Goal: Task Accomplishment & Management: Manage account settings

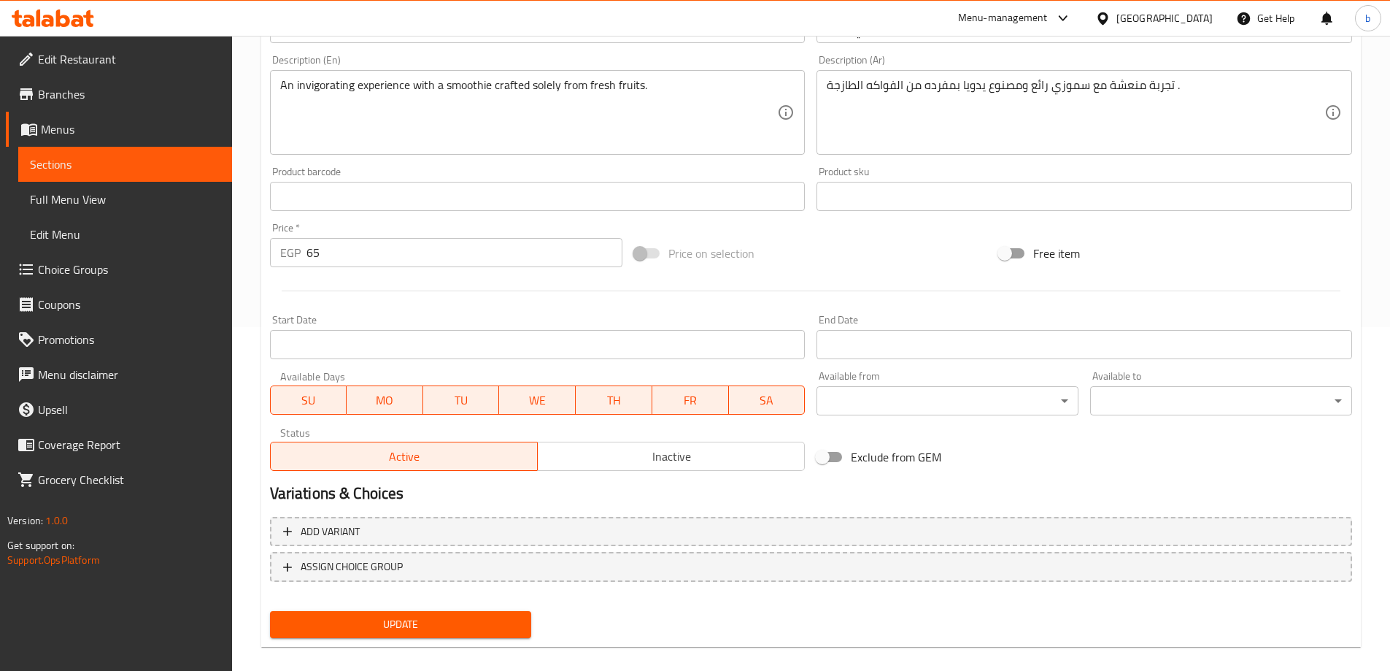
scroll to position [361, 0]
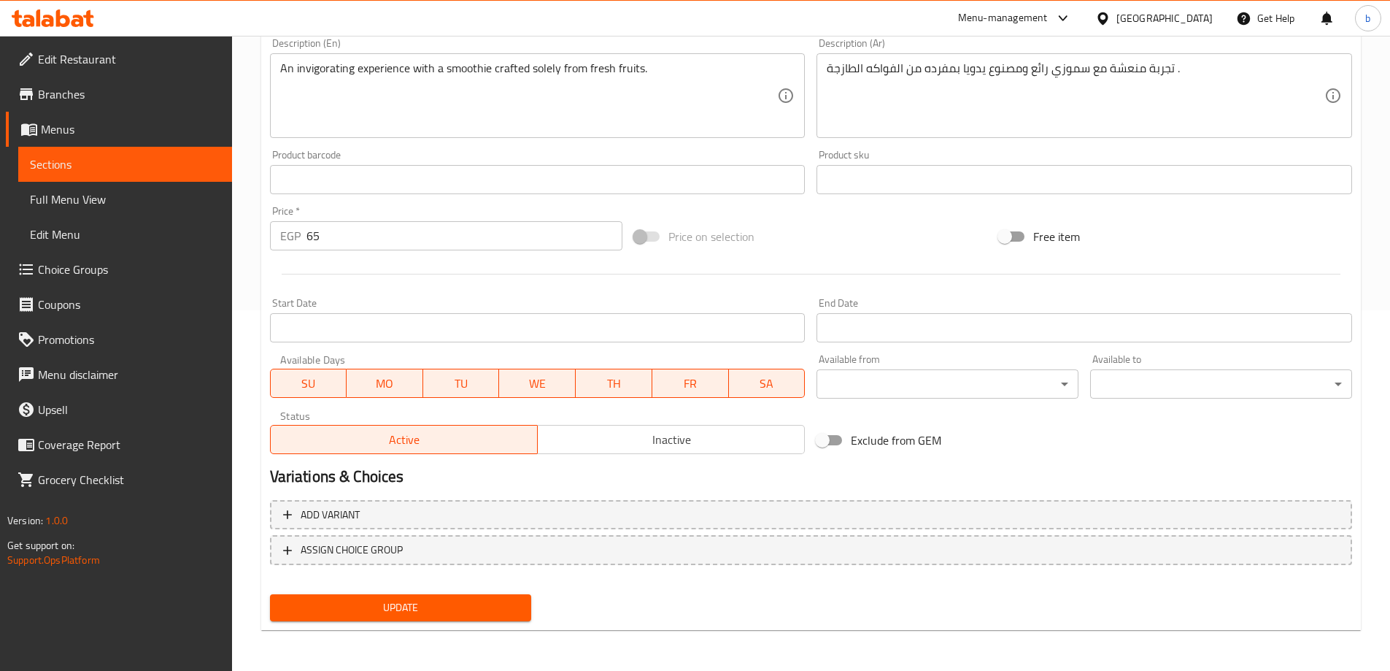
click at [458, 610] on span "Update" at bounding box center [401, 607] width 239 height 18
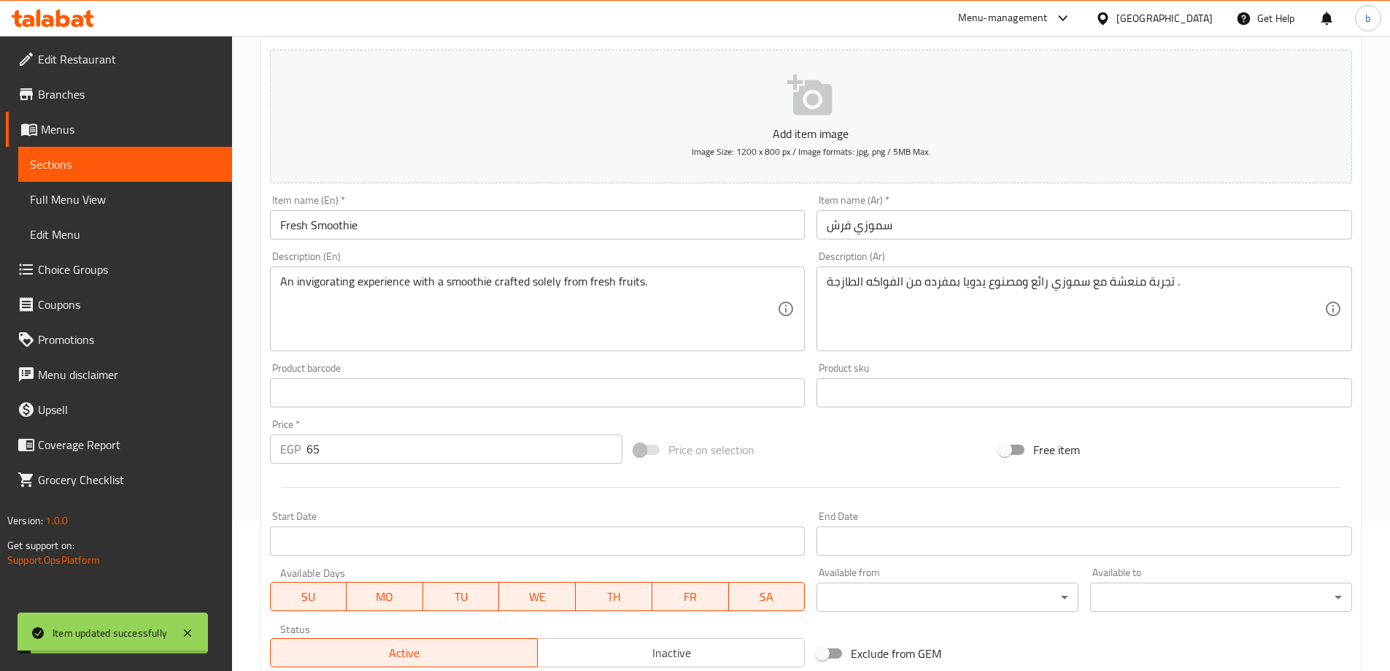
scroll to position [0, 0]
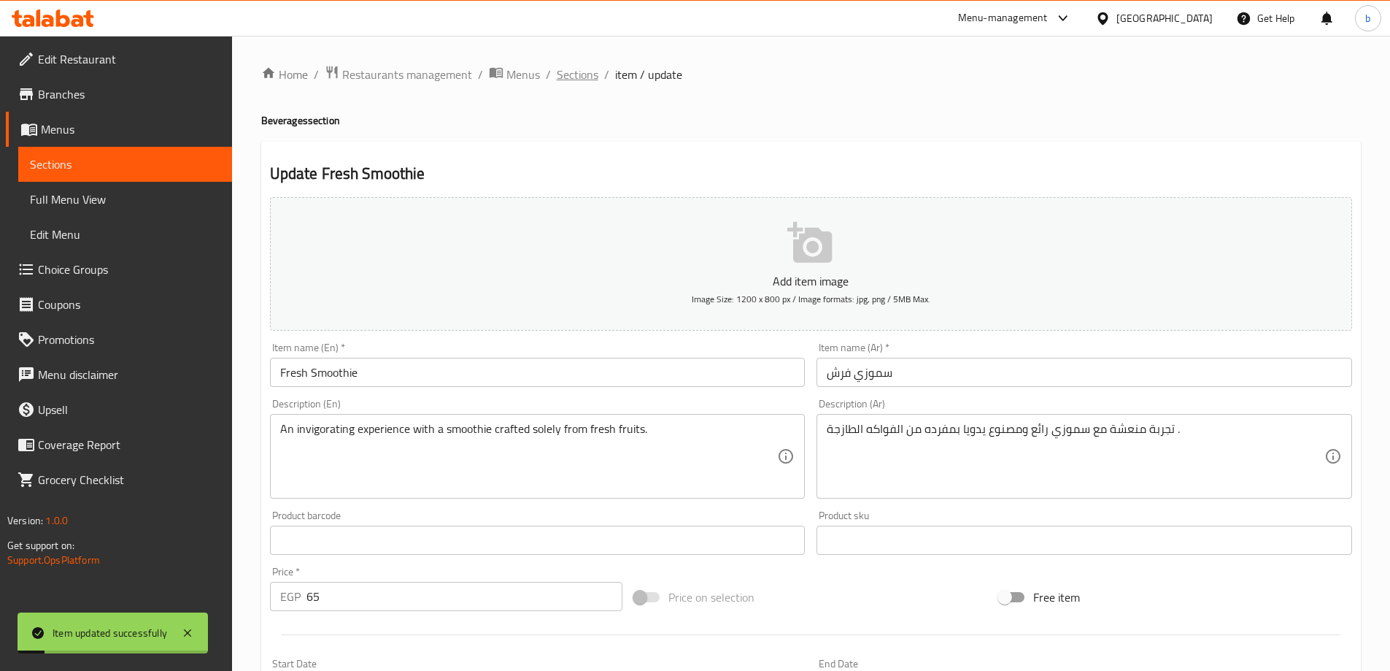
click at [581, 76] on span "Sections" at bounding box center [578, 75] width 42 height 18
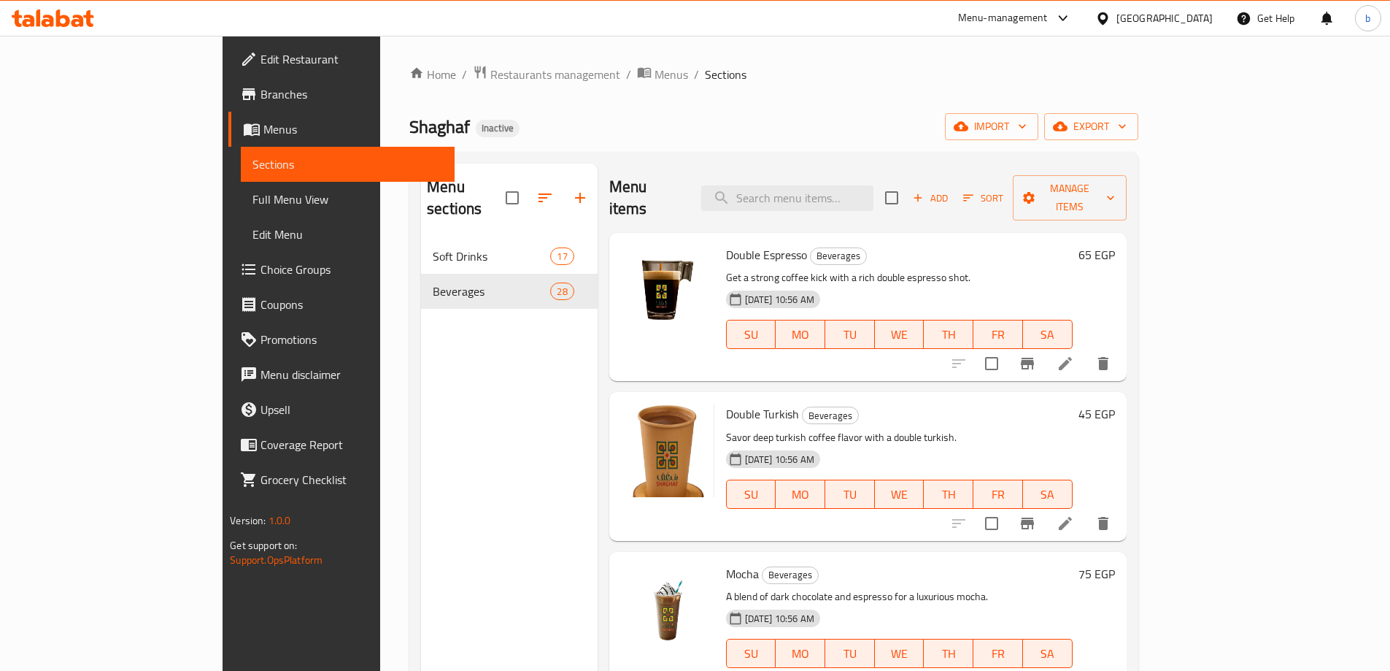
click at [963, 269] on p "Get a strong coffee kick with a rich double espresso shot." at bounding box center [899, 278] width 347 height 18
click at [1074, 355] on icon at bounding box center [1066, 364] width 18 height 18
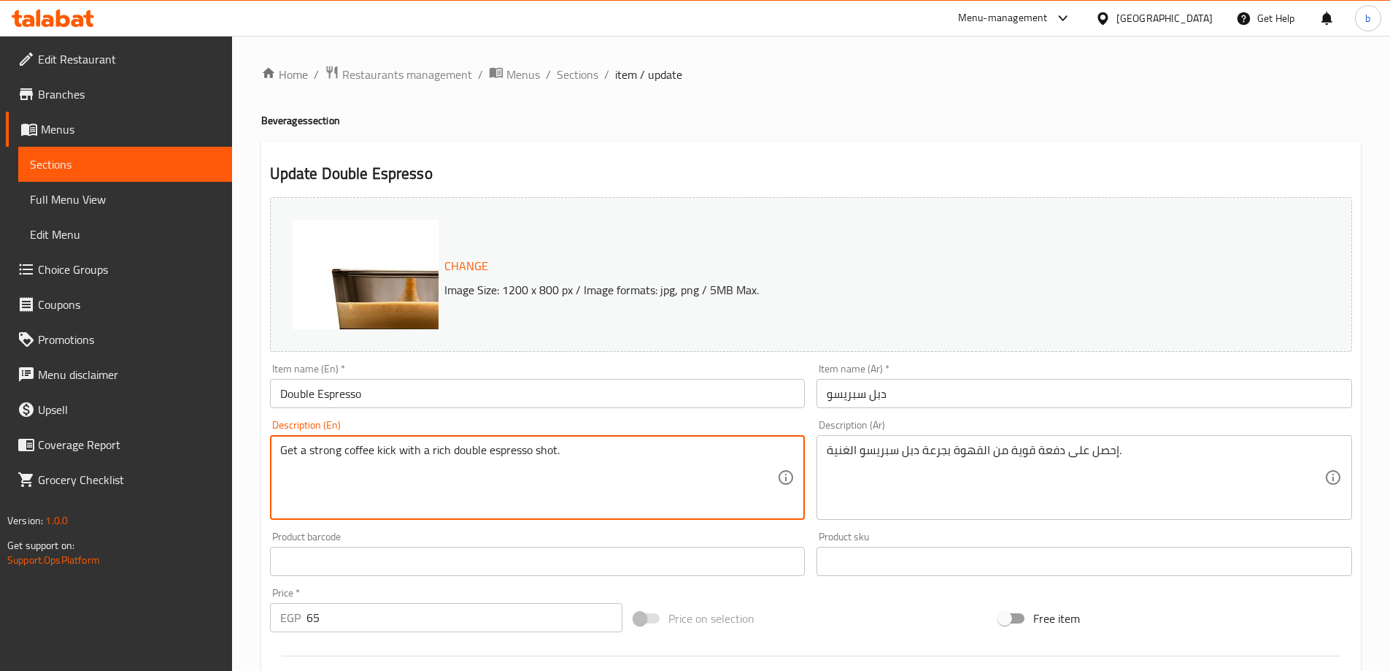
drag, startPoint x: 339, startPoint y: 452, endPoint x: 192, endPoint y: 452, distance: 147.4
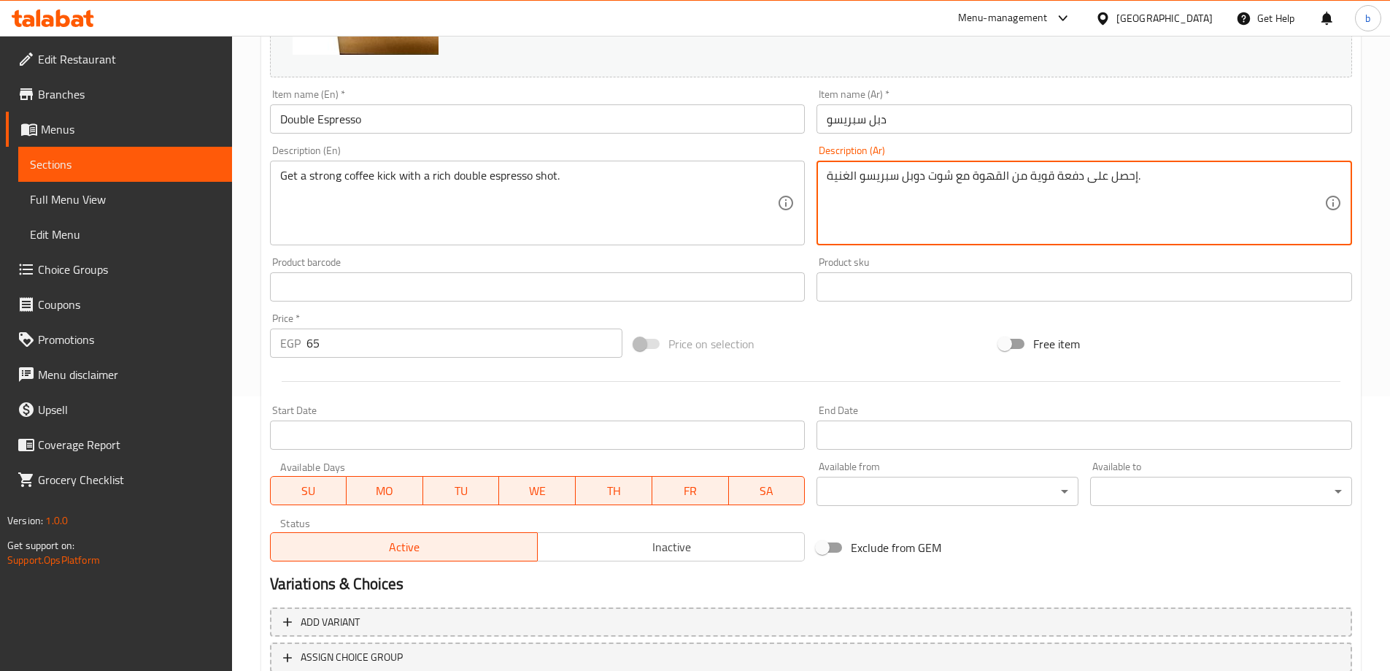
scroll to position [382, 0]
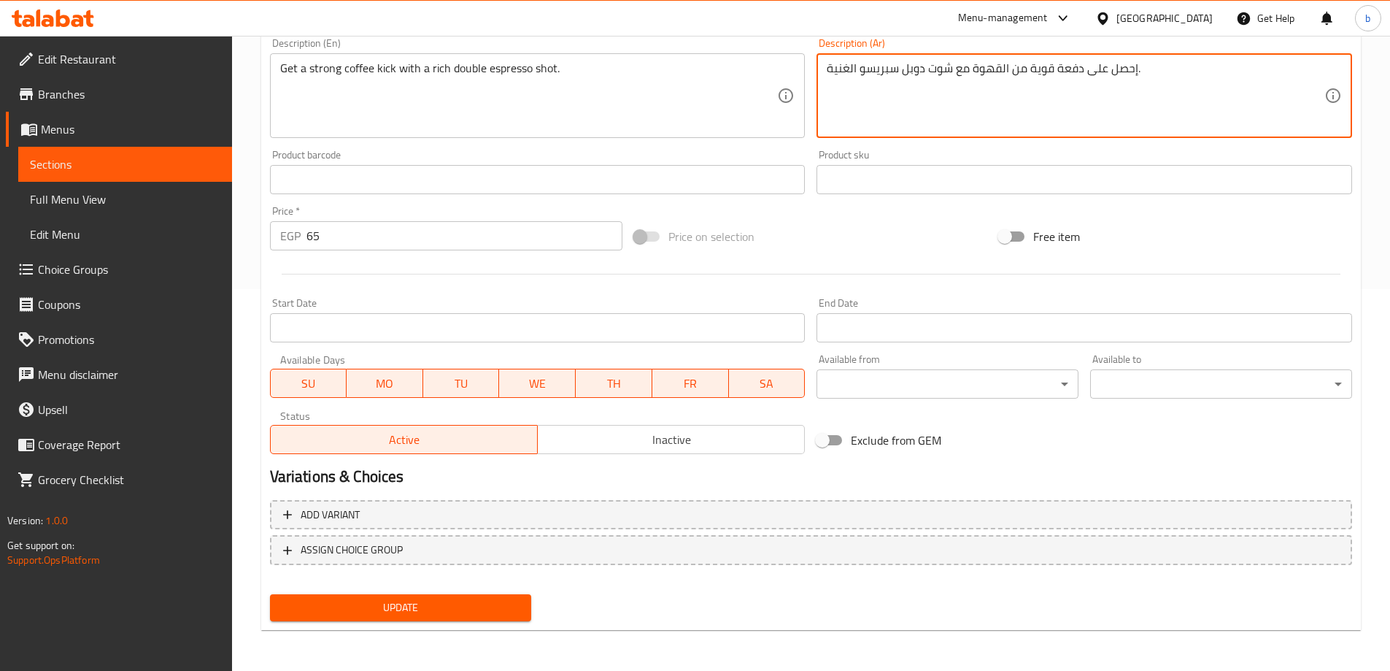
type textarea "إحصل على دفعة قوية من القهوة مع شوت دوبل سبريسو الغنية."
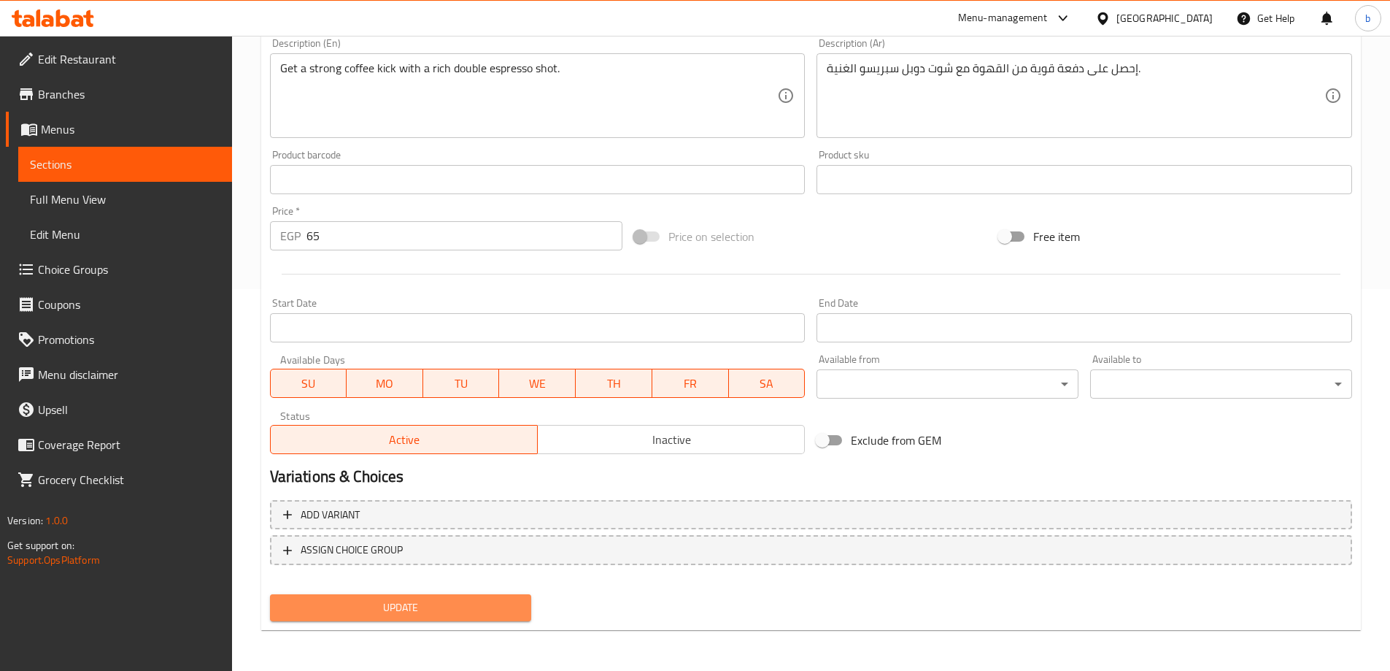
click at [498, 602] on span "Update" at bounding box center [401, 607] width 239 height 18
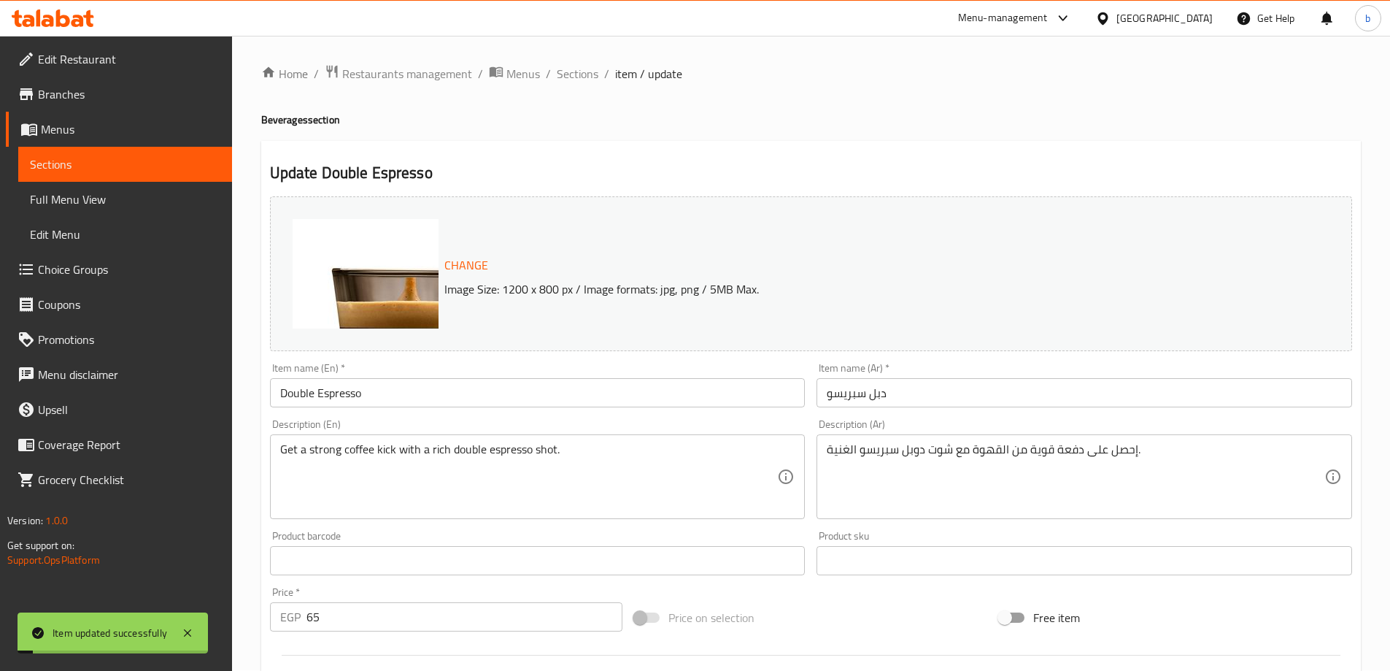
scroll to position [0, 0]
click at [584, 71] on span "Sections" at bounding box center [578, 75] width 42 height 18
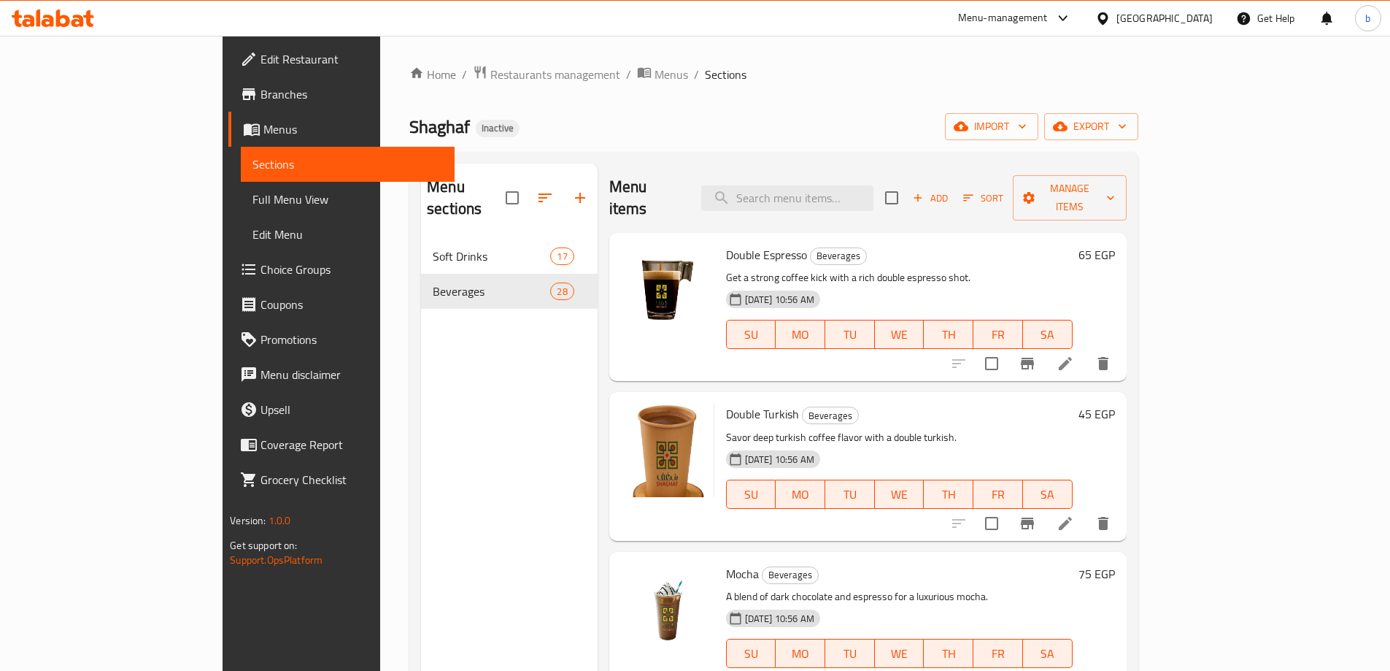
click at [1073, 428] on p "Savor deep turkish coffee flavor with a double turkish." at bounding box center [899, 437] width 347 height 18
click at [1074, 515] on icon at bounding box center [1066, 524] width 18 height 18
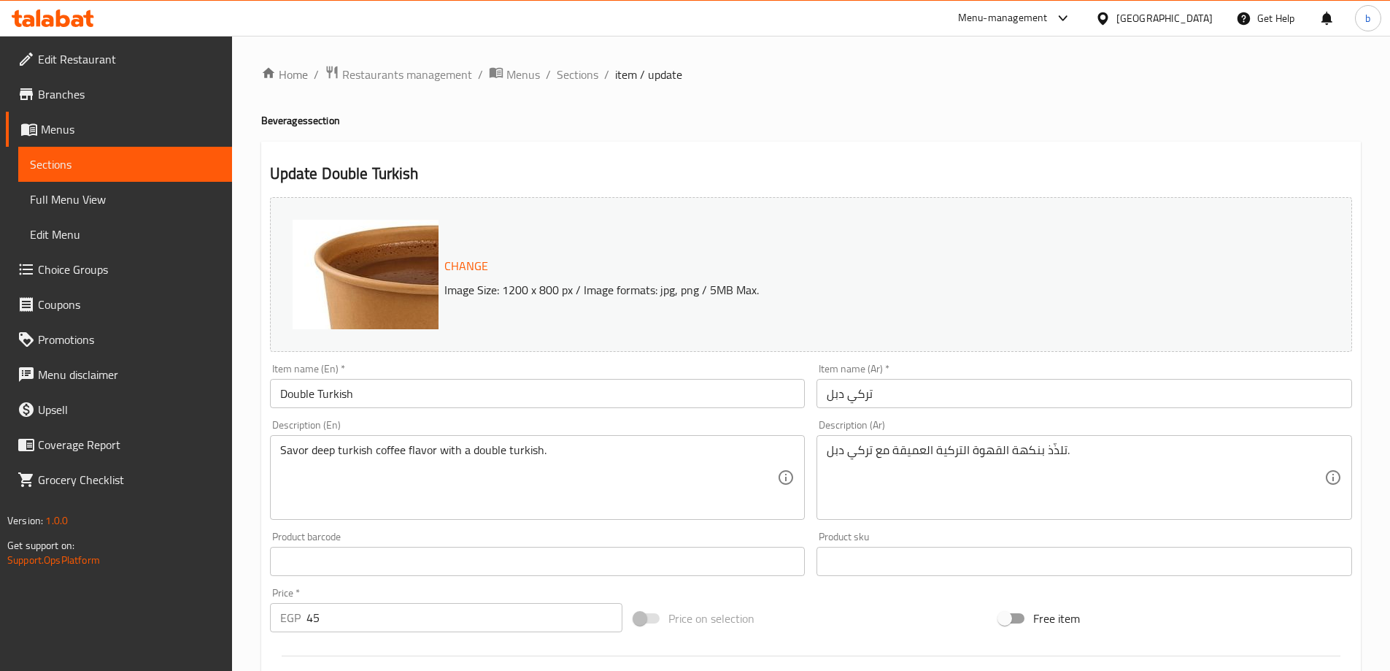
click at [841, 396] on input "تركي دبل" at bounding box center [1085, 393] width 536 height 29
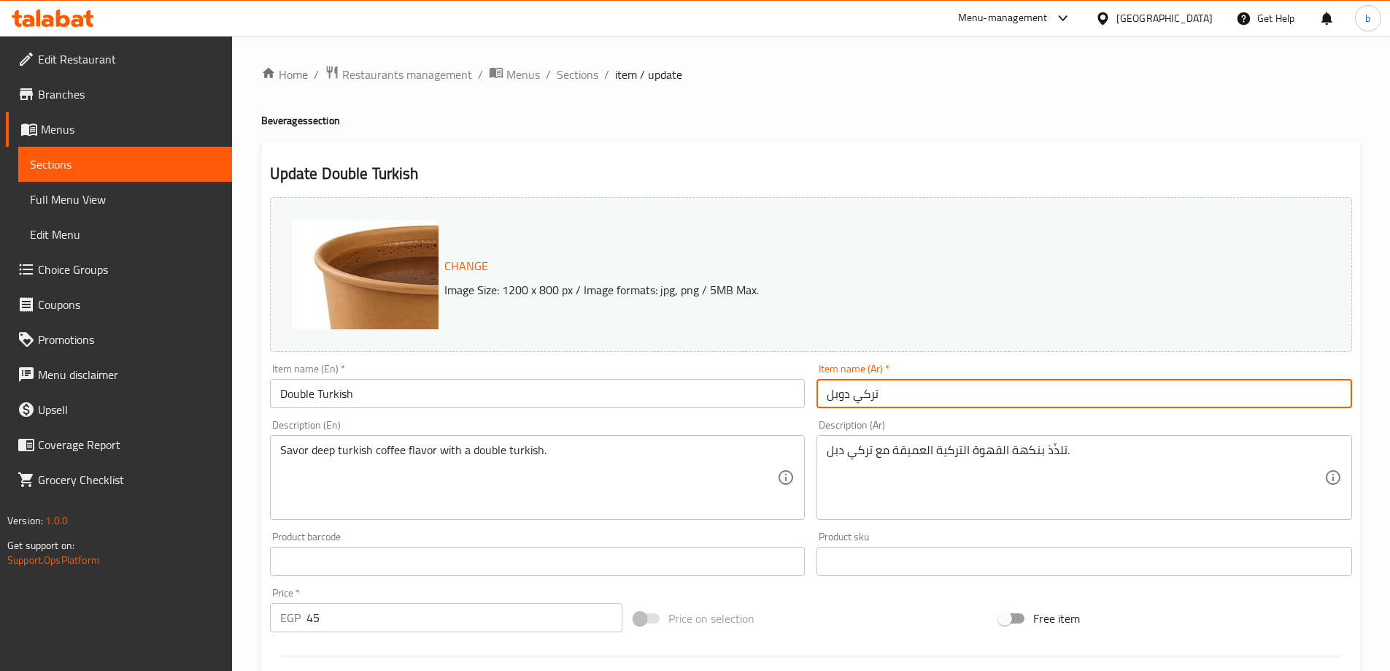
type input "تركي دوبل"
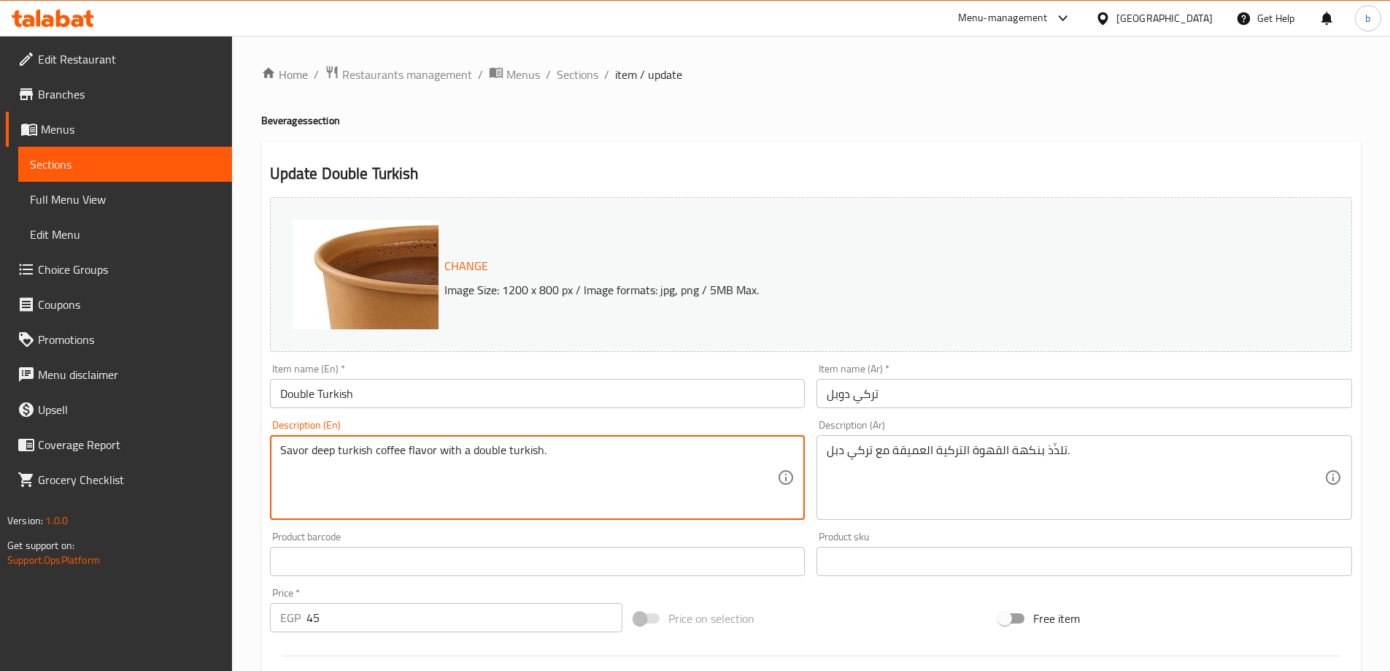
drag, startPoint x: 335, startPoint y: 453, endPoint x: 302, endPoint y: 452, distance: 32.8
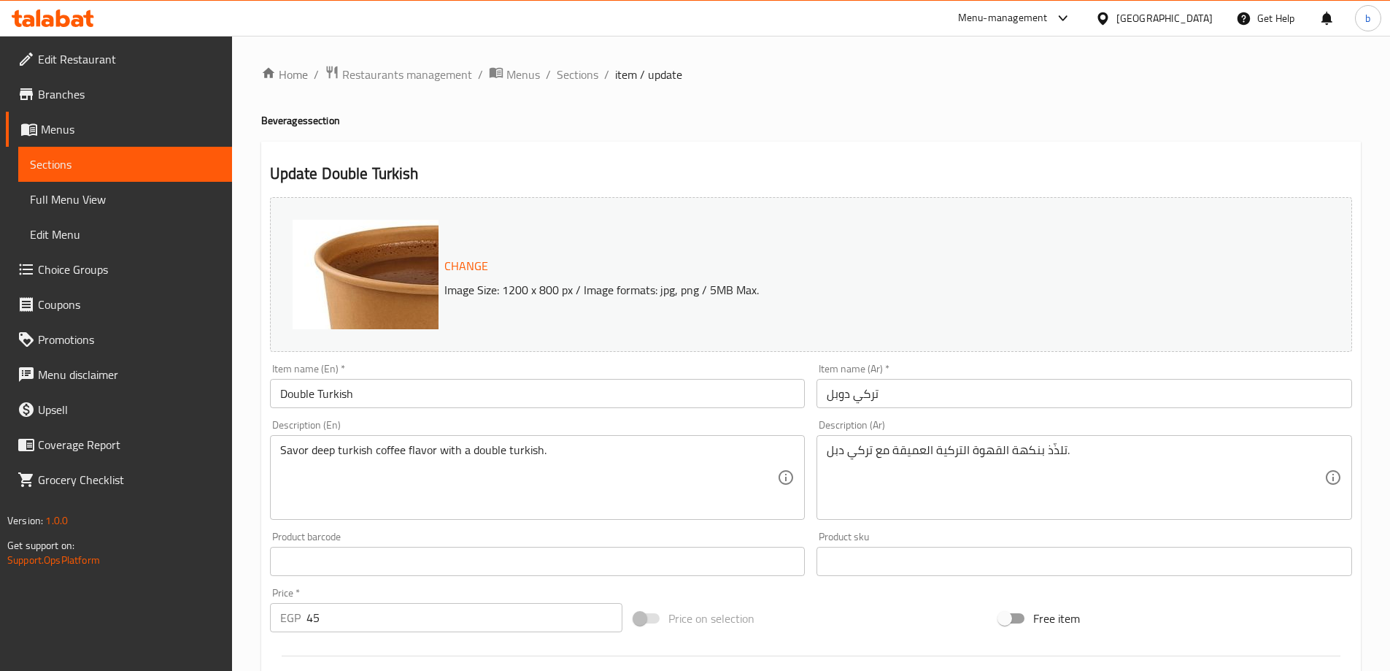
drag, startPoint x: 274, startPoint y: 448, endPoint x: 329, endPoint y: 451, distance: 55.5
click at [316, 453] on div "Savor deep turkish coffee flavor with a double turkish. Description (En)" at bounding box center [538, 477] width 536 height 85
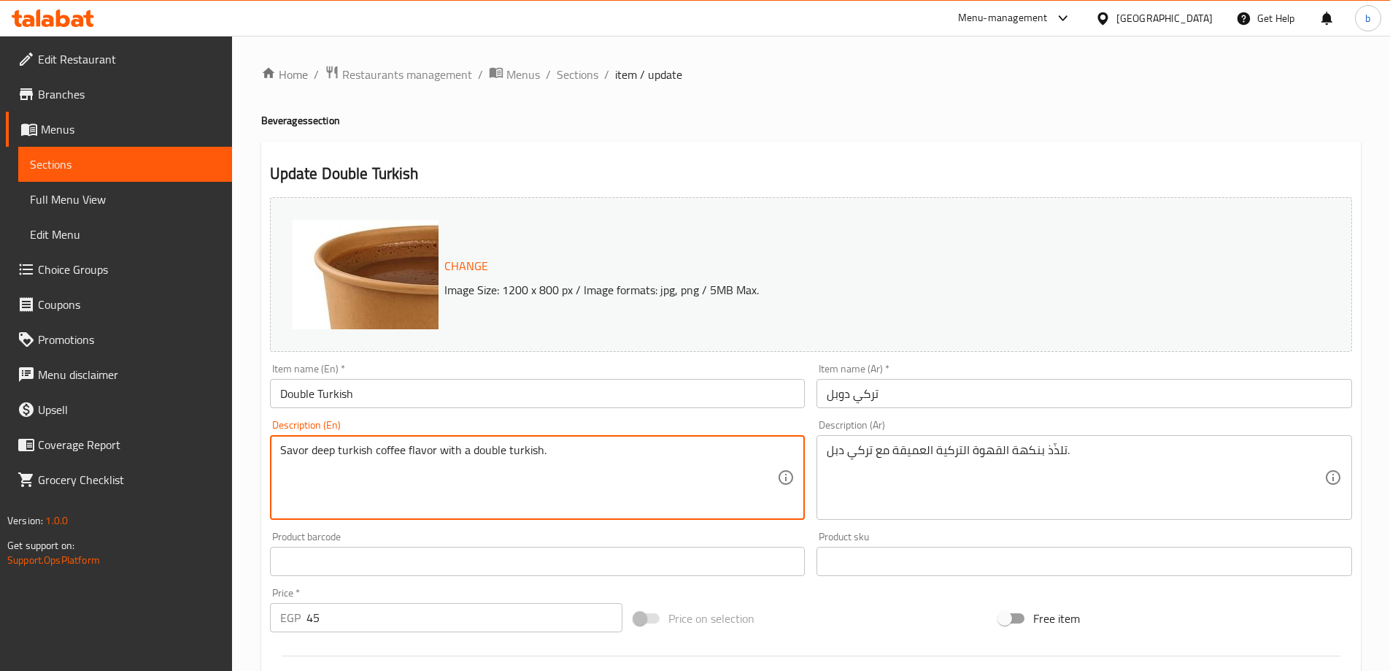
click at [334, 450] on textarea "Savor deep turkish coffee flavor with a double turkish." at bounding box center [529, 477] width 498 height 69
drag, startPoint x: 331, startPoint y: 450, endPoint x: 279, endPoint y: 458, distance: 53.0
click at [279, 458] on div "Savor deep turkish coffee flavor with a double turkish. Description (En)" at bounding box center [538, 477] width 536 height 85
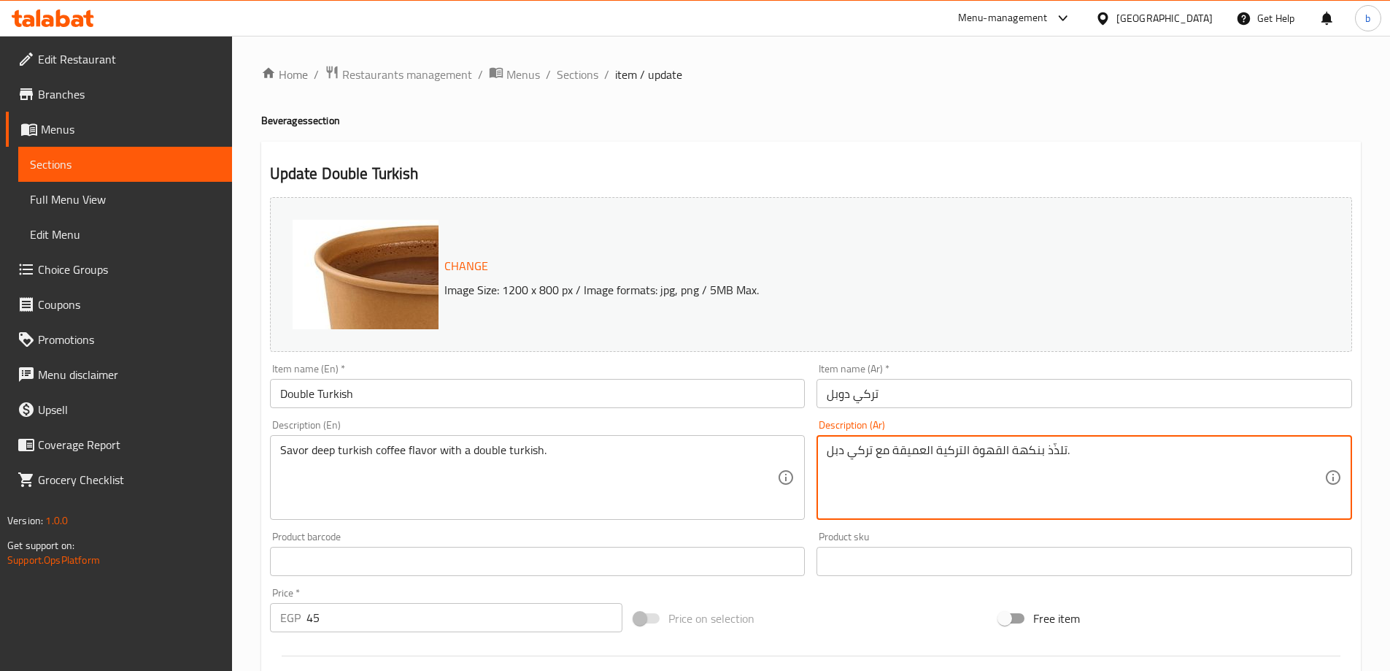
drag, startPoint x: 1044, startPoint y: 453, endPoint x: 1063, endPoint y: 457, distance: 19.3
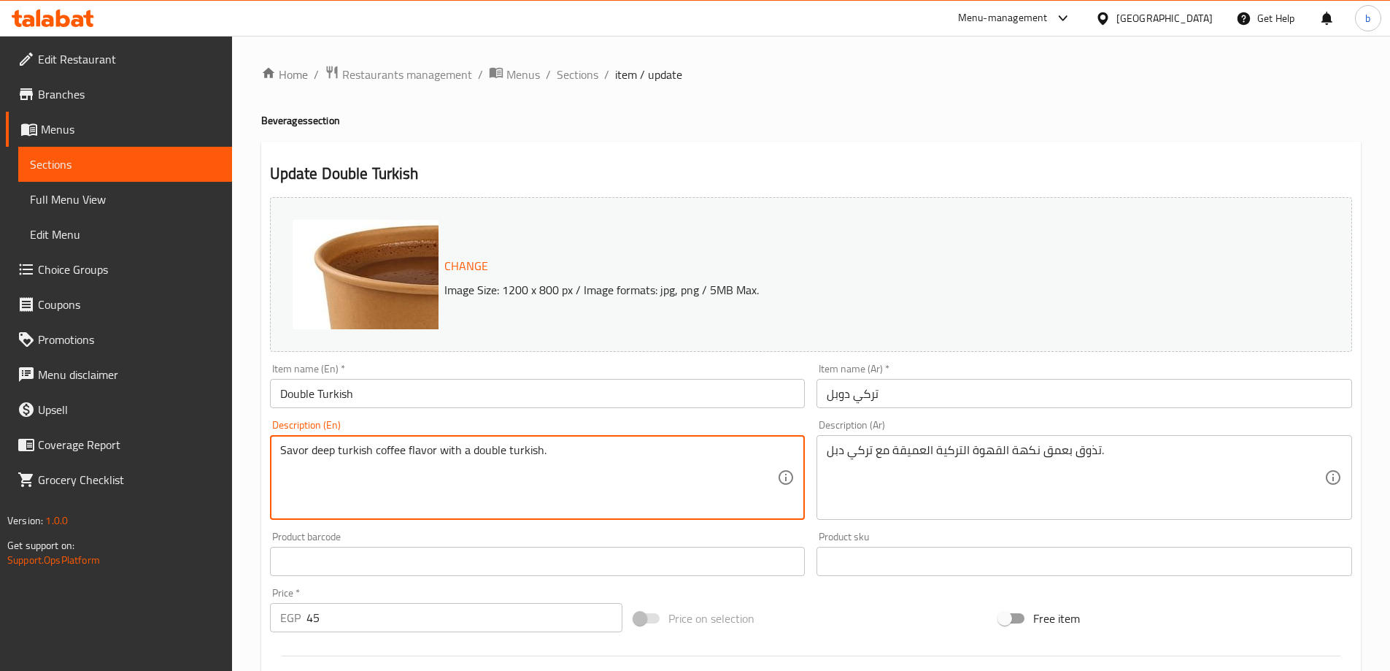
drag, startPoint x: 401, startPoint y: 452, endPoint x: 280, endPoint y: 458, distance: 122.0
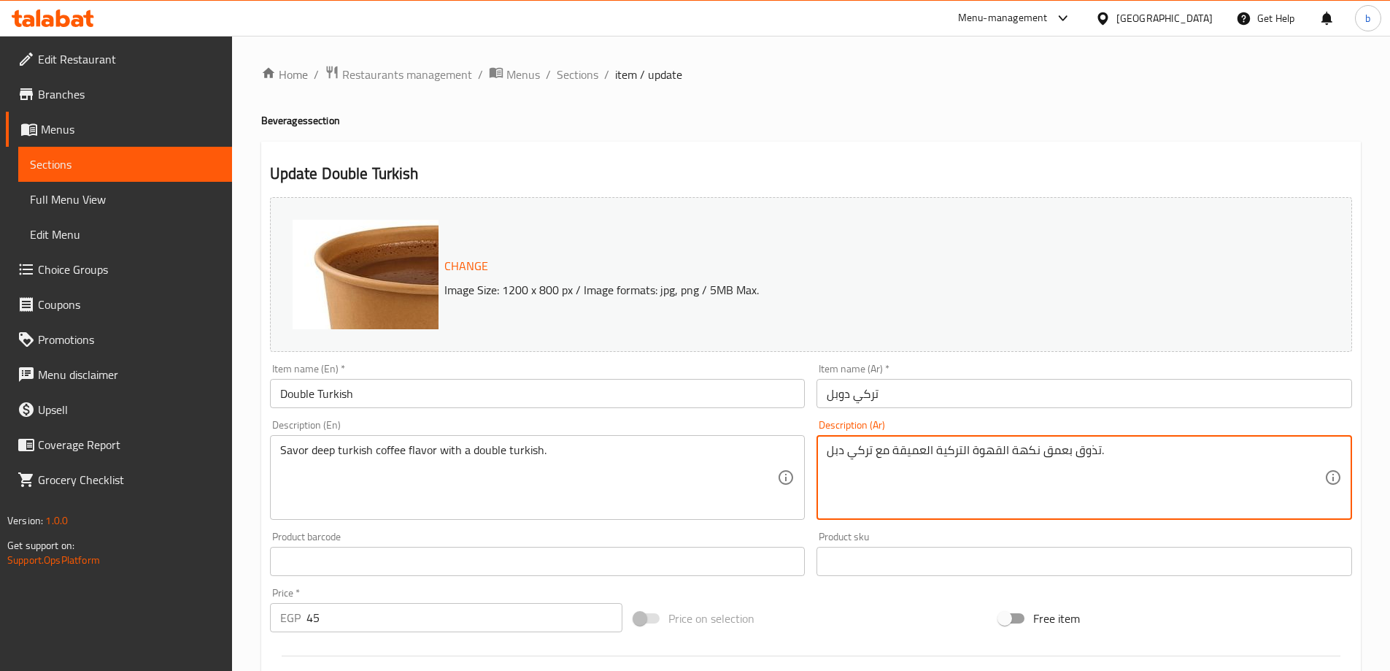
drag, startPoint x: 1040, startPoint y: 452, endPoint x: 1068, endPoint y: 455, distance: 28.5
click at [840, 454] on textarea "تذوق نكهة القهوة التركية العميقة مع تركي دبل." at bounding box center [1076, 477] width 498 height 69
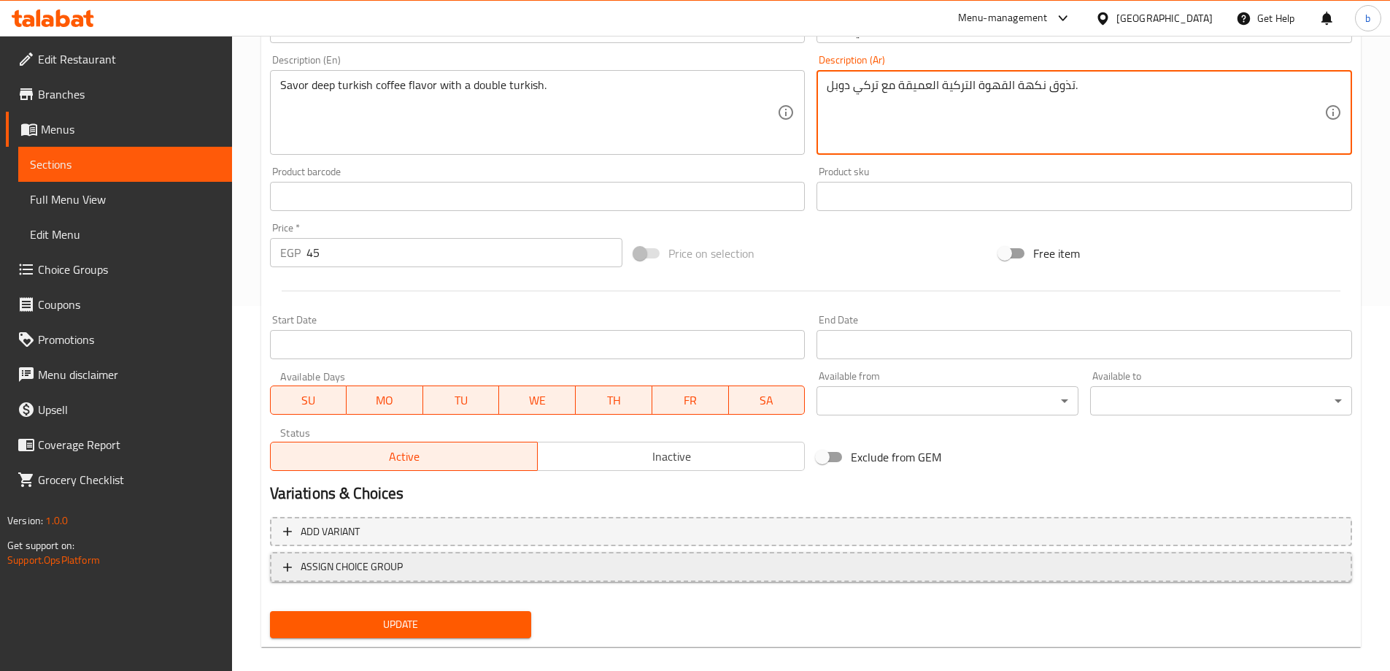
scroll to position [382, 0]
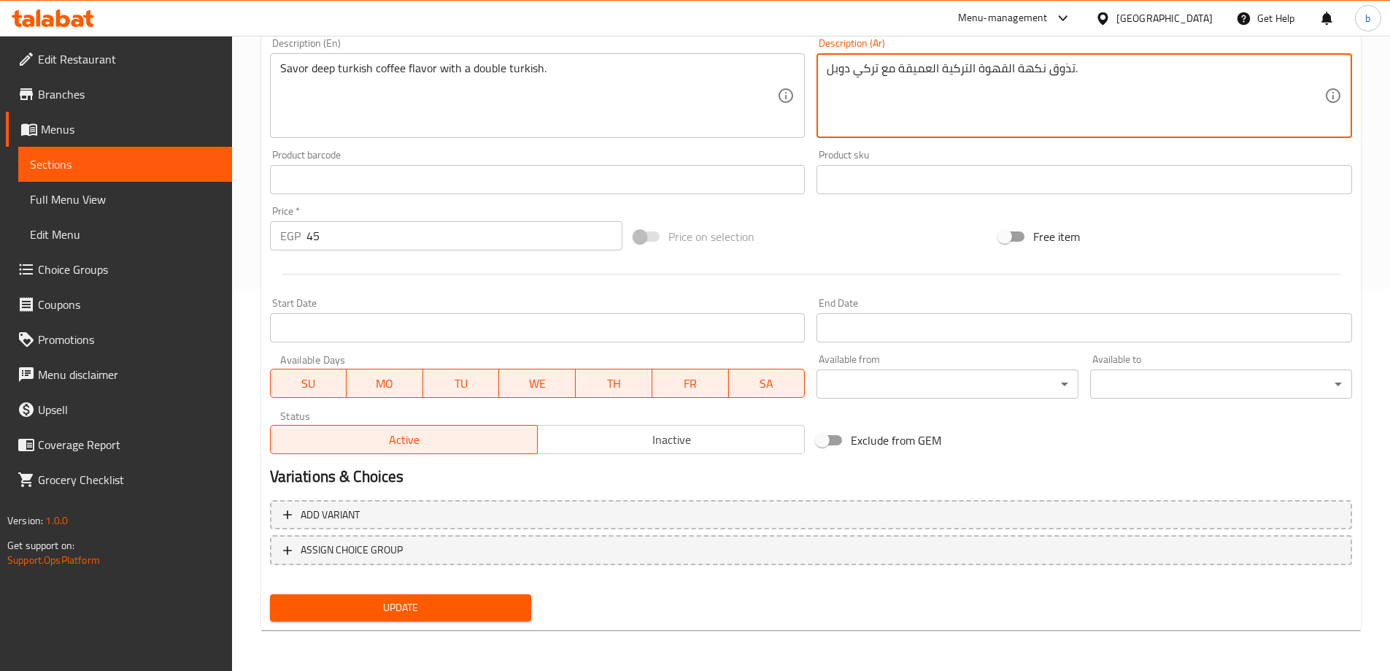
type textarea "تذوق نكهة القهوة التركية العميقة مع تركي دوبل."
click at [451, 605] on span "Update" at bounding box center [401, 607] width 239 height 18
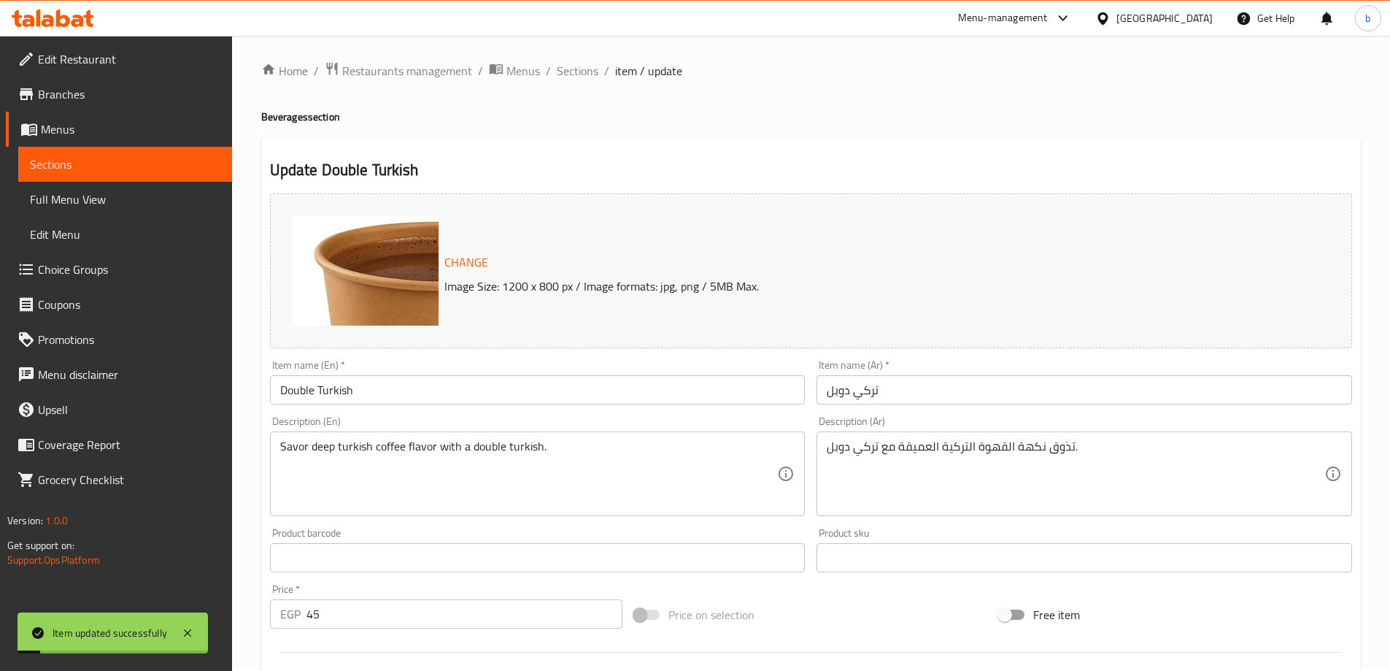
scroll to position [0, 0]
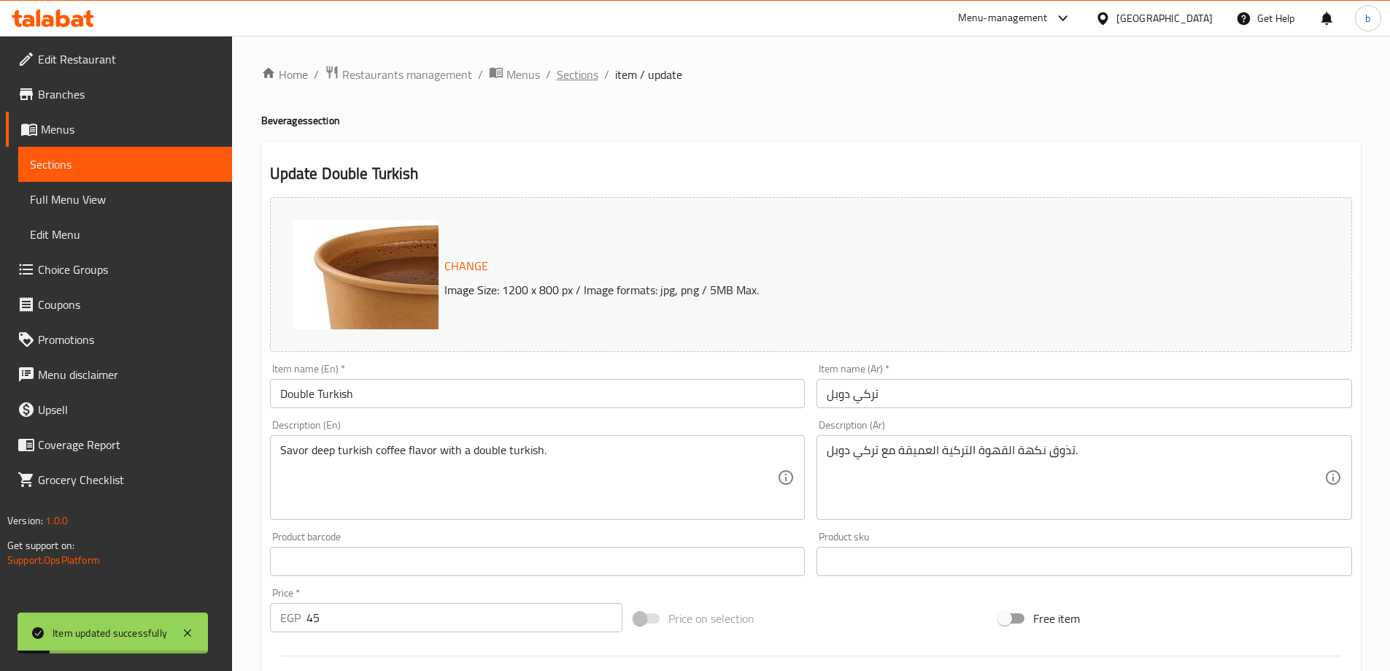
click at [561, 77] on span "Sections" at bounding box center [578, 75] width 42 height 18
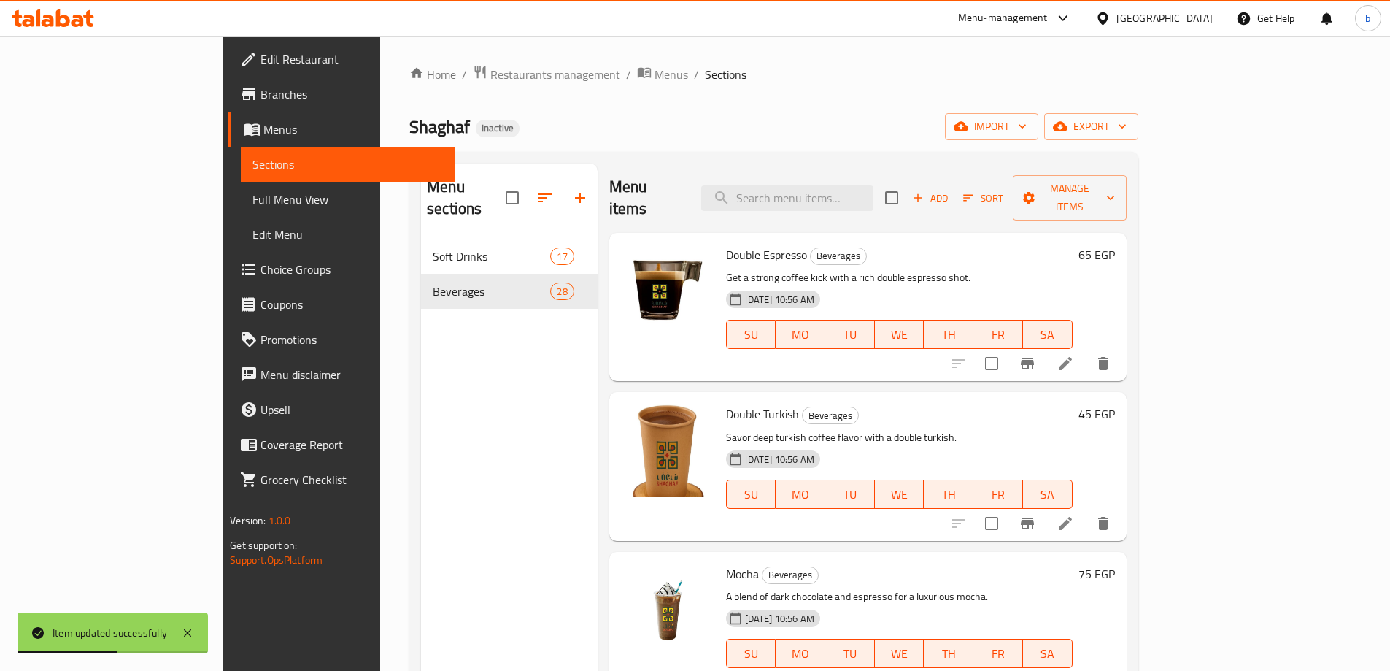
click at [982, 404] on h6 "Double Turkish Beverages" at bounding box center [899, 414] width 347 height 20
click at [1074, 670] on icon at bounding box center [1066, 683] width 18 height 18
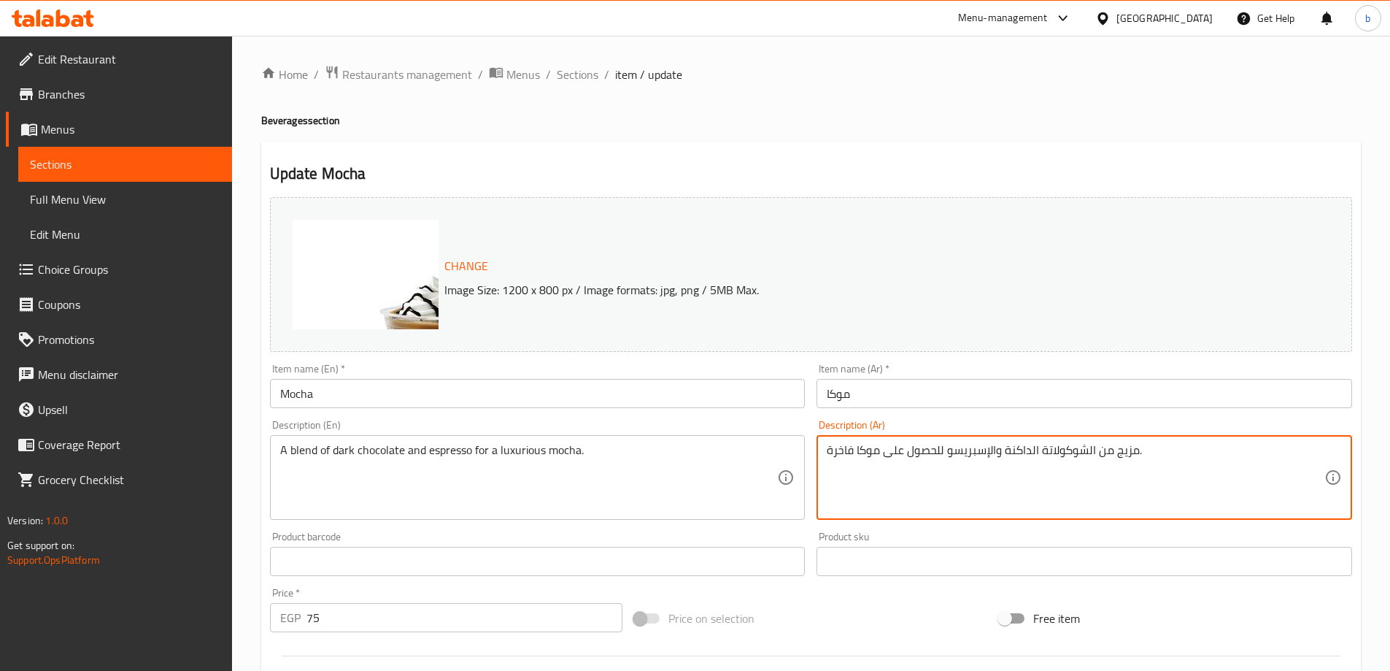
drag, startPoint x: 885, startPoint y: 453, endPoint x: 943, endPoint y: 463, distance: 58.4
click at [882, 450] on textarea "مزيج من الشوكولاتة الداكنة والإسبريسو موكا فاخرة." at bounding box center [1076, 477] width 498 height 69
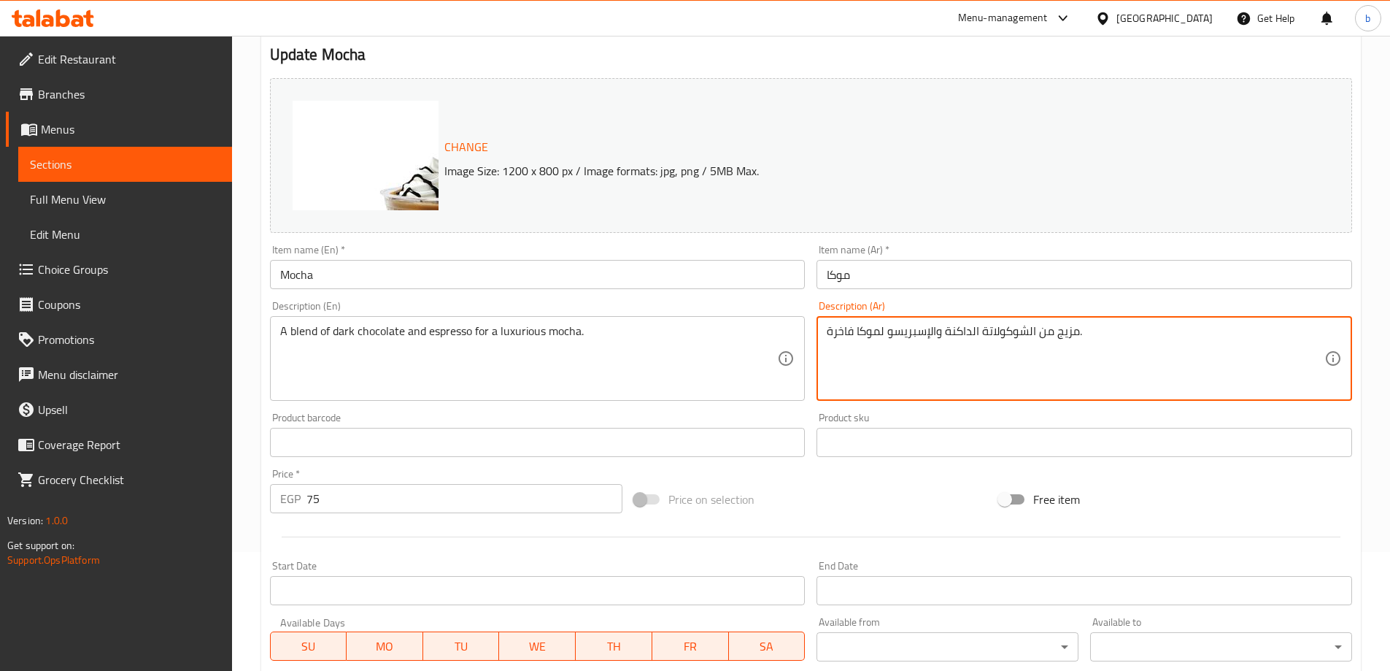
scroll to position [382, 0]
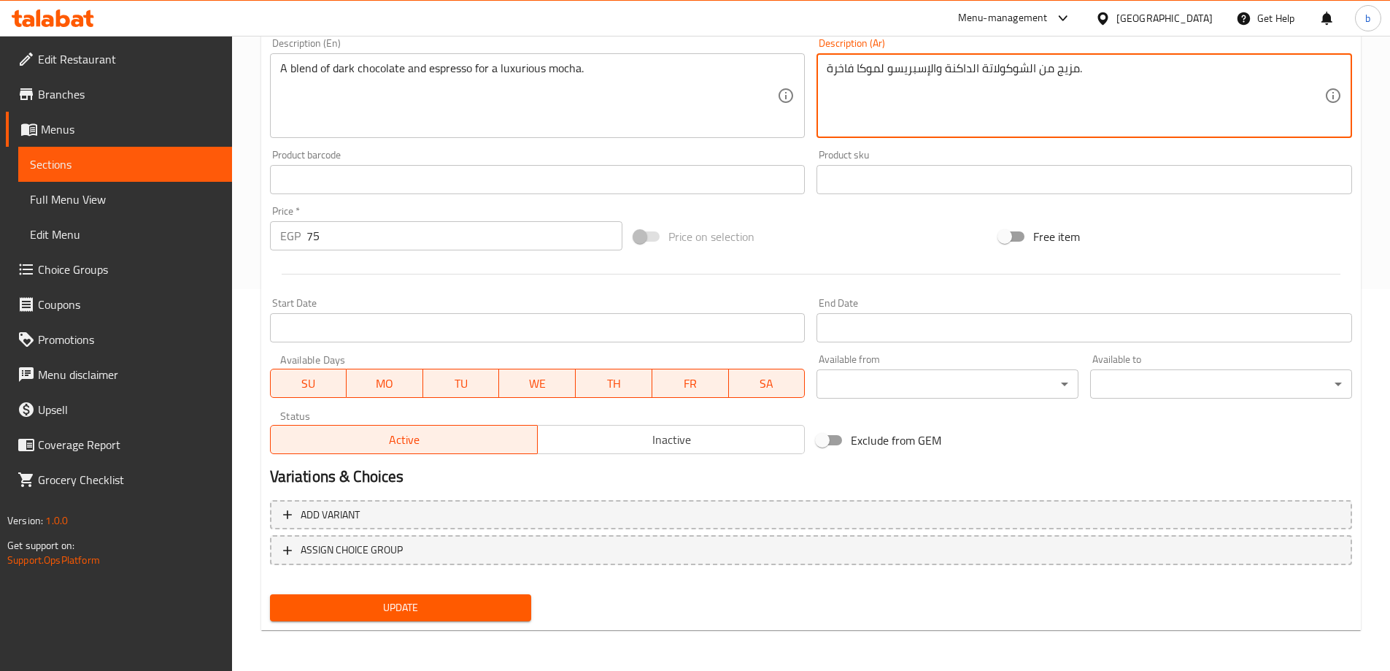
type textarea "مزيج من الشوكولاتة الداكنة والإسبريسو لموكا فاخرة."
click at [487, 603] on span "Update" at bounding box center [401, 607] width 239 height 18
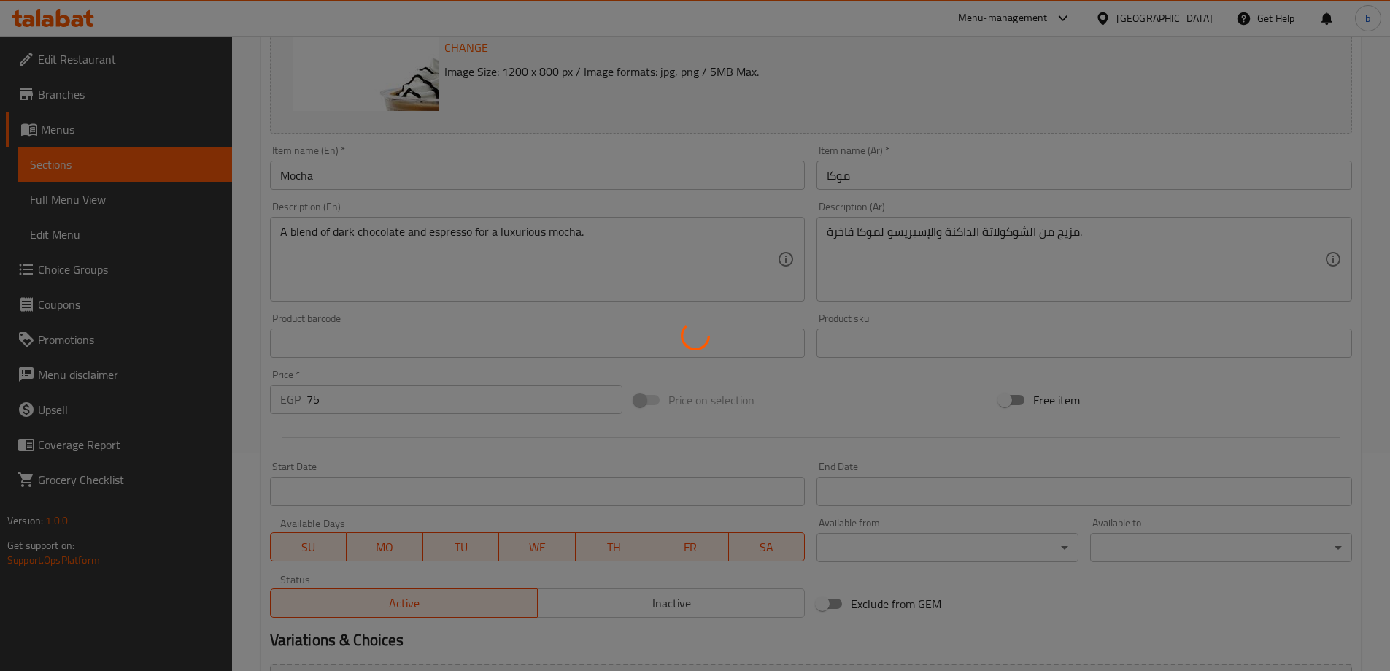
scroll to position [0, 0]
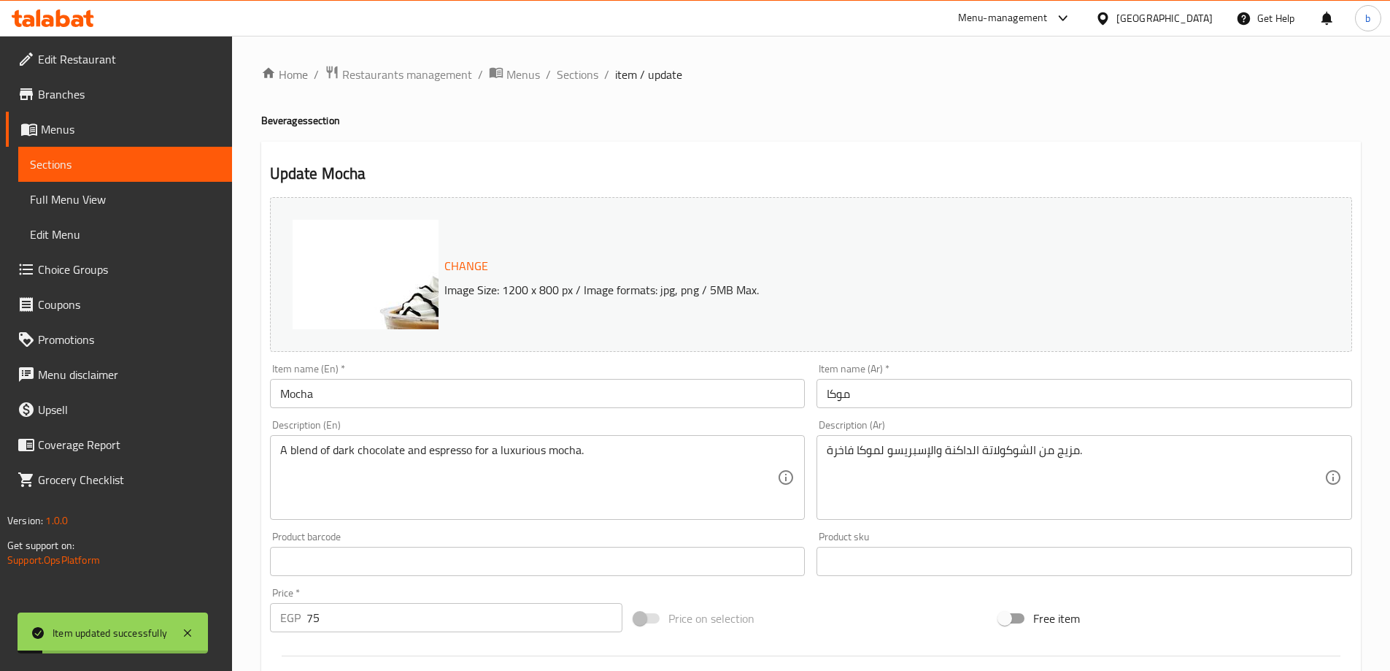
click at [574, 82] on span "Sections" at bounding box center [578, 75] width 42 height 18
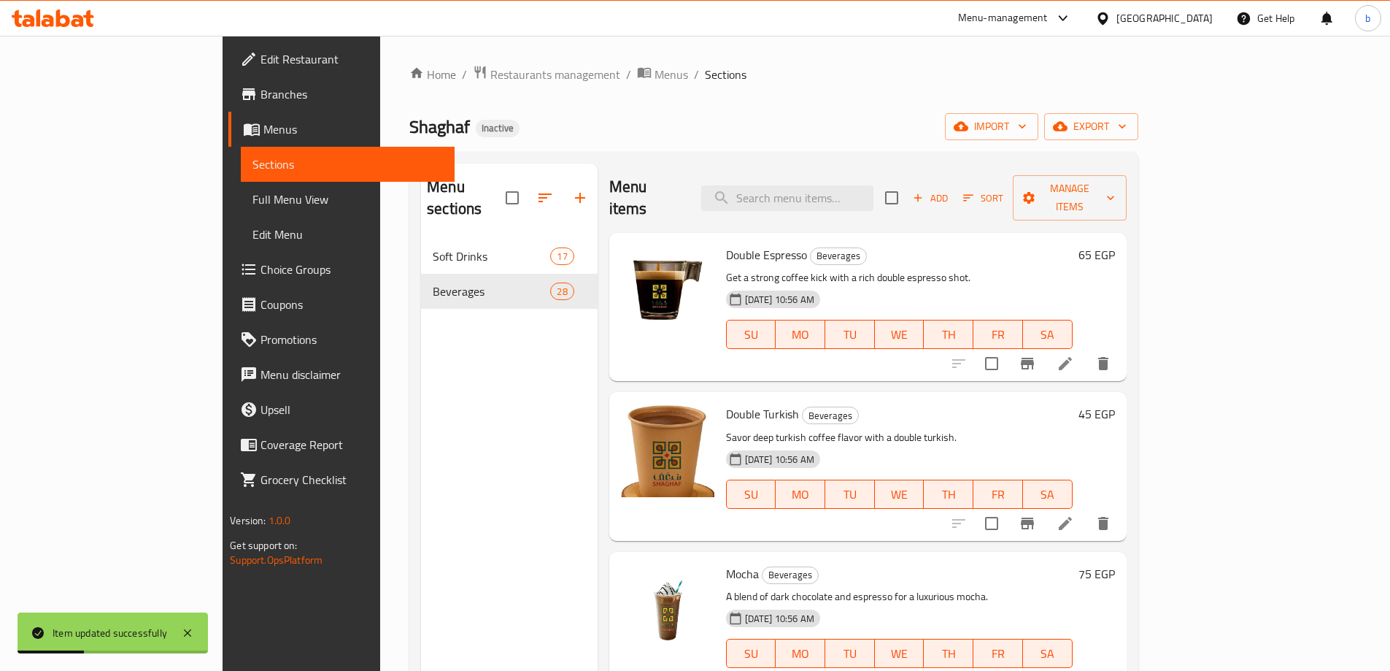
click at [1039, 404] on h6 "Double Turkish Beverages" at bounding box center [899, 414] width 347 height 20
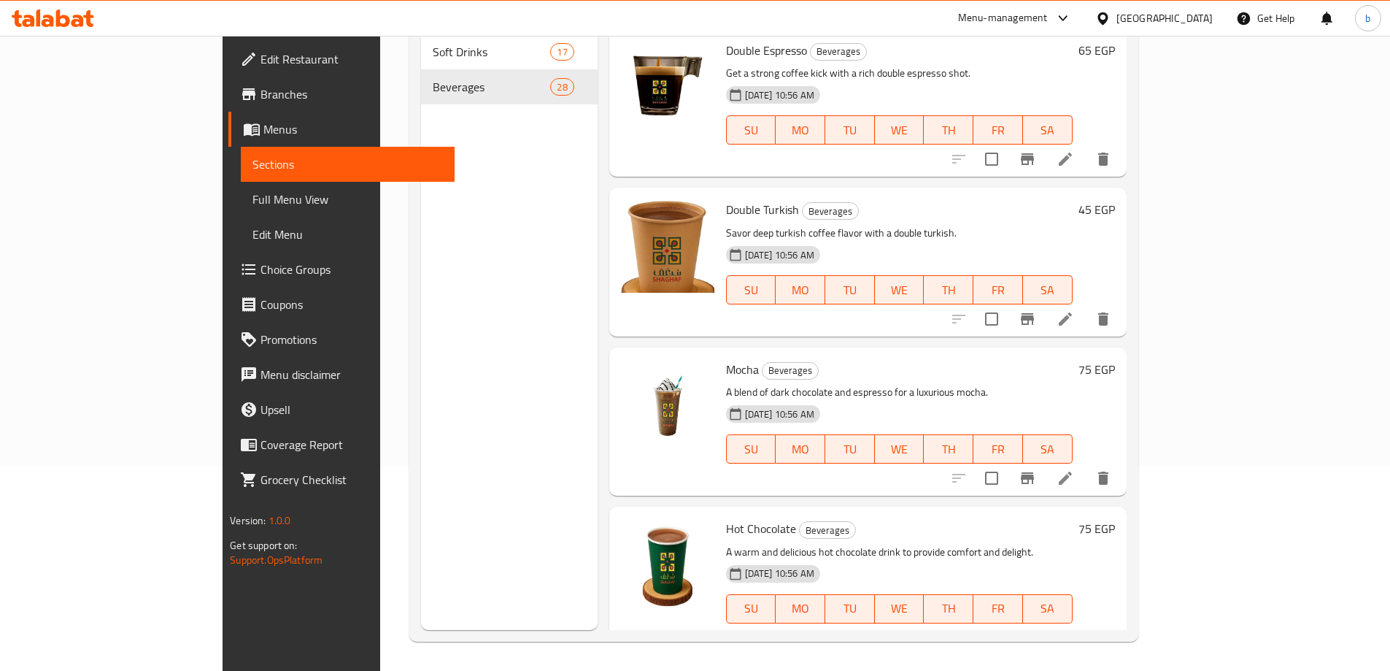
click at [1086, 625] on li at bounding box center [1065, 638] width 41 height 26
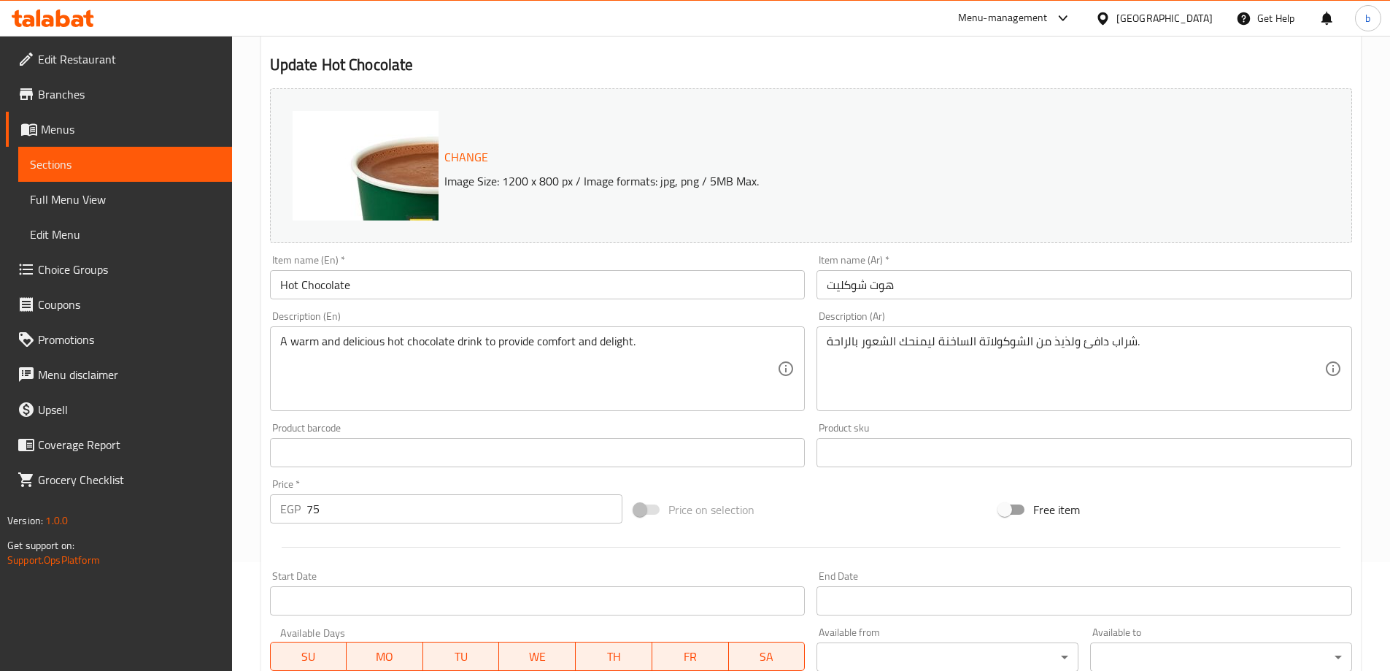
scroll to position [146, 0]
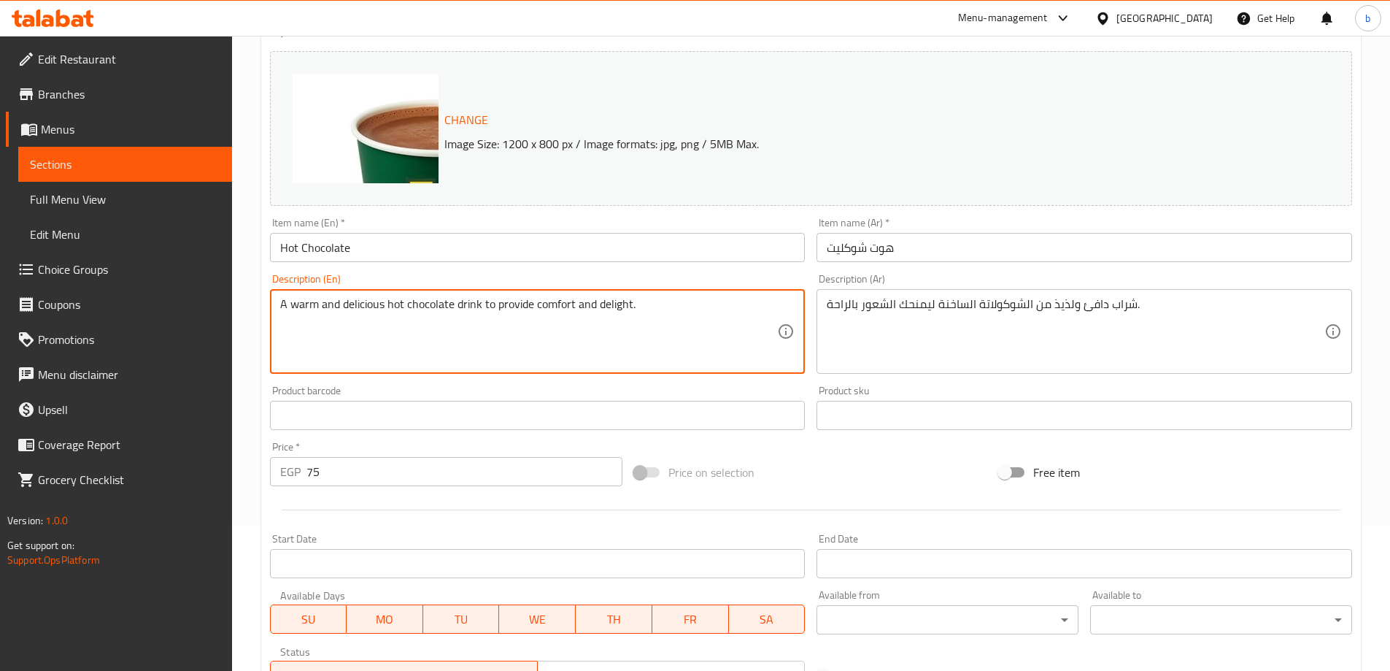
drag, startPoint x: 647, startPoint y: 319, endPoint x: 280, endPoint y: 316, distance: 367.1
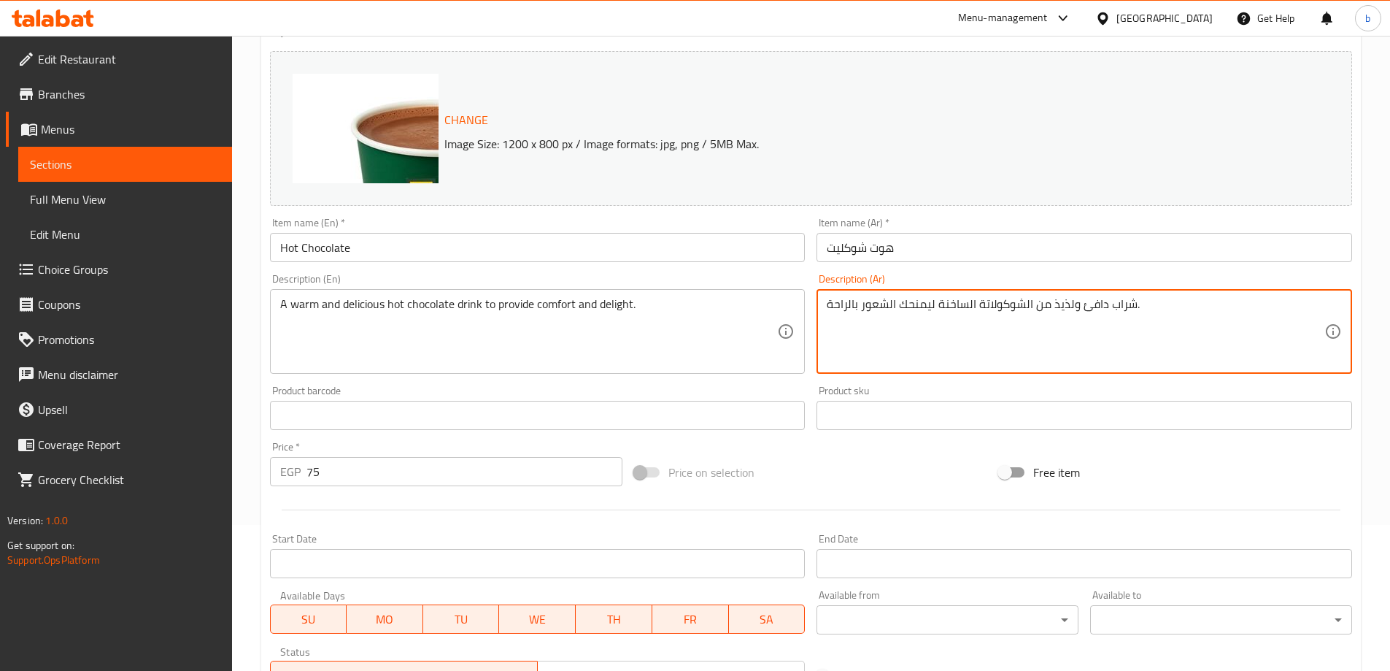
drag, startPoint x: 1147, startPoint y: 322, endPoint x: 965, endPoint y: 317, distance: 182.5
click at [399, 313] on textarea "A warm and delicious hot chocolate drink to provide comfort and delight." at bounding box center [529, 331] width 498 height 69
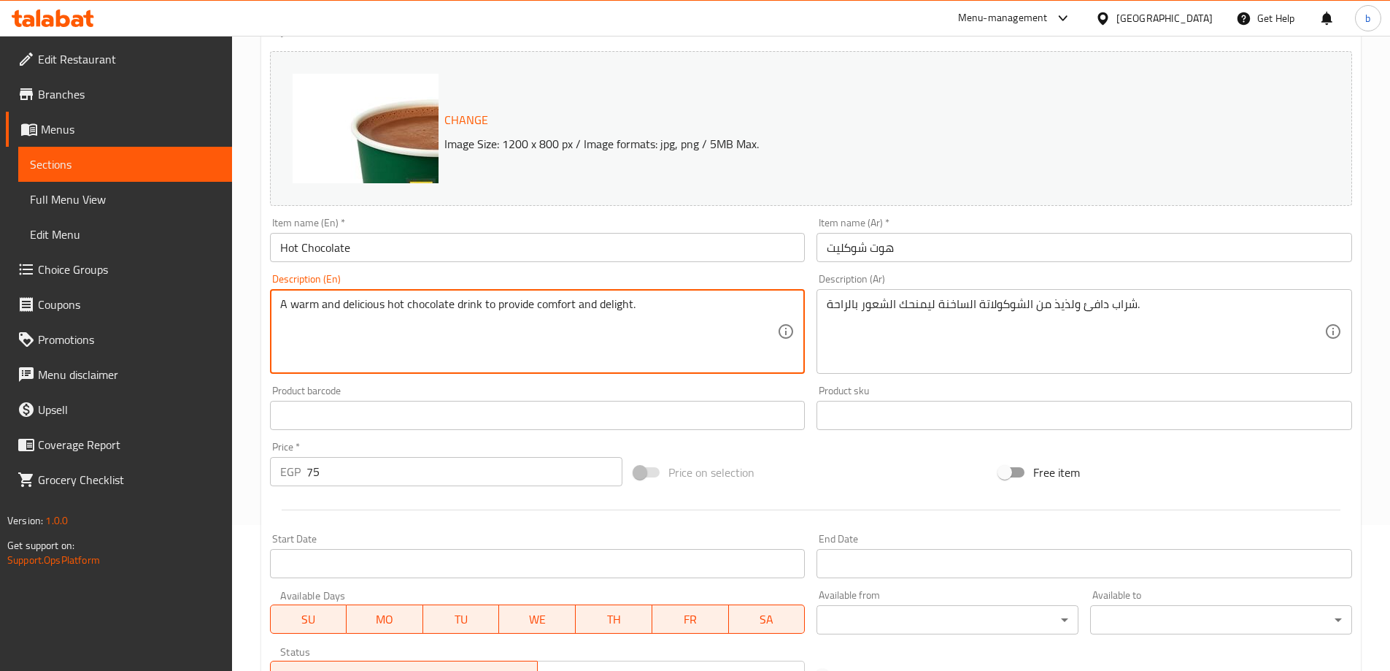
click at [399, 313] on textarea "A warm and delicious hot chocolate drink to provide comfort and delight." at bounding box center [529, 331] width 498 height 69
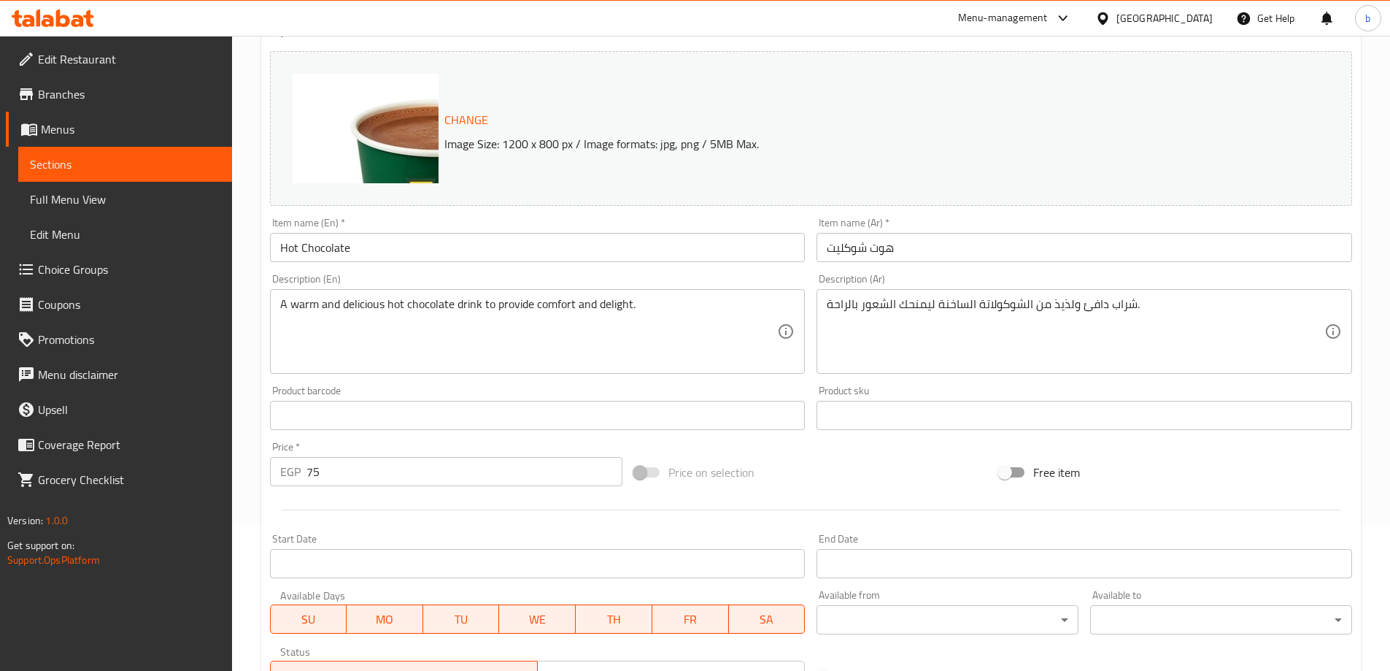
click at [511, 311] on textarea "A warm and delicious hot chocolate drink to provide comfort and delight." at bounding box center [529, 331] width 498 height 69
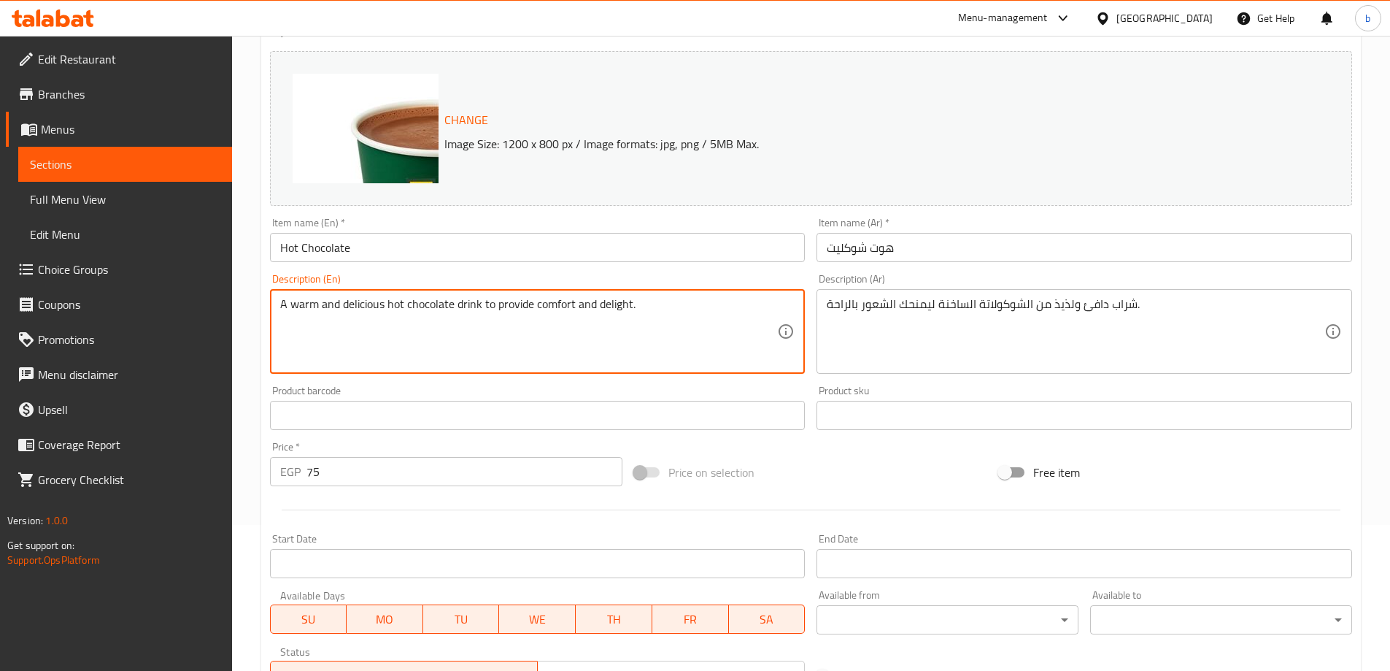
click at [511, 311] on textarea "A warm and delicious hot chocolate drink to provide comfort and delight." at bounding box center [529, 331] width 498 height 69
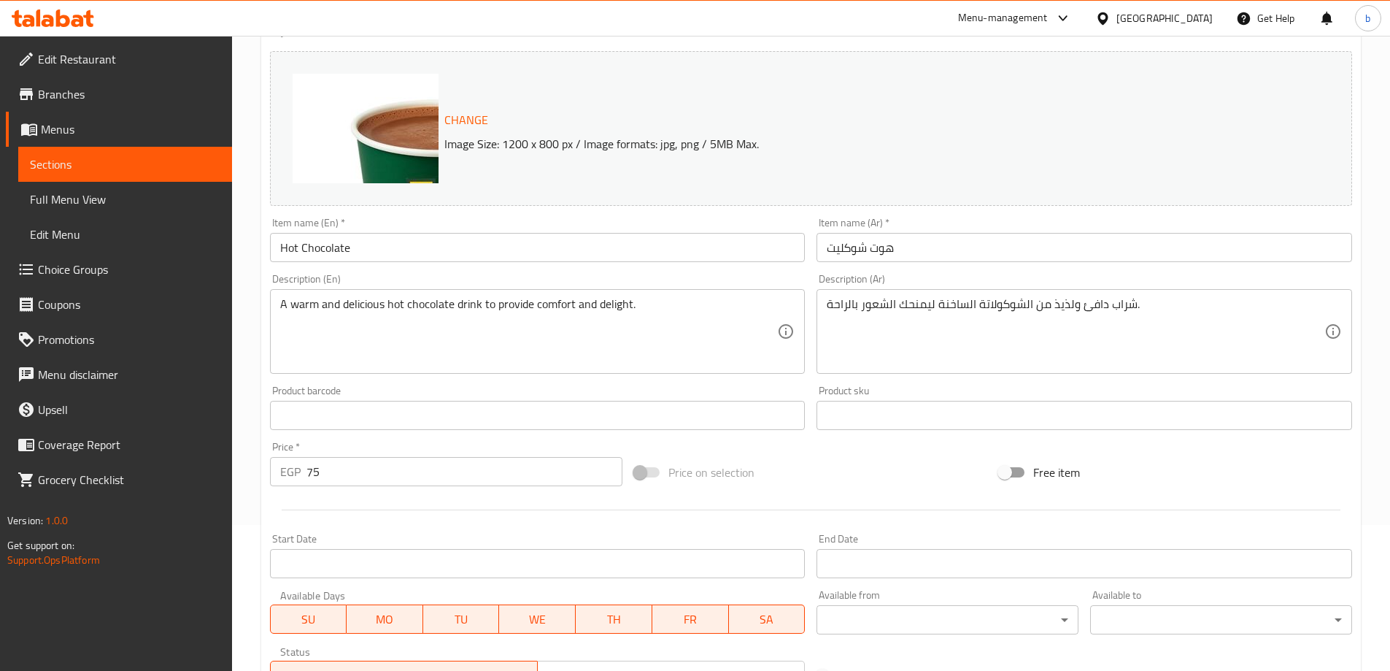
click at [1083, 297] on textarea "شراب دافئ ولذيذ من الشوكولاتة الساخنة ليمنحك الشعور بالراحة." at bounding box center [1076, 331] width 498 height 69
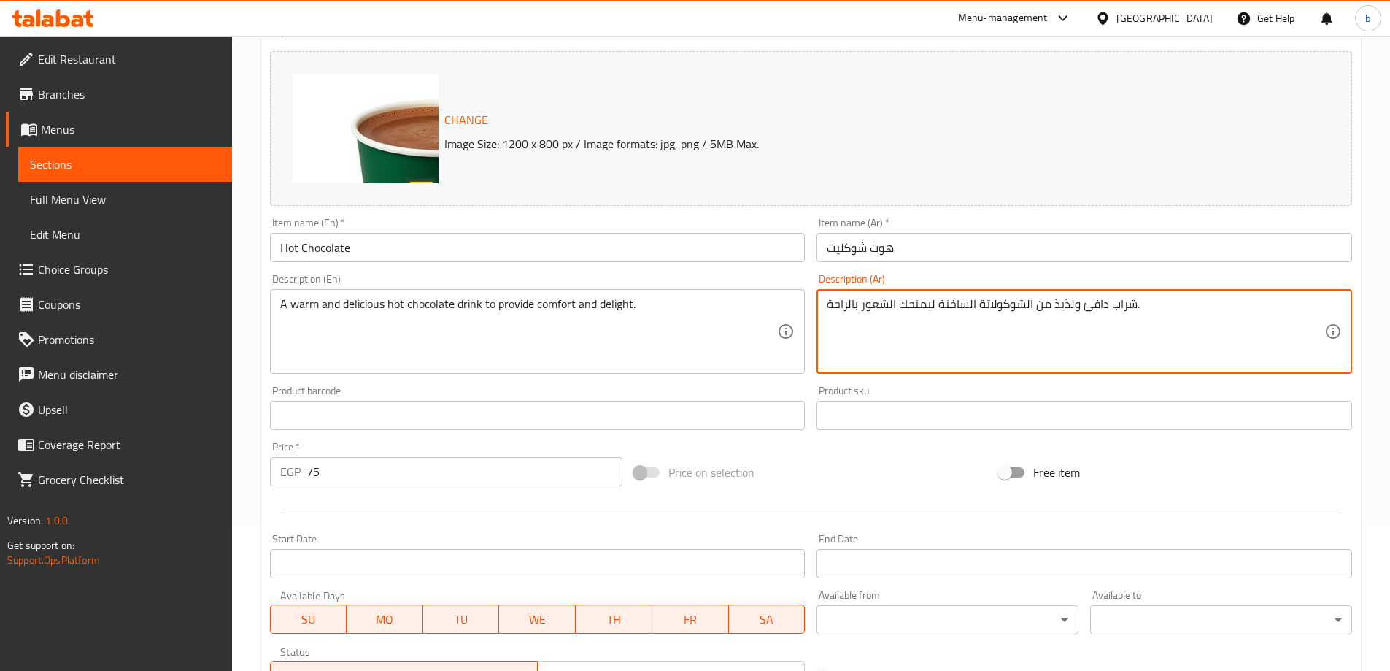
click at [1083, 297] on textarea "شراب دافئ ولذيذ من الشوكولاتة الساخنة ليمنحك الشعور بالراحة." at bounding box center [1076, 331] width 498 height 69
paste textarea "مشروب الشوكولاتة الساخنة الدافئ واللذيذ لتوفير الراحة والسرور"
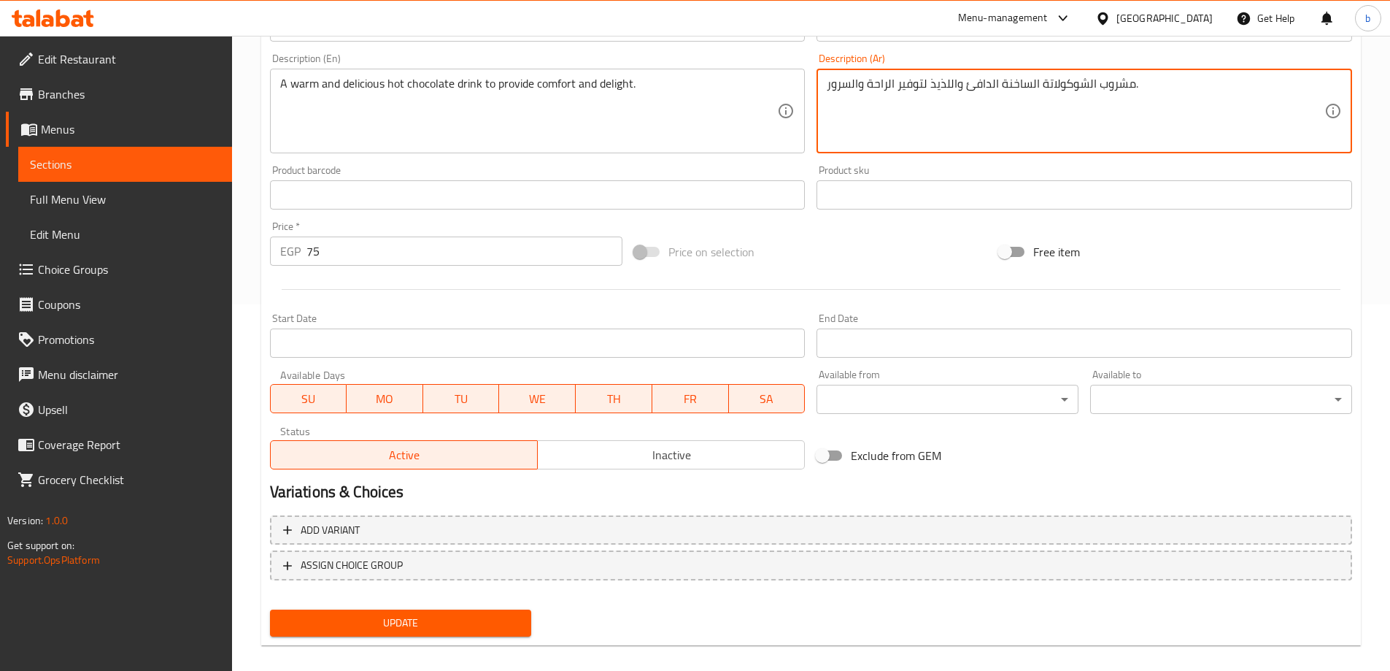
scroll to position [382, 0]
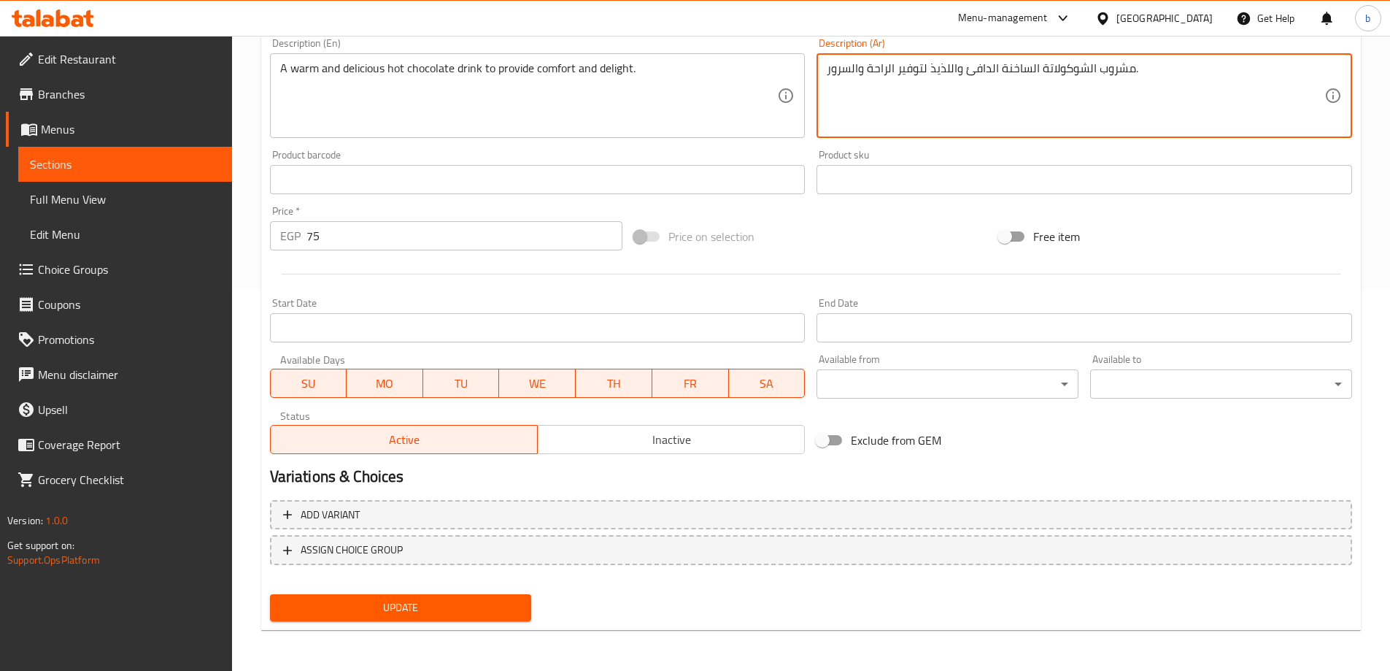
type textarea "مشروب الشوكولاتة الساخنة الدافئ واللذيذ لتوفير الراحة والسرور."
click at [439, 609] on span "Update" at bounding box center [401, 607] width 239 height 18
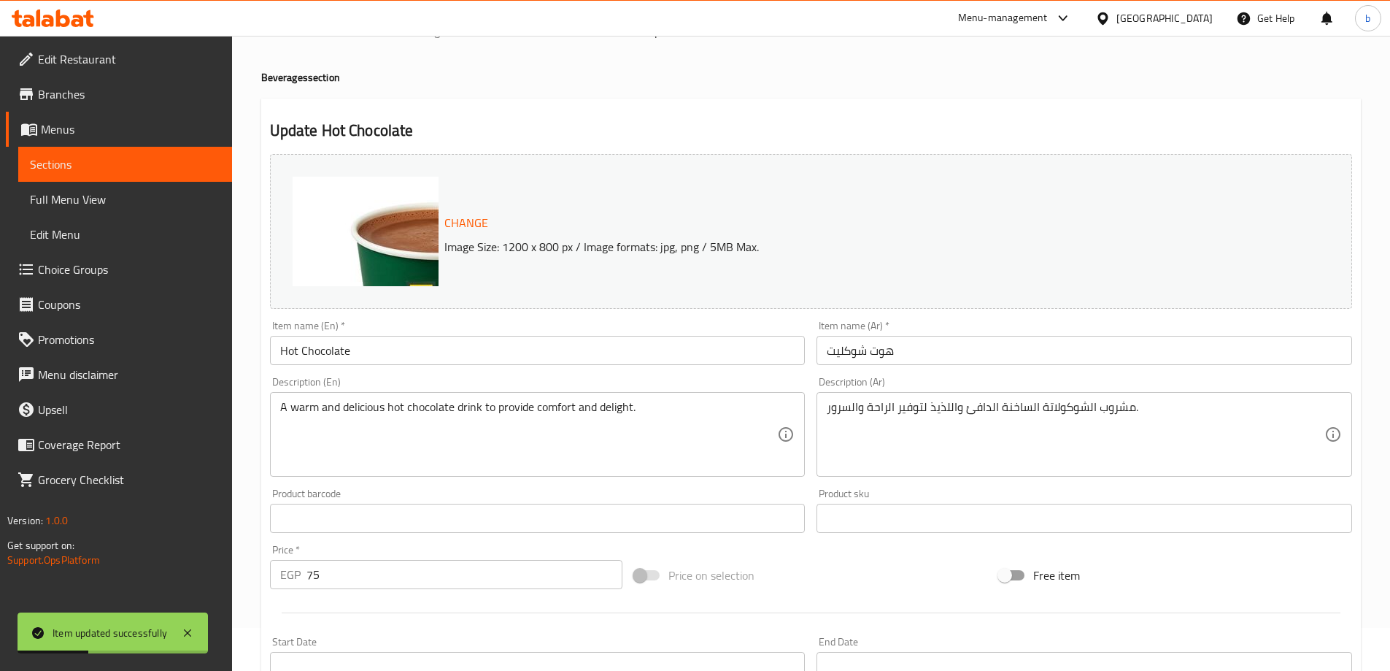
scroll to position [0, 0]
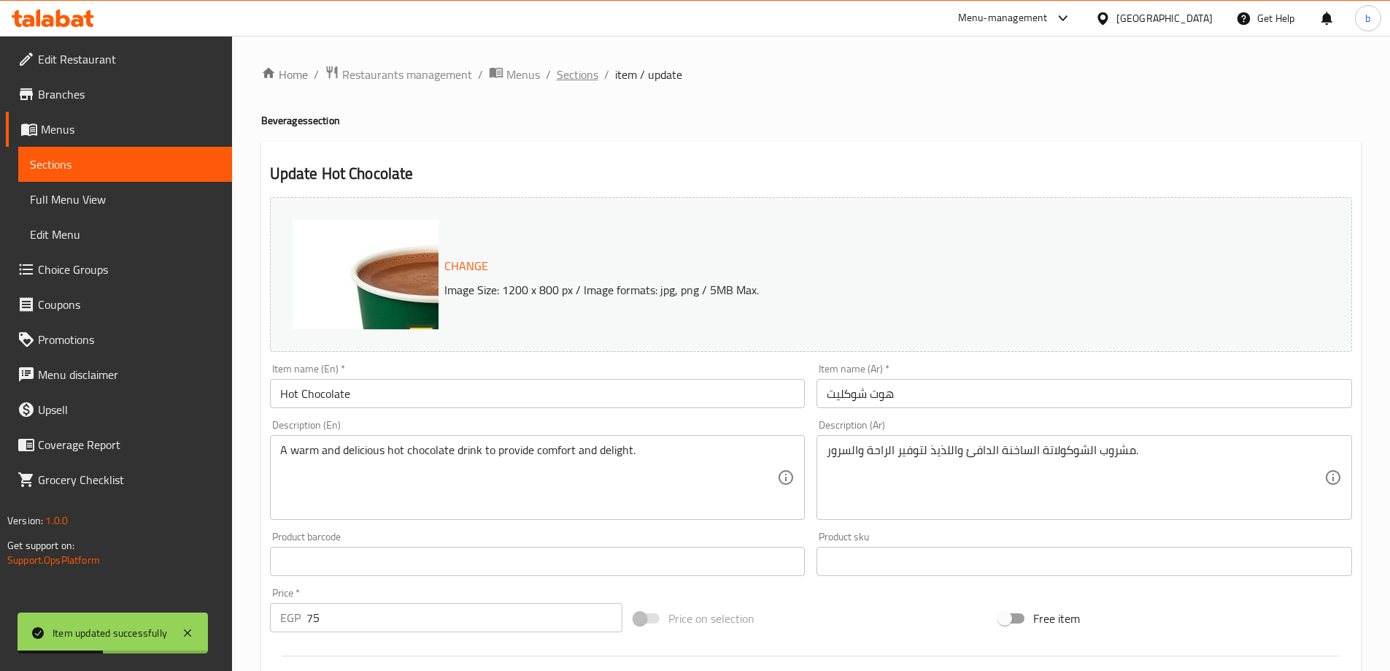
click at [577, 72] on span "Sections" at bounding box center [578, 75] width 42 height 18
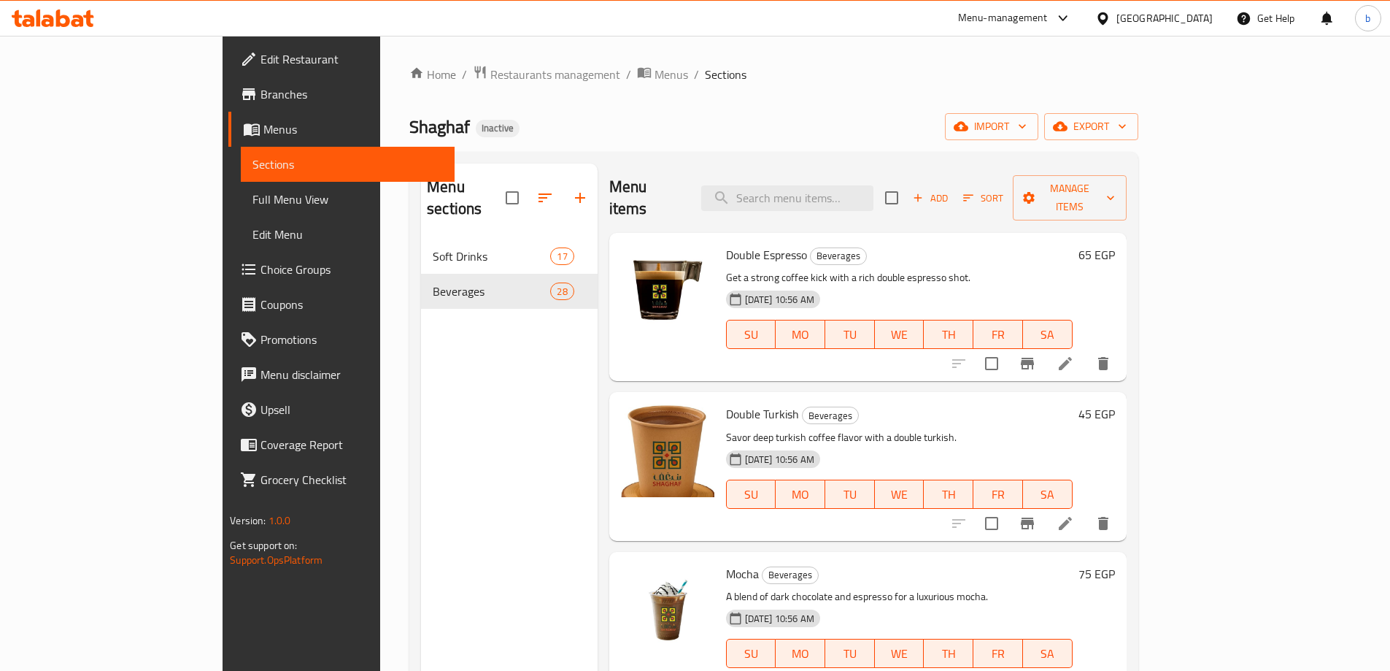
click at [991, 392] on div "Double Turkish Beverages Savor deep turkish coffee flavor with a double turkish…" at bounding box center [867, 466] width 517 height 148
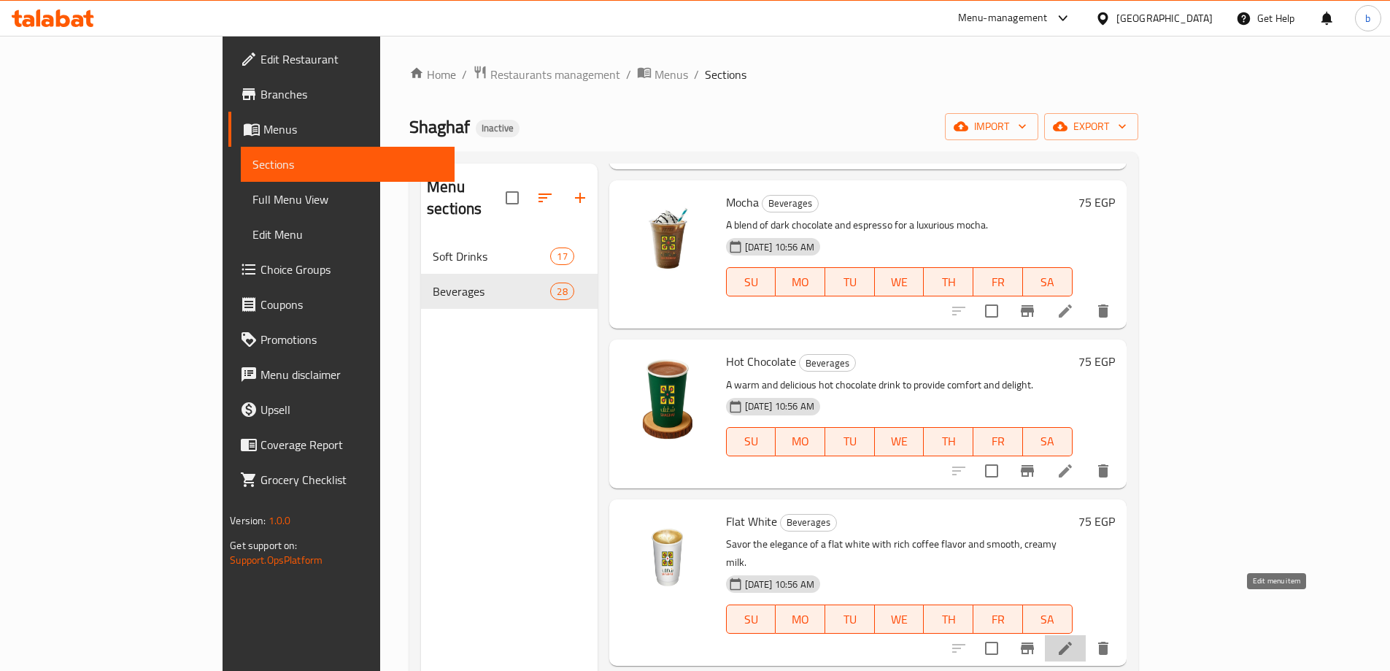
click at [1072, 641] on icon at bounding box center [1065, 647] width 13 height 13
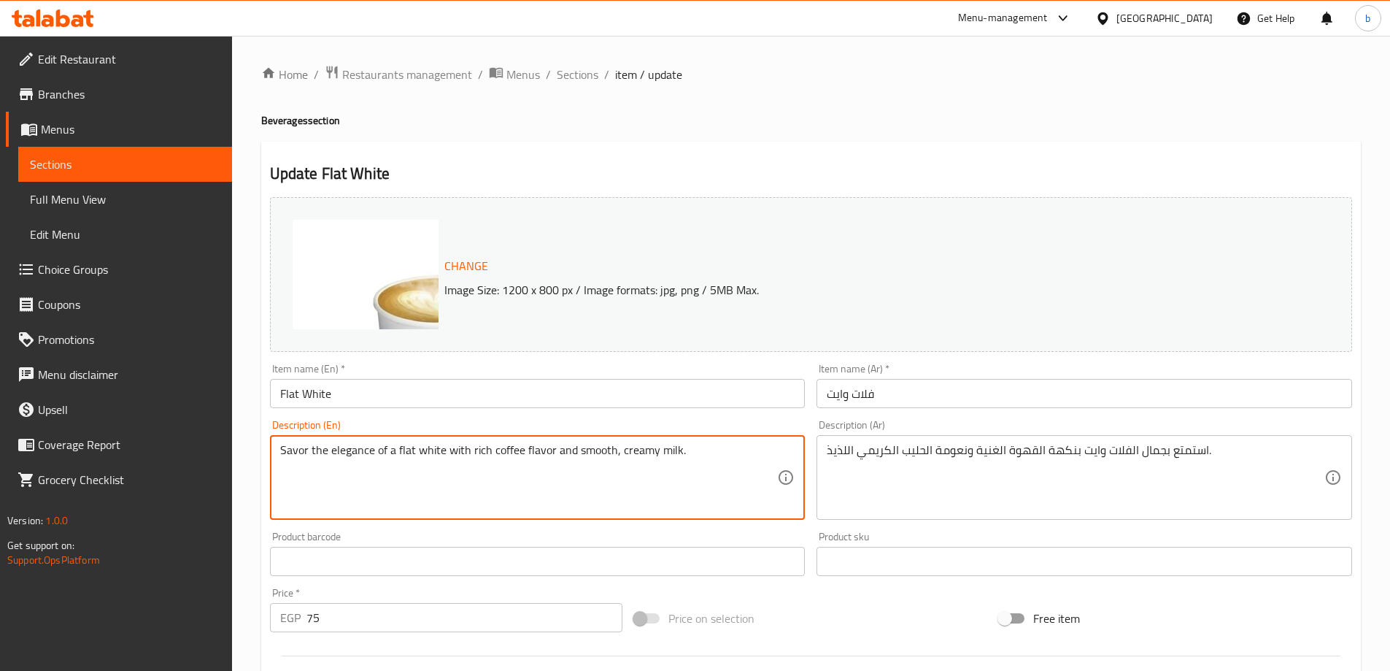
click at [651, 463] on textarea "Savor the elegance of a flat white with rich coffee flavor and smooth, creamy m…" at bounding box center [529, 477] width 498 height 69
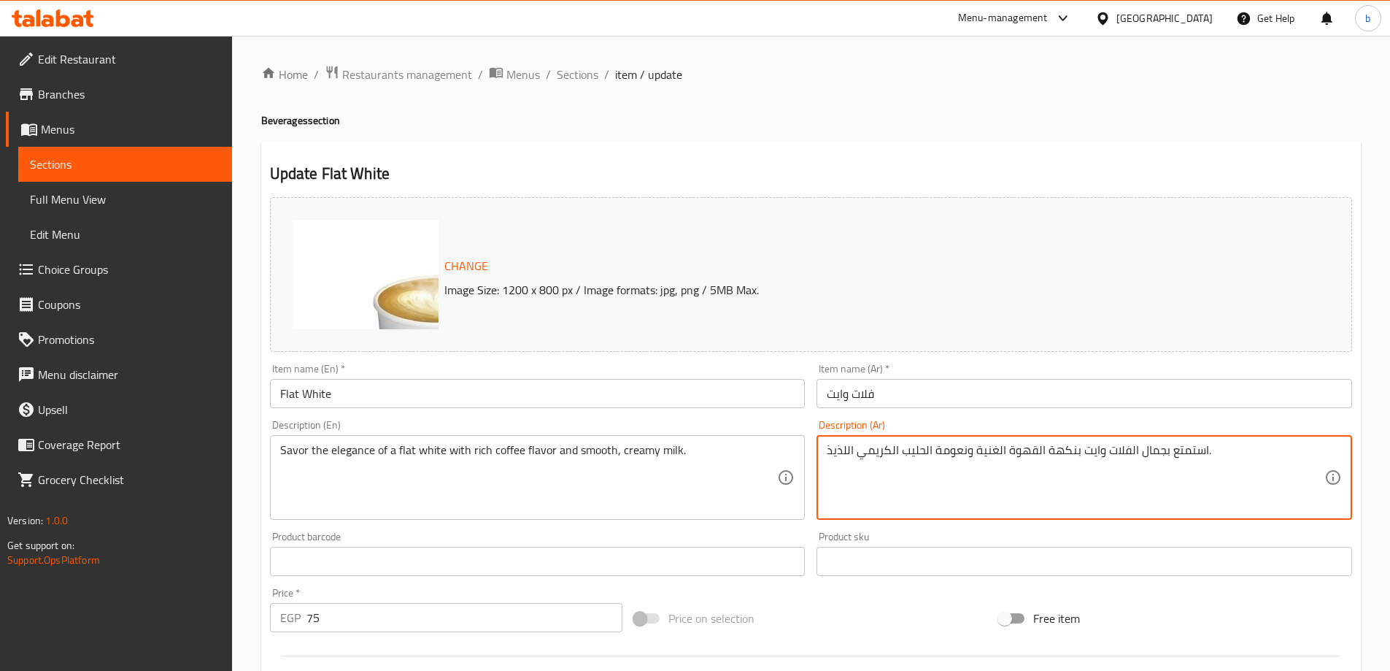
click at [1193, 446] on textarea "استمتع بجمال الفلات وايت بنكهة القهوة الغنية ونعومة الحليب الكريمي اللذيذ." at bounding box center [1076, 477] width 498 height 69
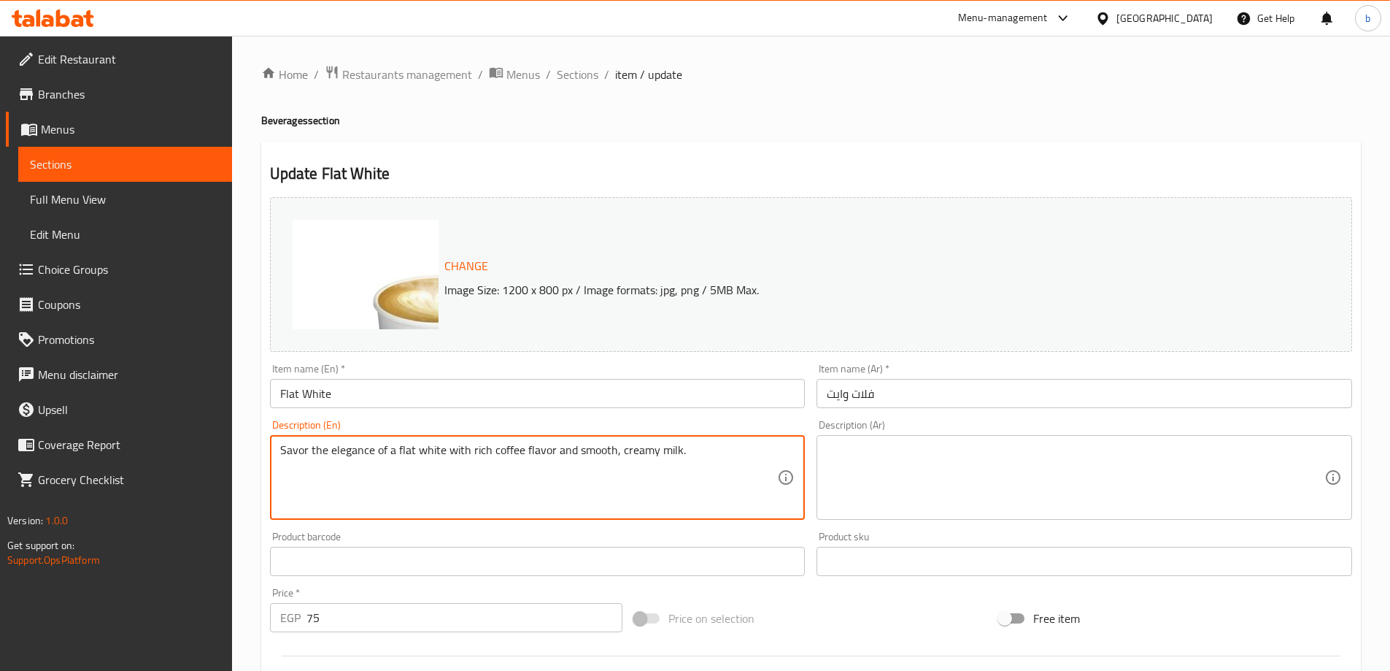
drag, startPoint x: 282, startPoint y: 453, endPoint x: 377, endPoint y: 463, distance: 95.4
click at [377, 463] on textarea "Savor the elegance of a flat white with rich coffee flavor and smooth, creamy m…" at bounding box center [529, 477] width 498 height 69
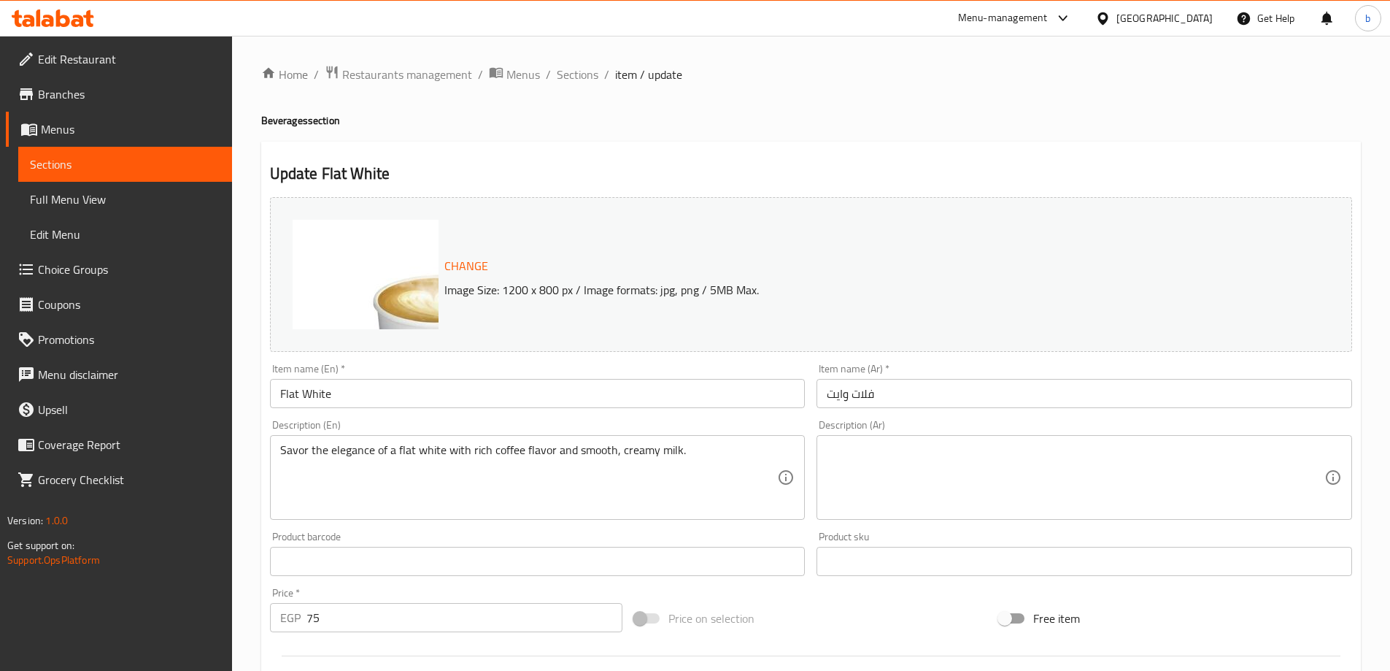
click at [998, 458] on textarea at bounding box center [1076, 477] width 498 height 69
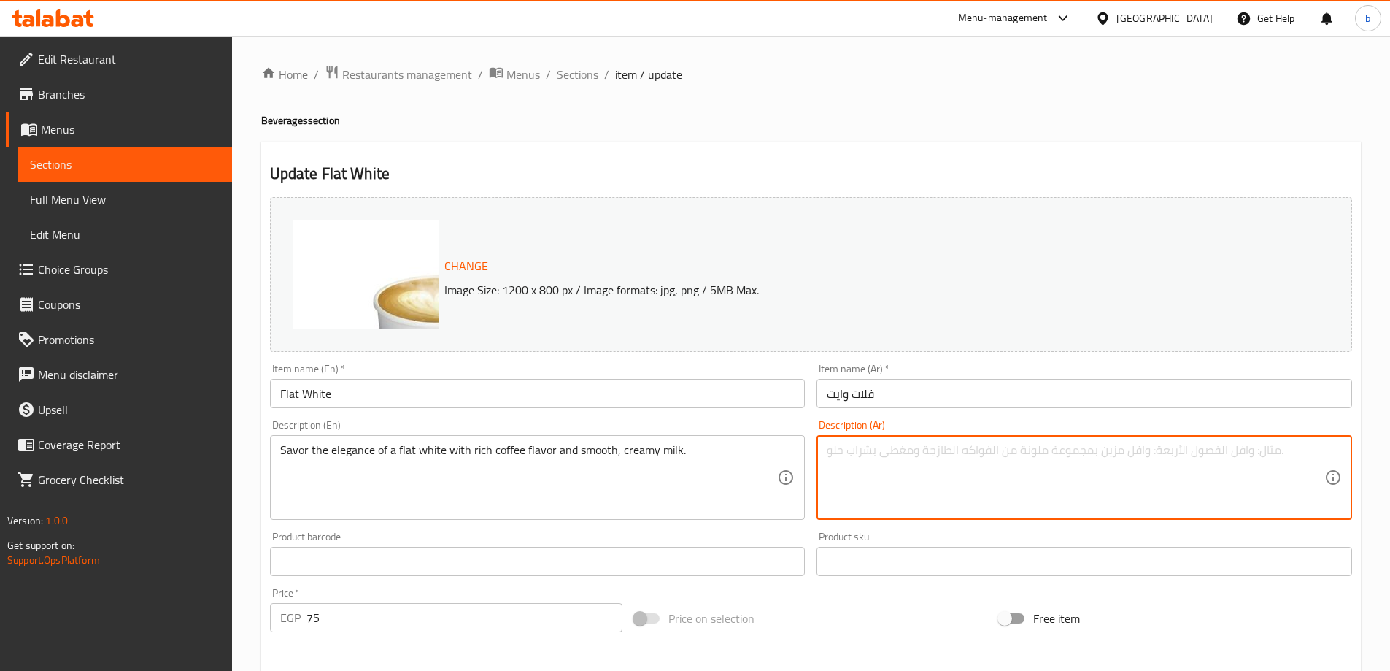
paste textarea "استمتع بالأناقة"
click at [604, 451] on textarea "Savor the elegance of a flat white with rich coffee flavor and smooth, creamy m…" at bounding box center [529, 477] width 498 height 69
drag, startPoint x: 859, startPoint y: 453, endPoint x: 851, endPoint y: 455, distance: 8.3
drag, startPoint x: 840, startPoint y: 456, endPoint x: 853, endPoint y: 458, distance: 13.2
click at [853, 458] on textarea "استمتع بالأناقة الفلات وايت مع نكهة القهوة الغنية و الاسمو" at bounding box center [1076, 477] width 498 height 69
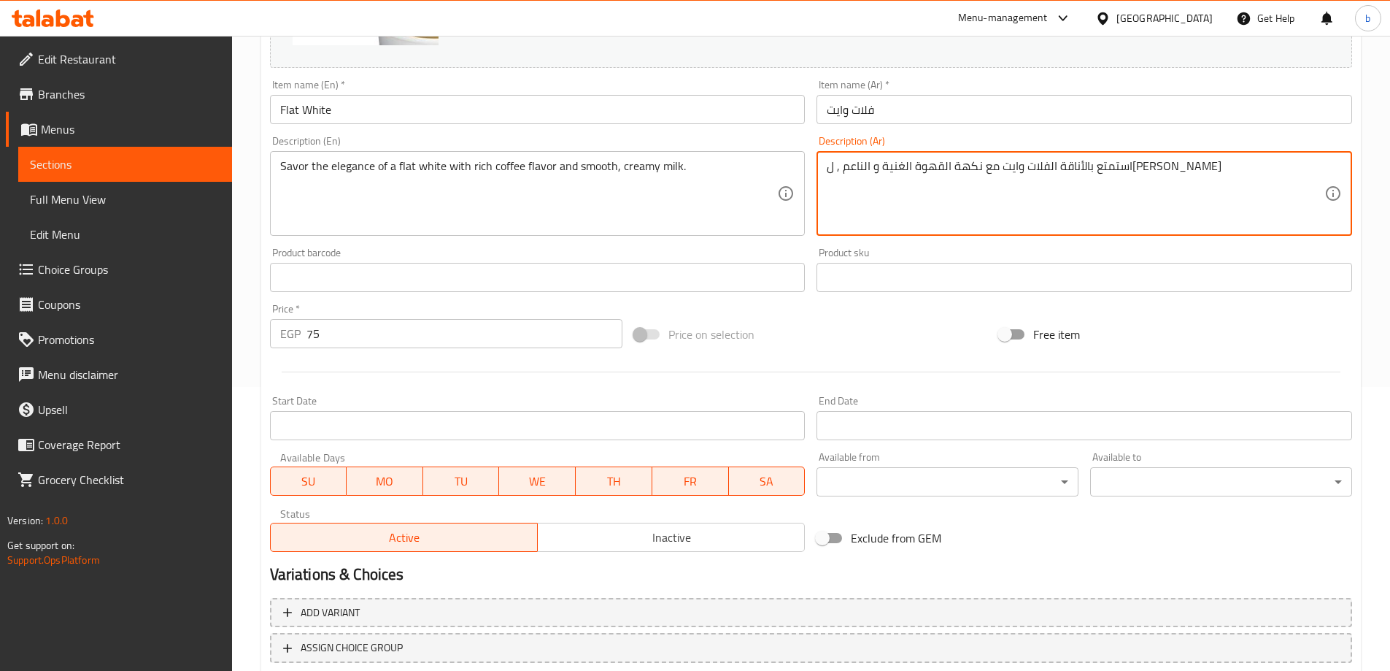
scroll to position [382, 0]
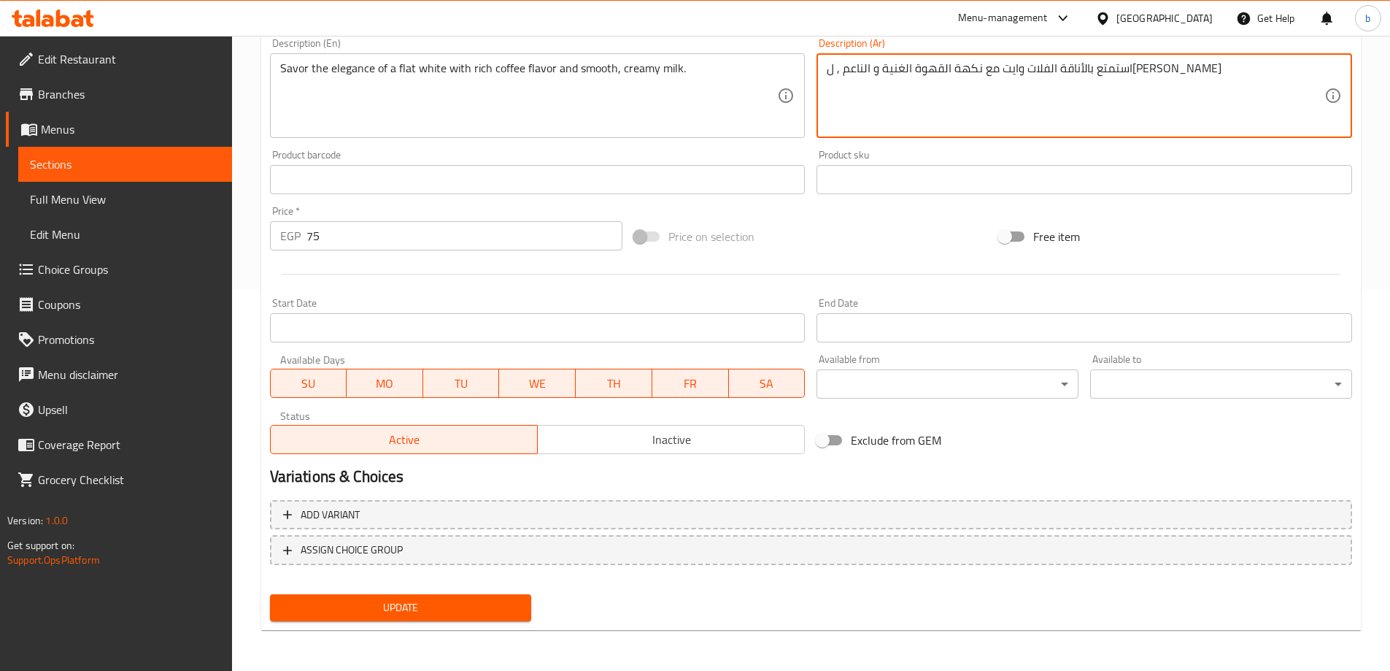
type textarea "استمتع بالأناقة الفلات وايت مع نكهة القهوة الغنية و الناعم , ل[PERSON_NAME]"
click at [382, 612] on span "Update" at bounding box center [401, 607] width 239 height 18
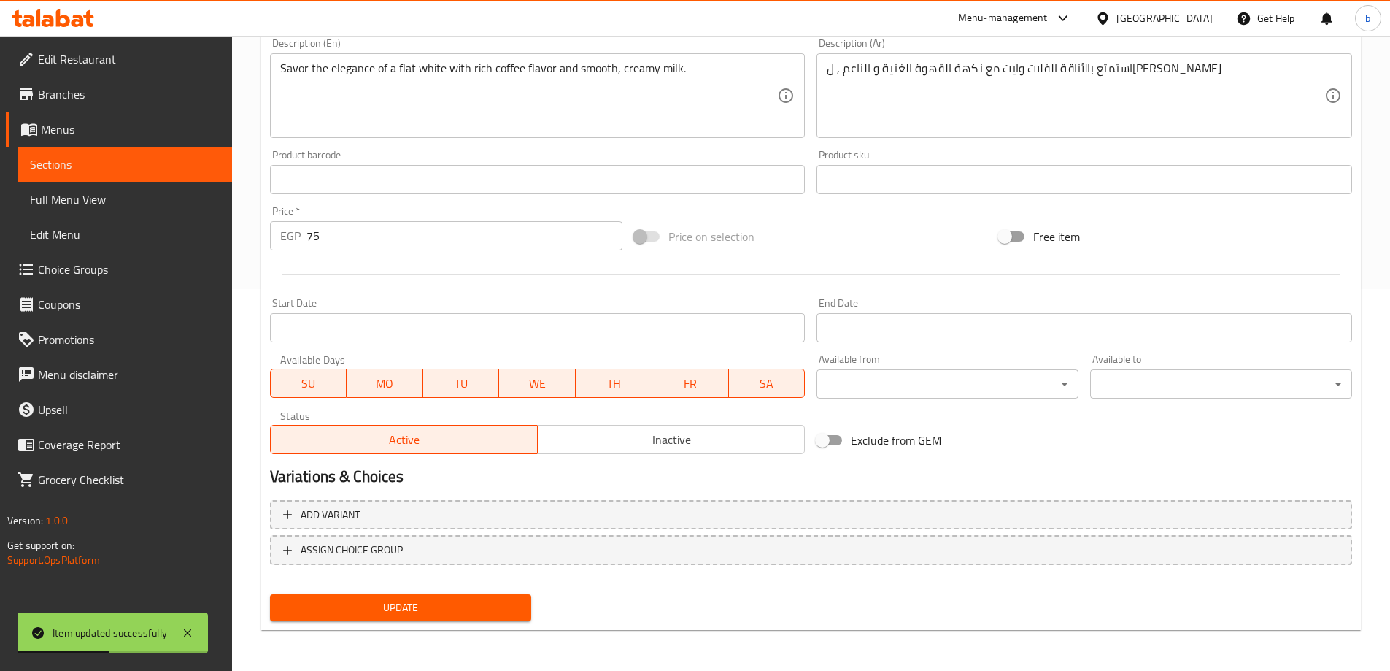
scroll to position [0, 0]
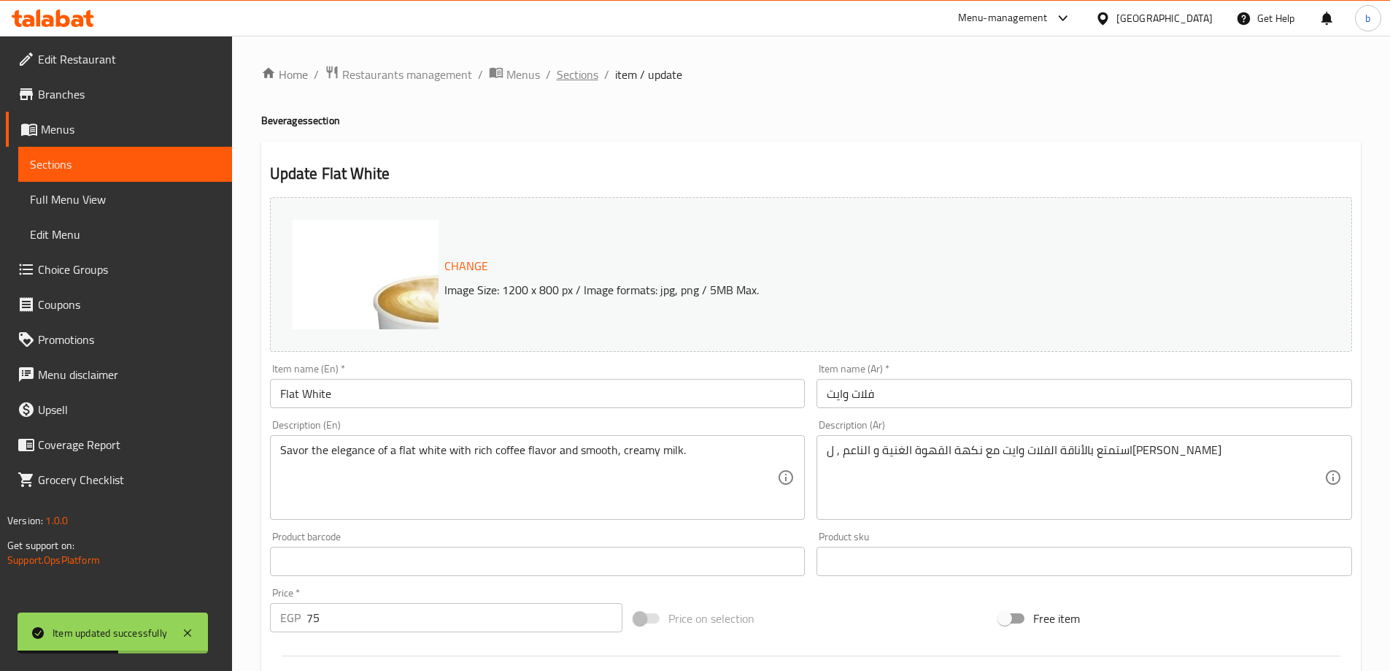
click at [580, 80] on span "Sections" at bounding box center [578, 75] width 42 height 18
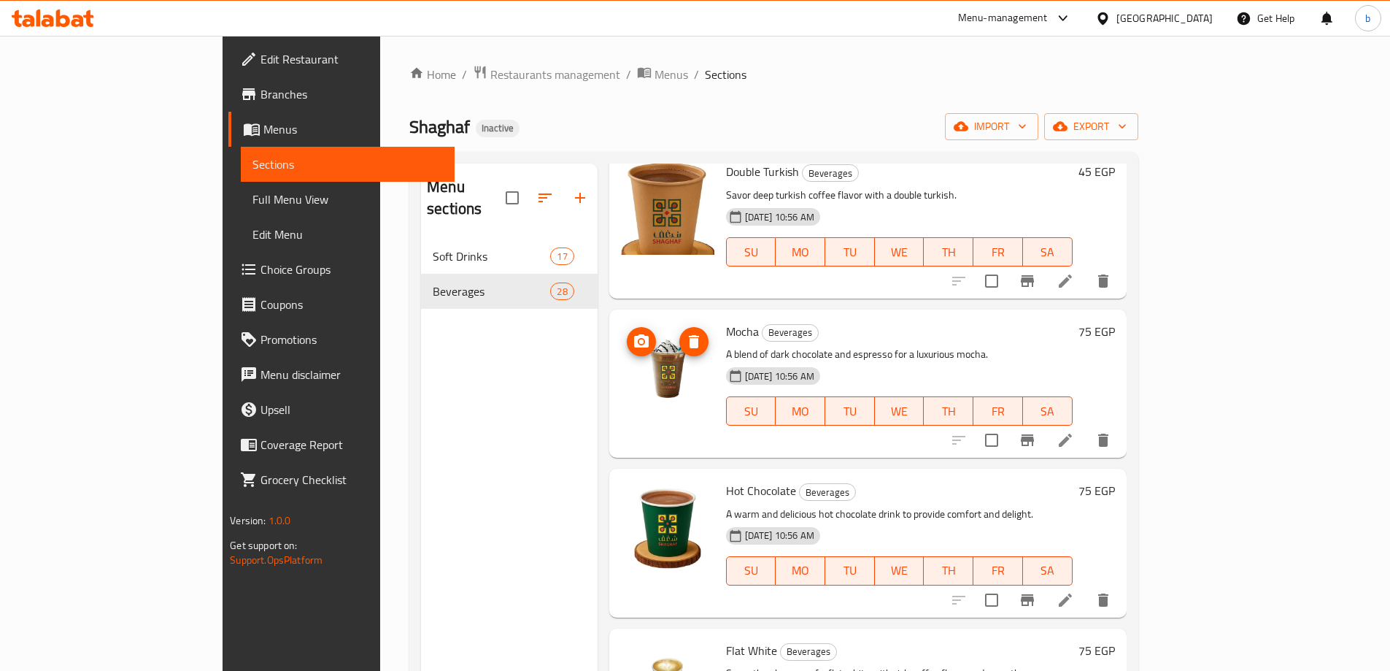
scroll to position [73, 0]
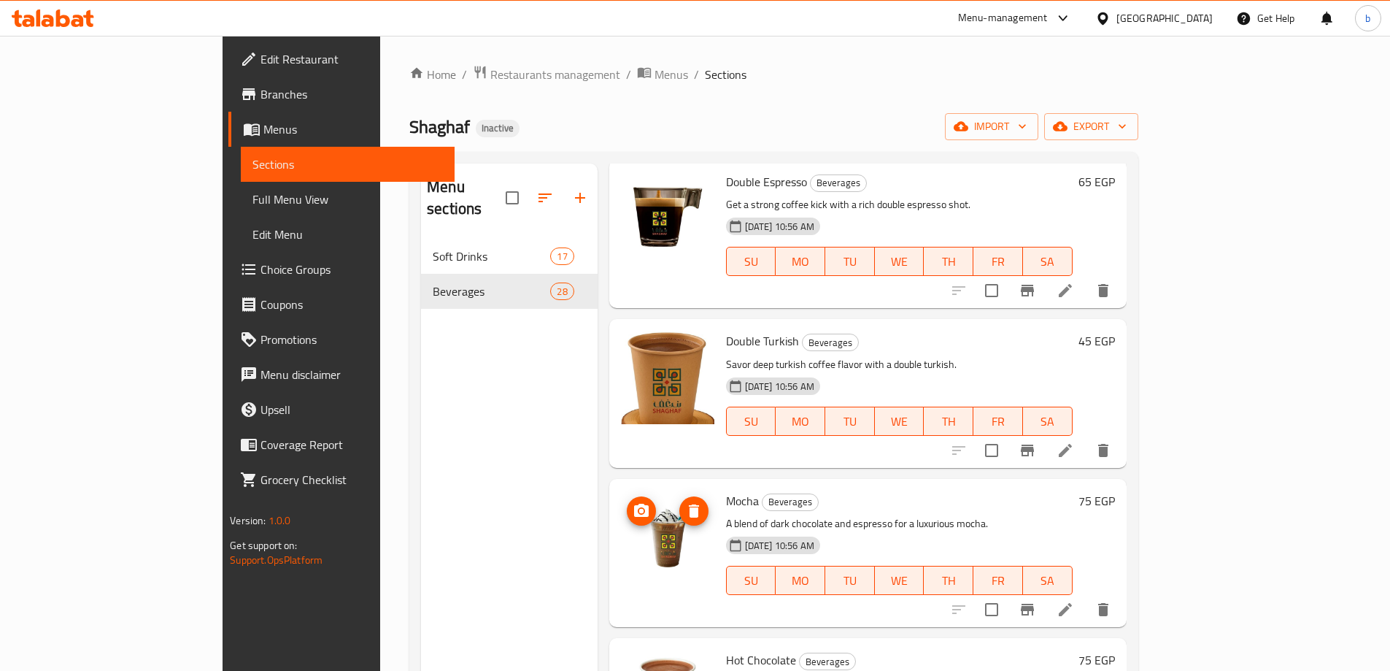
click at [621, 493] on img at bounding box center [667, 536] width 93 height 93
click at [621, 531] on img at bounding box center [667, 536] width 93 height 93
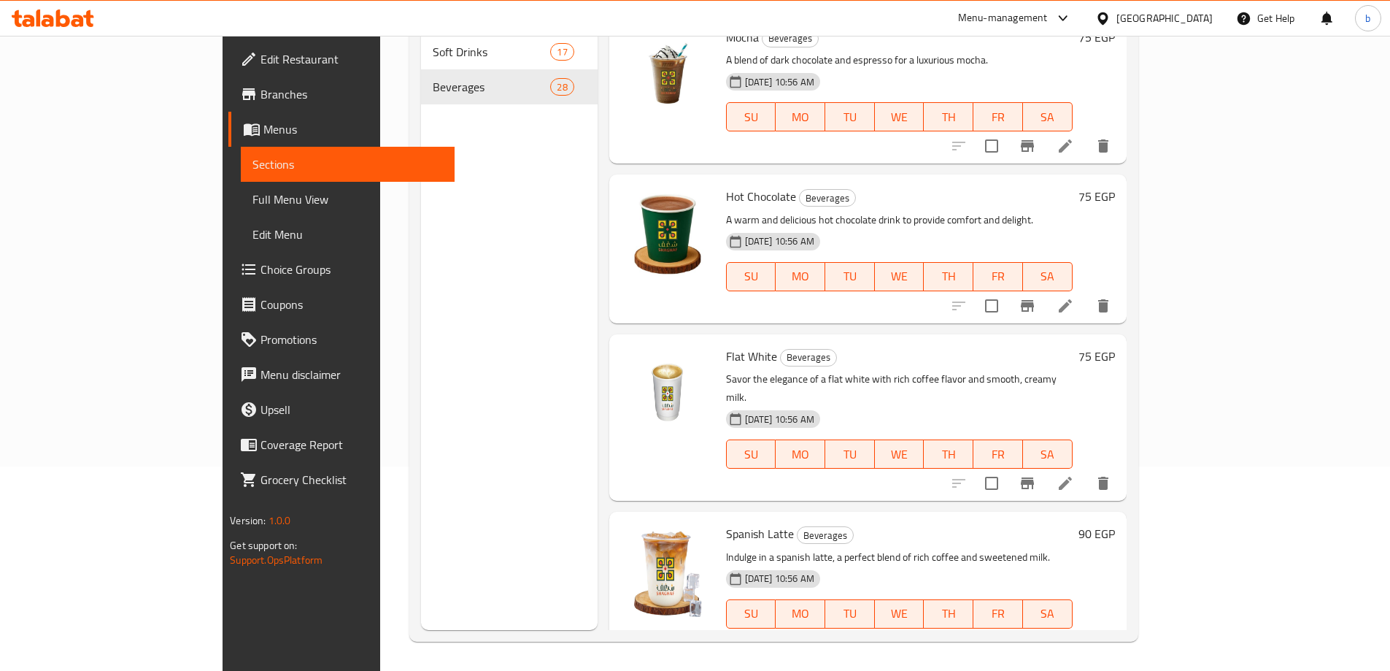
scroll to position [365, 0]
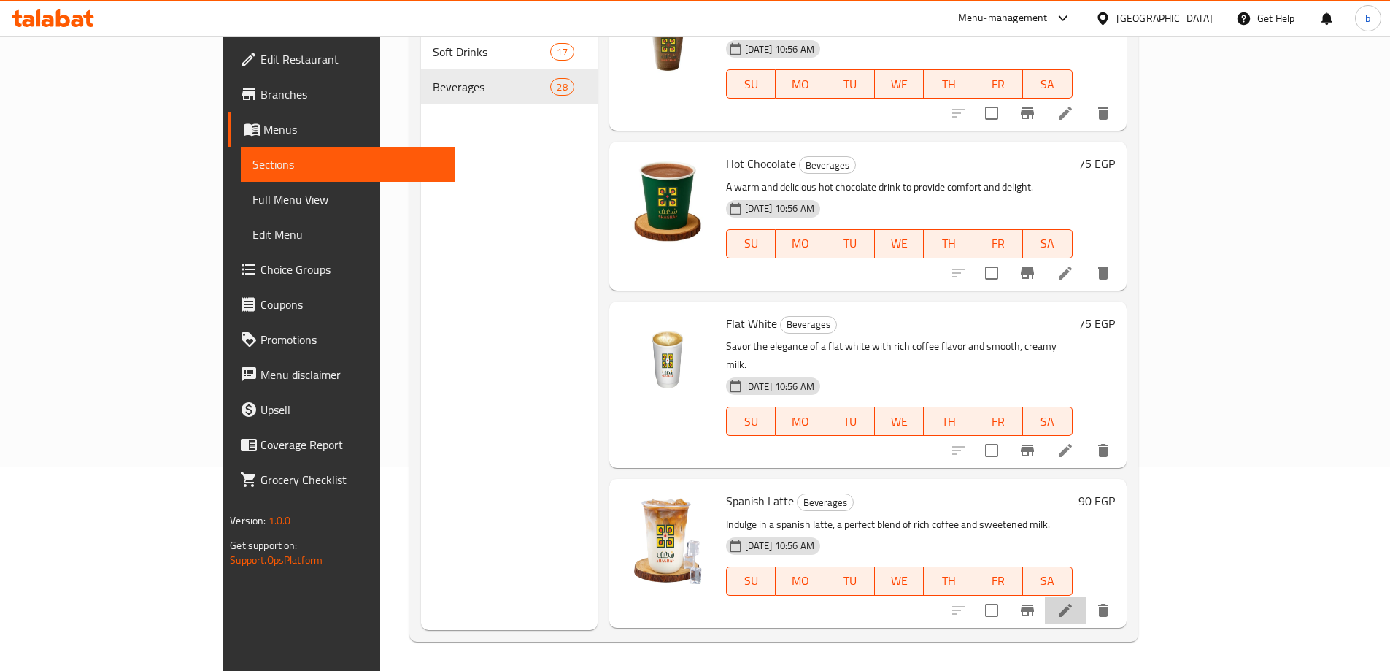
click at [1086, 597] on li at bounding box center [1065, 610] width 41 height 26
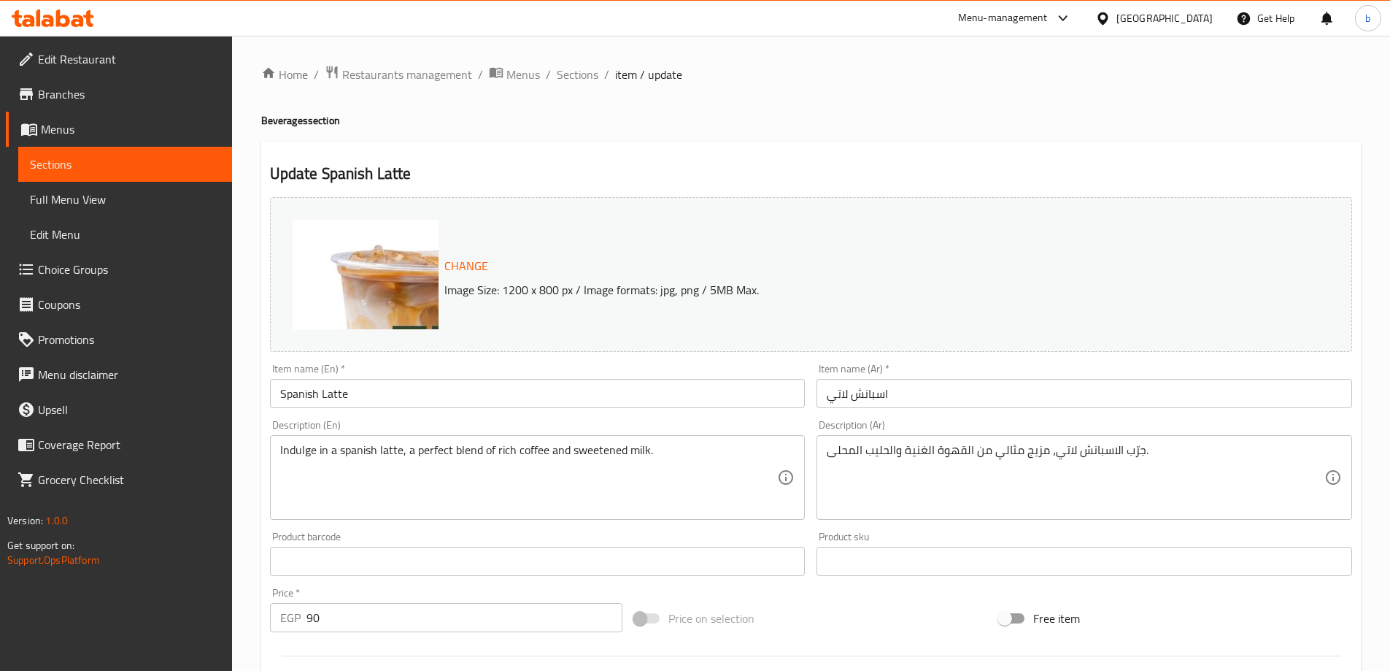
click at [292, 386] on input "Spanish Latte" at bounding box center [538, 393] width 536 height 29
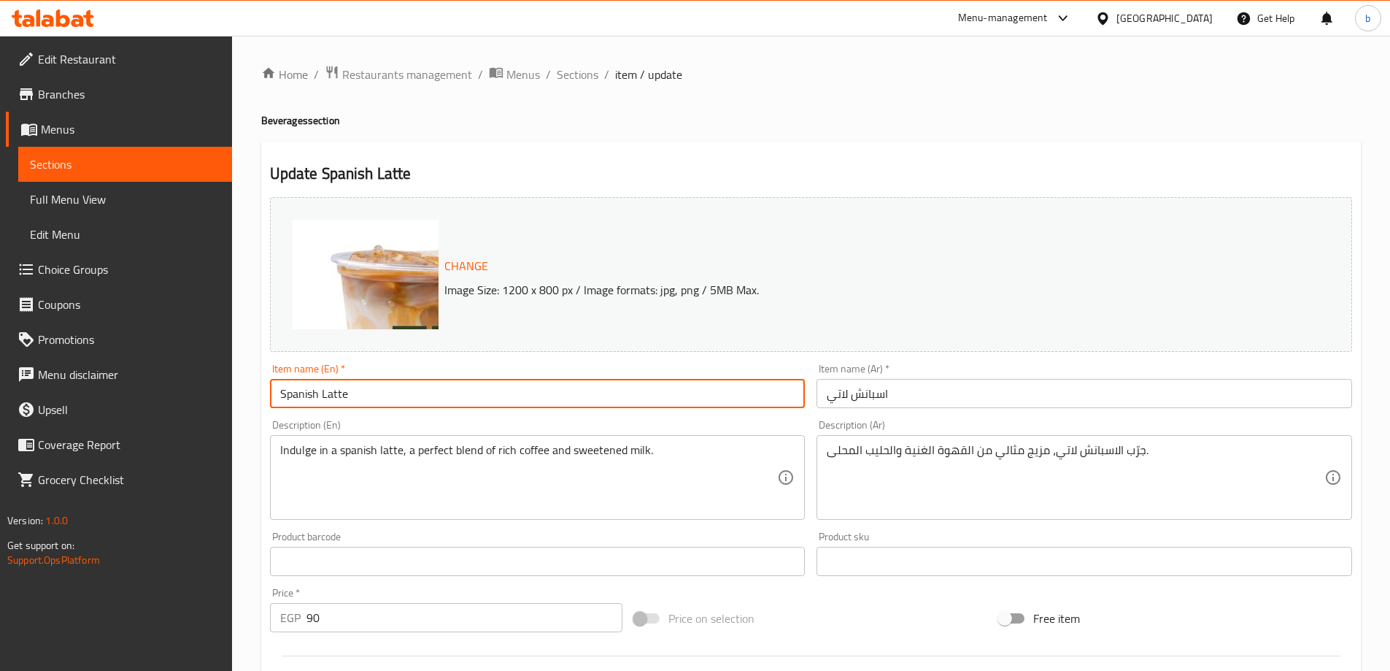
click at [292, 386] on input "Spanish Latte" at bounding box center [538, 393] width 536 height 29
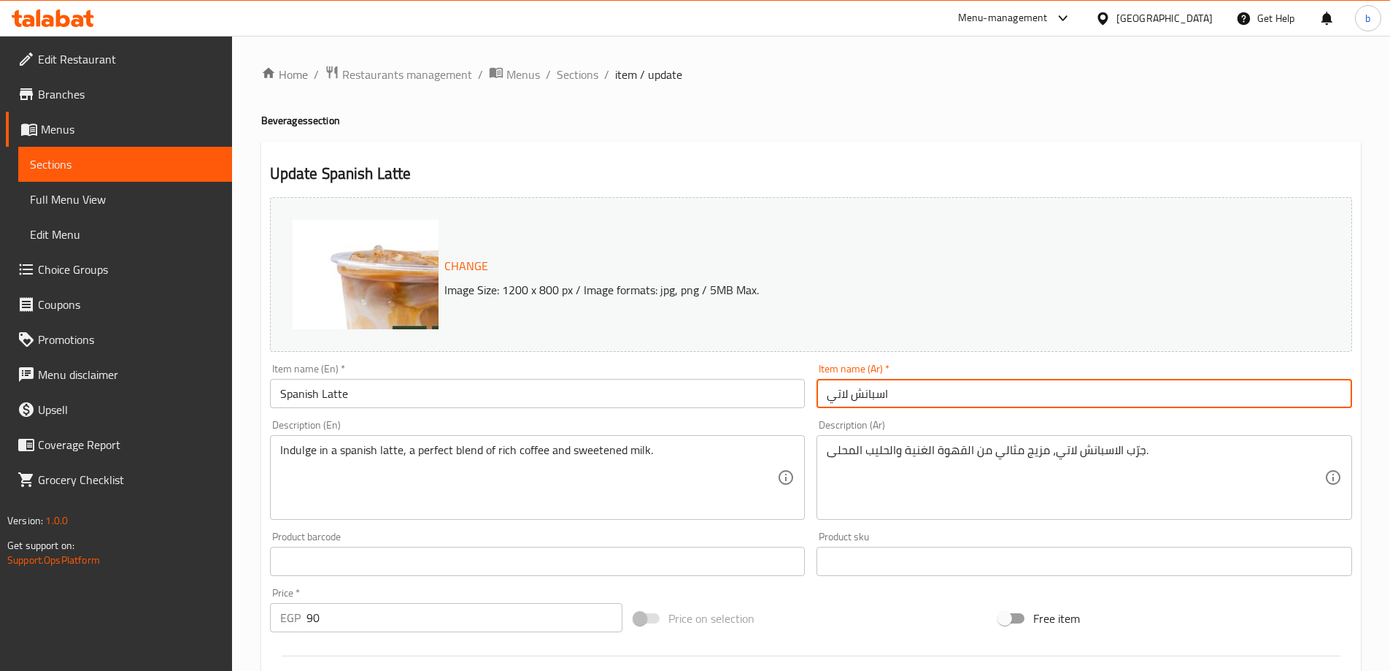
drag, startPoint x: 919, startPoint y: 398, endPoint x: 651, endPoint y: 412, distance: 268.2
click at [651, 412] on div "Change Image Size: 1200 x 800 px / Image formats: jpg, png / 5MB Max. Item name…" at bounding box center [811, 516] width 1094 height 650
paste input "لاتيه أسبان"
type input "لاتيه أسباني"
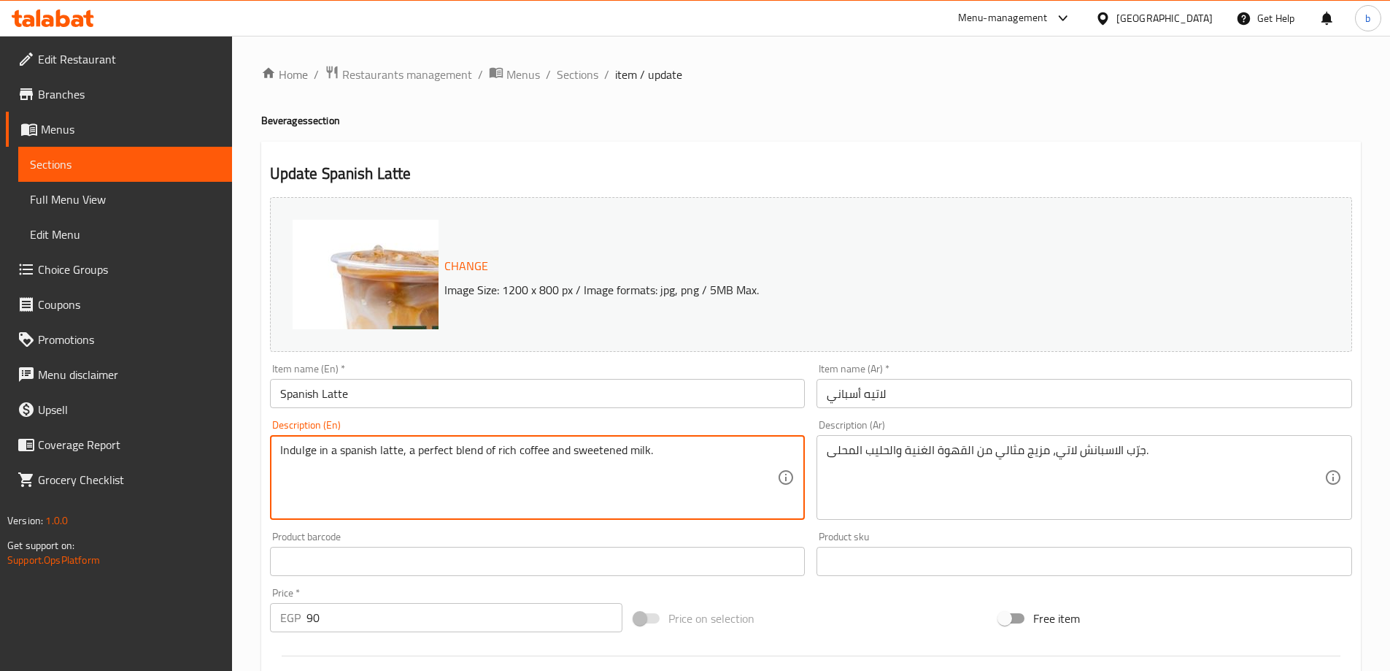
click at [309, 458] on textarea "Indulge in a spanish latte, a perfect blend of rich coffee and sweetened milk." at bounding box center [529, 477] width 498 height 69
click at [296, 452] on textarea "Indulge in a spanish latte, a perfect blend of rich coffee and sweetened milk." at bounding box center [529, 477] width 498 height 69
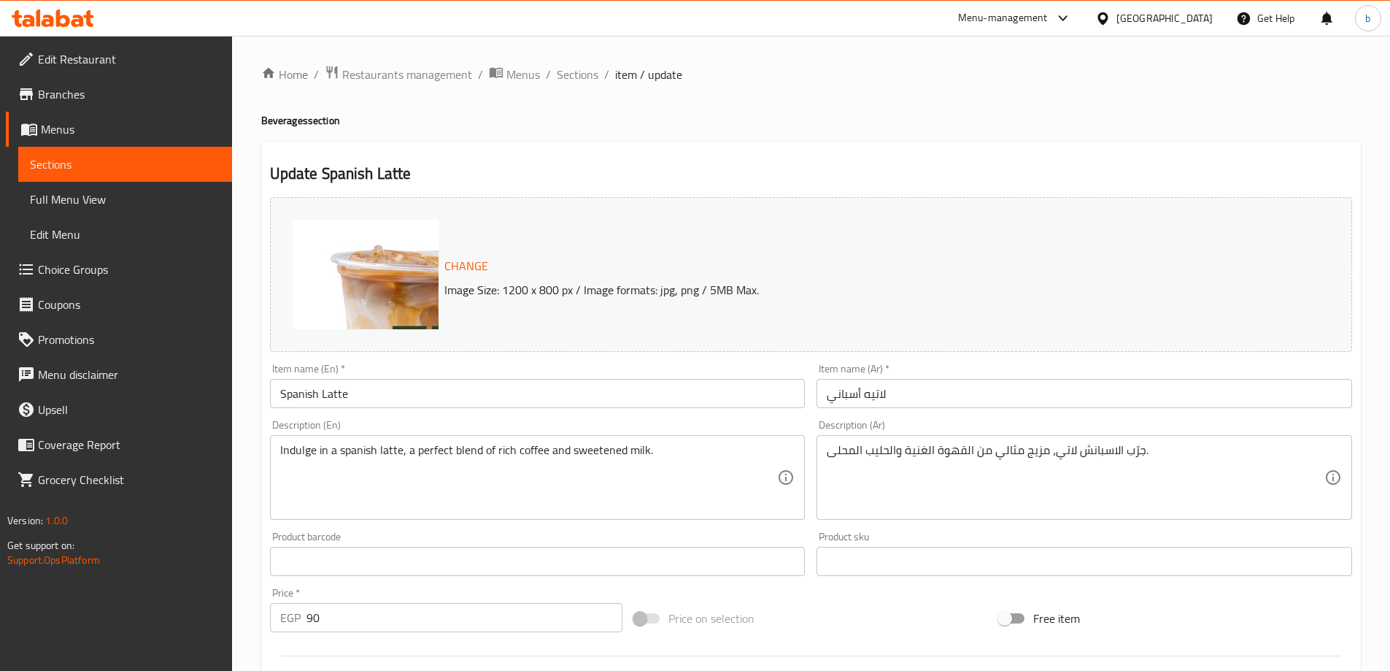
click at [1052, 135] on div "Home / Restaurants management / Menus / Sections / item / update Beverages sect…" at bounding box center [811, 544] width 1100 height 958
click at [301, 453] on textarea "Indulge in a spanish latte, a perfect blend of rich coffee and sweetened milk." at bounding box center [529, 477] width 498 height 69
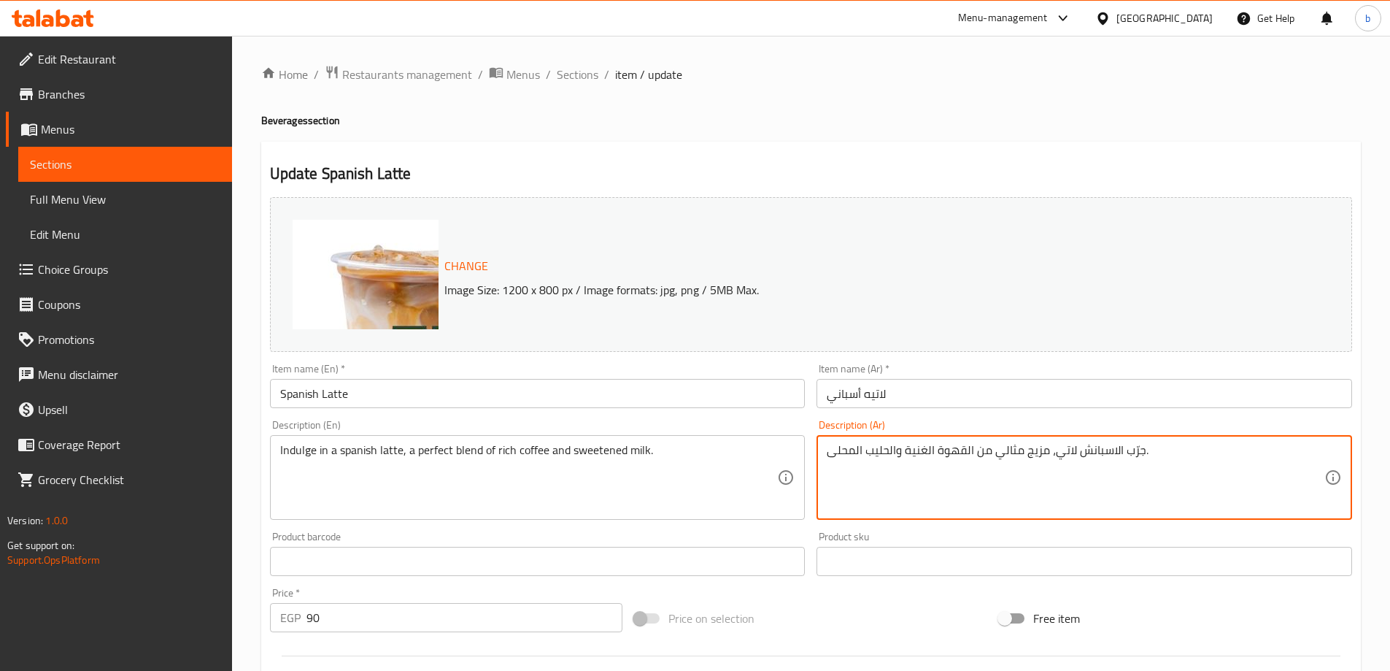
click at [829, 452] on textarea "جرّب الاسبانش لاتي، مزيج مثالي من القهوة الغنية والحليب المحلى." at bounding box center [1076, 477] width 498 height 69
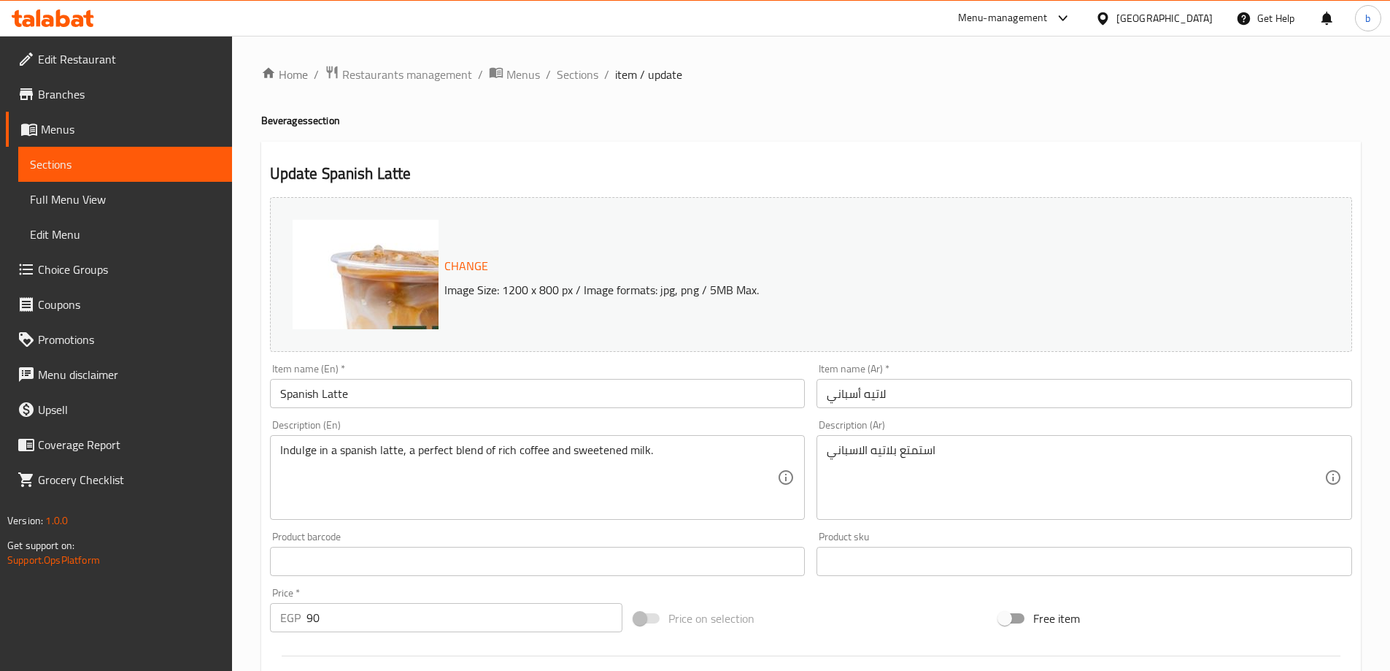
click at [831, 454] on textarea "استمتع بلاتيه الاسباني" at bounding box center [1076, 477] width 498 height 69
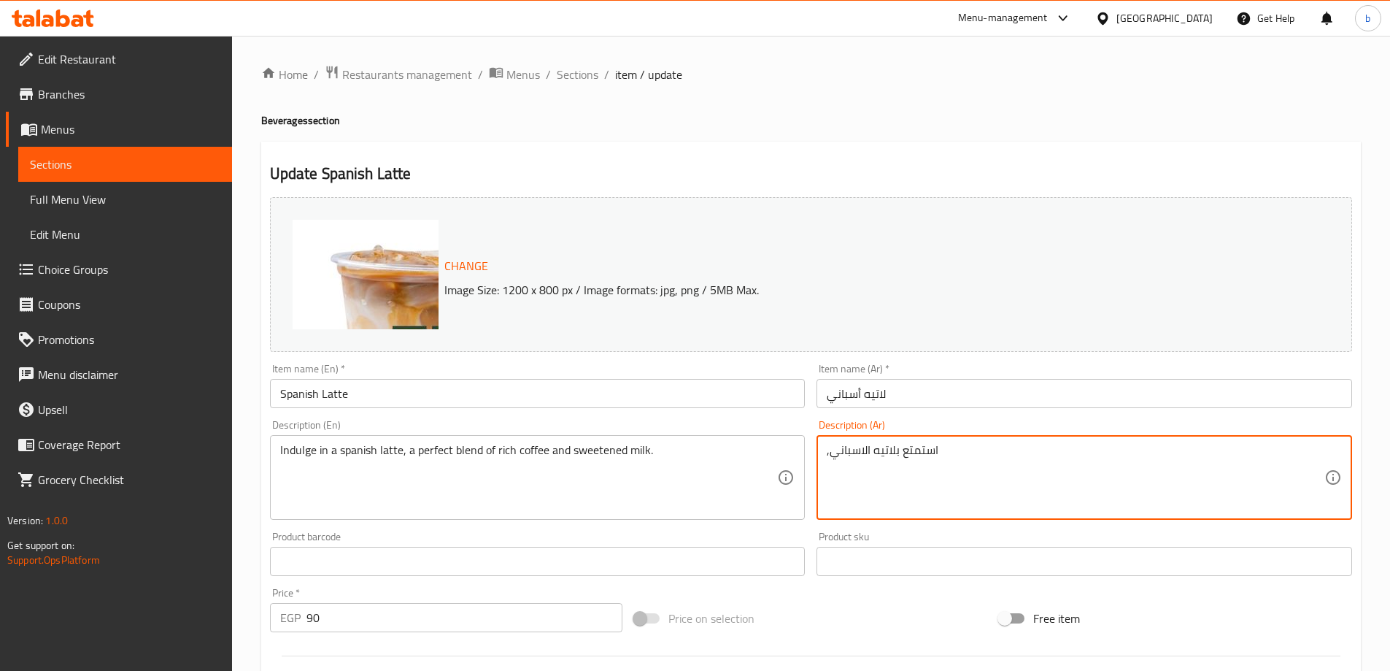
click at [826, 449] on div ",استمتع بلاتيه الاسباني Description (Ar)" at bounding box center [1085, 477] width 536 height 85
click at [951, 448] on textarea ",استمتع بلاتيه الاسباني" at bounding box center [1076, 477] width 498 height 69
click at [1185, 463] on textarea "استمتع بلاتيه الاسباني" at bounding box center [1076, 477] width 498 height 69
paste textarea ","
type textarea "استمتع بلاتيه الاسباني , مزيج مثالي من القهوة الغنية و اللبن المحلى"
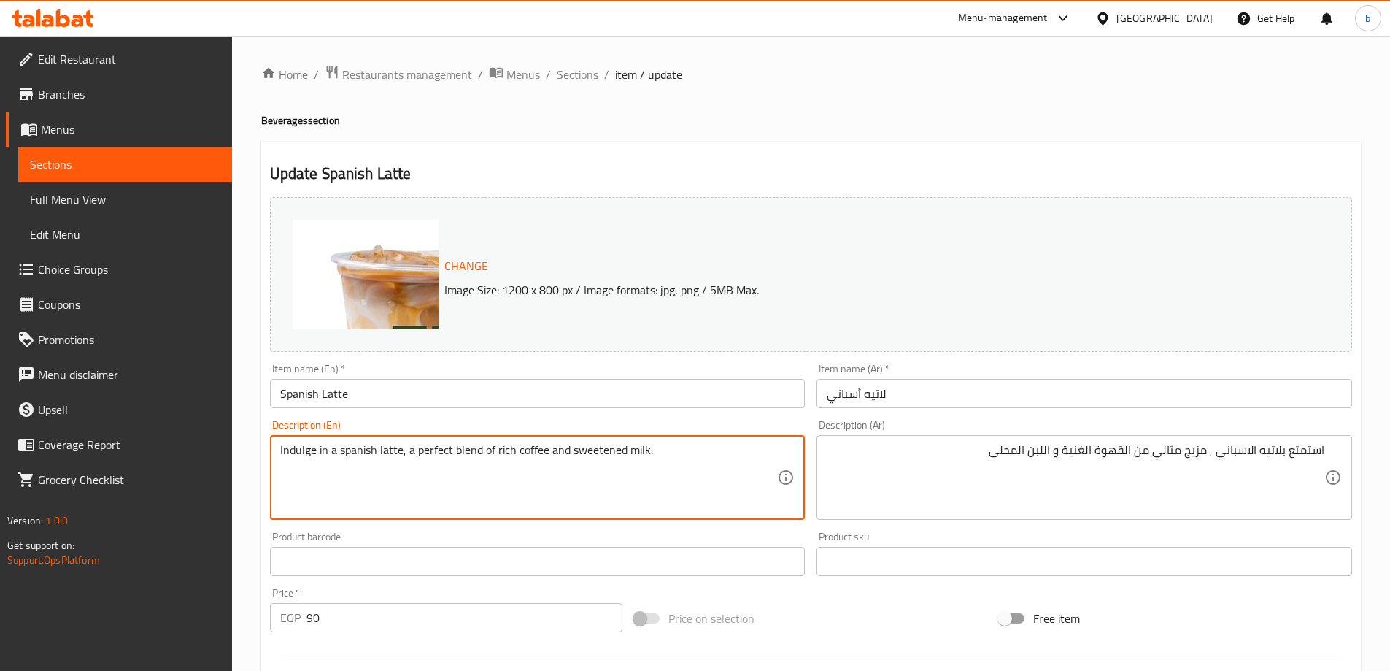
click at [585, 452] on textarea "Indulge in a spanish latte, a perfect blend of rich coffee and sweetened milk." at bounding box center [529, 477] width 498 height 69
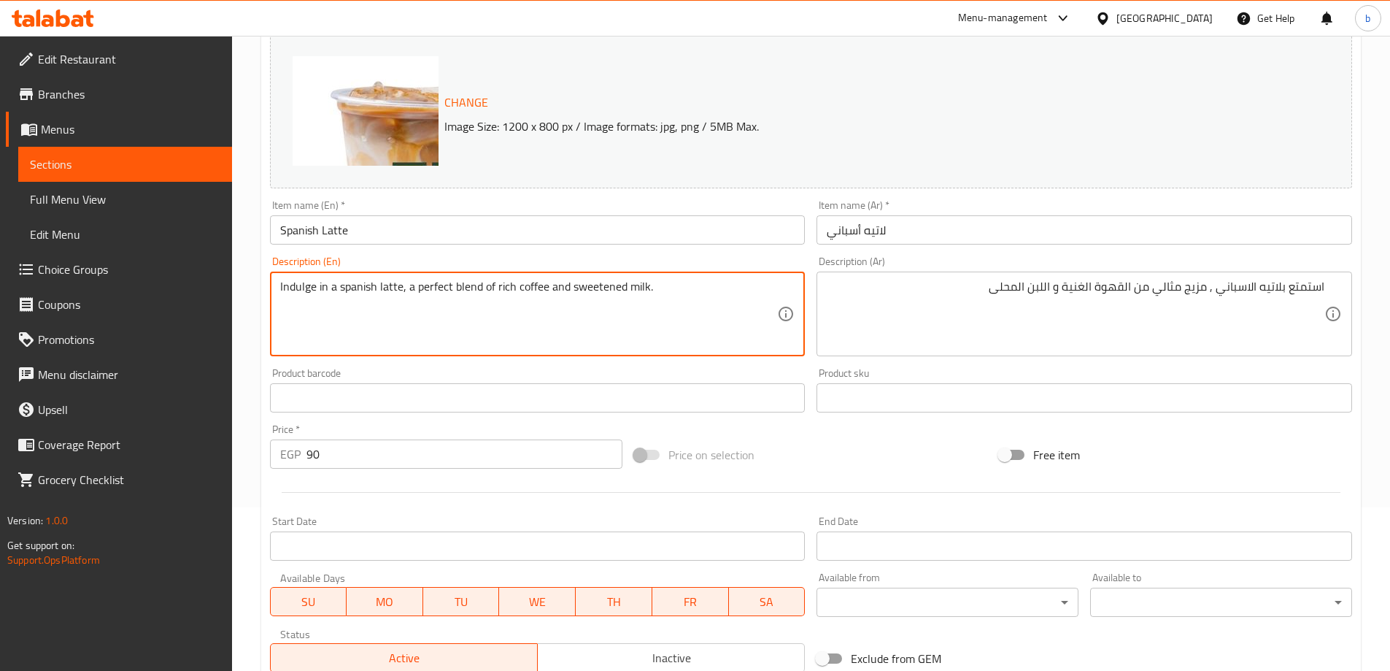
scroll to position [382, 0]
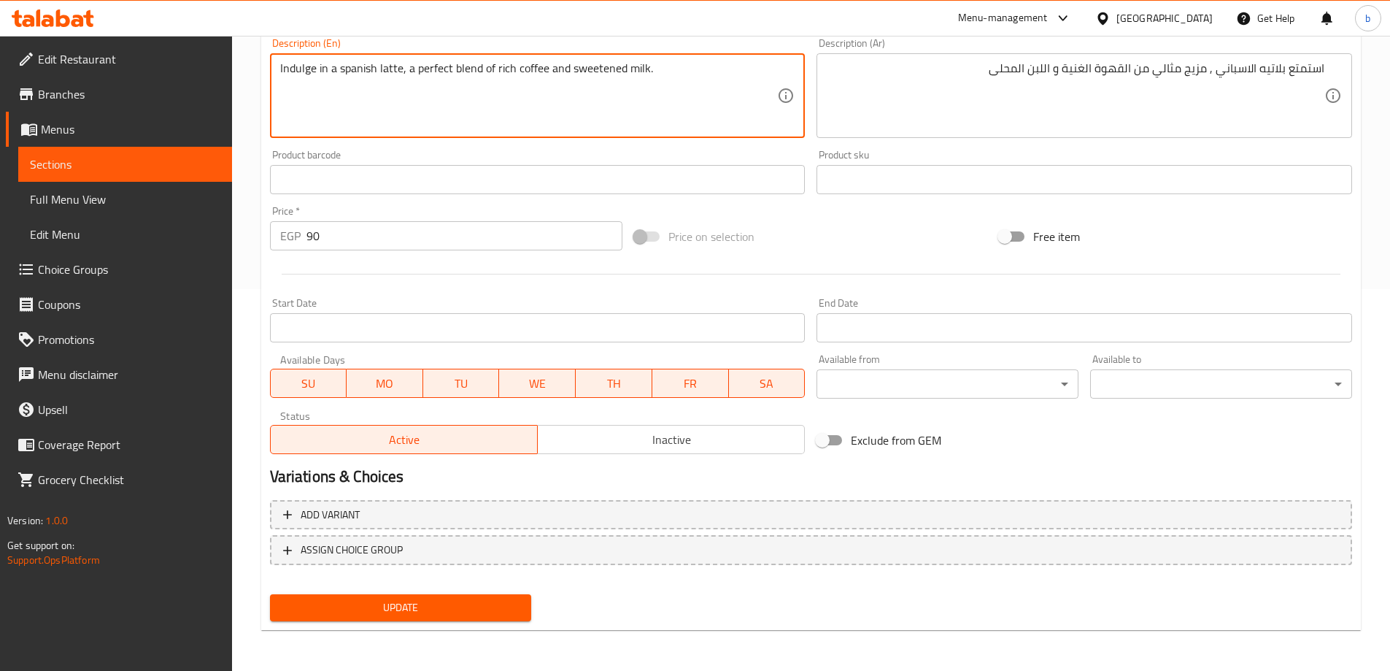
click at [401, 604] on span "Update" at bounding box center [401, 607] width 239 height 18
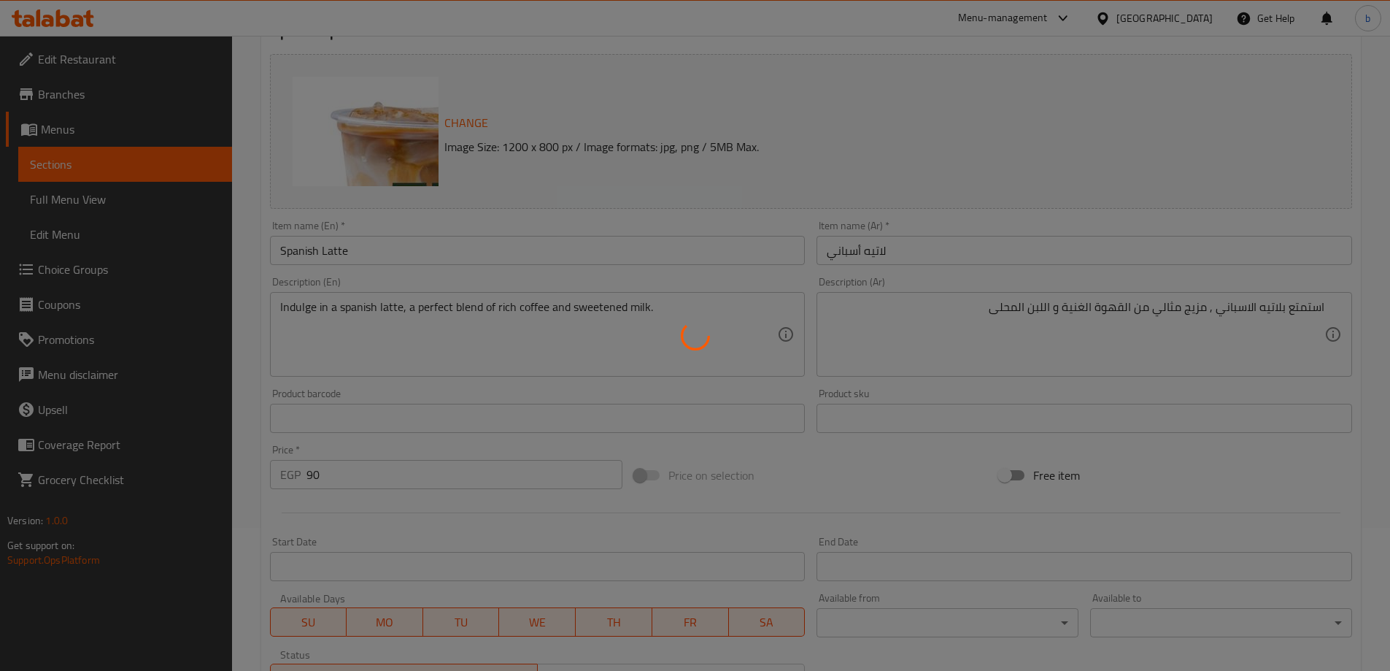
scroll to position [0, 0]
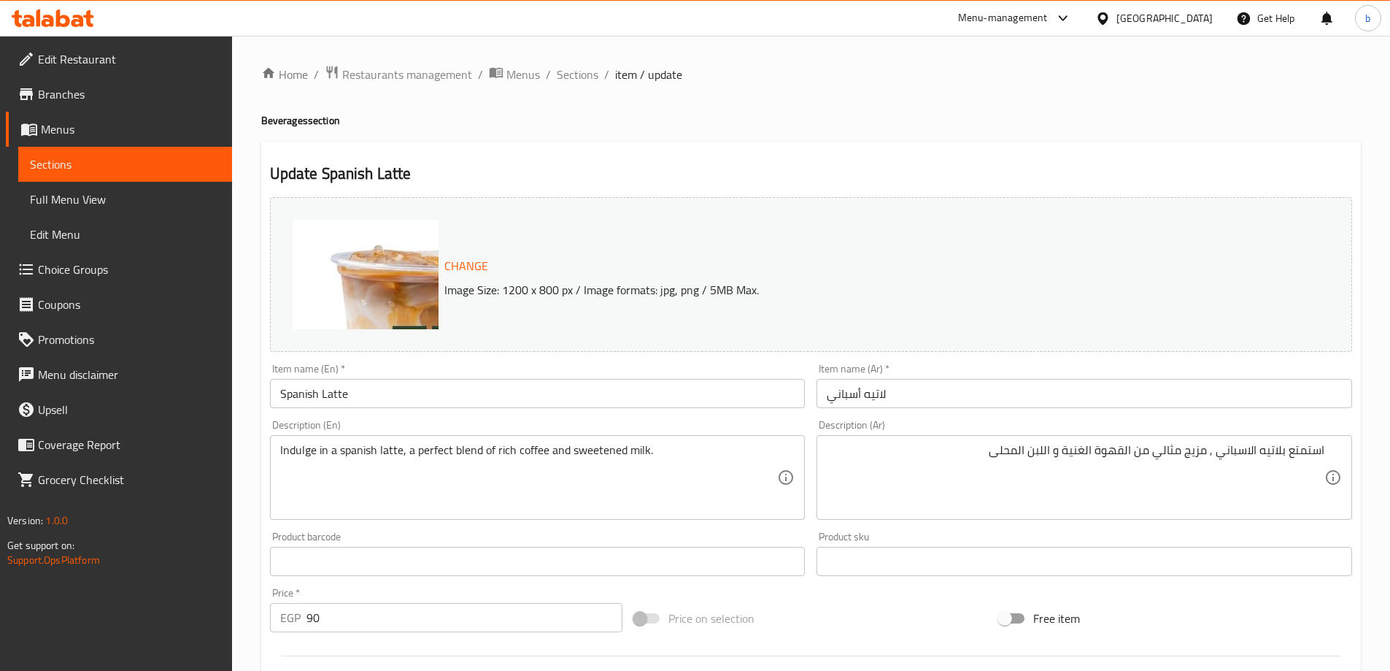
click at [550, 73] on ol "Home / Restaurants management / Menus / Sections / item / update" at bounding box center [811, 74] width 1100 height 19
click at [566, 70] on span "Sections" at bounding box center [578, 75] width 42 height 18
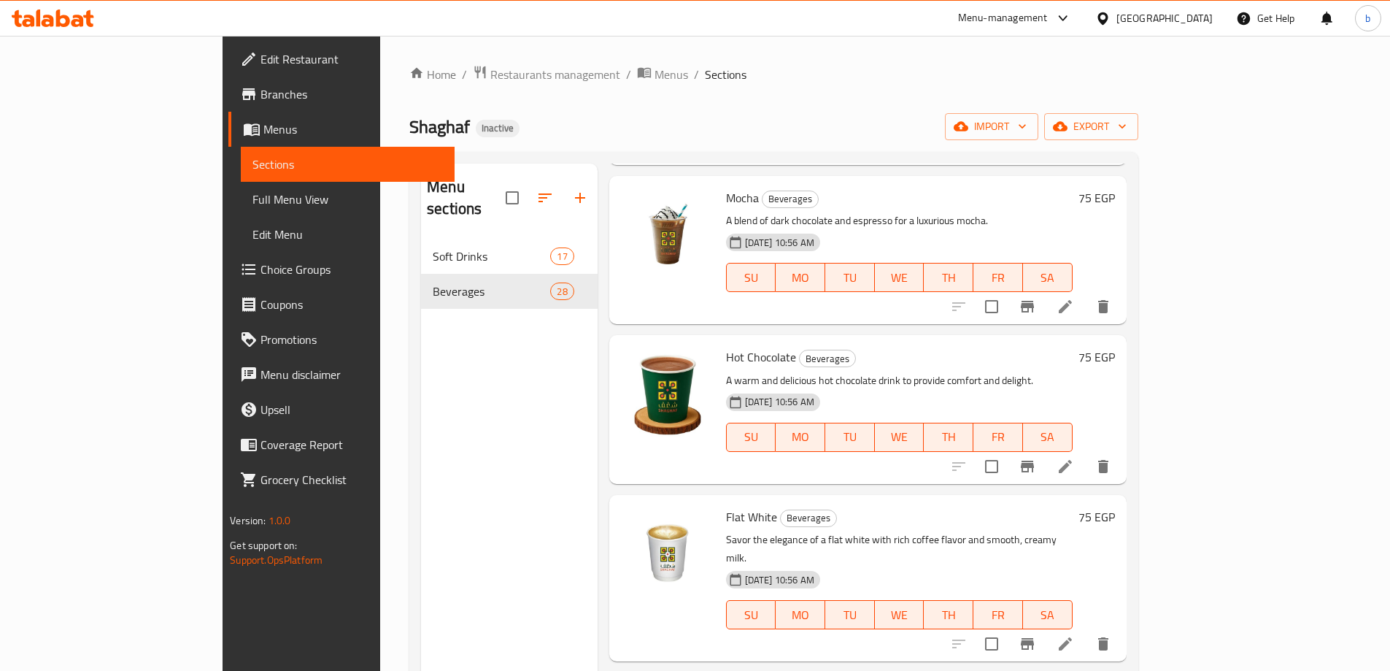
scroll to position [438, 0]
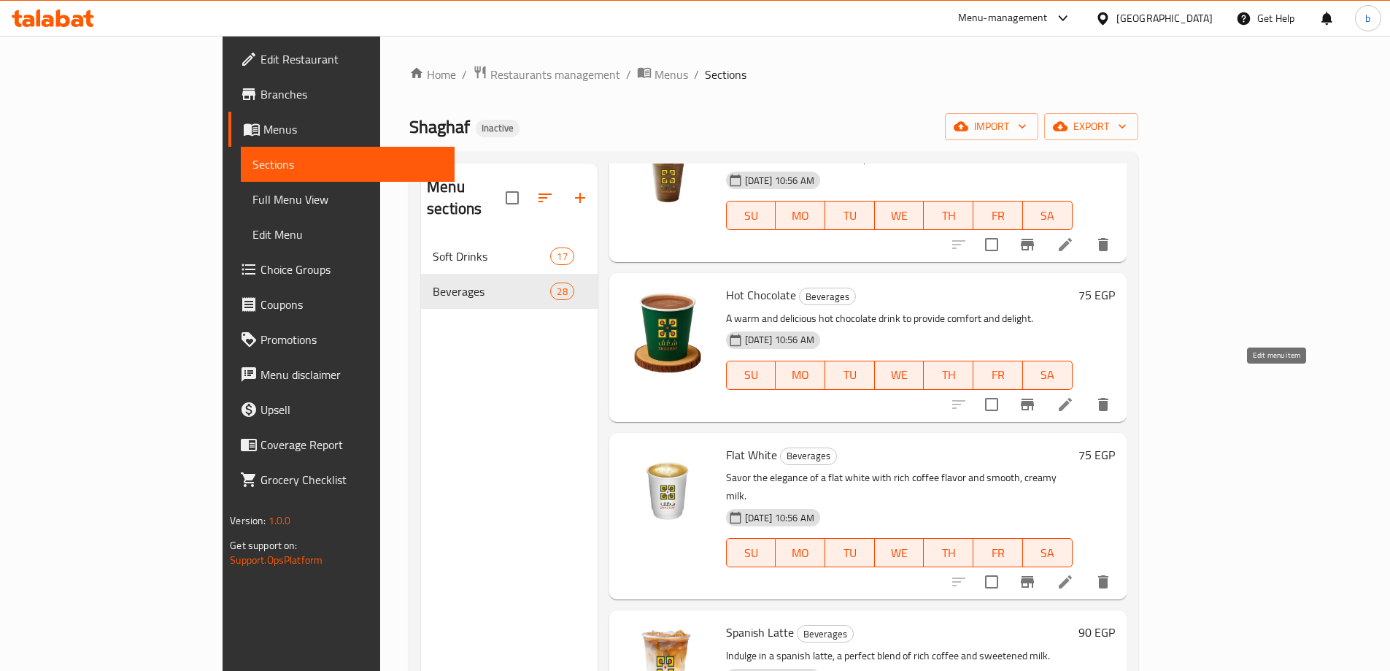
click at [1074, 396] on icon at bounding box center [1066, 405] width 18 height 18
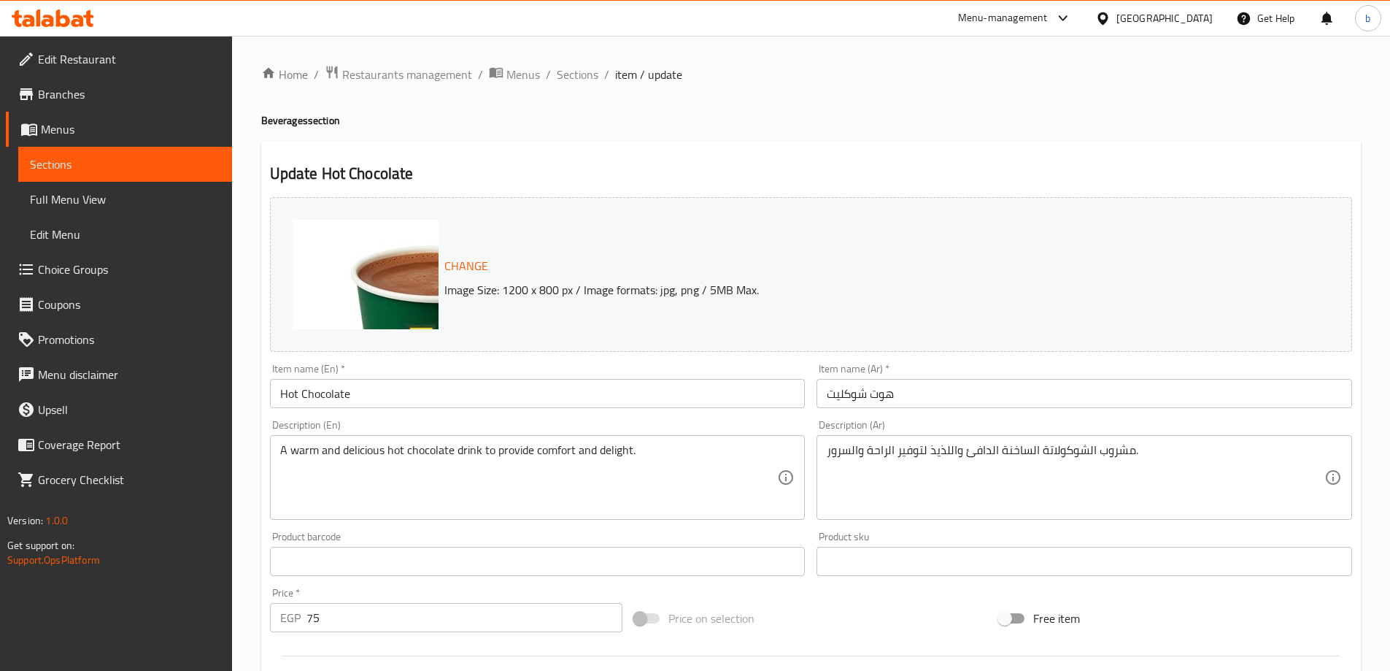
click at [889, 398] on input "هوت شوكليت" at bounding box center [1085, 393] width 536 height 29
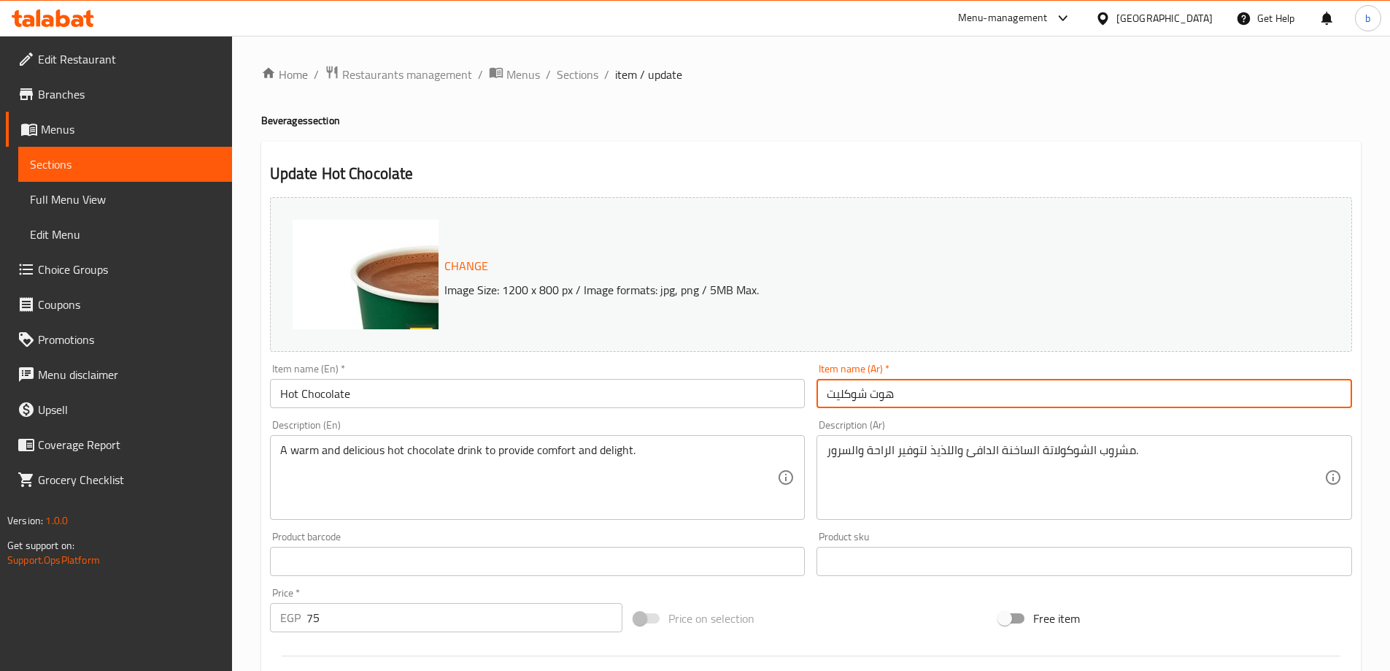
click at [889, 398] on input "هوت شوكليت" at bounding box center [1085, 393] width 536 height 29
paste input "شوكولاتة ساخنة"
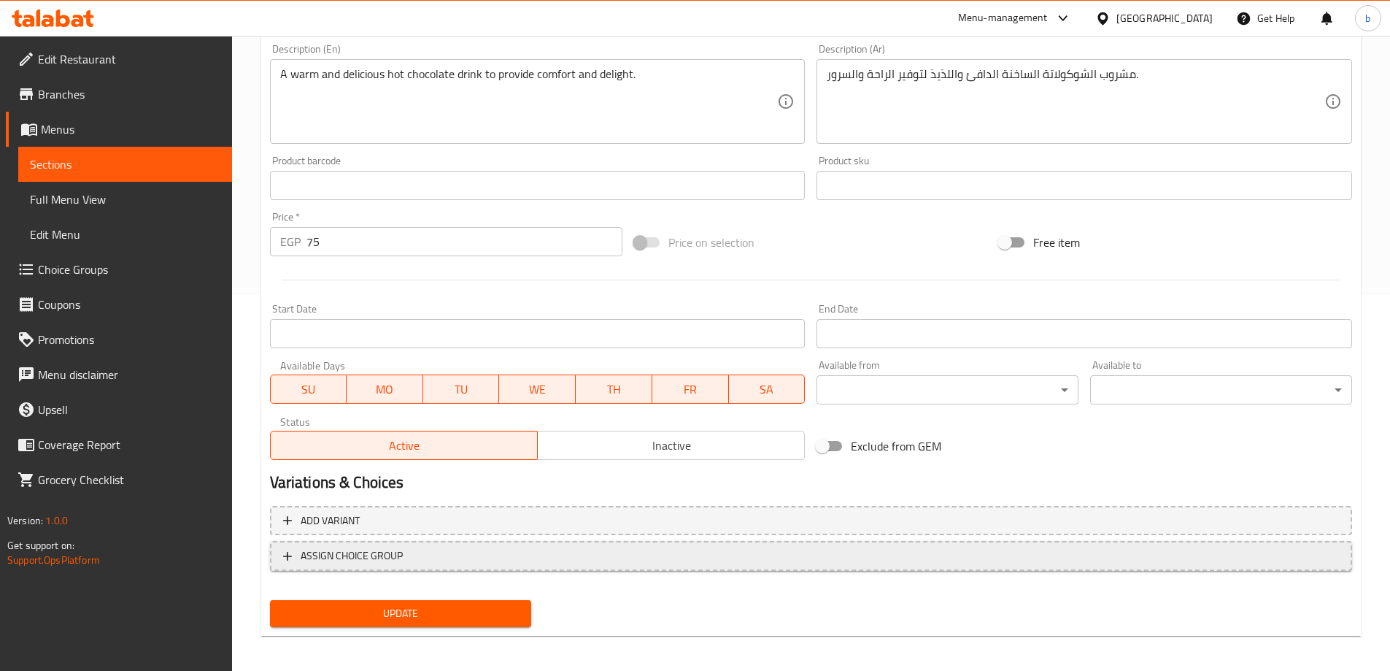
scroll to position [382, 0]
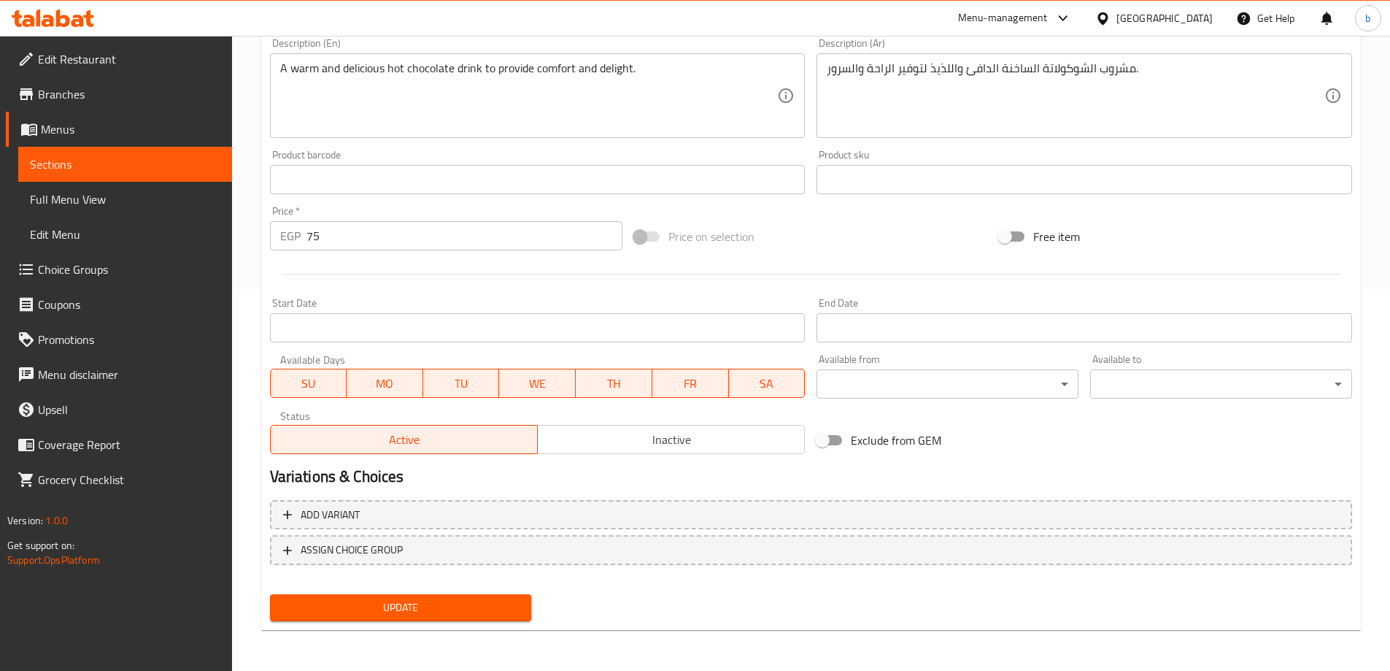
type input "شوكولاتة ساخنة"
click at [504, 609] on span "Update" at bounding box center [401, 607] width 239 height 18
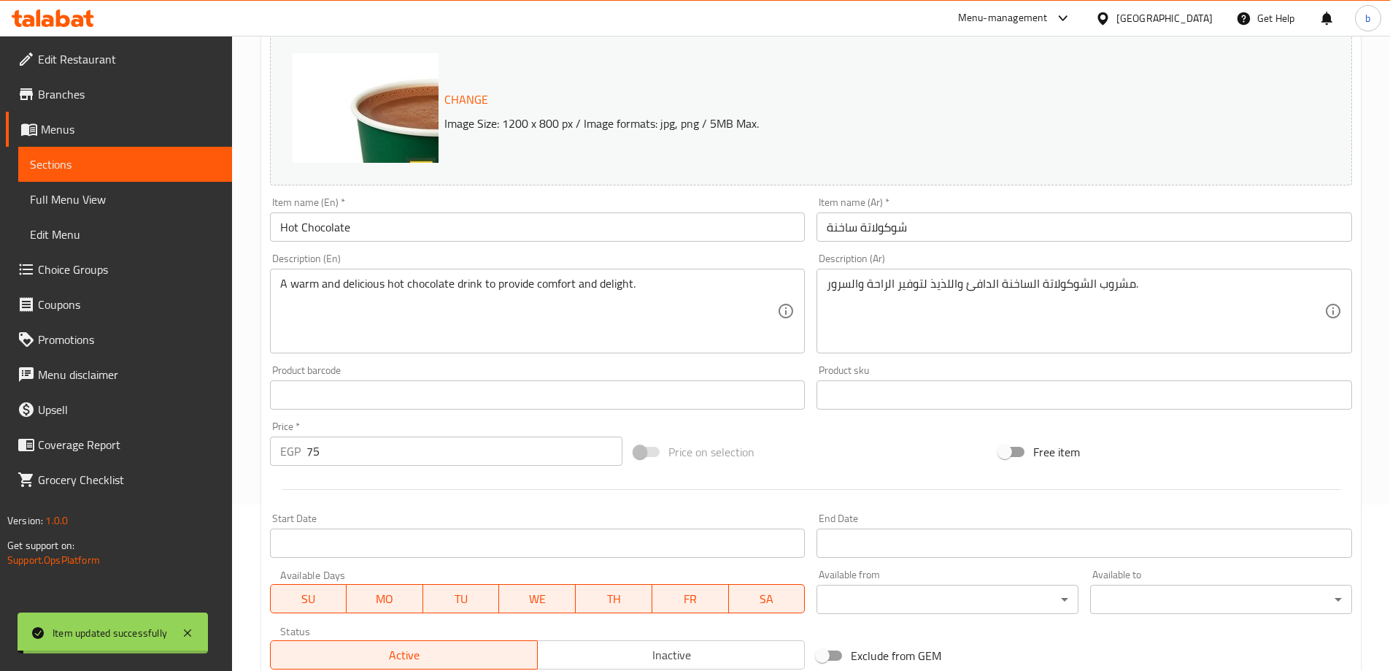
scroll to position [0, 0]
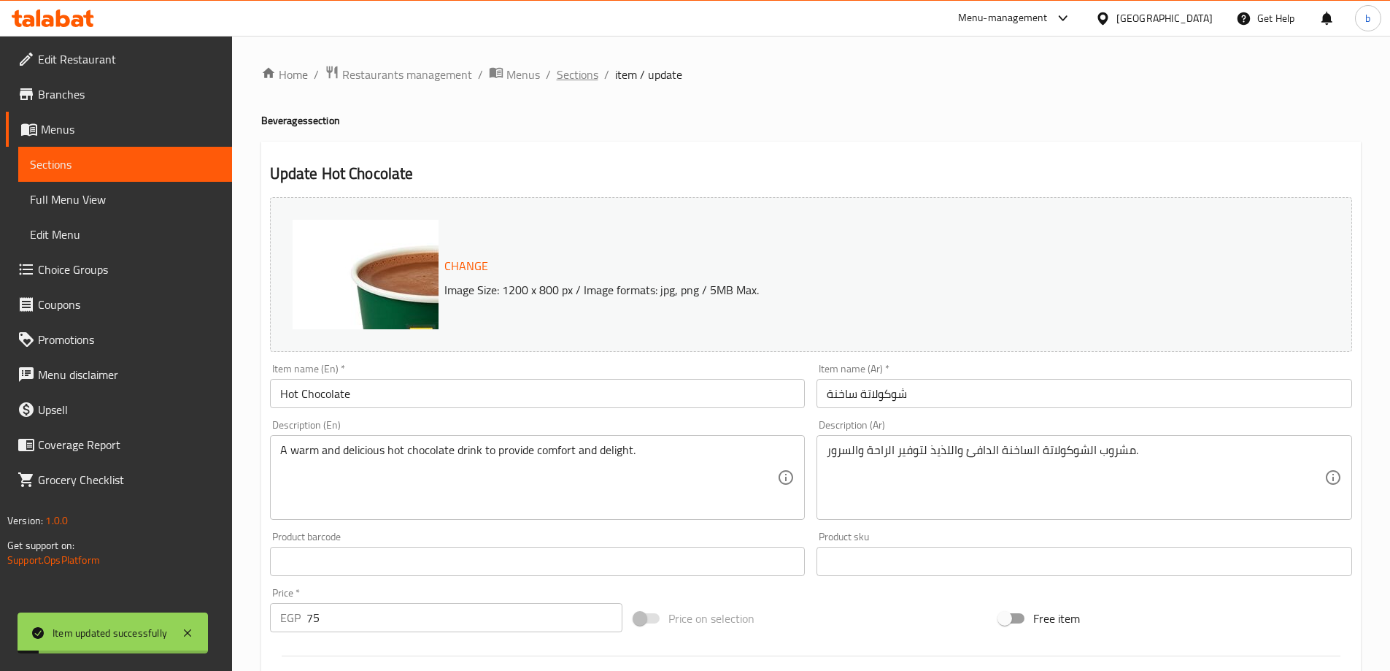
click at [587, 70] on span "Sections" at bounding box center [578, 75] width 42 height 18
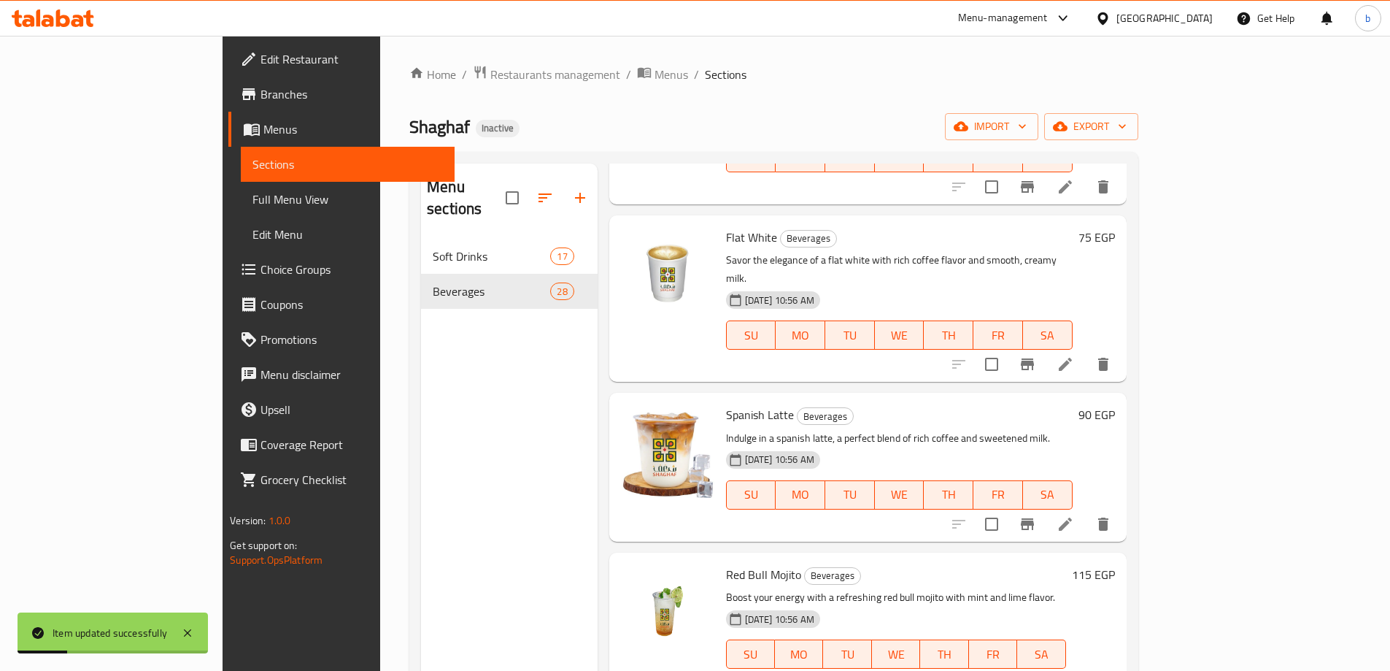
scroll to position [657, 0]
click at [1086, 509] on li at bounding box center [1065, 522] width 41 height 26
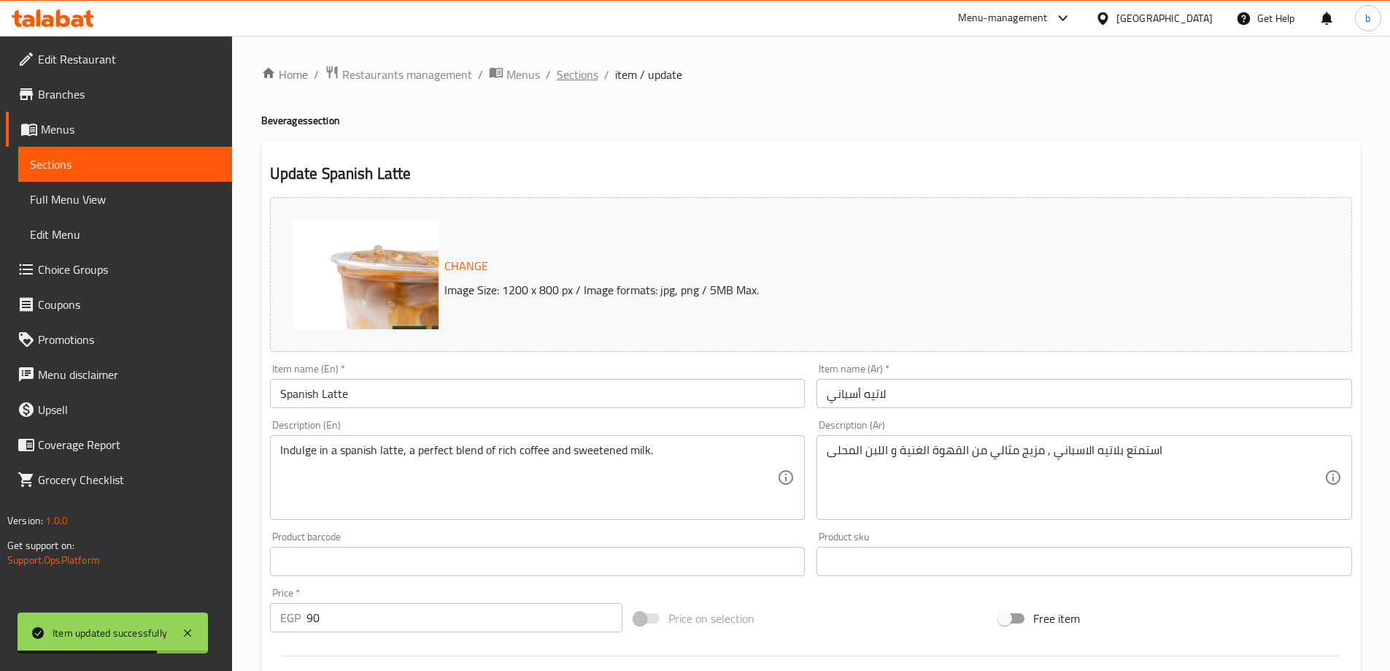
click at [573, 69] on span "Sections" at bounding box center [578, 75] width 42 height 18
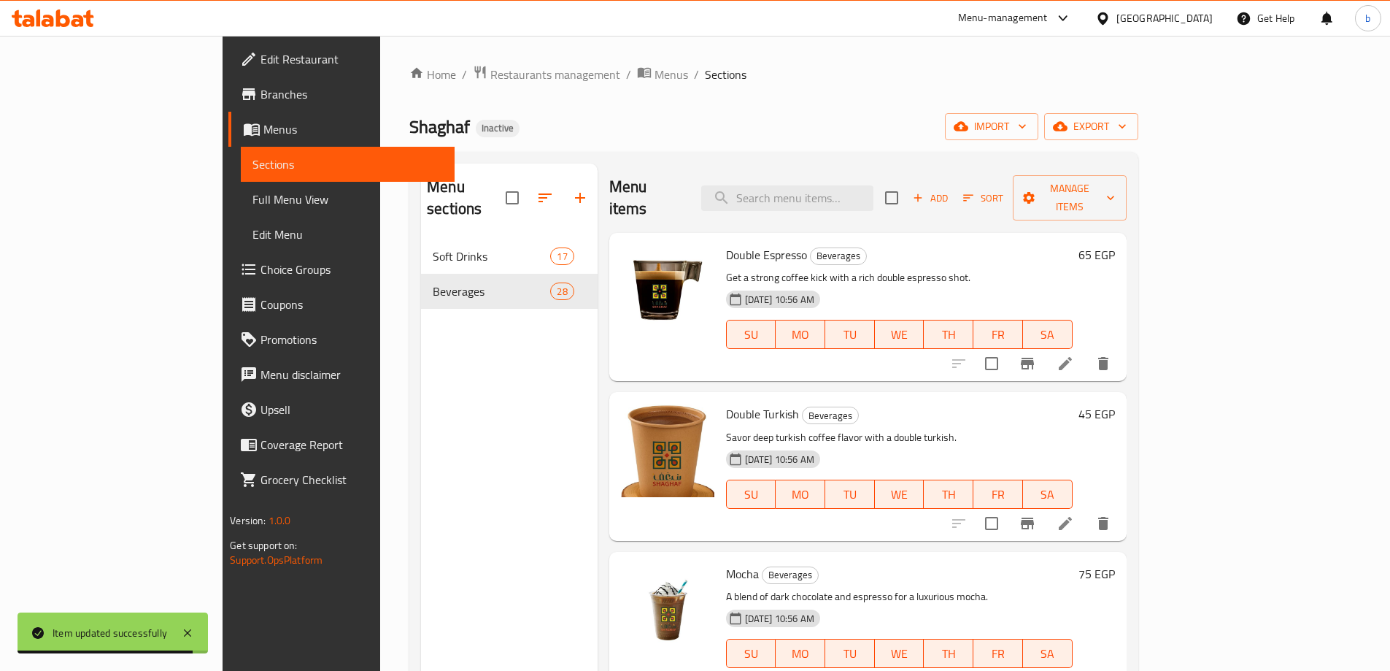
click at [1074, 515] on icon at bounding box center [1066, 524] width 18 height 18
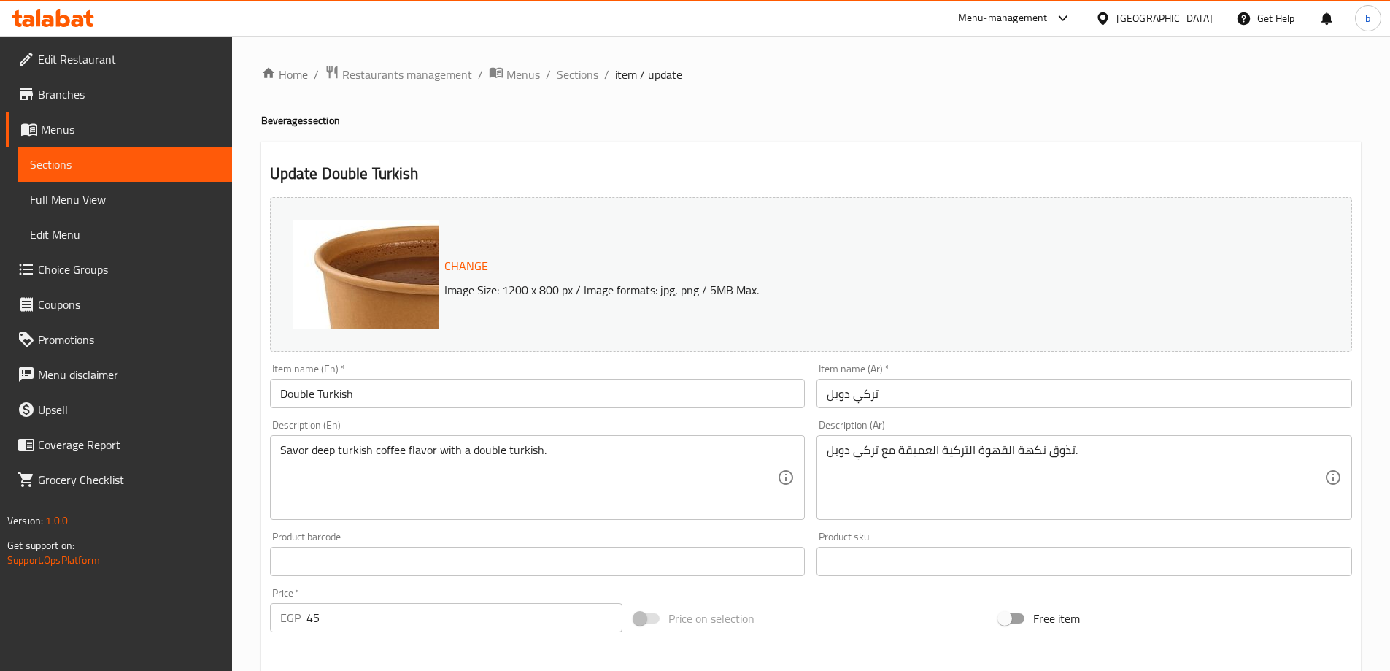
click at [586, 77] on span "Sections" at bounding box center [578, 75] width 42 height 18
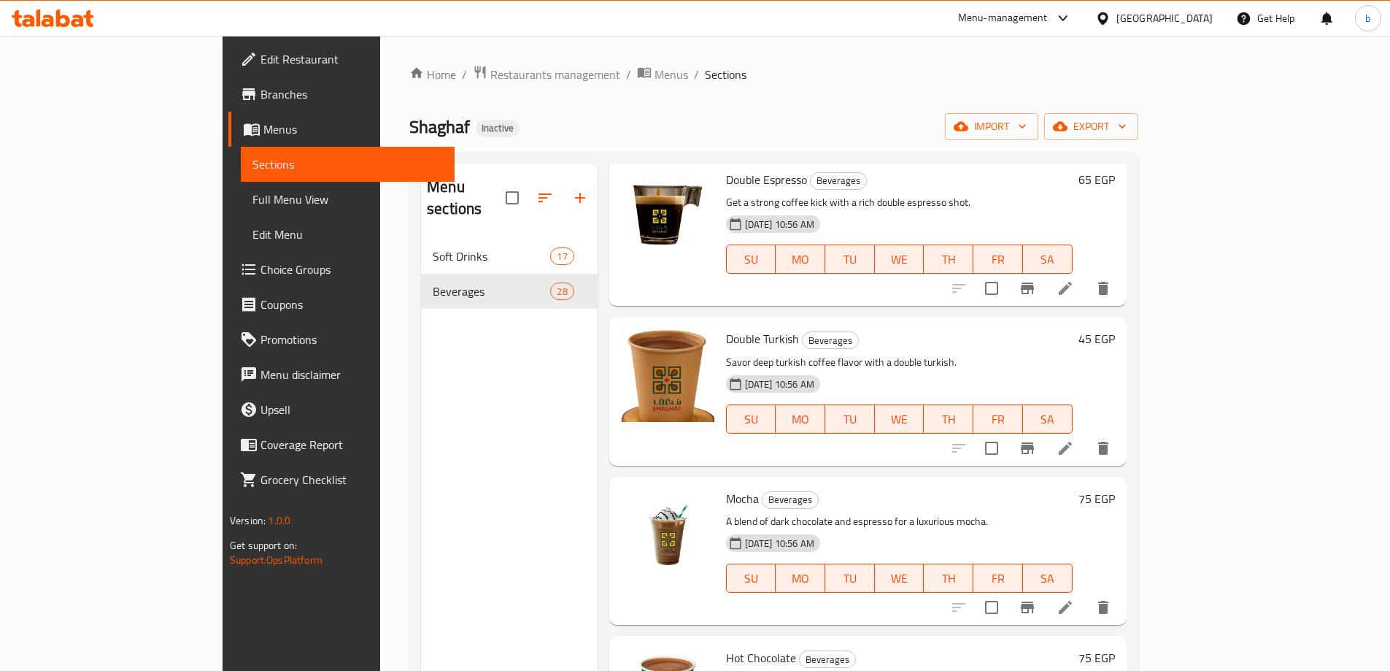
scroll to position [146, 0]
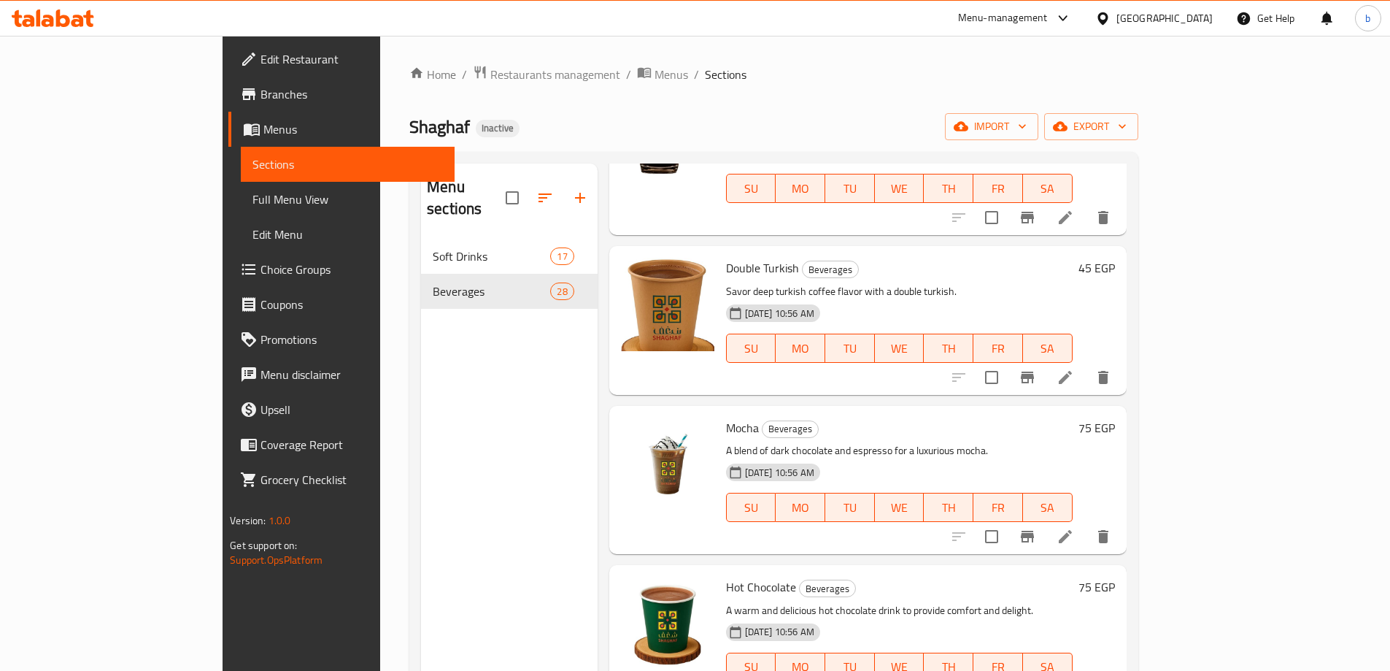
click at [726, 417] on span "Mocha" at bounding box center [742, 428] width 33 height 22
copy h6 "Mocha"
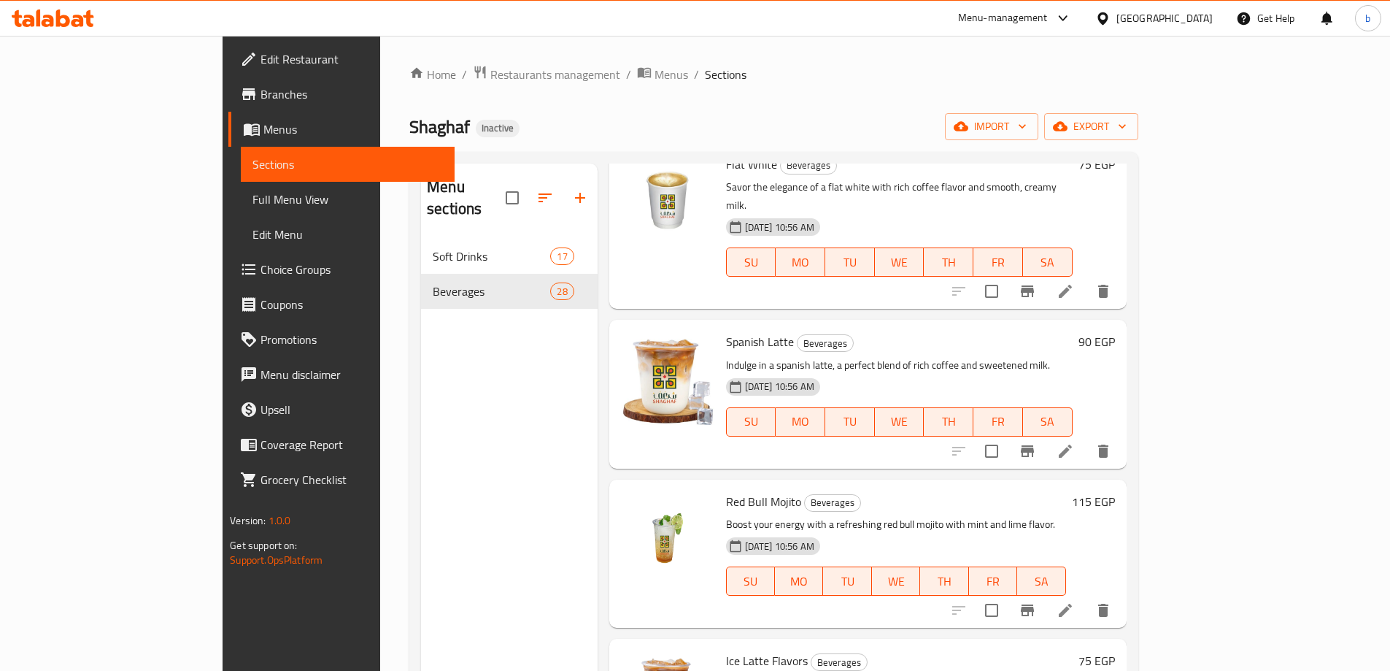
scroll to position [730, 0]
click at [1074, 600] on icon at bounding box center [1066, 609] width 18 height 18
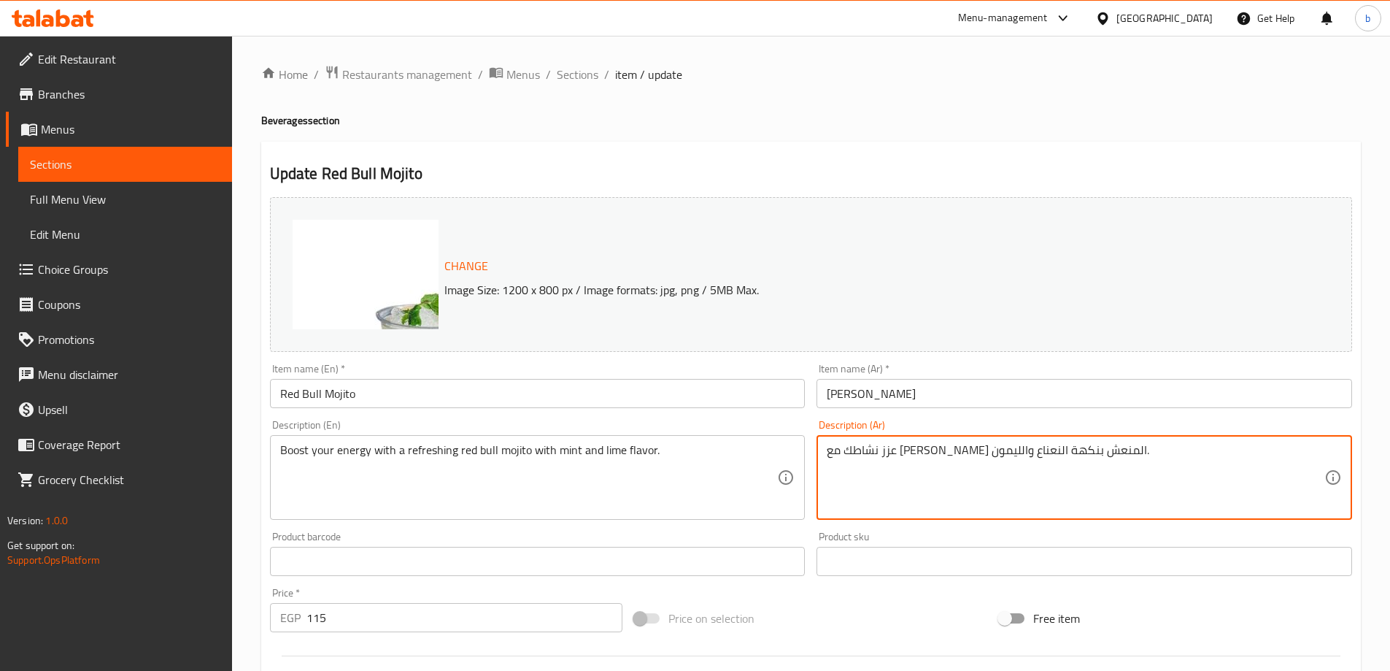
drag, startPoint x: 1114, startPoint y: 452, endPoint x: 1125, endPoint y: 457, distance: 12.1
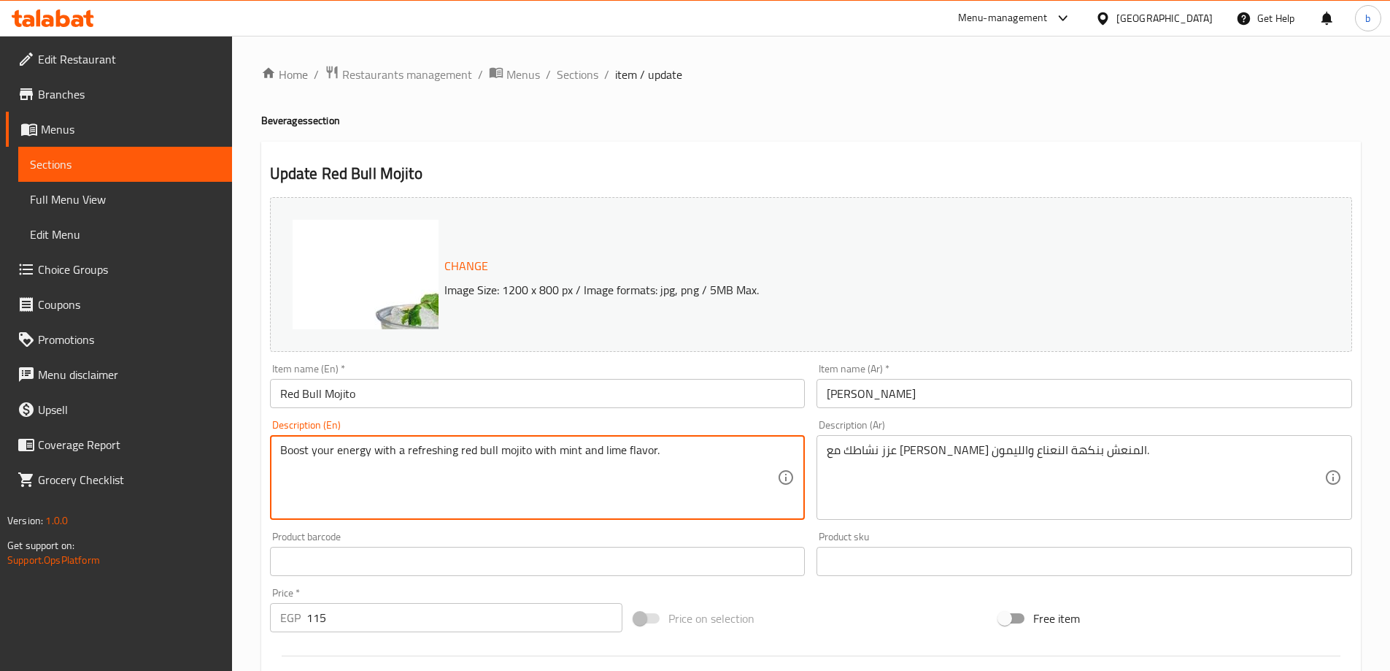
click at [288, 452] on textarea "Boost your energy with a refreshing red bull mojito with mint and lime flavor." at bounding box center [529, 477] width 498 height 69
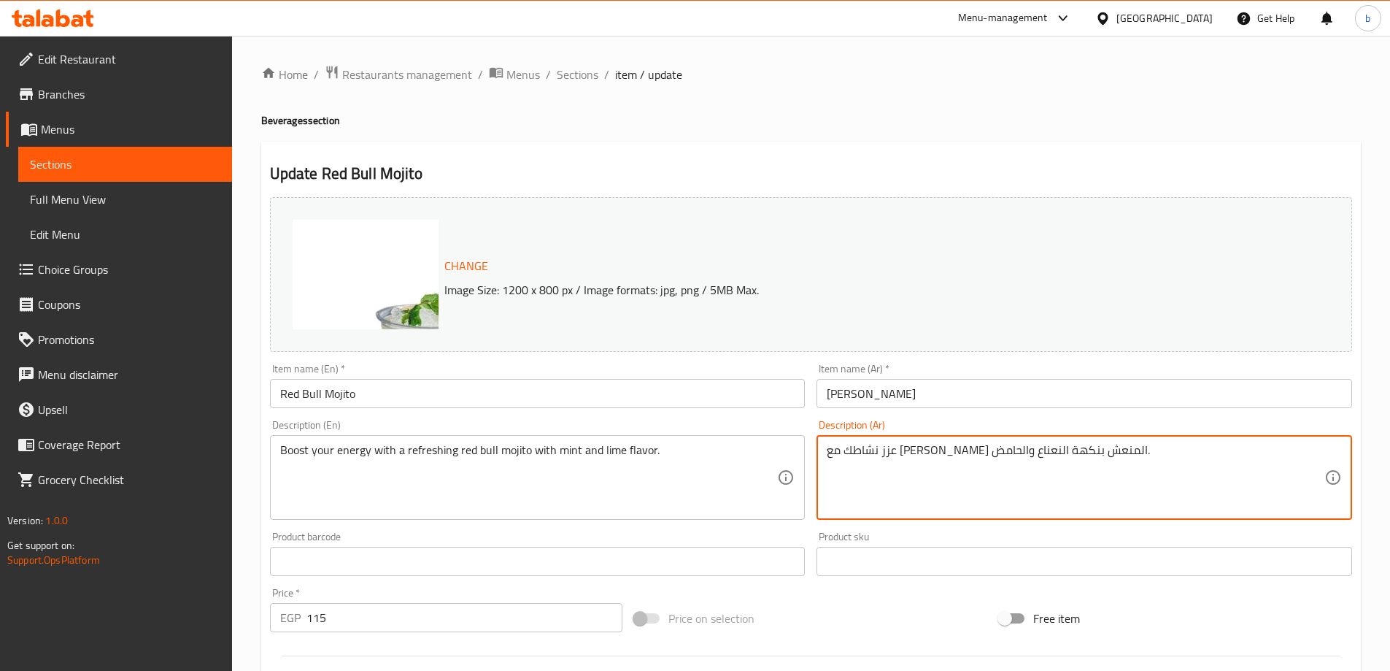
click at [608, 455] on textarea "Boost your energy with a refreshing red bull mojito with mint and lime flavor." at bounding box center [529, 477] width 498 height 69
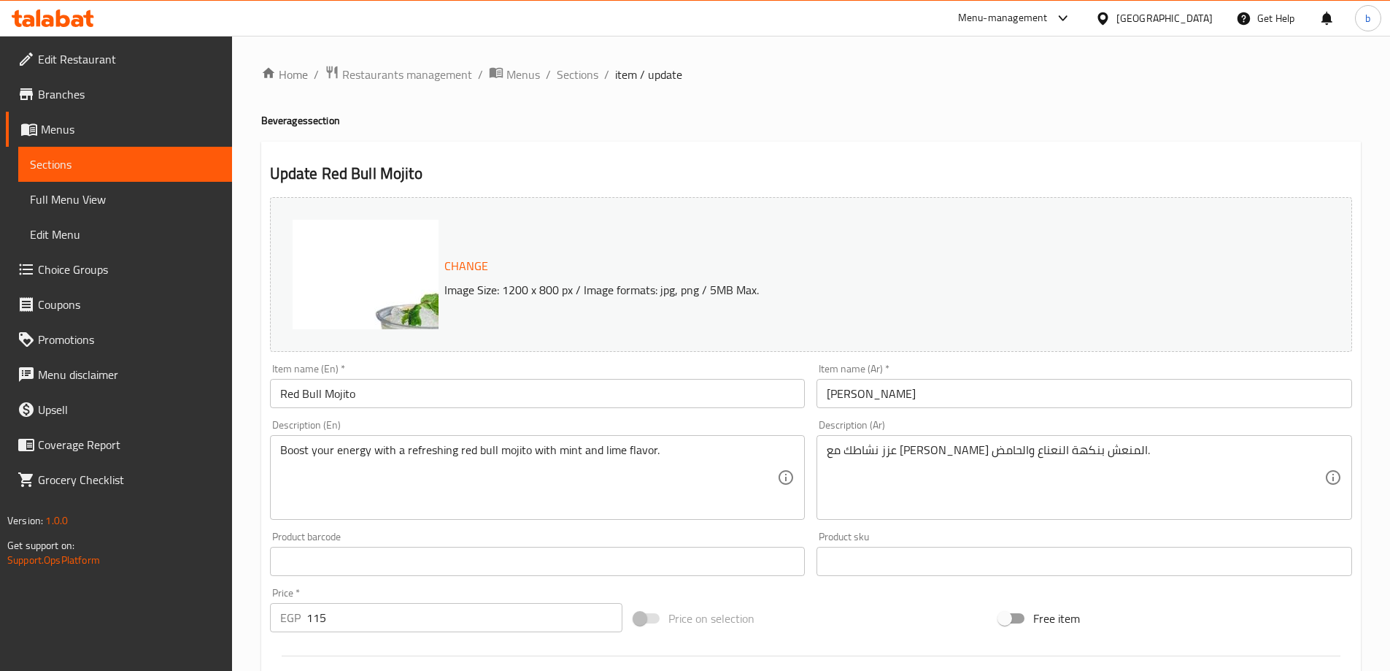
click at [826, 457] on div "عزز نشاطك مع موهيتو ريدبول المنعش بنكهة النعناع والحامض. Description (Ar)" at bounding box center [1085, 477] width 536 height 85
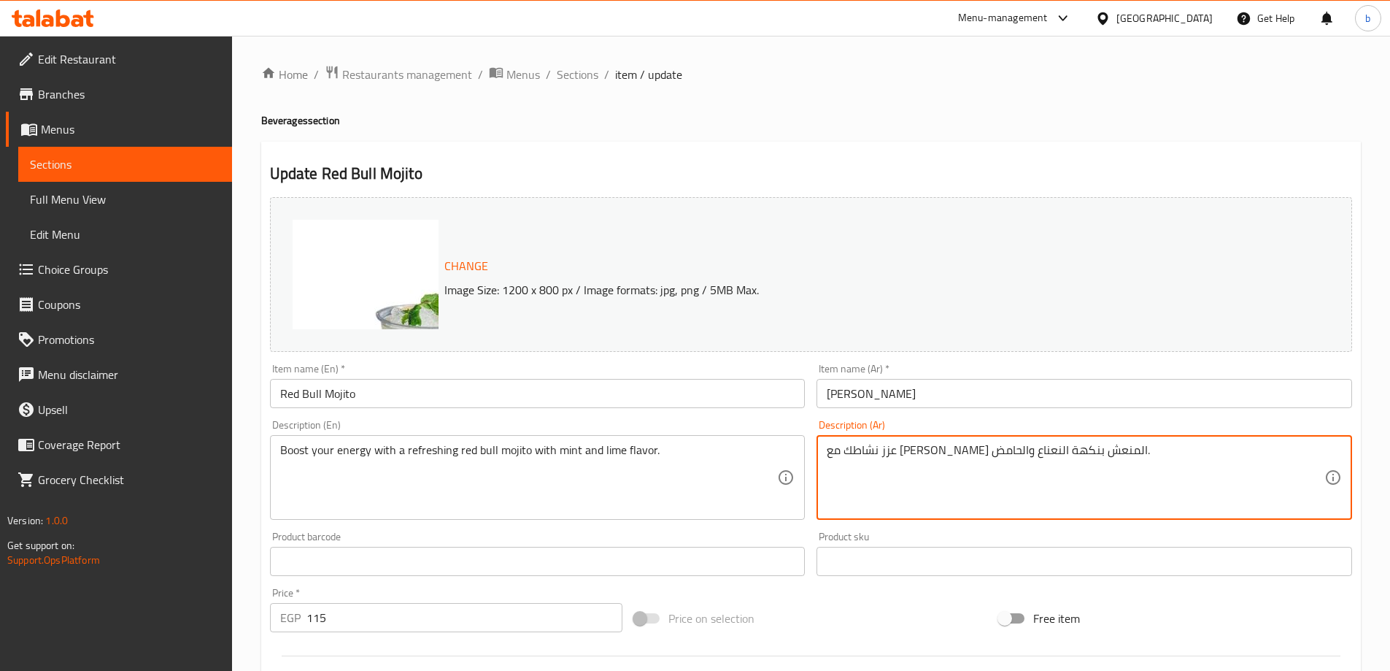
drag, startPoint x: 856, startPoint y: 449, endPoint x: 831, endPoint y: 455, distance: 26.4
click at [831, 455] on textarea "عزز نشاطك مع [PERSON_NAME] المنعش بنكهة النعناع والحامض." at bounding box center [1076, 477] width 498 height 69
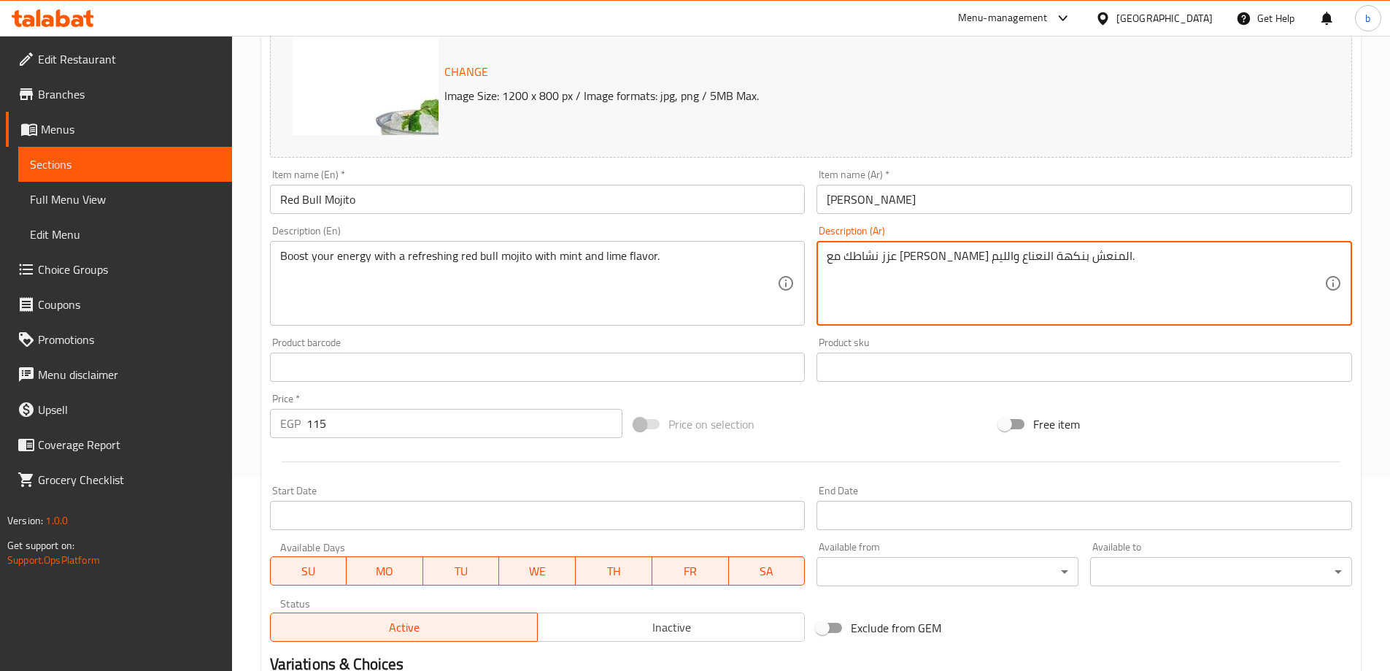
scroll to position [382, 0]
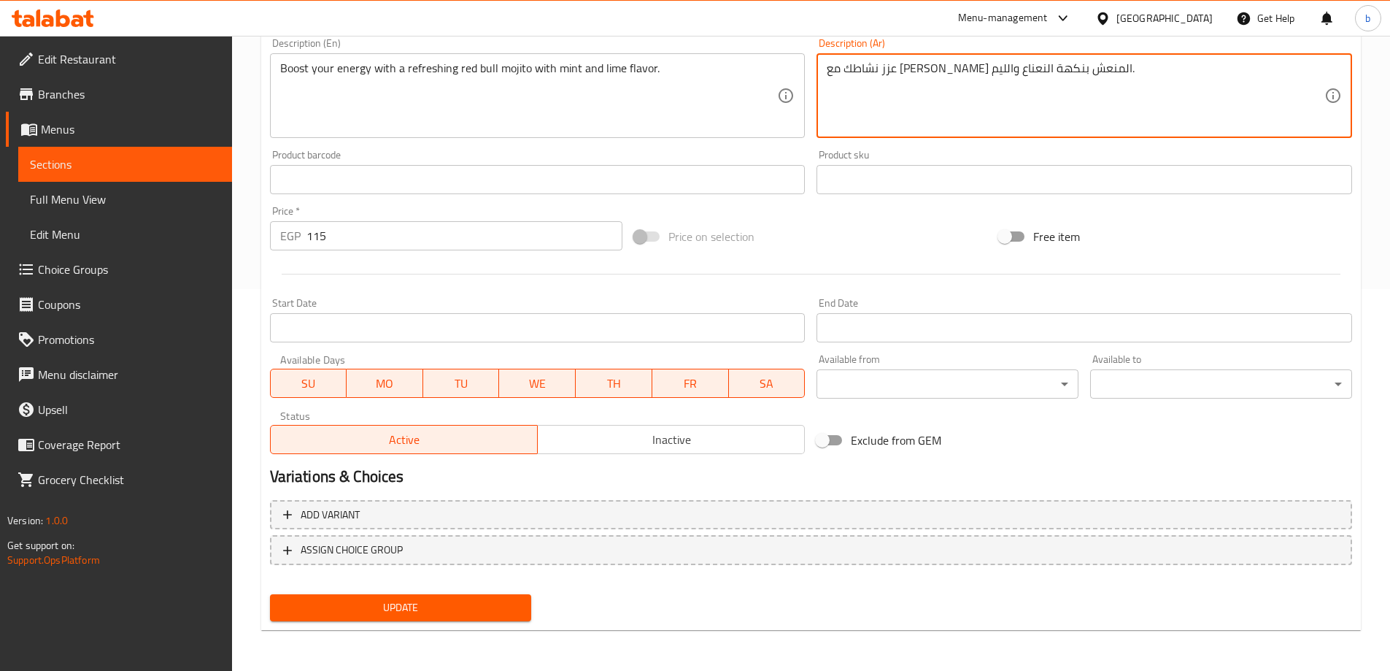
type textarea "عزز نشاطك مع موهيتو ريدبول المنعش بنكهة النعناع والليم."
click at [501, 612] on span "Update" at bounding box center [401, 607] width 239 height 18
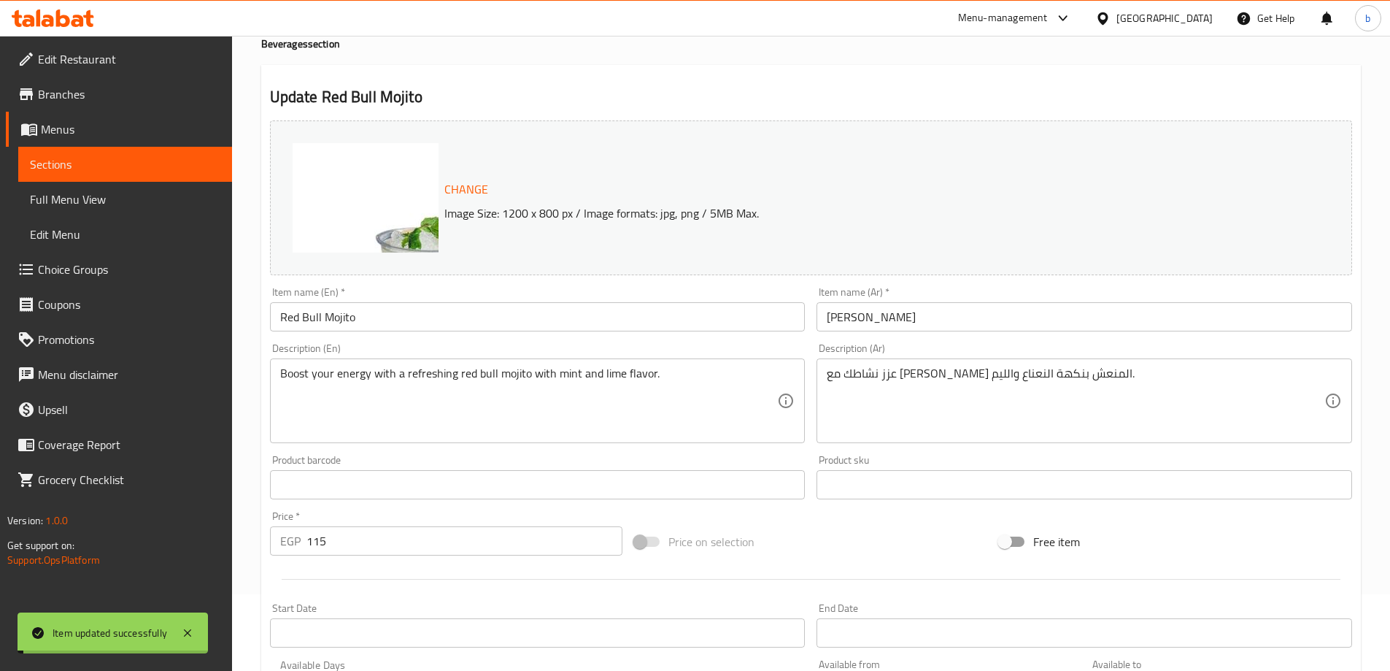
scroll to position [17, 0]
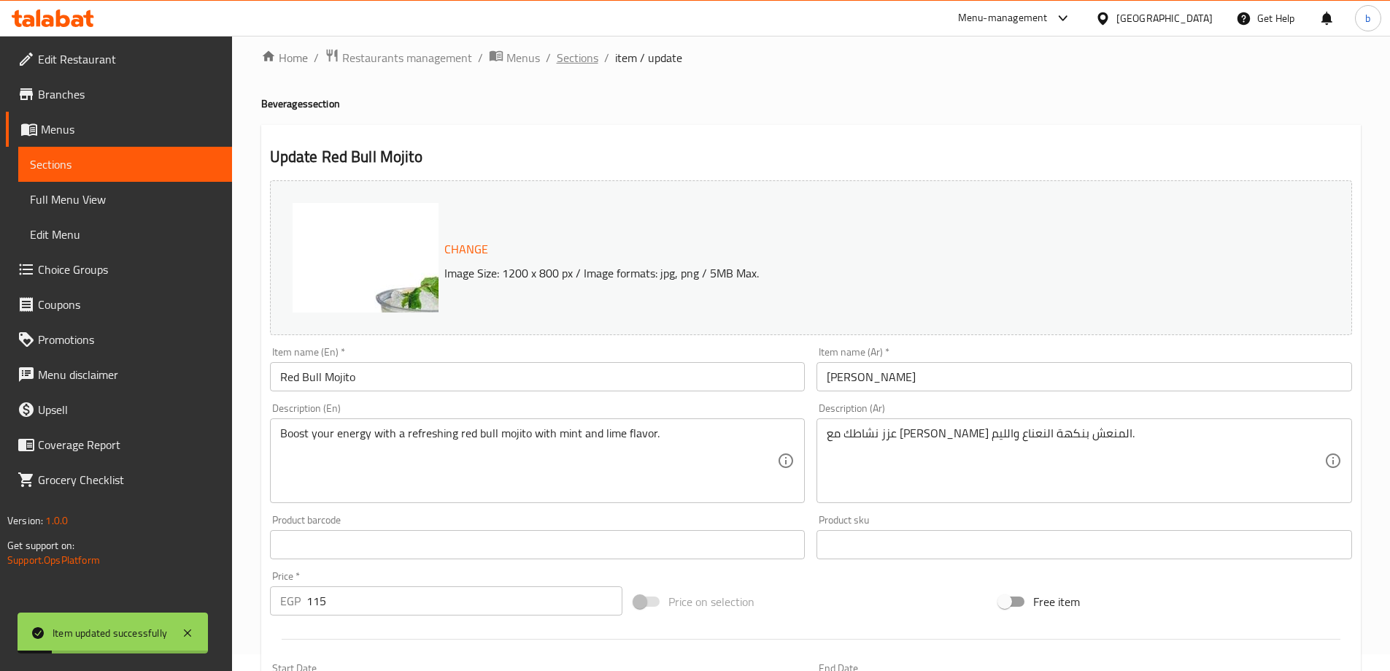
click at [593, 55] on span "Sections" at bounding box center [578, 58] width 42 height 18
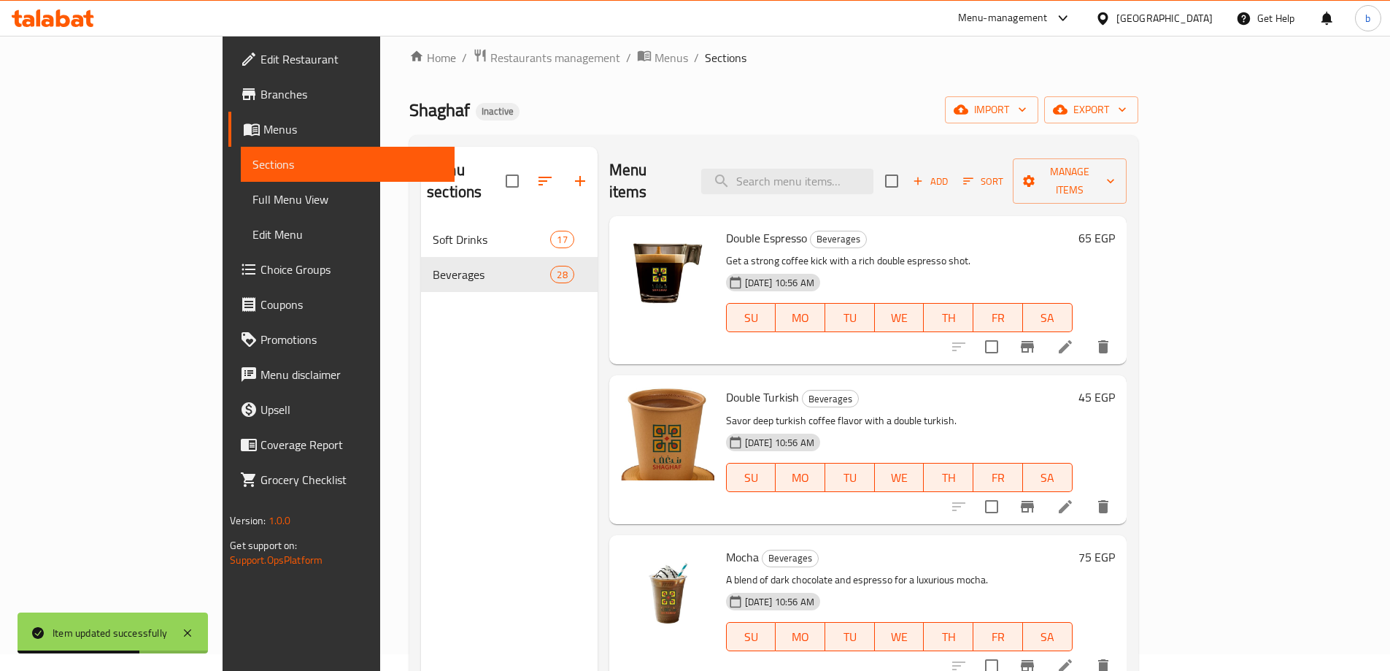
click at [810, 428] on div "[DATE] 10:56 AM" at bounding box center [765, 442] width 90 height 29
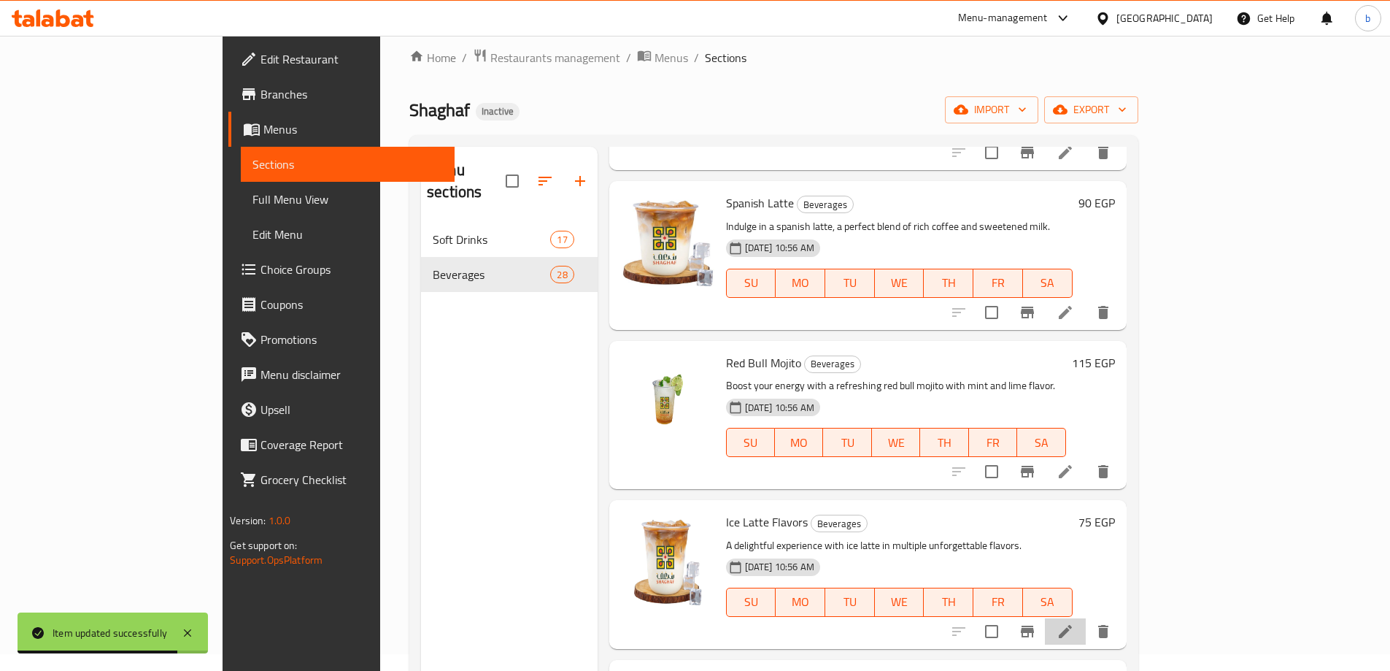
click at [1086, 618] on li at bounding box center [1065, 631] width 41 height 26
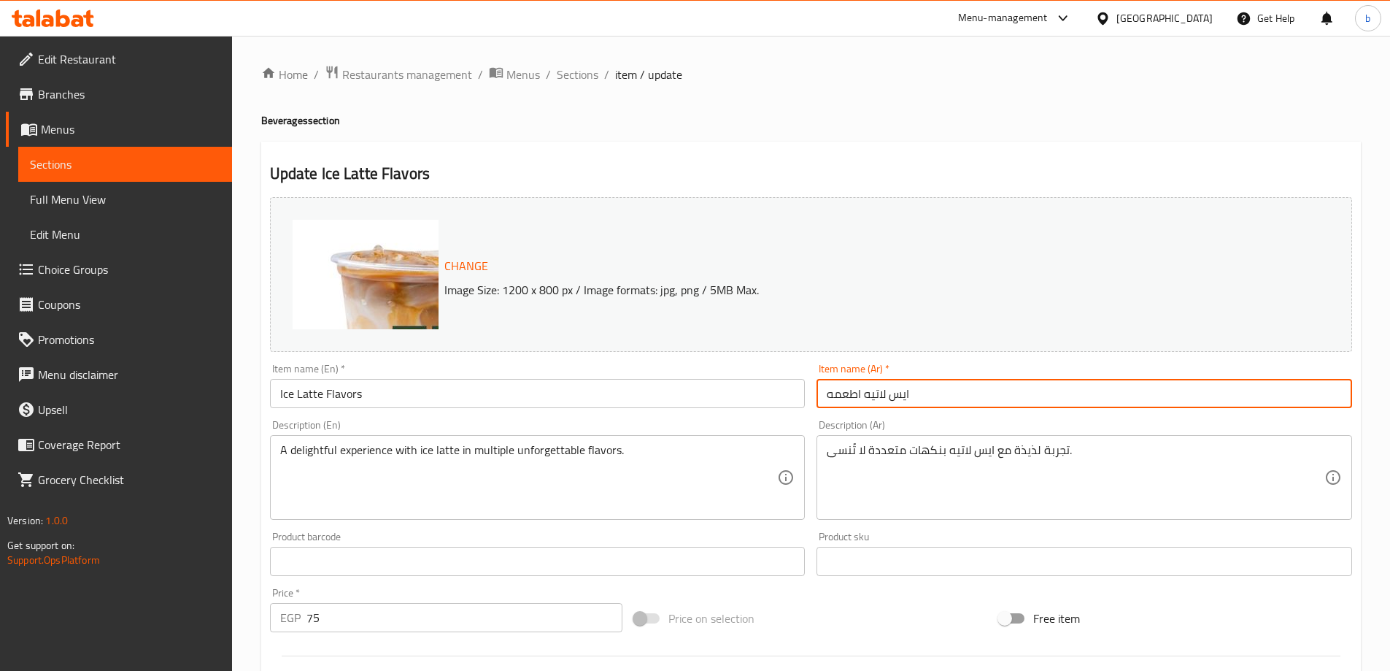
drag, startPoint x: 859, startPoint y: 392, endPoint x: 763, endPoint y: 407, distance: 97.5
click at [763, 407] on div "Change Image Size: 1200 x 800 px / Image formats: jpg, png / 5MB Max. Item name…" at bounding box center [811, 516] width 1094 height 650
type input "ايس لاتيه نكهات"
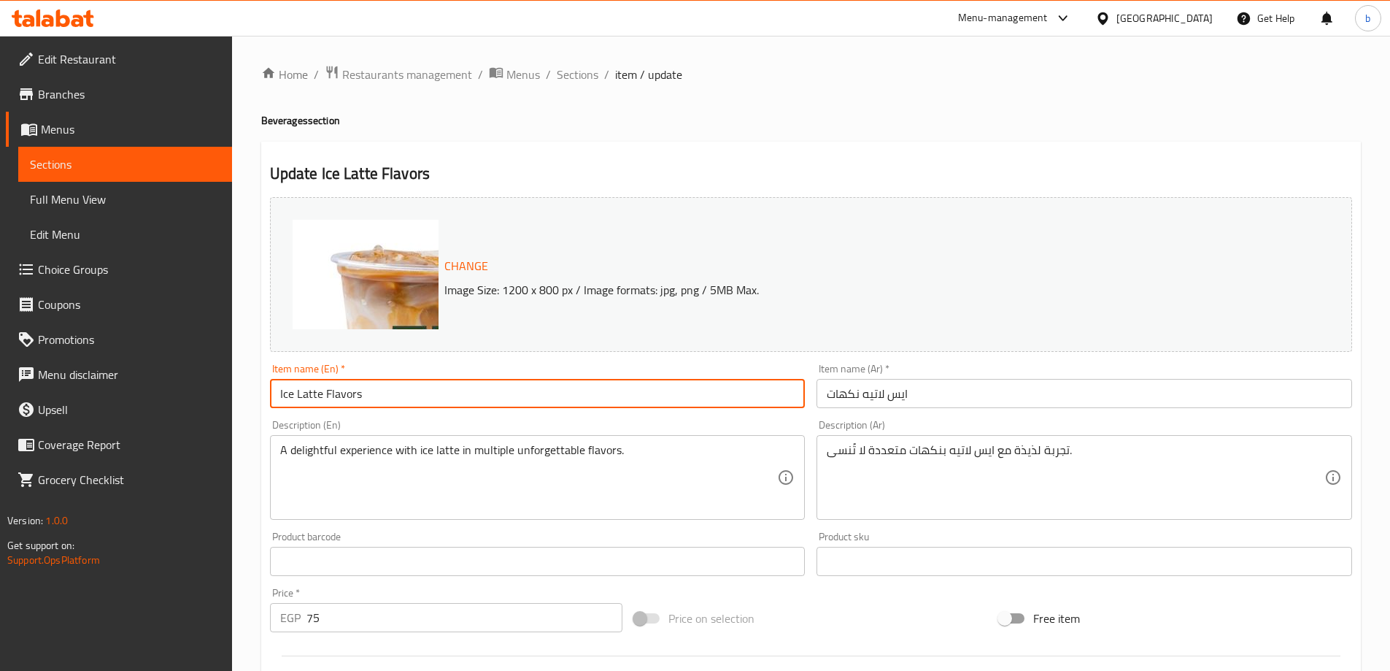
drag, startPoint x: 319, startPoint y: 394, endPoint x: 278, endPoint y: 395, distance: 40.9
click at [278, 395] on input "Ice Latte Flavors" at bounding box center [538, 393] width 536 height 29
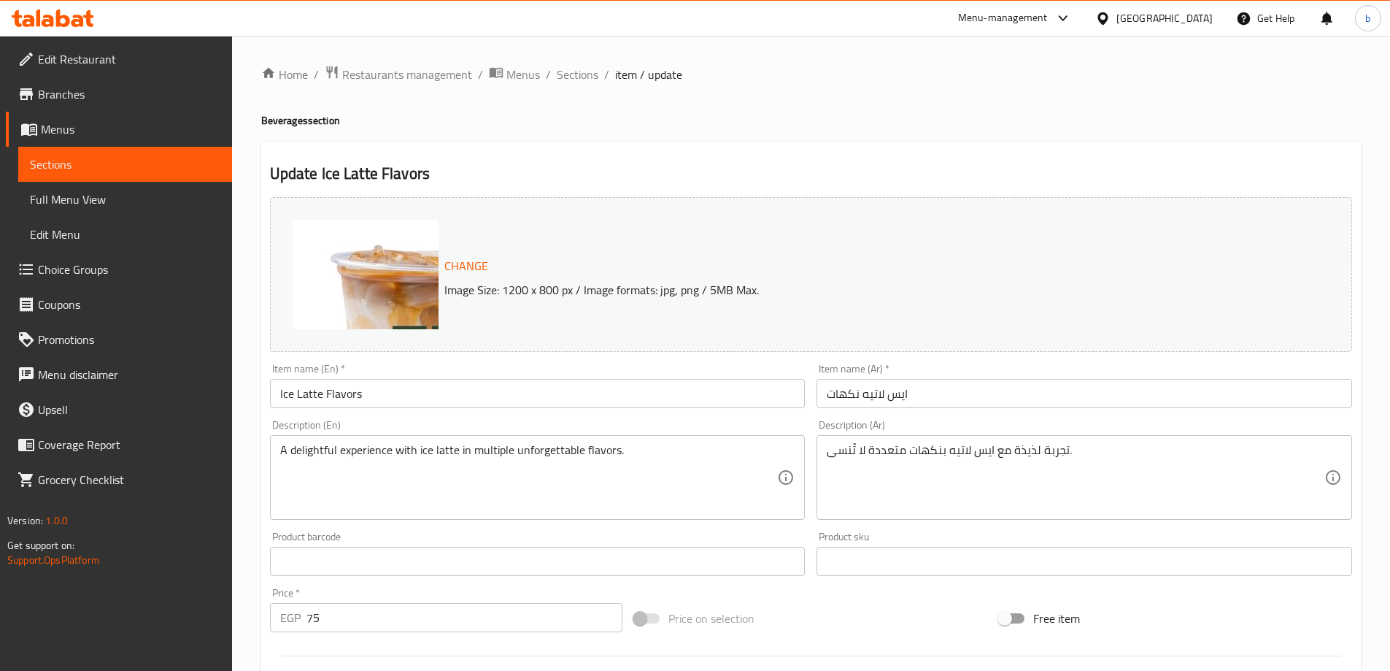
click at [291, 452] on textarea "A delightful experience with ice latte in multiple unforgettable flavors." at bounding box center [529, 477] width 498 height 69
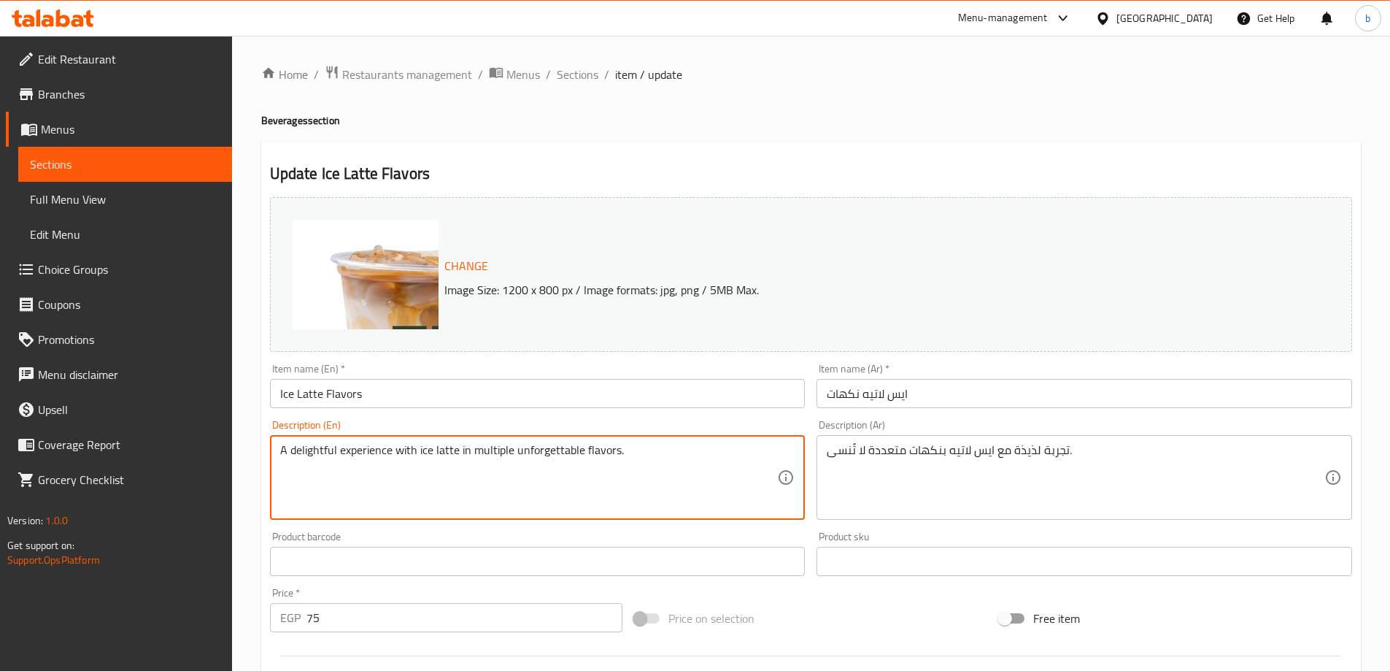
click at [291, 452] on textarea "A delightful experience with ice latte in multiple unforgettable flavors." at bounding box center [529, 477] width 498 height 69
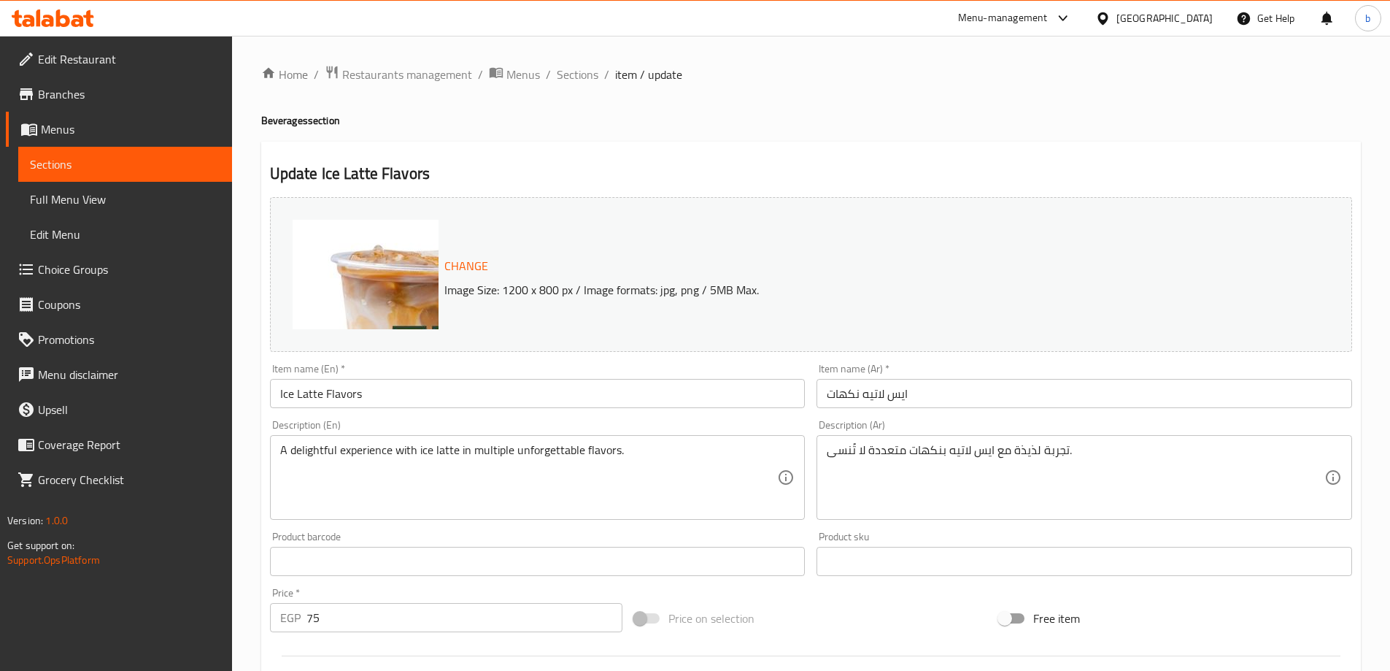
click at [731, 366] on div "Item name (En)   * Ice Latte Flavors Item name (En) *" at bounding box center [538, 385] width 536 height 45
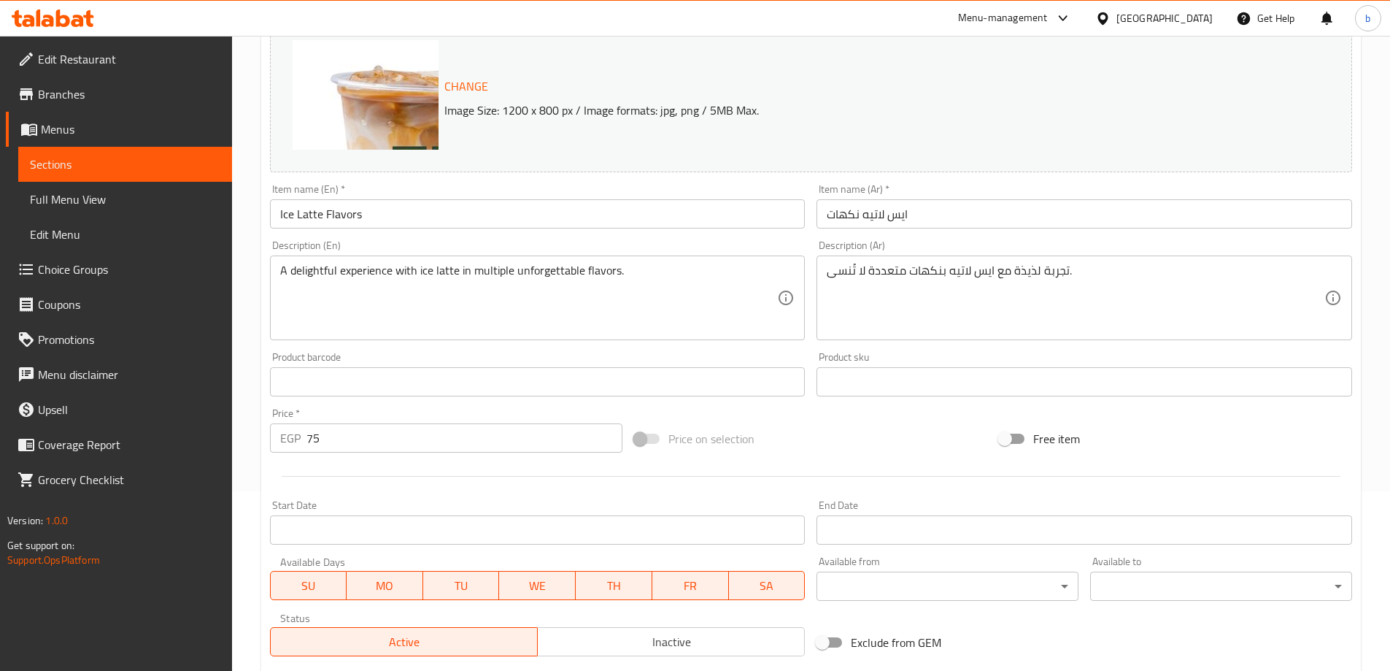
scroll to position [382, 0]
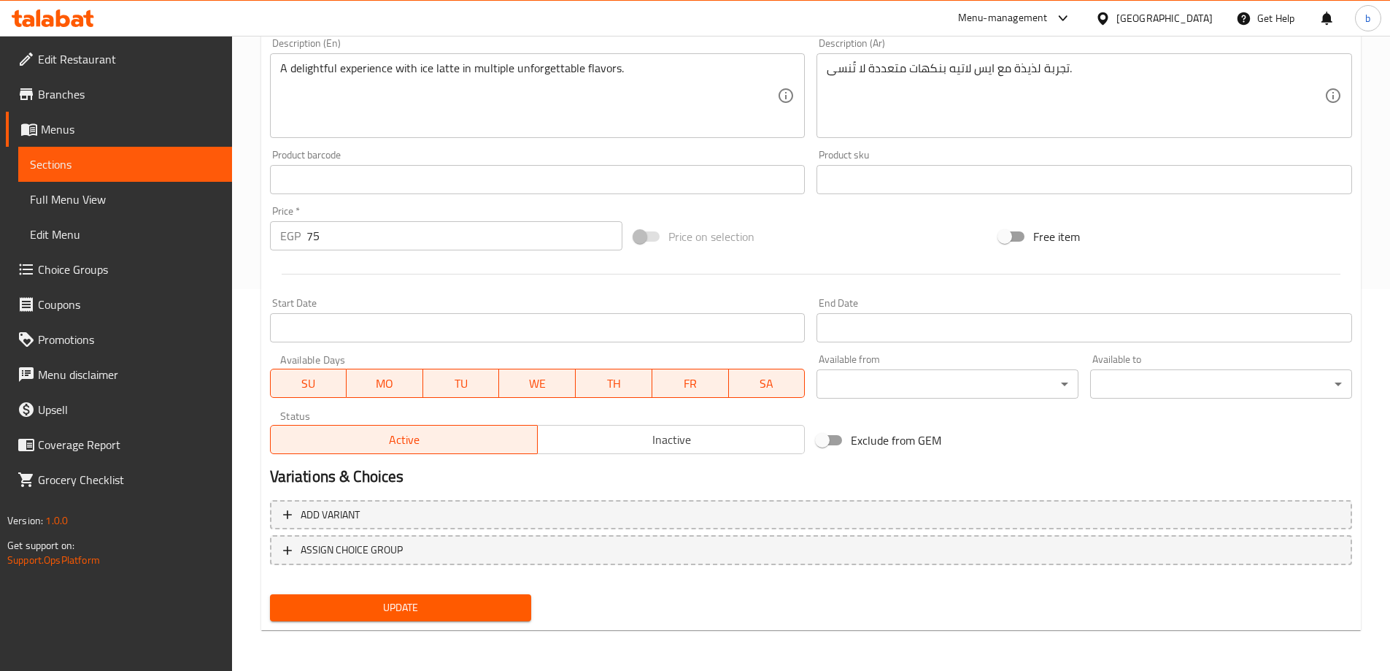
click at [514, 593] on div "Update" at bounding box center [401, 607] width 274 height 39
click at [517, 602] on span "Update" at bounding box center [401, 607] width 239 height 18
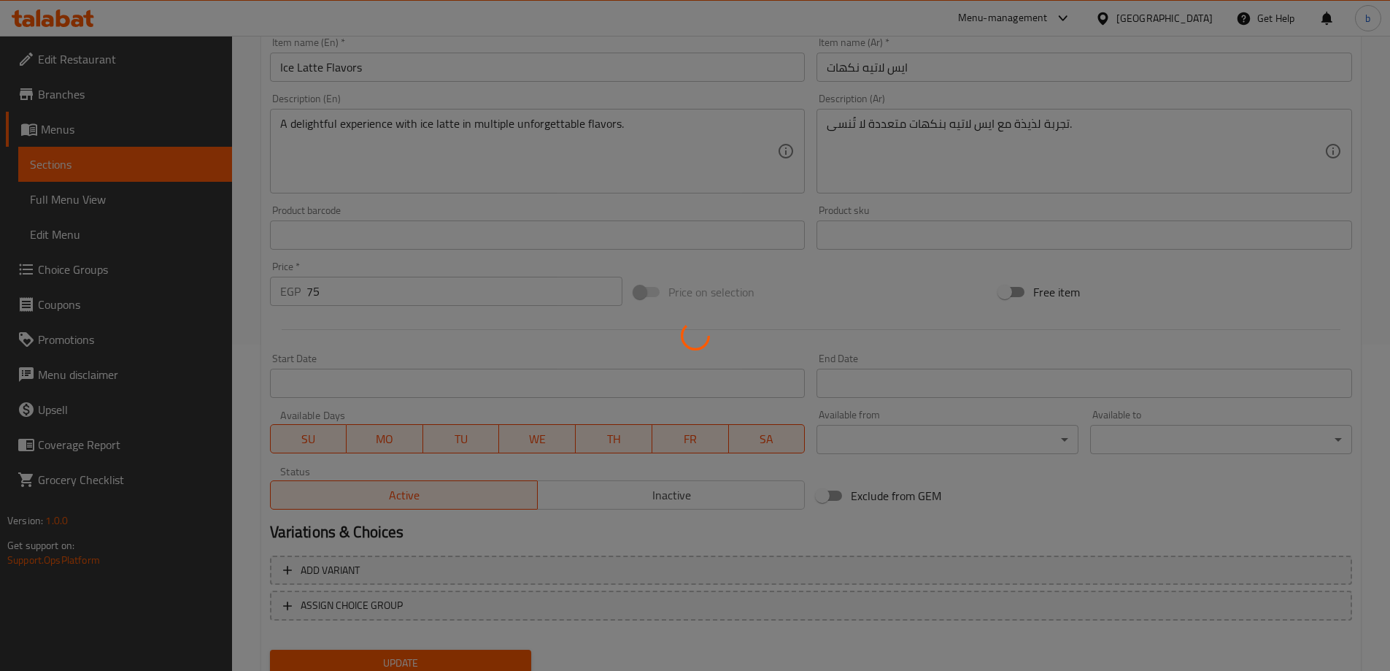
scroll to position [0, 0]
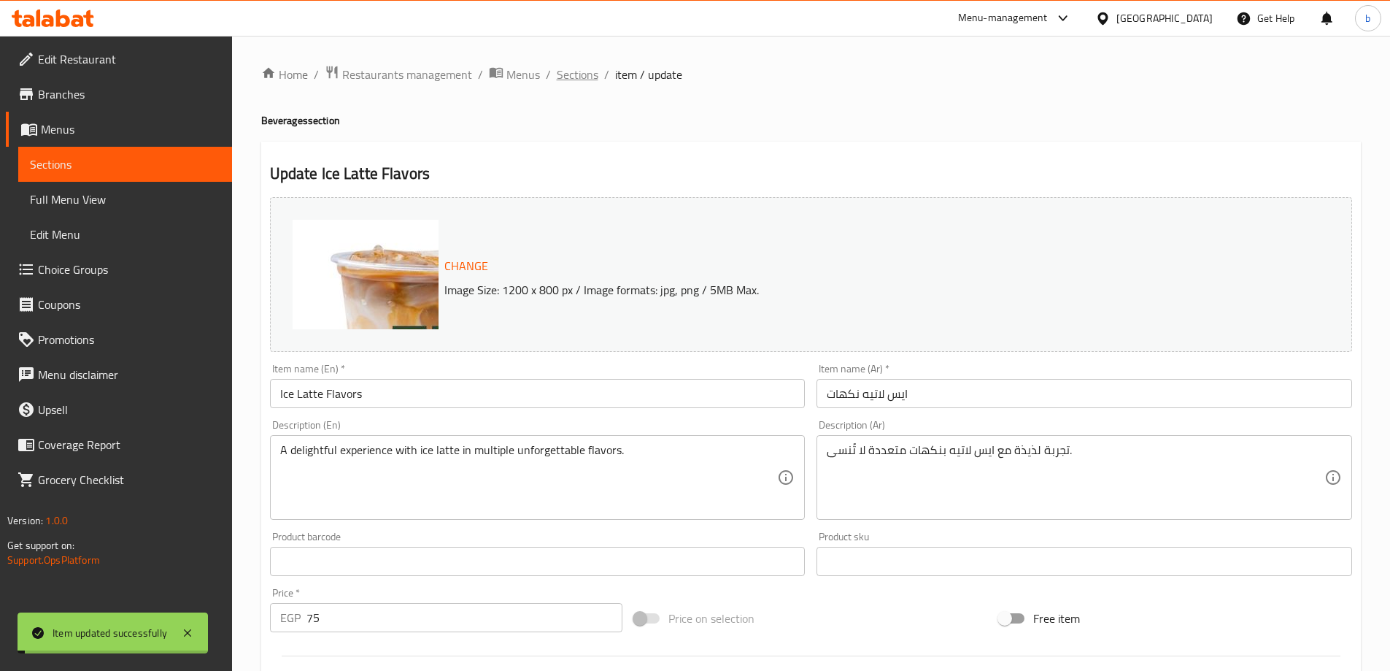
click at [570, 74] on span "Sections" at bounding box center [578, 75] width 42 height 18
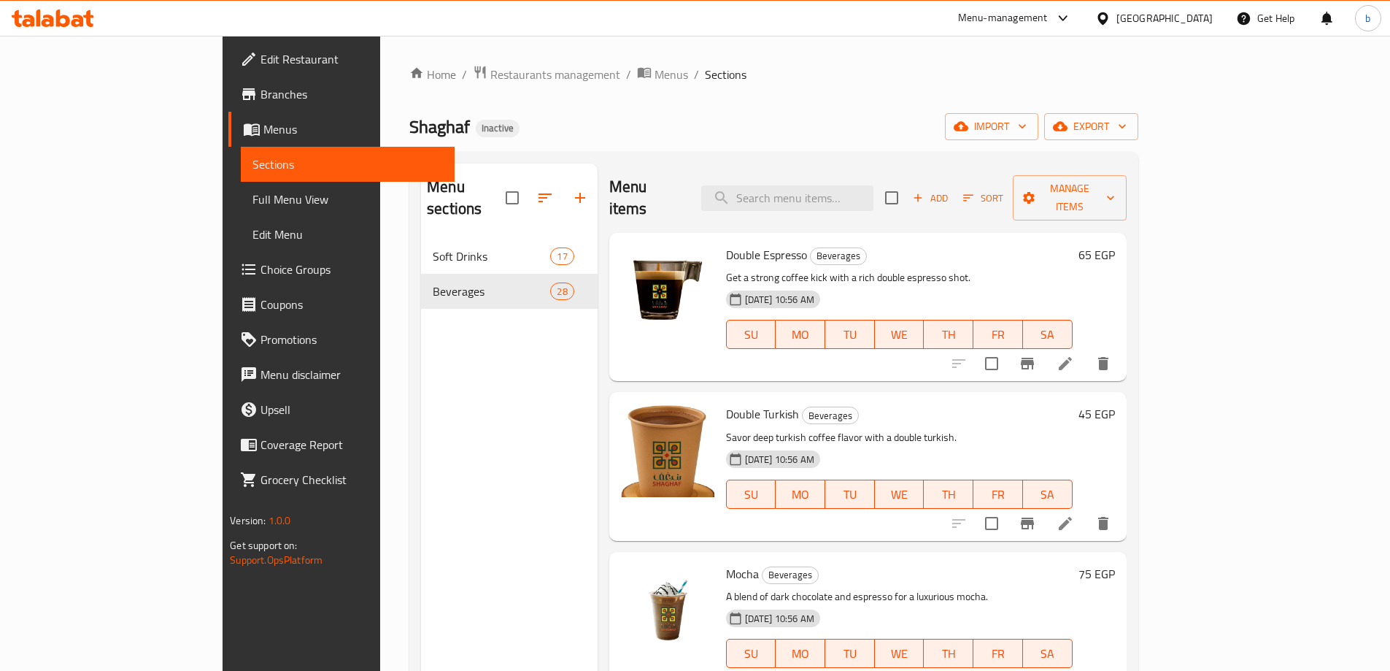
click at [968, 404] on h6 "Double Turkish Beverages" at bounding box center [899, 414] width 347 height 20
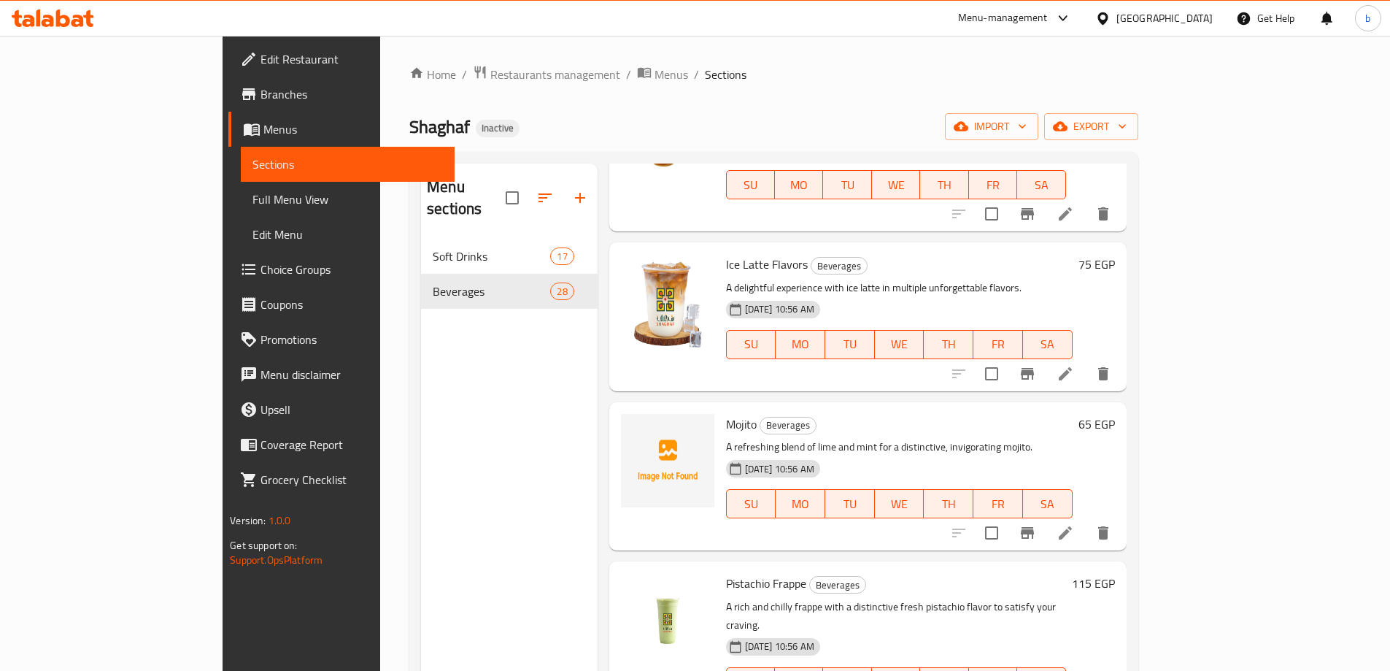
scroll to position [1201, 0]
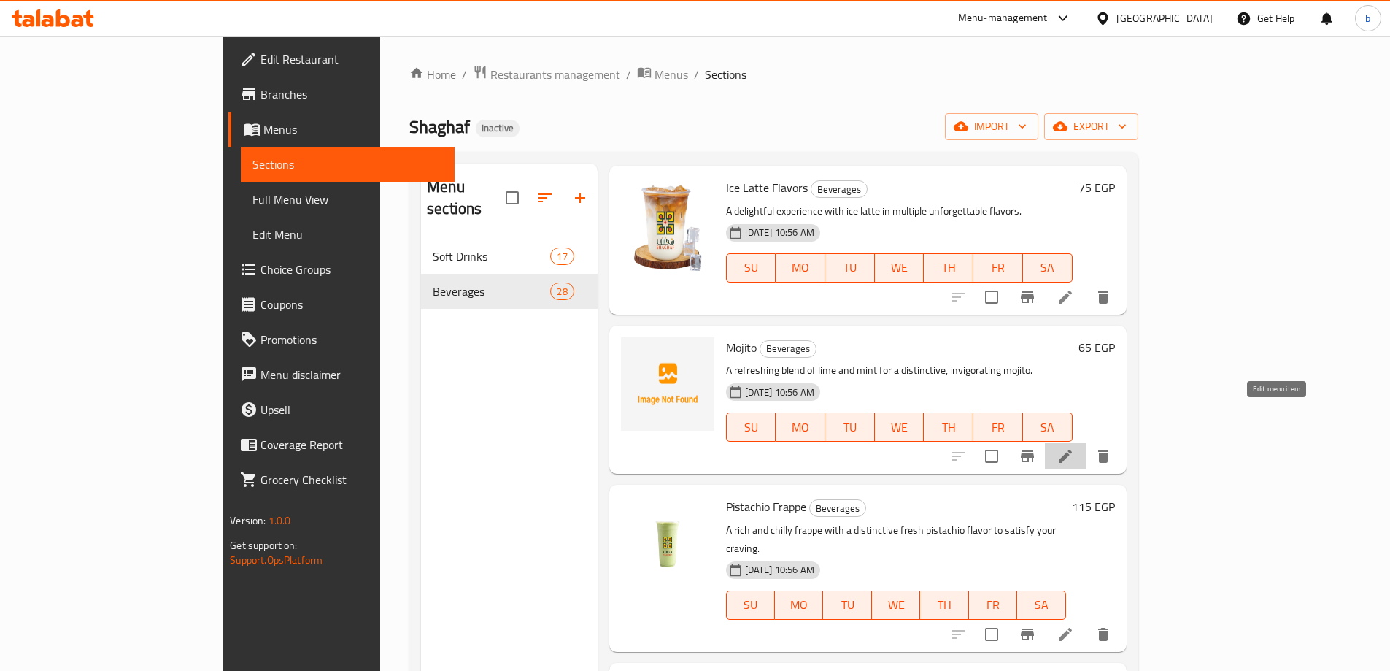
click at [1074, 447] on icon at bounding box center [1066, 456] width 18 height 18
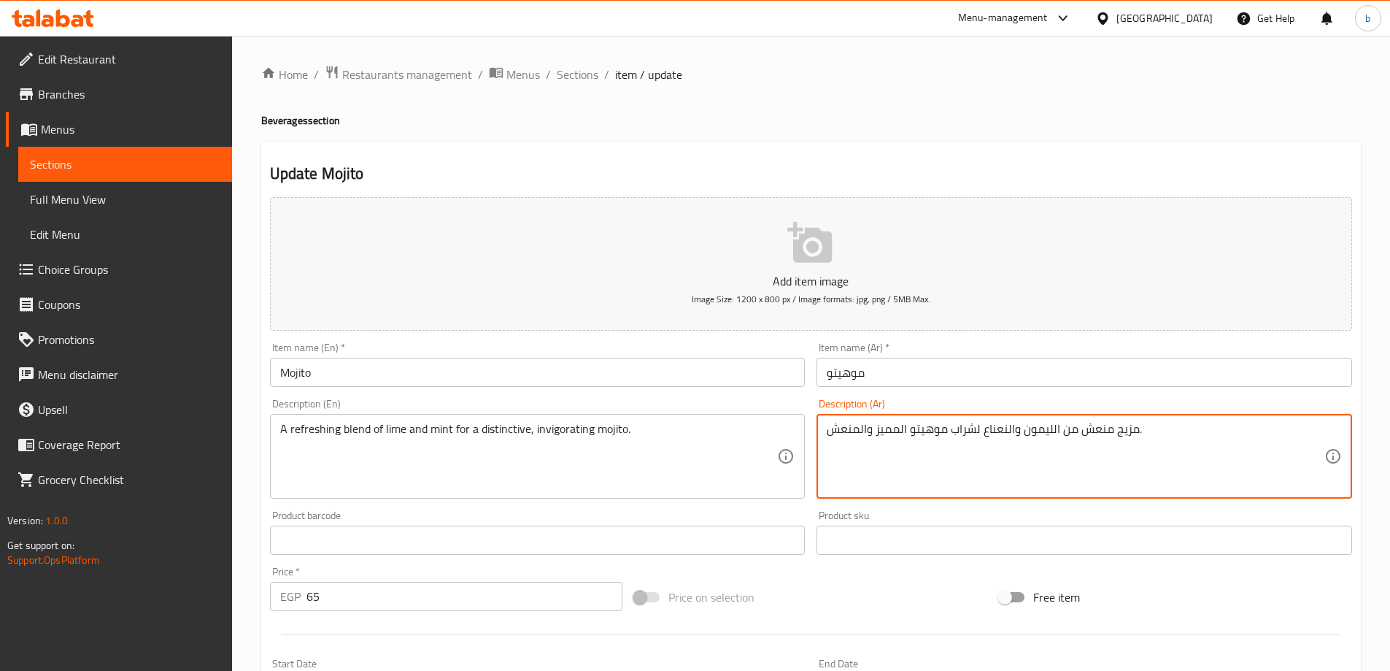
drag, startPoint x: 1025, startPoint y: 433, endPoint x: 1043, endPoint y: 441, distance: 19.3
click at [1034, 431] on textarea "مزيج منعش من الليمون والنعناع لشراب موهيتو المميز والمنعش." at bounding box center [1076, 456] width 498 height 69
drag, startPoint x: 1025, startPoint y: 430, endPoint x: 1036, endPoint y: 433, distance: 12.2
click at [1036, 433] on textarea "مزيج منعش من الليمون والنعناع لشراب موهيتو المميز والمنعش." at bounding box center [1076, 456] width 498 height 69
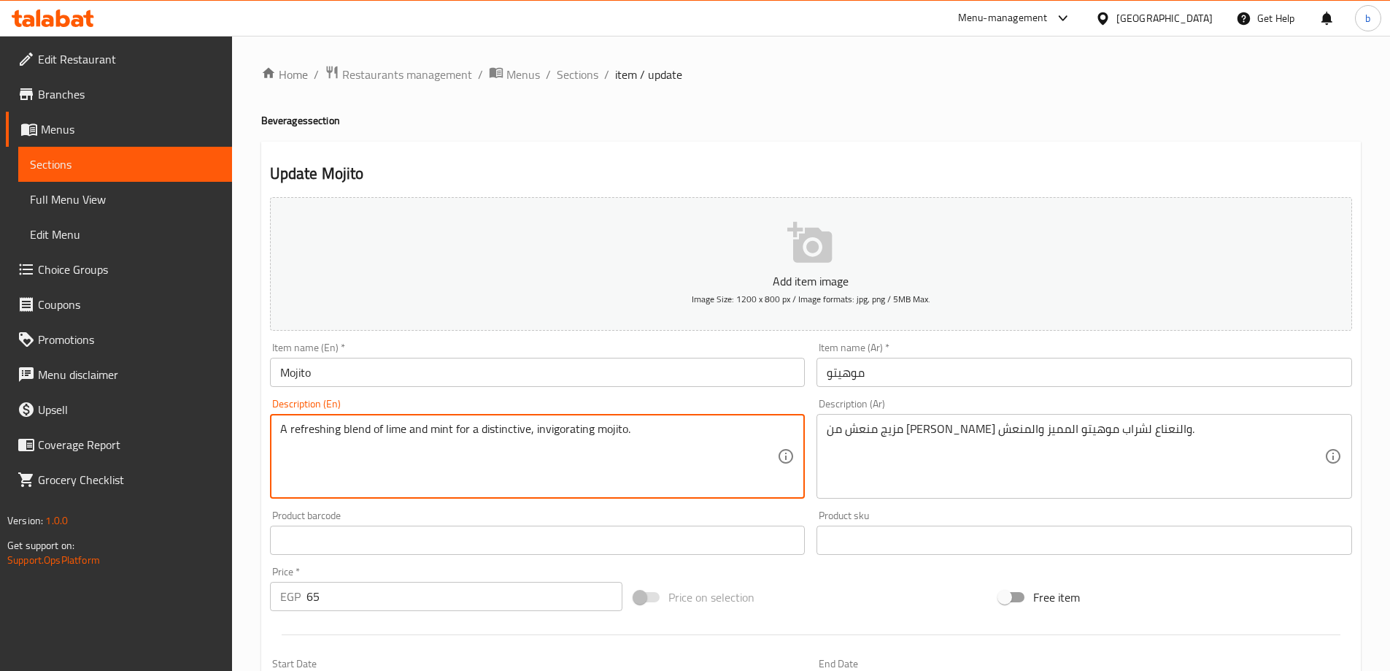
click at [515, 430] on textarea "A refreshing blend of lime and mint for a distinctive, invigorating mojito." at bounding box center [529, 456] width 498 height 69
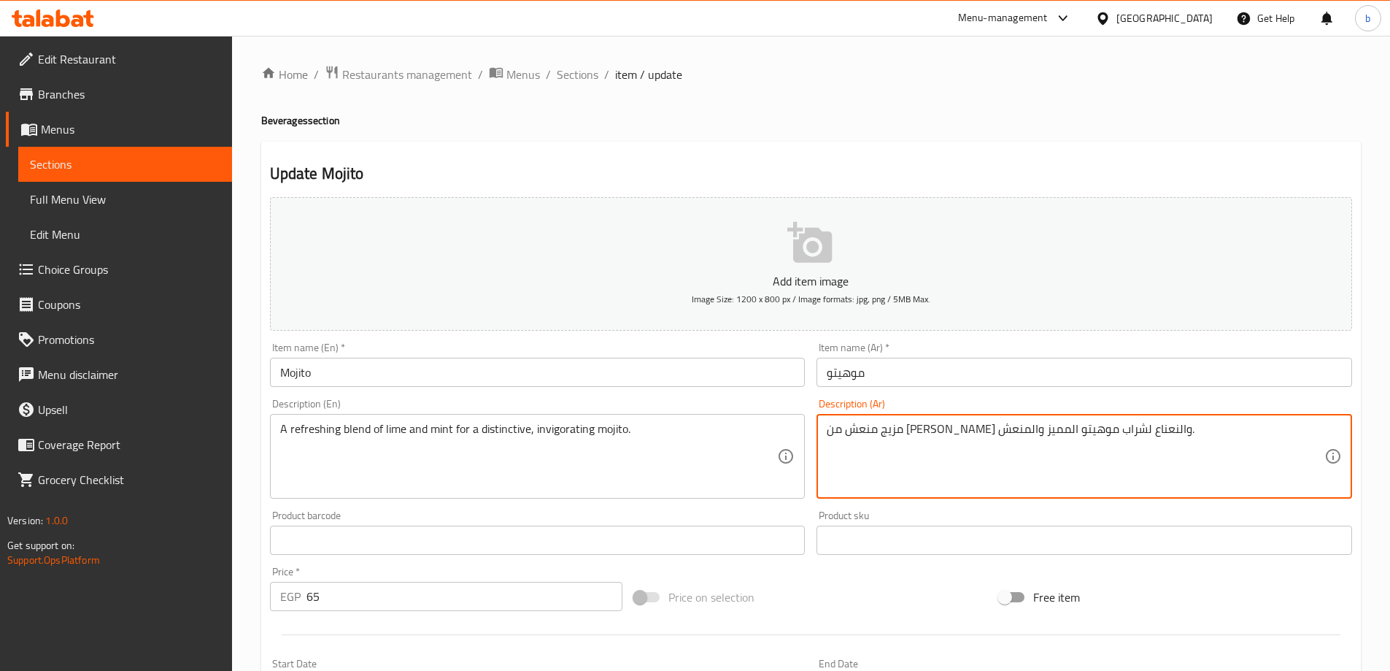
drag, startPoint x: 952, startPoint y: 431, endPoint x: 976, endPoint y: 439, distance: 24.7
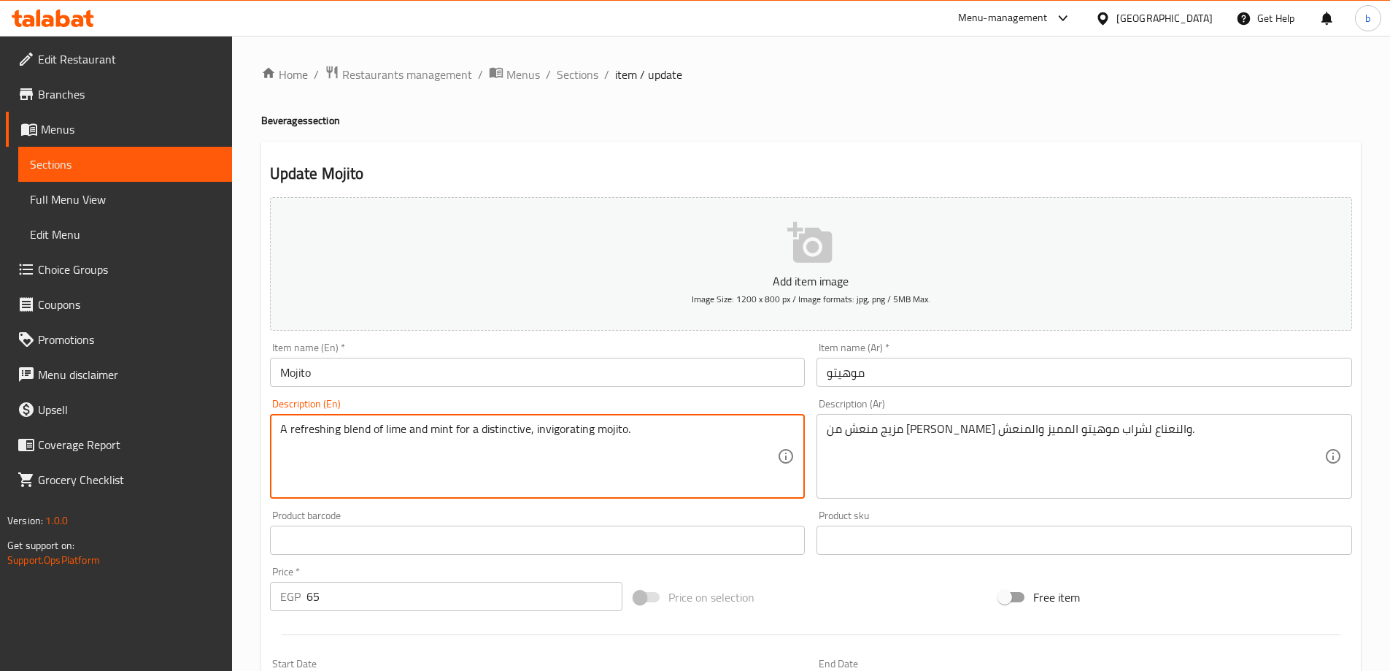
click at [551, 433] on textarea "A refreshing blend of lime and mint for a distinctive, invigorating mojito." at bounding box center [529, 456] width 498 height 69
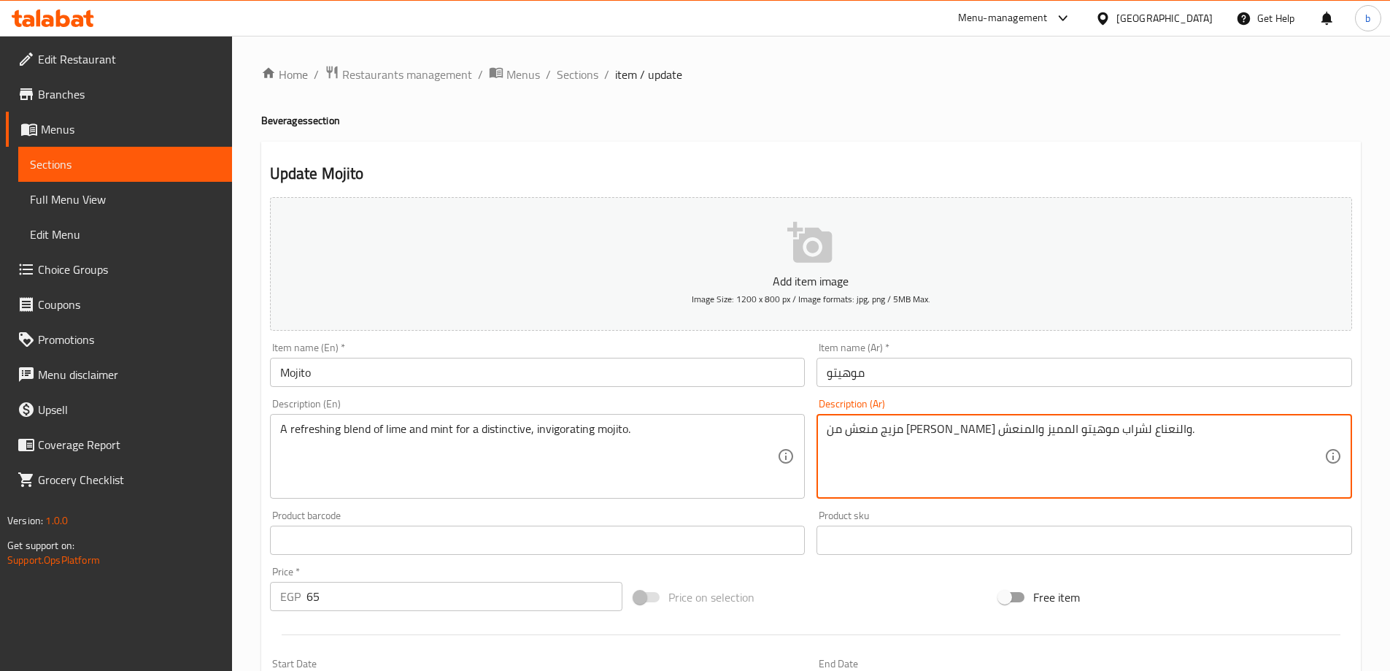
drag, startPoint x: 954, startPoint y: 431, endPoint x: 974, endPoint y: 436, distance: 21.3
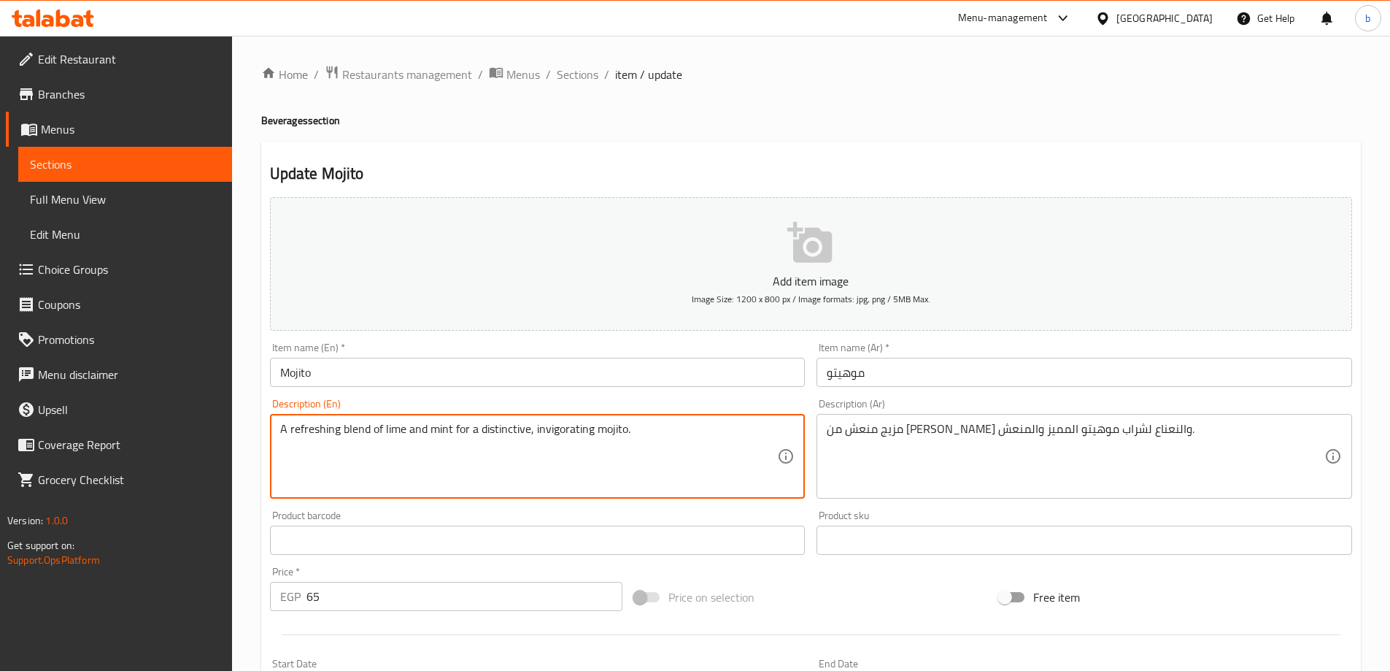
drag, startPoint x: 478, startPoint y: 431, endPoint x: 700, endPoint y: 431, distance: 221.9
click at [509, 430] on textarea "A refreshing blend of lime and mint for a distinctive, invigorating mojito." at bounding box center [529, 456] width 498 height 69
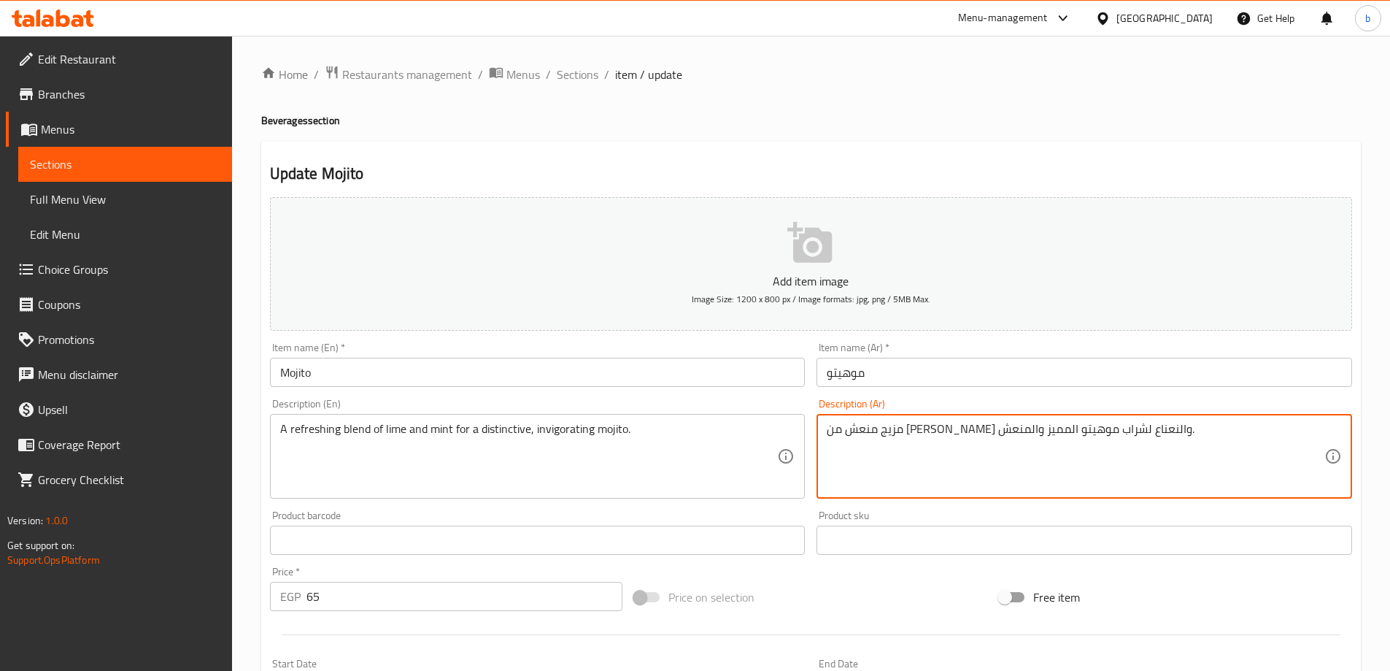
drag, startPoint x: 950, startPoint y: 433, endPoint x: 975, endPoint y: 438, distance: 25.3
drag, startPoint x: 980, startPoint y: 431, endPoint x: 948, endPoint y: 436, distance: 32.6
click at [948, 436] on textarea "مزيج منعش من الليم والنعناع لتميز موهيتو المميز والمنعش." at bounding box center [1076, 456] width 498 height 69
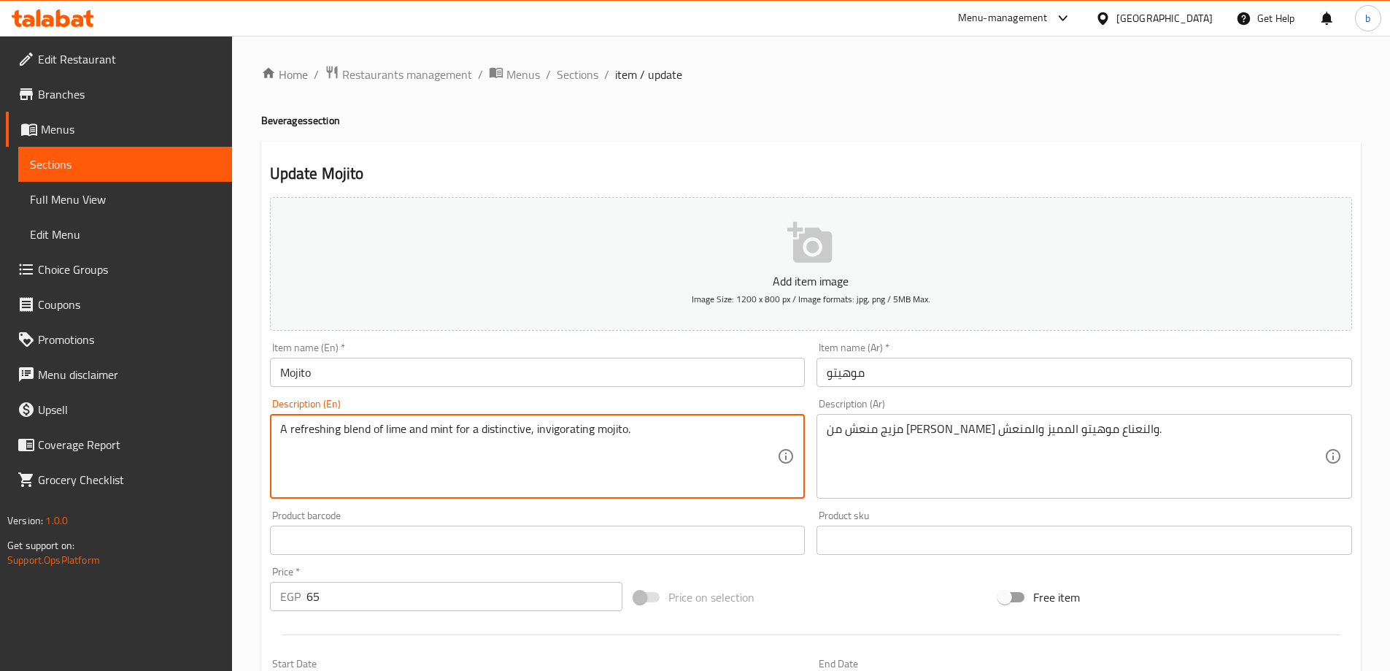
drag, startPoint x: 454, startPoint y: 428, endPoint x: 631, endPoint y: 433, distance: 177.4
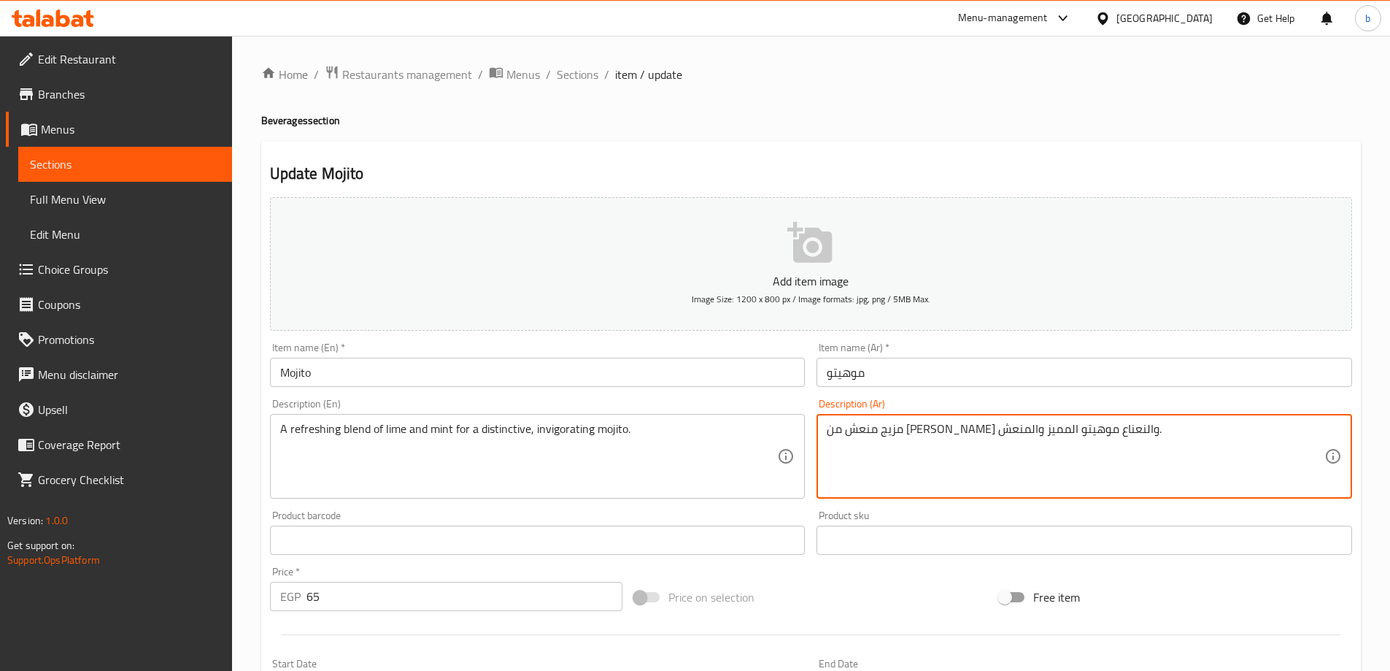
drag, startPoint x: 867, startPoint y: 429, endPoint x: 824, endPoint y: 435, distance: 43.5
click at [952, 431] on textarea "مزيج منعش من الليم والنعناع موهيتو المميز والمنعش." at bounding box center [1076, 456] width 498 height 69
drag, startPoint x: 866, startPoint y: 428, endPoint x: 805, endPoint y: 428, distance: 60.6
click at [805, 428] on div "Add item image Image Size: 1200 x 800 px / Image formats: jpg, png / 5MB Max. I…" at bounding box center [811, 505] width 1094 height 629
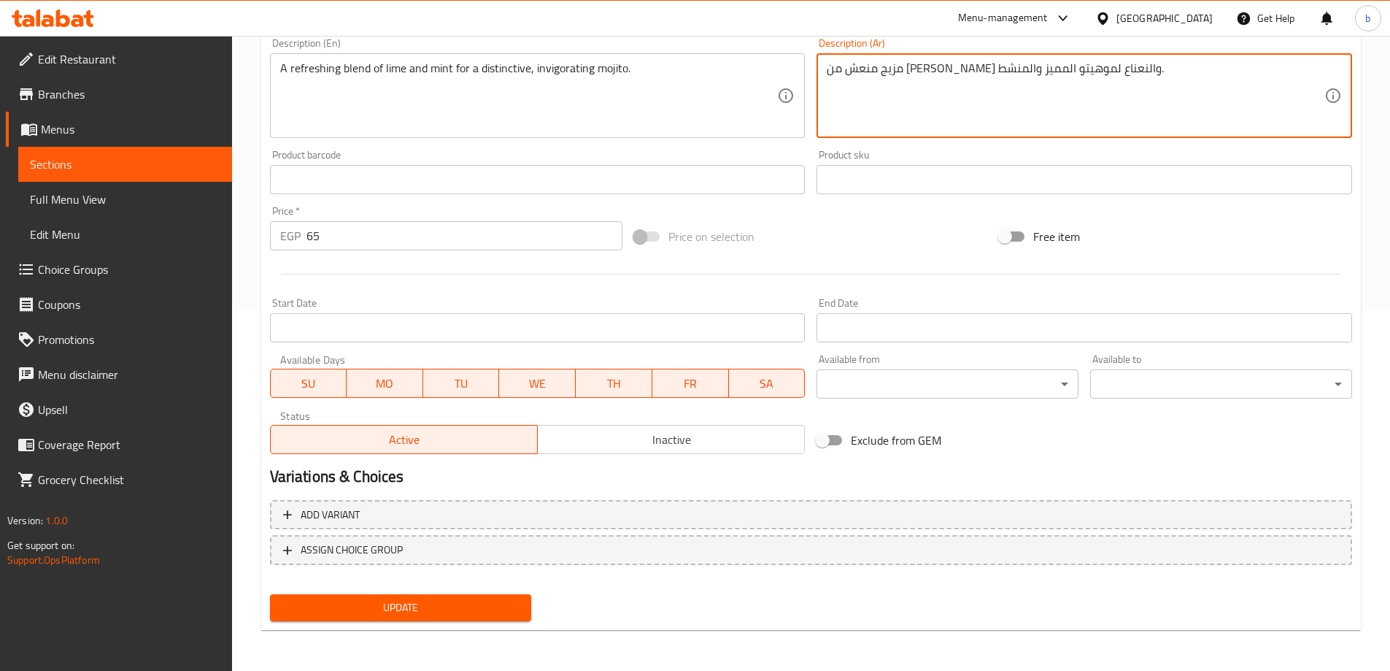
type textarea "مزيج منعش من الليم والنعناع لموهيتو المميز والمنشط."
click at [508, 617] on span "Update" at bounding box center [401, 607] width 239 height 18
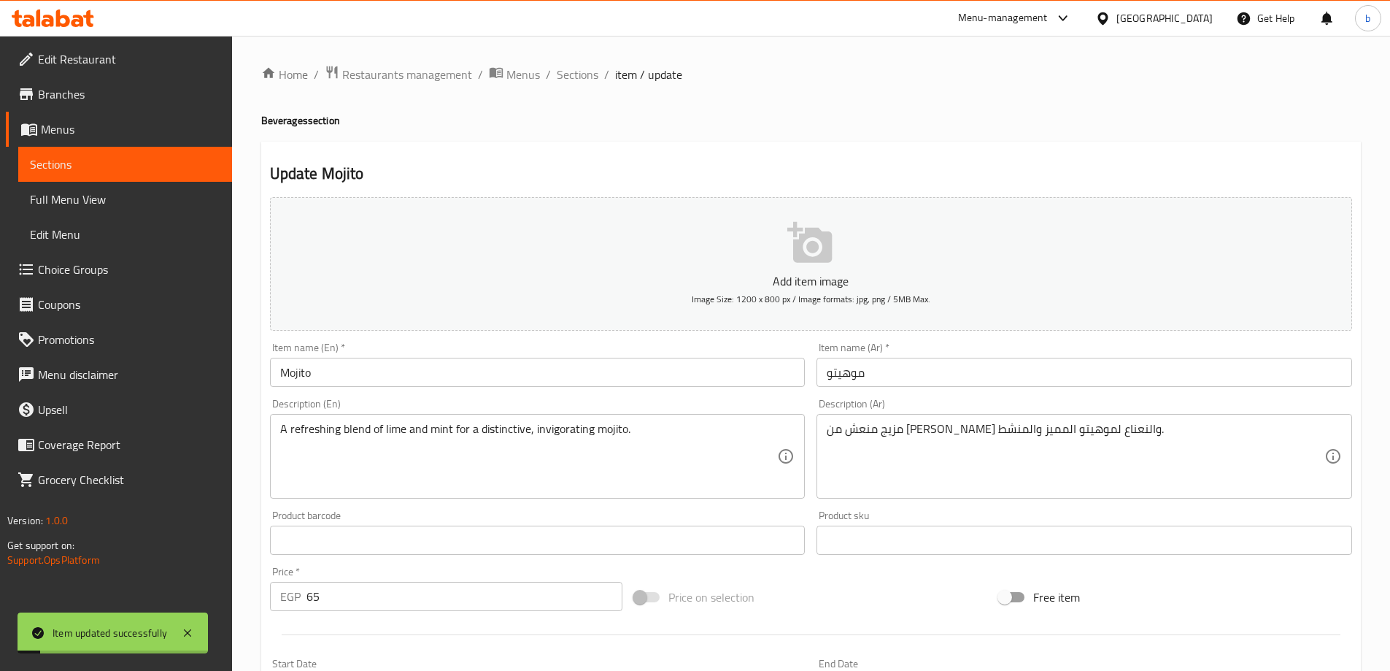
click at [579, 74] on span "Sections" at bounding box center [578, 75] width 42 height 18
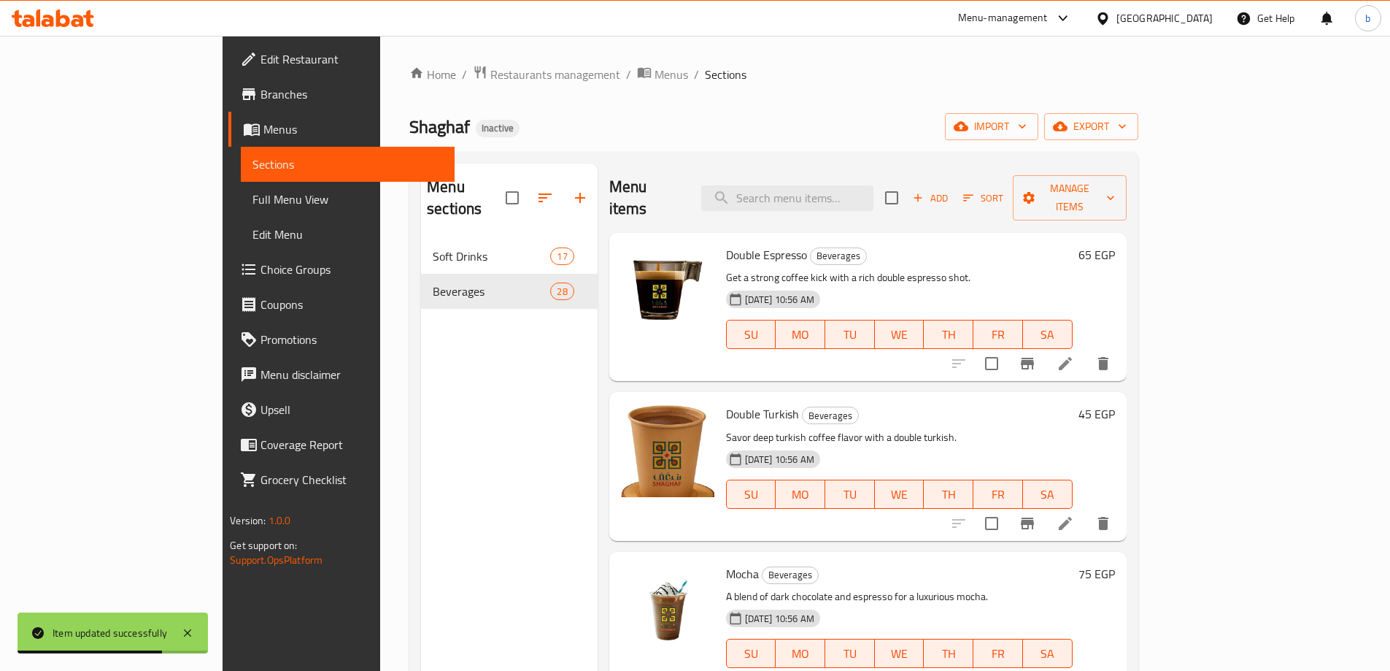
click at [517, 482] on div "Menu sections Soft Drinks 17 Beverages 28" at bounding box center [509, 498] width 177 height 671
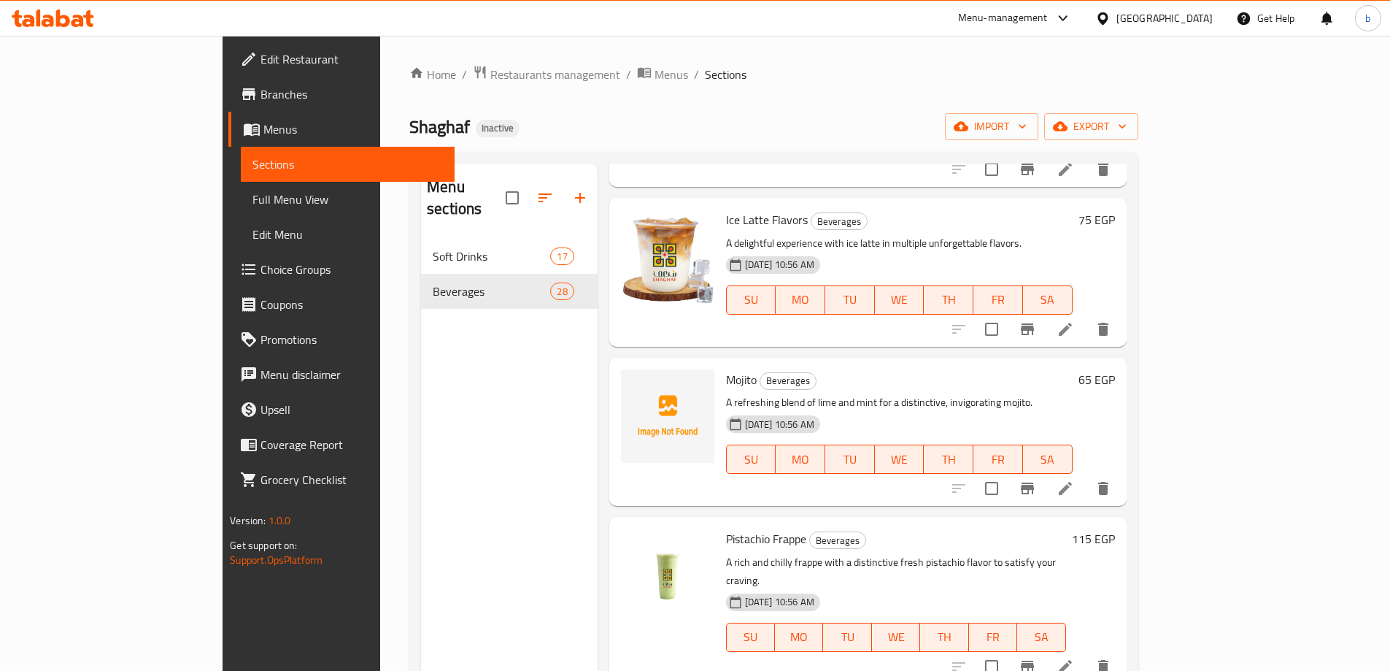
click at [726, 528] on span "Pistachio Frappe" at bounding box center [766, 539] width 80 height 22
copy span "Pistachio"
click at [1074, 658] on icon at bounding box center [1066, 667] width 18 height 18
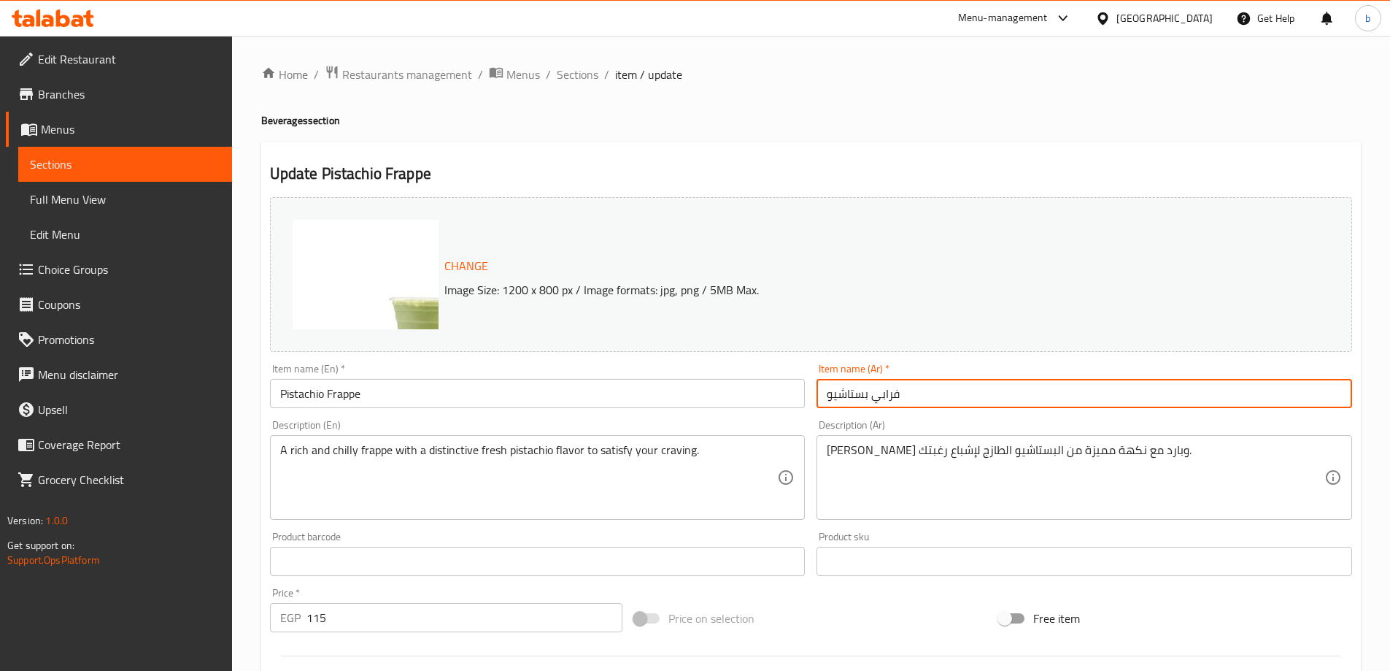
drag, startPoint x: 868, startPoint y: 396, endPoint x: 755, endPoint y: 409, distance: 113.9
click at [756, 409] on div "Change Image Size: 1200 x 800 px / Image formats: jpg, png / 5MB Max. Item name…" at bounding box center [811, 516] width 1094 height 650
paste input "فستق"
type input "فرابي فستق"
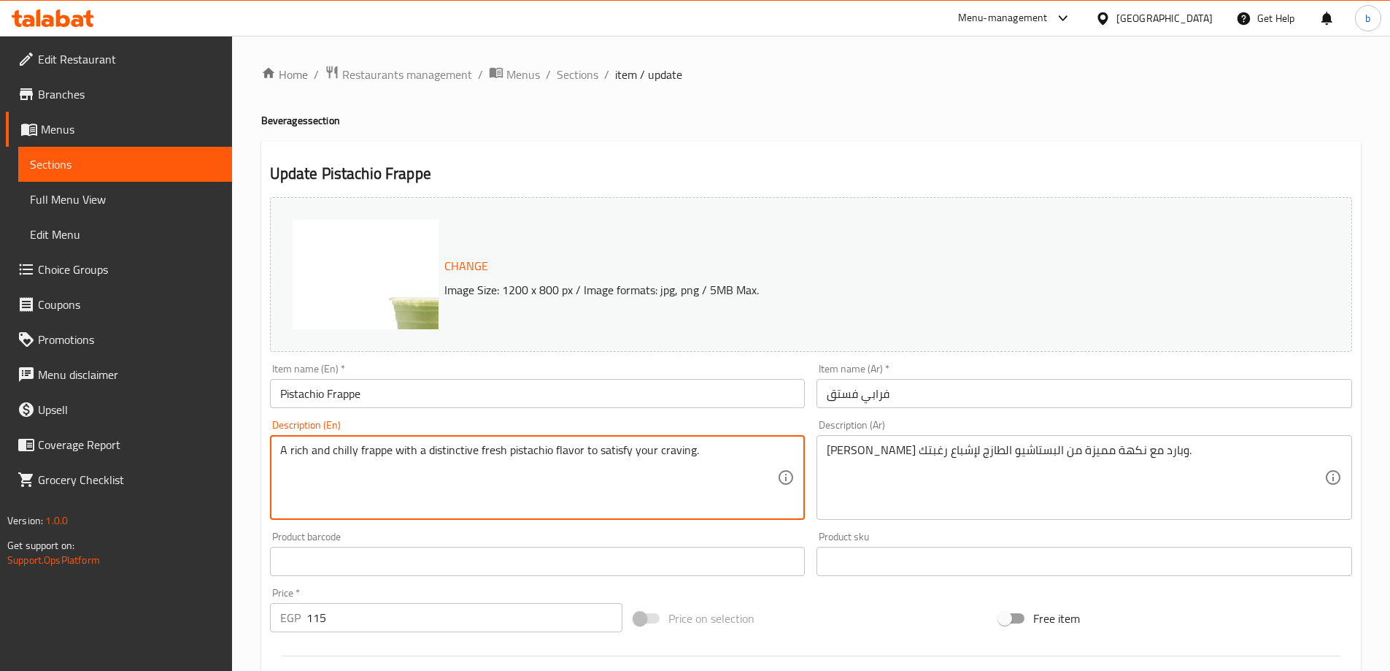
click at [301, 456] on textarea "A rich and chilly frappe with a distinctive fresh pistachio flavor to satisfy y…" at bounding box center [529, 477] width 498 height 69
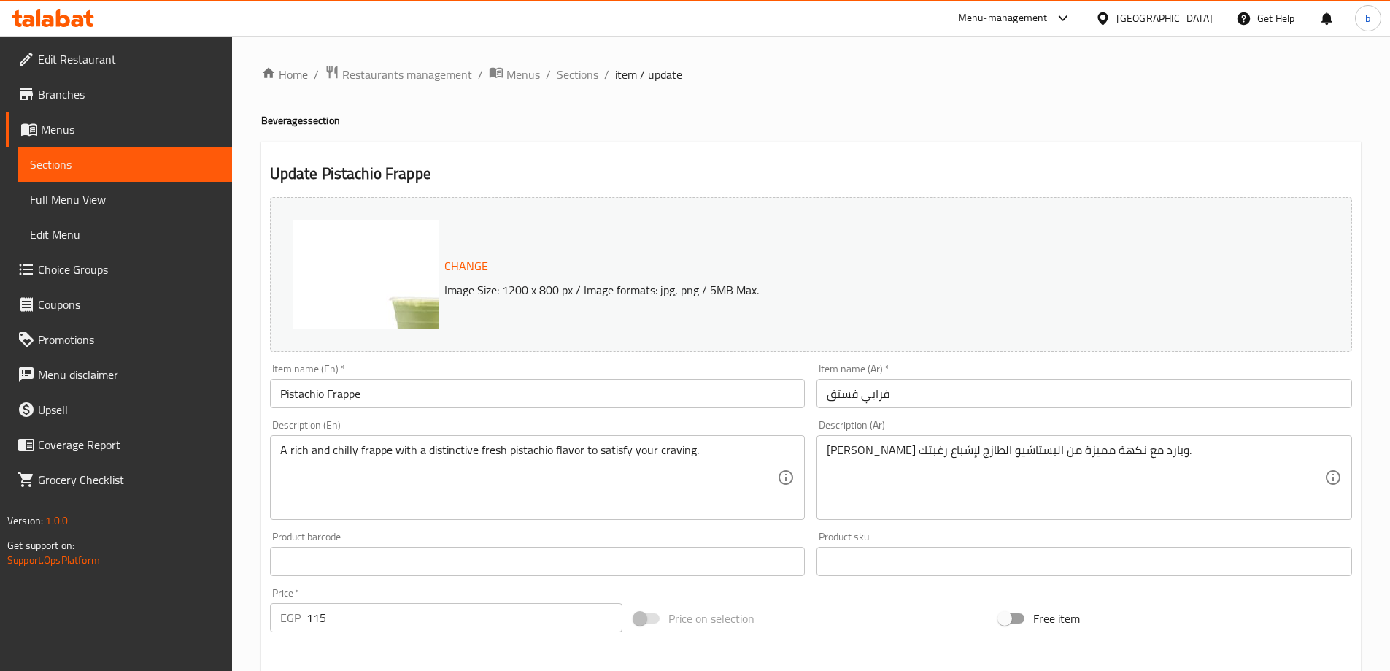
click at [342, 450] on textarea "A rich and chilly frappe with a distinctive fresh pistachio flavor to satisfy y…" at bounding box center [529, 477] width 498 height 69
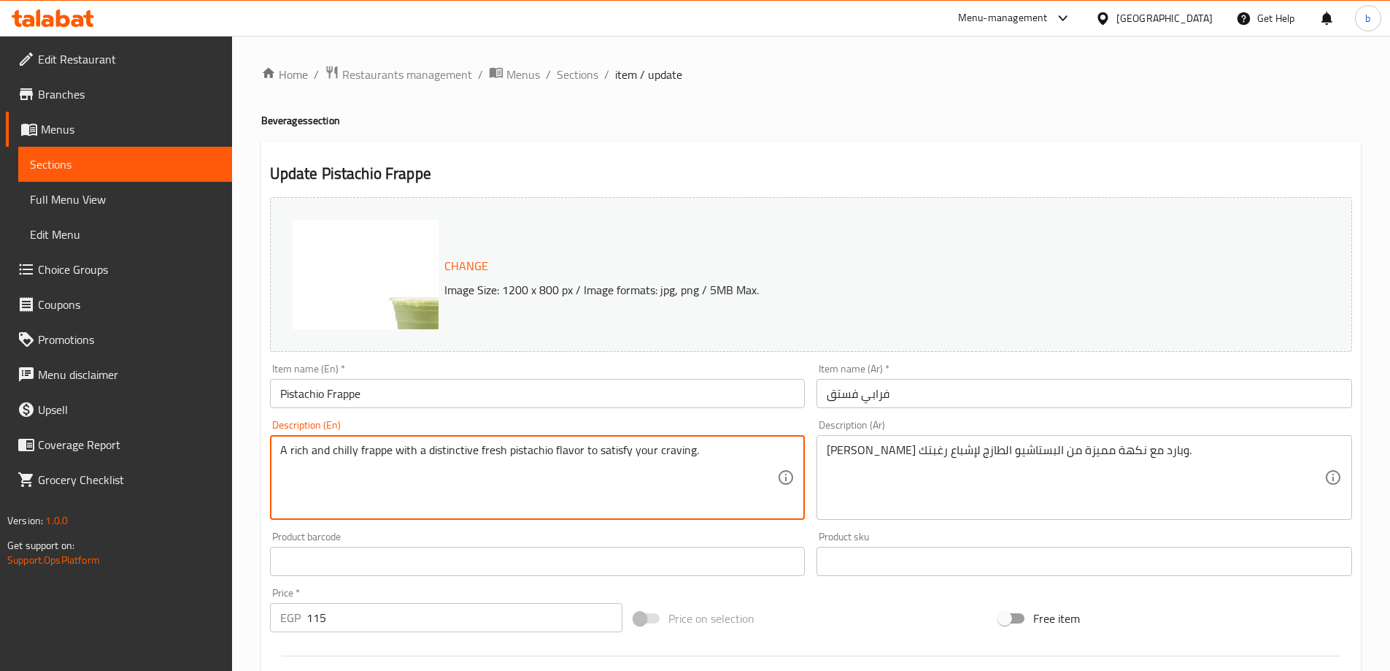
click at [342, 450] on textarea "A rich and chilly frappe with a distinctive fresh pistachio flavor to satisfy y…" at bounding box center [529, 477] width 498 height 69
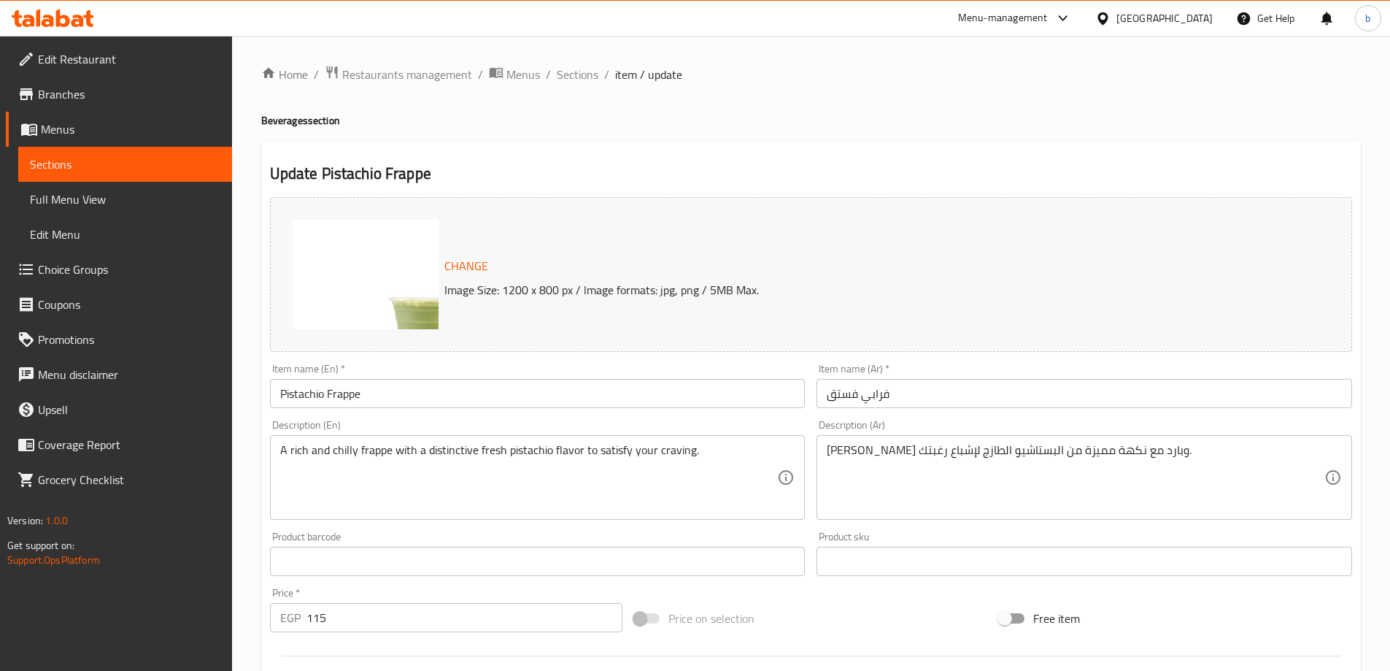
click at [533, 446] on textarea "A rich and chilly frappe with a distinctive fresh pistachio flavor to satisfy y…" at bounding box center [529, 477] width 498 height 69
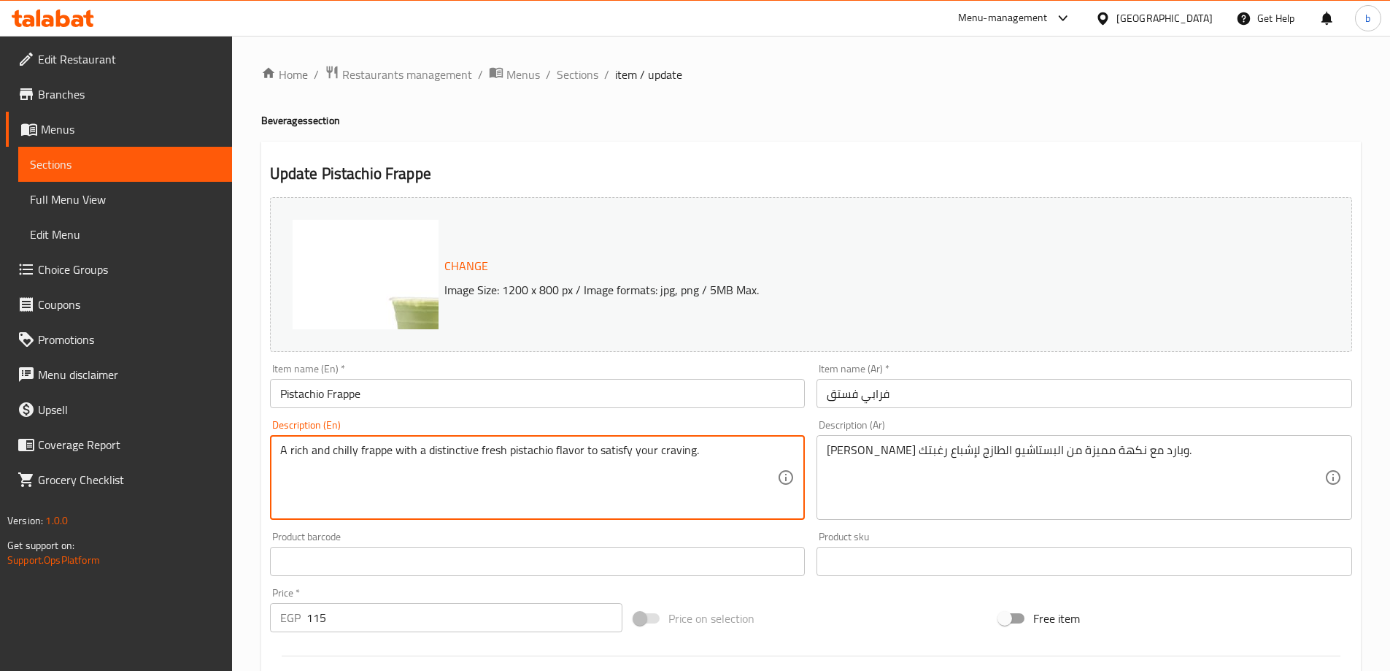
click at [533, 446] on textarea "A rich and chilly frappe with a distinctive fresh pistachio flavor to satisfy y…" at bounding box center [529, 477] width 498 height 69
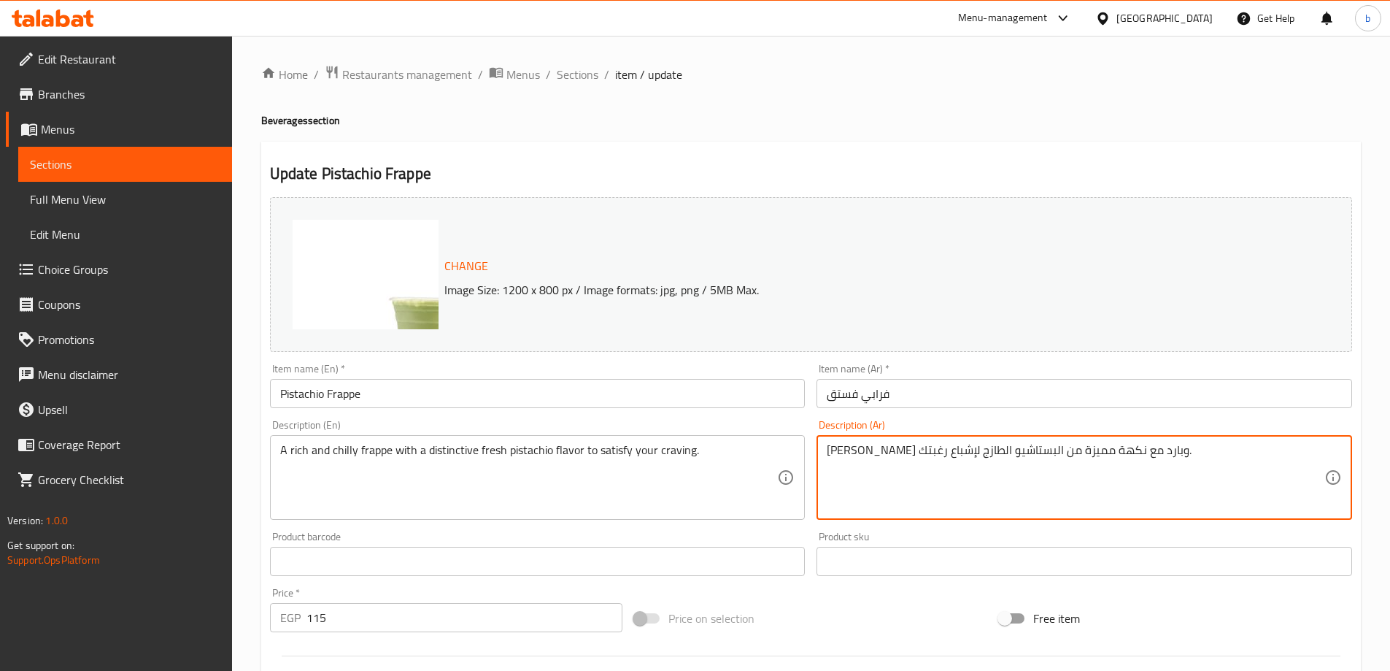
drag, startPoint x: 923, startPoint y: 453, endPoint x: 966, endPoint y: 455, distance: 42.4
type textarea "فرابي غني وبارد مع نكهة مميزة من الفستق الطازج لإشباع رغبتك."
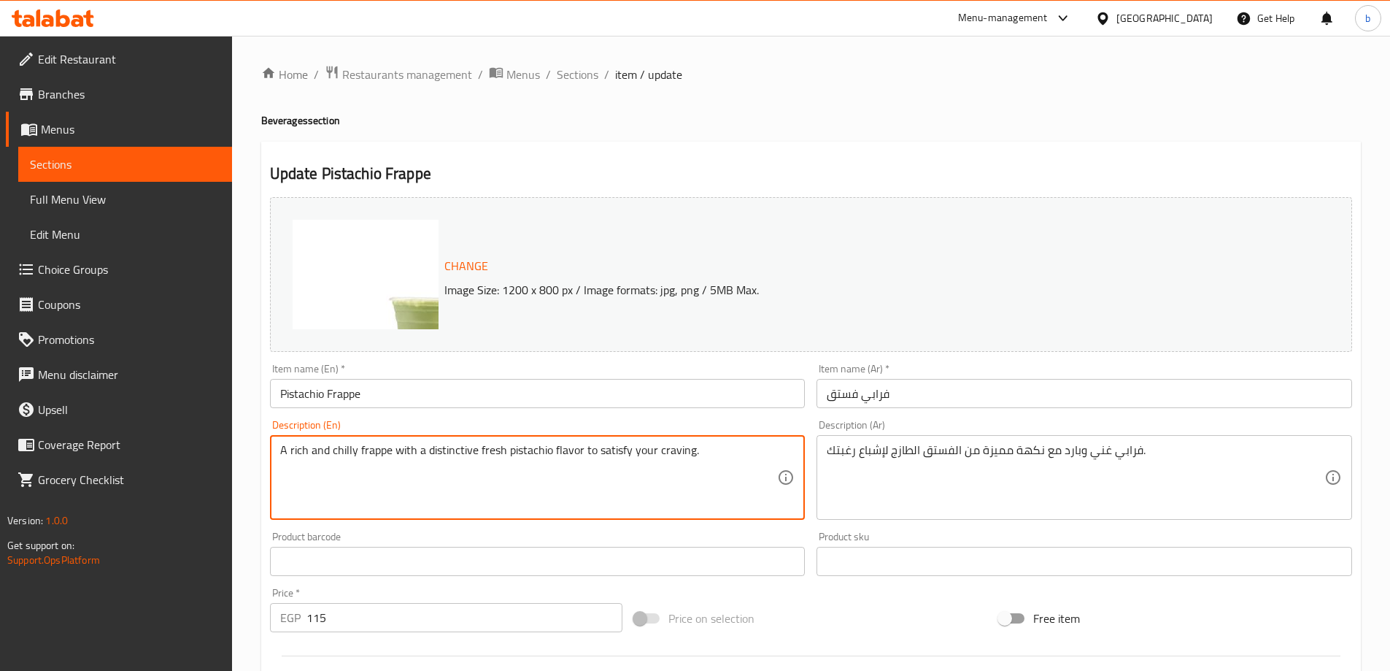
drag, startPoint x: 597, startPoint y: 454, endPoint x: 706, endPoint y: 449, distance: 109.6
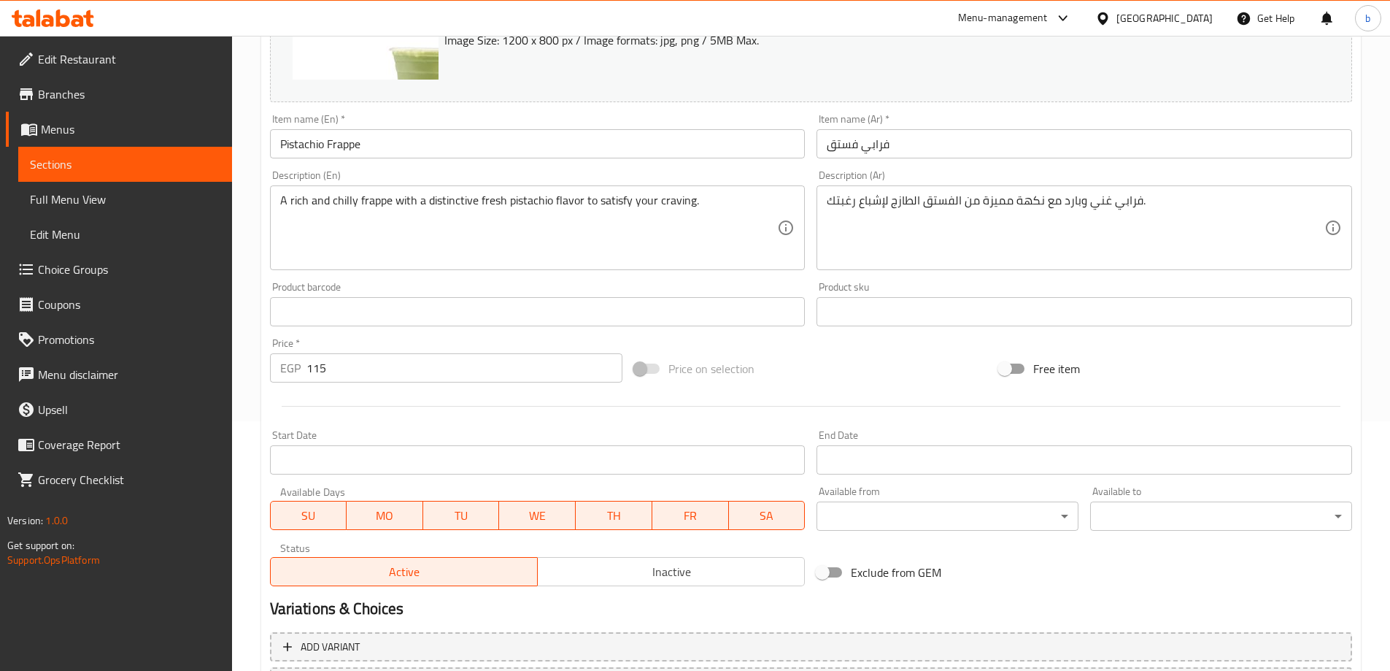
scroll to position [365, 0]
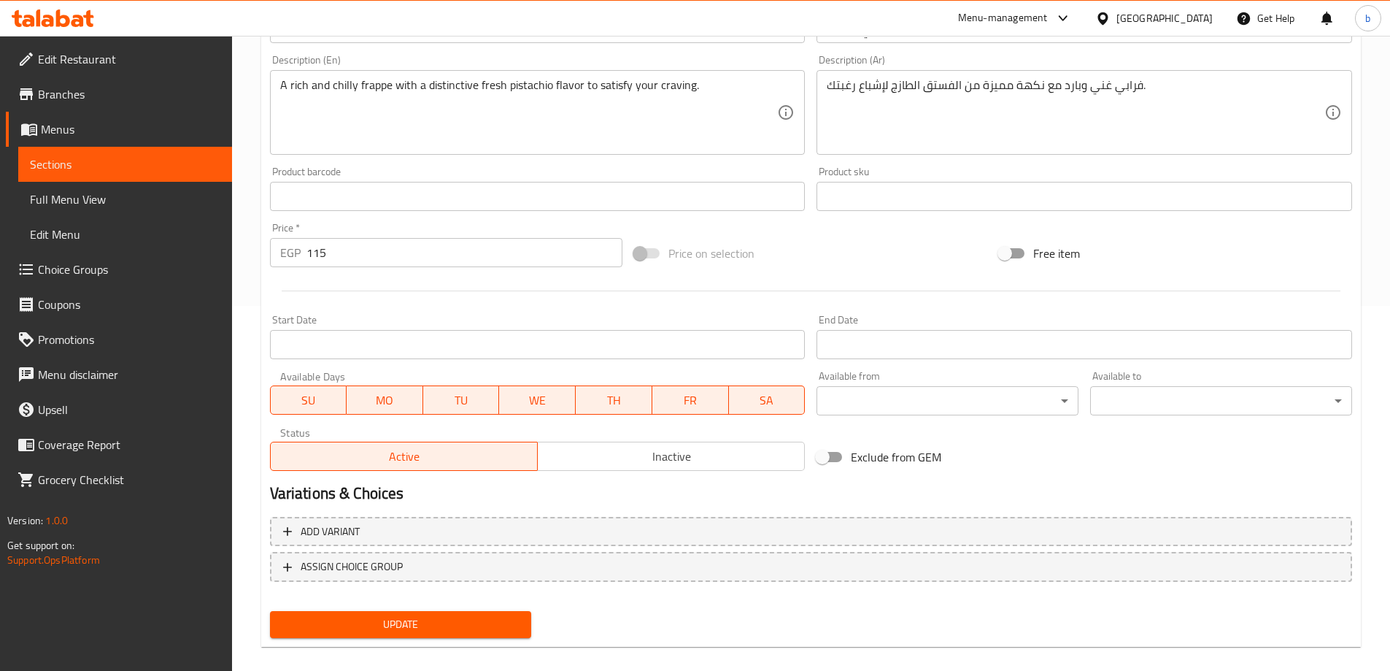
drag, startPoint x: 463, startPoint y: 630, endPoint x: 478, endPoint y: 625, distance: 15.2
click at [464, 630] on span "Update" at bounding box center [401, 624] width 239 height 18
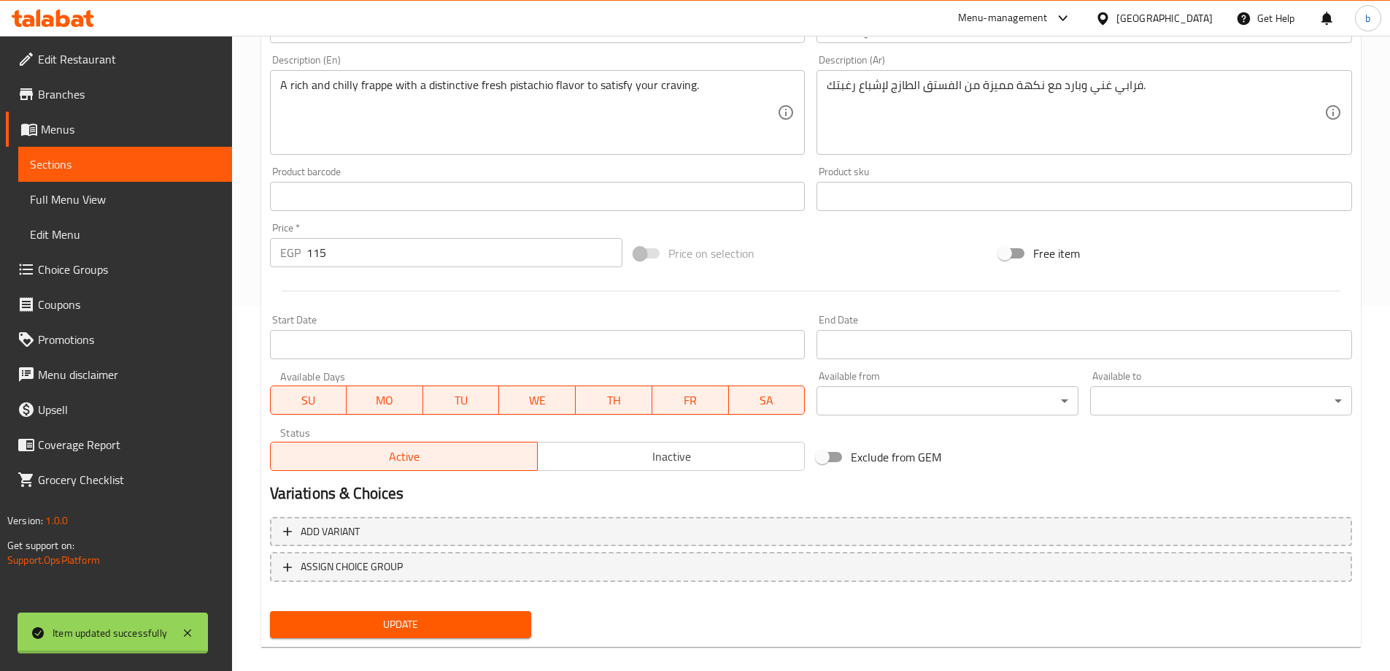
scroll to position [0, 0]
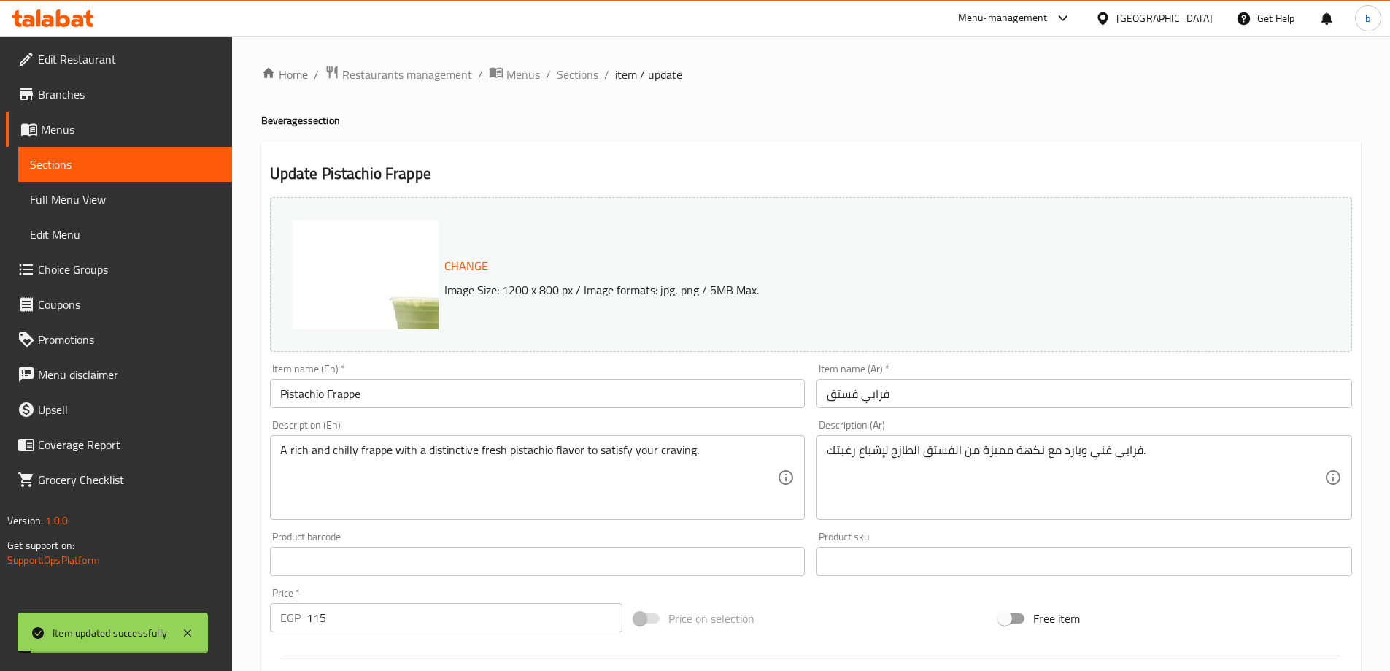
click at [593, 74] on span "Sections" at bounding box center [578, 75] width 42 height 18
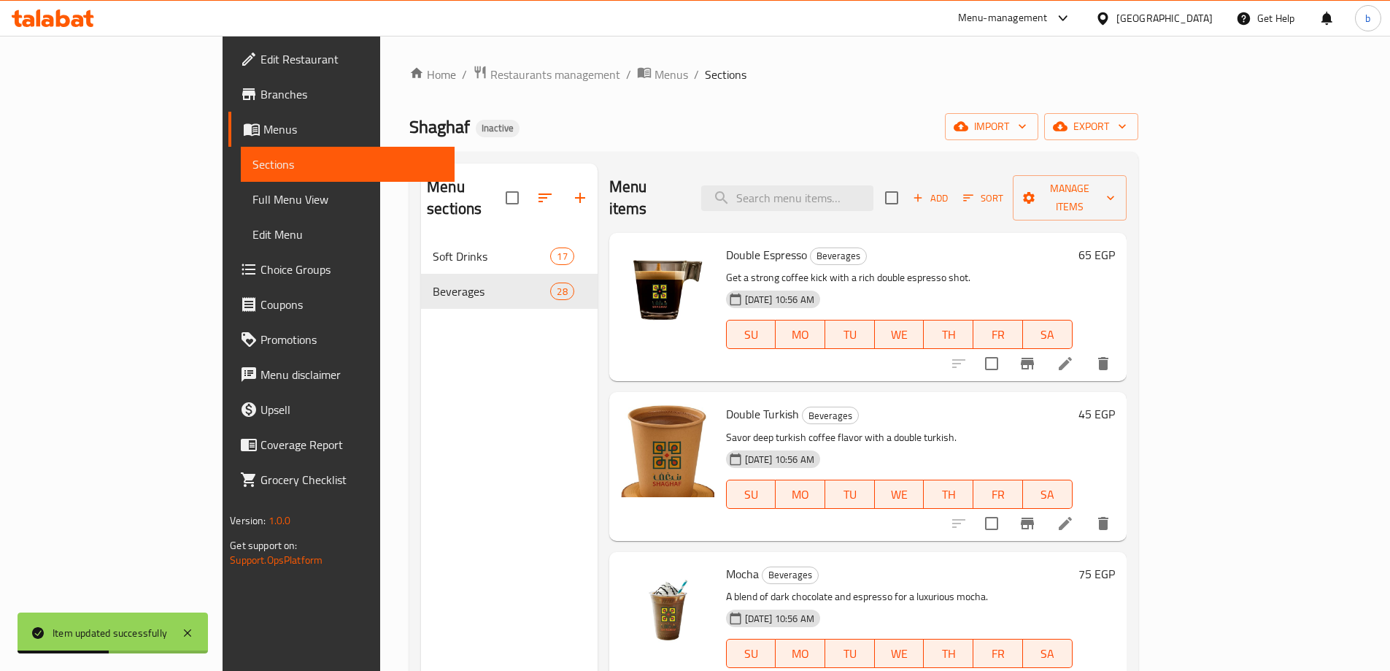
click at [968, 428] on p "Savor deep turkish coffee flavor with a double turkish." at bounding box center [899, 437] width 347 height 18
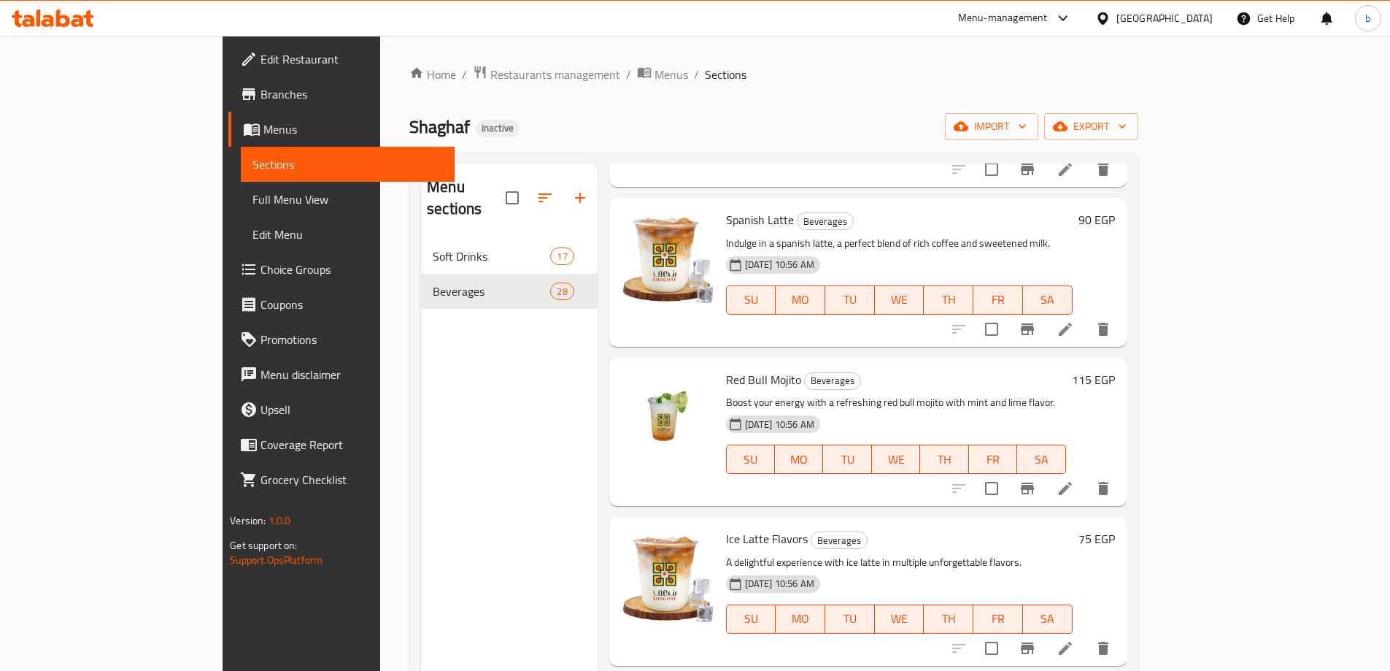
click at [1168, 289] on div "Home / Restaurants management / Menus / Sections Shaghaf Inactive import export…" at bounding box center [773, 455] width 787 height 839
click at [1072, 641] on icon at bounding box center [1065, 647] width 13 height 13
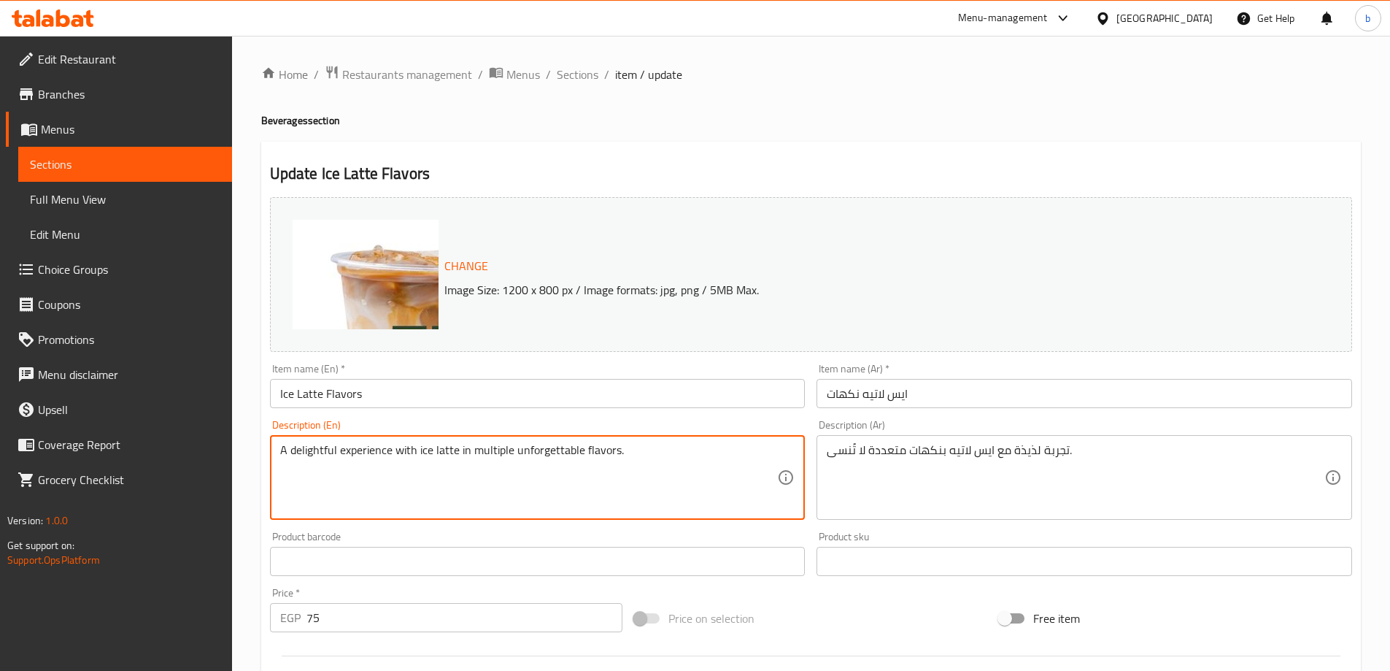
click at [469, 450] on textarea "A delightful experience with ice latte in multiple unforgettable flavors." at bounding box center [529, 477] width 498 height 69
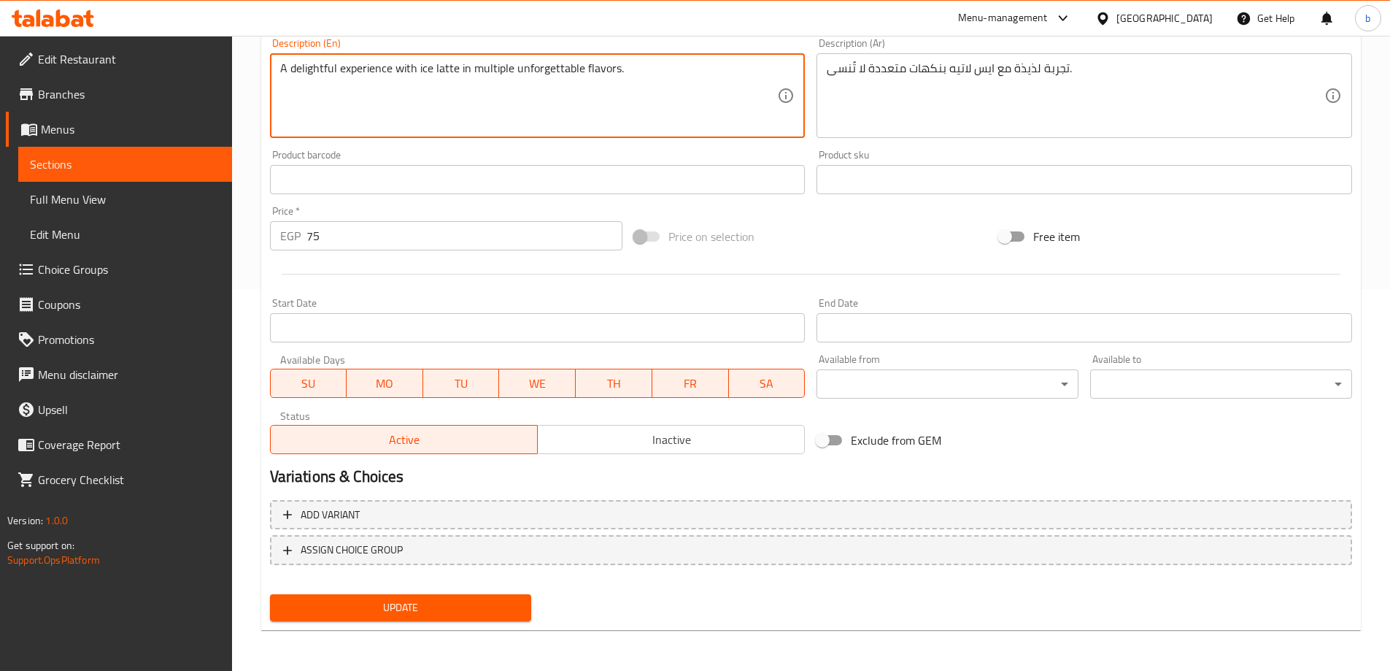
click at [423, 604] on span "Update" at bounding box center [401, 607] width 239 height 18
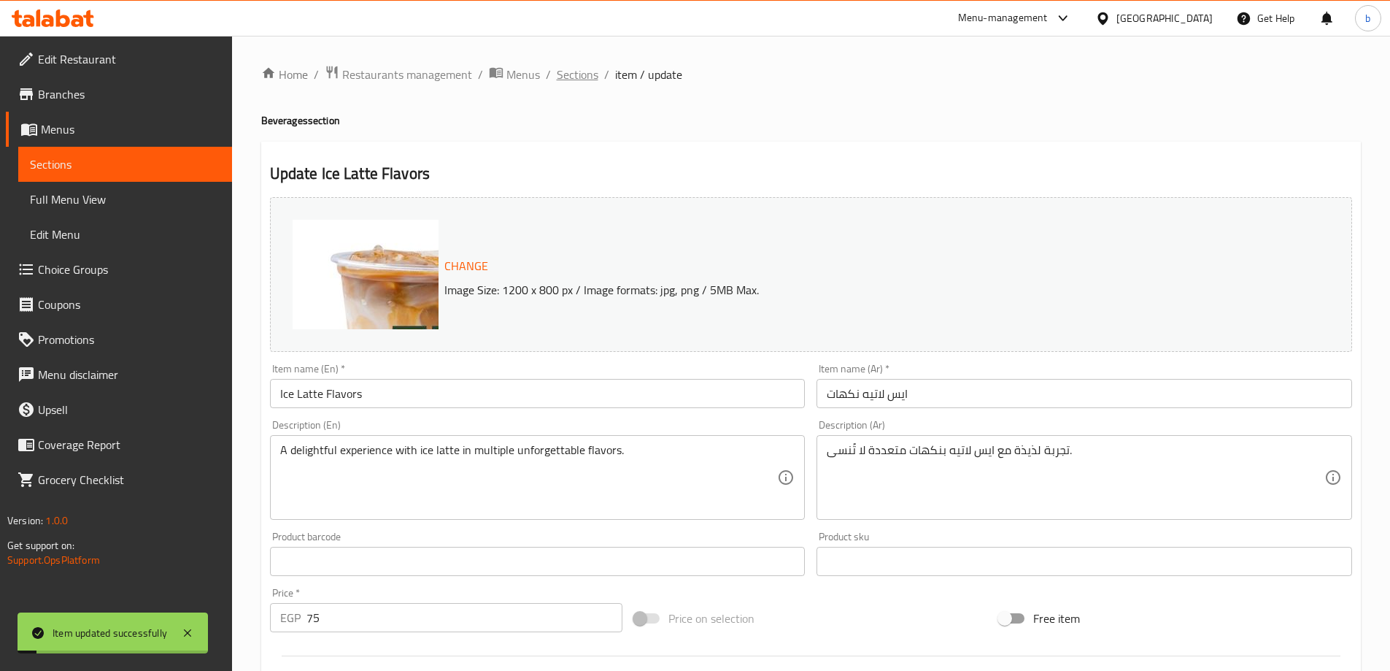
click at [582, 80] on span "Sections" at bounding box center [578, 75] width 42 height 18
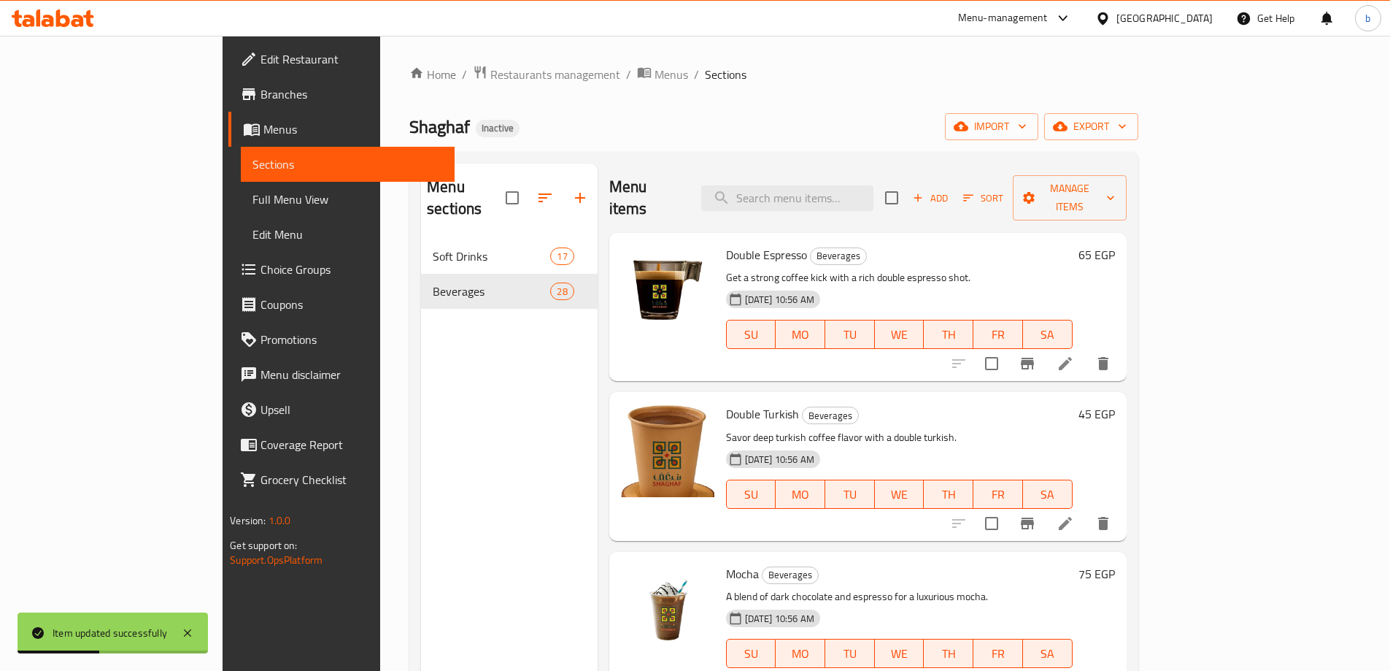
click at [984, 404] on div "Double Turkish Beverages Savor deep turkish coffee flavor with a double turkish…" at bounding box center [899, 466] width 358 height 136
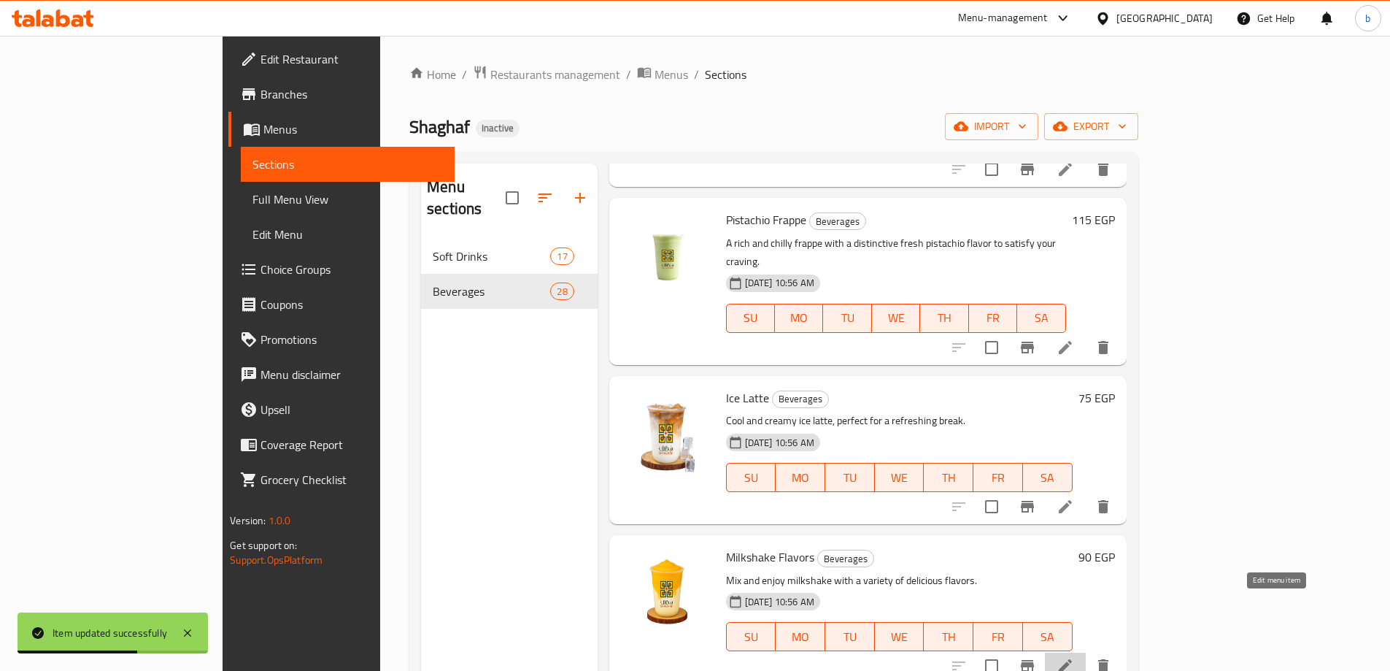
click at [1074, 657] on icon at bounding box center [1066, 666] width 18 height 18
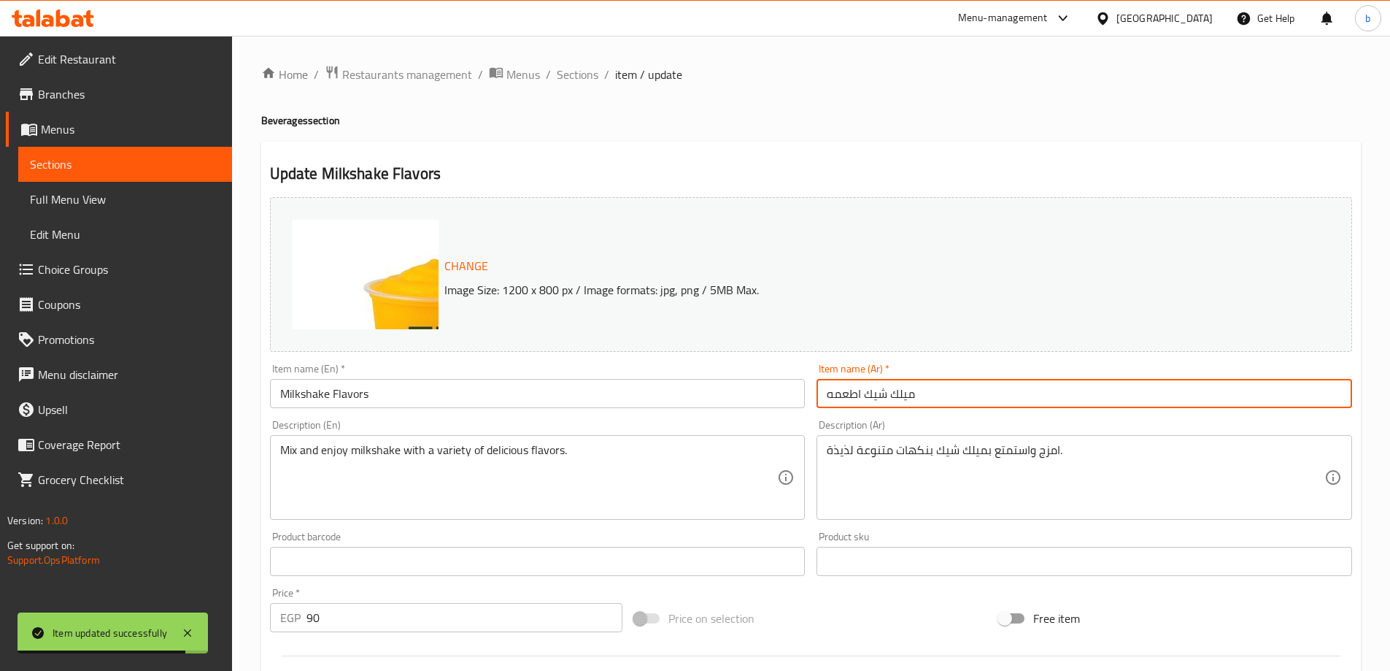
drag, startPoint x: 861, startPoint y: 393, endPoint x: 770, endPoint y: 396, distance: 91.3
click at [770, 396] on div "Change Image Size: 1200 x 800 px / Image formats: jpg, png / 5MB Max. Item name…" at bounding box center [811, 516] width 1094 height 650
type input "ميلك شيك نكهات"
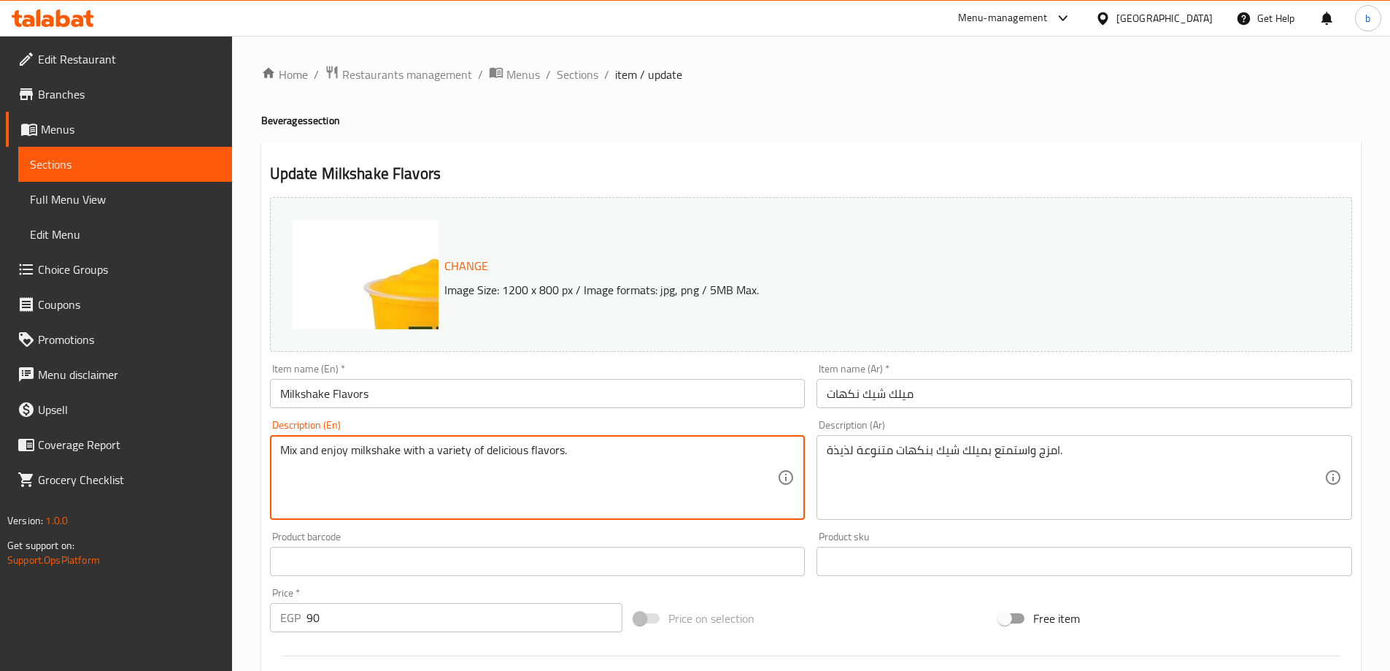
click at [483, 458] on textarea "Mix and enjoy milkshake with a variety of delicious flavors." at bounding box center [529, 477] width 498 height 69
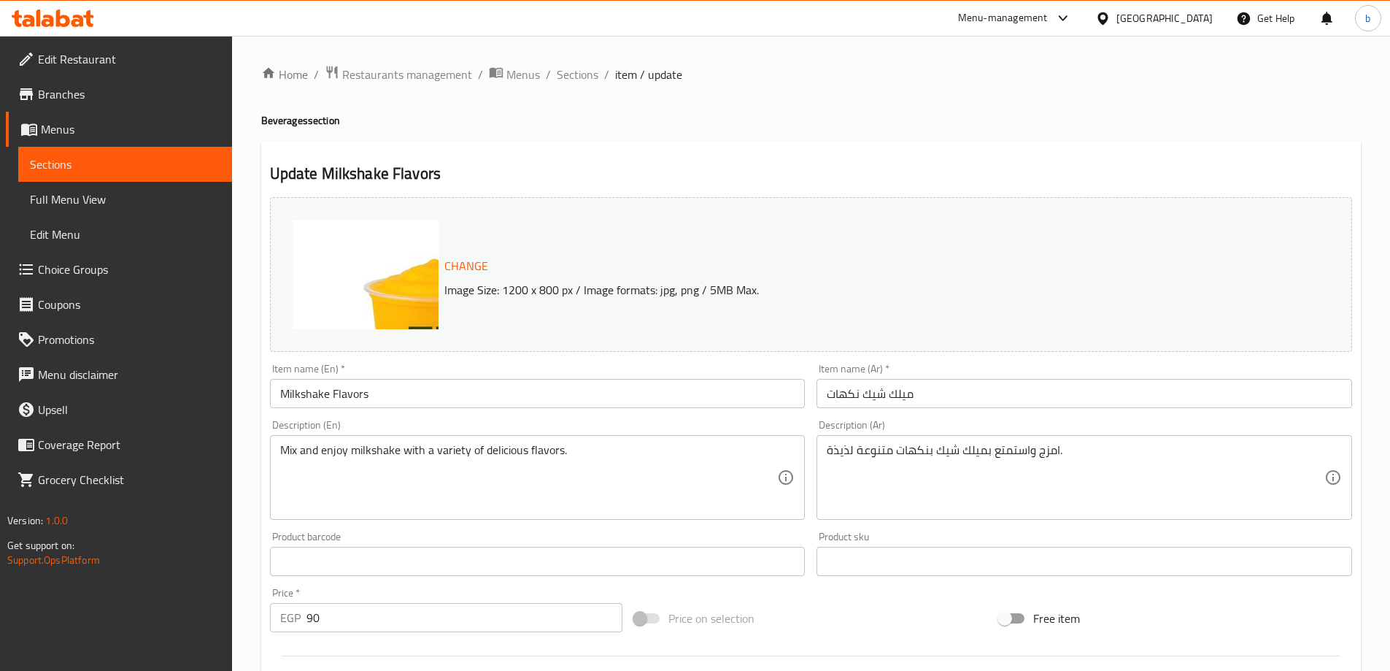
click at [296, 452] on textarea "Mix and enjoy milkshake with a variety of delicious flavors." at bounding box center [529, 477] width 498 height 69
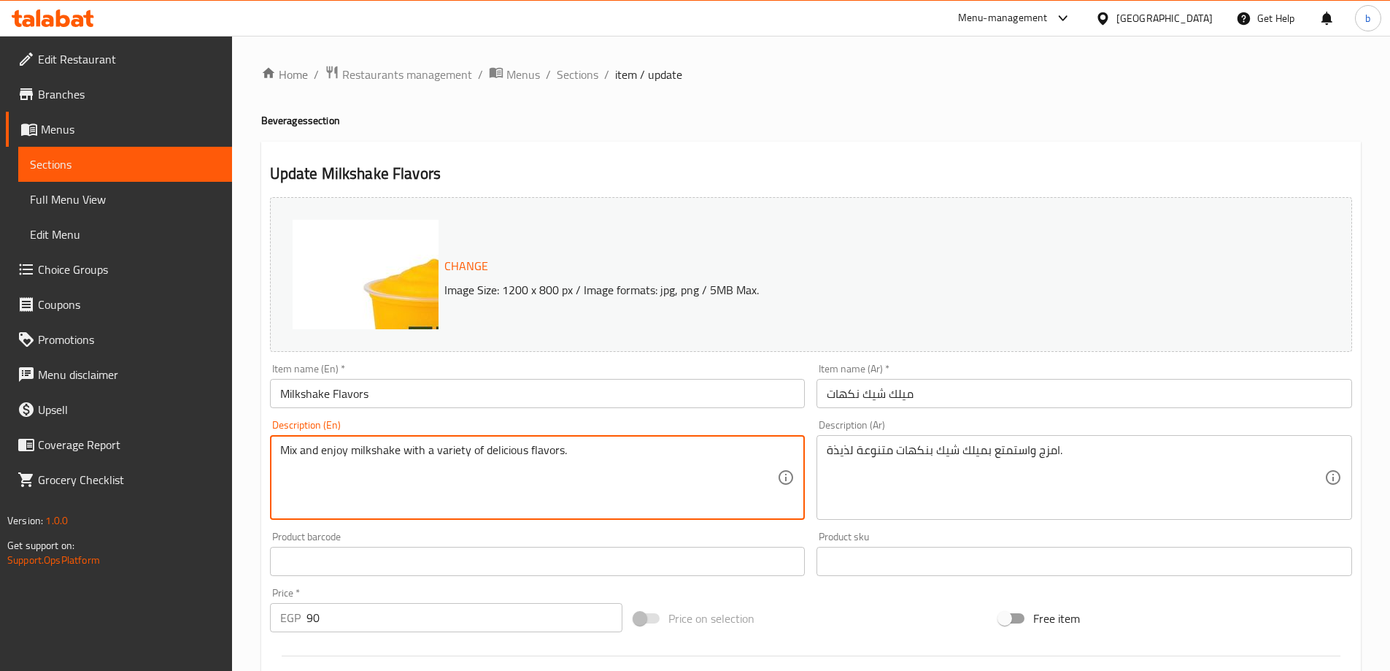
click at [296, 452] on textarea "Mix and enjoy milkshake with a variety of delicious flavors." at bounding box center [529, 477] width 498 height 69
click at [291, 452] on textarea "Mix and enjoy milkshake with a variety of delicious flavors." at bounding box center [529, 477] width 498 height 69
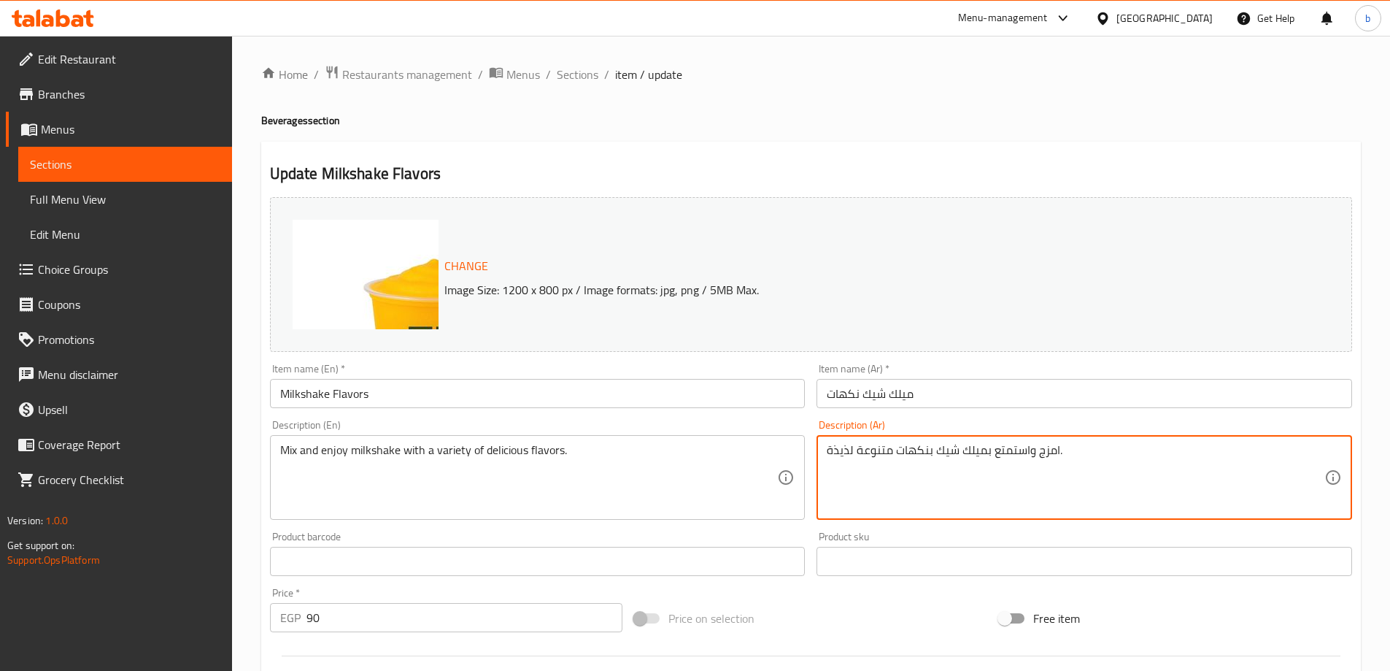
drag, startPoint x: 1038, startPoint y: 453, endPoint x: 1058, endPoint y: 459, distance: 21.3
type textarea "ميكس واستمتع بميلك شيك بنكهات متنوعة لذيذة."
click at [984, 423] on div "Description (Ar) ميكس واستمتع بميلك شيك بنكهات متنوعة لذيذة. Description (Ar)" at bounding box center [1085, 470] width 536 height 100
click at [827, 451] on textarea "ميكس واستمتع بميلك شيك بنكهات متنوعة لذيذة." at bounding box center [1076, 477] width 498 height 69
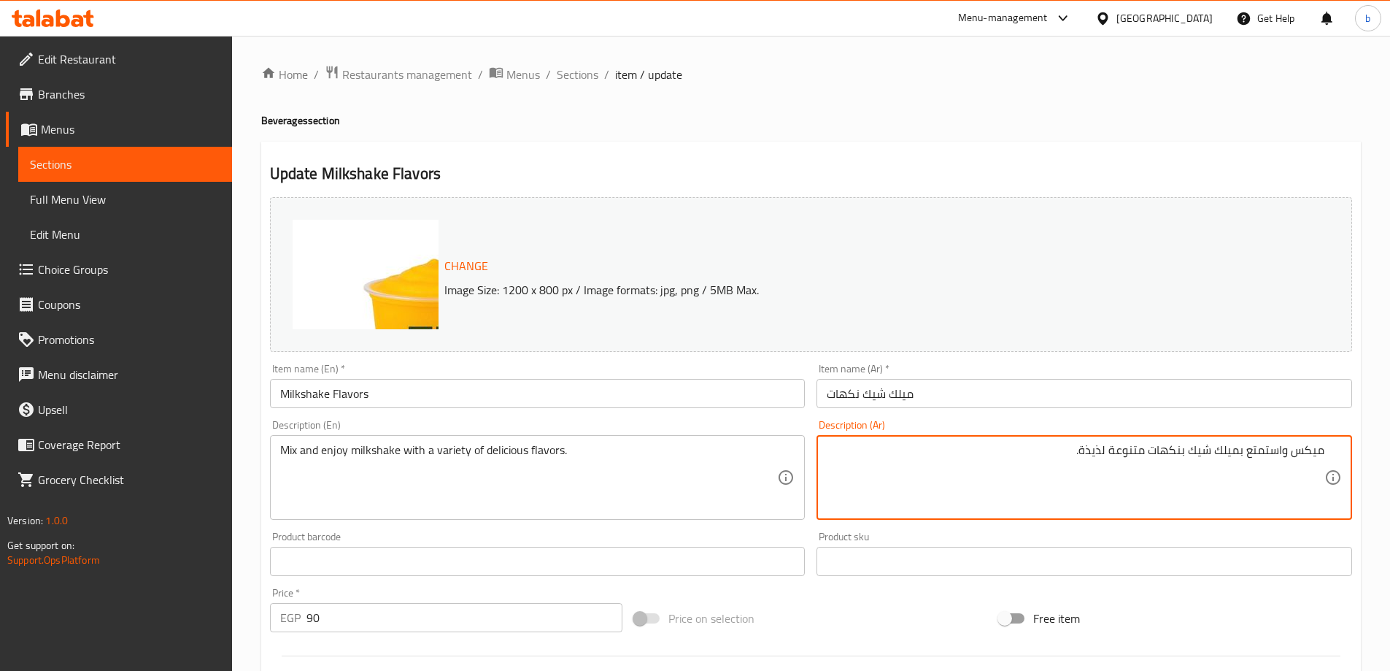
scroll to position [382, 0]
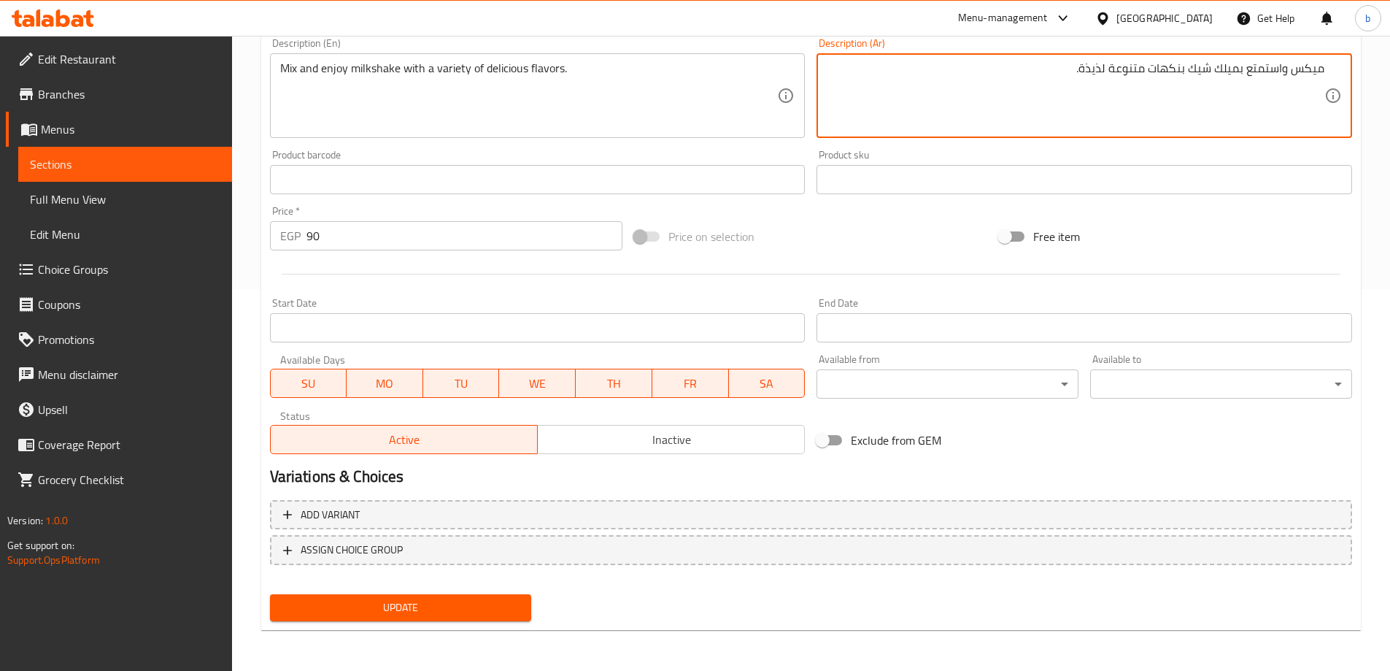
click at [493, 612] on span "Update" at bounding box center [401, 607] width 239 height 18
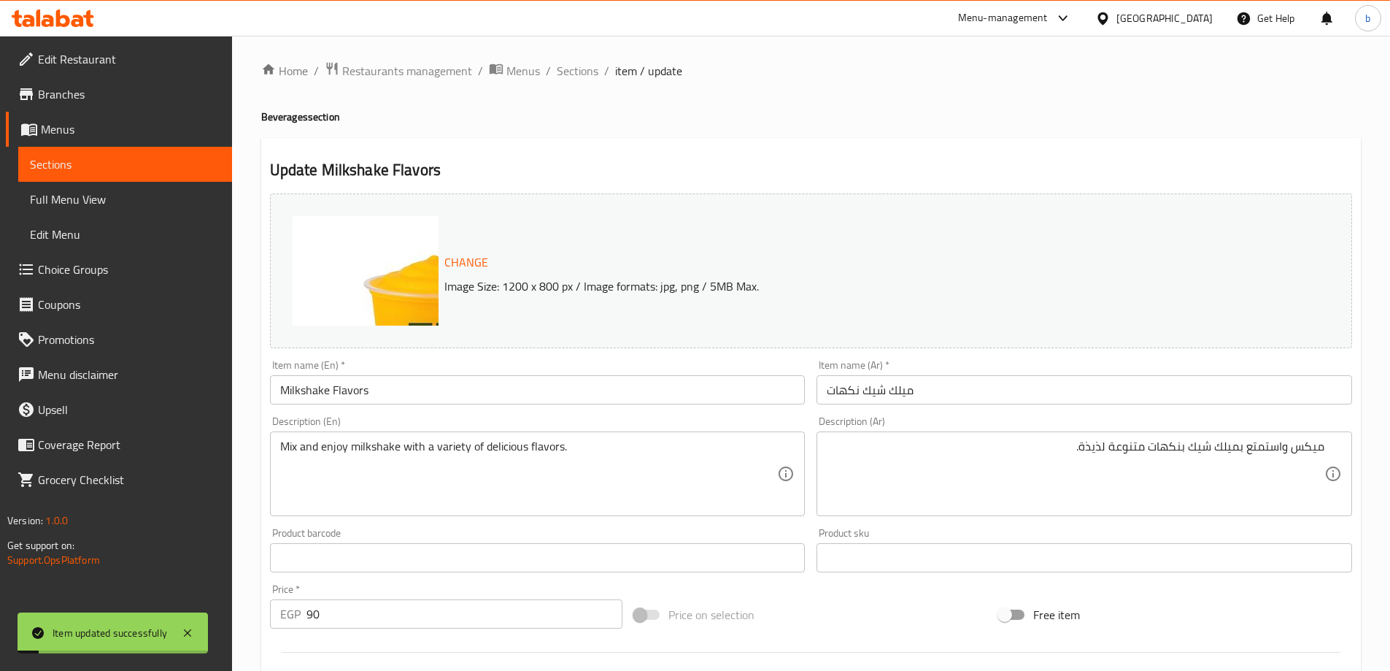
scroll to position [0, 0]
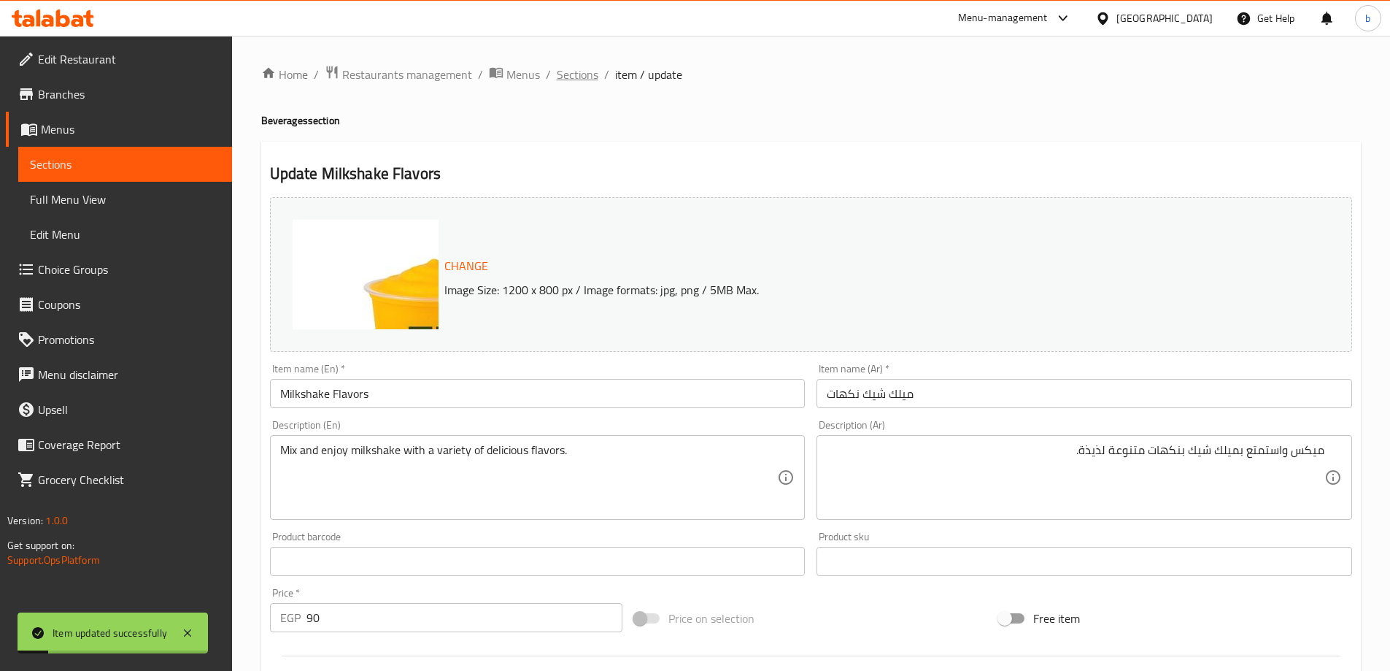
click at [591, 77] on span "Sections" at bounding box center [578, 75] width 42 height 18
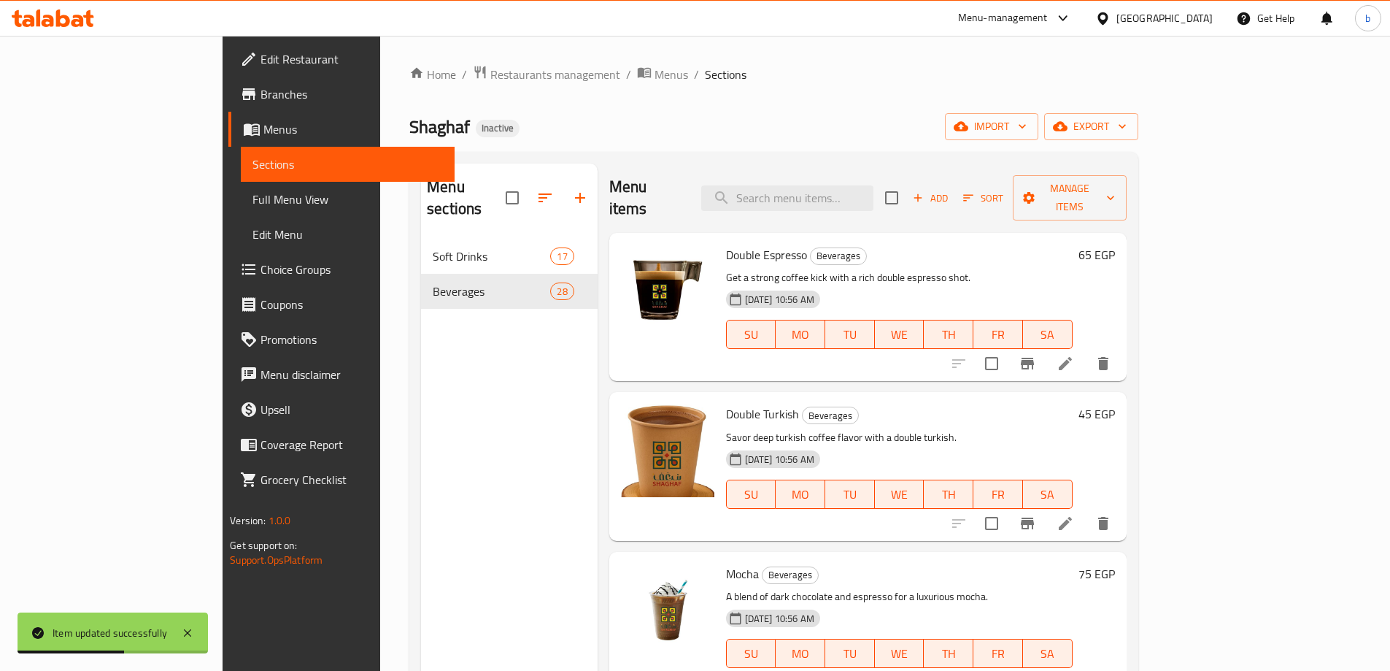
click at [970, 428] on p "Savor deep turkish coffee flavor with a double turkish." at bounding box center [899, 437] width 347 height 18
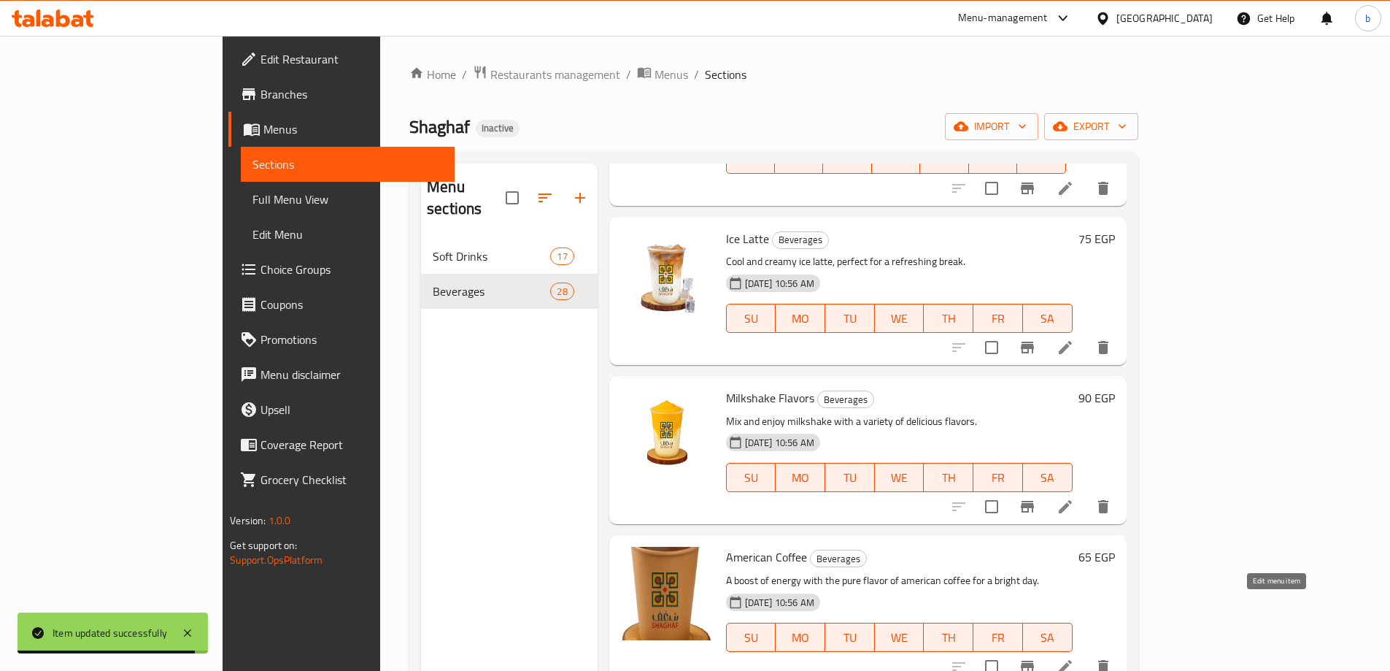
click at [1072, 660] on icon at bounding box center [1065, 666] width 13 height 13
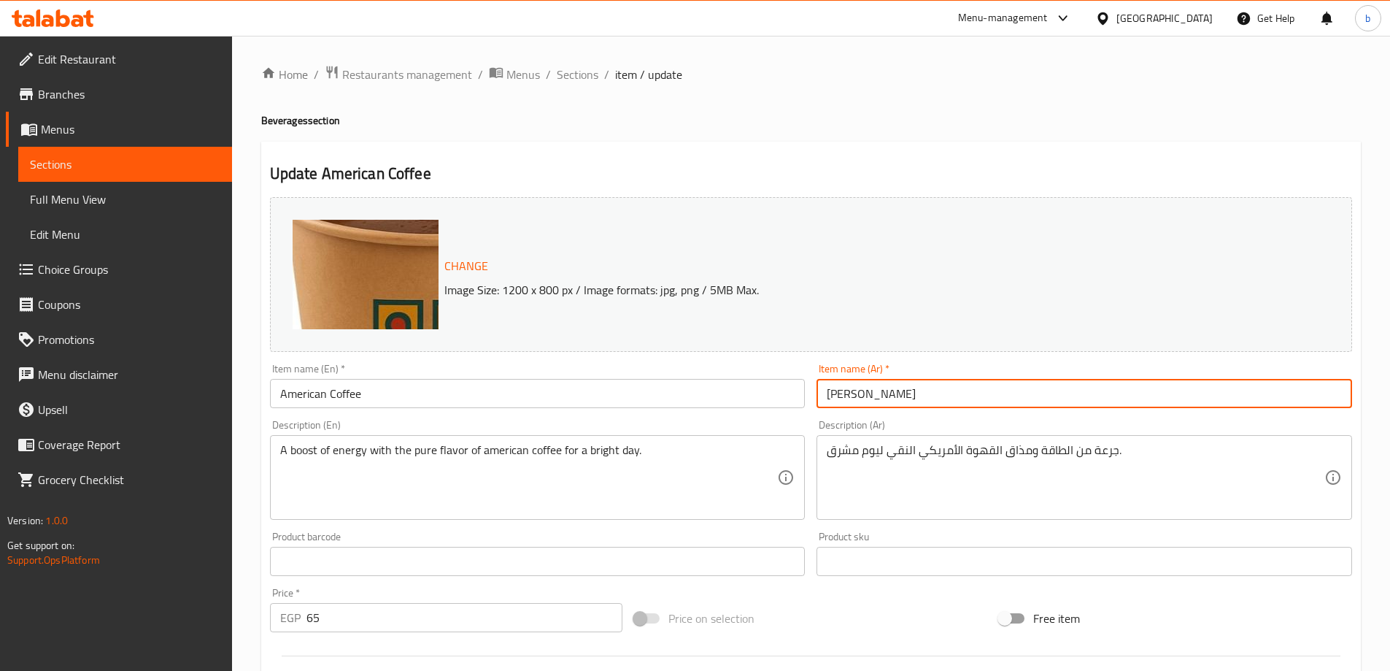
click at [944, 401] on input "امريكان كوفي" at bounding box center [1085, 393] width 536 height 29
paste input "قهوة أمريكية"
type input "قهوة أمريكية"
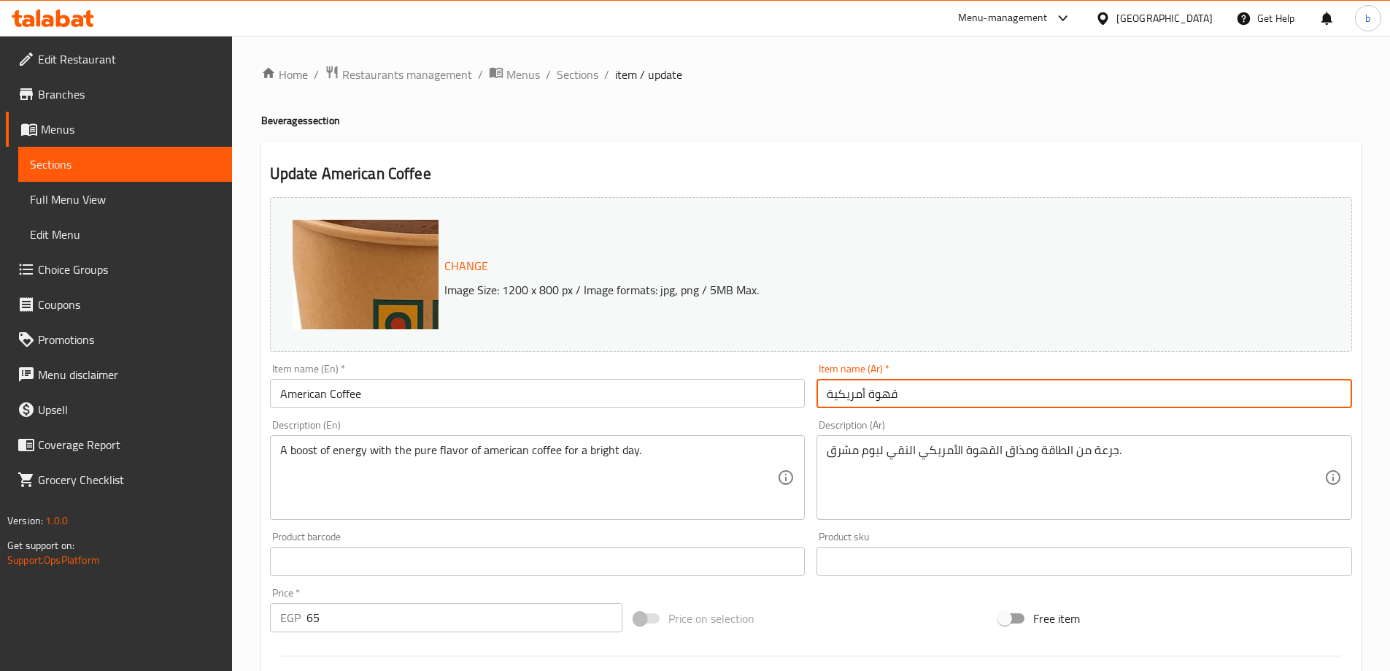
click at [396, 433] on div "Description (En) A boost of energy with the pure flavor of american coffee for …" at bounding box center [538, 470] width 536 height 100
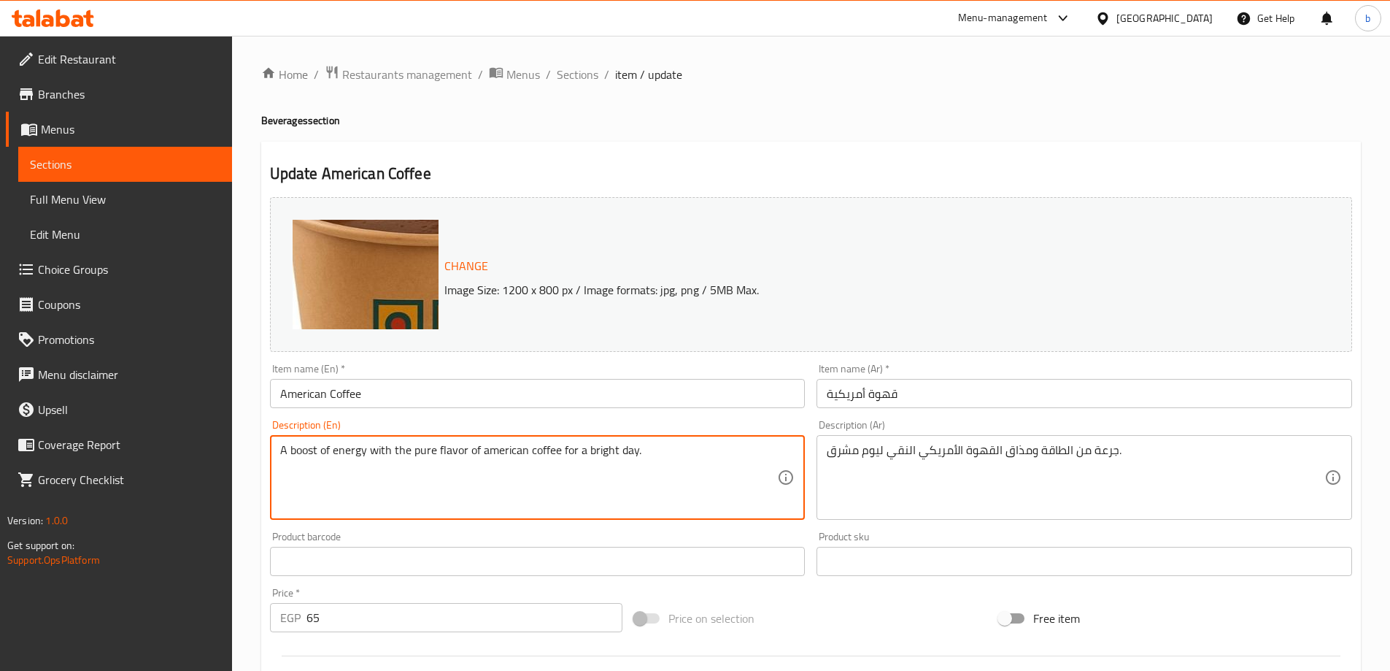
click at [396, 451] on textarea "A boost of energy with the pure flavor of american coffee for a bright day." at bounding box center [529, 477] width 498 height 69
click at [309, 461] on textarea "A boost of energy with the pure flavor of american coffee for a bright day." at bounding box center [529, 477] width 498 height 69
drag, startPoint x: 280, startPoint y: 455, endPoint x: 364, endPoint y: 467, distance: 85.6
click at [364, 467] on textarea "A boost of energy with the pure flavor of american coffee for a bright day." at bounding box center [529, 477] width 498 height 69
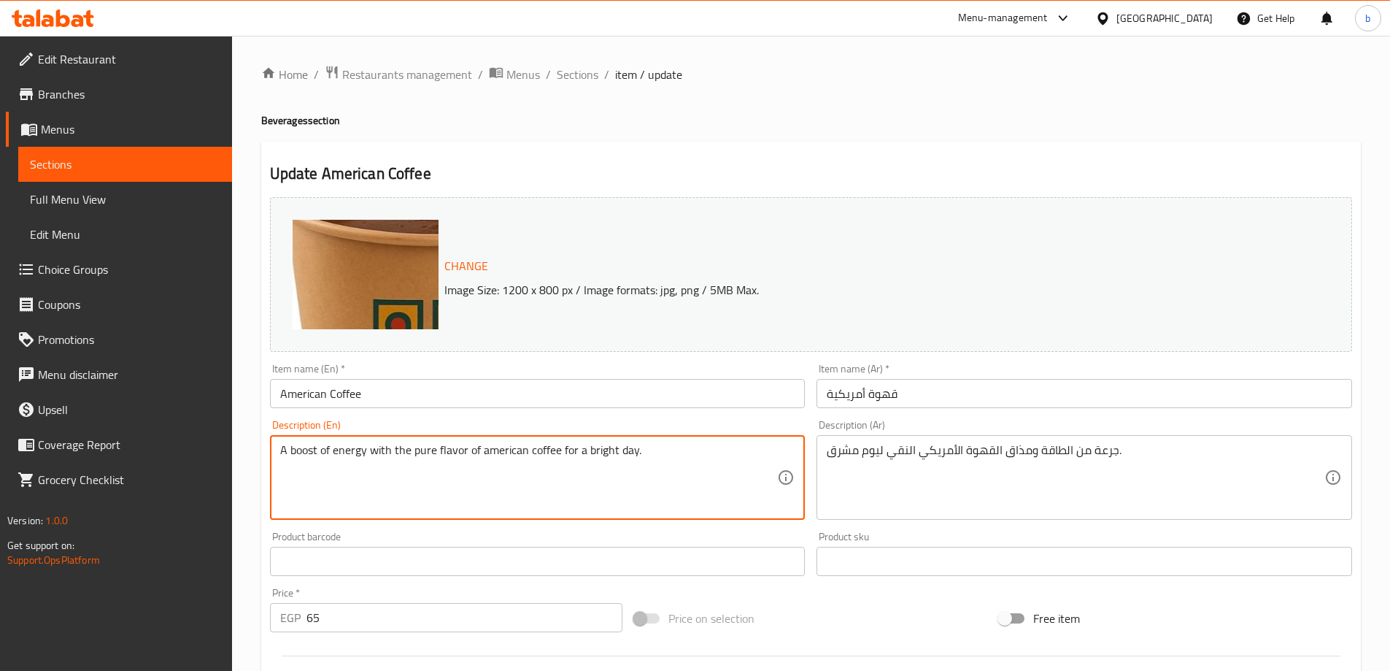
click at [571, 459] on textarea "A boost of energy with the pure flavor of american coffee for a bright day." at bounding box center [529, 477] width 498 height 69
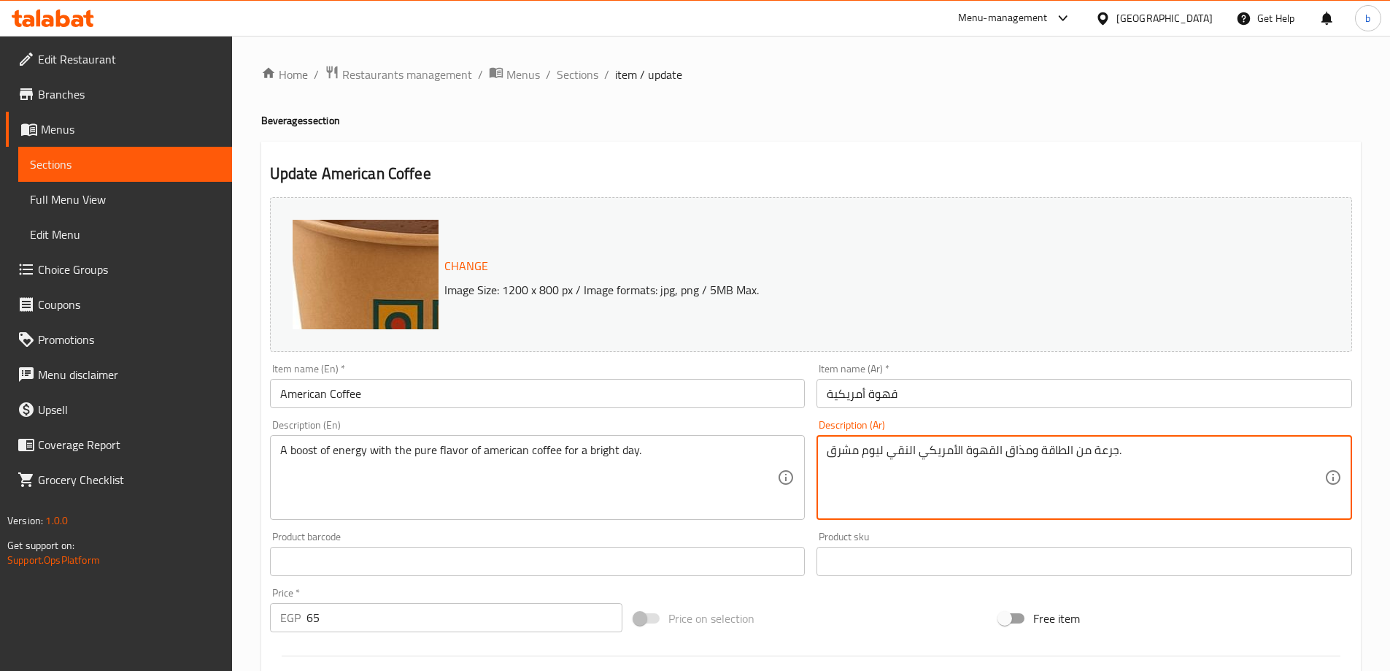
drag, startPoint x: 1093, startPoint y: 451, endPoint x: 1114, endPoint y: 456, distance: 21.1
click at [1111, 448] on textarea "دفعه من الطاقة ومذاق القهوة الأمريكي النقي ليوم مشرق." at bounding box center [1076, 477] width 498 height 69
click at [1036, 458] on textarea "بوست من الطاقة ومذاق القهوة الأمريكي النقي ليوم مشرق." at bounding box center [1076, 477] width 498 height 69
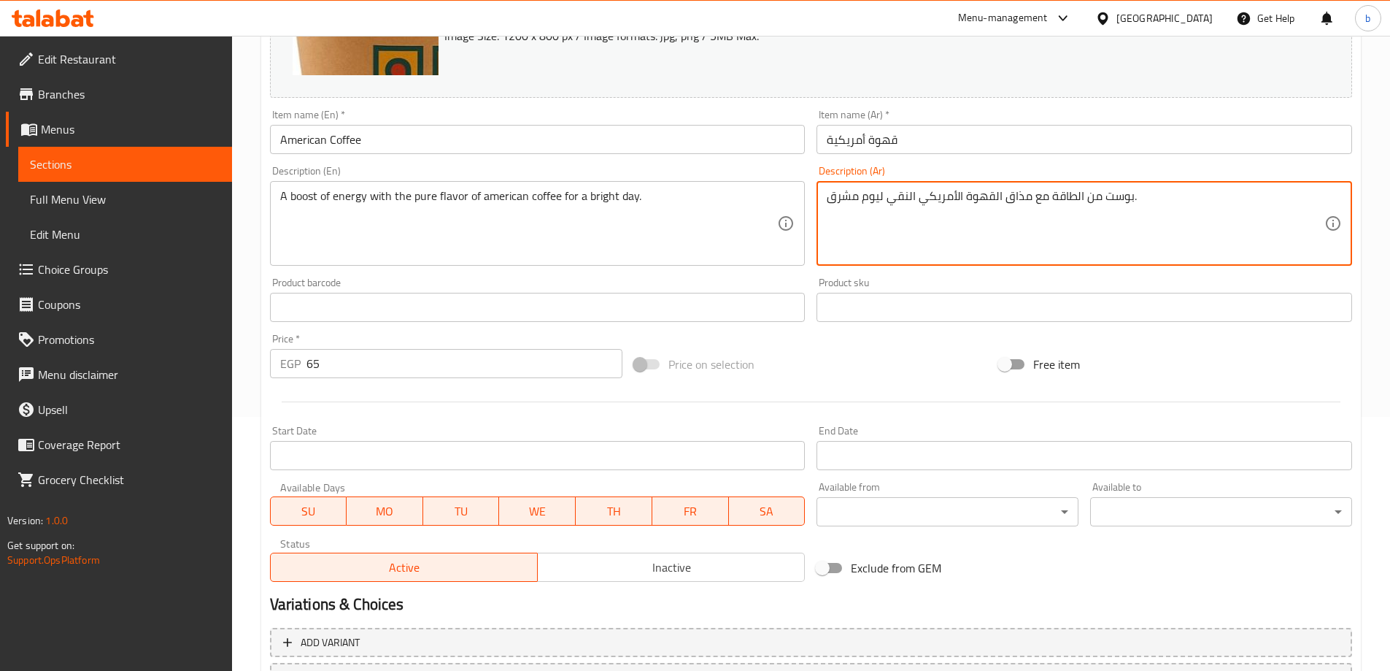
scroll to position [382, 0]
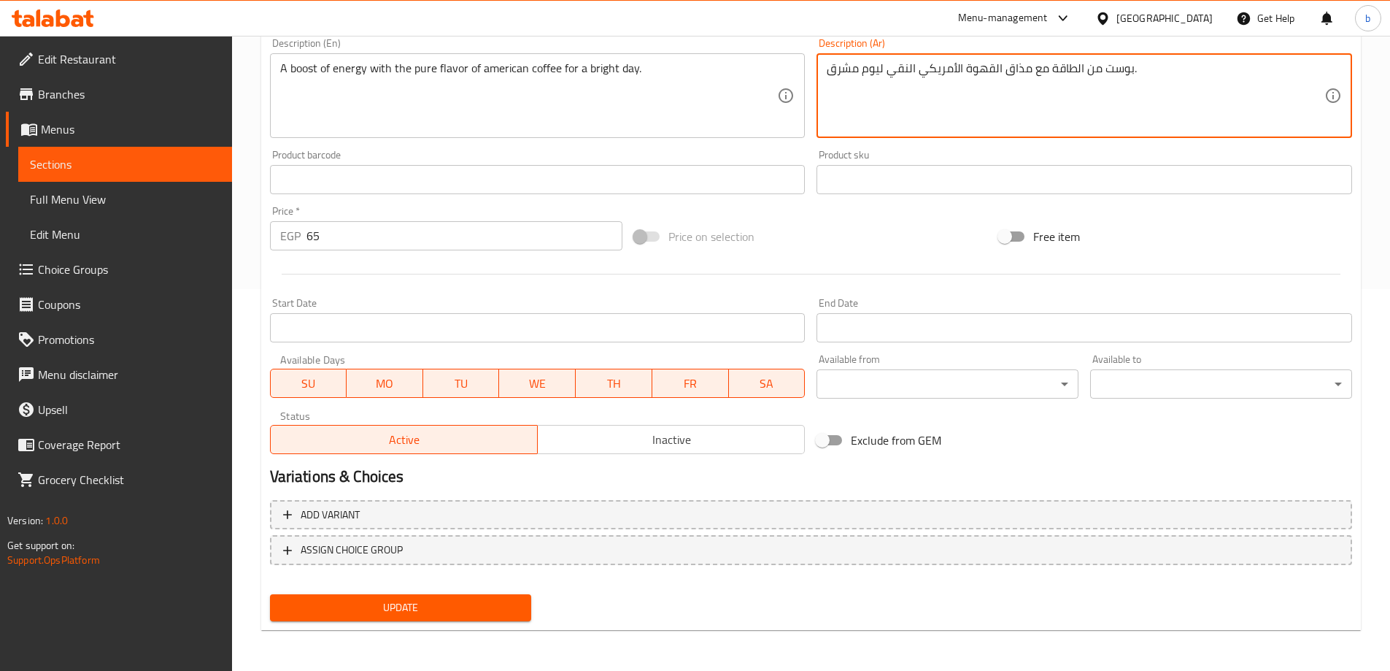
type textarea "بوست من الطاقة مع مذاق القهوة الأمريكي النقي ليوم مشرق."
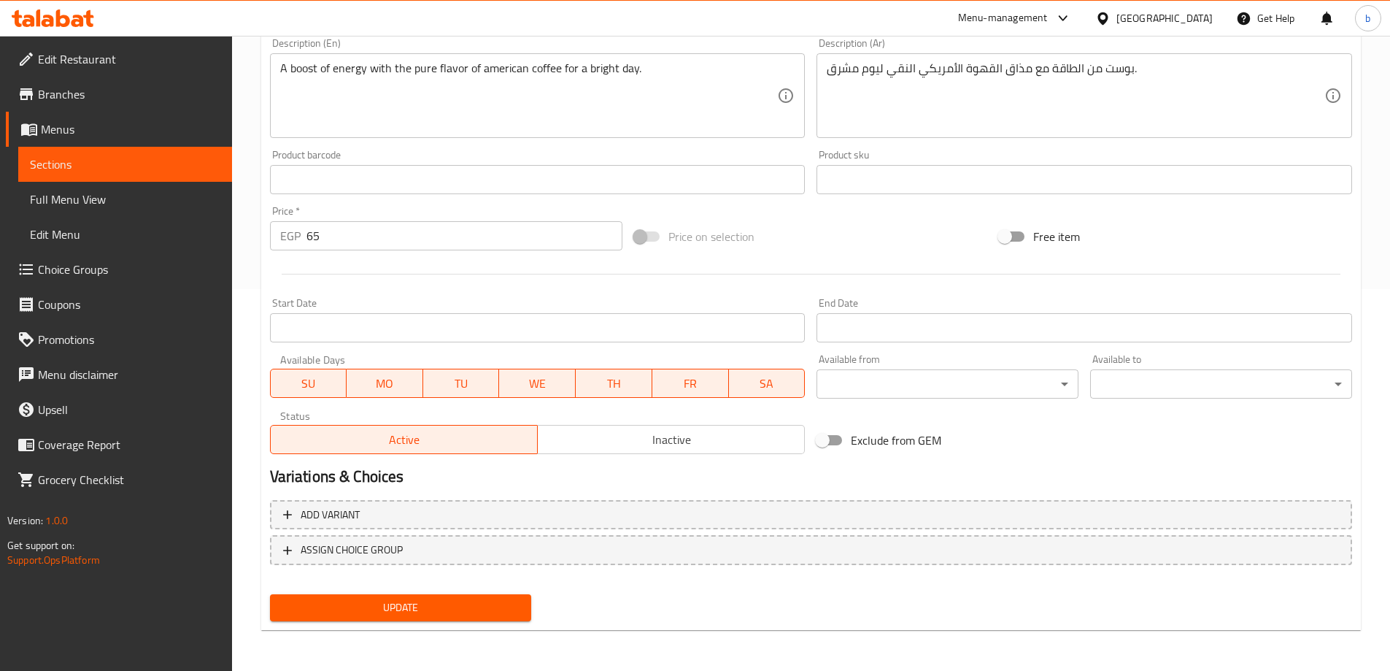
drag, startPoint x: 341, startPoint y: 566, endPoint x: 344, endPoint y: 552, distance: 13.6
click at [341, 562] on div "Add variant ASSIGN CHOICE GROUP" at bounding box center [811, 541] width 1094 height 95
click at [363, 604] on span "Update" at bounding box center [401, 607] width 239 height 18
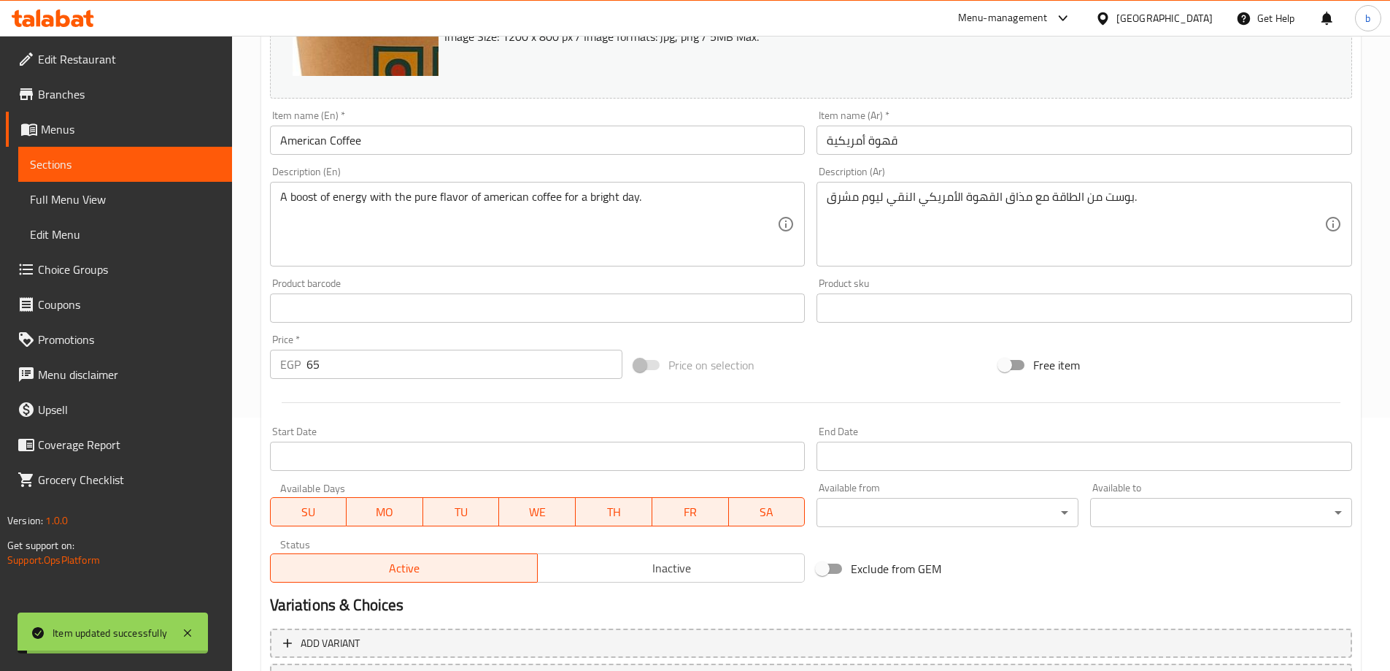
scroll to position [0, 0]
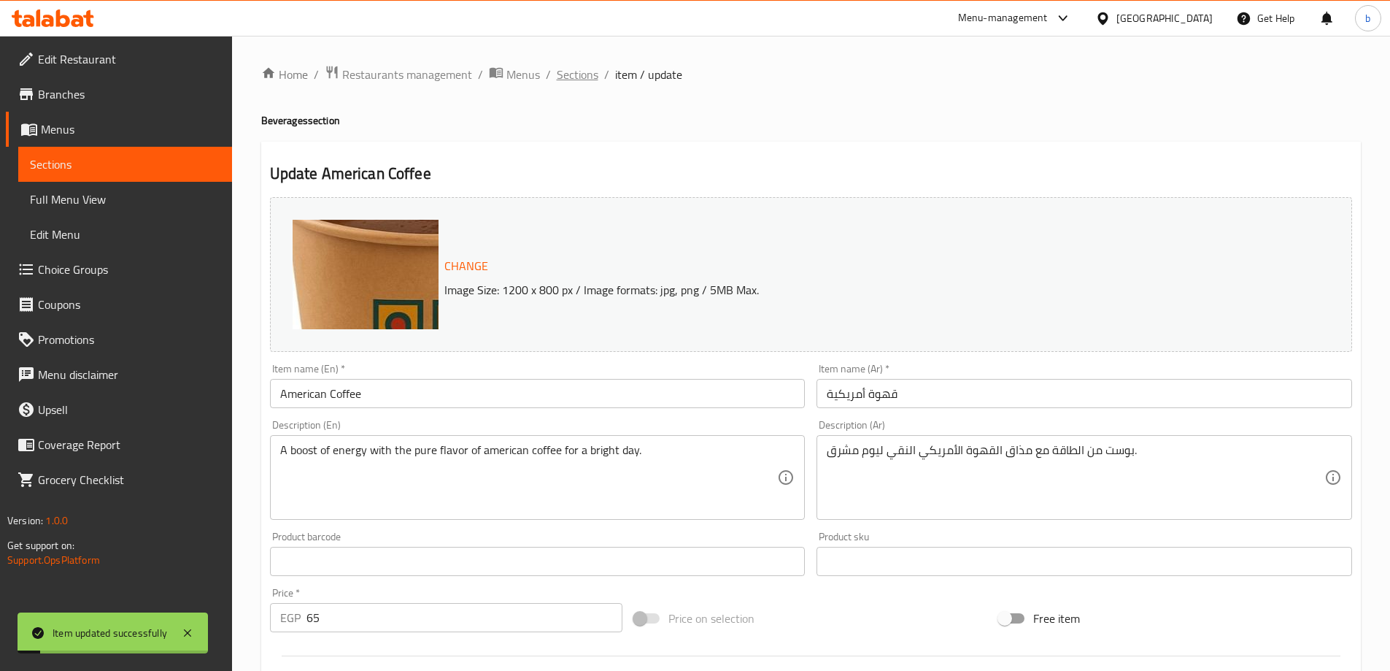
click at [594, 72] on span "Sections" at bounding box center [578, 75] width 42 height 18
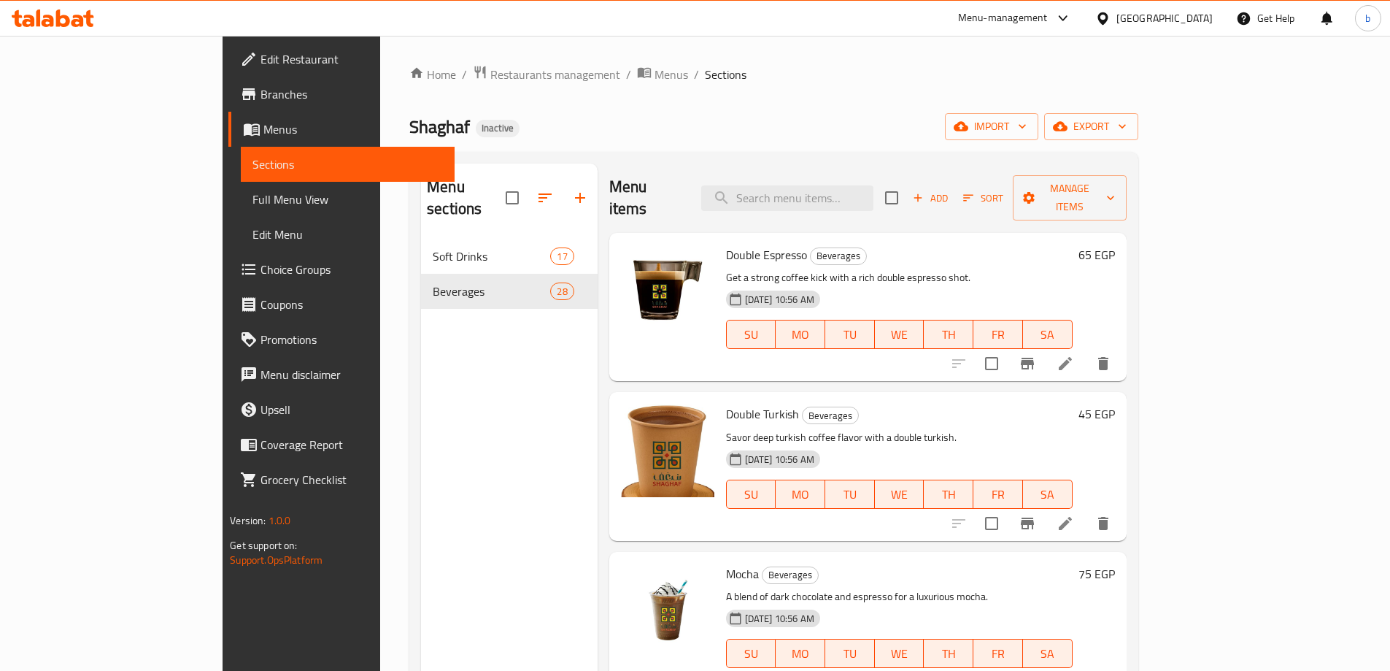
click at [947, 428] on p "Savor deep turkish coffee flavor with a double turkish." at bounding box center [899, 437] width 347 height 18
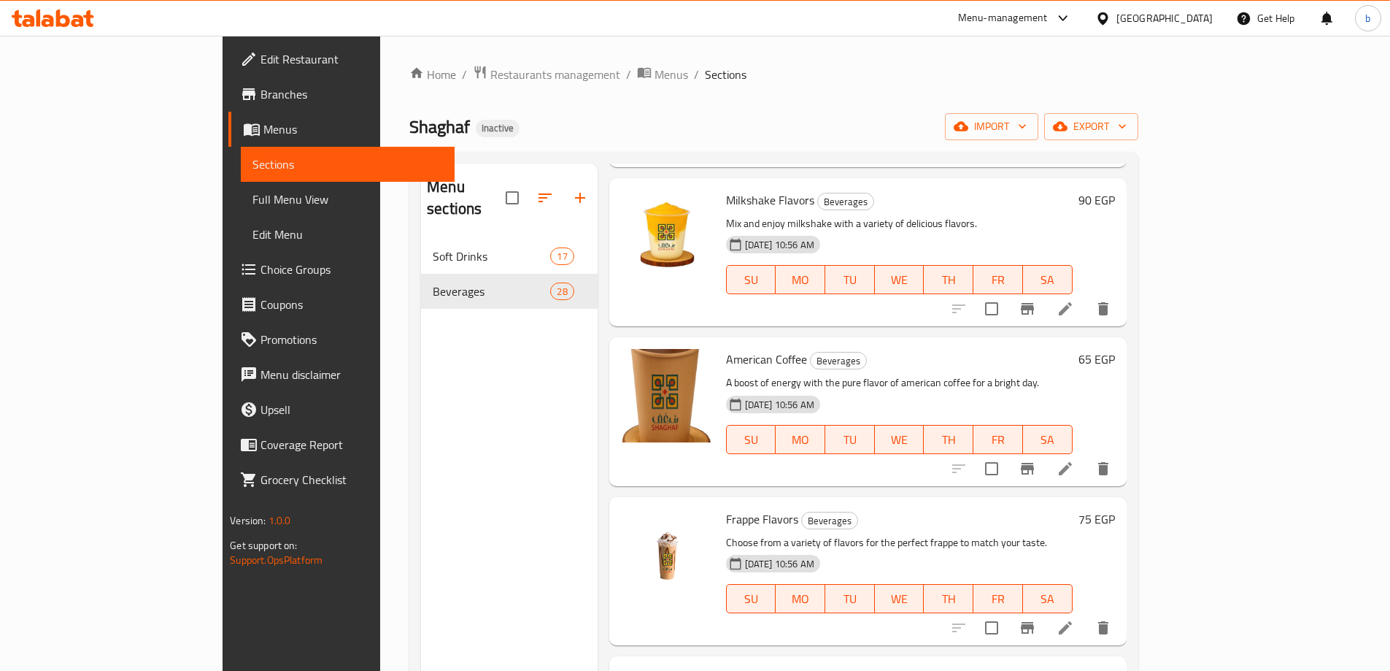
scroll to position [1879, 0]
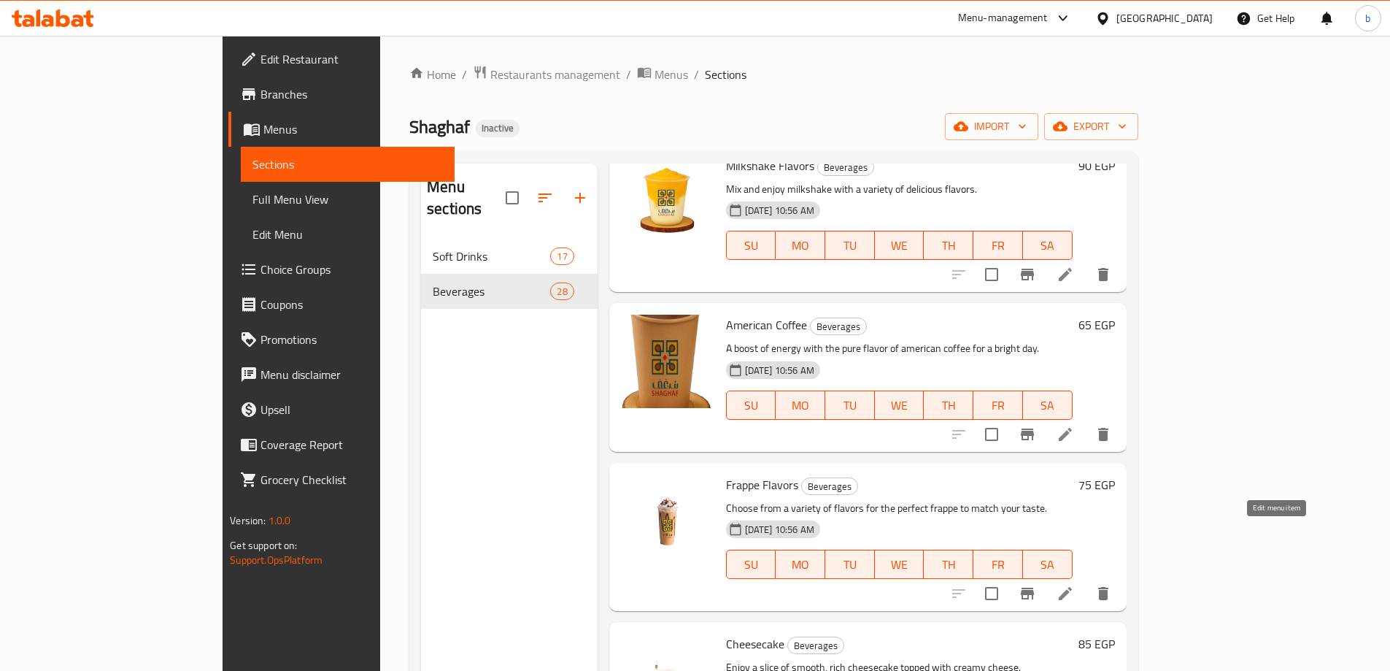
click at [1072, 587] on icon at bounding box center [1065, 593] width 13 height 13
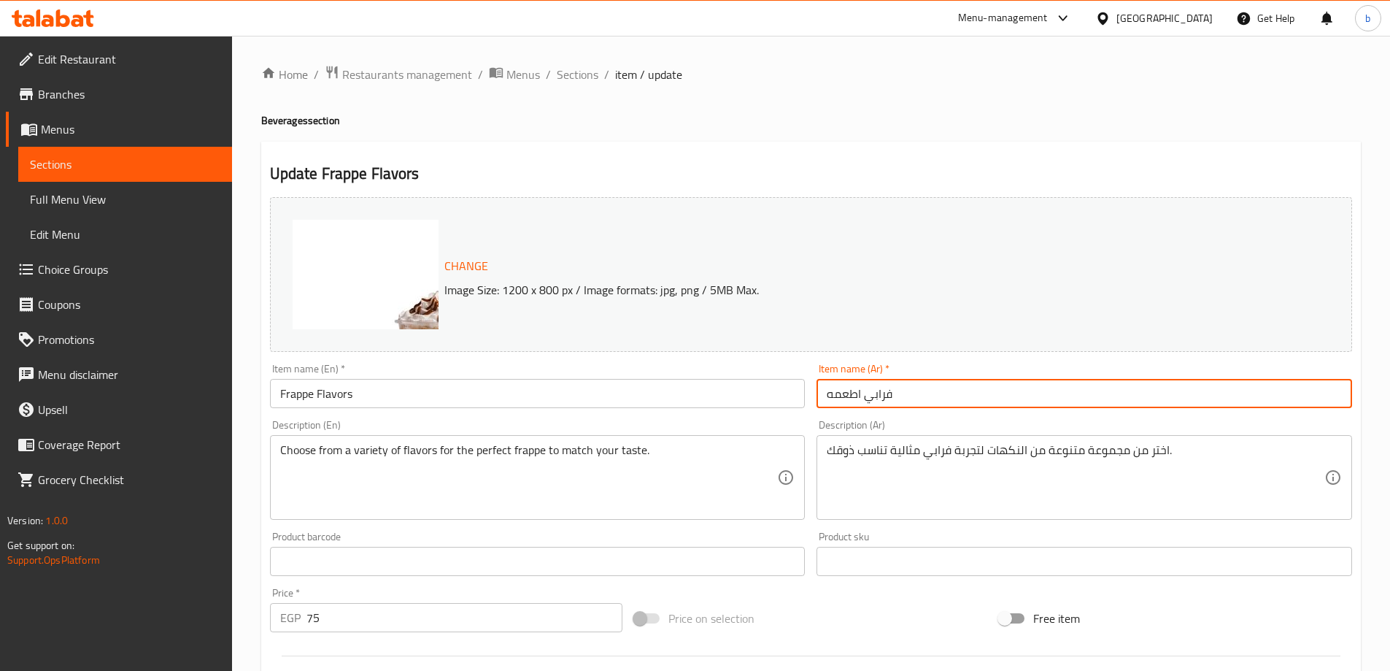
drag, startPoint x: 860, startPoint y: 393, endPoint x: 723, endPoint y: 431, distance: 142.2
click at [734, 420] on div "Change Image Size: 1200 x 800 px / Image formats: jpg, png / 5MB Max. Item name…" at bounding box center [811, 516] width 1094 height 650
type input "فرابي نكهات"
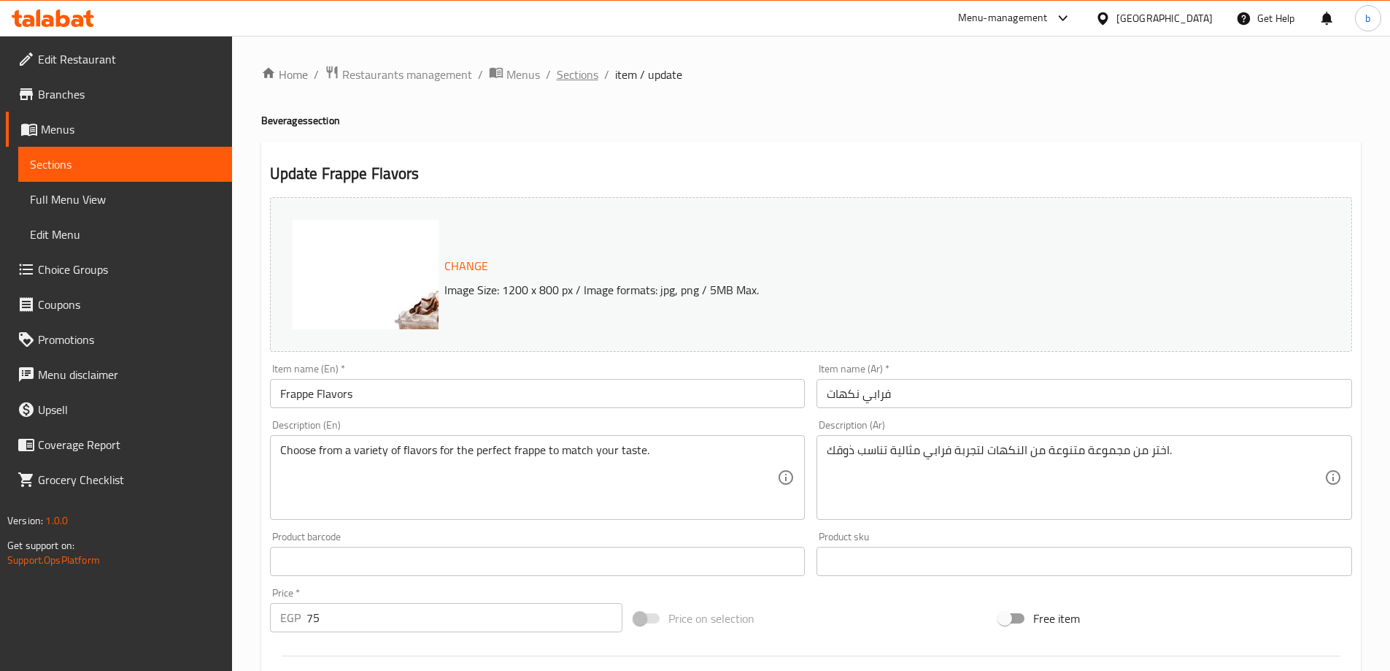
click at [577, 77] on span "Sections" at bounding box center [578, 75] width 42 height 18
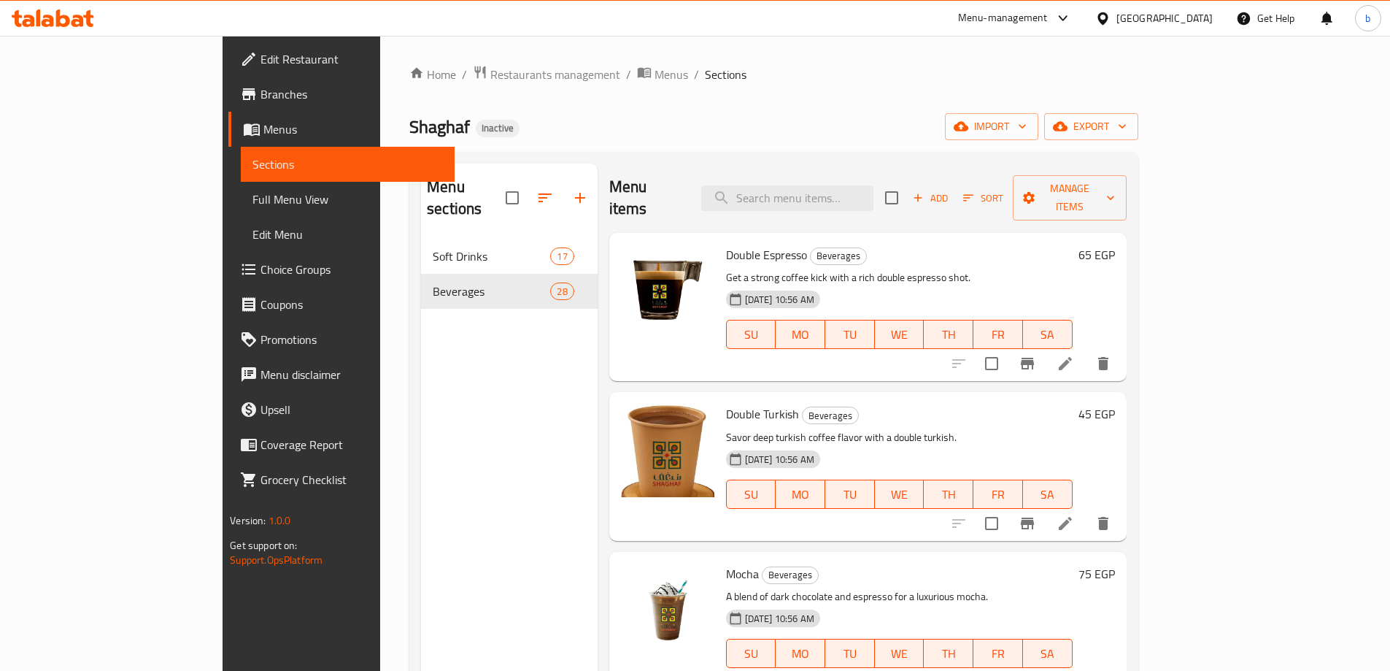
scroll to position [438, 0]
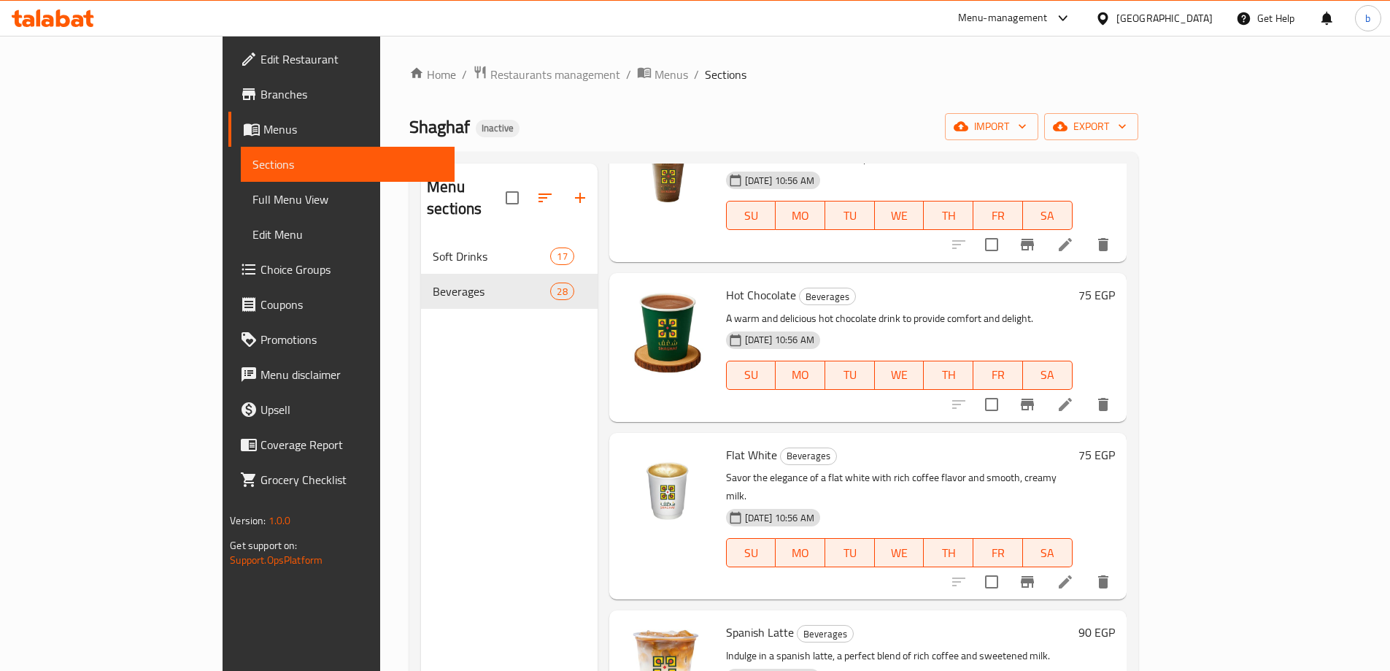
click at [1073, 469] on p "Savor the elegance of a flat white with rich coffee flavor and smooth, creamy m…" at bounding box center [899, 487] width 347 height 36
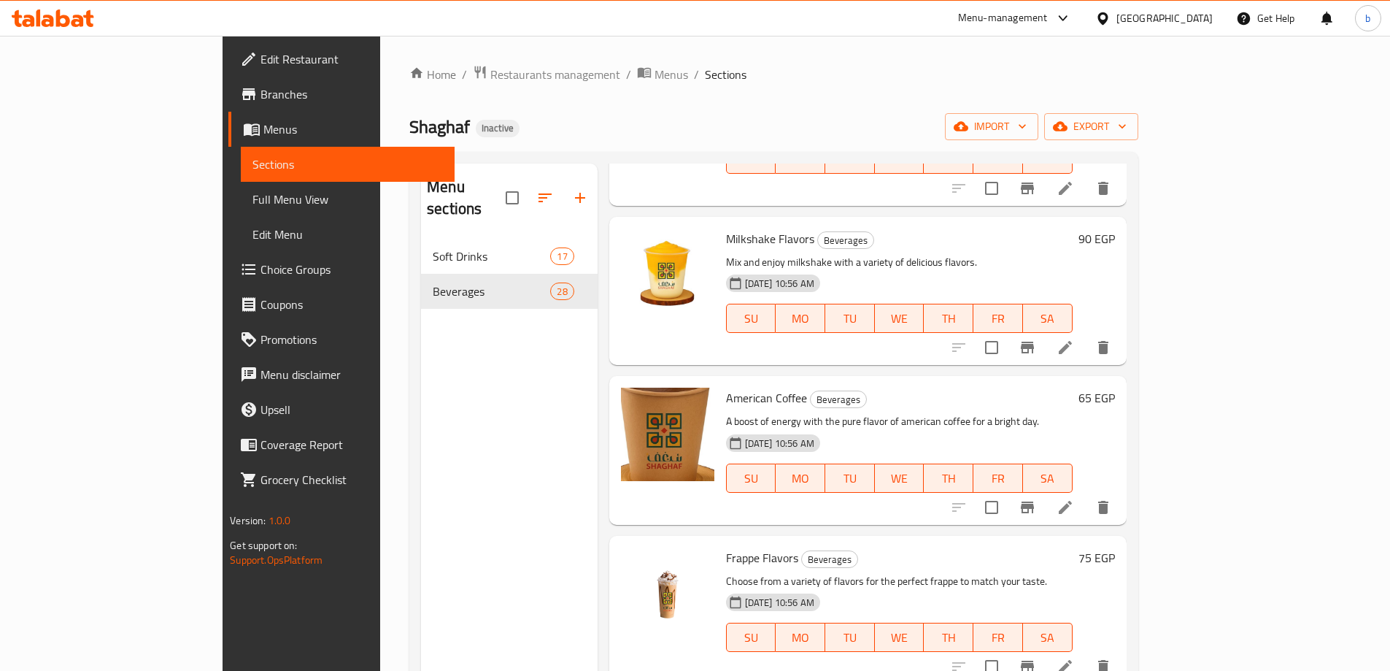
click at [1109, 660] on icon "delete" at bounding box center [1103, 666] width 10 height 13
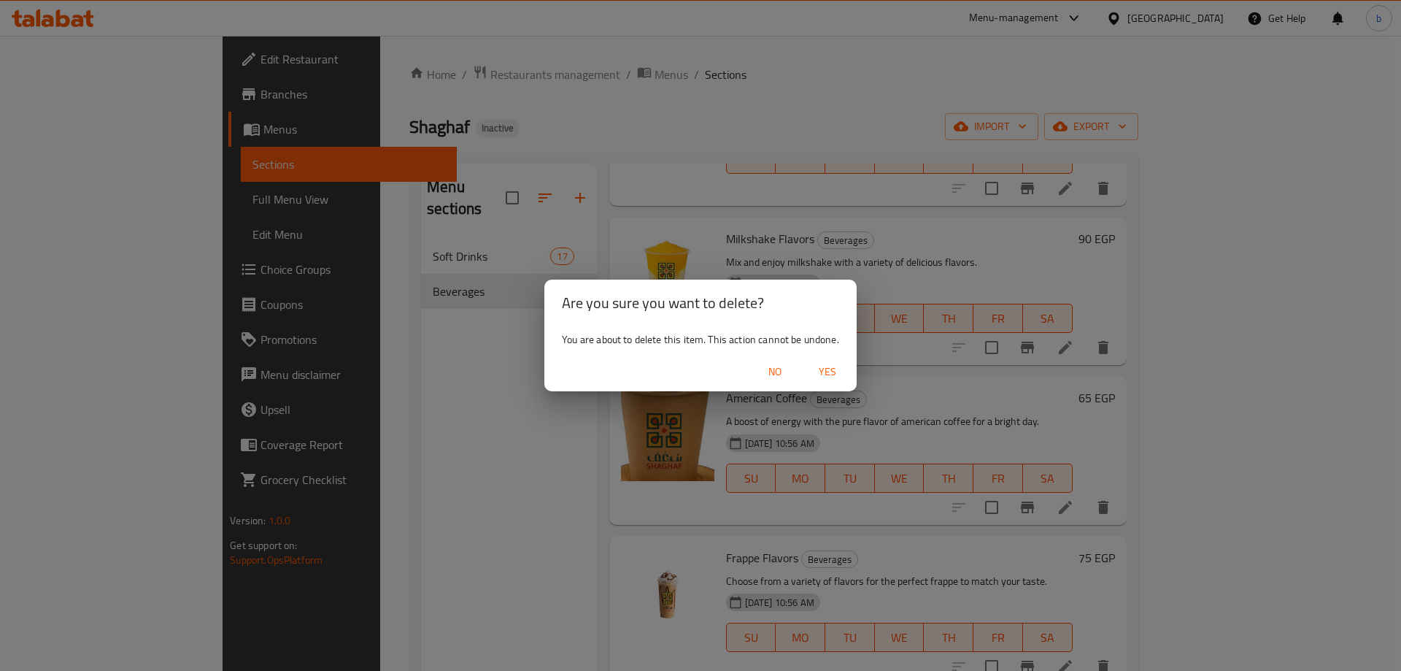
click at [834, 368] on span "Yes" at bounding box center [827, 372] width 35 height 18
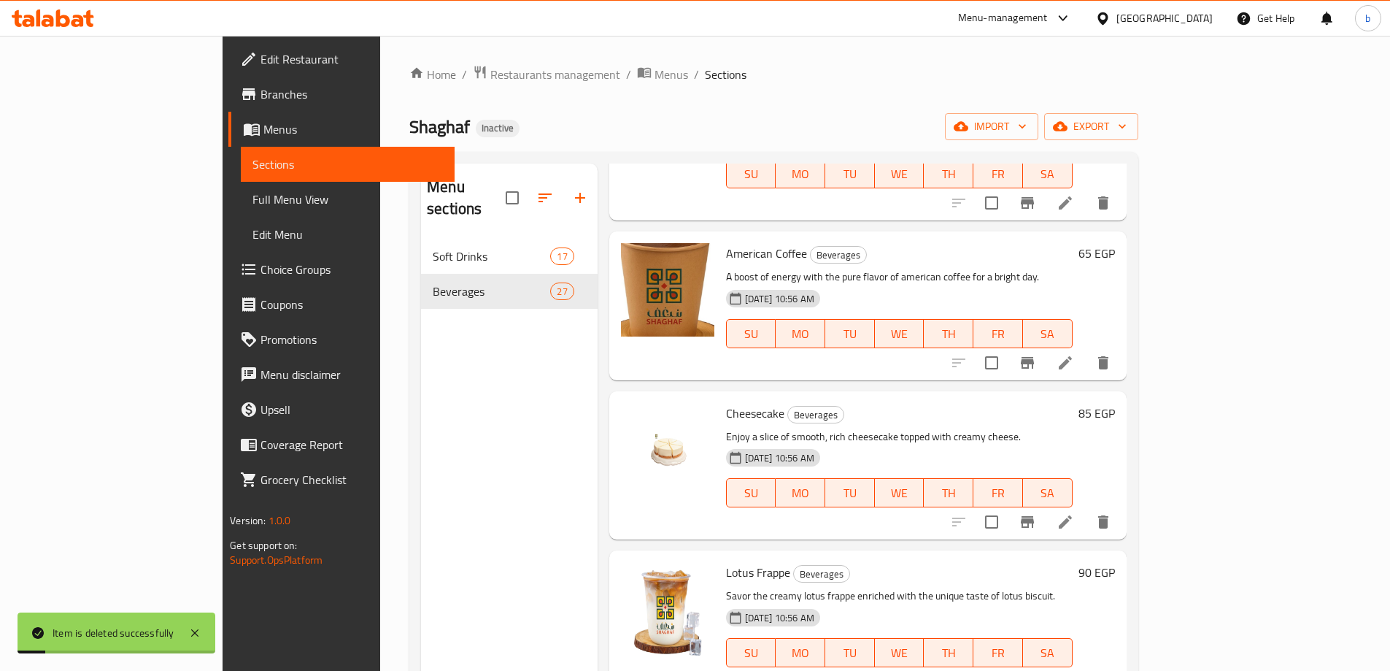
scroll to position [1952, 0]
click at [1073, 401] on h6 "Cheesecake Beverages" at bounding box center [899, 411] width 347 height 20
click at [1074, 512] on icon at bounding box center [1066, 521] width 18 height 18
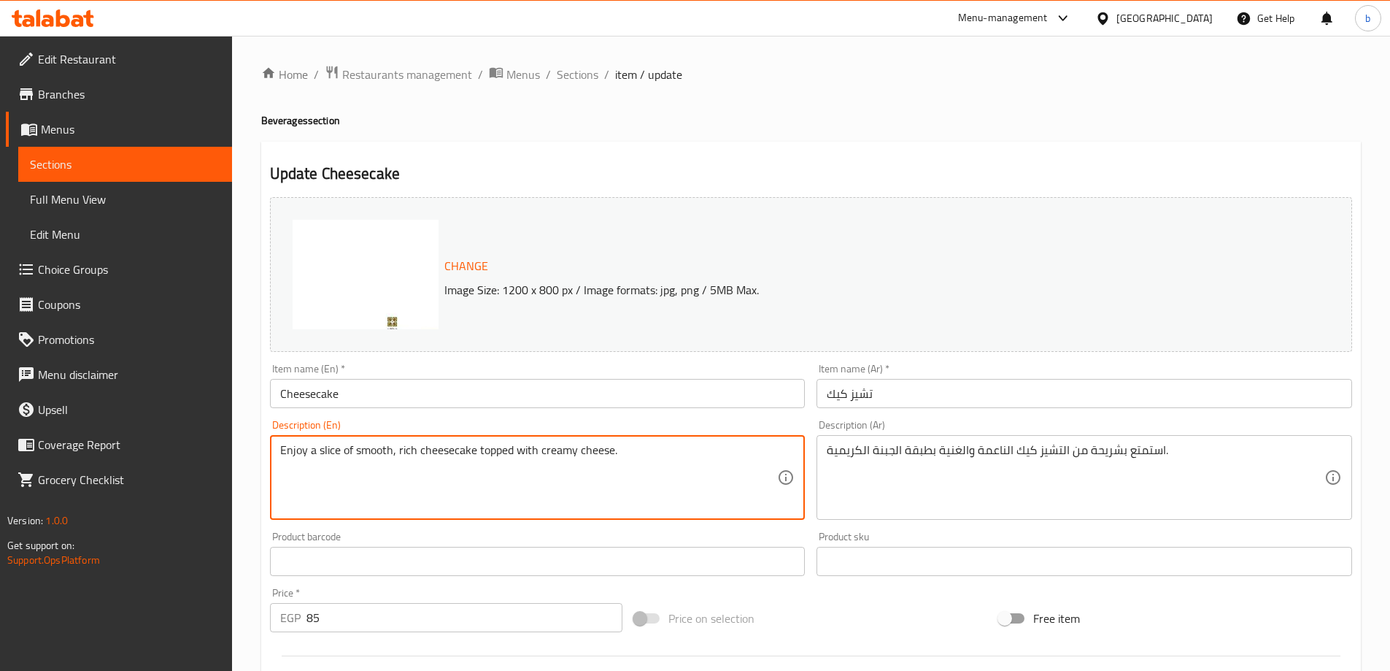
click at [360, 450] on textarea "Enjoy a slice of smooth, rich cheesecake topped with creamy cheese." at bounding box center [529, 477] width 498 height 69
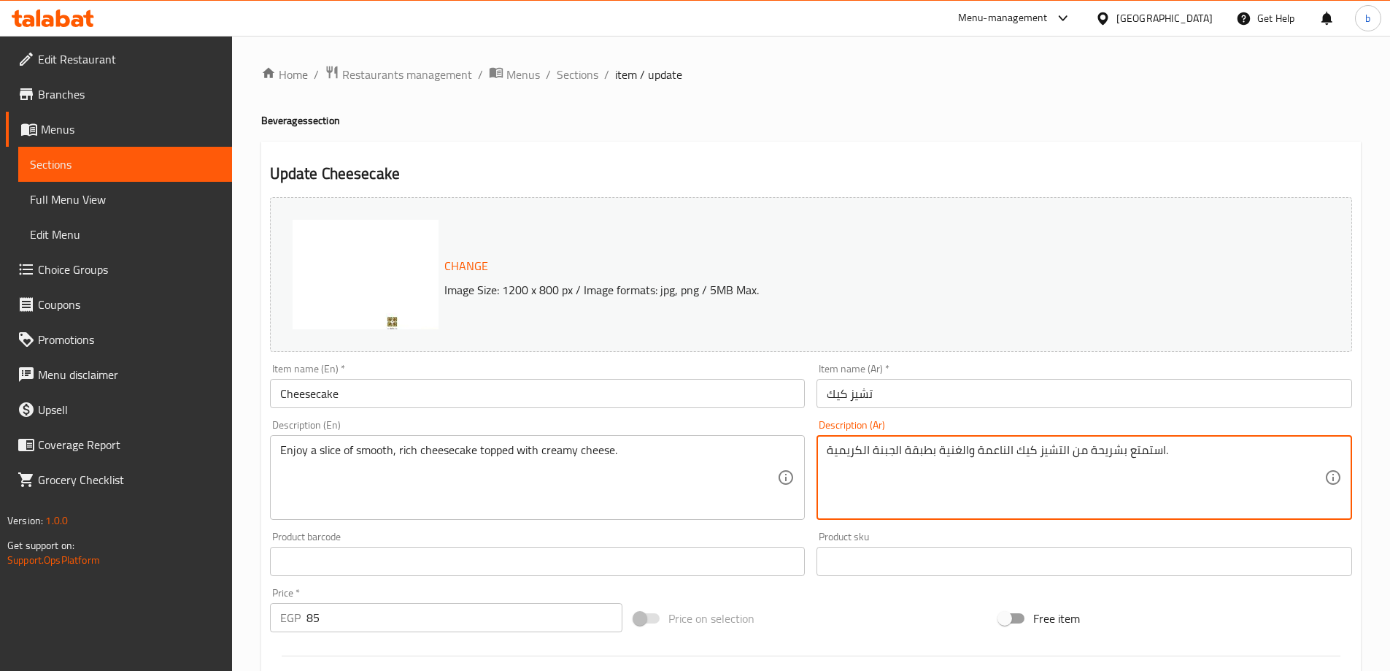
drag, startPoint x: 1086, startPoint y: 451, endPoint x: 1117, endPoint y: 453, distance: 30.7
click at [973, 455] on textarea "استمتع بقطعة من التشيز كيك الناعمة والغنية بطبقة الجبنة الكريمية." at bounding box center [1076, 477] width 498 height 69
drag, startPoint x: 933, startPoint y: 454, endPoint x: 905, endPoint y: 452, distance: 28.5
click at [905, 452] on textarea "استمتع بقطعة من التشيز كيك الناعمة ,الغنية بطبقة الجبنة الكريمية." at bounding box center [1076, 477] width 498 height 69
click at [901, 450] on textarea "استمتع بقطعة من التشيز كيك الناعمة ,الغنية مغطاة الجبنة الكريمية." at bounding box center [1076, 477] width 498 height 69
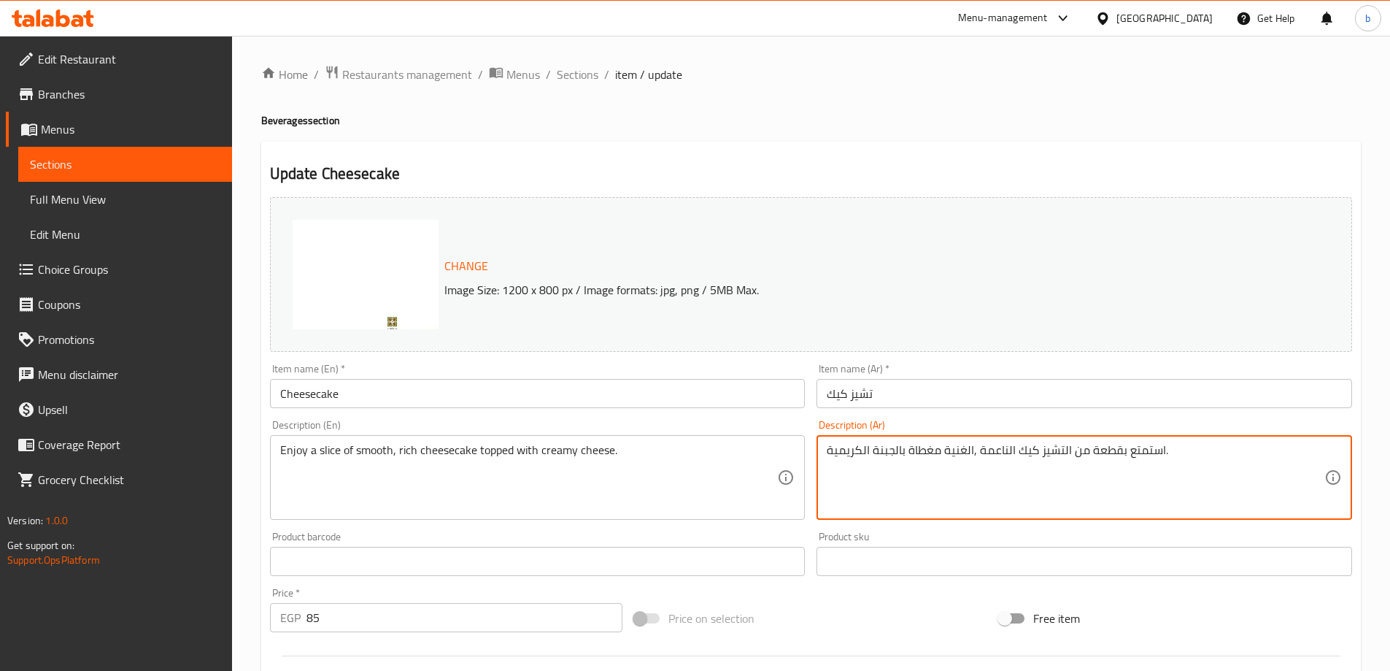
scroll to position [382, 0]
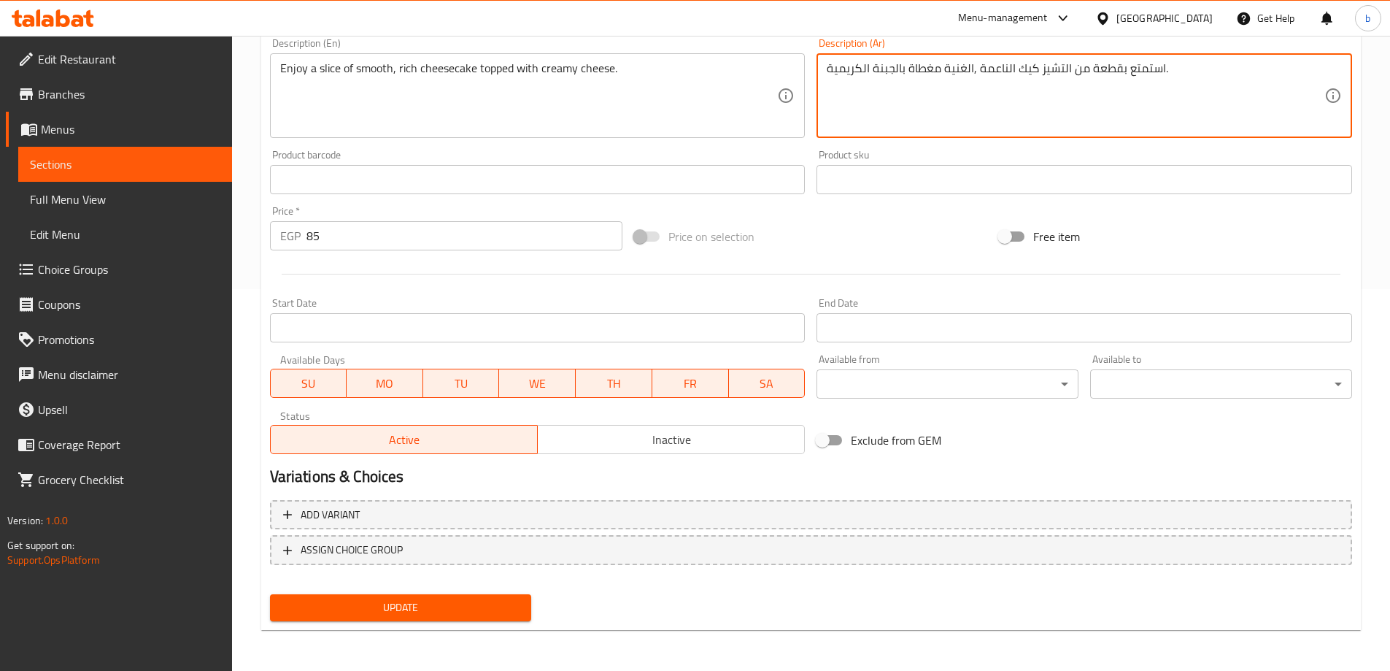
type textarea "استمتع بقطعة من التشيز كيك الناعمة ,الغنية مغطاة بالجبنة الكريمية."
click at [479, 593] on div "Update" at bounding box center [401, 607] width 274 height 39
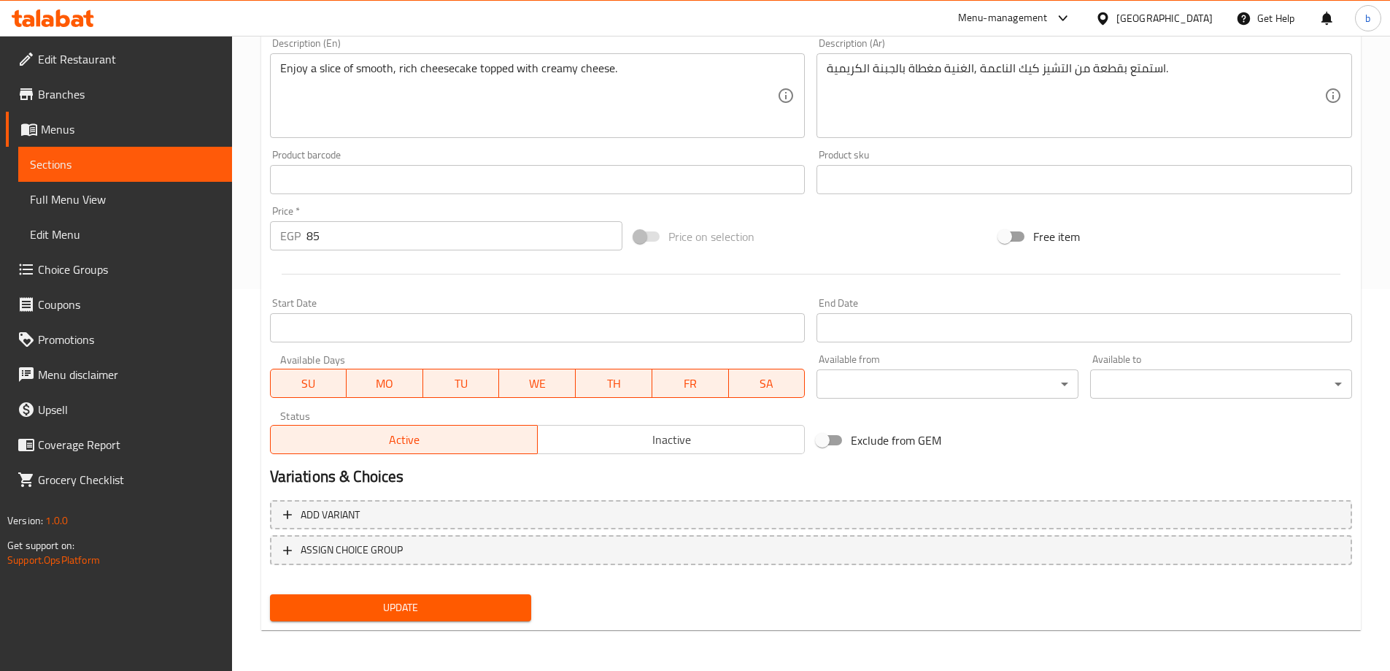
click at [477, 602] on span "Update" at bounding box center [401, 607] width 239 height 18
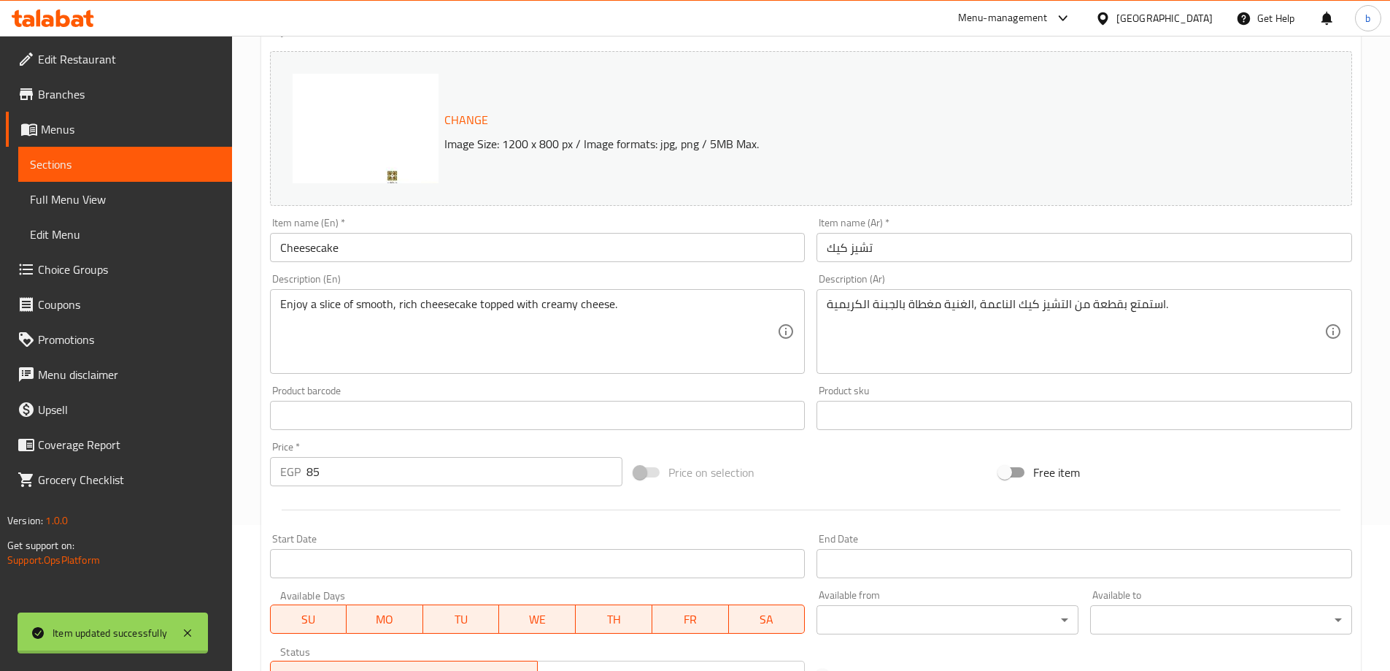
scroll to position [0, 0]
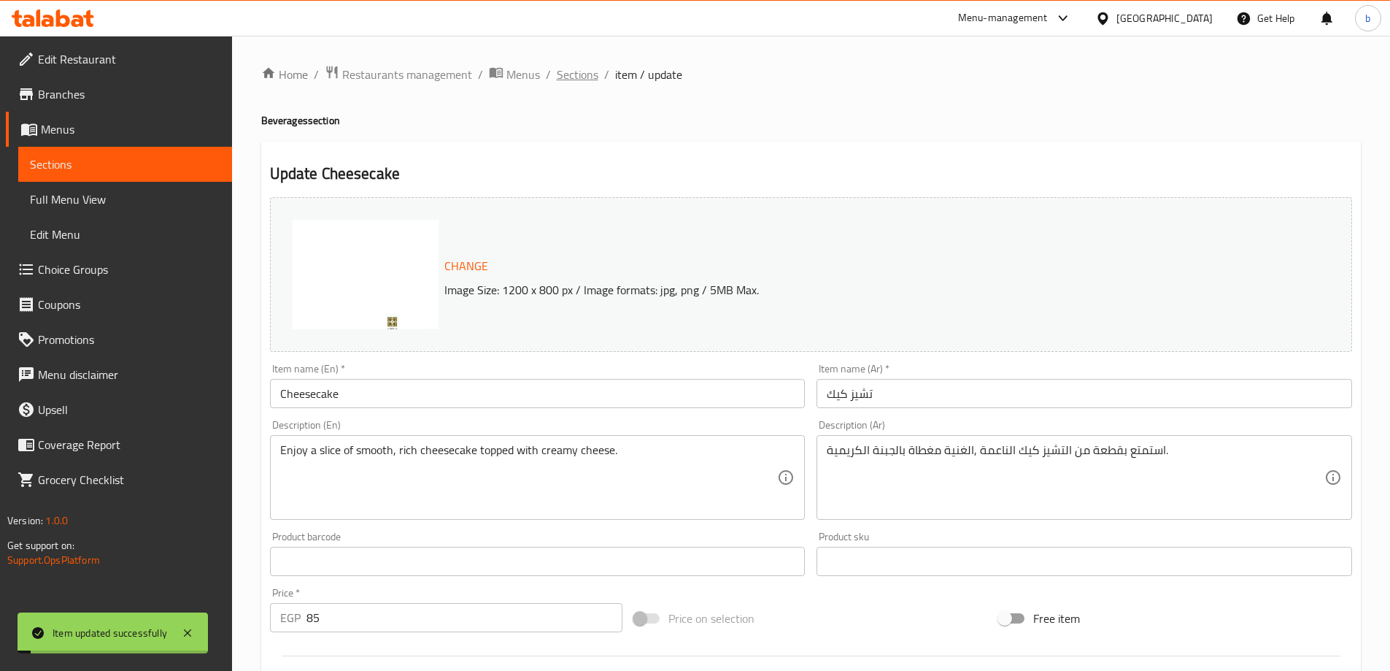
click at [577, 77] on span "Sections" at bounding box center [578, 75] width 42 height 18
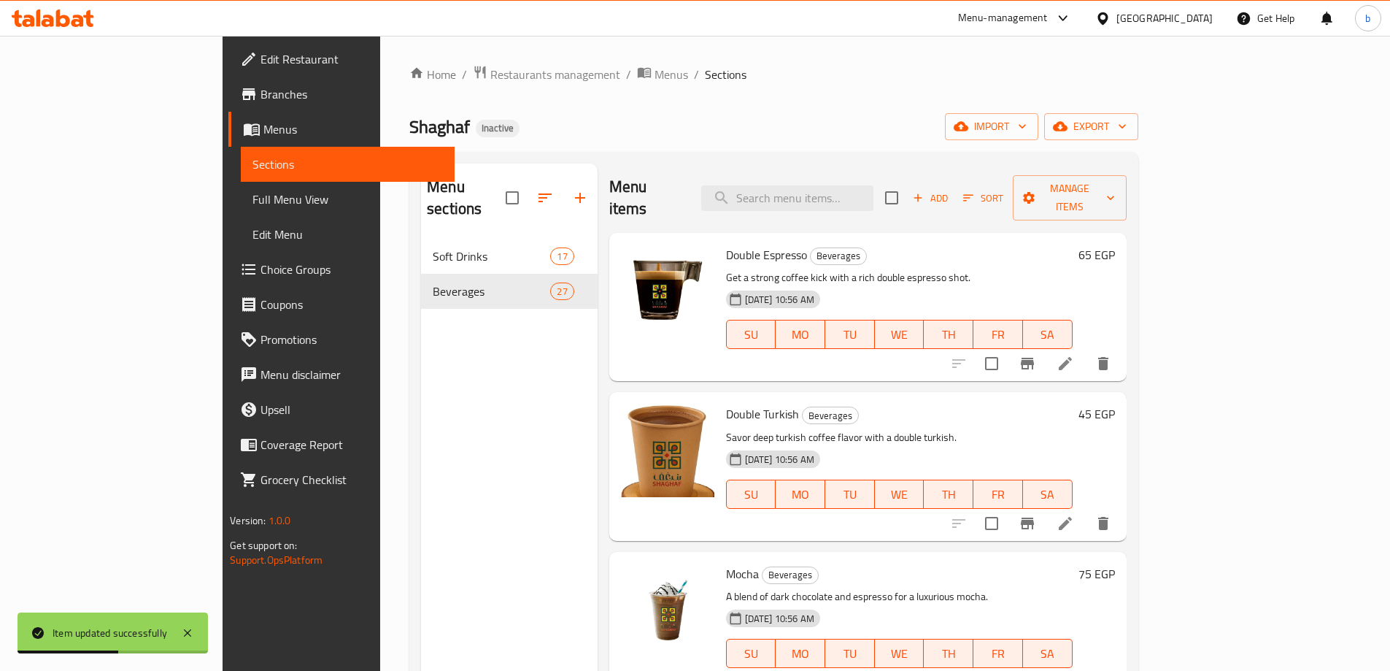
click at [983, 269] on p "Get a strong coffee kick with a rich double espresso shot." at bounding box center [899, 278] width 347 height 18
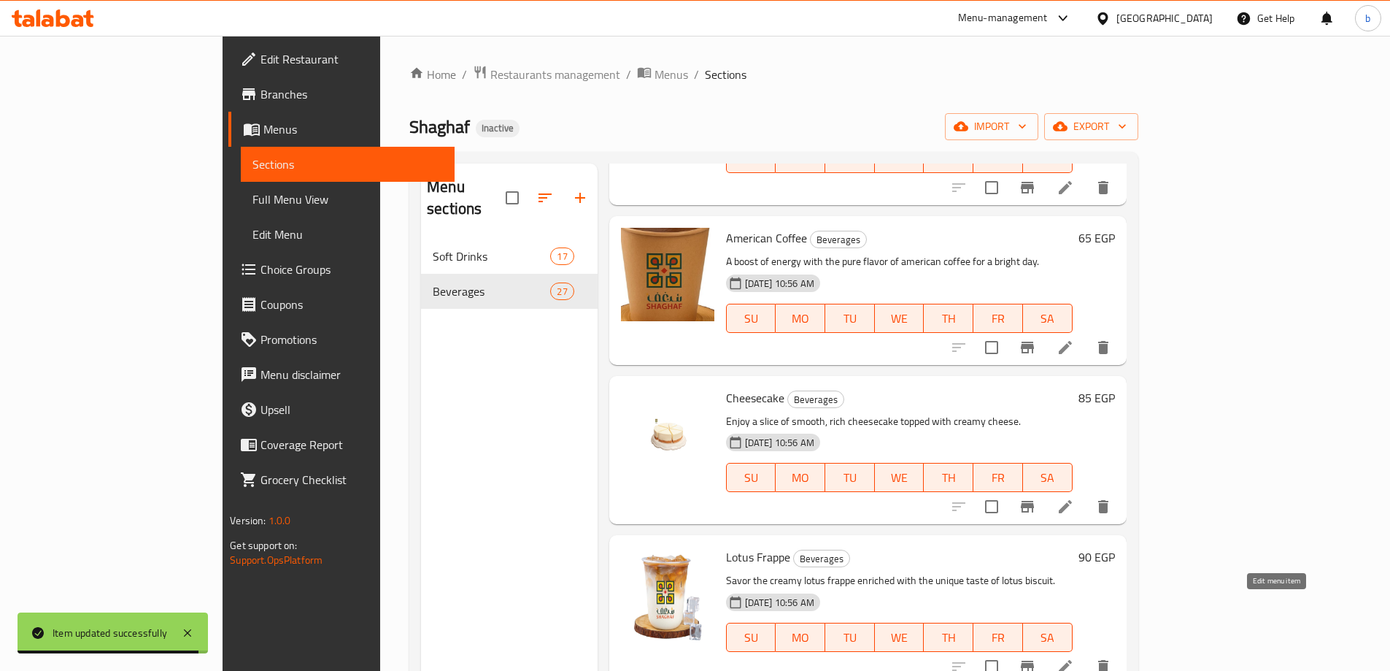
click at [1074, 658] on icon at bounding box center [1066, 667] width 18 height 18
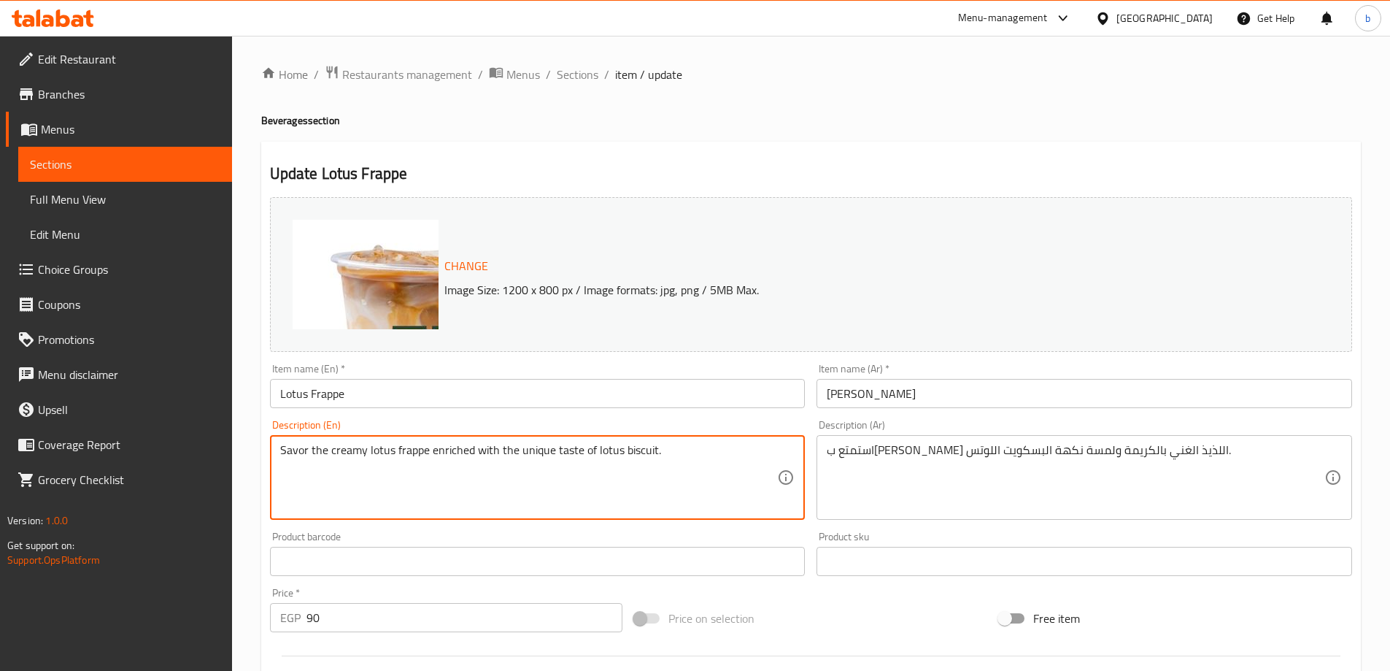
click at [285, 454] on textarea "Savor the creamy lotus frappe enriched with the unique taste of lotus biscuit." at bounding box center [529, 477] width 498 height 69
click at [442, 456] on textarea "Savor the creamy lotus frappe enriched with the unique taste of lotus biscuit." at bounding box center [529, 477] width 498 height 69
click at [304, 451] on textarea "Savor the creamy lotus frappe enriched with the unique taste of lotus biscuit." at bounding box center [529, 477] width 498 height 69
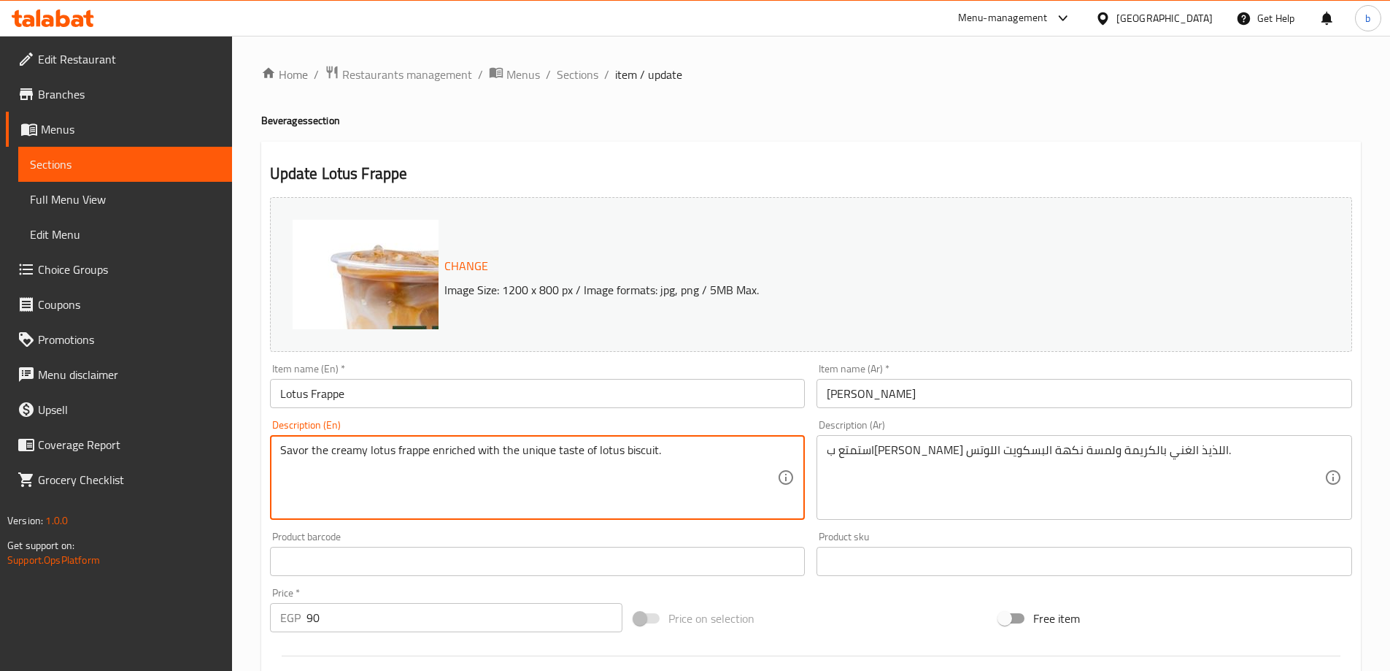
click at [304, 451] on textarea "Savor the creamy lotus frappe enriched with the unique taste of lotus biscuit." at bounding box center [529, 477] width 498 height 69
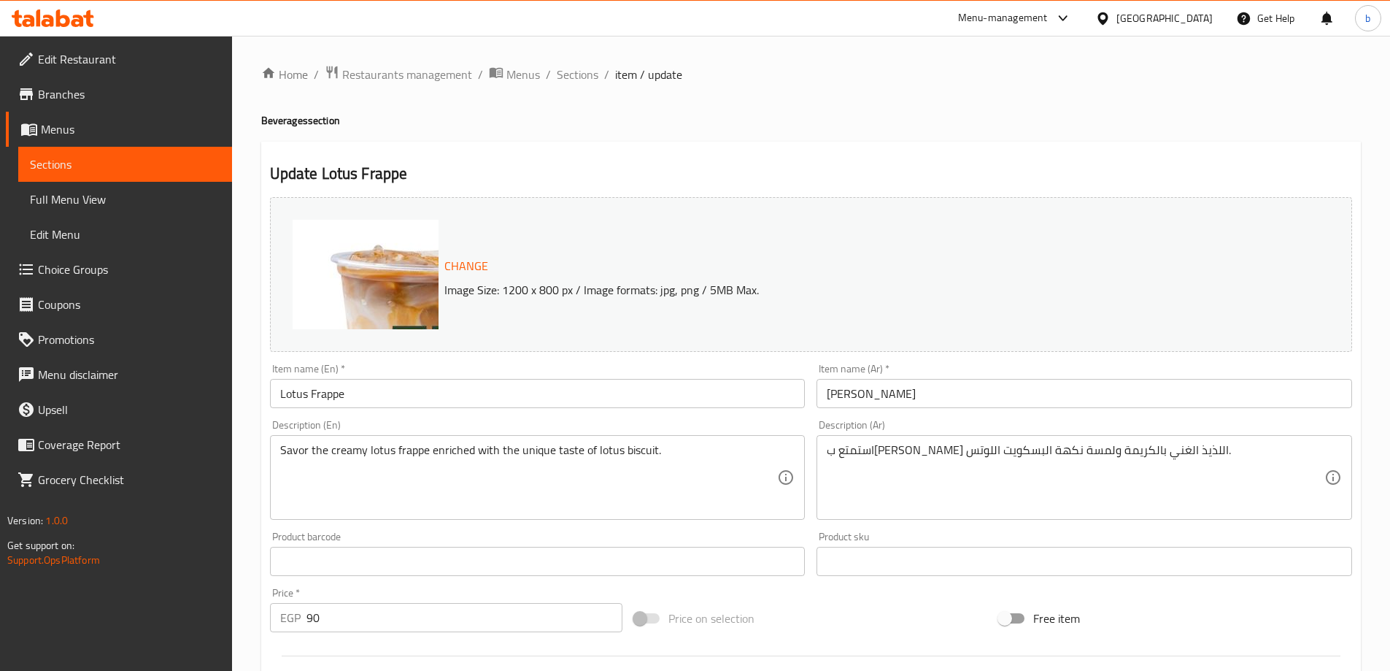
click at [997, 439] on div "استمتع بفرابي لوتس اللذيذ الغني بالكريمة ولمسة نكهة البسكويت اللوتس. Descriptio…" at bounding box center [1085, 477] width 536 height 85
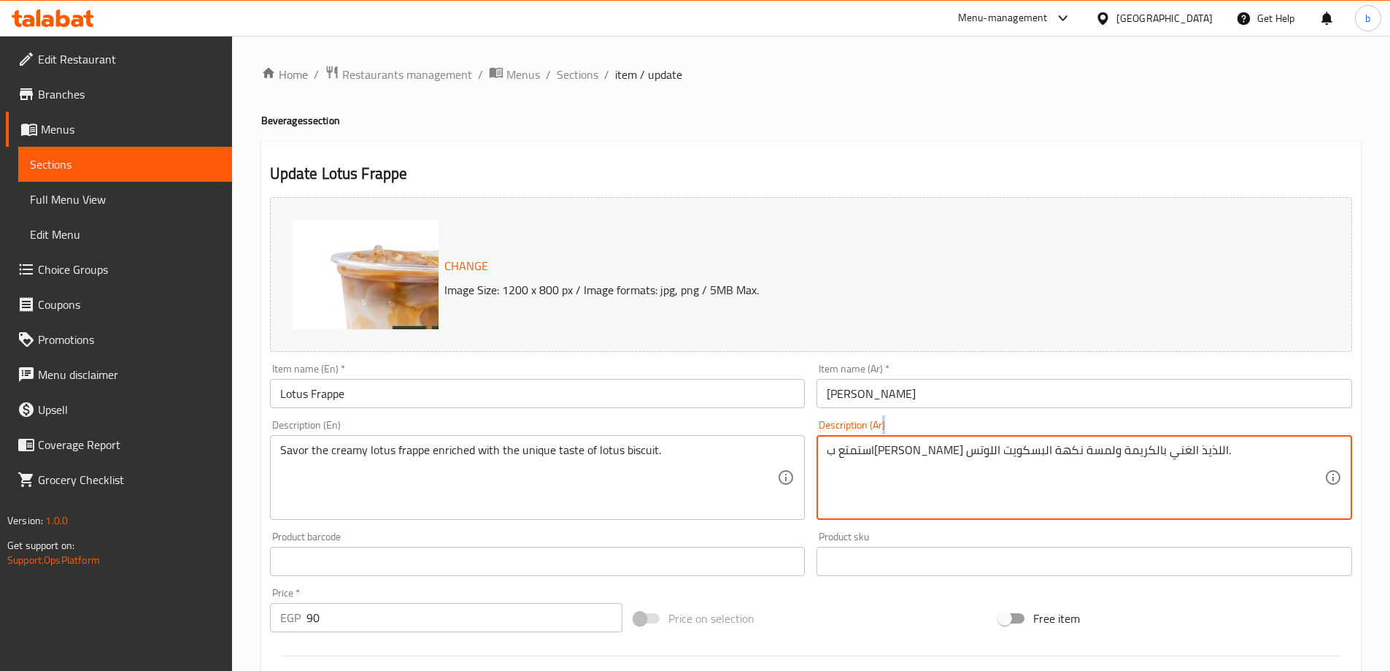
click at [997, 439] on div "استمتع بفرابي لوتس اللذيذ الغني بالكريمة ولمسة نكهة البسكويت اللوتس. Descriptio…" at bounding box center [1085, 477] width 536 height 85
click at [1001, 456] on textarea "استمتع بفرابي لوتس اللذيذ الغني بالكريمة ولمسة نكهة البسكويت اللوتس." at bounding box center [1076, 477] width 498 height 69
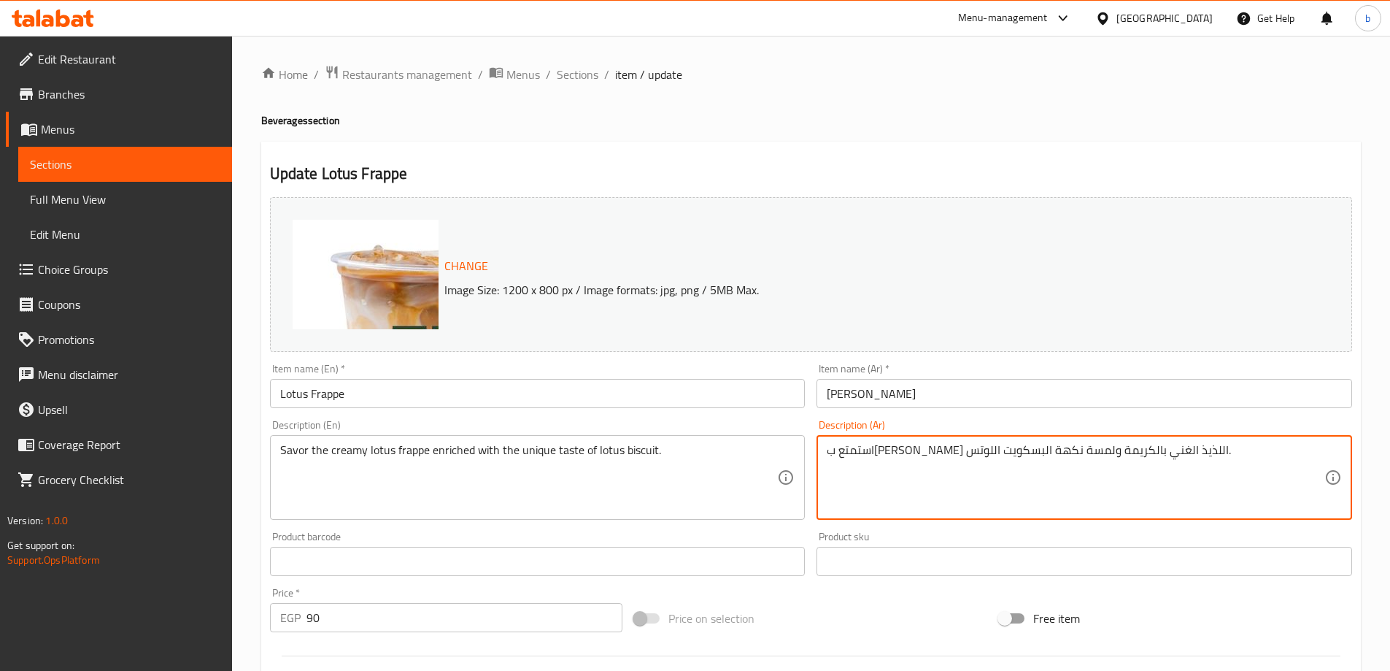
click at [1001, 456] on textarea "استمتع بفرابي لوتس اللذيذ الغني بالكريمة ولمسة نكهة البسكويت اللوتس." at bounding box center [1076, 477] width 498 height 69
paste textarea "ذوق فرابيه اللوتس الكريمي الغني بالطعم الفريد"
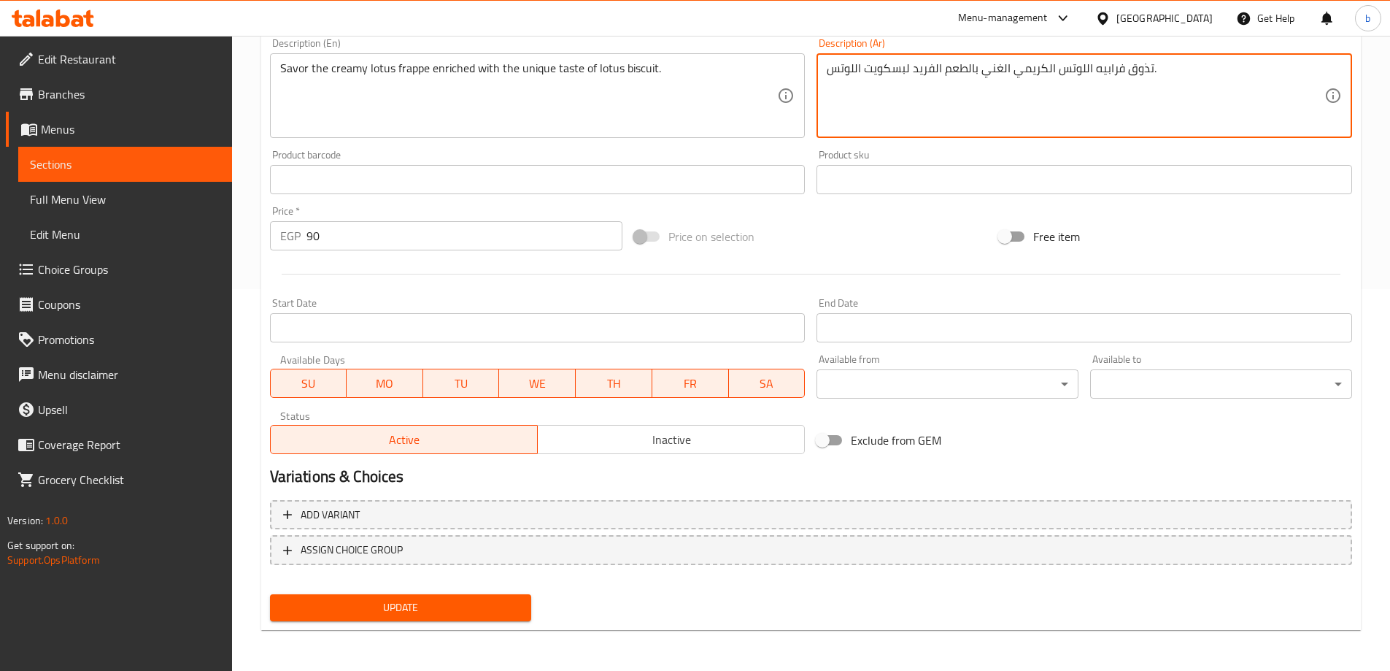
type textarea "تذوق فرابيه اللوتس الكريمي الغني بالطعم الفريد لبسكويت اللوتس."
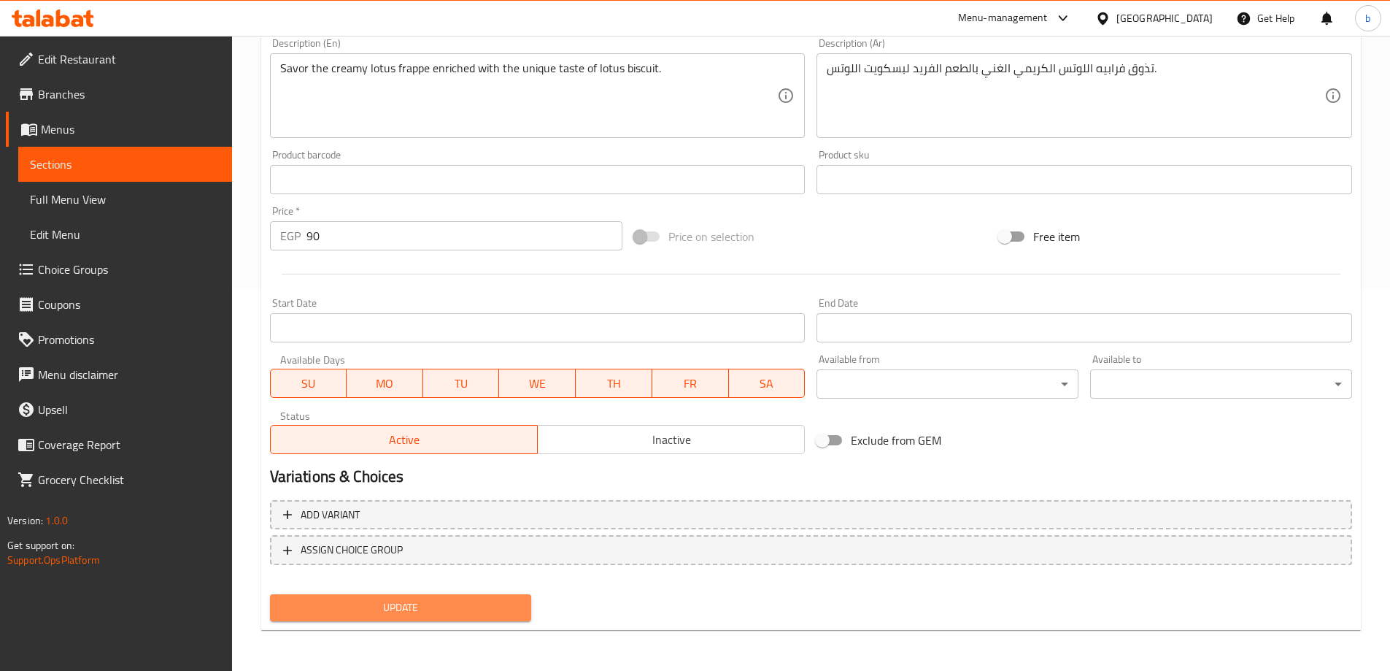
click at [367, 609] on span "Update" at bounding box center [401, 607] width 239 height 18
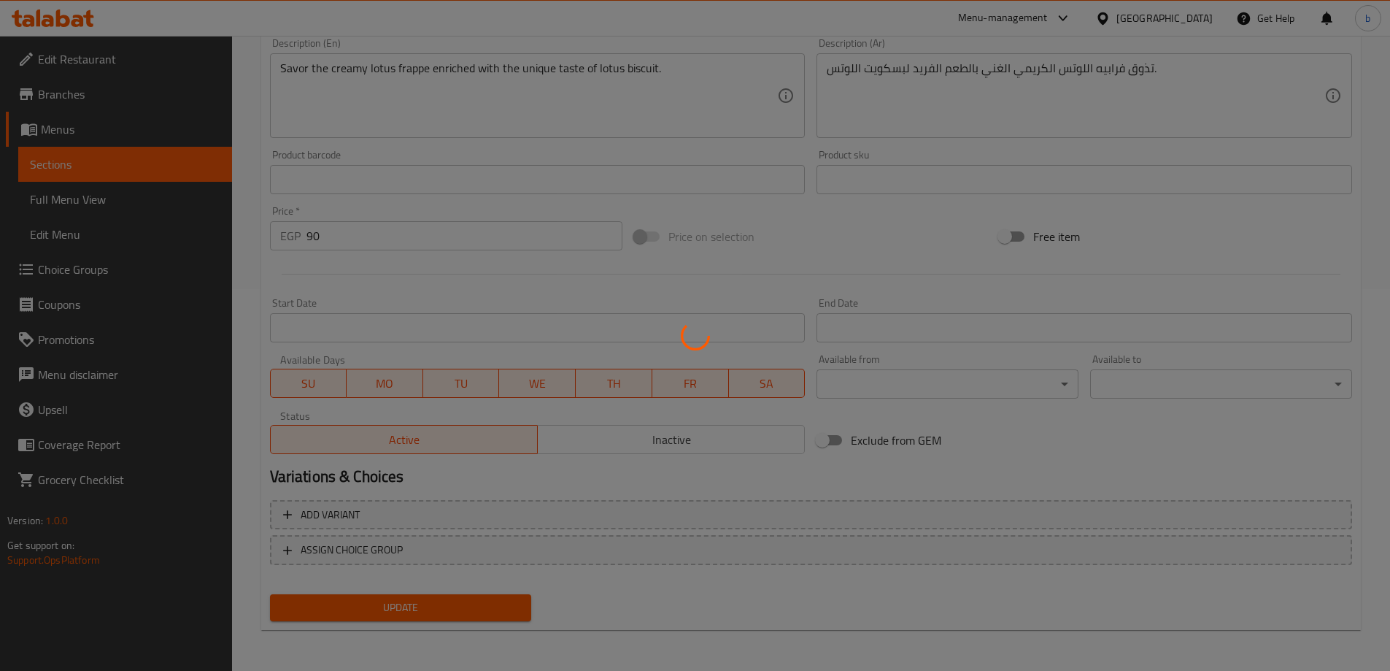
scroll to position [0, 0]
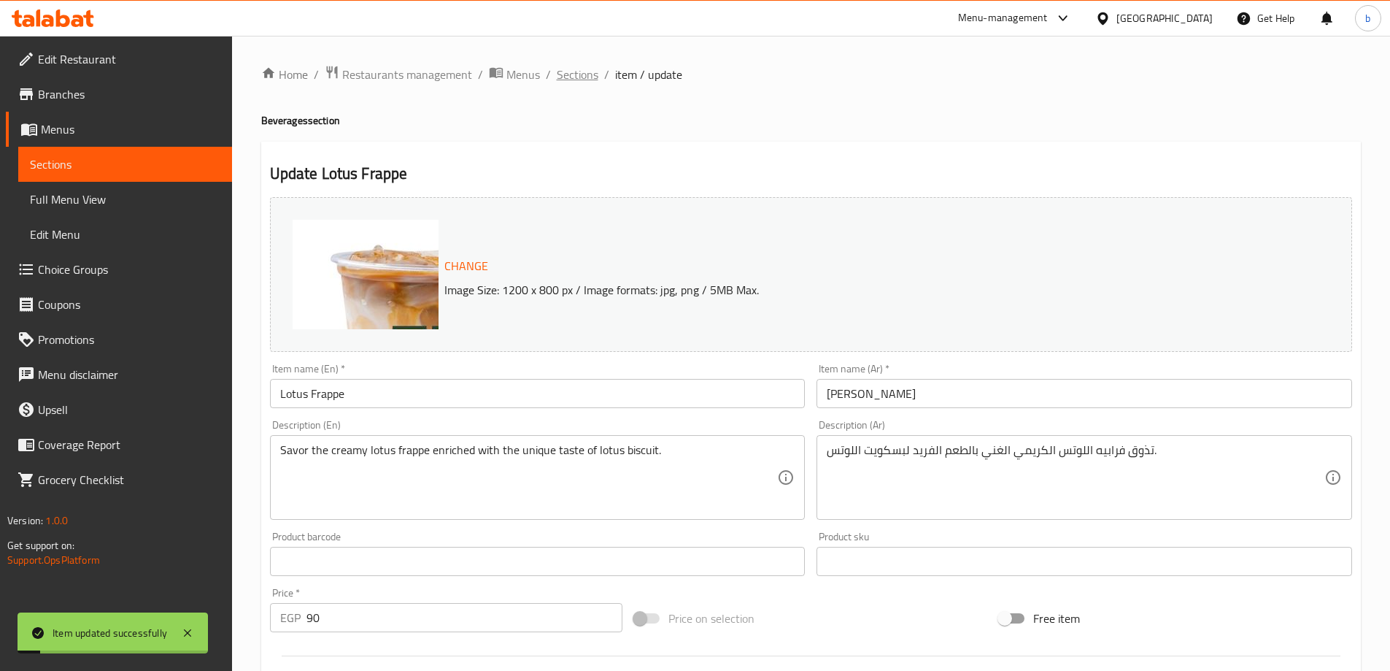
click at [580, 74] on span "Sections" at bounding box center [578, 75] width 42 height 18
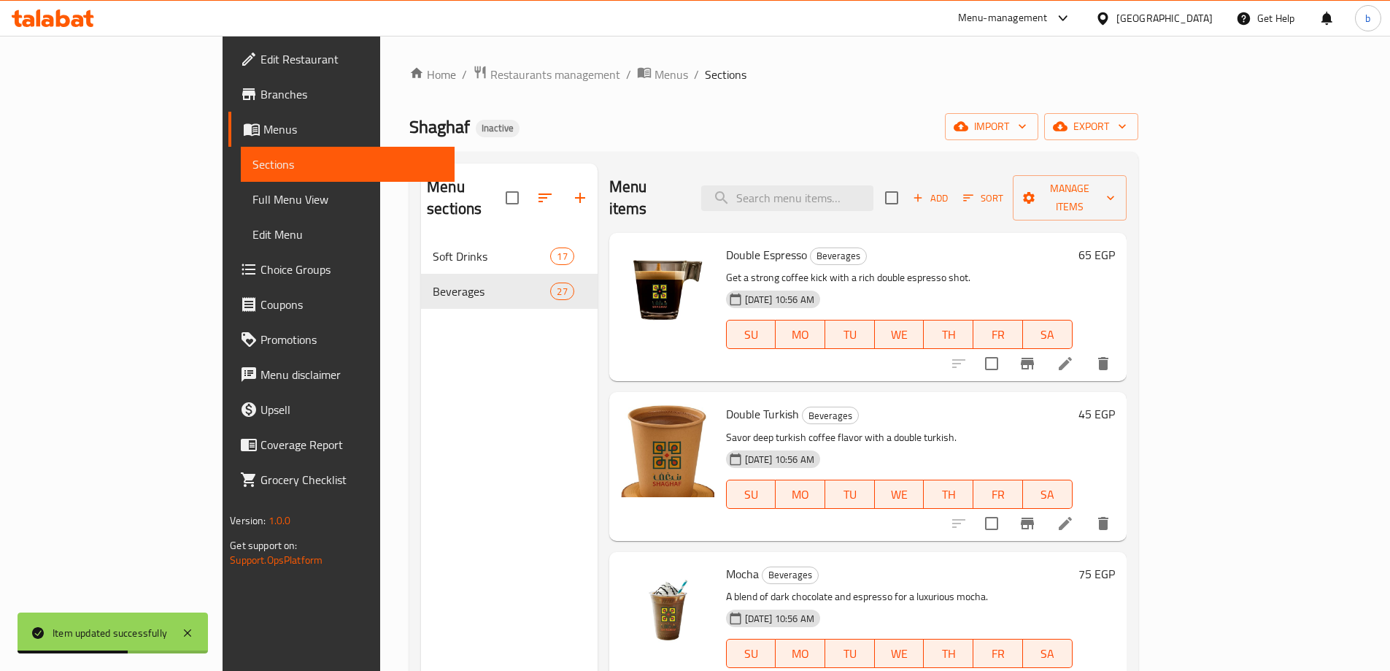
click at [949, 428] on p "Savor deep turkish coffee flavor with a double turkish." at bounding box center [899, 437] width 347 height 18
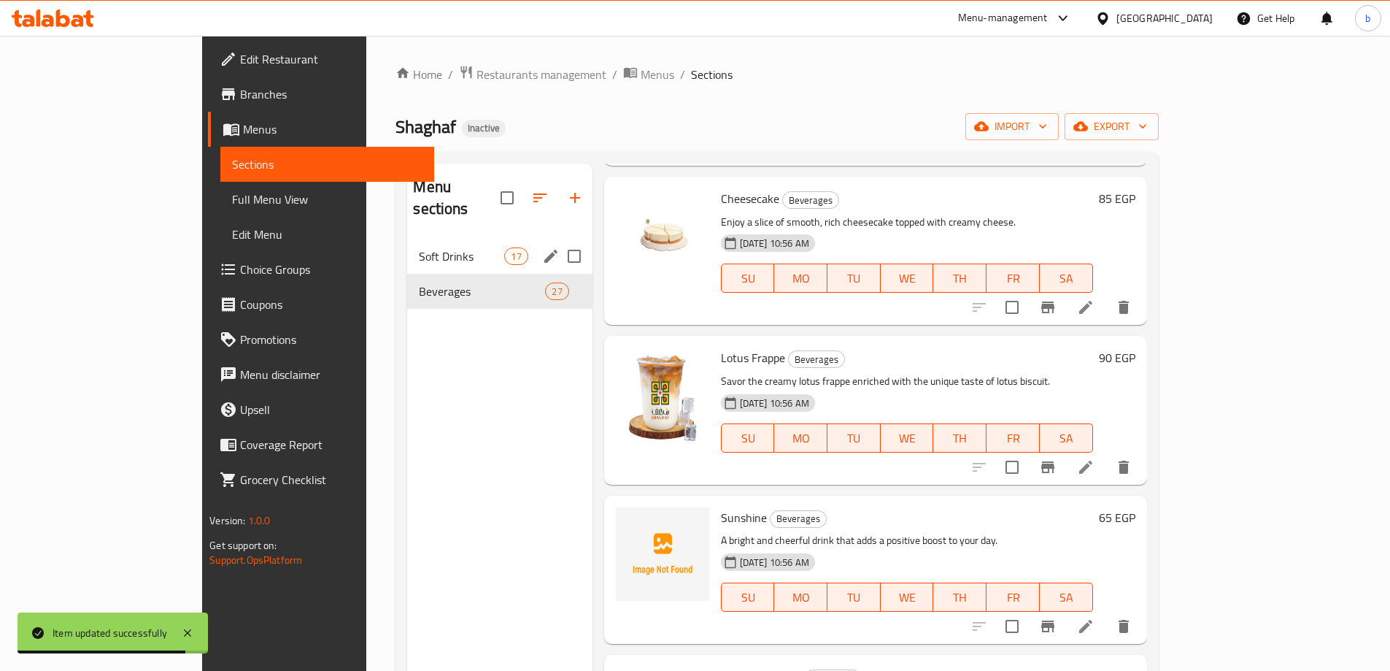
click at [407, 245] on div "Soft Drinks 17" at bounding box center [499, 256] width 185 height 35
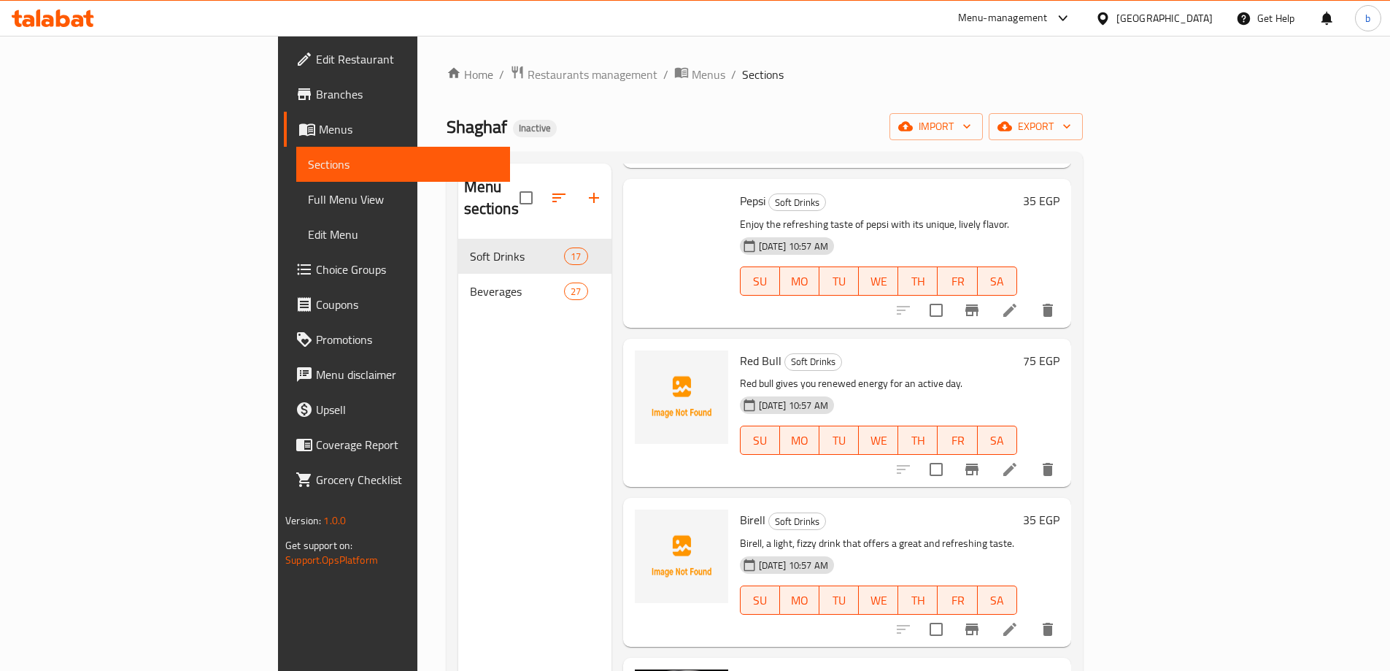
scroll to position [53, 0]
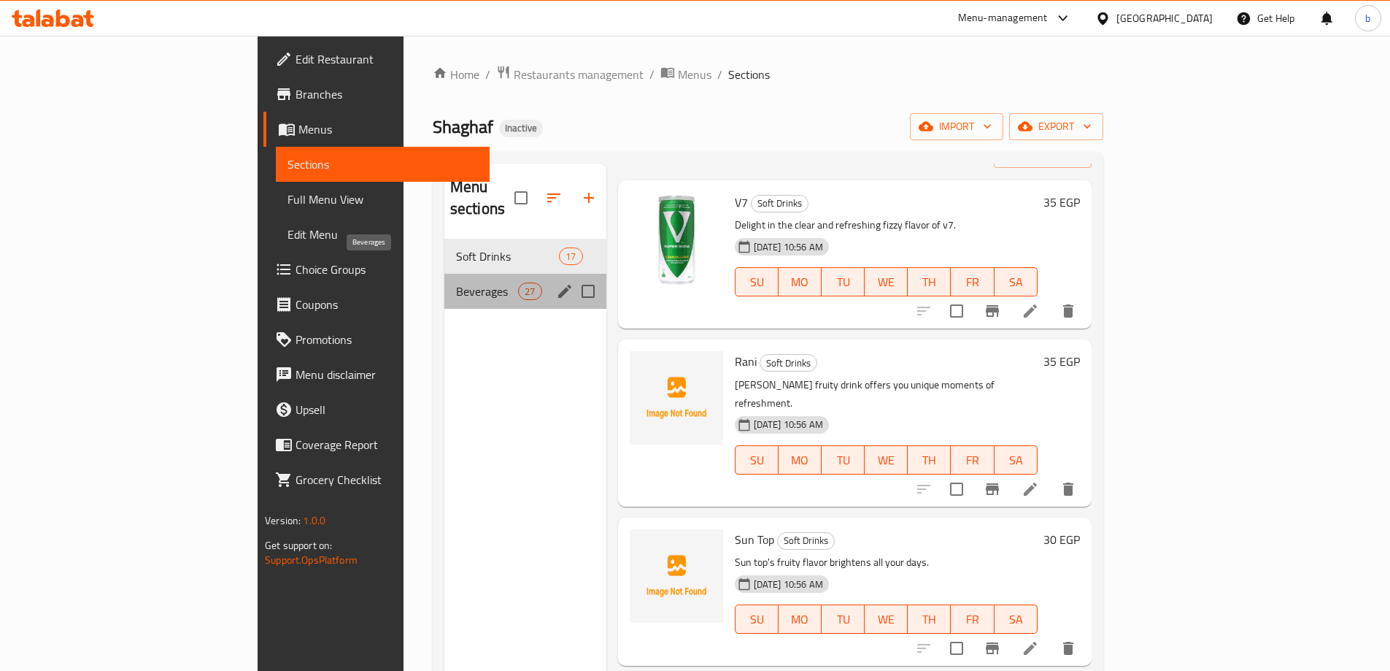
click at [456, 282] on span "Beverages" at bounding box center [487, 291] width 62 height 18
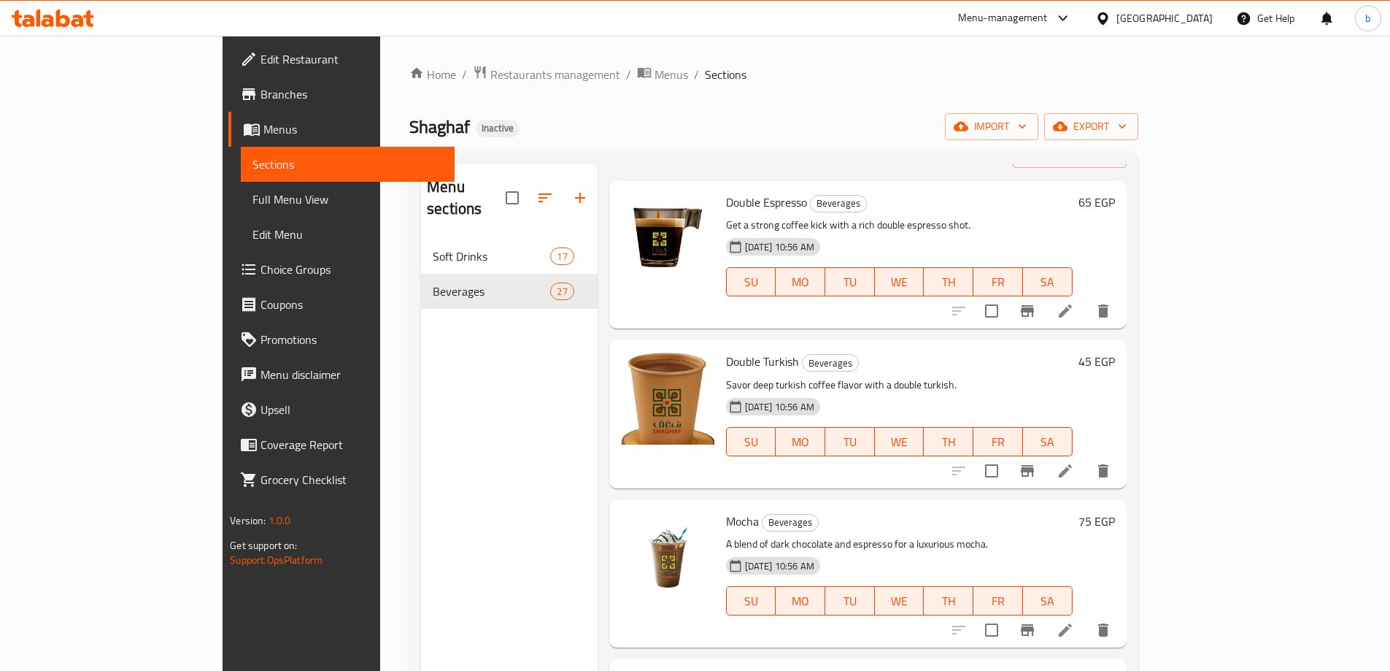
scroll to position [2125, 0]
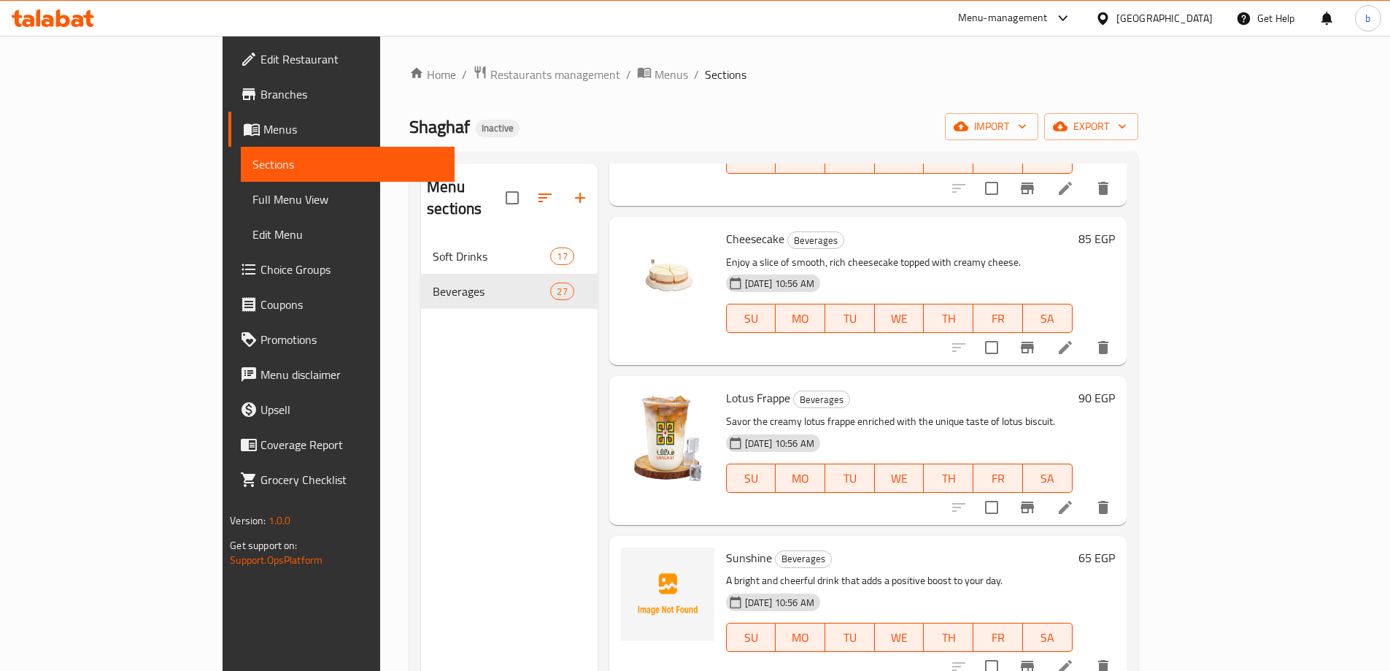
click at [1072, 660] on icon at bounding box center [1065, 666] width 13 height 13
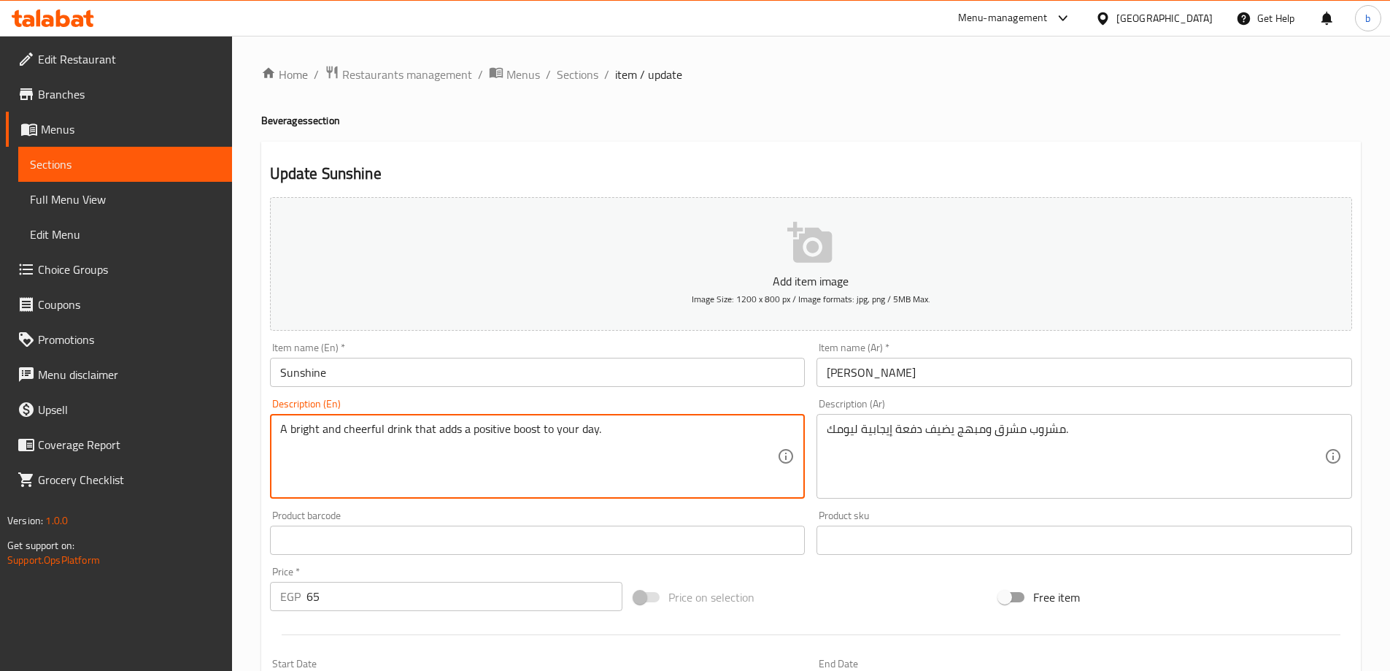
click at [475, 431] on textarea "A bright and cheerful drink that adds a positive boost to your day." at bounding box center [529, 456] width 498 height 69
click at [582, 77] on span "Sections" at bounding box center [578, 75] width 42 height 18
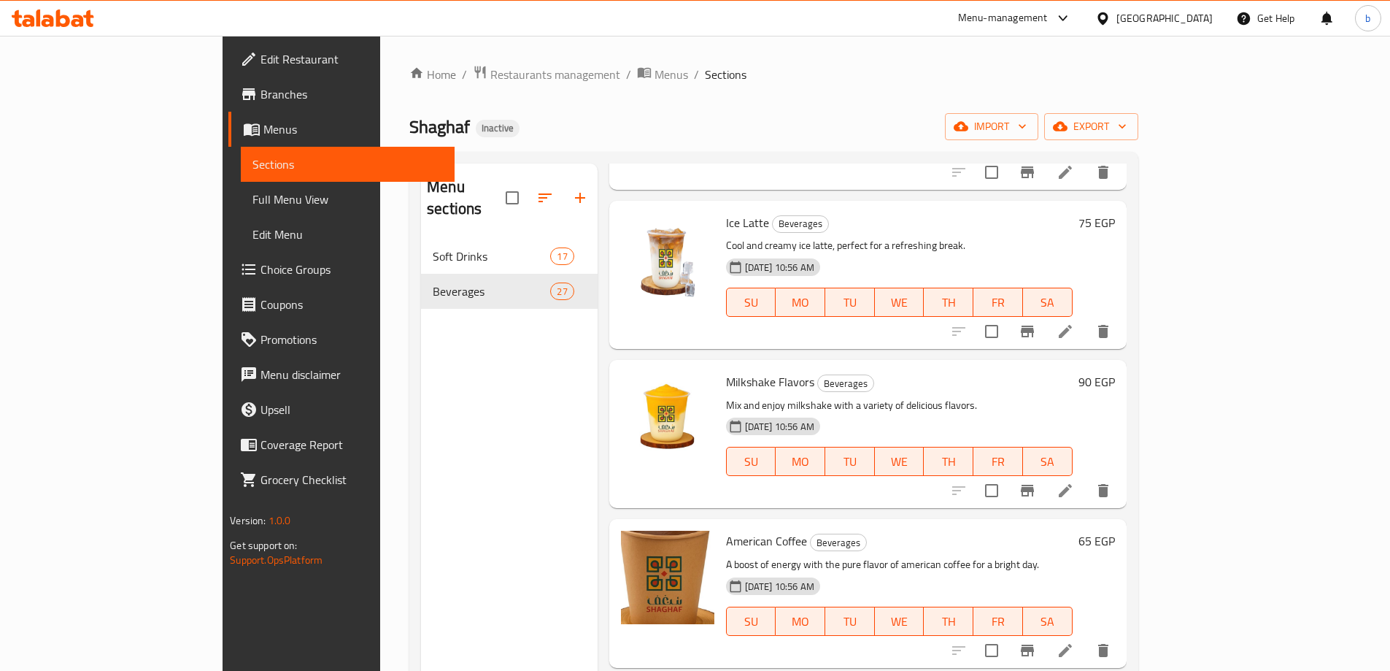
scroll to position [1679, 0]
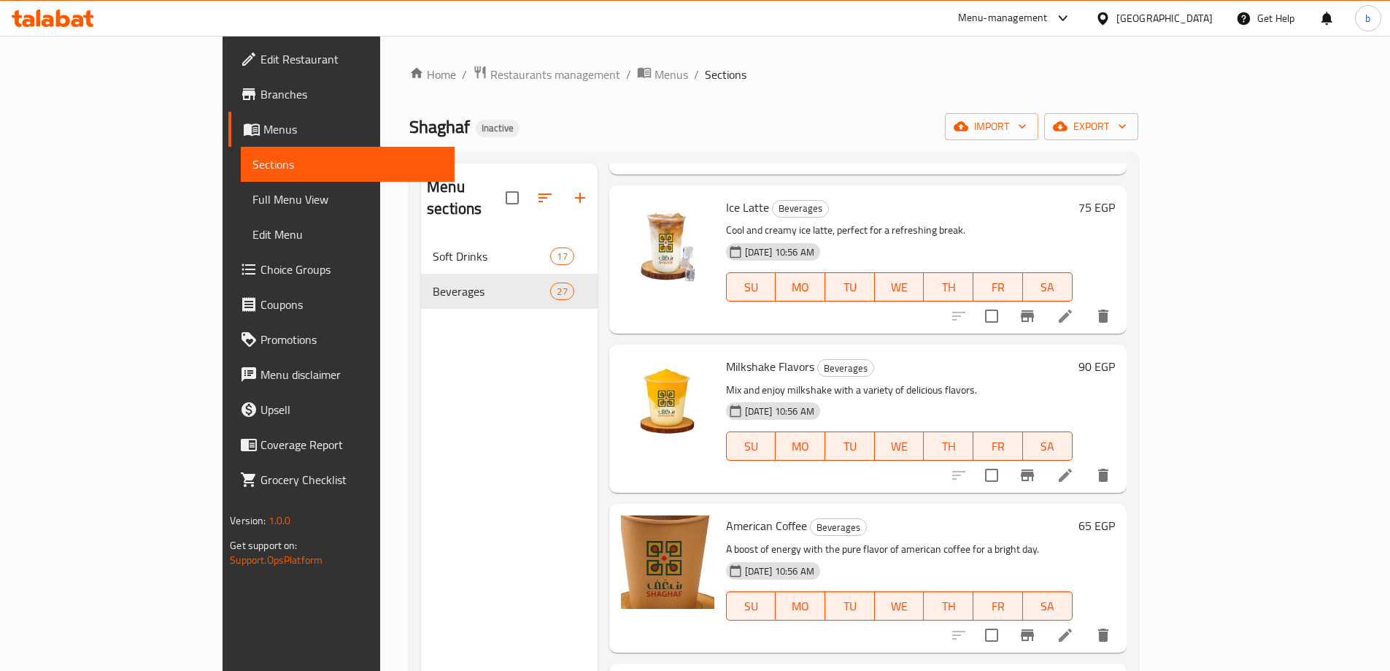
click at [429, 401] on div "Menu sections Soft Drinks 17 Beverages 27" at bounding box center [509, 498] width 177 height 671
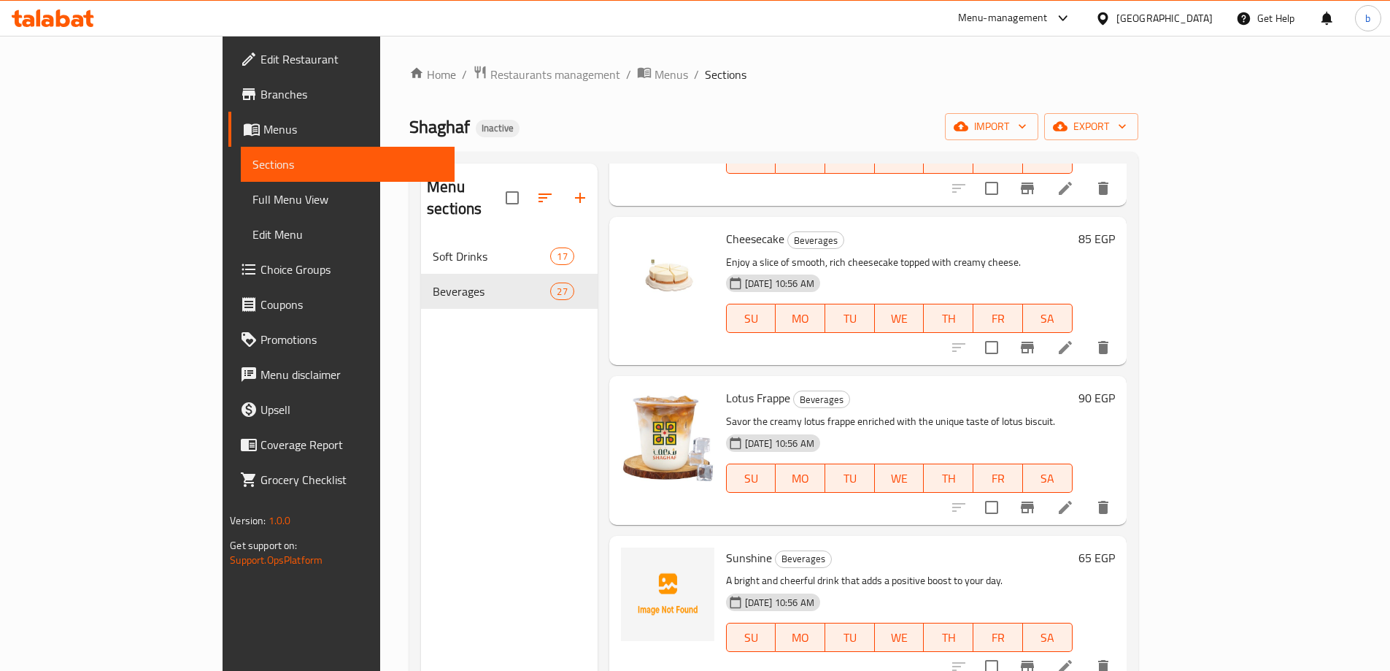
click at [1072, 660] on icon at bounding box center [1065, 666] width 13 height 13
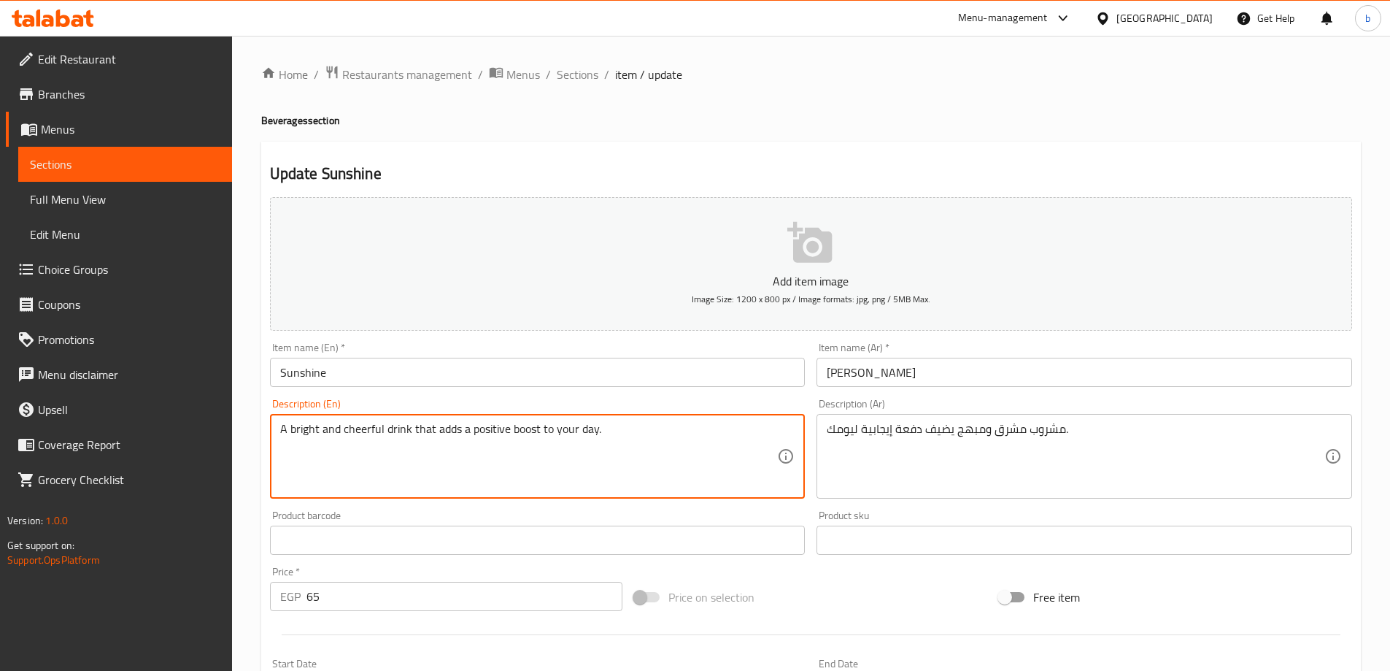
click at [615, 431] on textarea "A bright and cheerful drink that adds a positive boost to your day." at bounding box center [529, 456] width 498 height 69
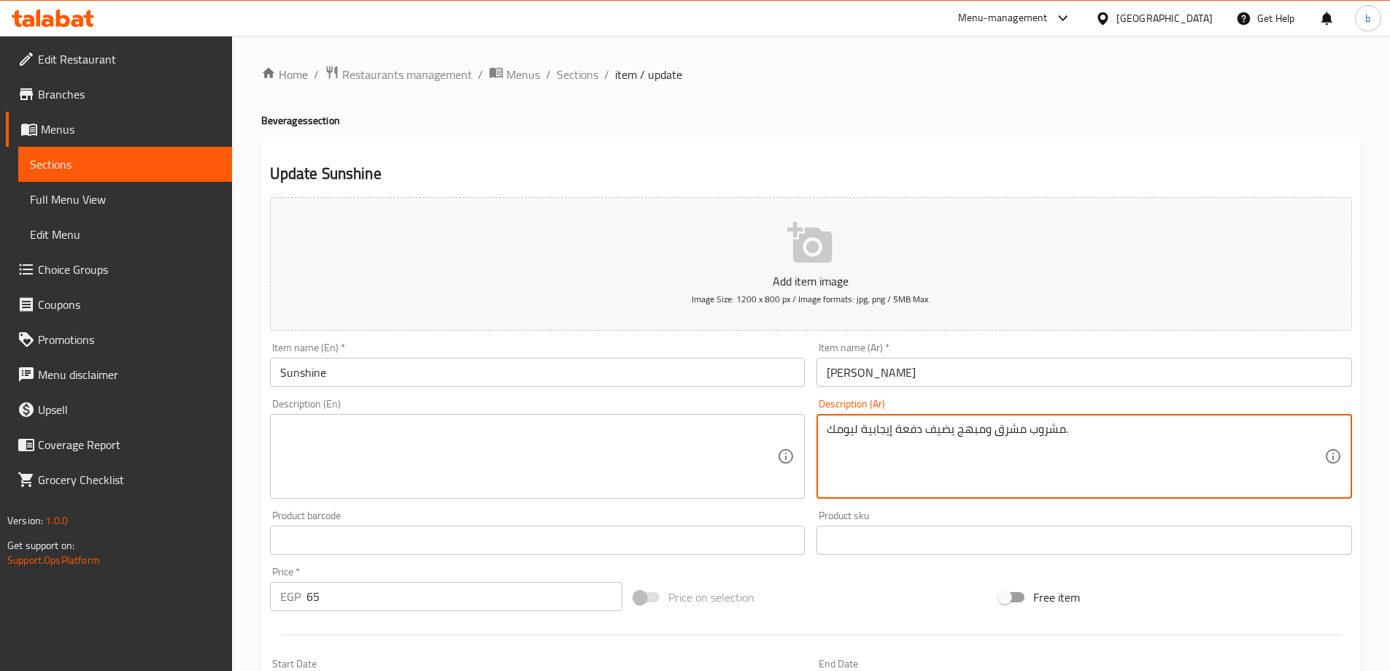
click at [871, 436] on textarea "مشروب مشرق ومبهج يضيف دفعة إيجابية ليومك." at bounding box center [1076, 456] width 498 height 69
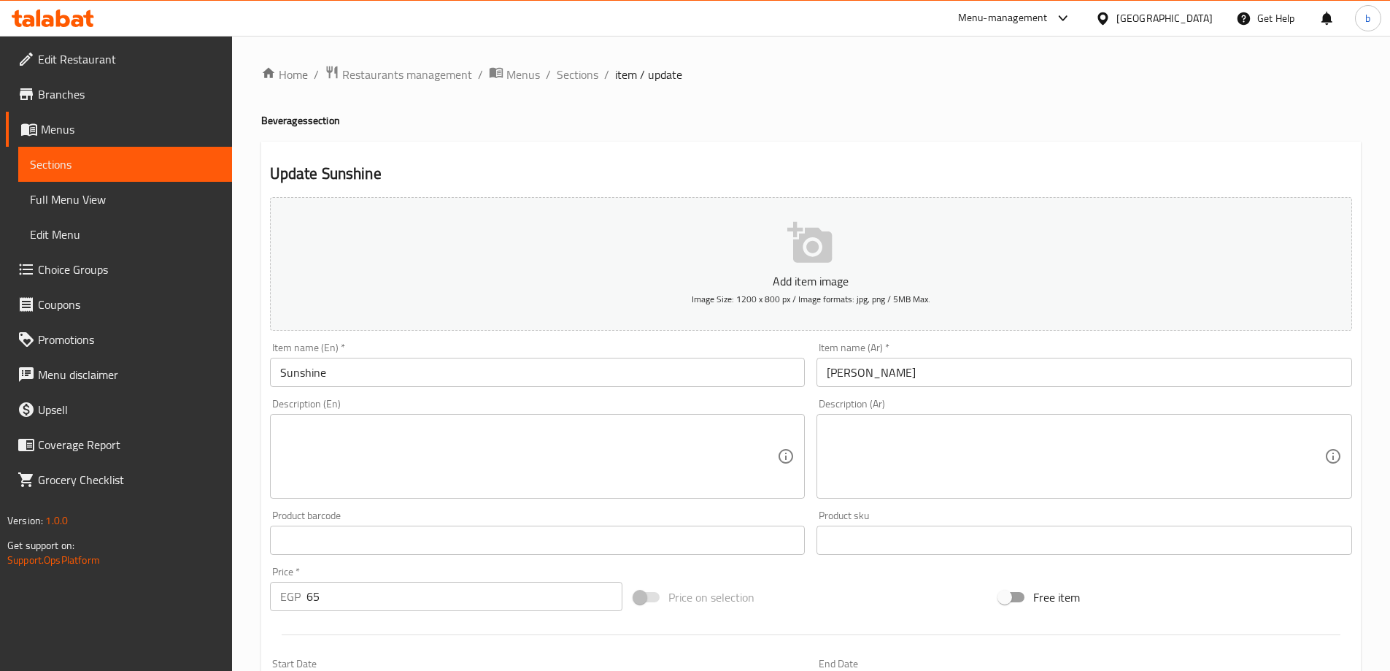
click at [312, 372] on input "Sunshine" at bounding box center [538, 372] width 536 height 29
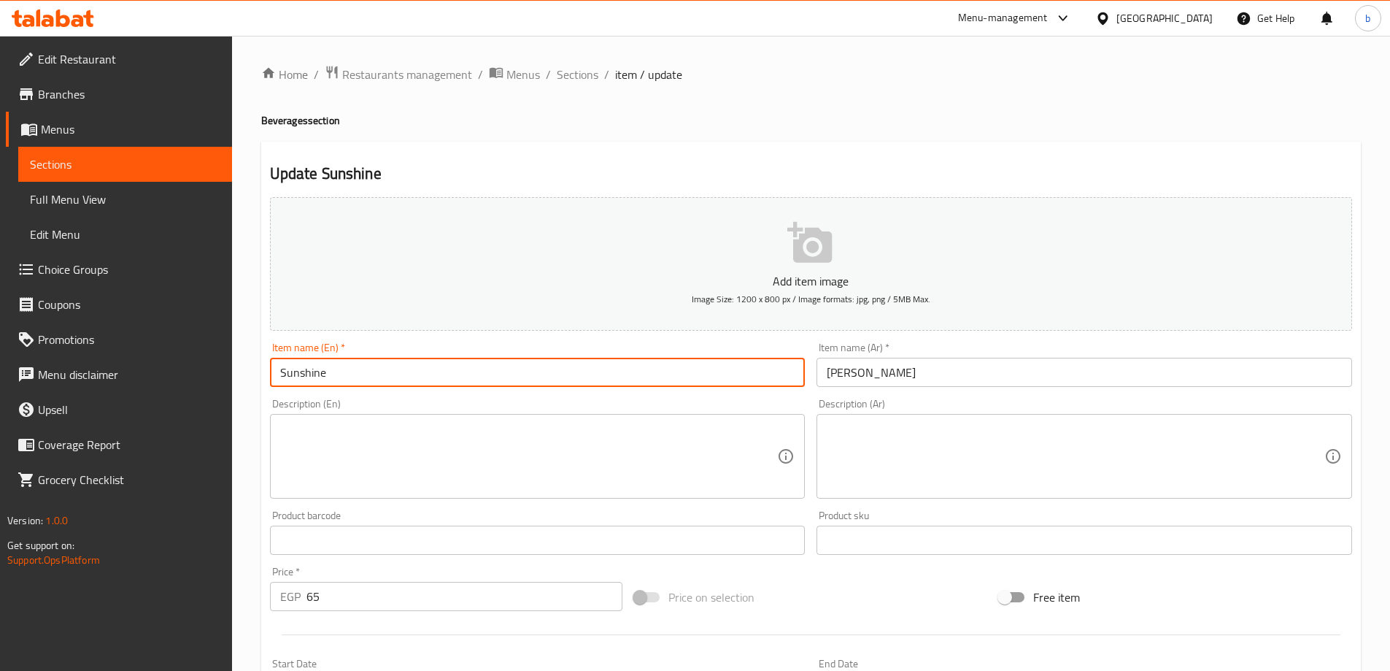
click at [312, 372] on input "Sunshine" at bounding box center [538, 372] width 536 height 29
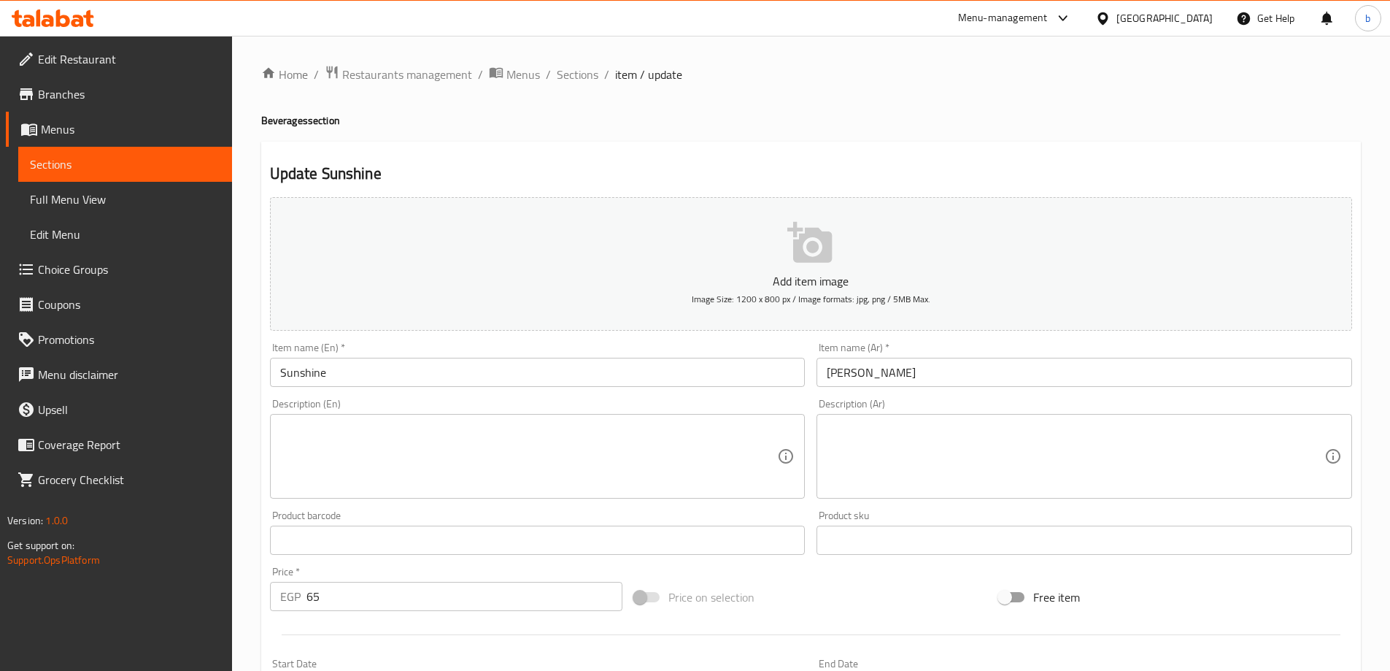
click at [393, 458] on textarea at bounding box center [529, 456] width 498 height 69
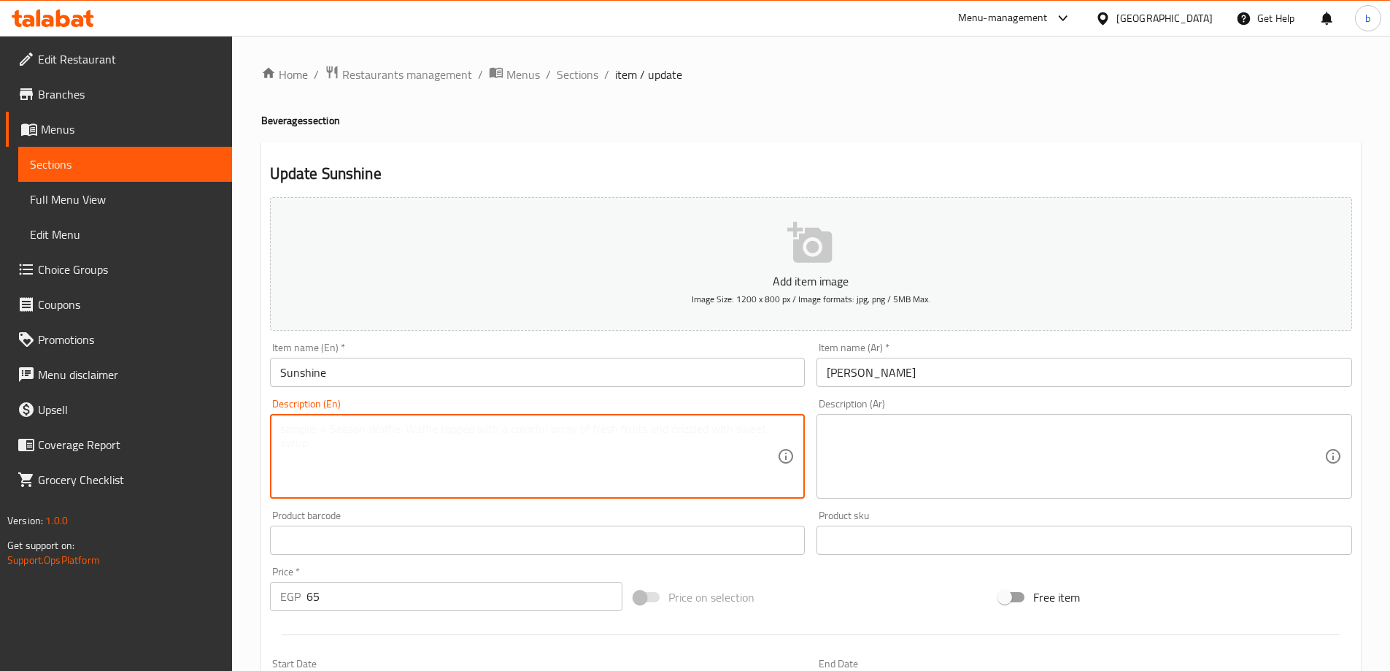
paste textarea "drink made with a combination of citrus fruits and syrup"
type textarea "drink made with a combination of citrus fruits and syrup"
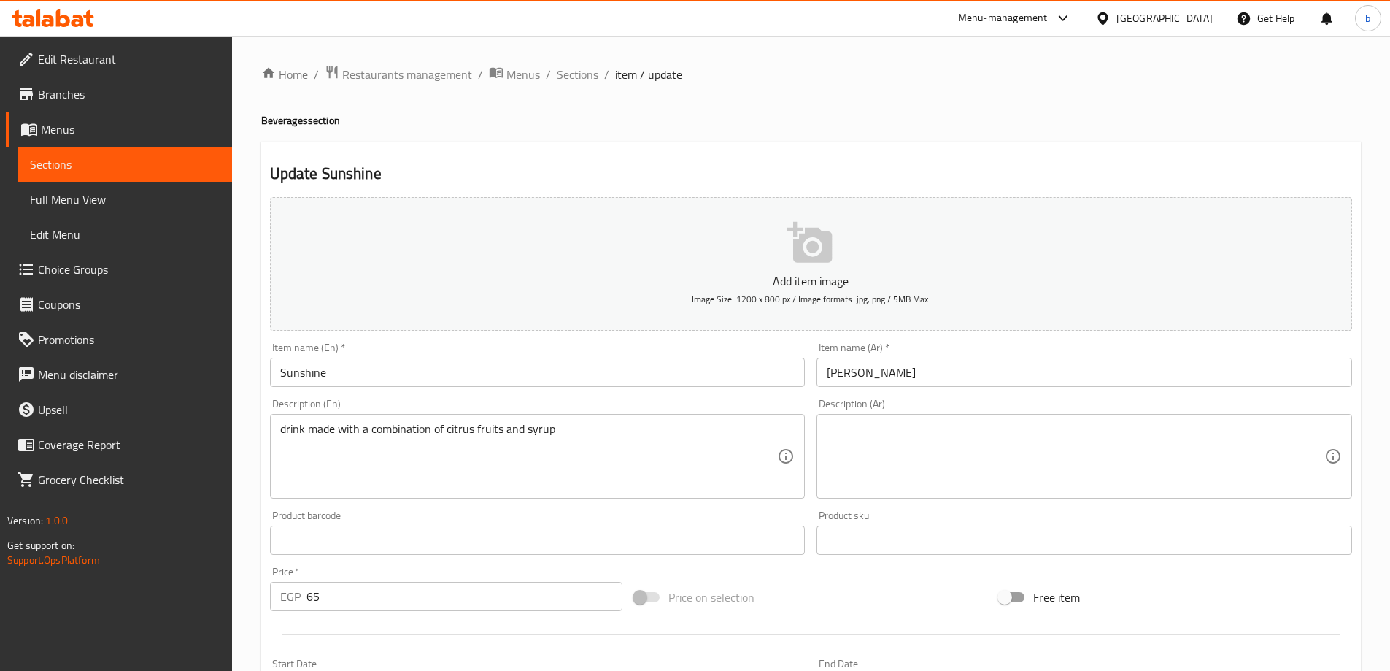
click at [1041, 466] on textarea at bounding box center [1076, 456] width 498 height 69
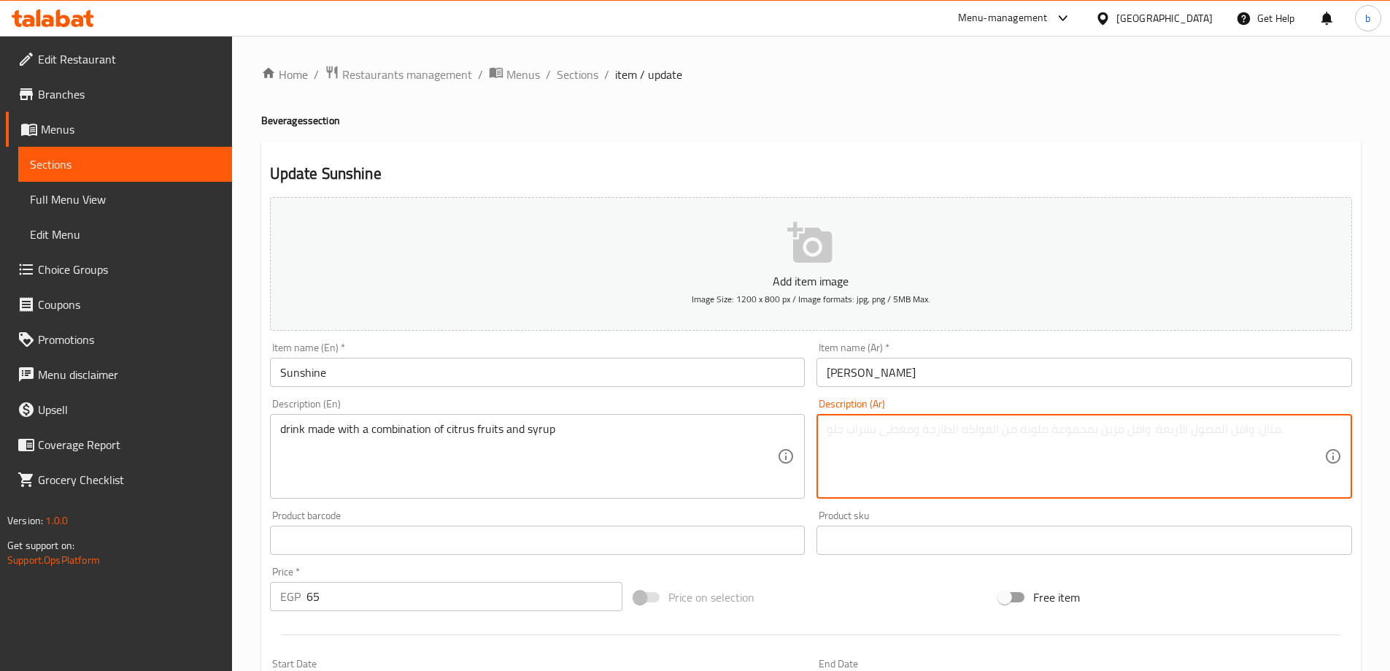
paste textarea "مشروب مصنوع من مزيج من فواكة حمضية وشراب"
type textarea "مشروب مصنوع من مزيج من فواكة حمضية وشراب"
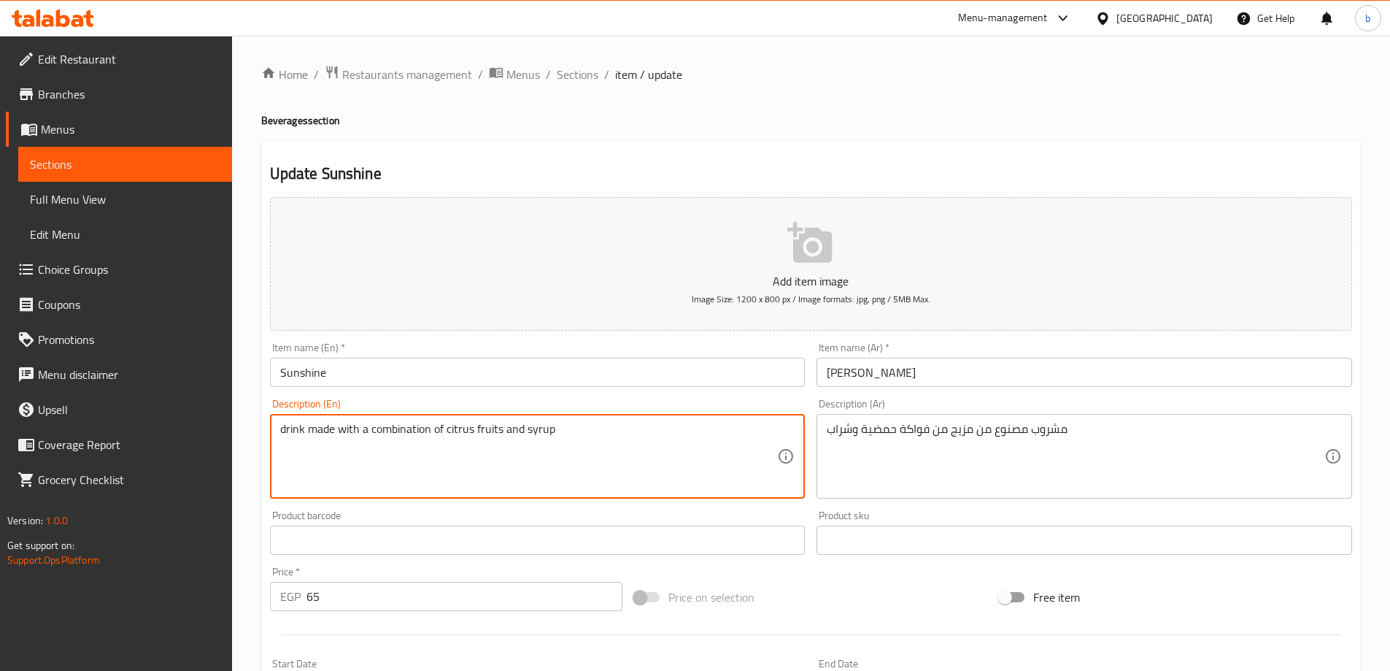
click at [466, 425] on textarea "drink made with a combination of citrus fruits and syrup" at bounding box center [529, 456] width 498 height 69
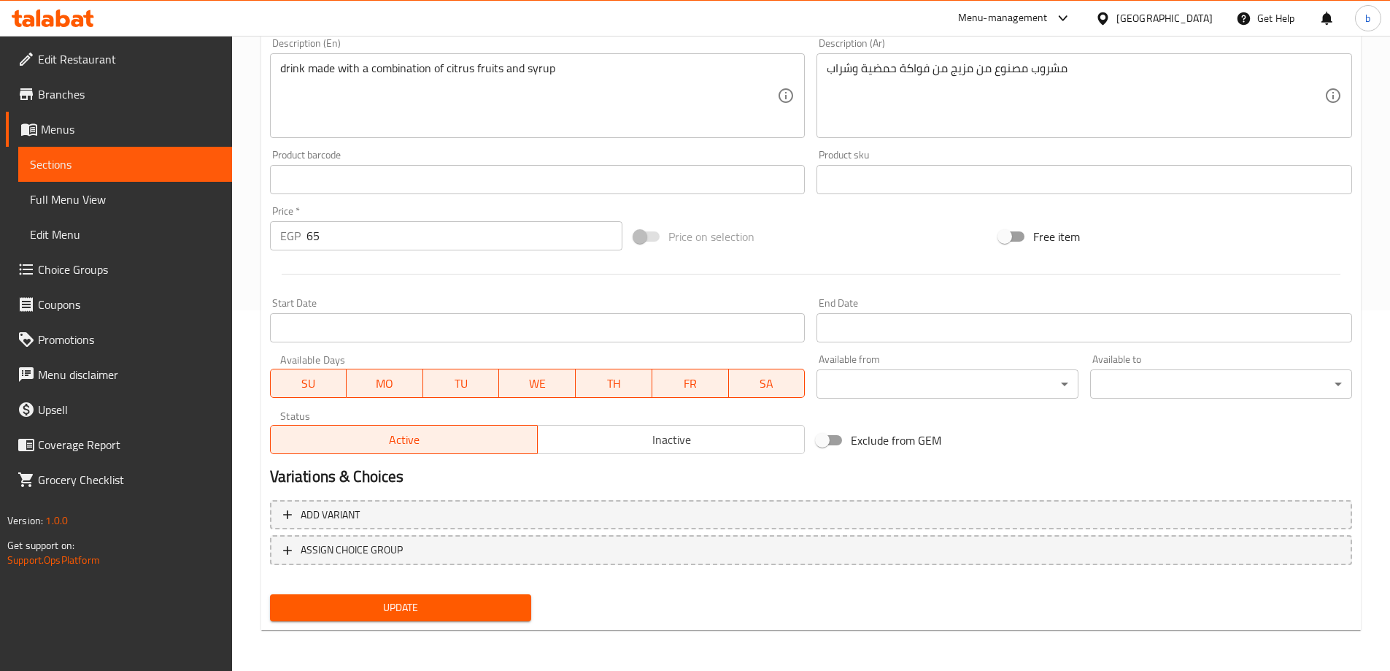
drag, startPoint x: 386, startPoint y: 601, endPoint x: 501, endPoint y: 604, distance: 115.3
click at [386, 601] on span "Update" at bounding box center [401, 607] width 239 height 18
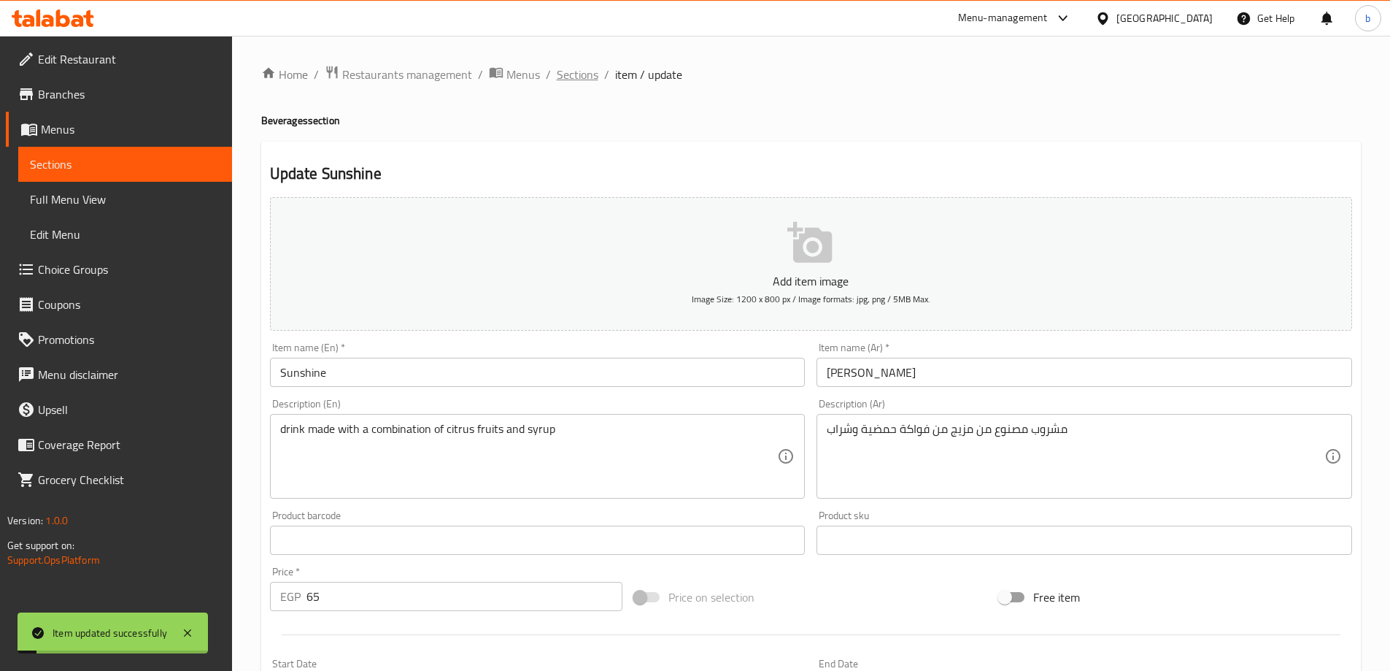
click at [578, 74] on span "Sections" at bounding box center [578, 75] width 42 height 18
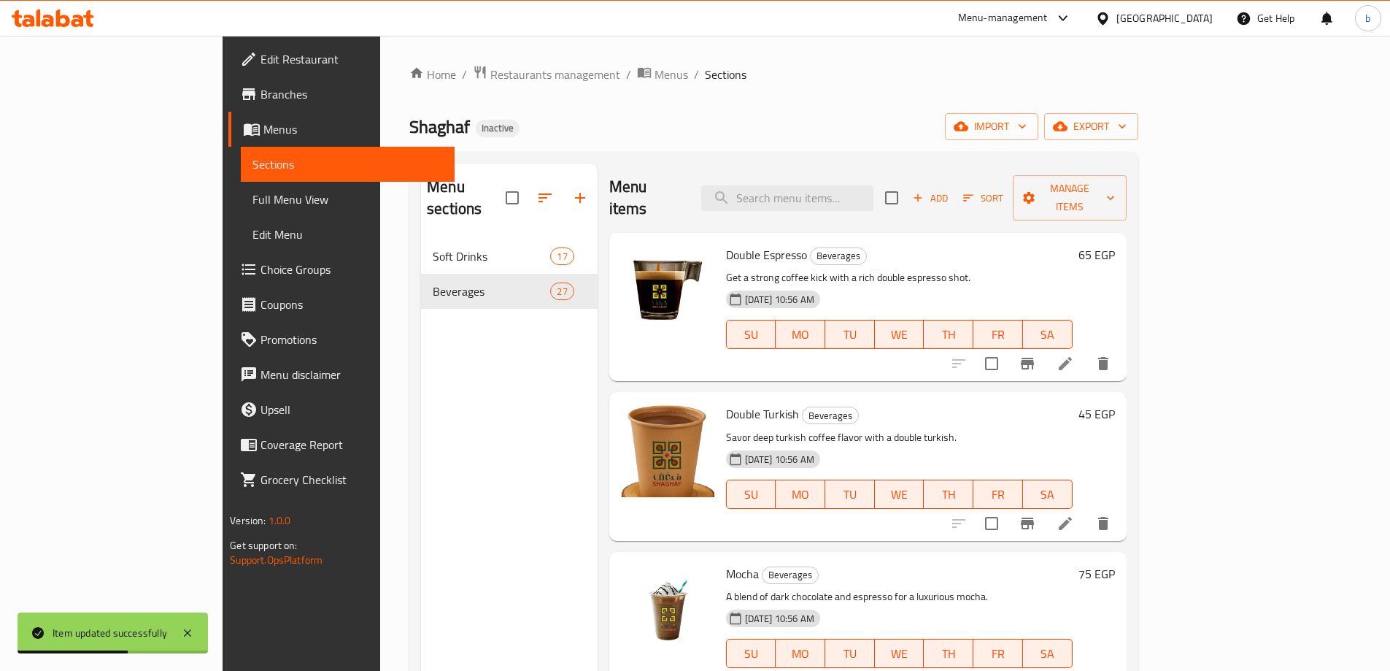
click at [459, 463] on div "Menu sections Soft Drinks 17 Beverages 27" at bounding box center [509, 498] width 177 height 671
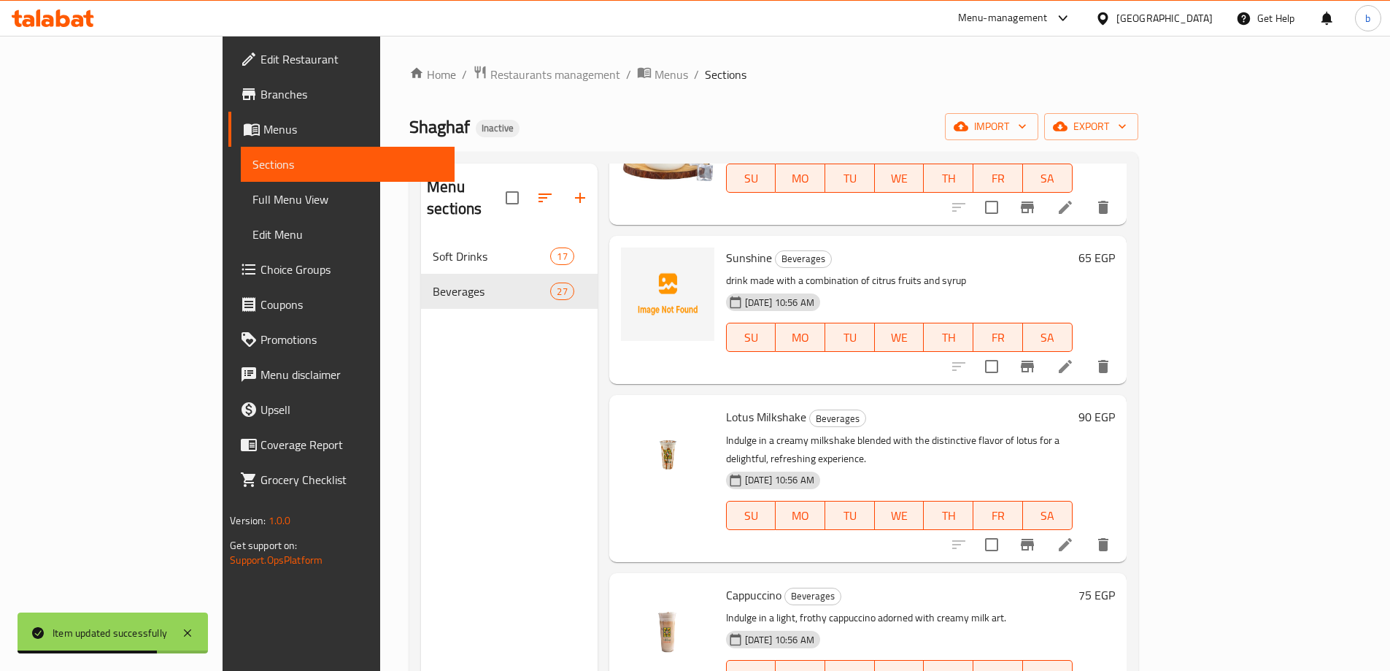
scroll to position [2431, 0]
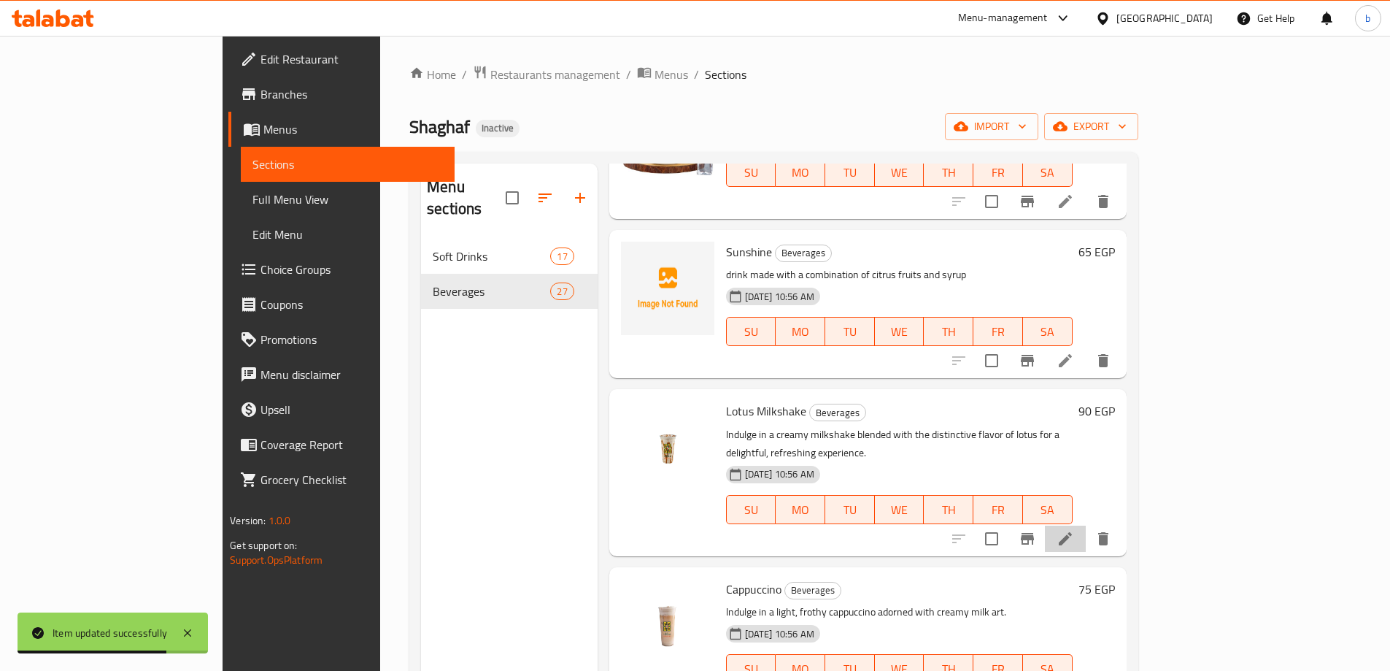
click at [1086, 525] on li at bounding box center [1065, 538] width 41 height 26
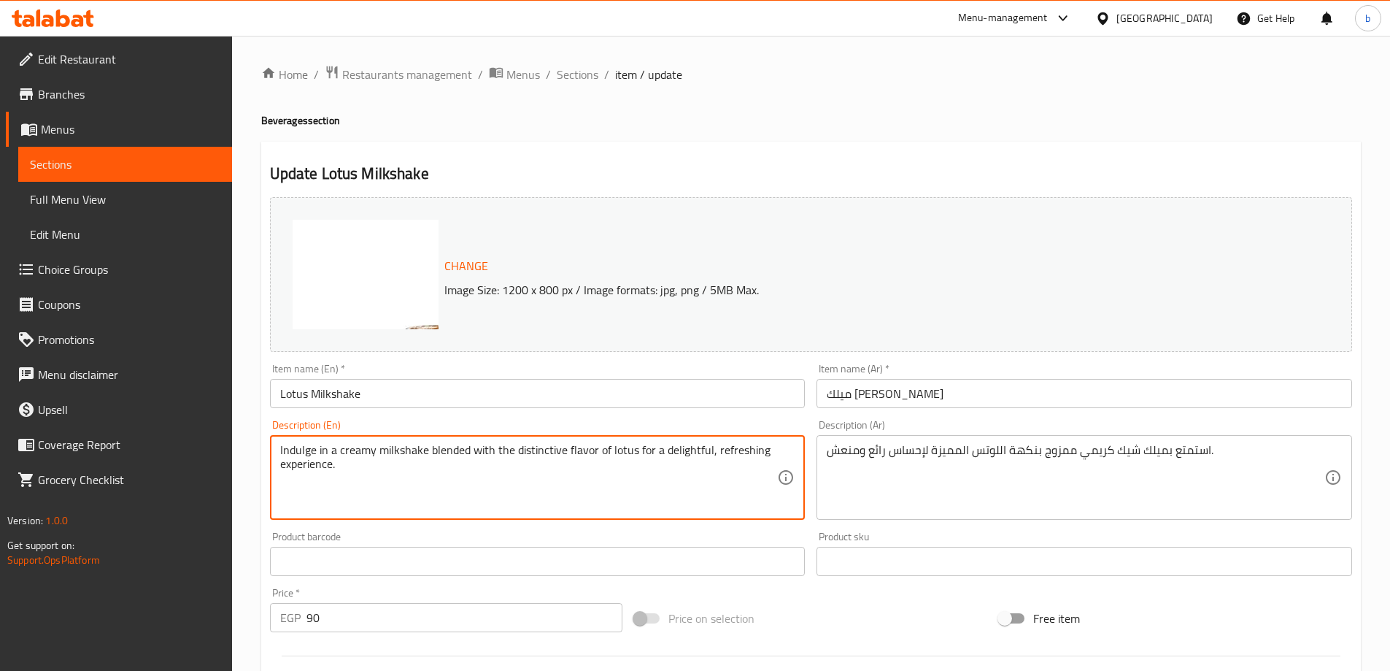
click at [296, 452] on textarea "Indulge in a creamy milkshake blended with the distinctive flavor of lotus for …" at bounding box center [529, 477] width 498 height 69
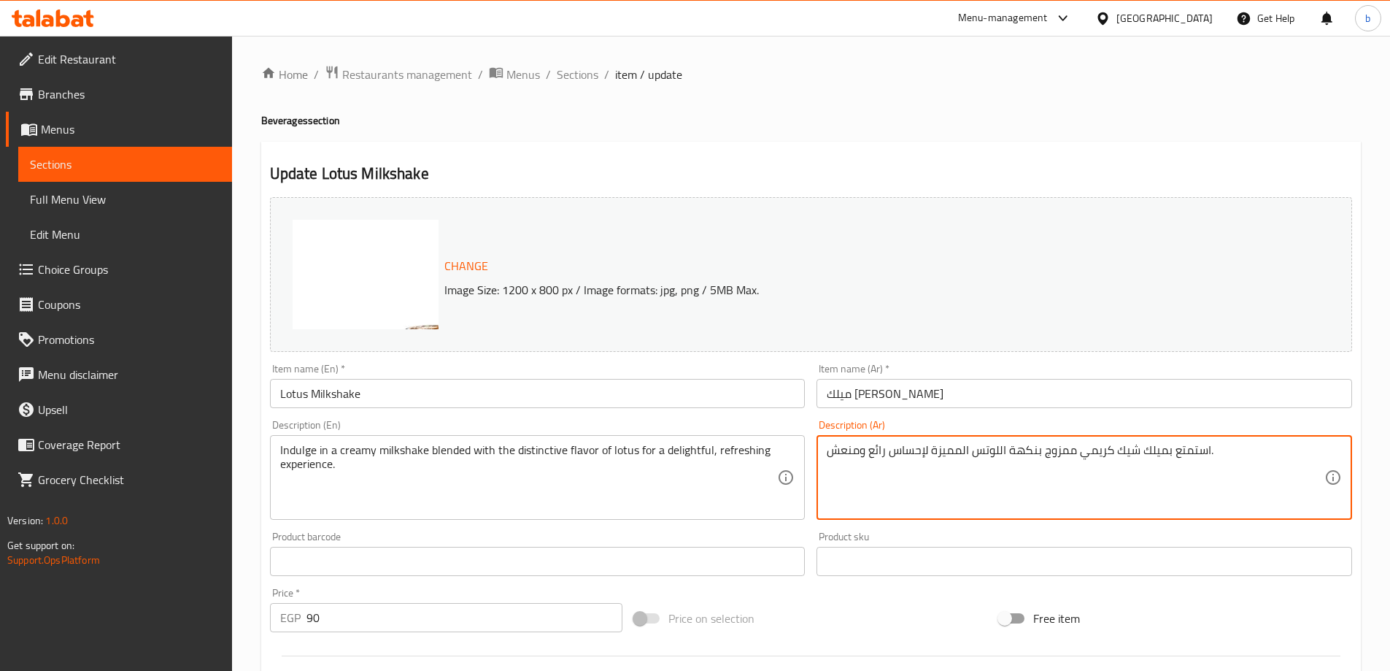
drag, startPoint x: 866, startPoint y: 451, endPoint x: 928, endPoint y: 435, distance: 64.1
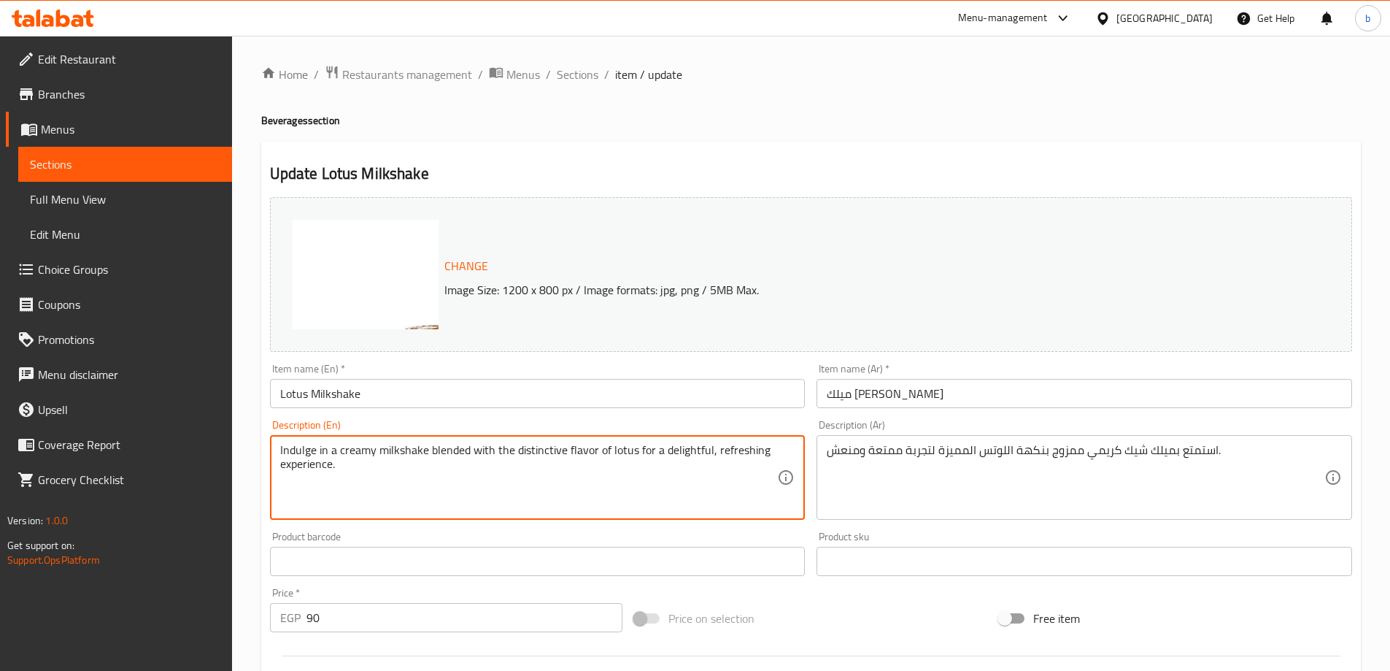
click at [322, 445] on textarea "Indulge in a creamy milkshake blended with the distinctive flavor of lotus for …" at bounding box center [529, 477] width 498 height 69
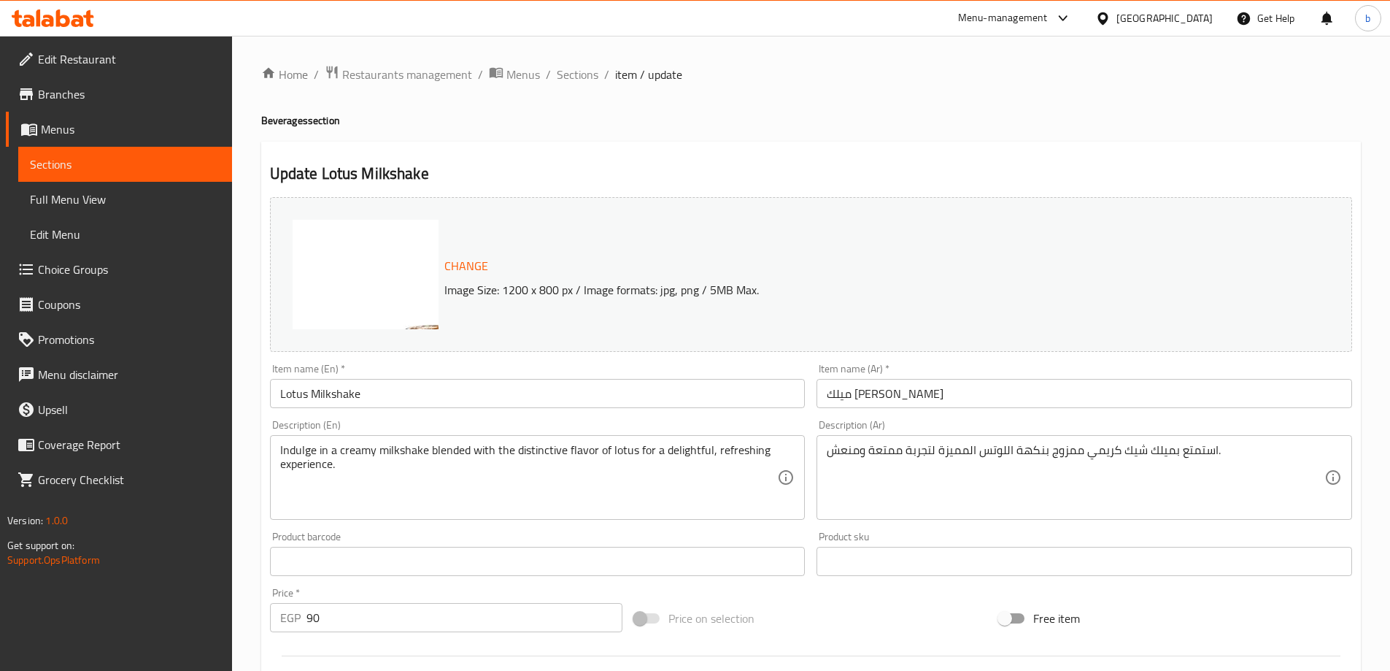
click at [825, 459] on div "استمتع بميلك شيك كريمي ممزوج بنكهة اللوتس المميزة لتجربة ممتعة ومنعش. Descripti…" at bounding box center [1085, 477] width 536 height 85
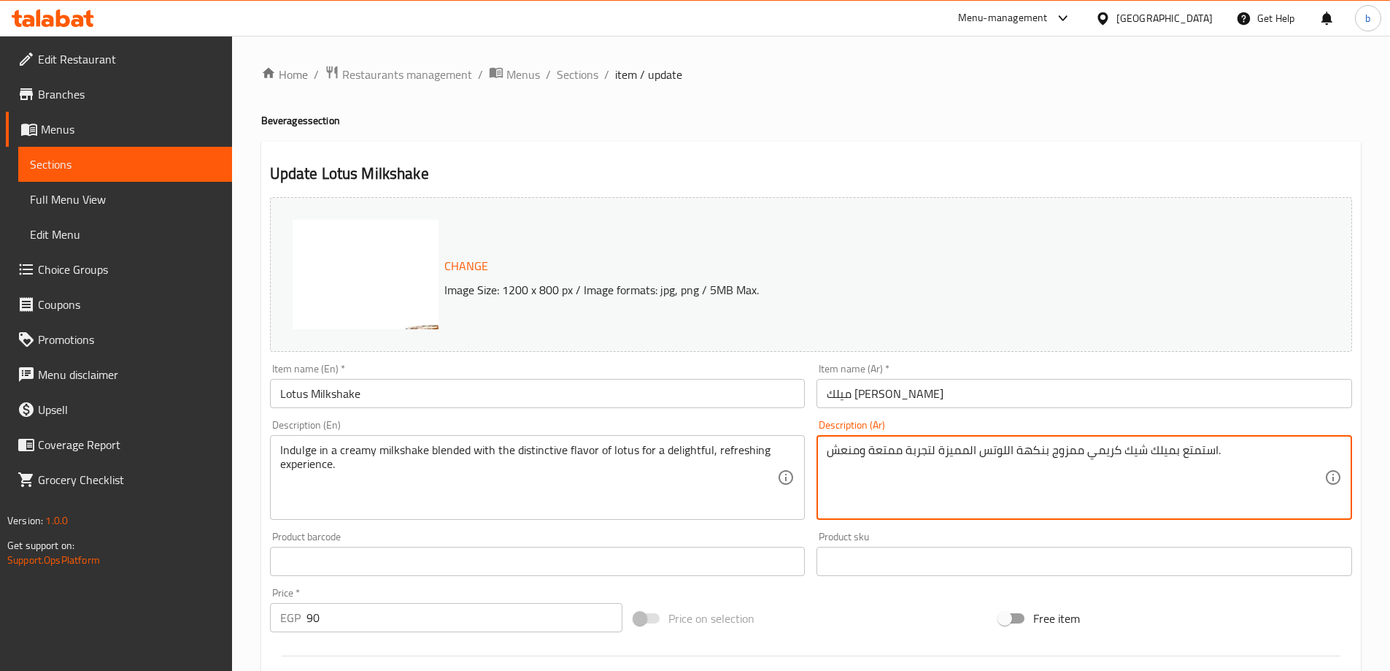
click at [827, 451] on textarea "استمتع بميلك شيك كريمي ممزوج بنكهة اللوتس المميزة لتجربة ممتعة ومنعش." at bounding box center [1076, 477] width 498 height 69
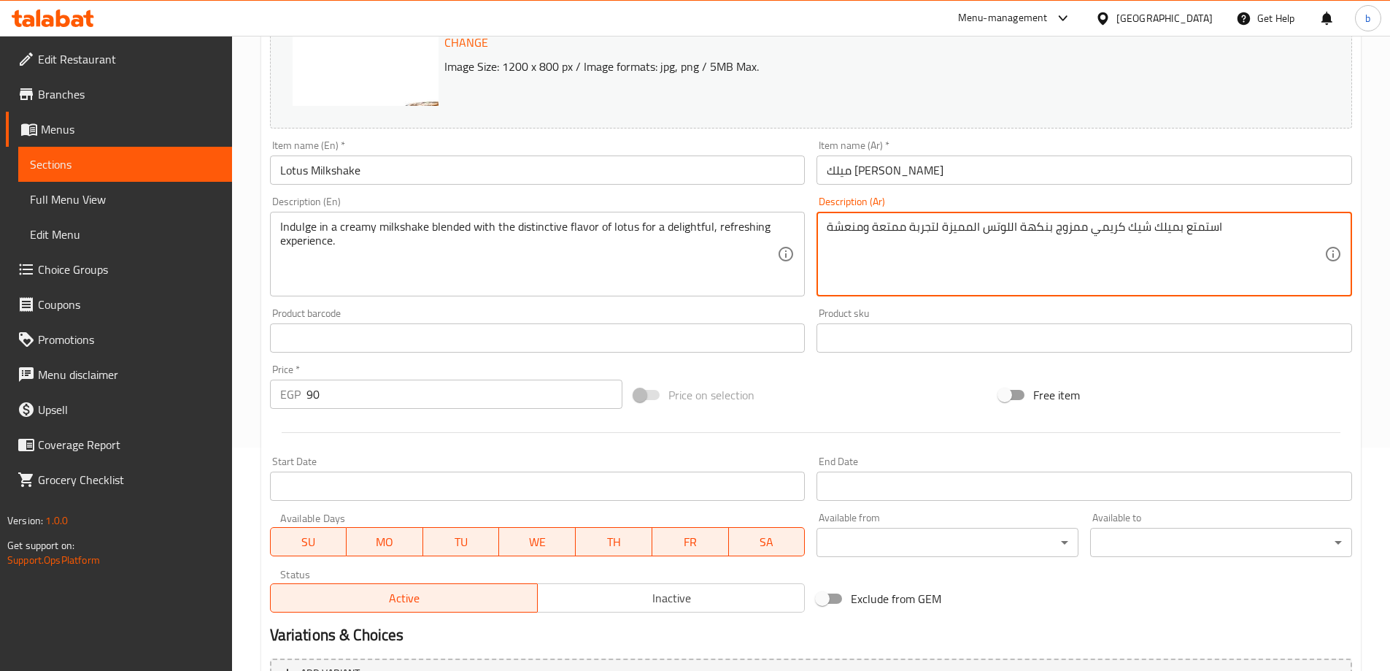
scroll to position [382, 0]
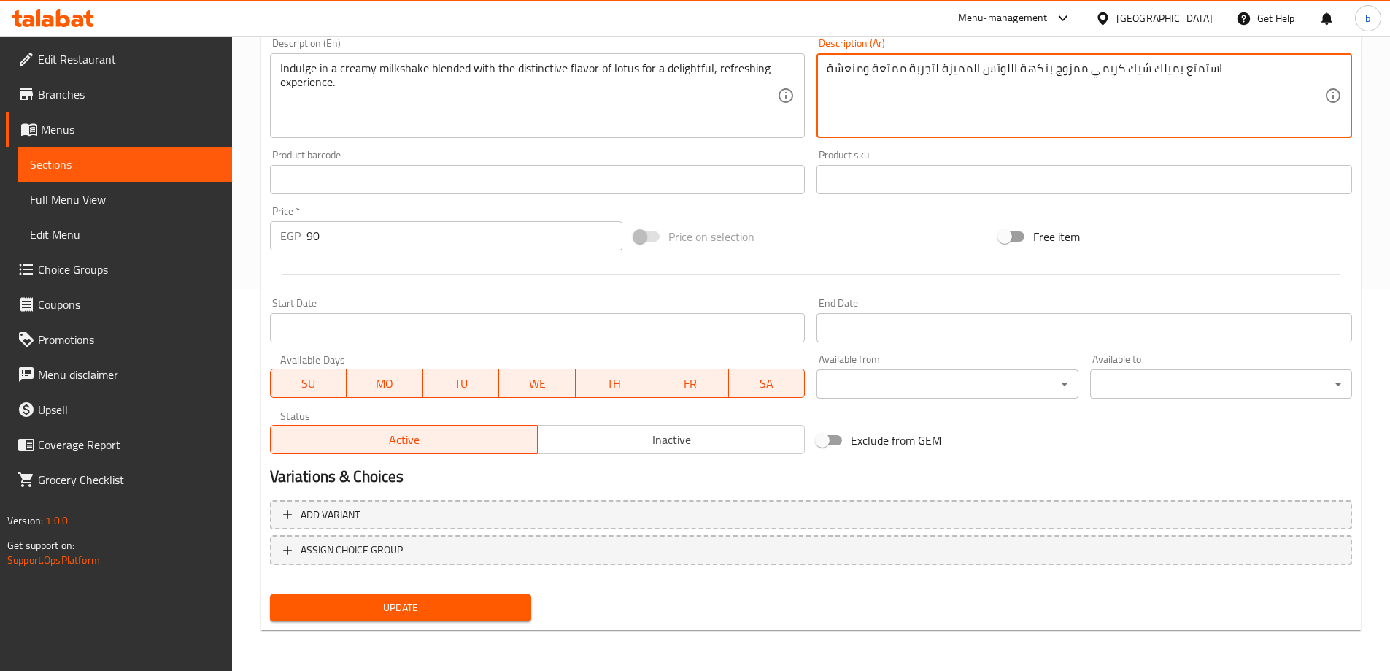
type textarea "استمتع بميلك شيك كريمي ممزوج بنكهة اللوتس المميزة لتجربة ممتعة ومنعشة"
click at [479, 607] on span "Update" at bounding box center [401, 607] width 239 height 18
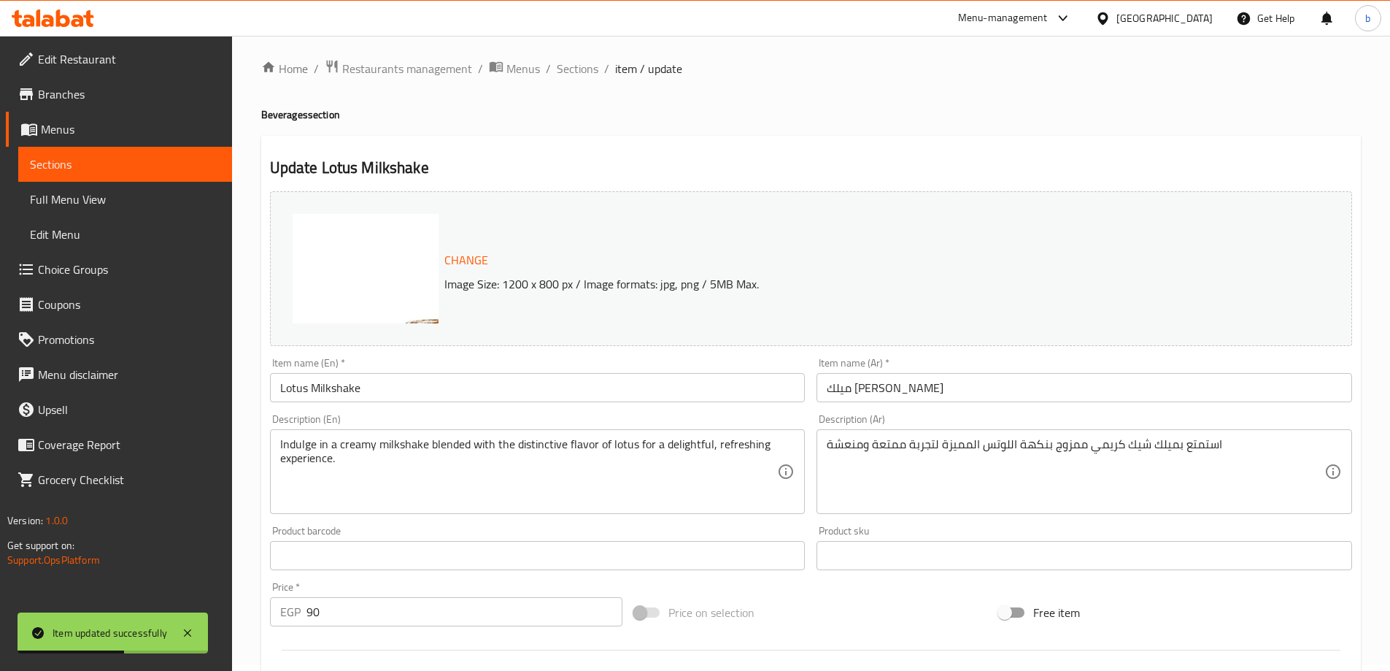
scroll to position [0, 0]
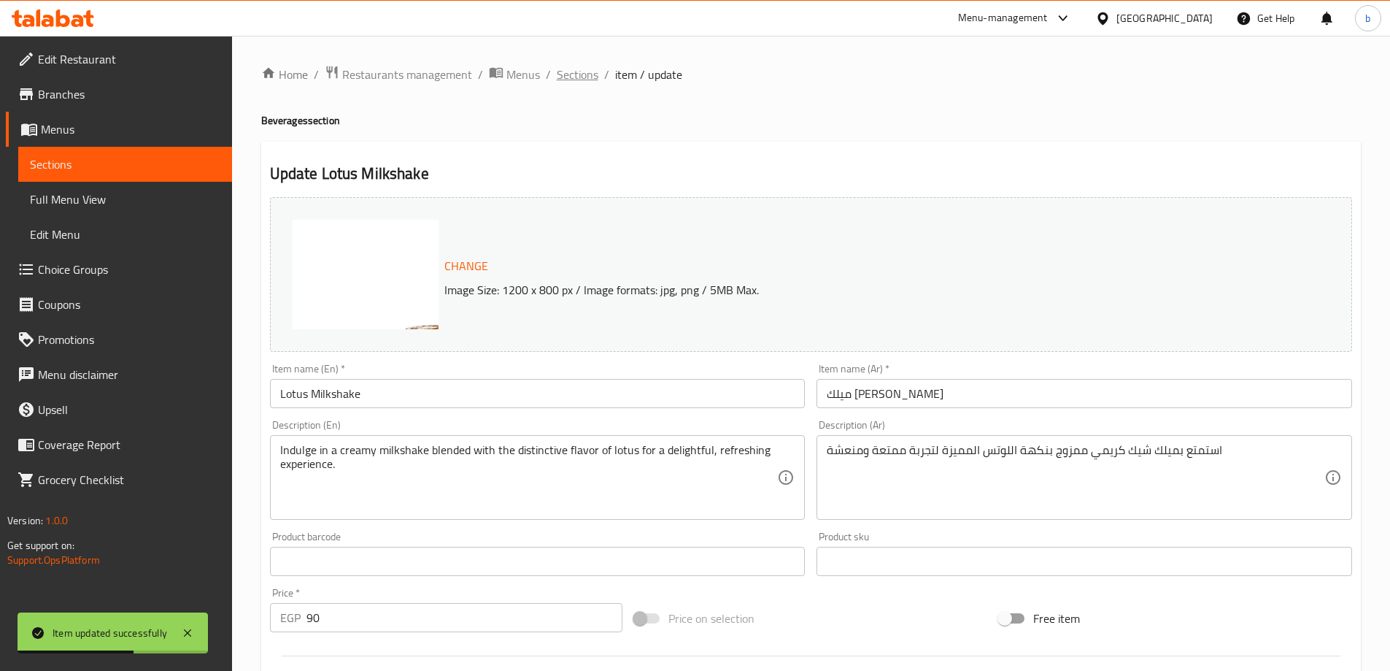
click at [588, 78] on span "Sections" at bounding box center [578, 75] width 42 height 18
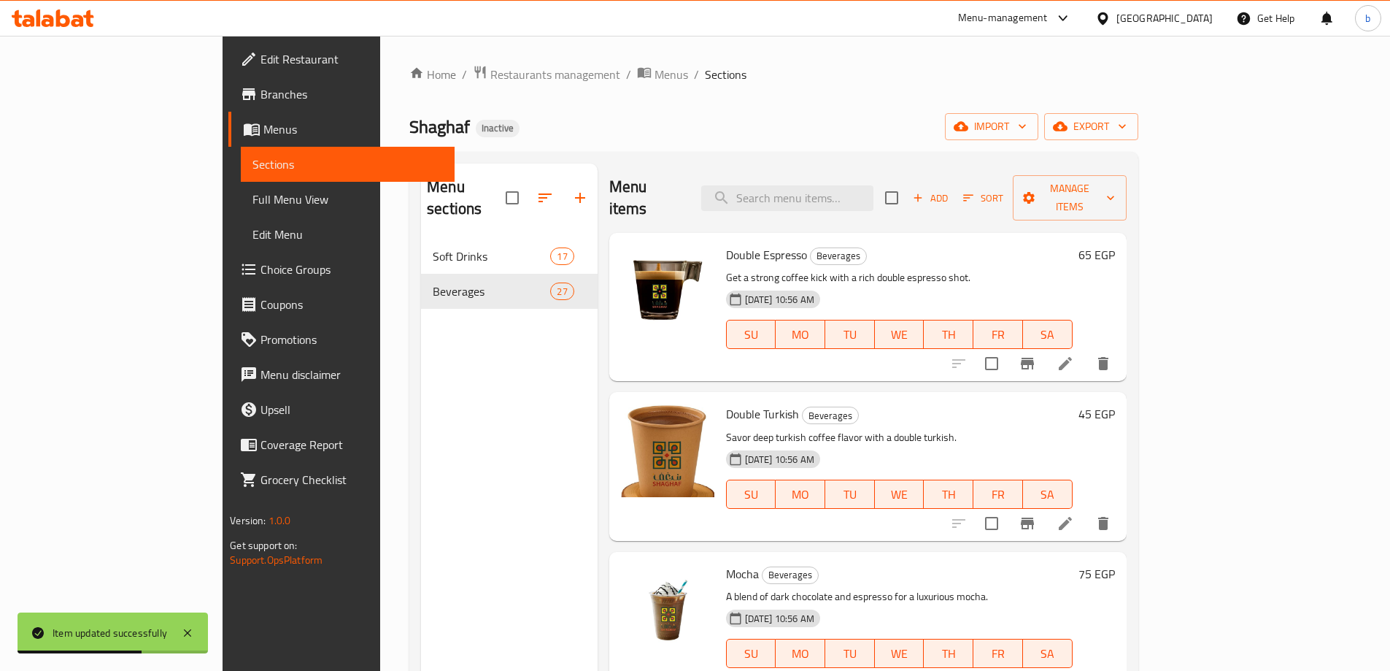
click at [1073, 428] on p "Savor deep turkish coffee flavor with a double turkish." at bounding box center [899, 437] width 347 height 18
click at [426, 436] on div "Menu sections Soft Drinks 17 Beverages 27" at bounding box center [509, 498] width 177 height 671
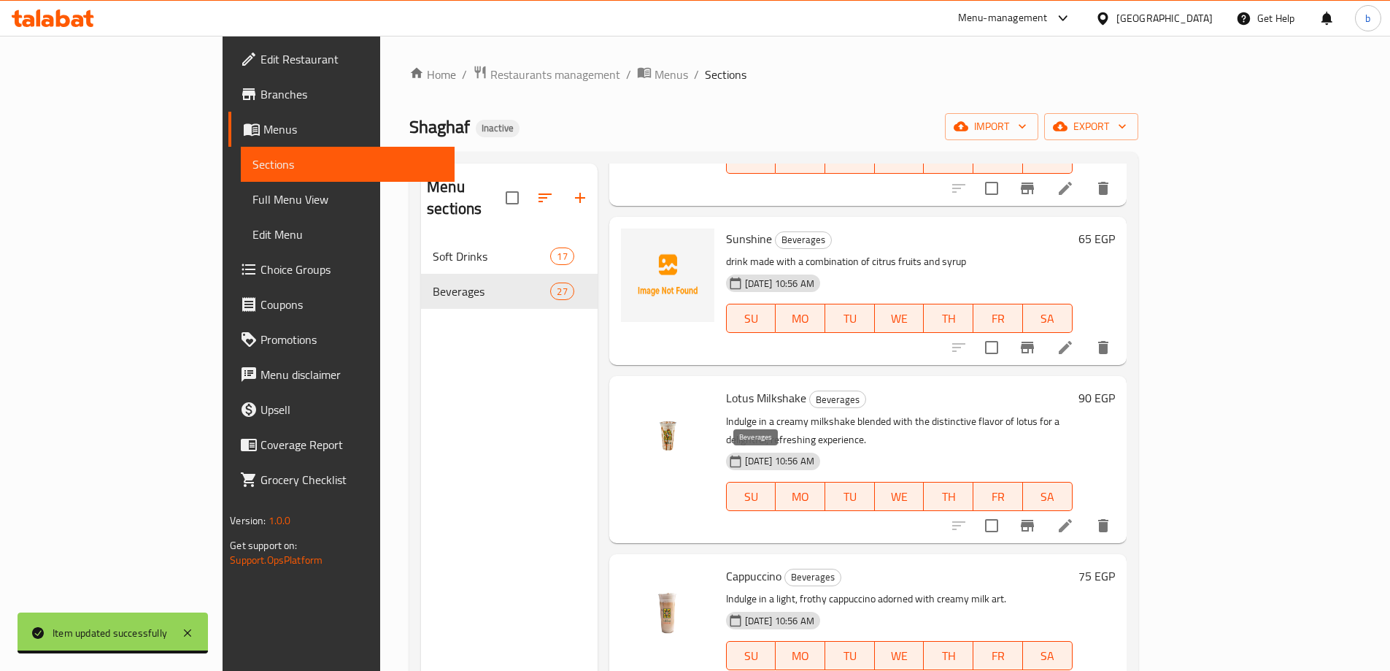
scroll to position [2517, 0]
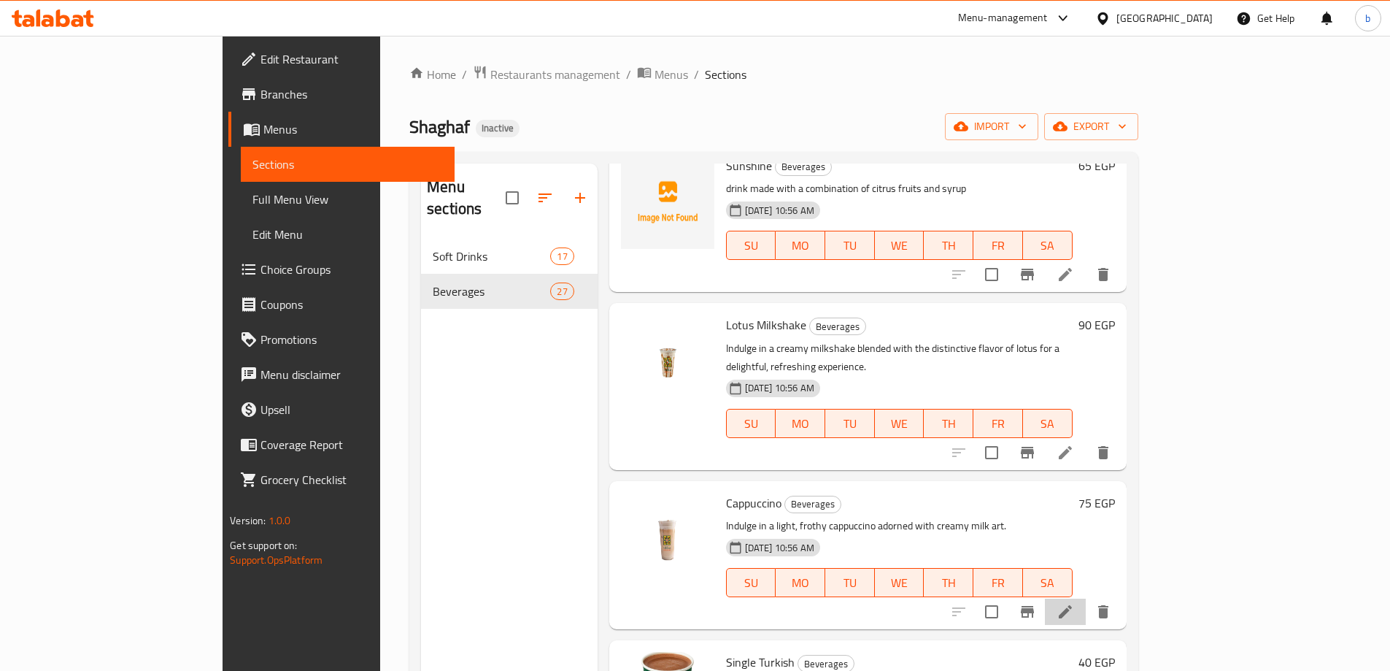
click at [1086, 598] on li at bounding box center [1065, 611] width 41 height 26
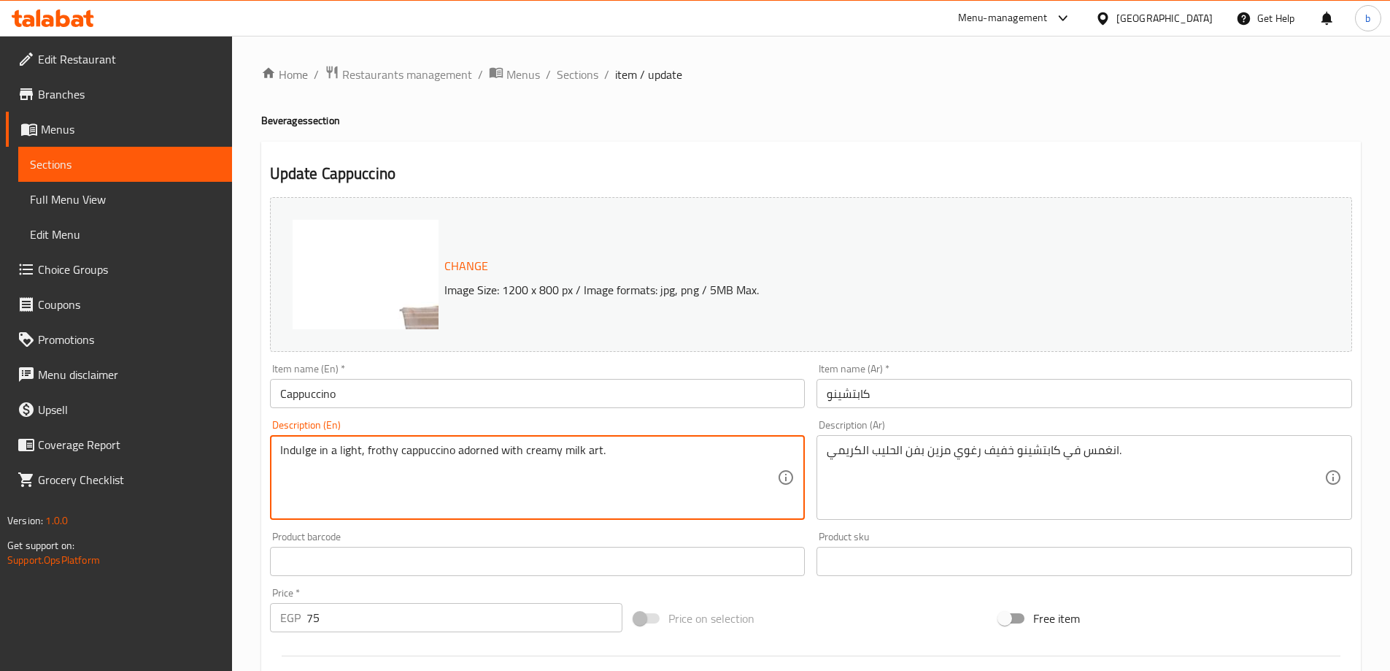
click at [352, 454] on textarea "Indulge in a light, frothy cappuccino adorned with creamy milk art." at bounding box center [529, 477] width 498 height 69
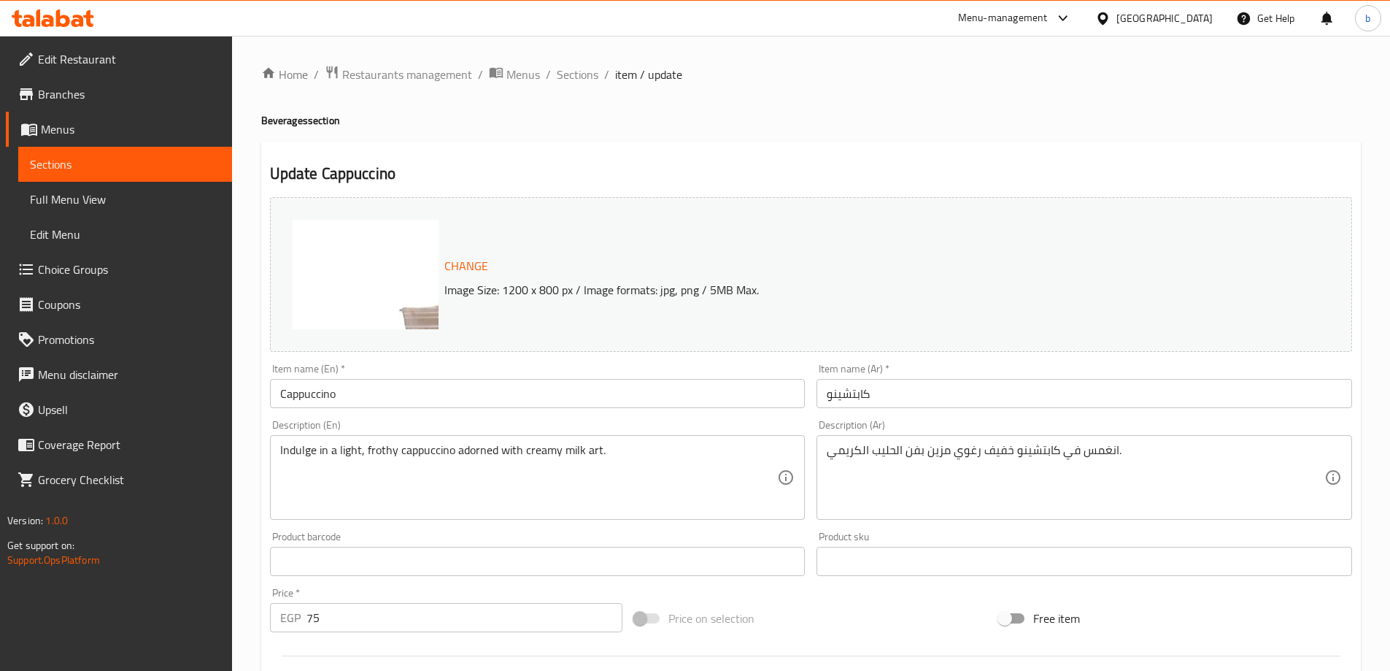
click at [375, 453] on textarea "Indulge in a light, frothy cappuccino adorned with creamy milk art." at bounding box center [529, 477] width 498 height 69
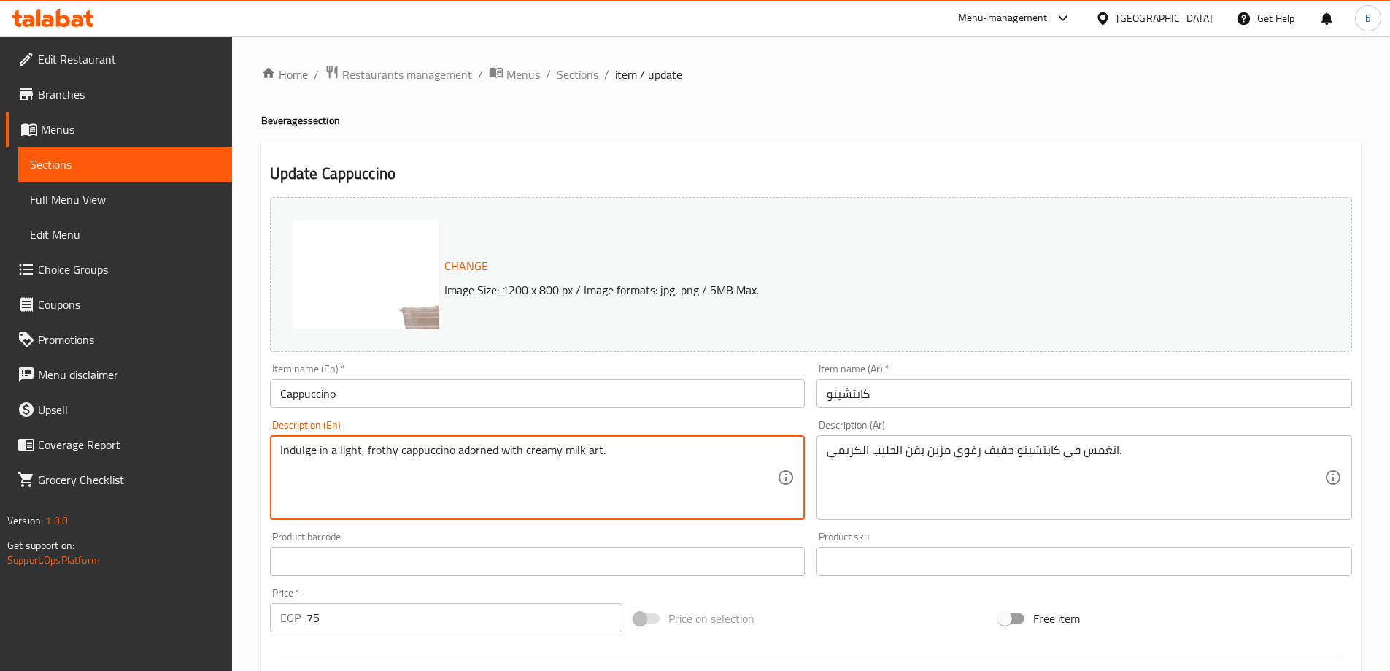
click at [375, 453] on textarea "Indulge in a light, frothy cappuccino adorned with creamy milk art." at bounding box center [529, 477] width 498 height 69
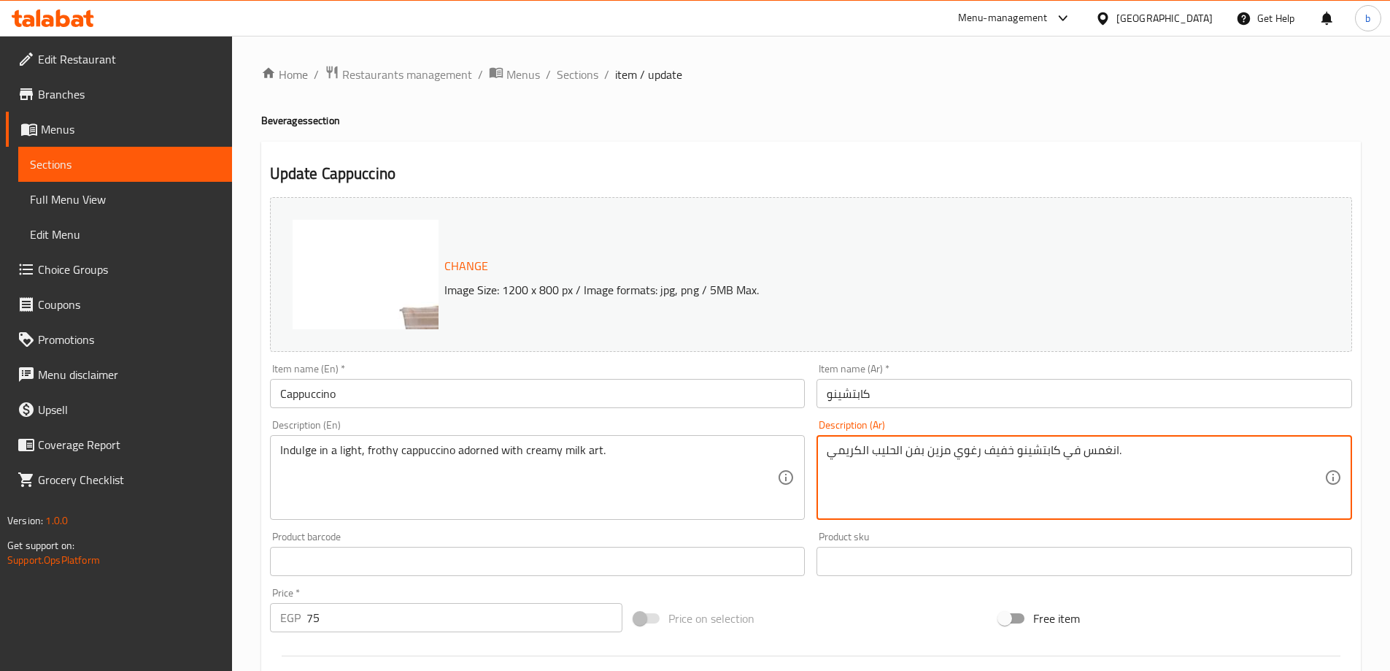
click at [827, 452] on textarea "انغمس في كابتشينو خفيف رغوي مزين بفن الحليب الكريمي." at bounding box center [1076, 477] width 498 height 69
click at [1137, 444] on textarea "انغمس في كابتشينو خفيف رغوي مزين بفن الحليب الكريمي." at bounding box center [1076, 477] width 498 height 69
click at [1066, 464] on textarea "انغمس في كابتشينو خفيف رغوي مزين بفن الحليب الكريمي." at bounding box center [1076, 477] width 498 height 69
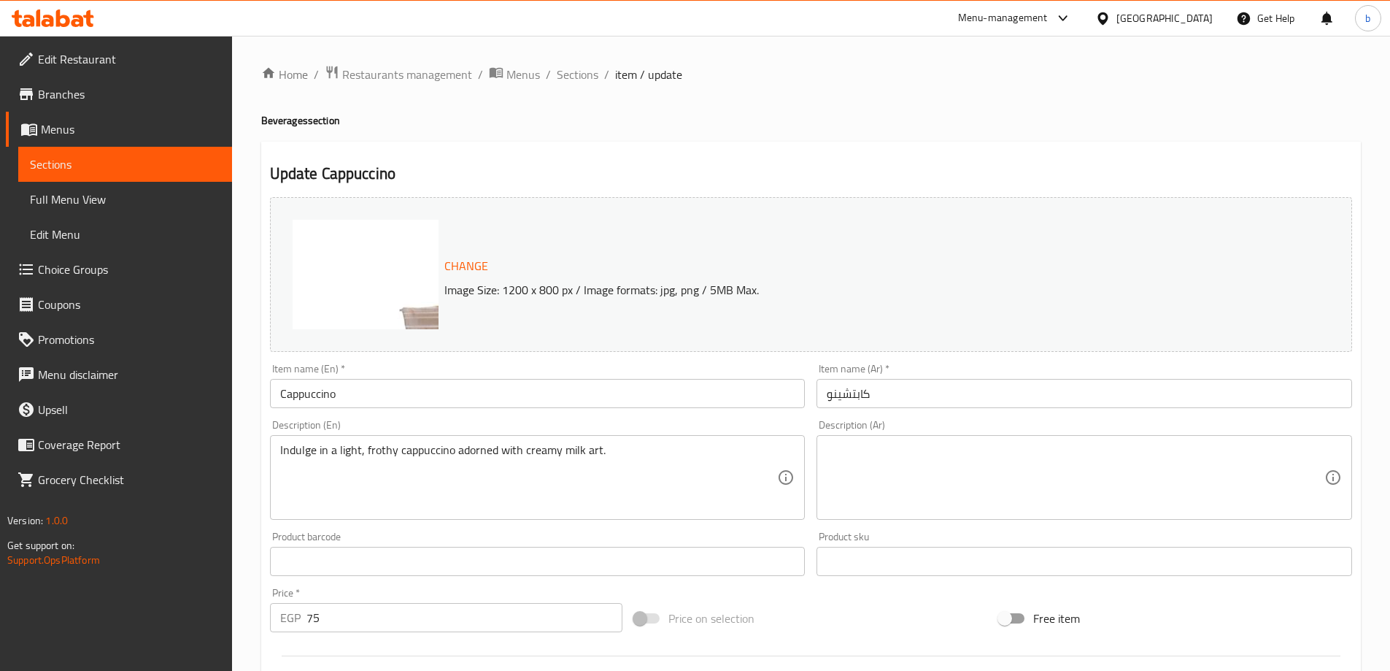
drag, startPoint x: 275, startPoint y: 450, endPoint x: 363, endPoint y: 450, distance: 87.6
click at [341, 455] on div "Indulge in a light, frothy cappuccino adorned with creamy milk art. Description…" at bounding box center [538, 477] width 536 height 85
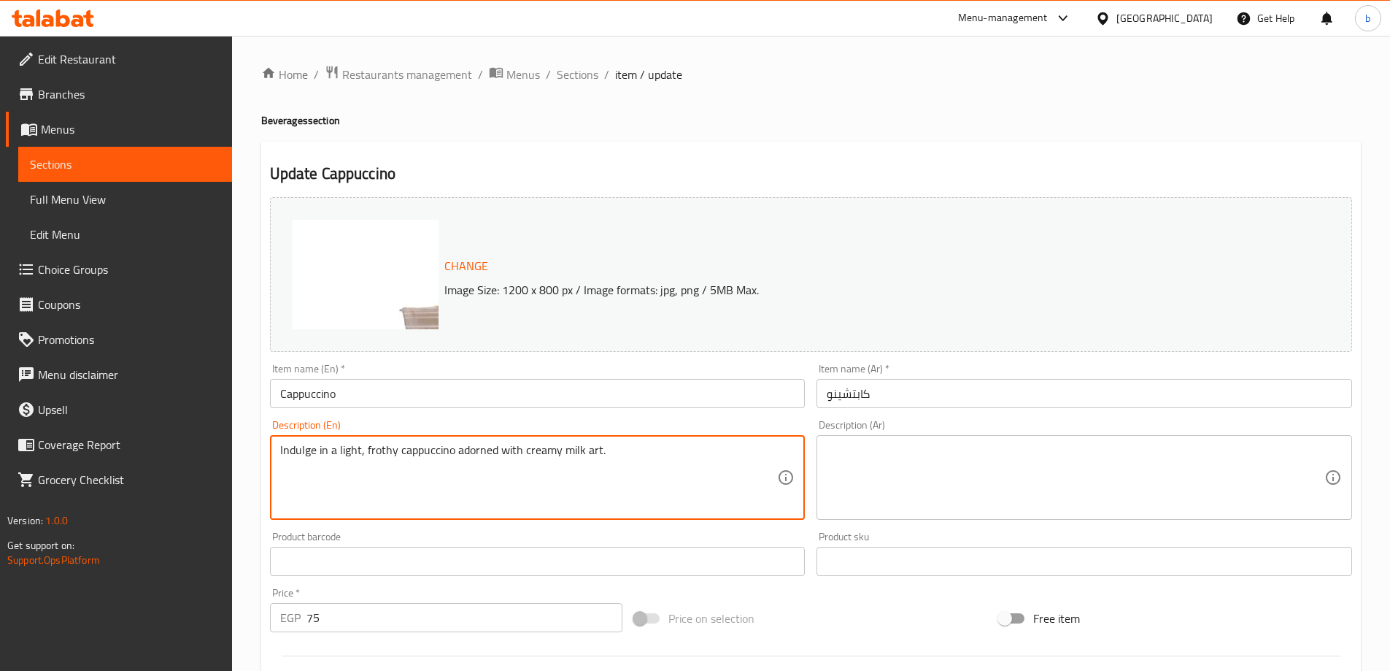
drag, startPoint x: 359, startPoint y: 450, endPoint x: 263, endPoint y: 452, distance: 96.4
click at [263, 452] on div "Update Cappuccino Change Image Size: 1200 x 800 px / Image formats: jpg, png / …" at bounding box center [811, 577] width 1100 height 871
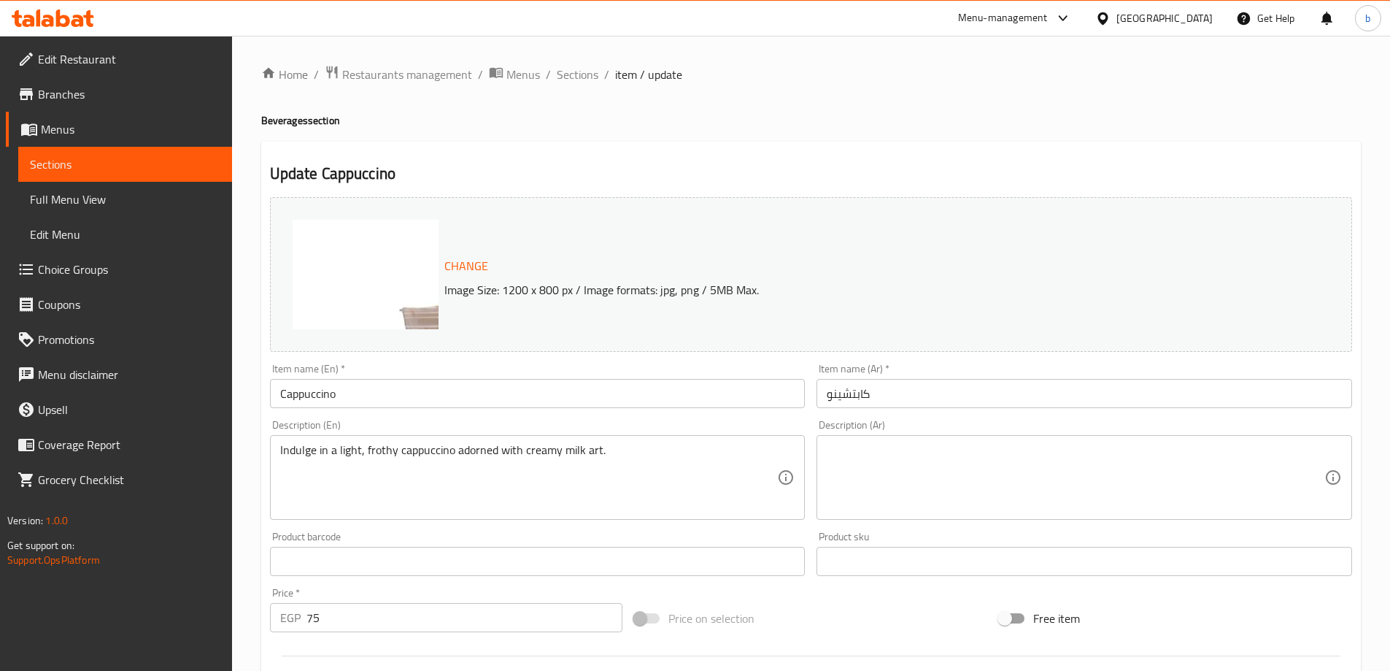
click at [1086, 481] on textarea at bounding box center [1076, 477] width 498 height 69
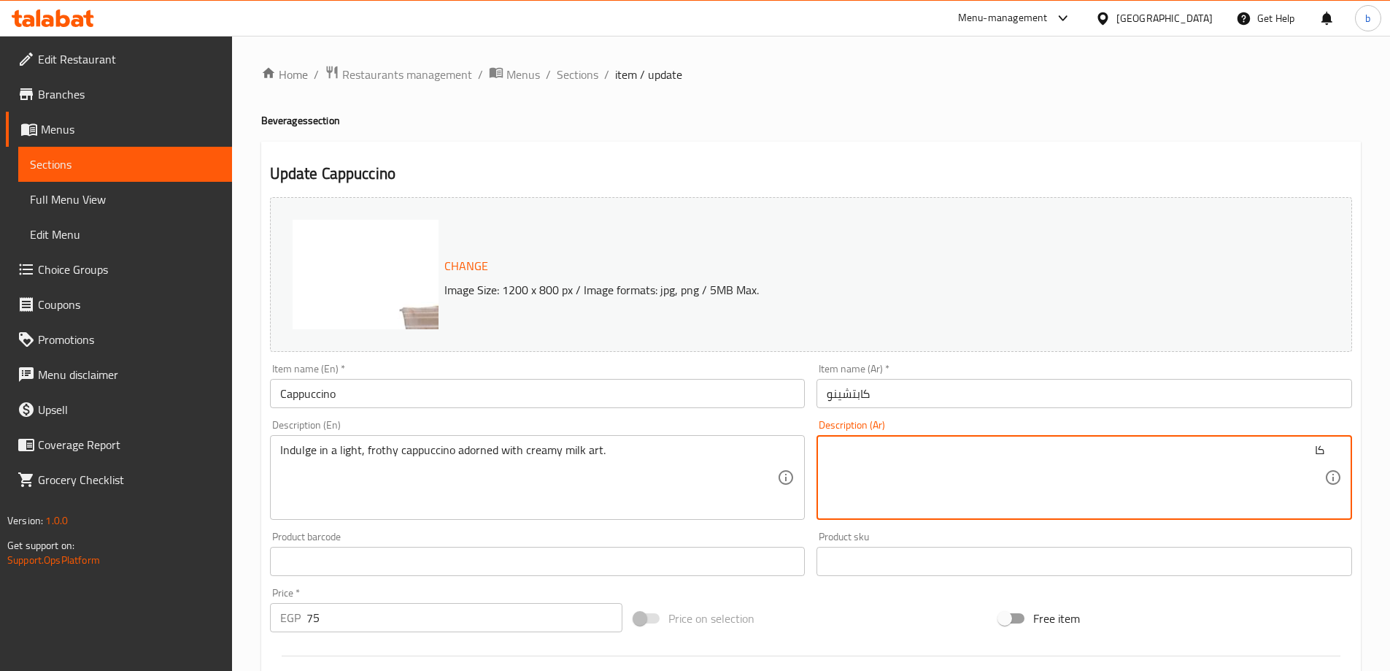
type textarea "ك"
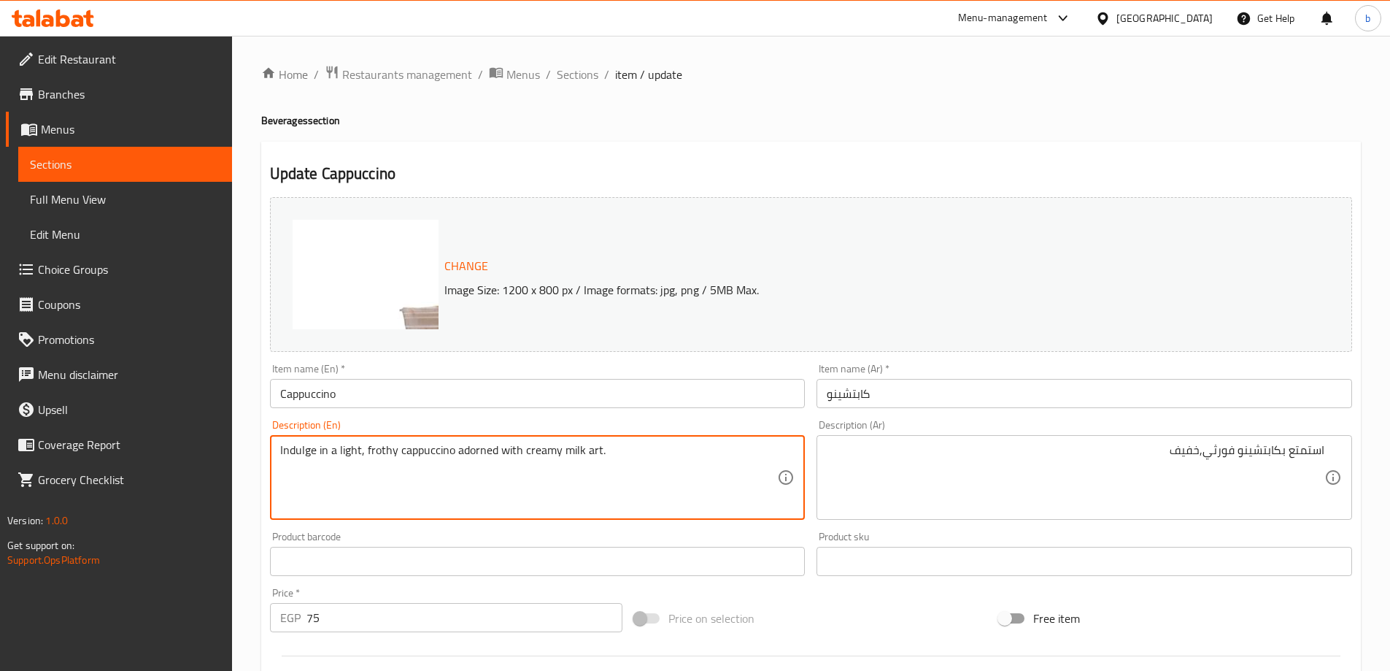
drag, startPoint x: 455, startPoint y: 452, endPoint x: 598, endPoint y: 444, distance: 143.3
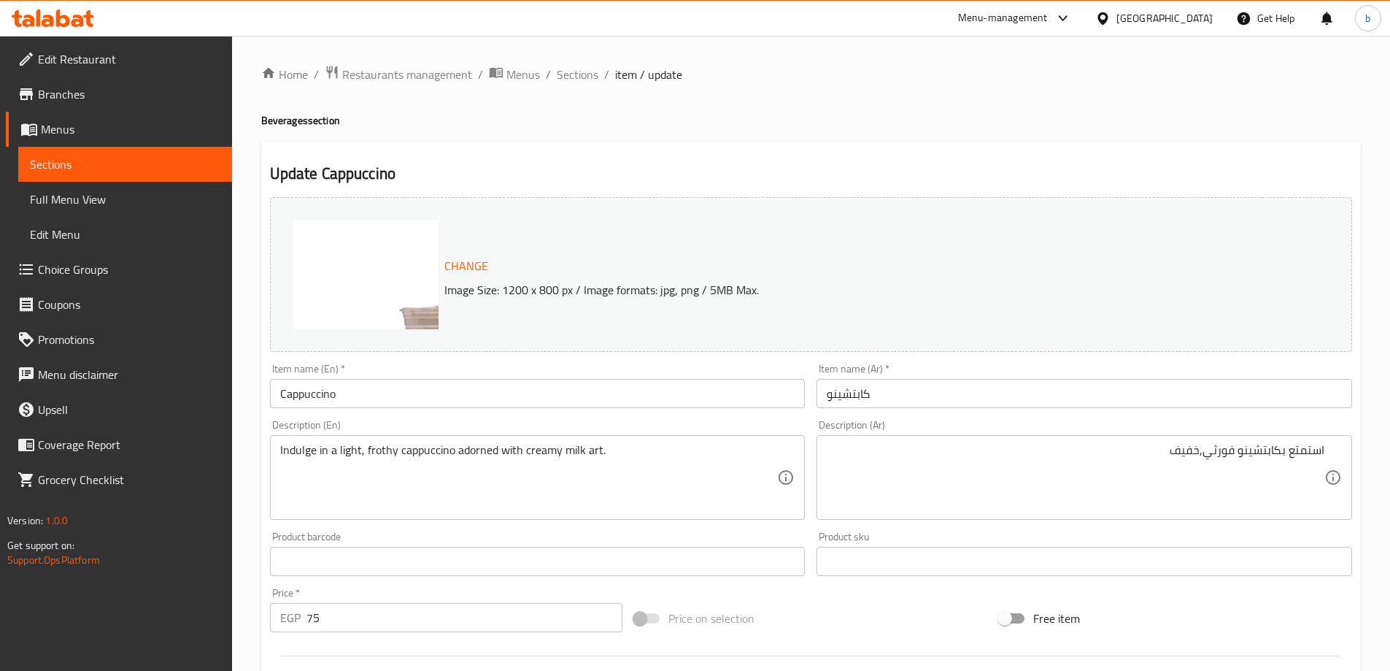
click at [475, 453] on textarea "Indulge in a light, frothy cappuccino adorned with creamy milk art." at bounding box center [529, 477] width 498 height 69
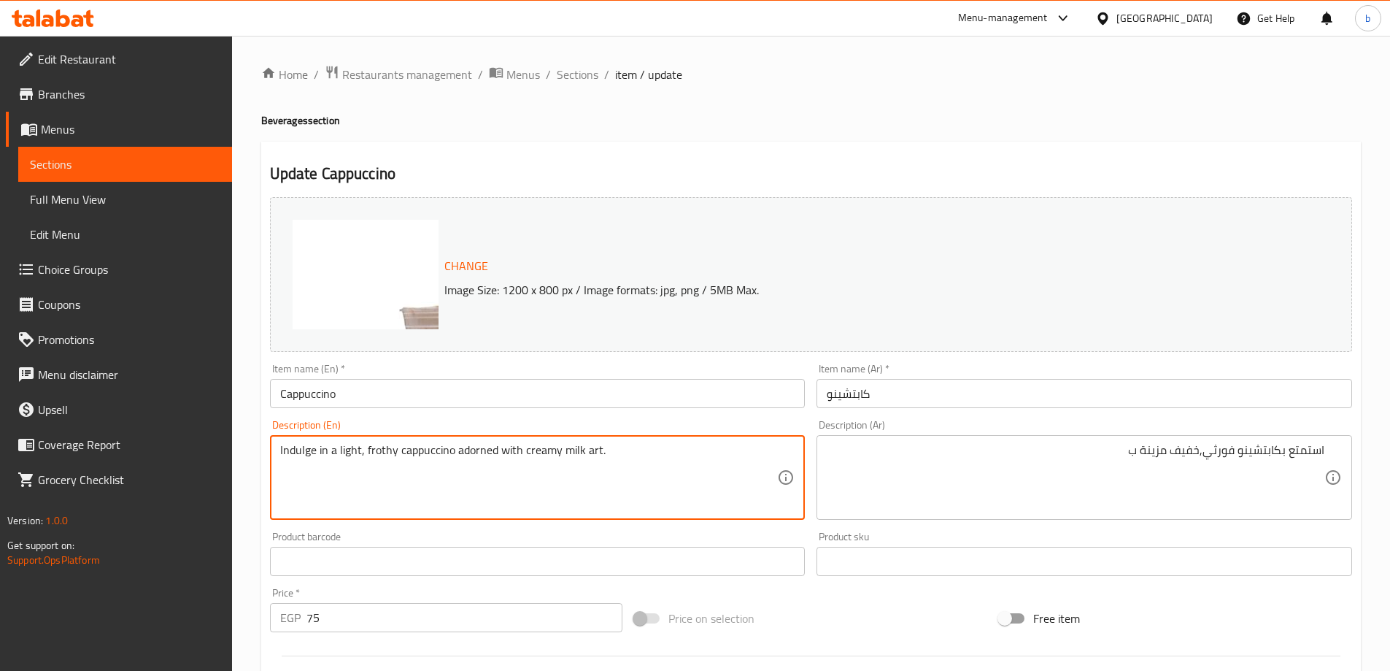
drag, startPoint x: 523, startPoint y: 451, endPoint x: 596, endPoint y: 444, distance: 74.0
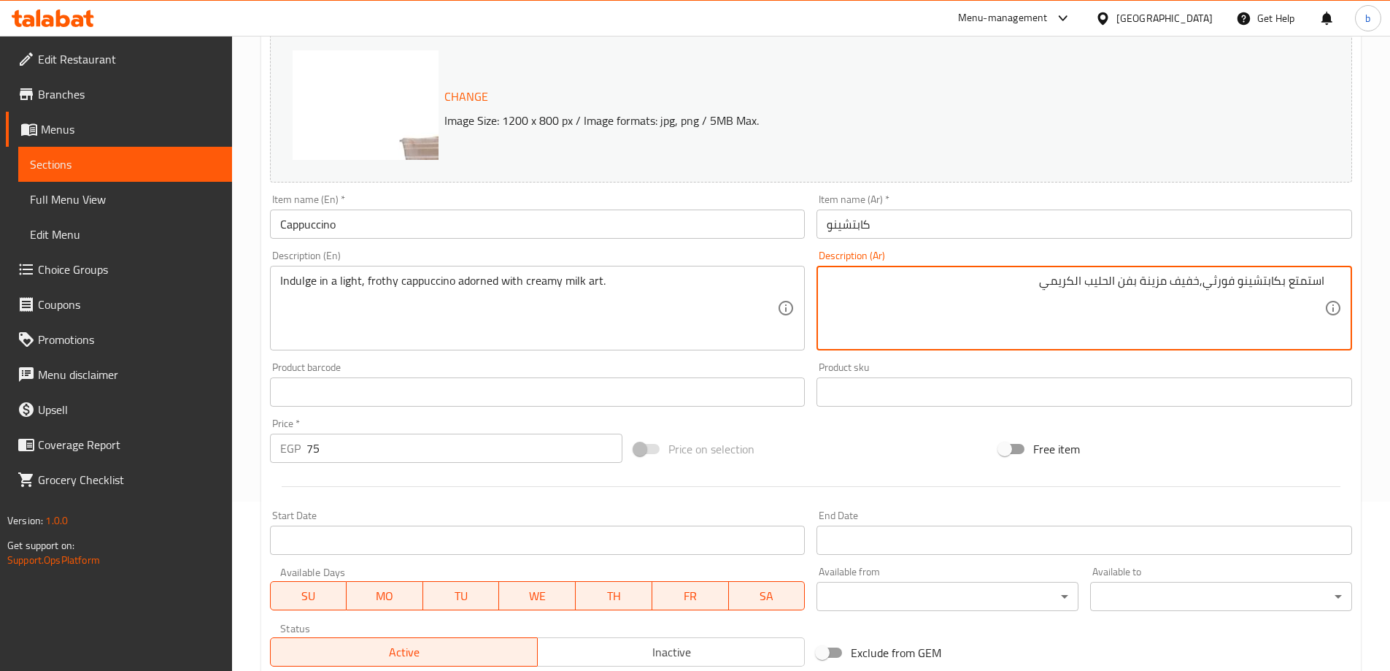
scroll to position [382, 0]
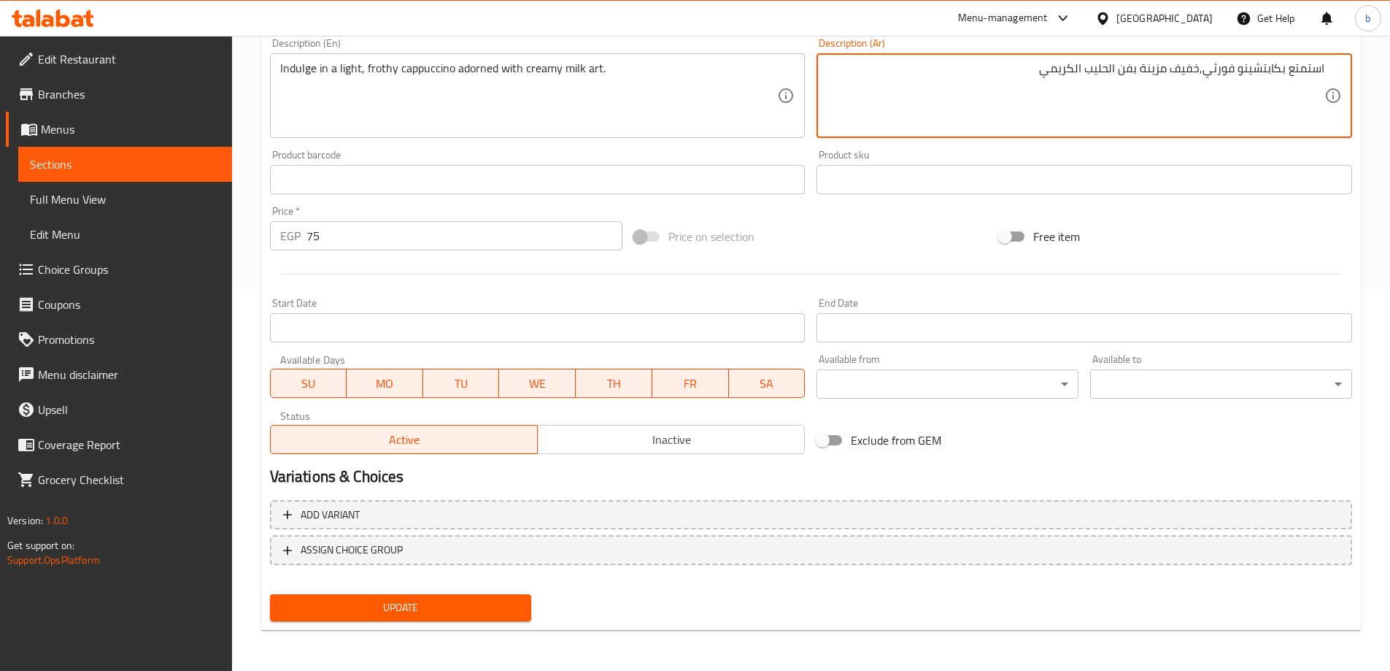
type textarea "استمتع بكابتشينو فورثي,خفيف مزينة بفن الحليب الكريمي"
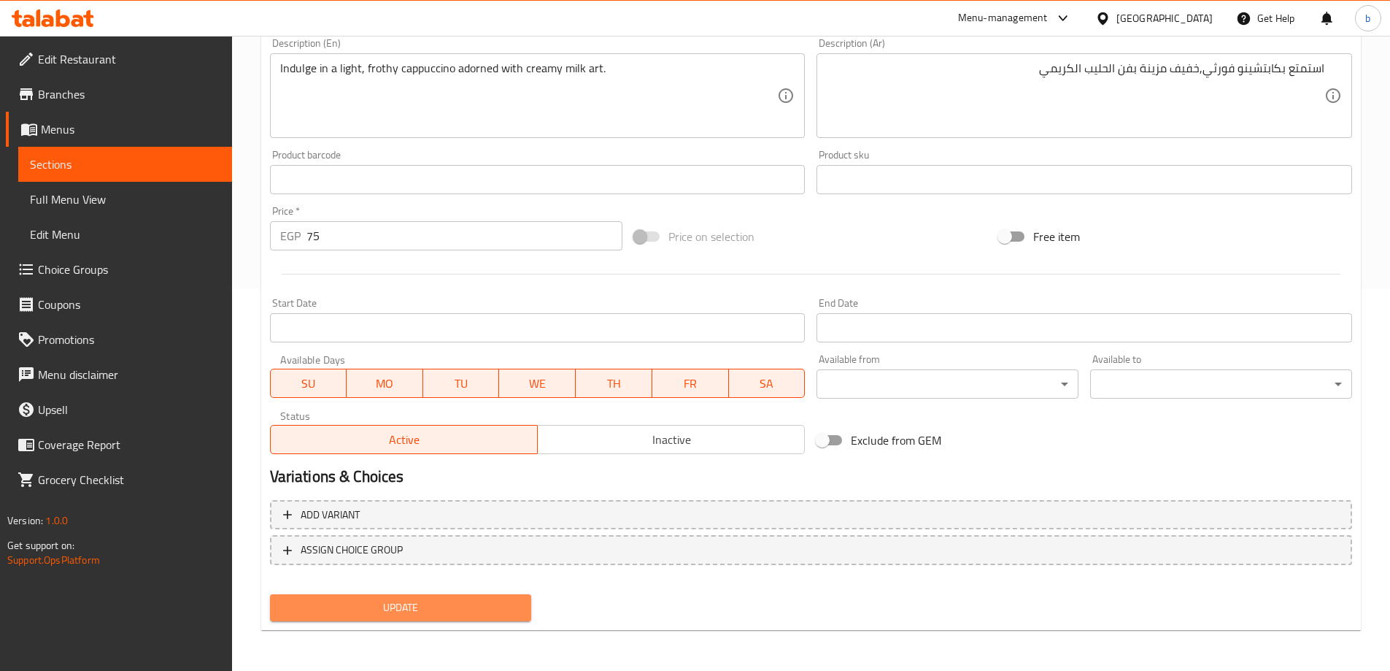
click at [413, 598] on span "Update" at bounding box center [401, 607] width 239 height 18
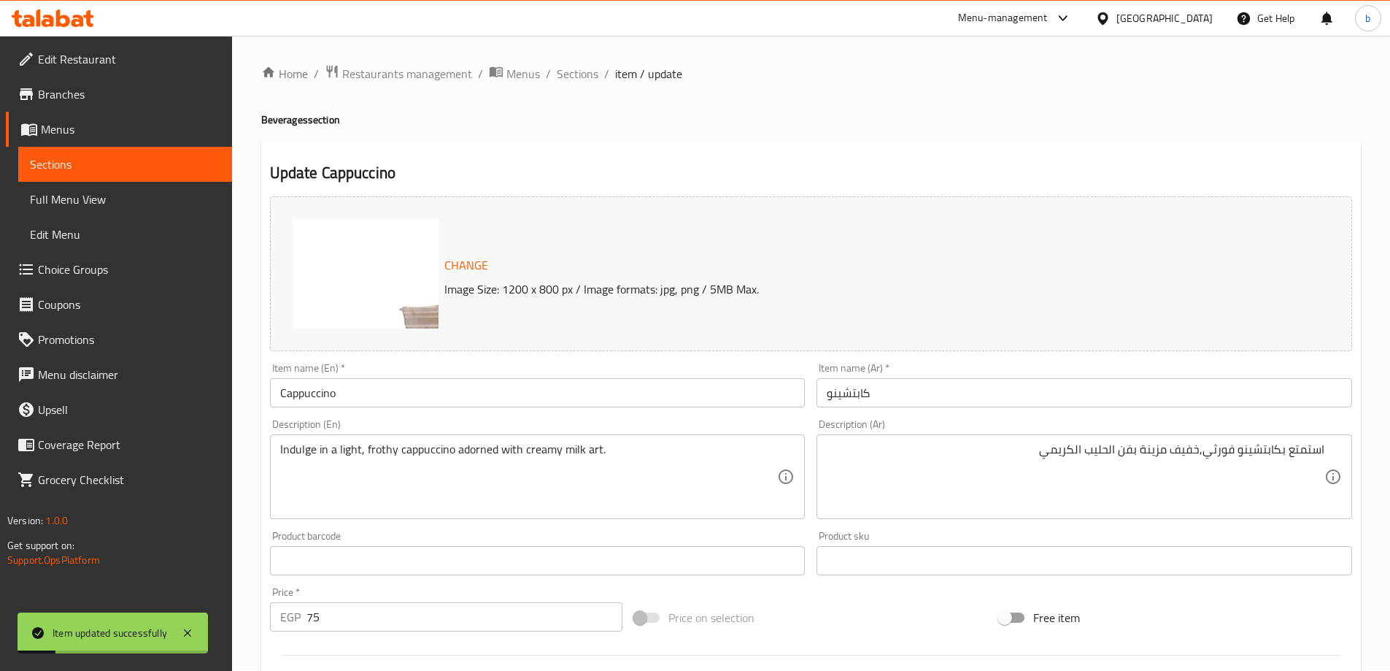
scroll to position [0, 0]
click at [575, 71] on span "Sections" at bounding box center [578, 75] width 42 height 18
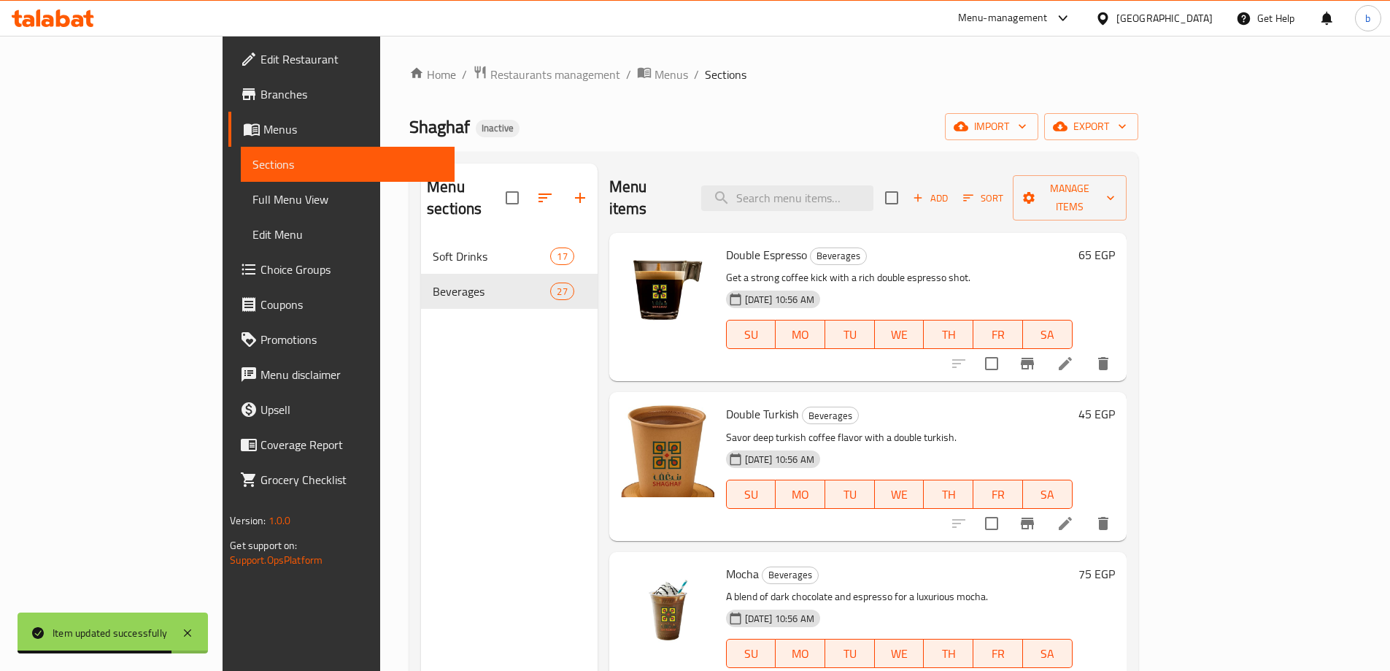
click at [932, 404] on h6 "Double Turkish Beverages" at bounding box center [899, 414] width 347 height 20
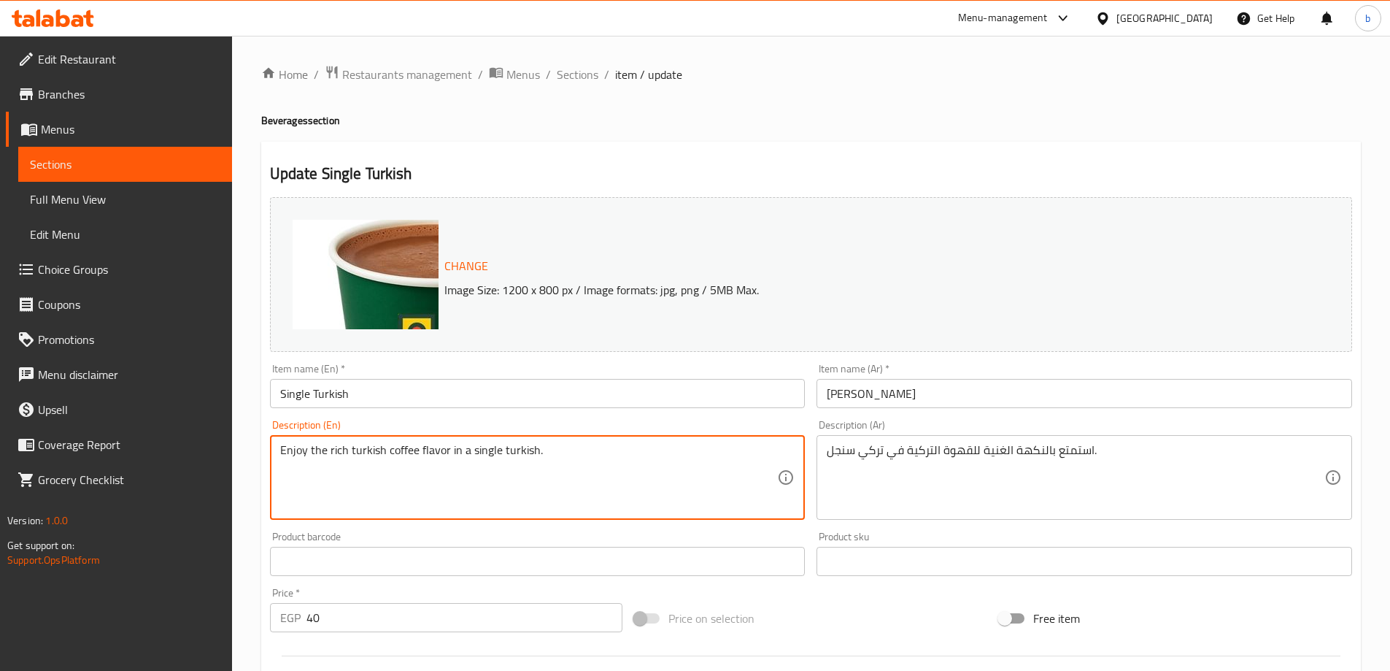
click at [351, 447] on textarea "Enjoy the rich turkish coffee flavor in a single turkish." at bounding box center [529, 477] width 498 height 69
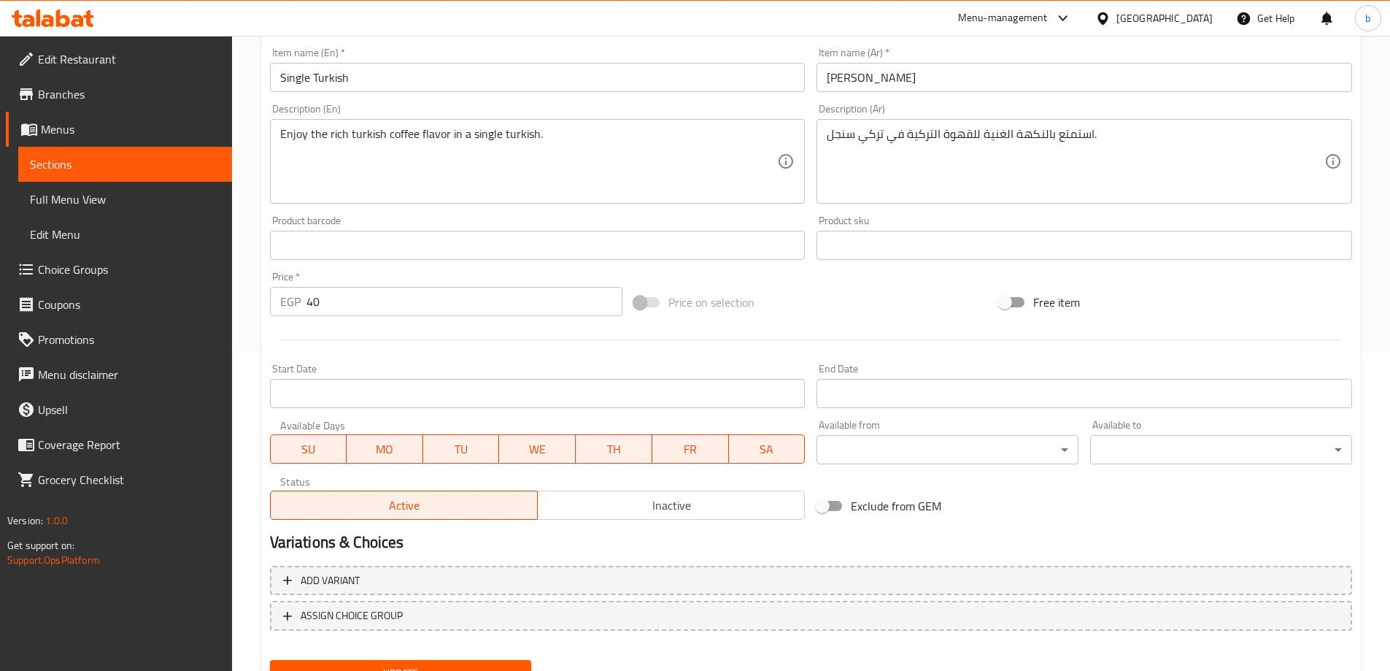
scroll to position [382, 0]
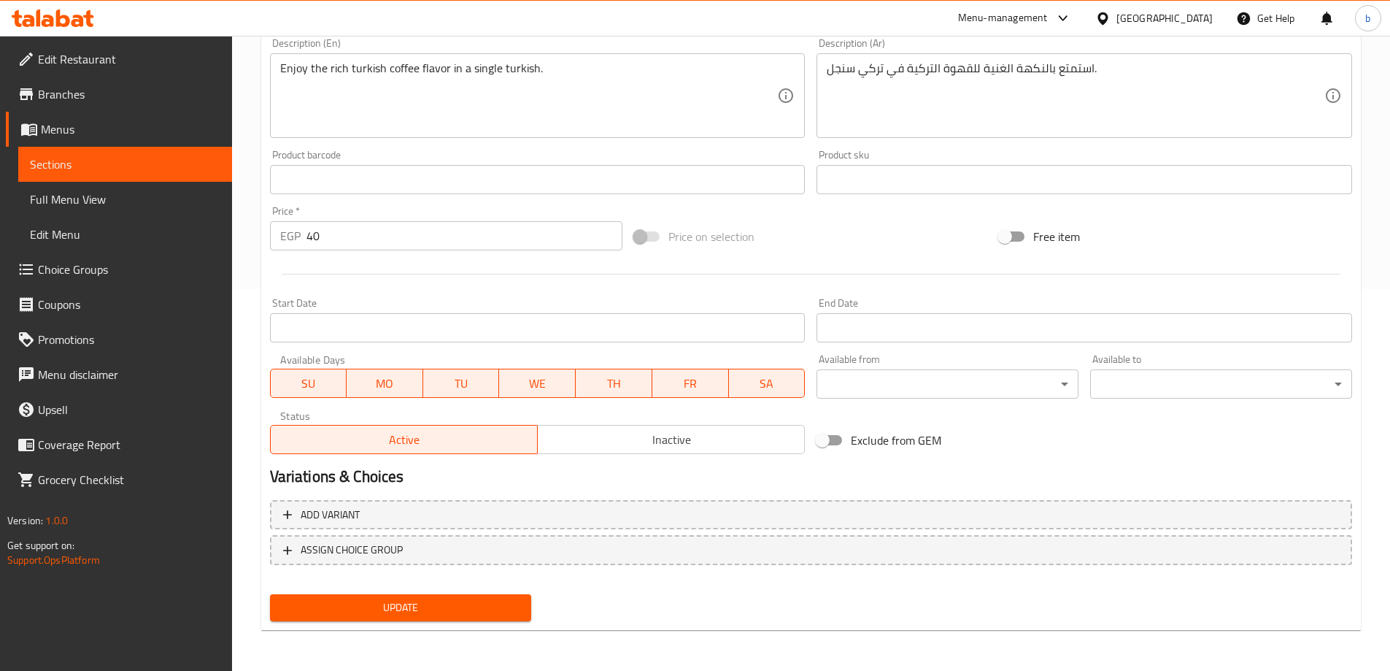
click at [453, 608] on span "Update" at bounding box center [401, 607] width 239 height 18
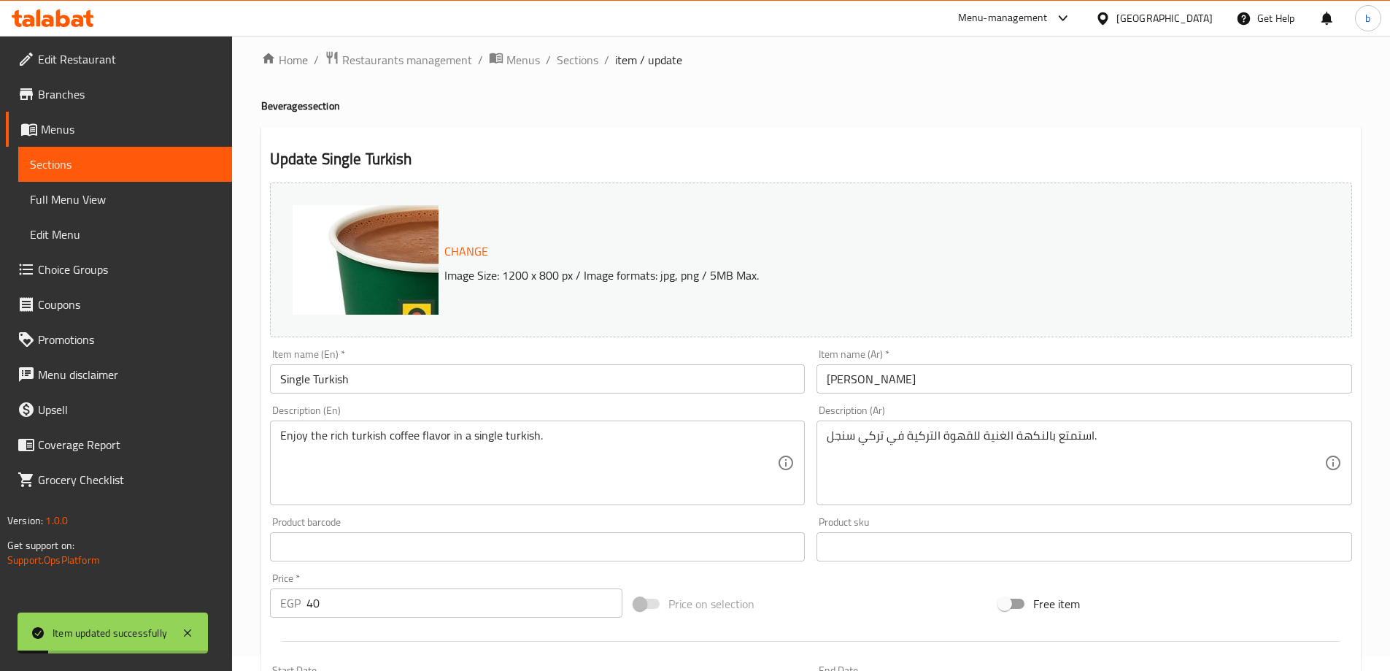
scroll to position [0, 0]
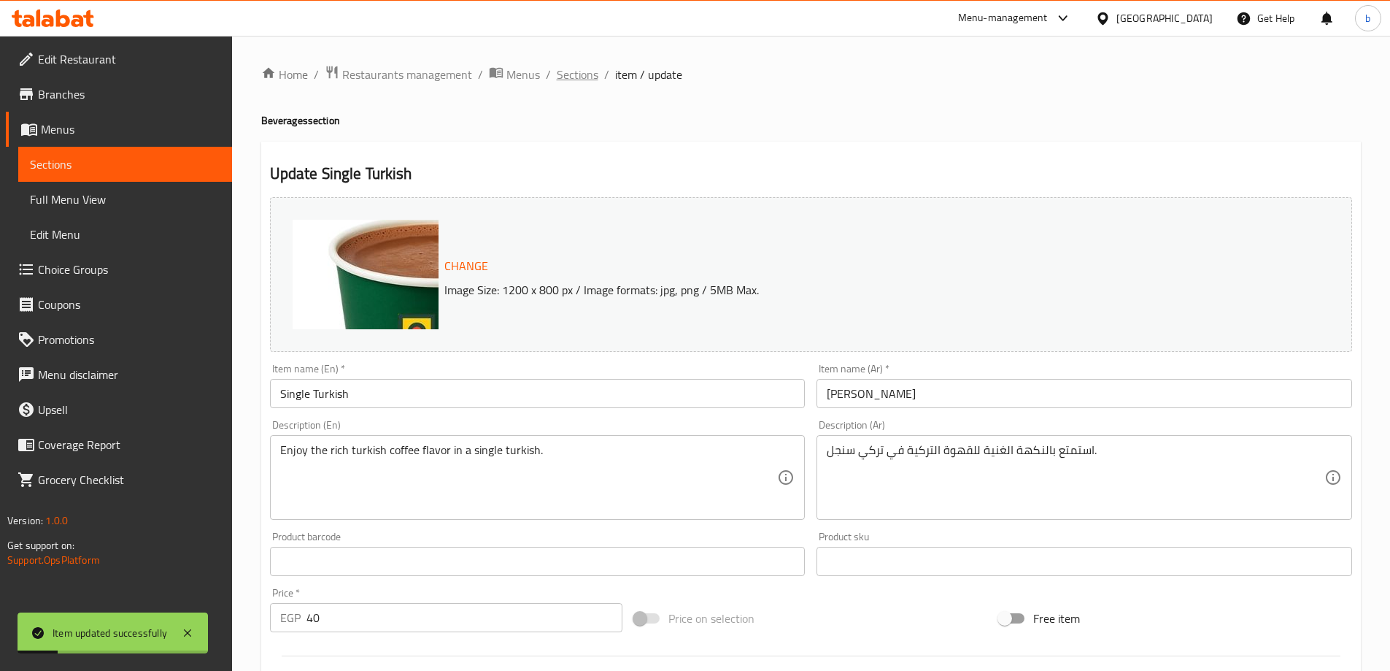
click at [582, 71] on span "Sections" at bounding box center [578, 75] width 42 height 18
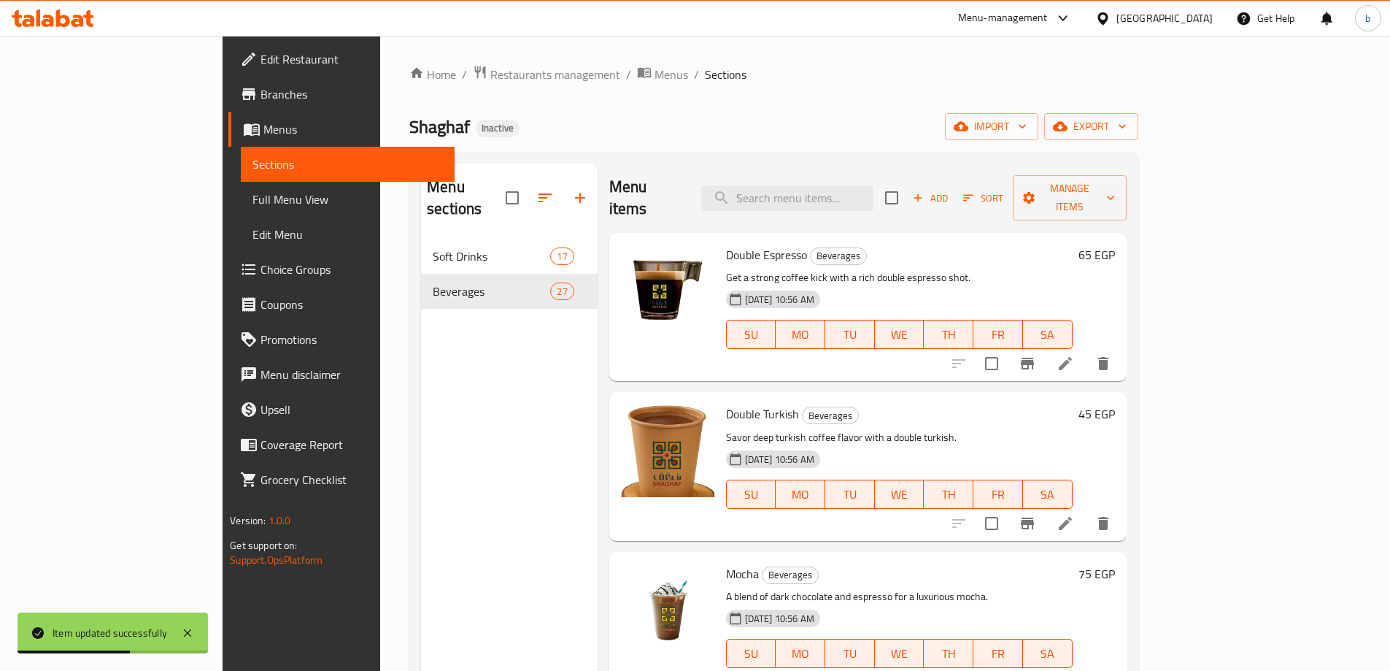
click at [425, 433] on div "Menu sections Soft Drinks 17 Beverages 27" at bounding box center [509, 498] width 177 height 671
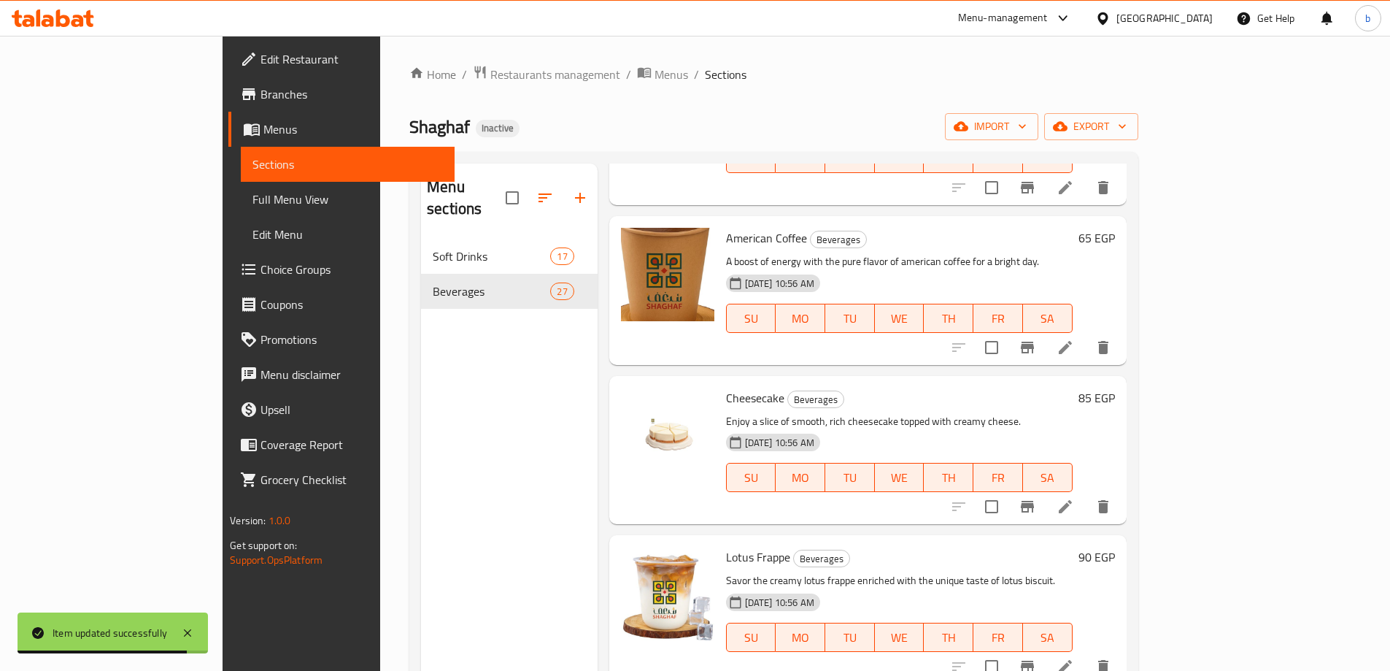
scroll to position [2763, 0]
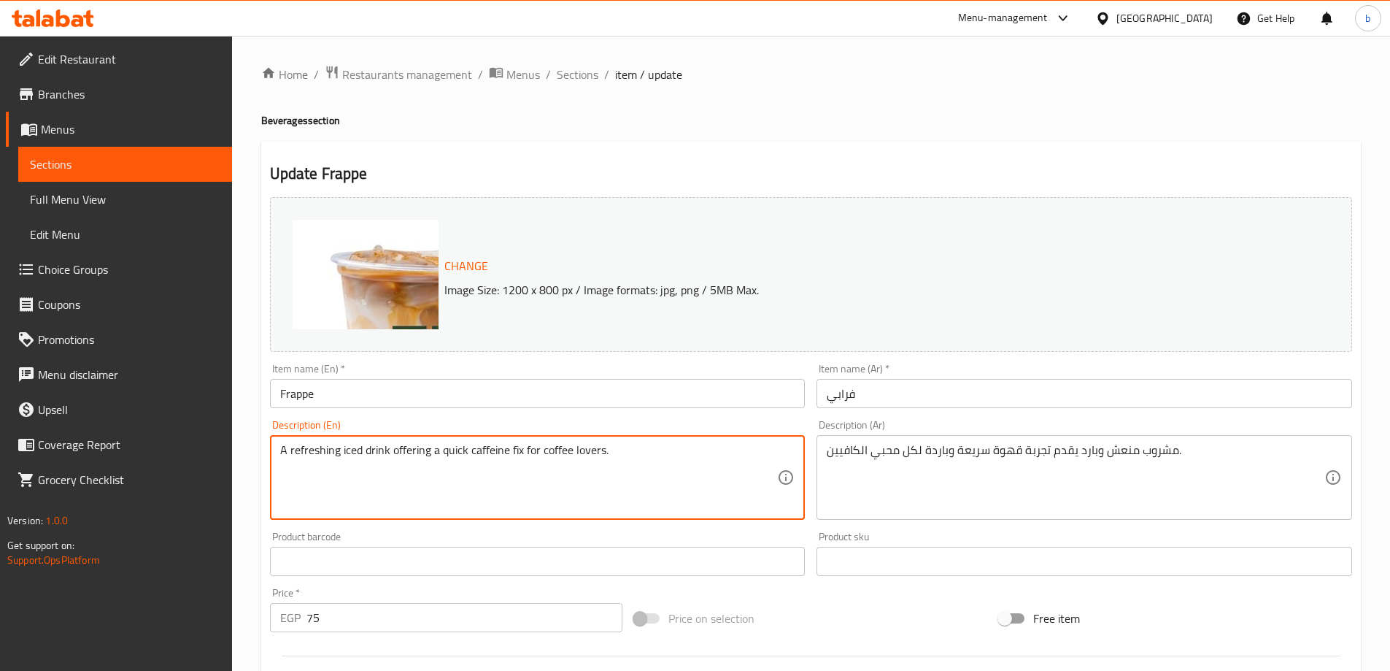
click at [552, 452] on textarea "A refreshing iced drink offering a quick caffeine fix for coffee lovers." at bounding box center [529, 477] width 498 height 69
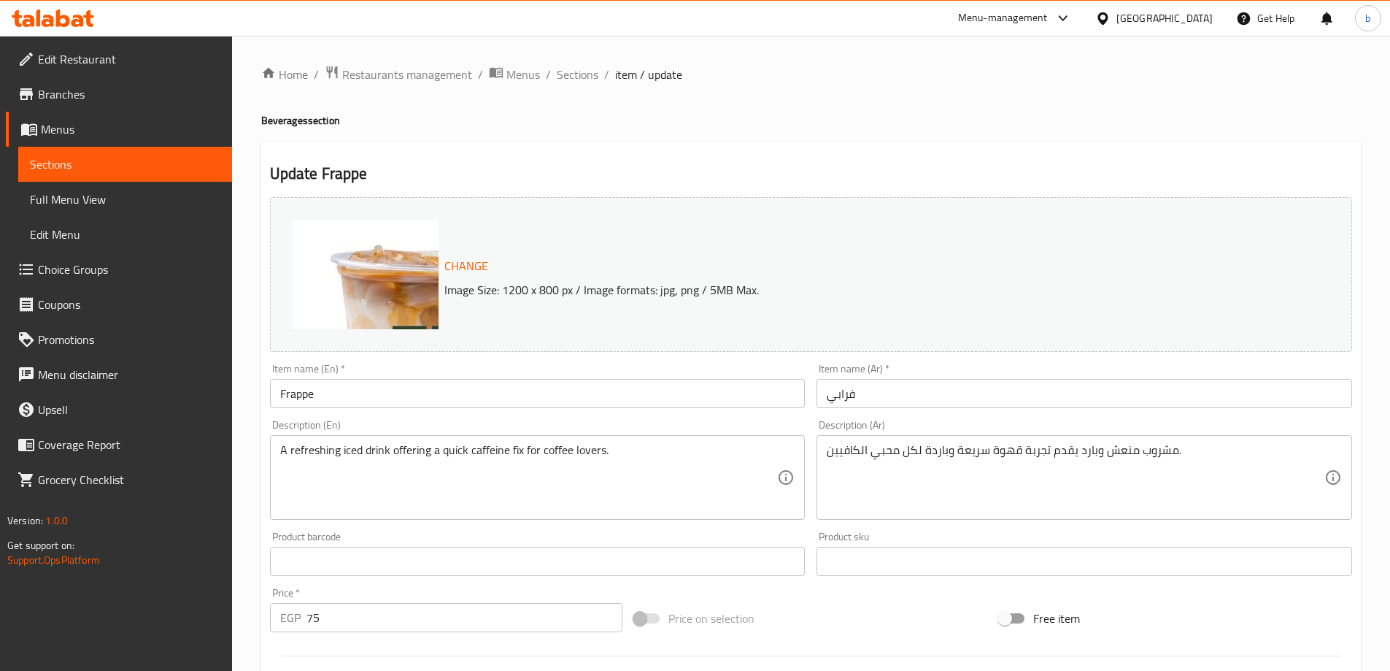
click at [348, 452] on textarea "A refreshing iced drink offering a quick caffeine fix for coffee lovers." at bounding box center [529, 477] width 498 height 69
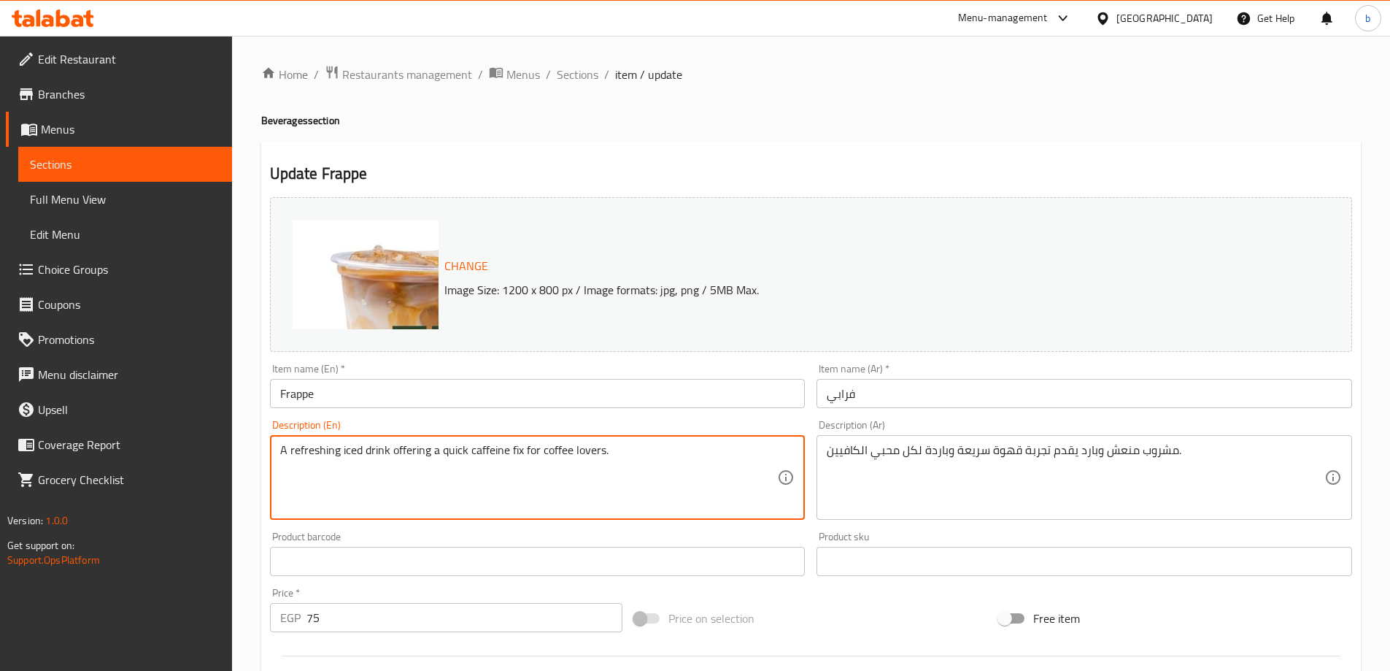
click at [348, 452] on textarea "A refreshing iced drink offering a quick caffeine fix for coffee lovers." at bounding box center [529, 477] width 498 height 69
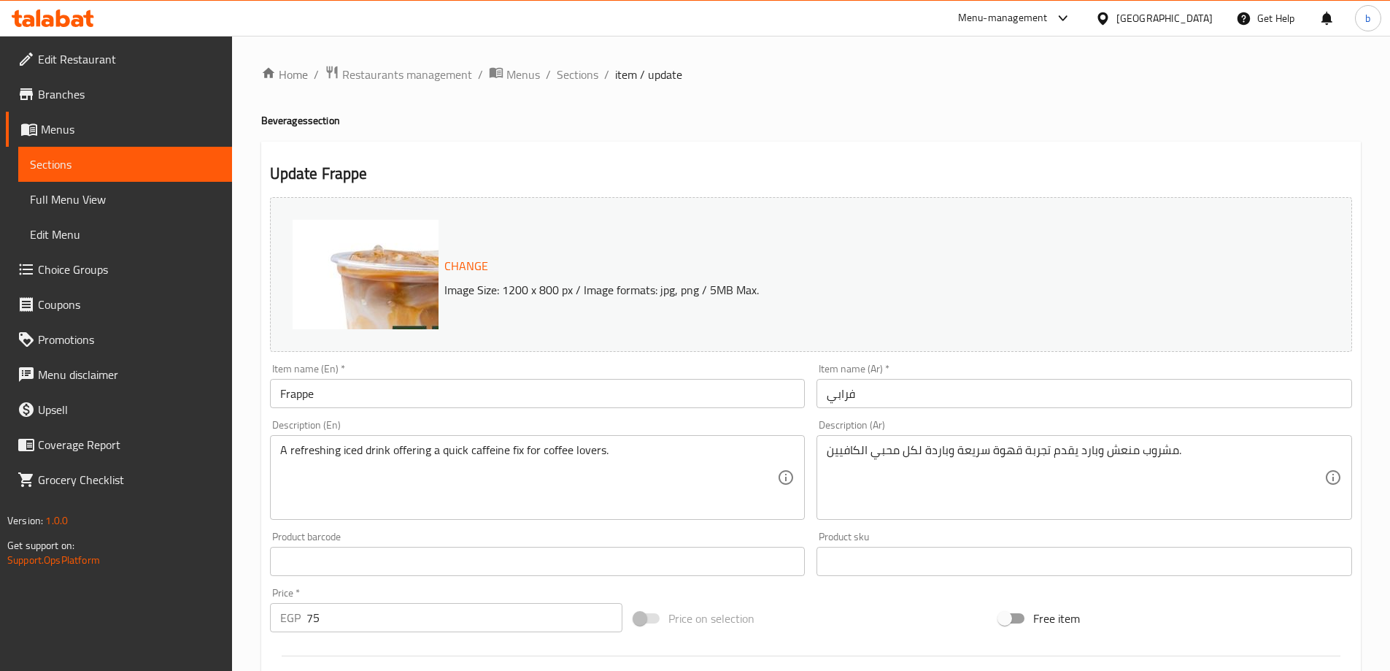
drag, startPoint x: 1139, startPoint y: 455, endPoint x: 1219, endPoint y: 497, distance: 90.1
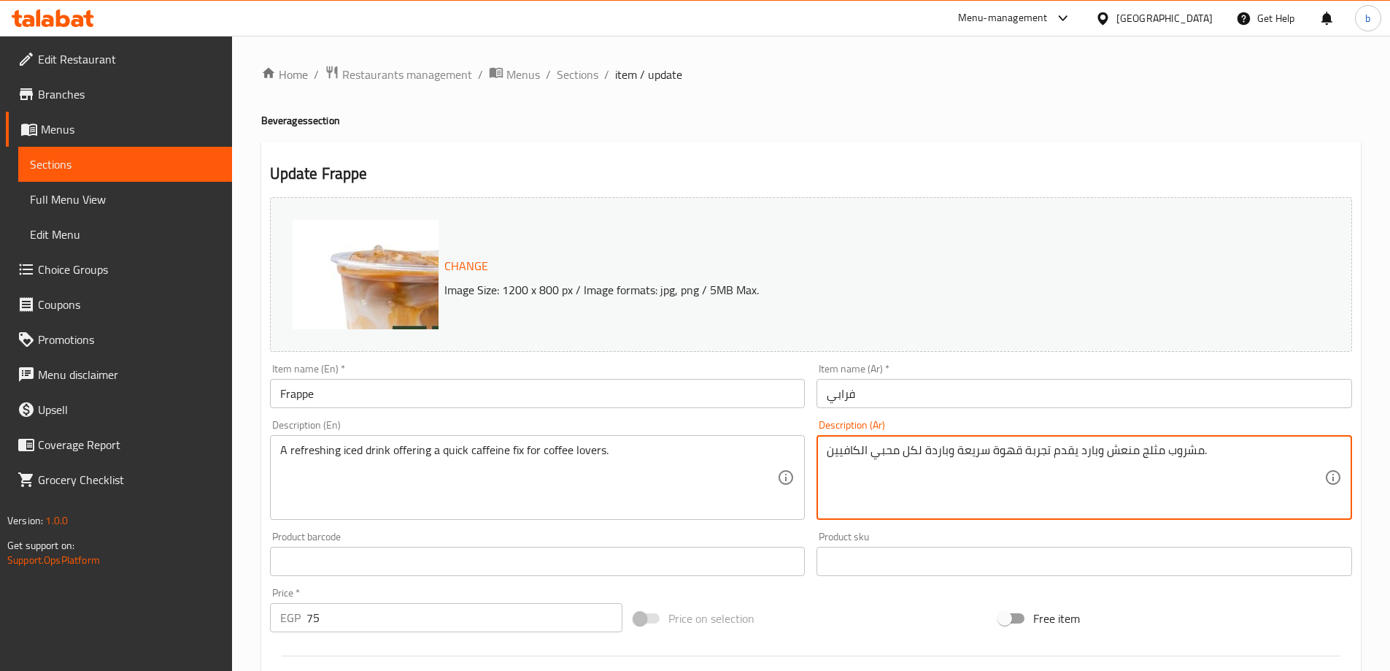
drag, startPoint x: 1098, startPoint y: 455, endPoint x: 1079, endPoint y: 459, distance: 19.5
click at [1079, 459] on textarea "مشروب مثلج منعش وبارد يقدم تجربة قهوة سريعة وباردة لكل محبي الكافيين." at bounding box center [1076, 477] width 498 height 69
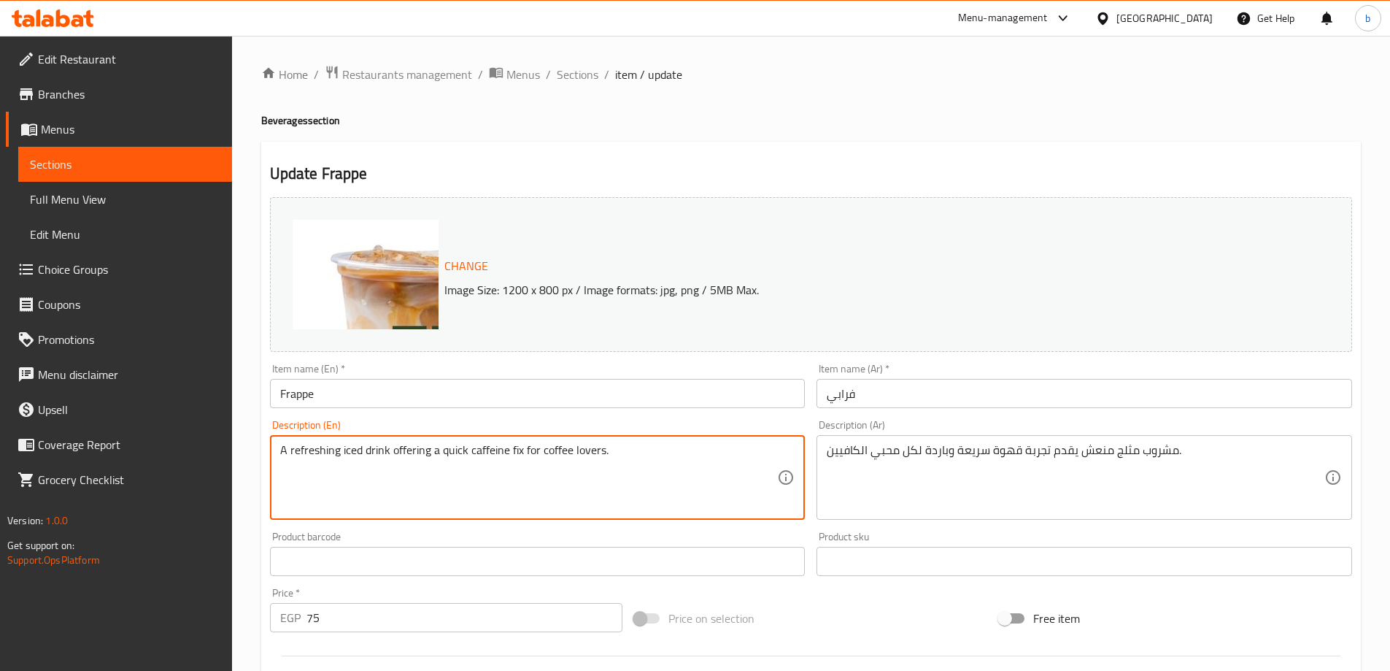
click at [517, 449] on textarea "A refreshing iced drink offering a quick caffeine fix for coffee lovers." at bounding box center [529, 477] width 498 height 69
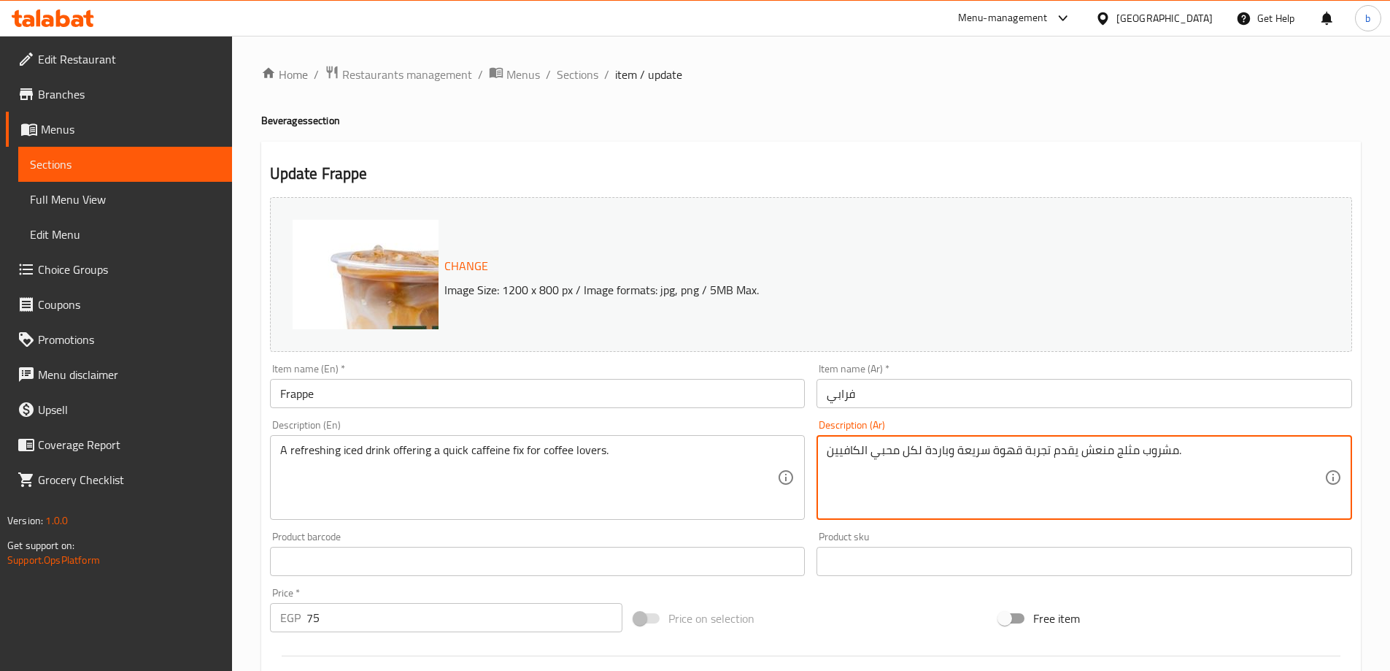
drag, startPoint x: 1048, startPoint y: 451, endPoint x: 829, endPoint y: 455, distance: 219.0
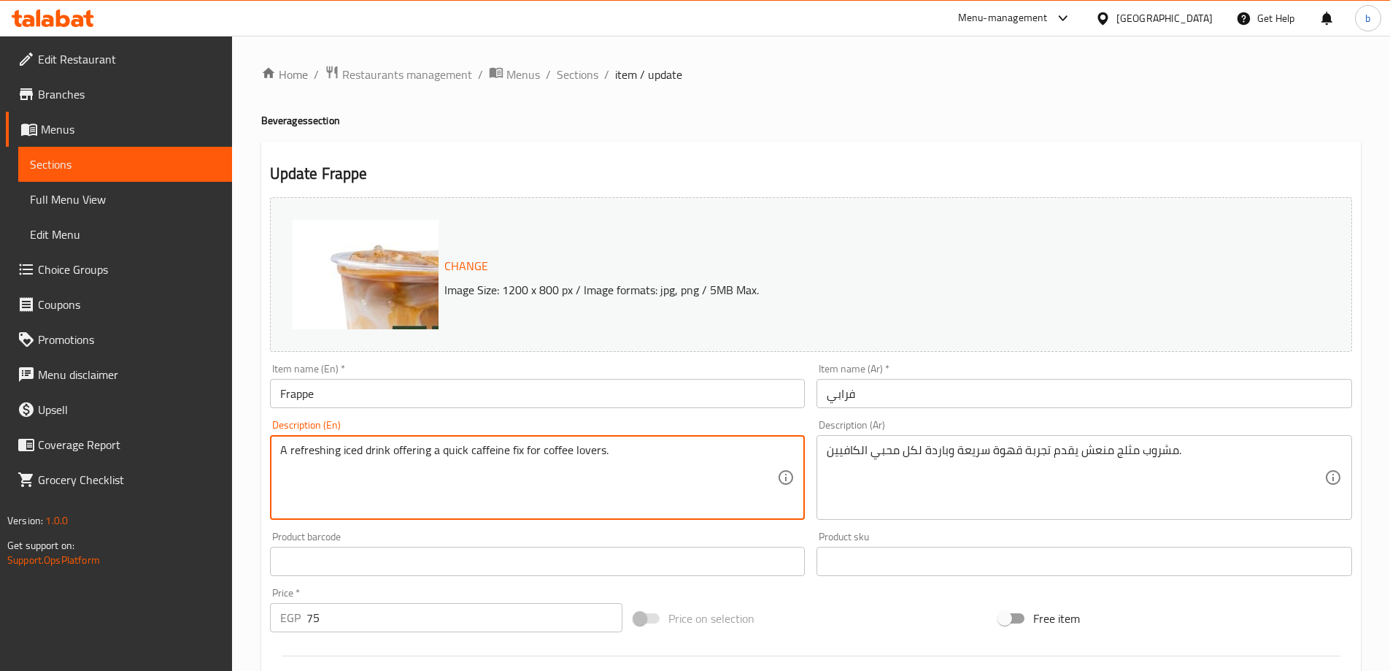
click at [512, 449] on textarea "A refreshing iced drink offering a quick caffeine fix for coffee lovers." at bounding box center [529, 477] width 498 height 69
drag, startPoint x: 442, startPoint y: 451, endPoint x: 603, endPoint y: 448, distance: 160.6
click at [603, 448] on textarea "A refreshing iced drink offering a quick caffeine fix for coffee lovers." at bounding box center [529, 477] width 498 height 69
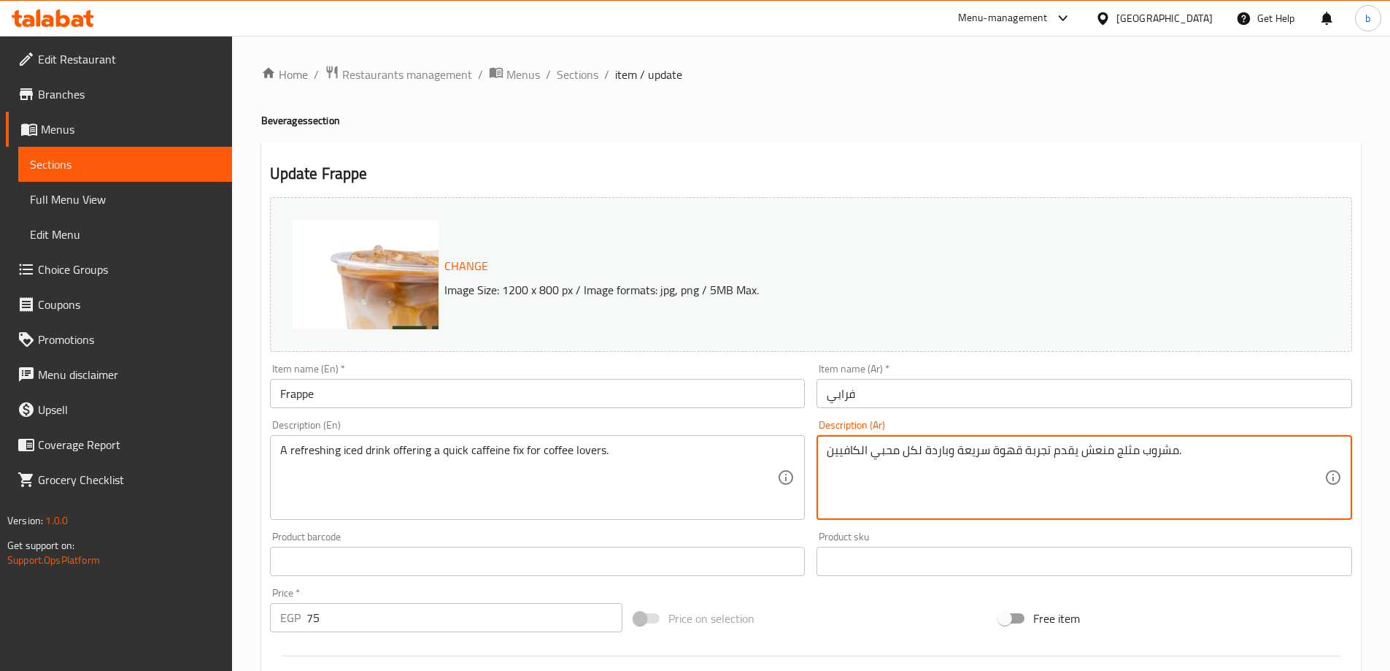
drag, startPoint x: 1021, startPoint y: 453, endPoint x: 809, endPoint y: 464, distance: 211.9
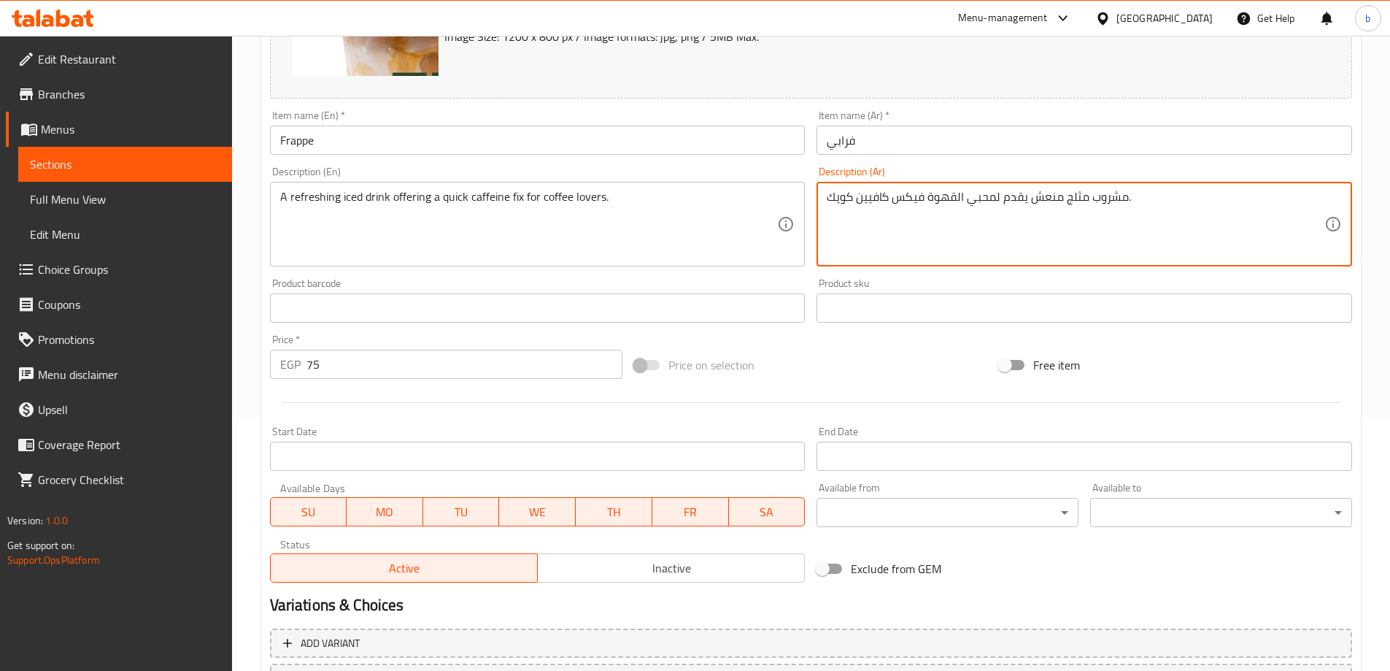
scroll to position [382, 0]
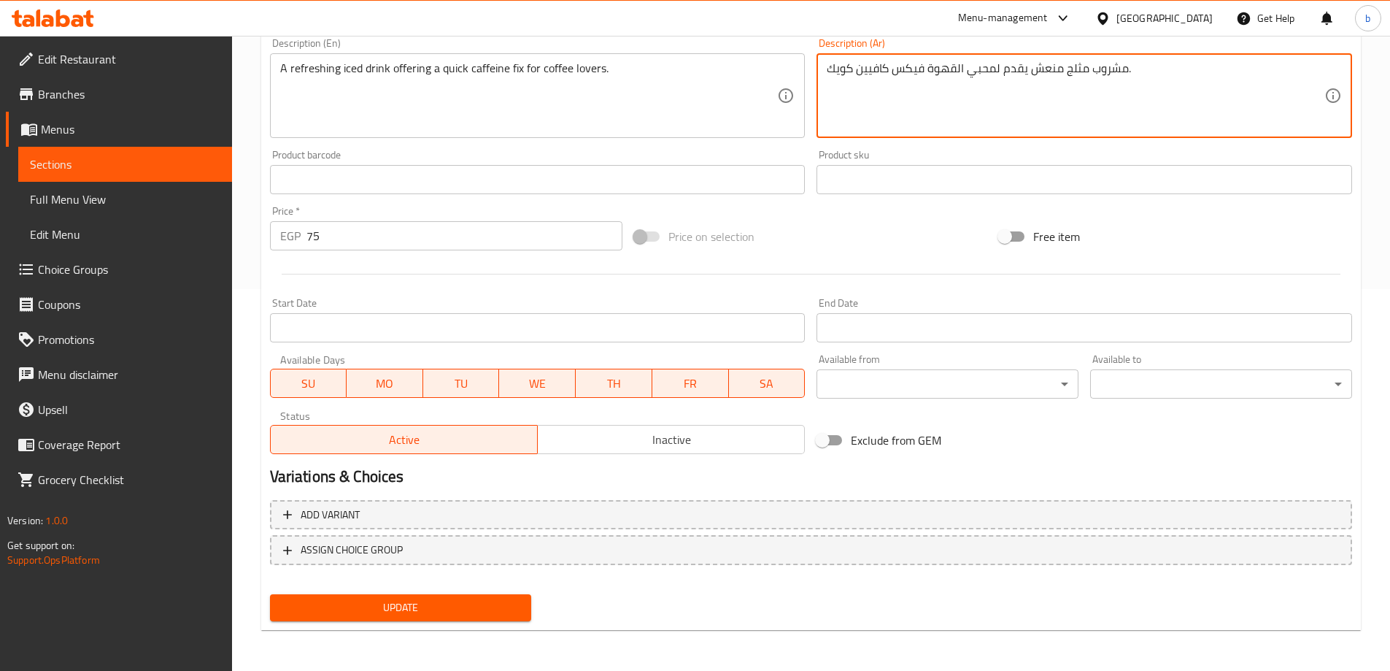
type textarea "مشروب مثلج منعش يقدم لمحبي القهوة فيكس كافيين كويك."
click at [457, 615] on span "Update" at bounding box center [401, 607] width 239 height 18
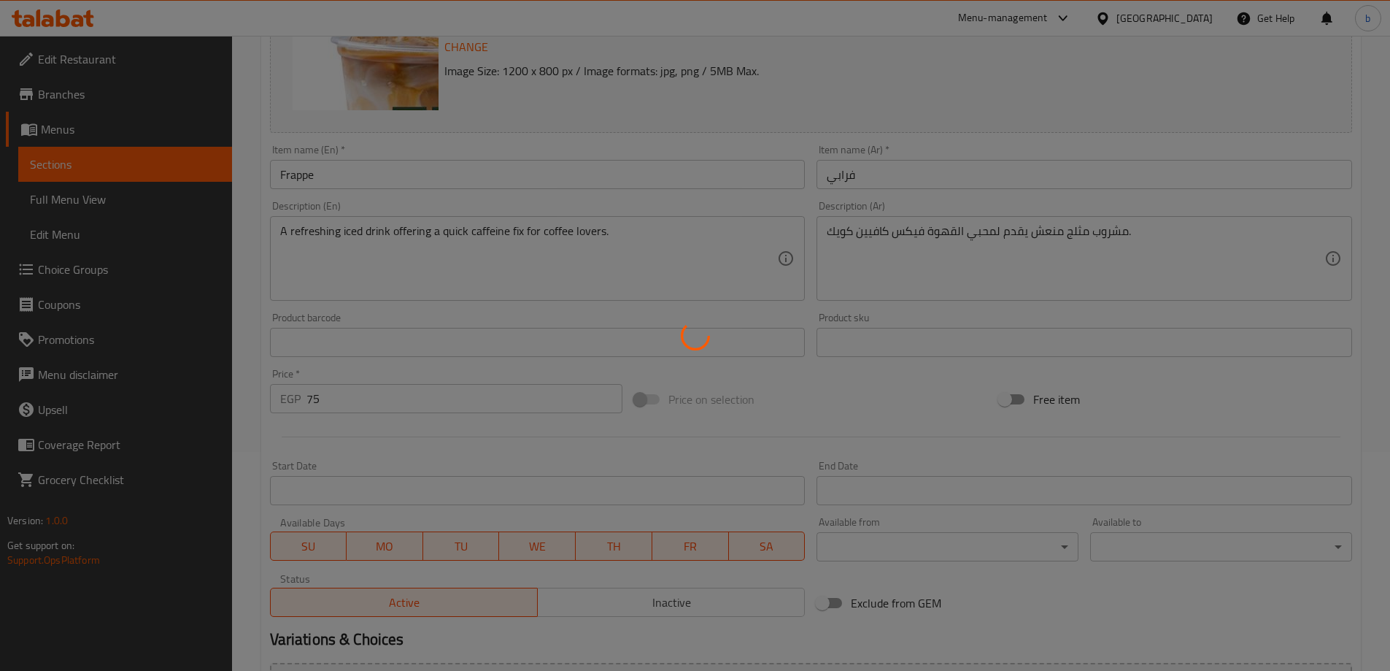
scroll to position [0, 0]
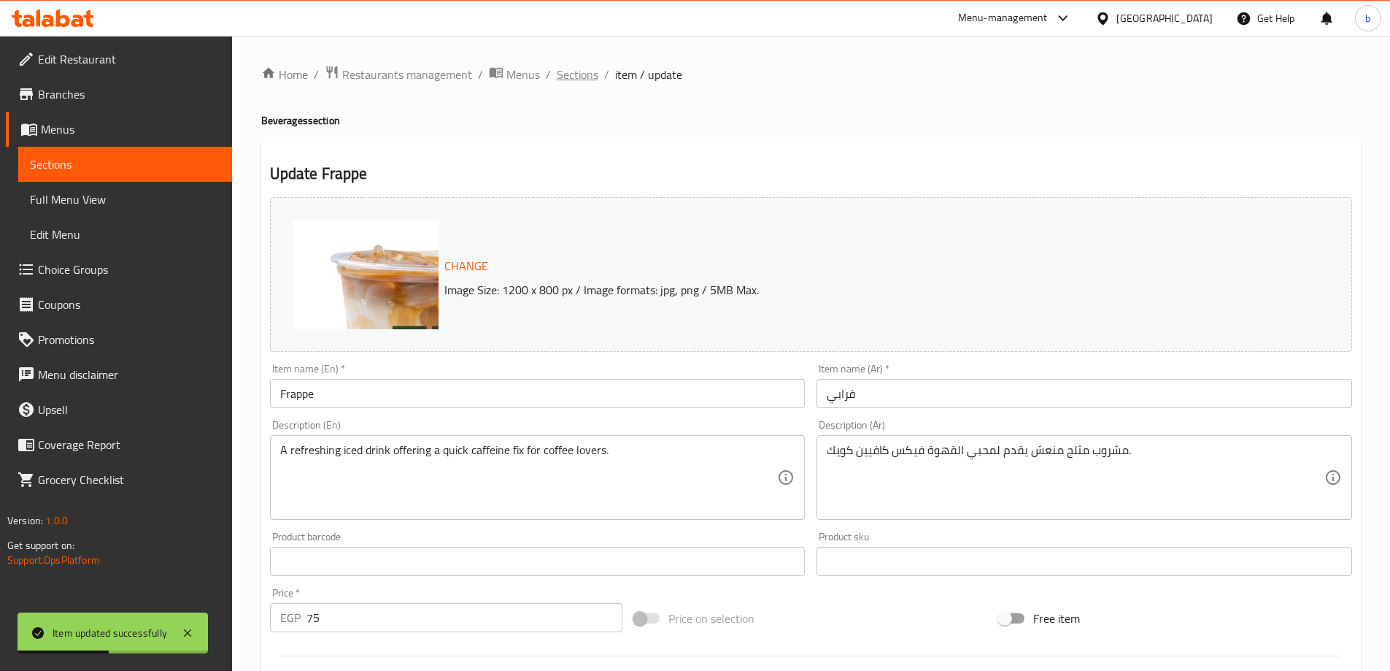
click at [559, 76] on span "Sections" at bounding box center [578, 75] width 42 height 18
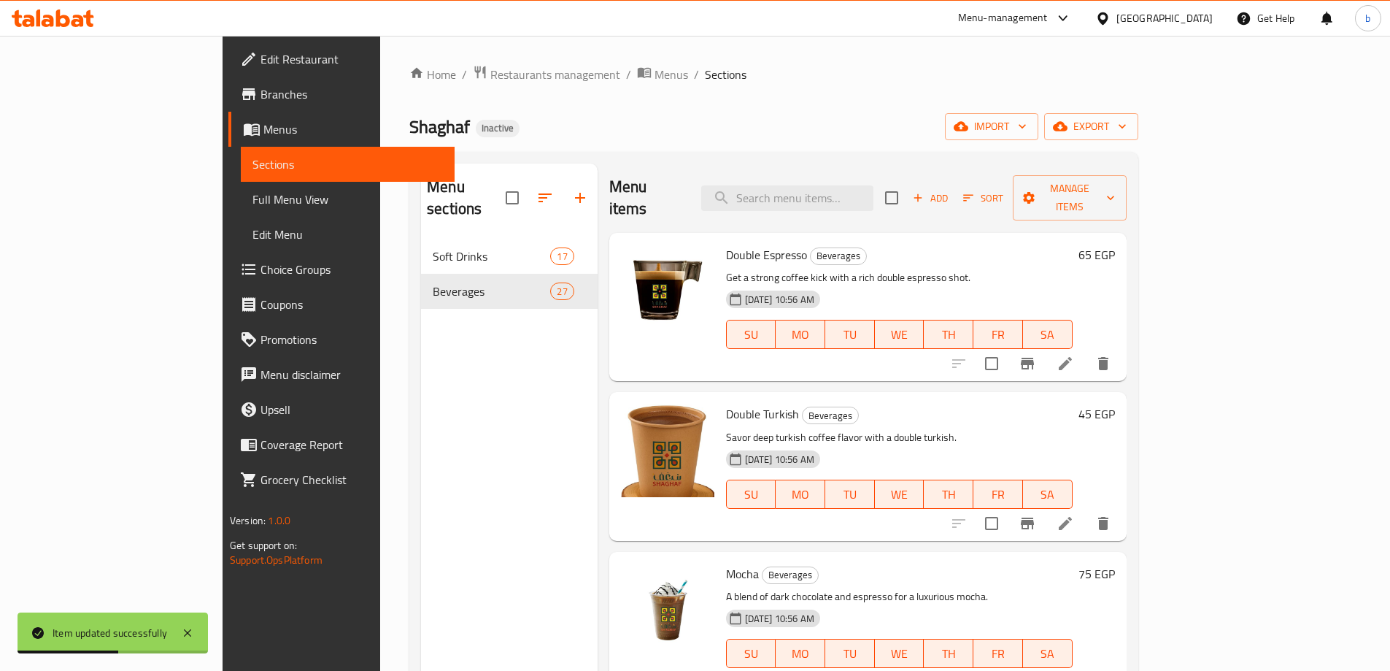
click at [907, 392] on div "Double Turkish Beverages Savor deep turkish coffee flavor with a double turkish…" at bounding box center [867, 466] width 517 height 148
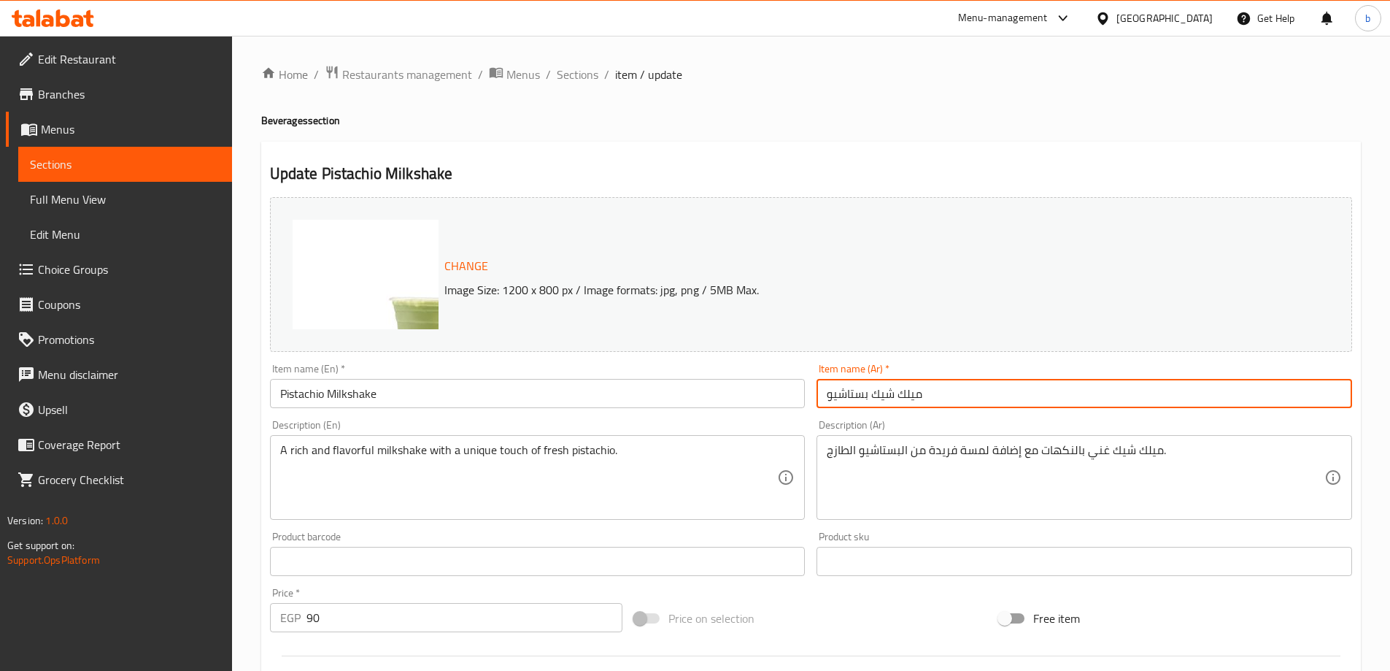
drag, startPoint x: 867, startPoint y: 397, endPoint x: 766, endPoint y: 398, distance: 100.7
click at [769, 398] on div "Change Image Size: 1200 x 800 px / Image formats: jpg, png / 5MB Max. Item name…" at bounding box center [811, 516] width 1094 height 650
type input "ميلك شيك فستق"
click at [517, 447] on textarea "A rich and flavorful milkshake with a unique touch of fresh pistachio." at bounding box center [529, 477] width 498 height 69
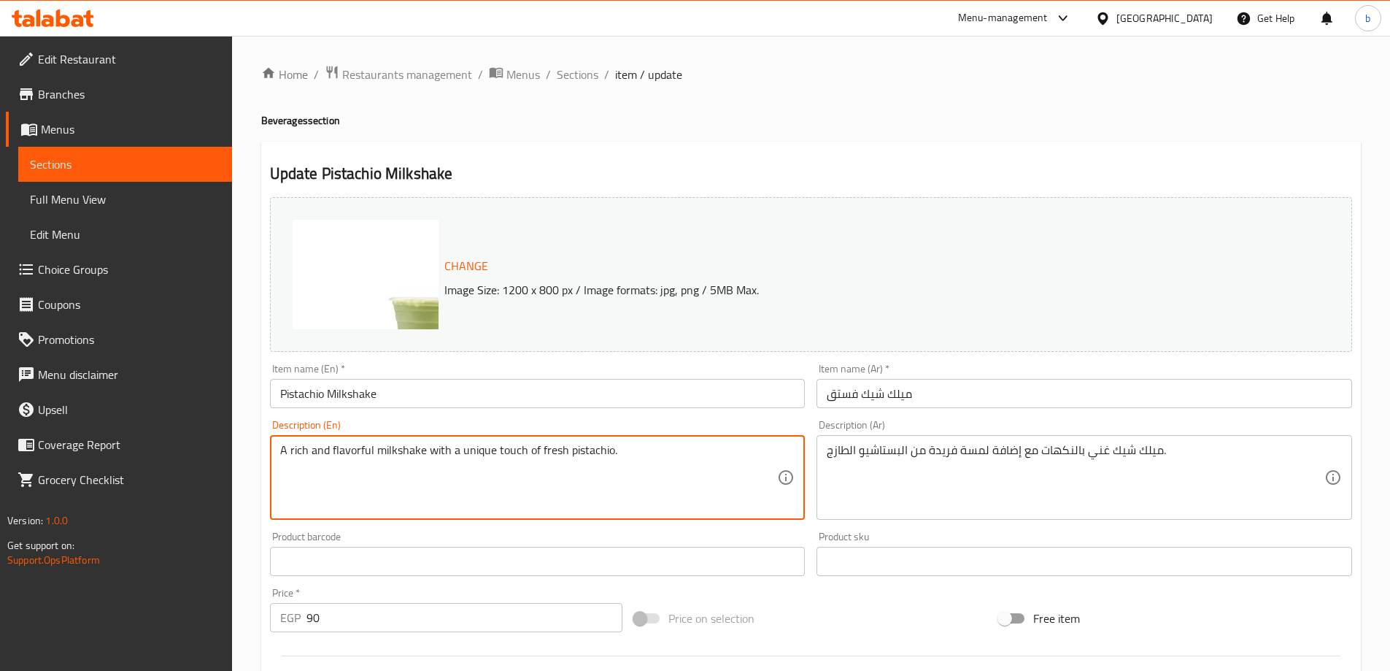
click at [517, 447] on textarea "A rich and flavorful milkshake with a unique touch of fresh pistachio." at bounding box center [529, 477] width 498 height 69
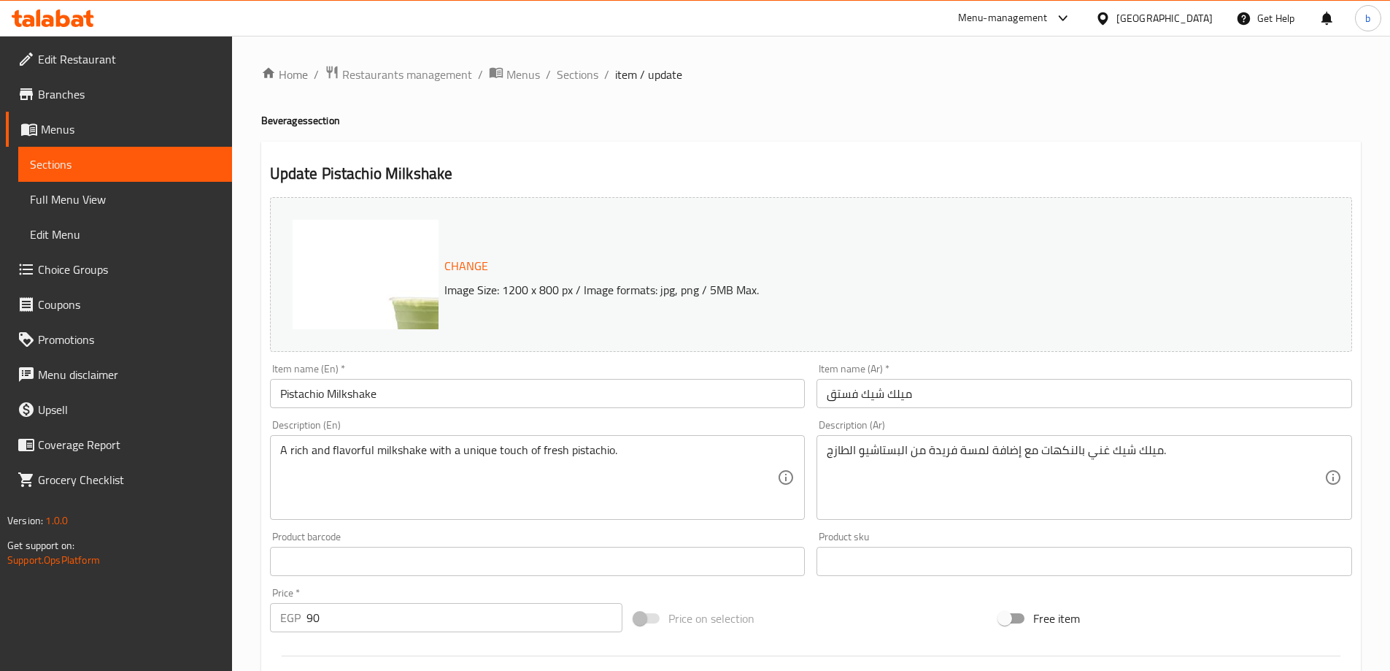
click at [348, 458] on textarea "A rich and flavorful milkshake with a unique touch of fresh pistachio." at bounding box center [529, 477] width 498 height 69
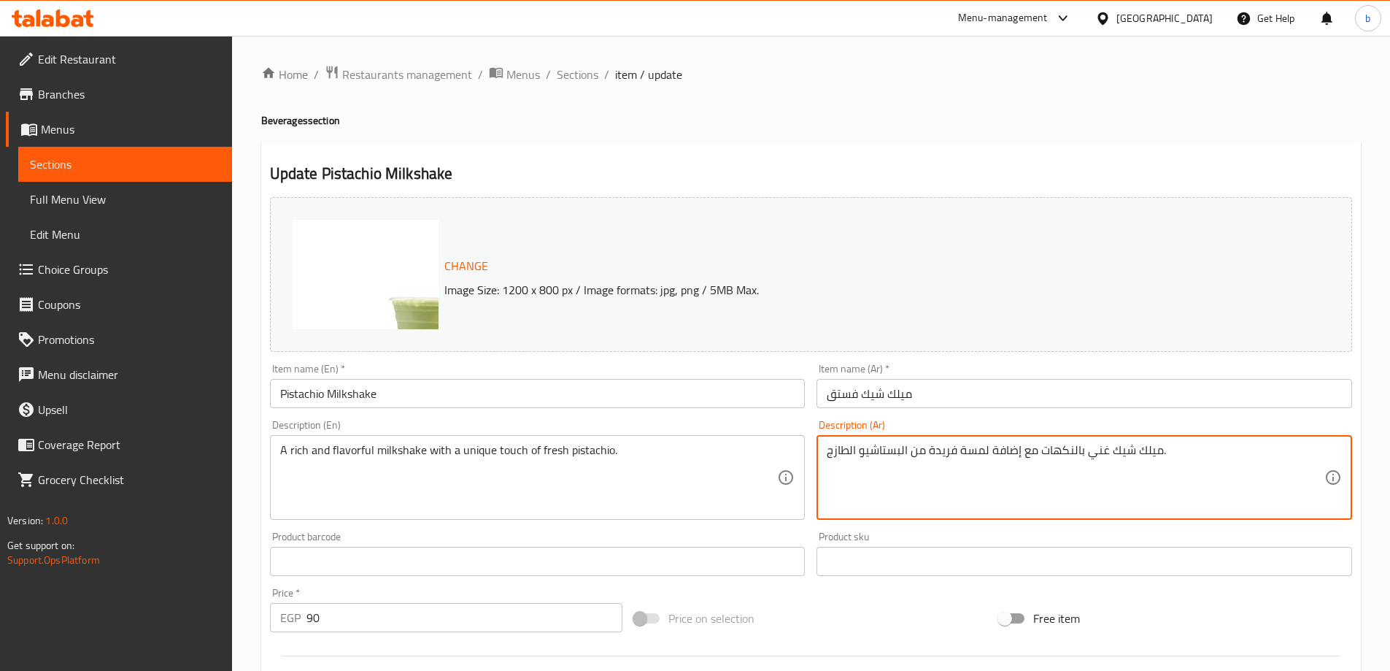
drag, startPoint x: 1081, startPoint y: 452, endPoint x: 1041, endPoint y: 455, distance: 39.6
click at [893, 449] on textarea "ميلك شيك غني ولذيذ مع إضافة لمسة فريدة من البستاشيو الطازج." at bounding box center [1076, 477] width 498 height 69
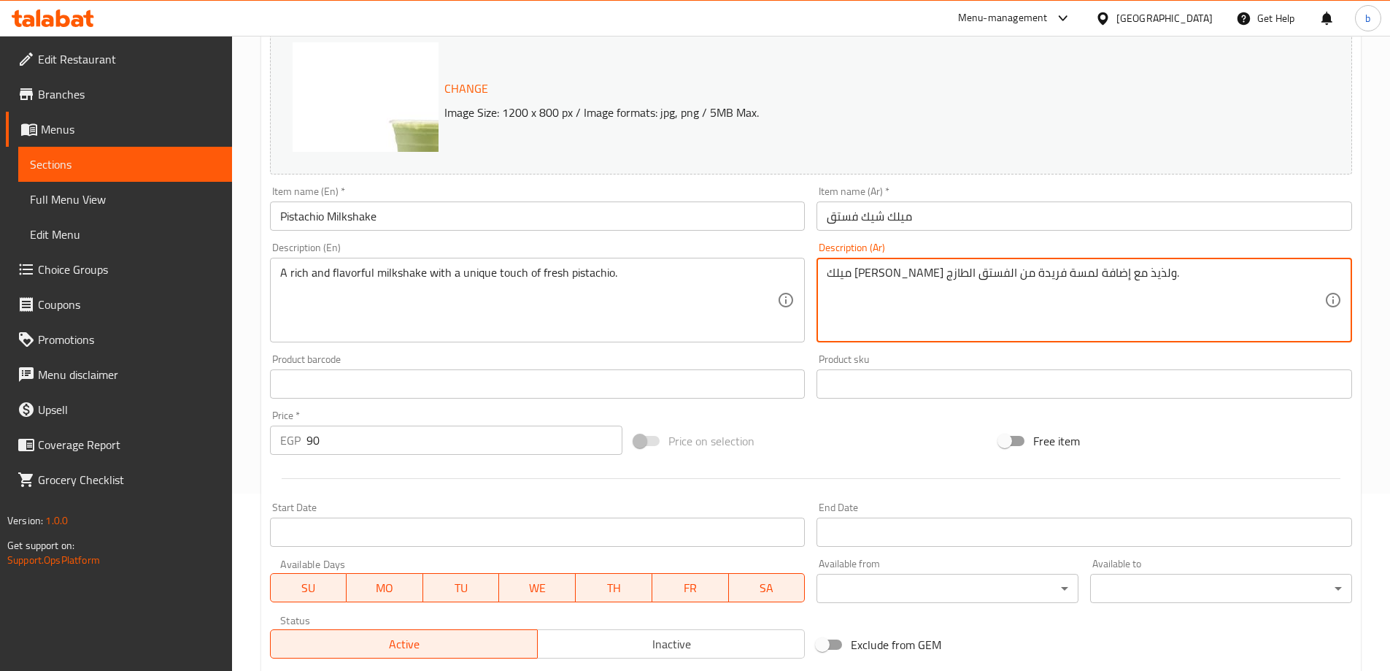
scroll to position [365, 0]
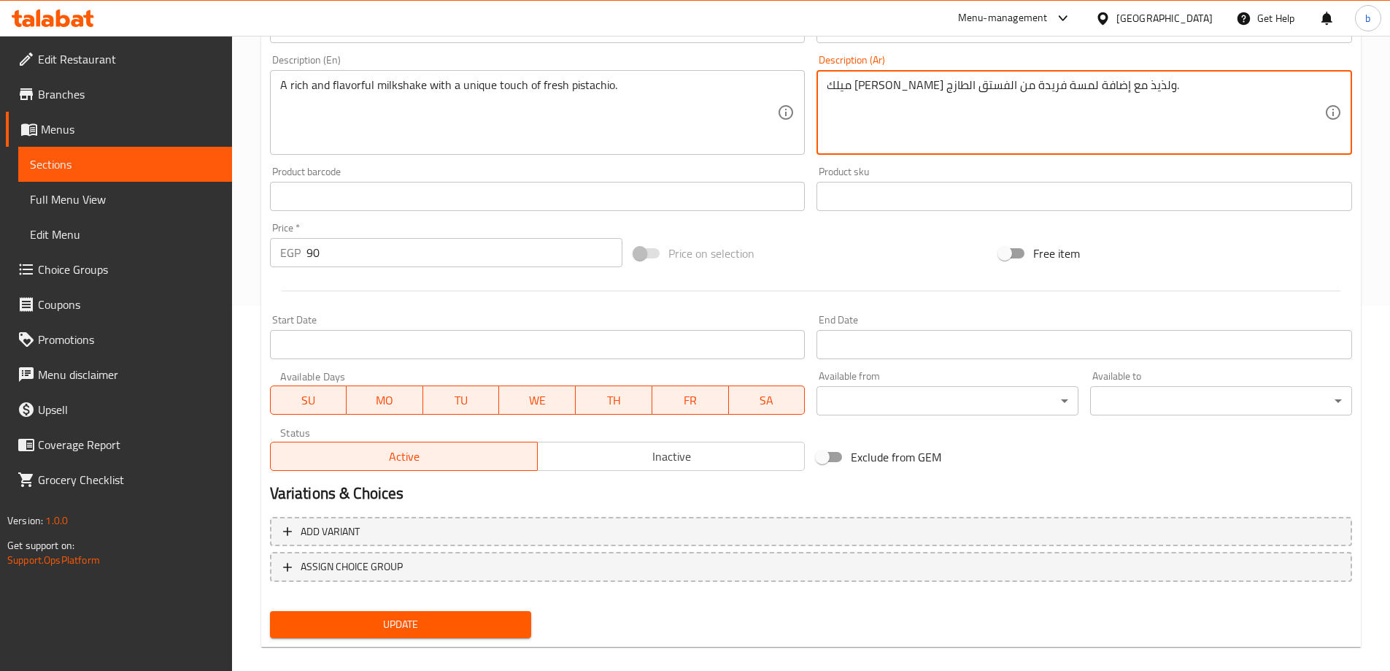
type textarea "ميلك [PERSON_NAME] ولذيذ مع إضافة لمسة فريدة من الفستق الطازج."
click at [365, 633] on span "Update" at bounding box center [401, 624] width 239 height 18
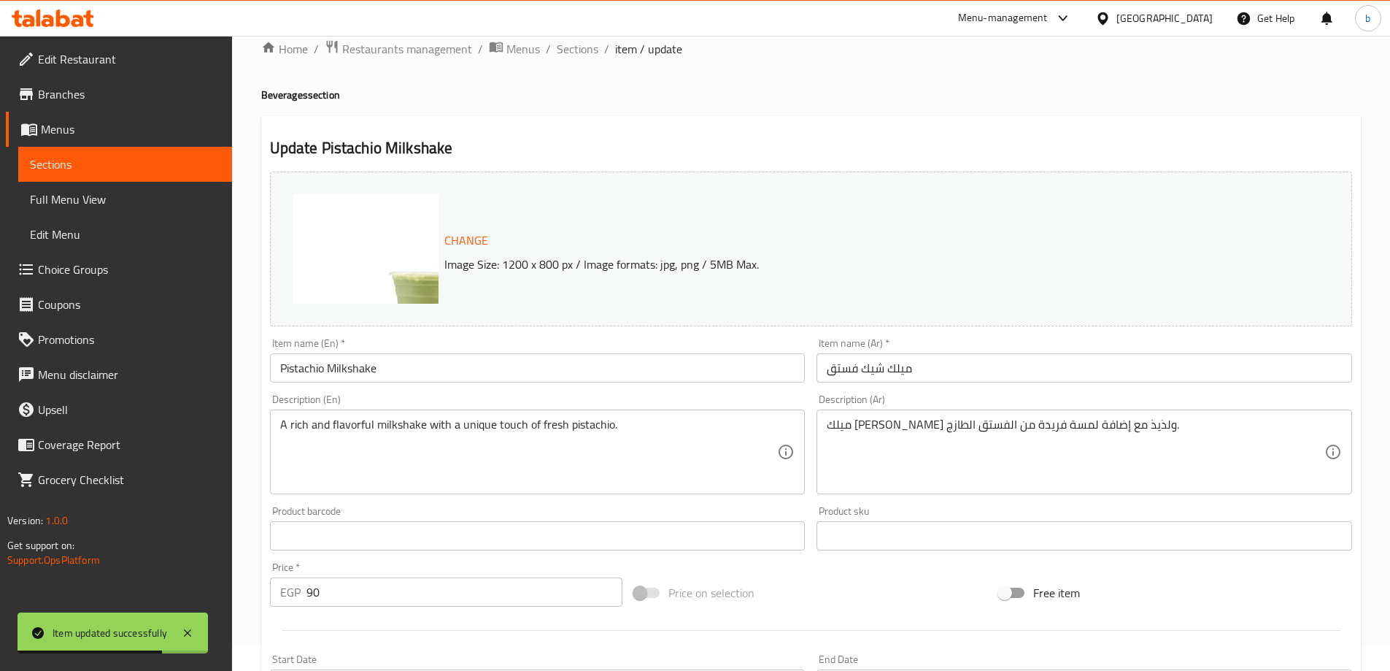
scroll to position [0, 0]
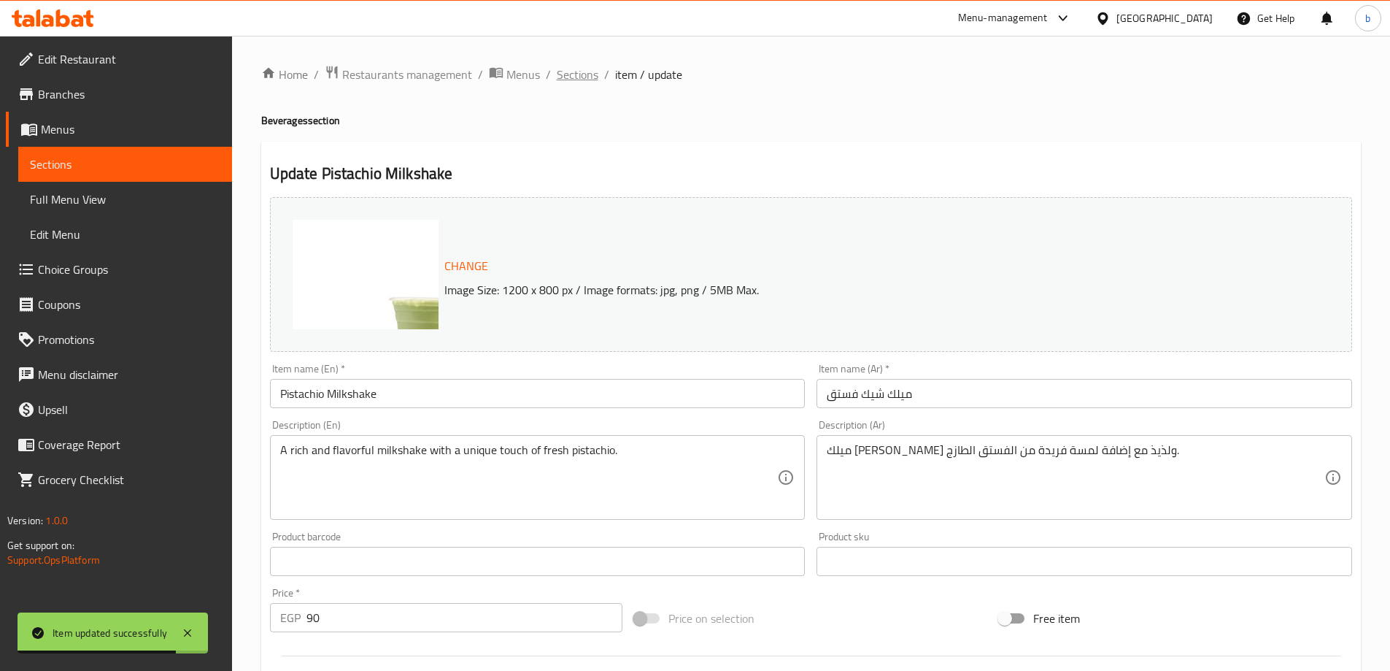
click at [581, 73] on span "Sections" at bounding box center [578, 75] width 42 height 18
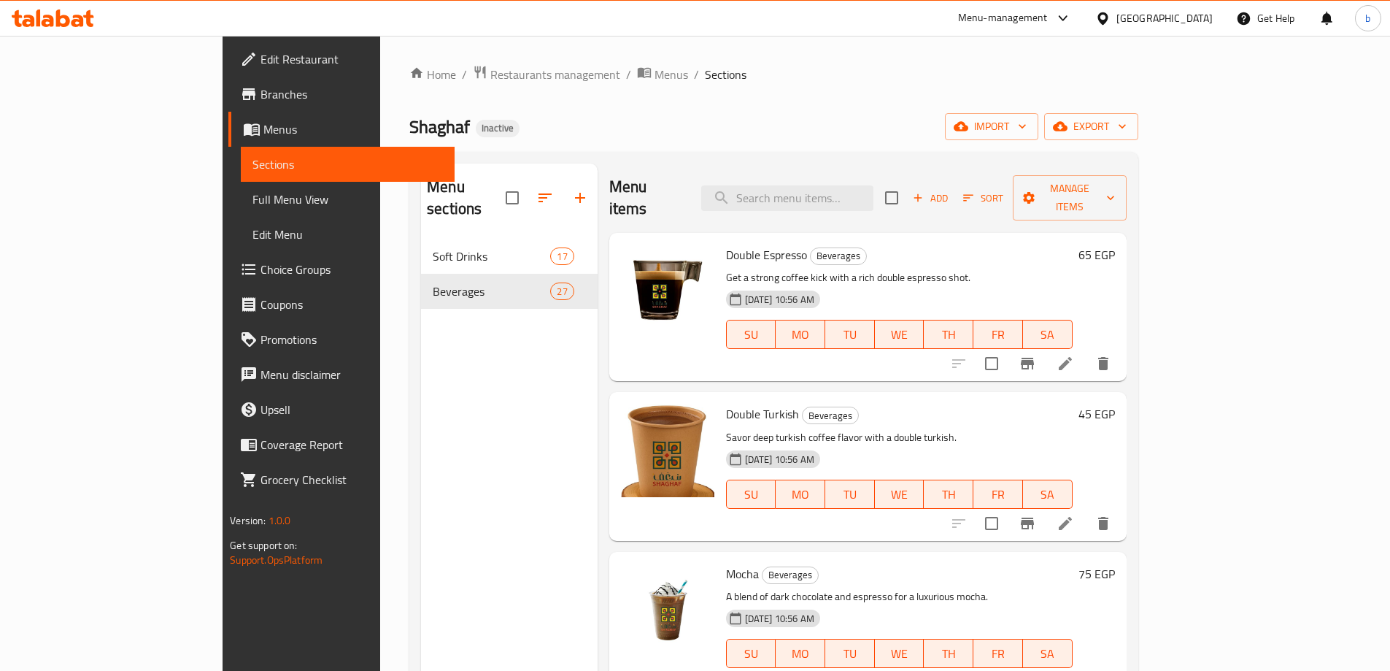
click at [912, 342] on div "Double Espresso Beverages Get a strong coffee kick with a rich double espresso …" at bounding box center [899, 307] width 358 height 136
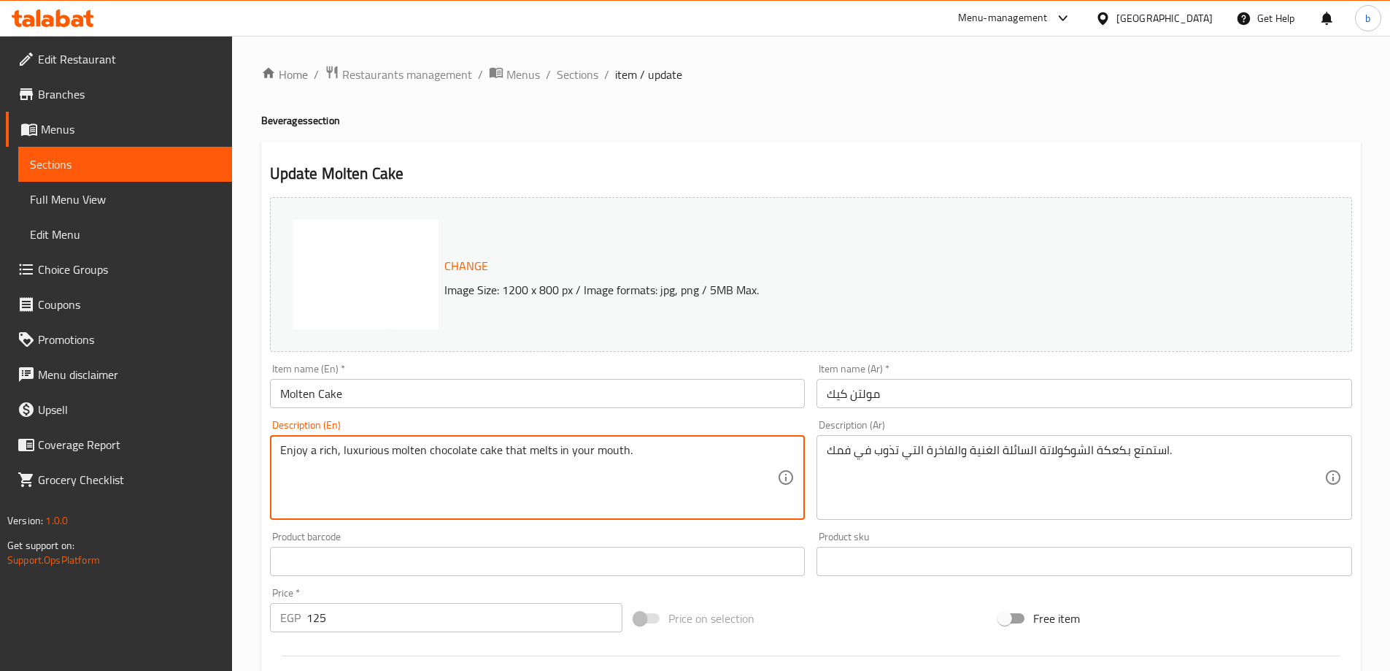
click at [461, 444] on textarea "Enjoy a rich, luxurious molten chocolate cake that melts in your mouth." at bounding box center [529, 477] width 498 height 69
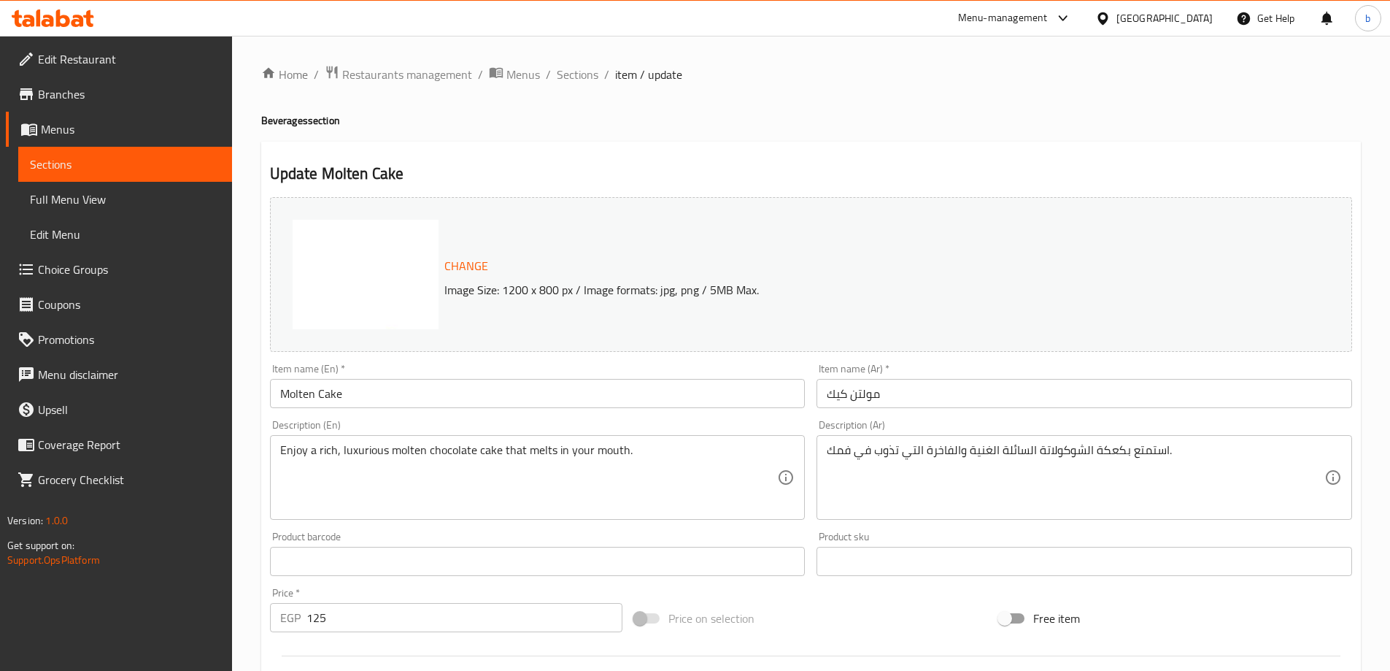
click at [404, 451] on textarea "Enjoy a rich, luxurious molten chocolate cake that melts in your mouth." at bounding box center [529, 477] width 498 height 69
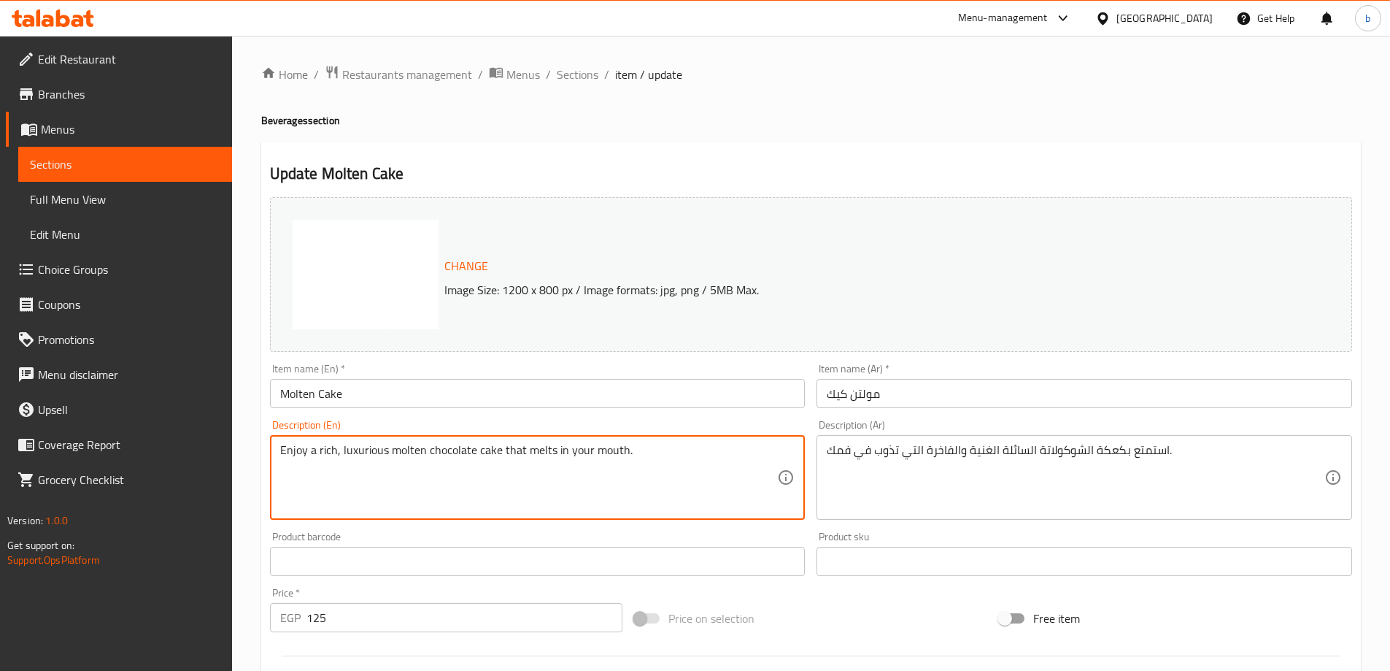
click at [404, 451] on textarea "Enjoy a rich, luxurious molten chocolate cake that melts in your mouth." at bounding box center [529, 477] width 498 height 69
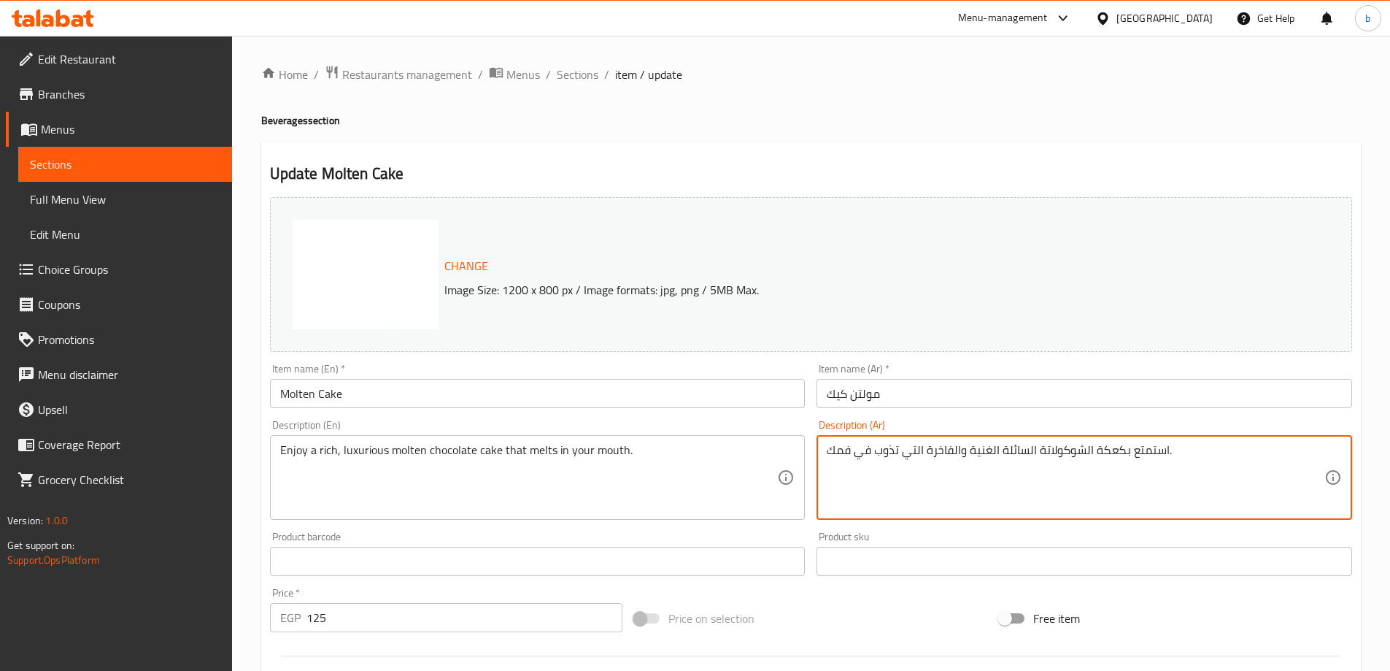
drag, startPoint x: 404, startPoint y: 451, endPoint x: 1013, endPoint y: 450, distance: 608.7
click at [1017, 450] on textarea "استمتع بكعكة الشوكولاتة السائلة الغنية والفاخرة التي تذوب في فمك." at bounding box center [1076, 477] width 498 height 69
type textarea "استمتع بكعكة الشوكولاتة المولتن الغنية والفاخرة التي تذوب في فمك."
click at [310, 396] on input "Molten Cake" at bounding box center [538, 393] width 536 height 29
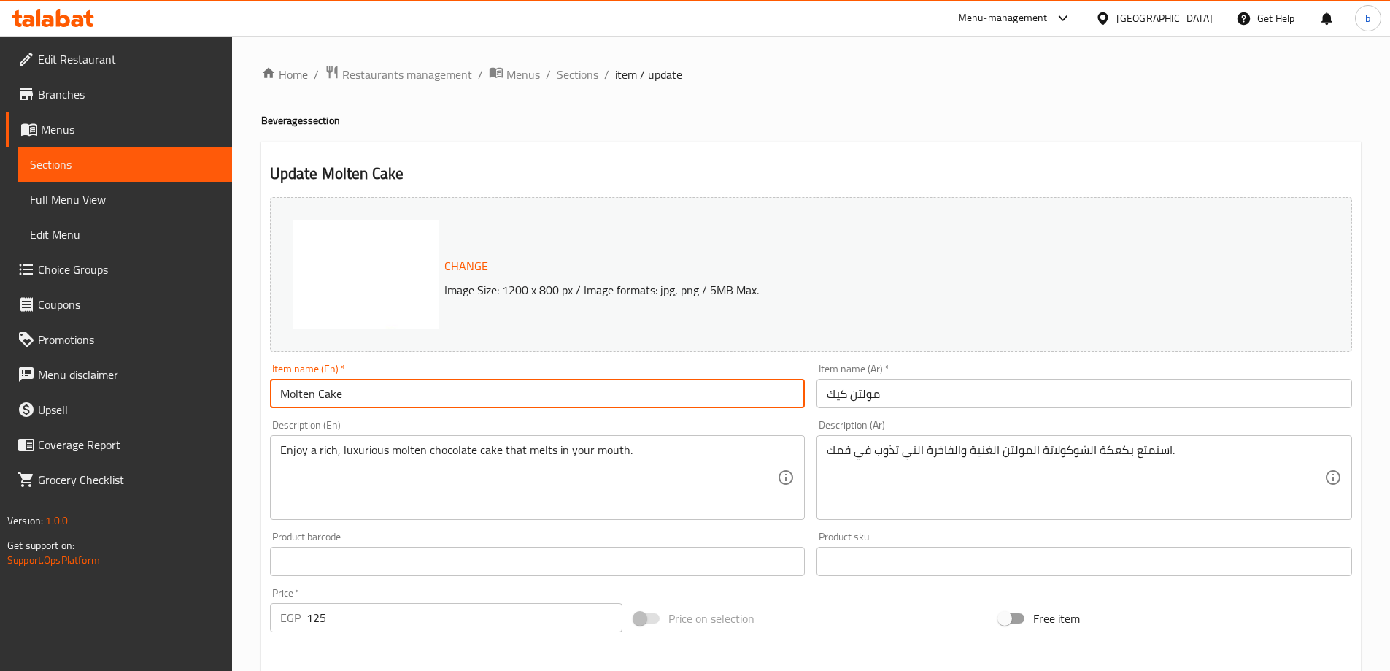
click at [310, 396] on input "Molten Cake" at bounding box center [538, 393] width 536 height 29
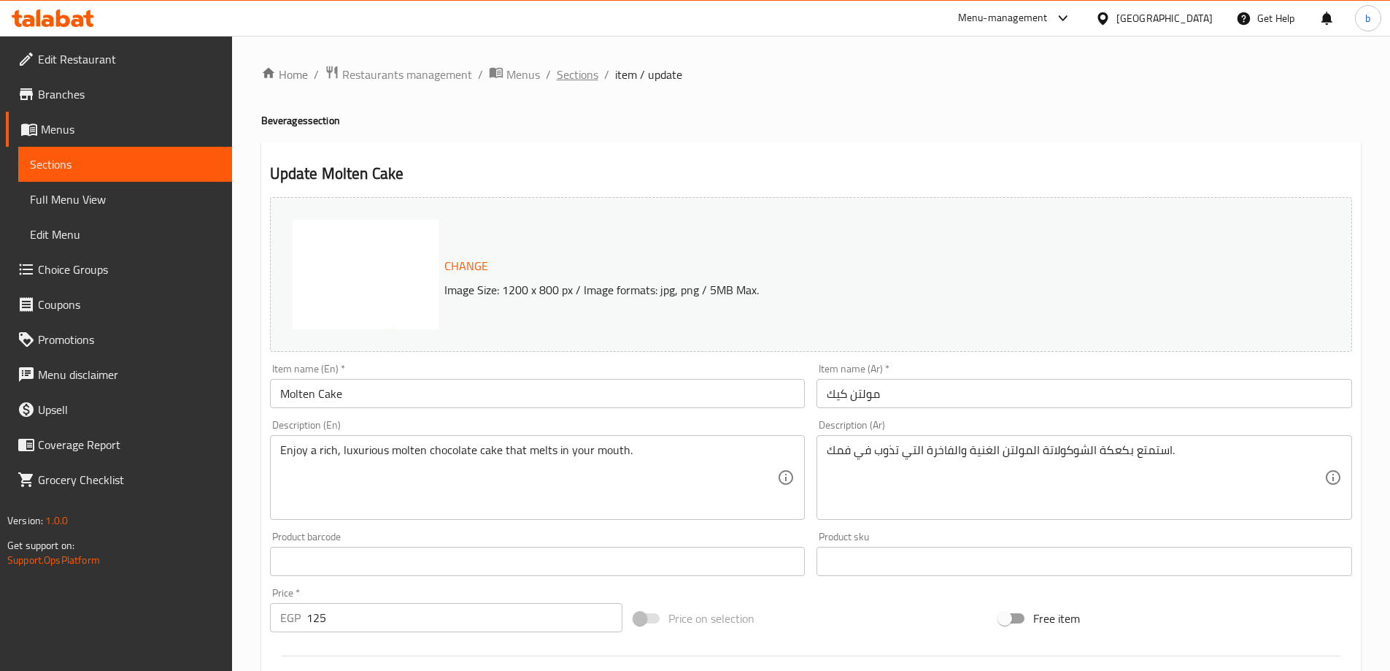
click at [570, 77] on span "Sections" at bounding box center [578, 75] width 42 height 18
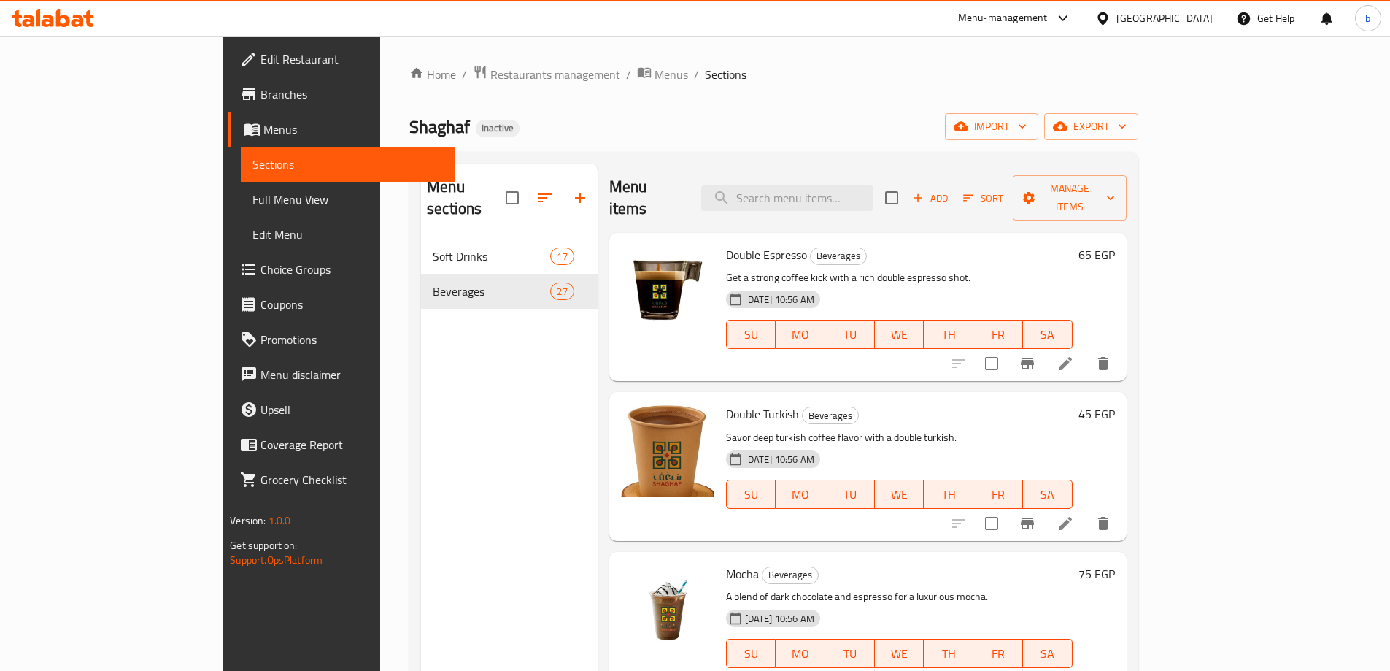
click at [466, 414] on div "Menu sections Soft Drinks 17 Beverages 27" at bounding box center [509, 498] width 177 height 671
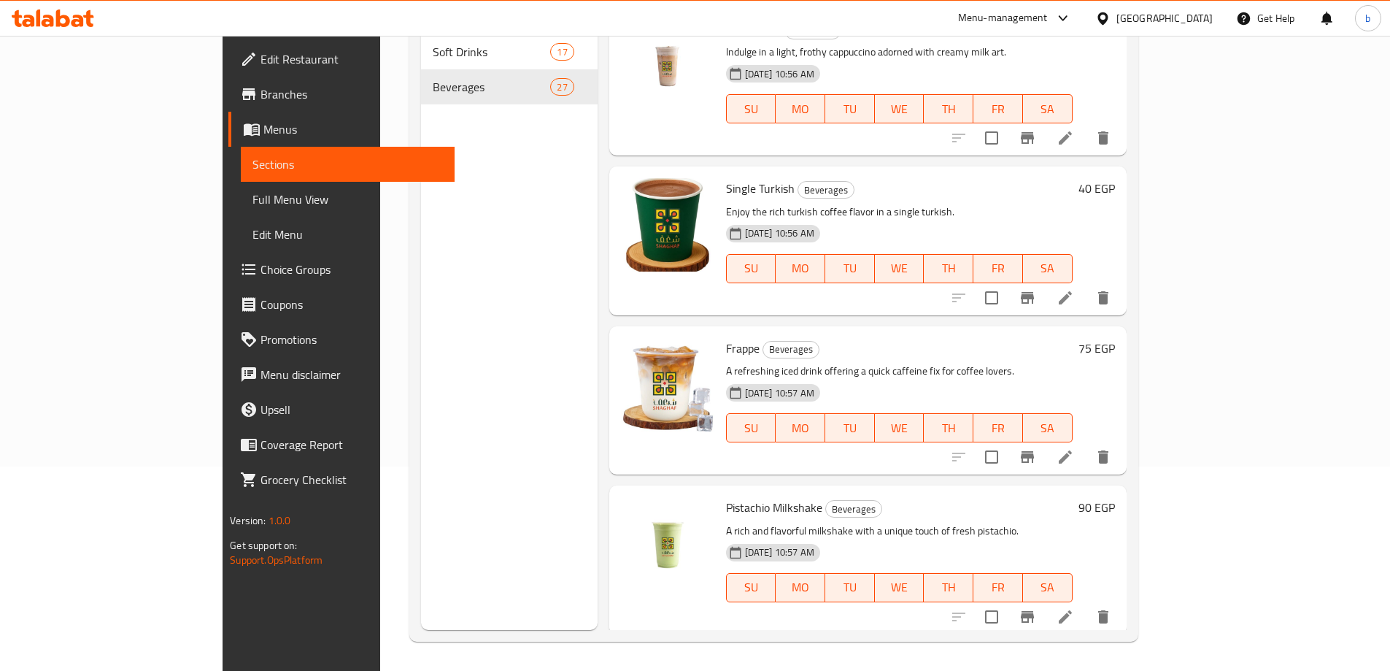
scroll to position [3242, 0]
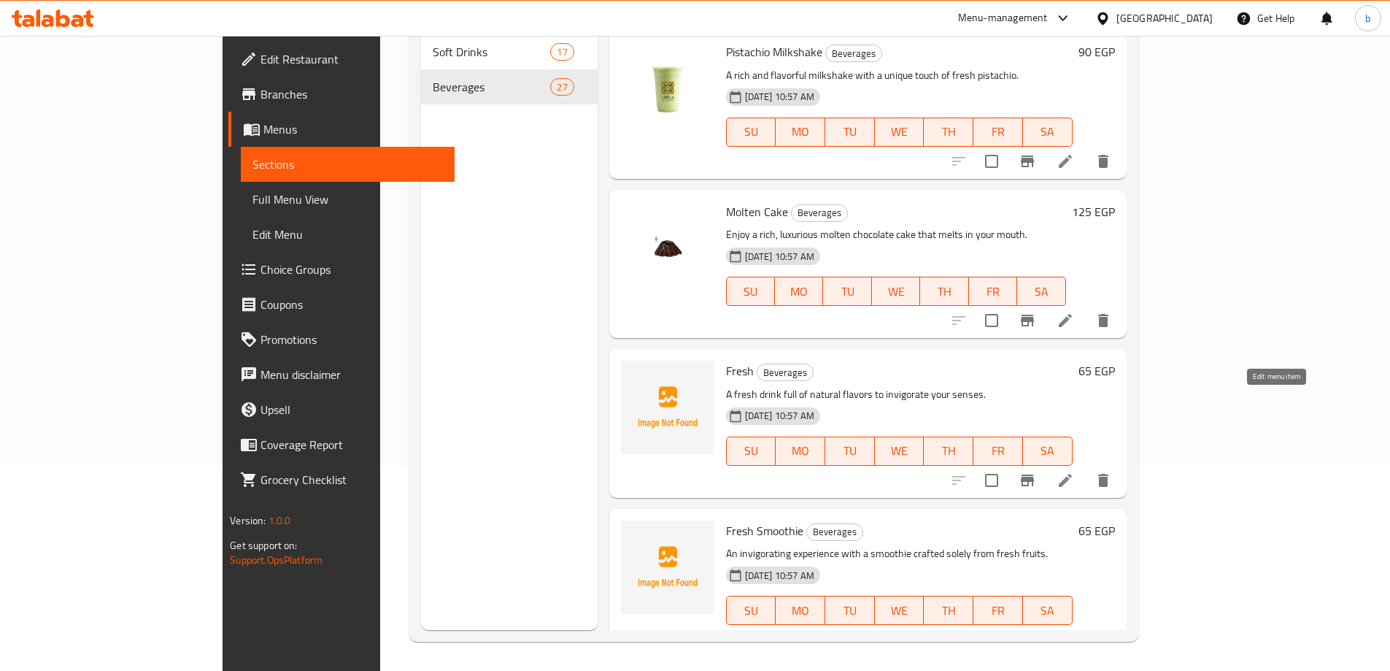
click at [1072, 474] on icon at bounding box center [1065, 480] width 13 height 13
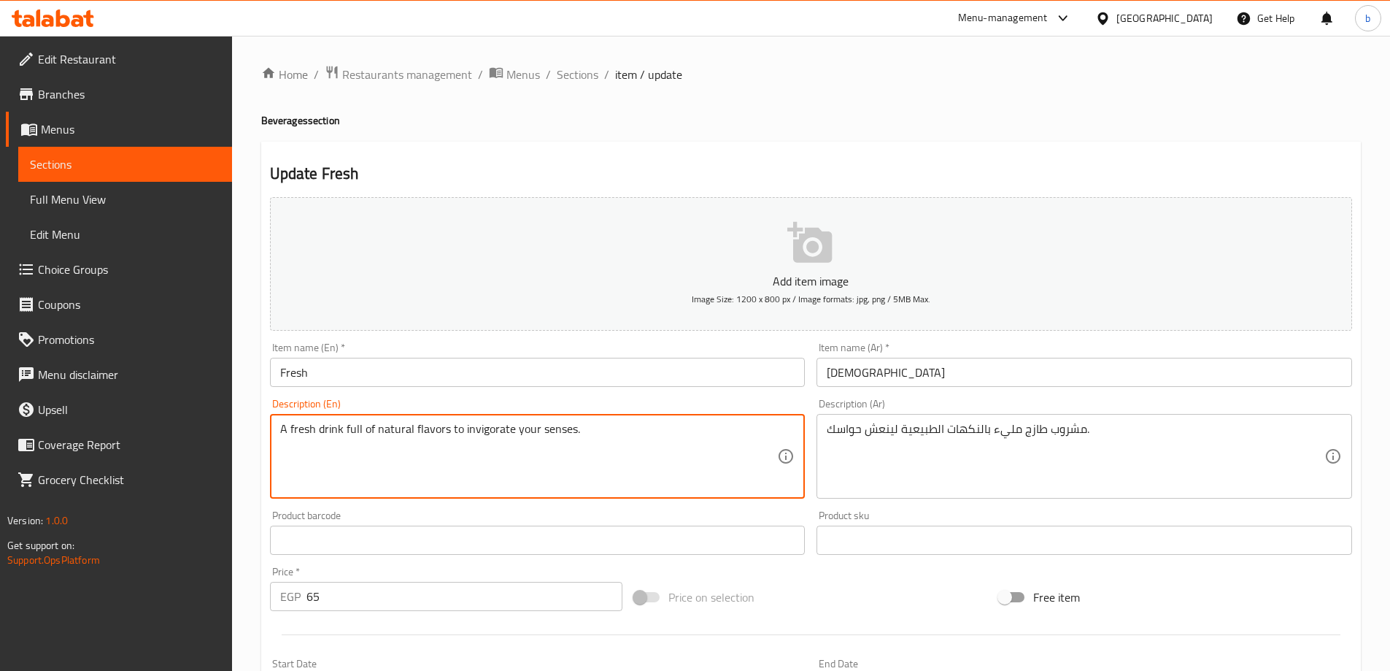
click at [390, 435] on textarea "A fresh drink full of natural flavors to invigorate your senses." at bounding box center [529, 456] width 498 height 69
click at [463, 432] on textarea "A fresh drink full of natural flavors to invigorate your senses." at bounding box center [529, 456] width 498 height 69
click at [459, 428] on textarea "A fresh drink full of natural flavors to invigorate your senses." at bounding box center [529, 456] width 498 height 69
drag, startPoint x: 461, startPoint y: 429, endPoint x: 571, endPoint y: 441, distance: 110.8
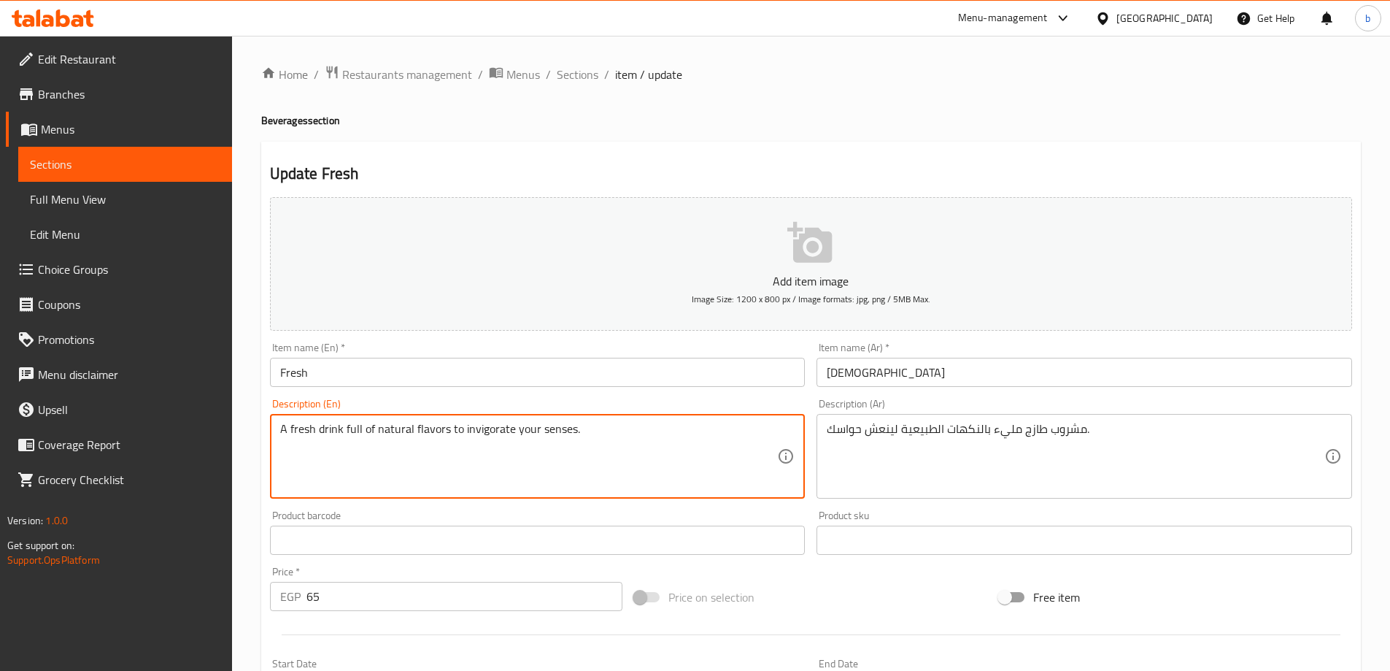
click at [571, 441] on textarea "A fresh drink full of natural flavors to invigorate your senses." at bounding box center [529, 456] width 498 height 69
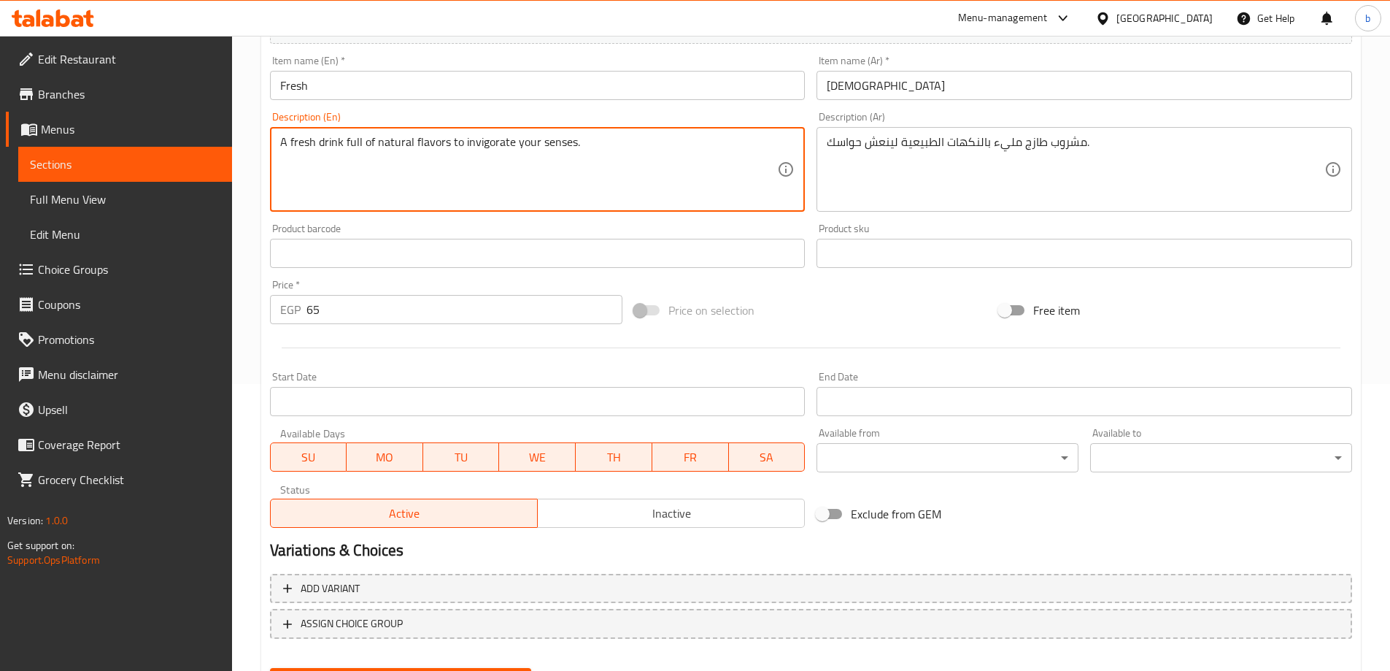
scroll to position [361, 0]
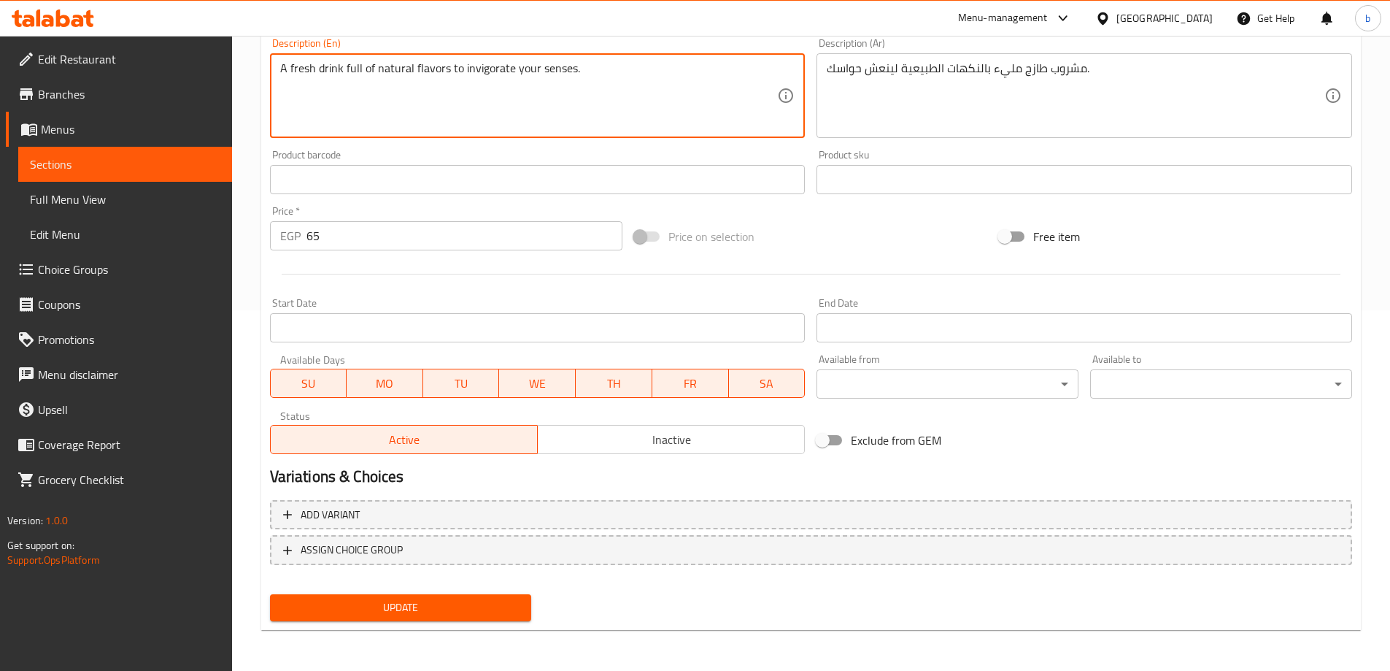
click at [414, 611] on span "Update" at bounding box center [401, 607] width 239 height 18
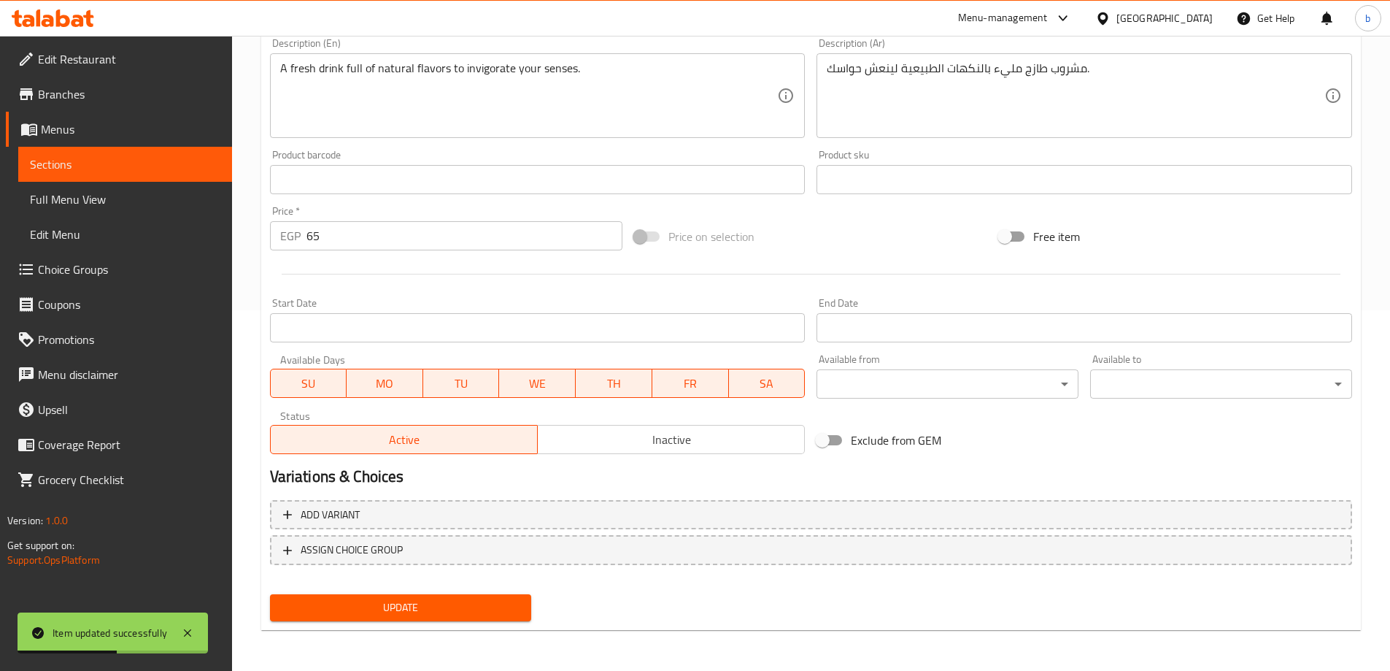
scroll to position [0, 0]
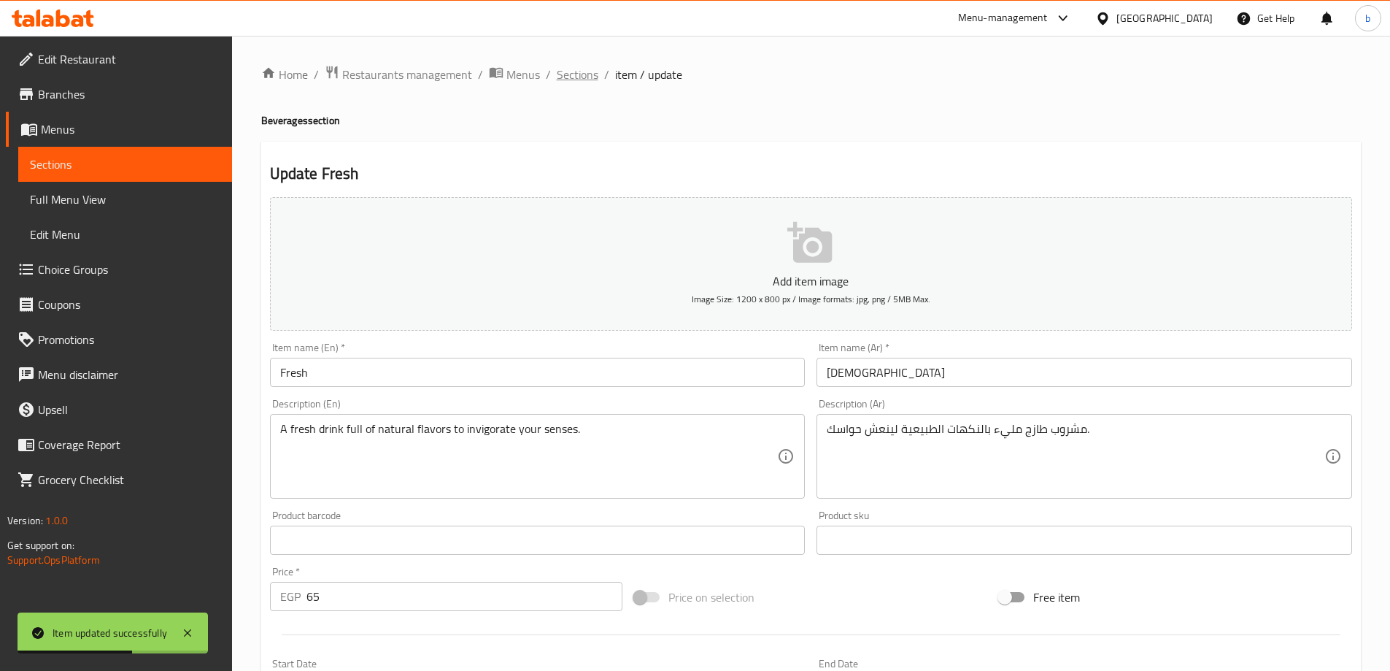
click at [574, 74] on span "Sections" at bounding box center [578, 75] width 42 height 18
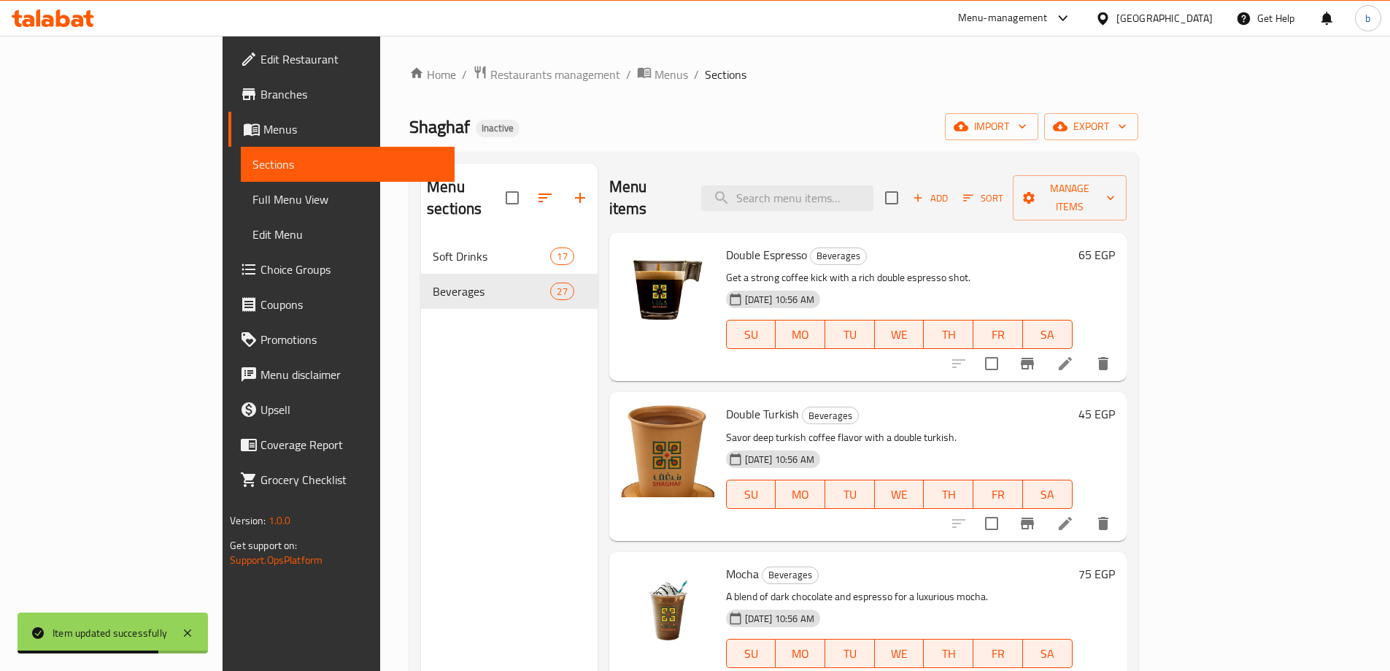
click at [479, 432] on div "Menu sections Soft Drinks 17 Beverages 27" at bounding box center [509, 498] width 177 height 671
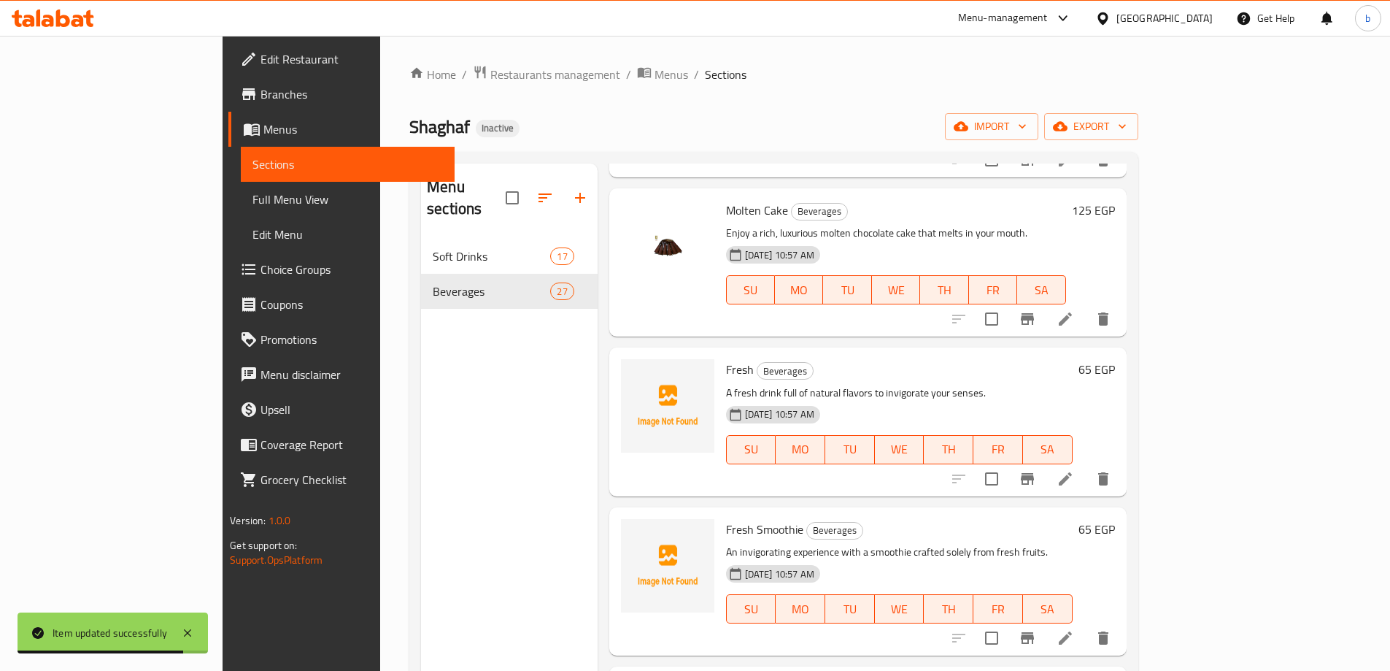
scroll to position [3474, 0]
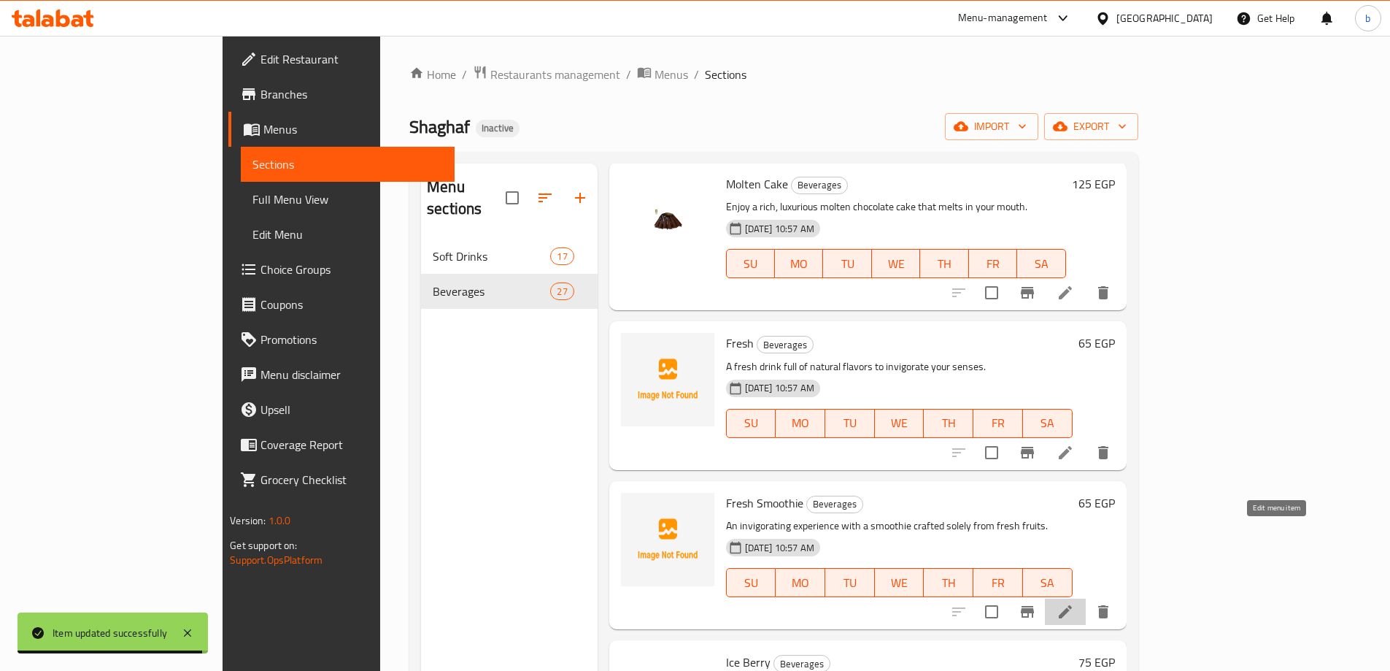
click at [1074, 603] on icon at bounding box center [1066, 612] width 18 height 18
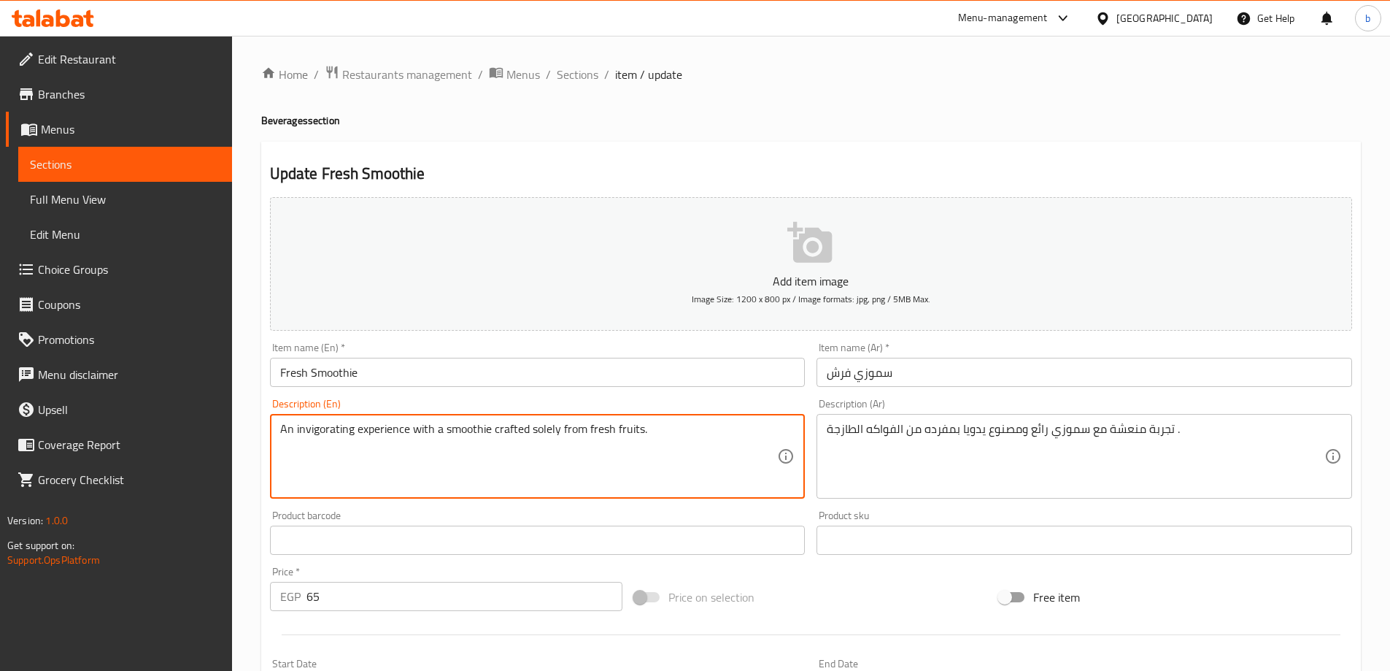
click at [417, 425] on textarea "An invigorating experience with a smoothie crafted solely from fresh fruits." at bounding box center [529, 456] width 498 height 69
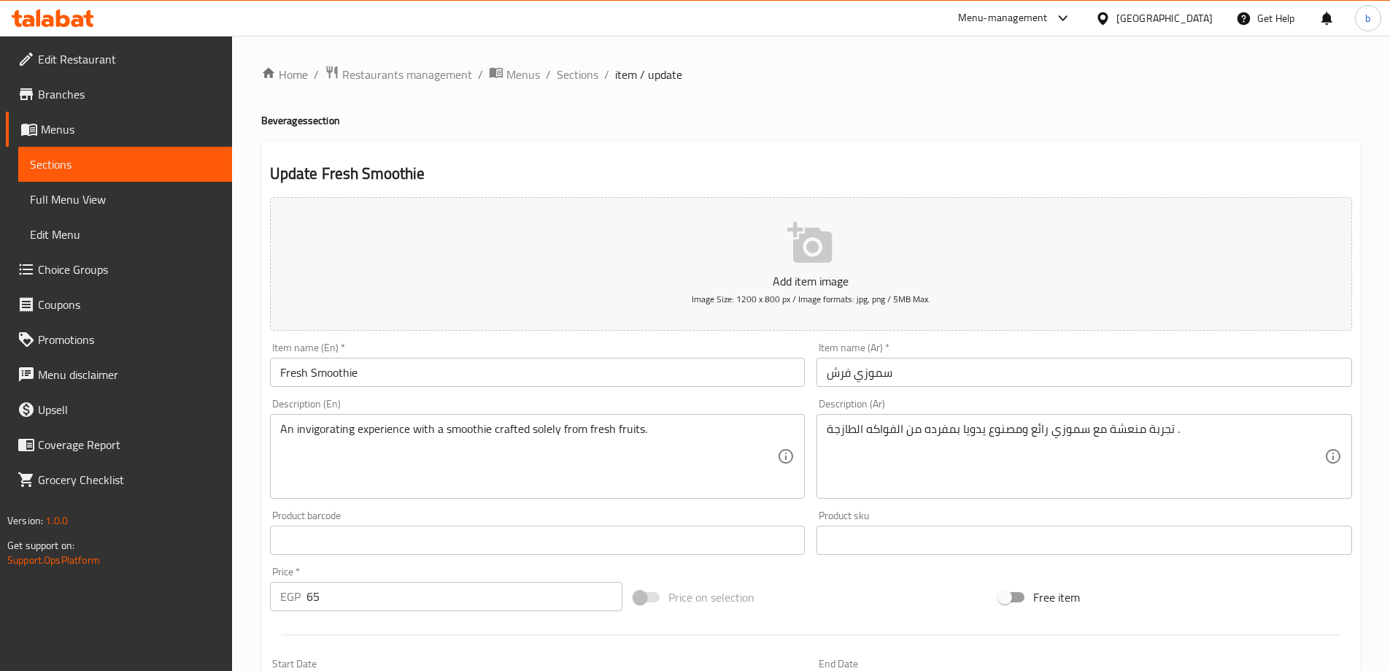
click at [513, 426] on textarea "An invigorating experience with a smoothie crafted solely from fresh fruits." at bounding box center [529, 456] width 498 height 69
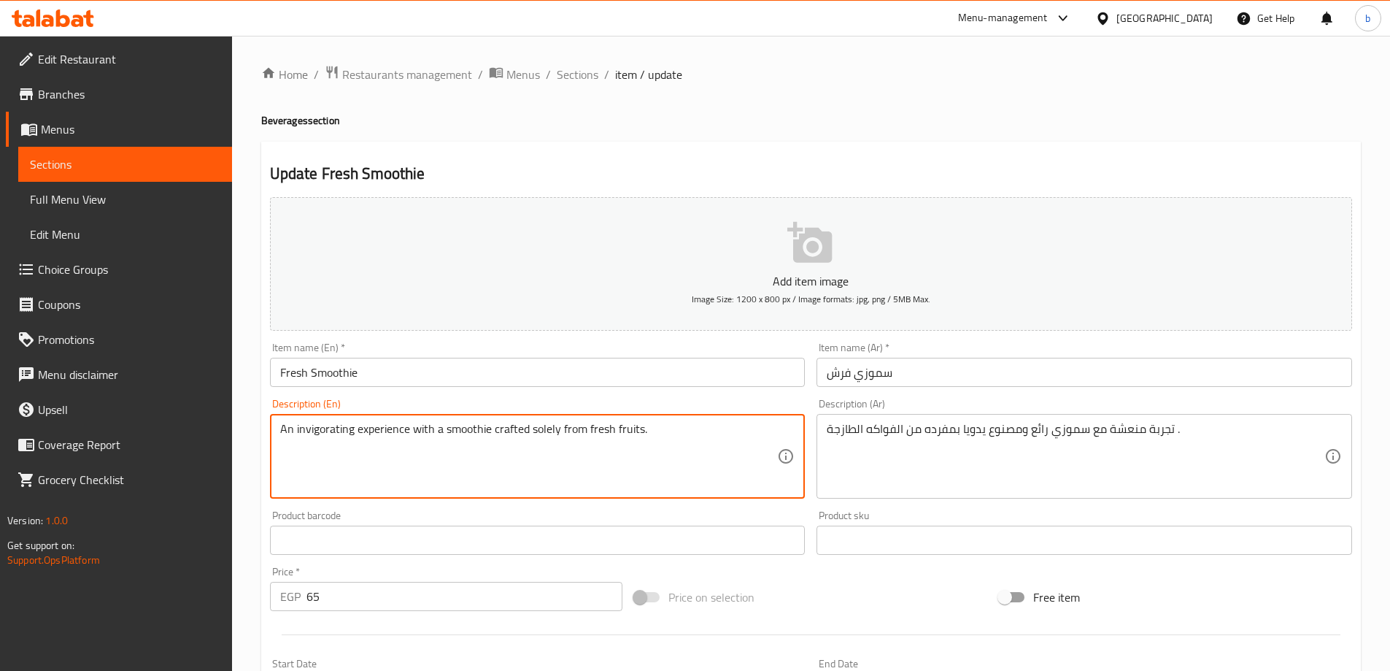
click at [513, 426] on textarea "An invigorating experience with a smoothie crafted solely from fresh fruits." at bounding box center [529, 456] width 498 height 69
click at [550, 428] on textarea "An invigorating experience with a smoothie crafted solely from fresh fruits." at bounding box center [529, 456] width 498 height 69
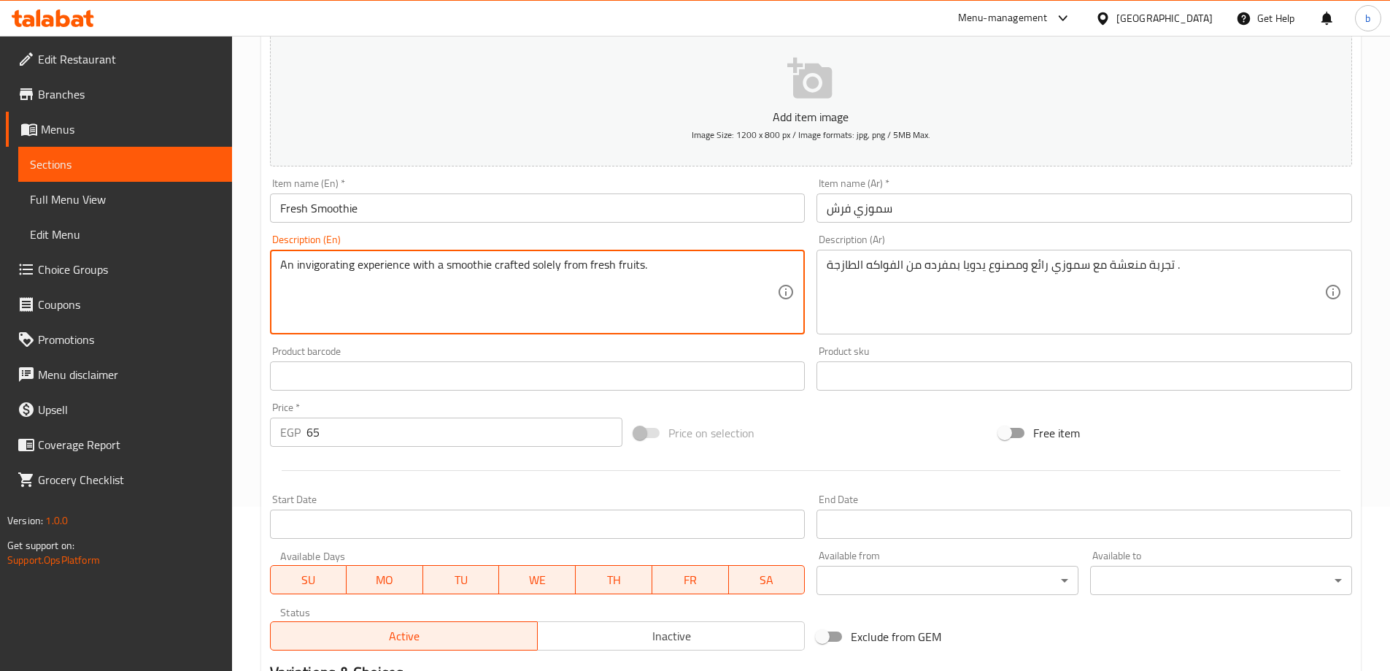
scroll to position [361, 0]
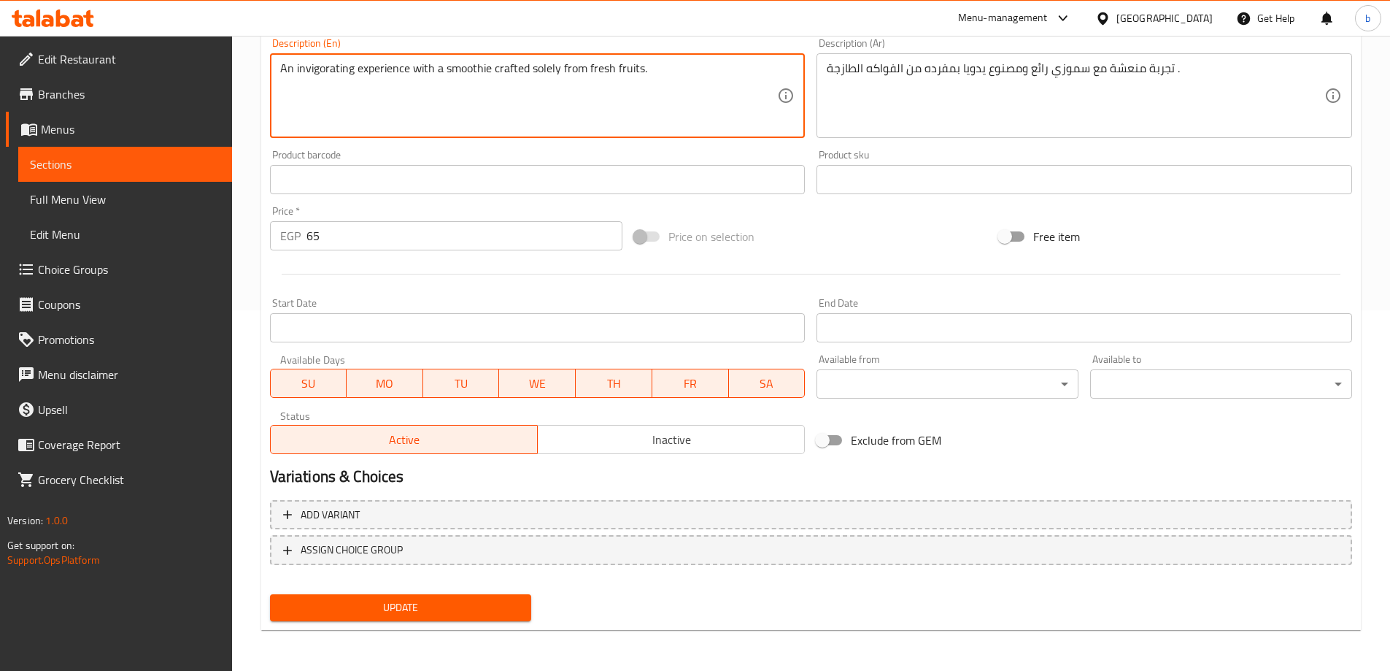
click at [459, 619] on button "Update" at bounding box center [401, 607] width 262 height 27
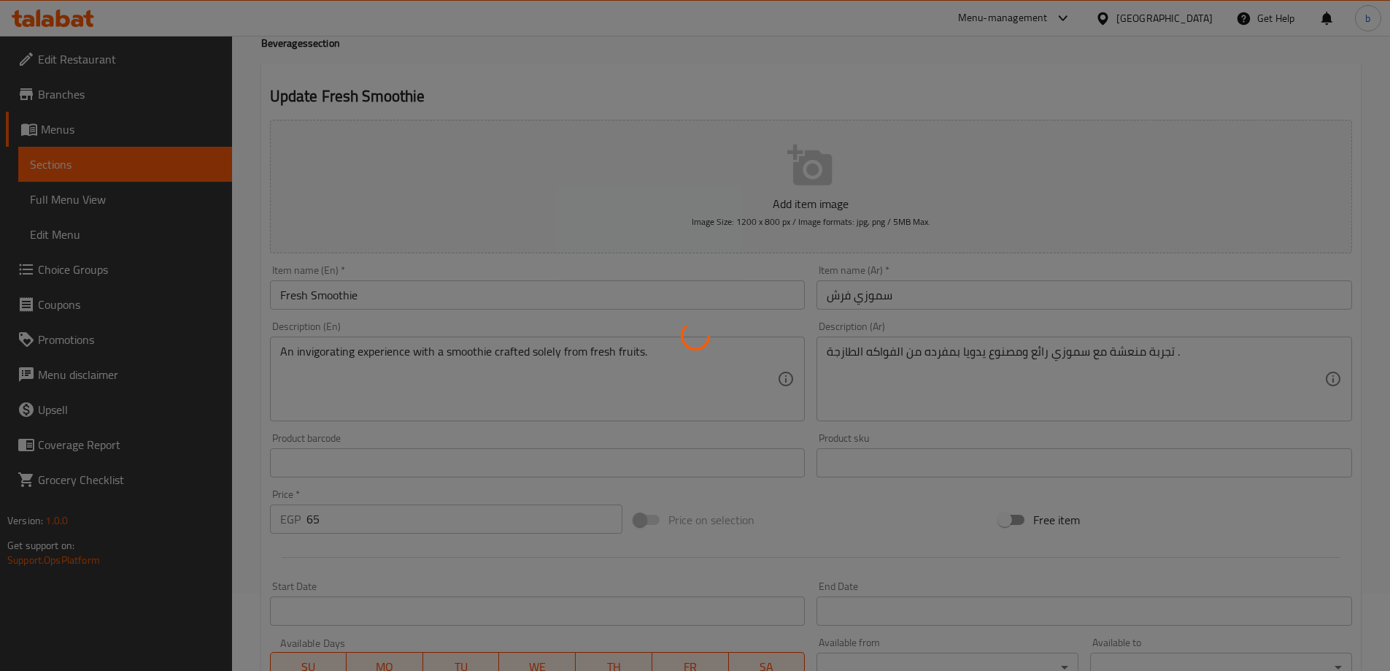
scroll to position [0, 0]
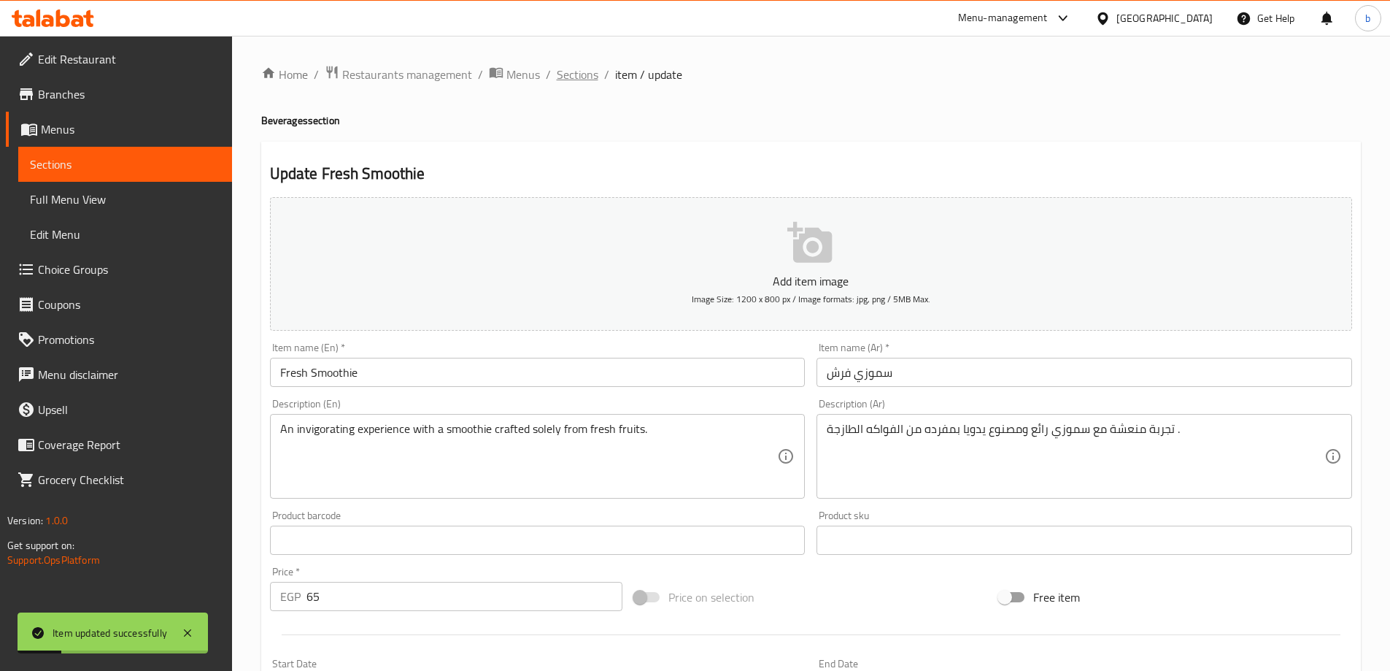
click at [578, 74] on span "Sections" at bounding box center [578, 75] width 42 height 18
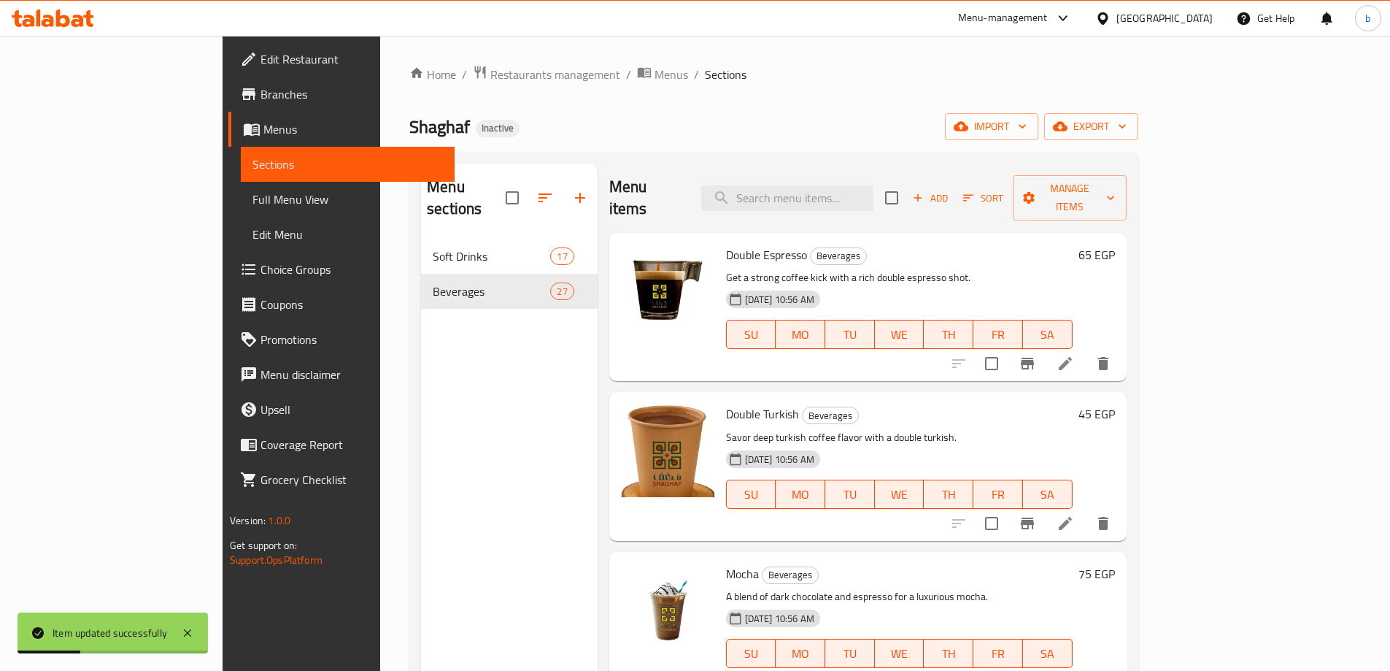
click at [991, 269] on p "Get a strong coffee kick with a rich double espresso shot." at bounding box center [899, 278] width 347 height 18
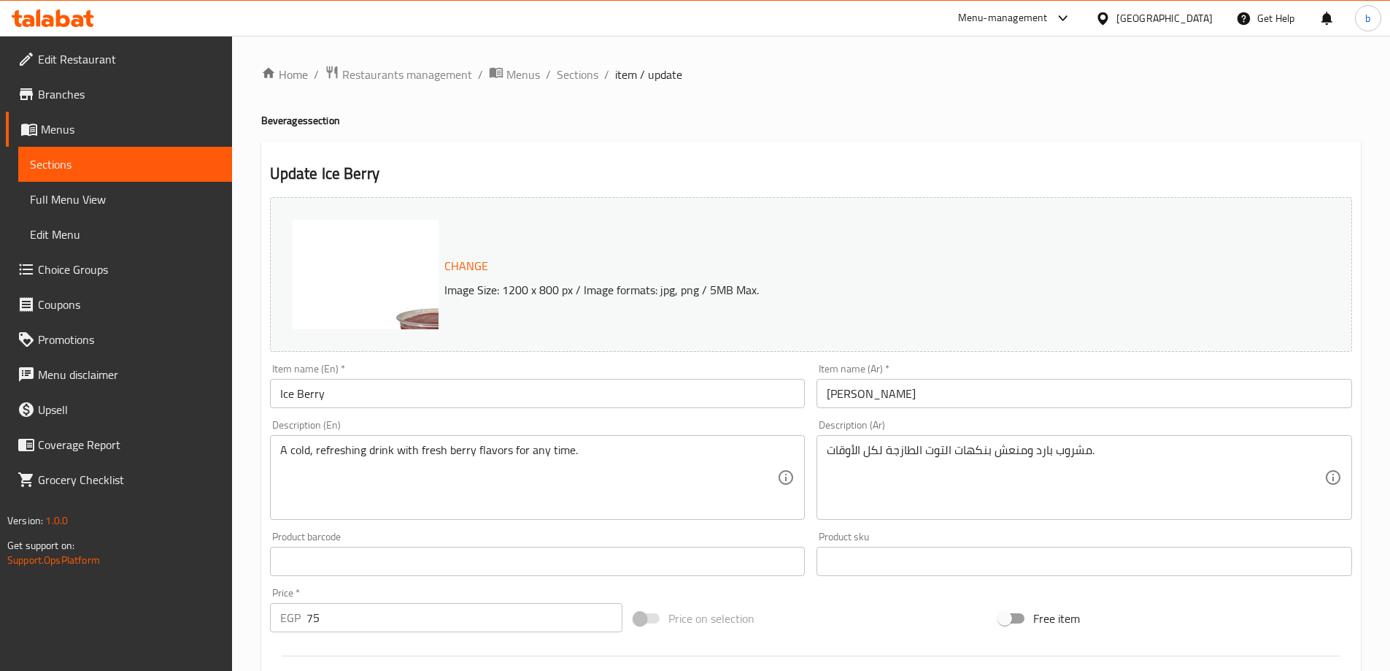
click at [303, 397] on input "Ice Berry" at bounding box center [538, 393] width 536 height 29
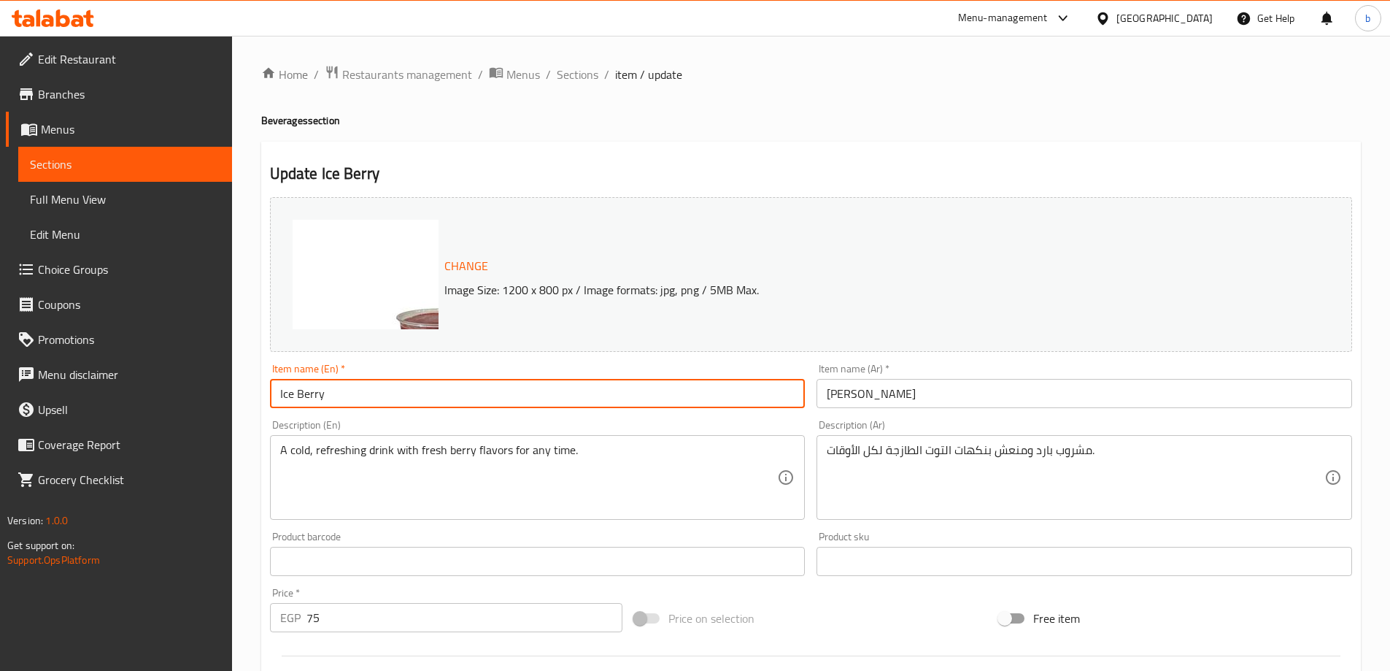
click at [303, 397] on input "Ice Berry" at bounding box center [538, 393] width 536 height 29
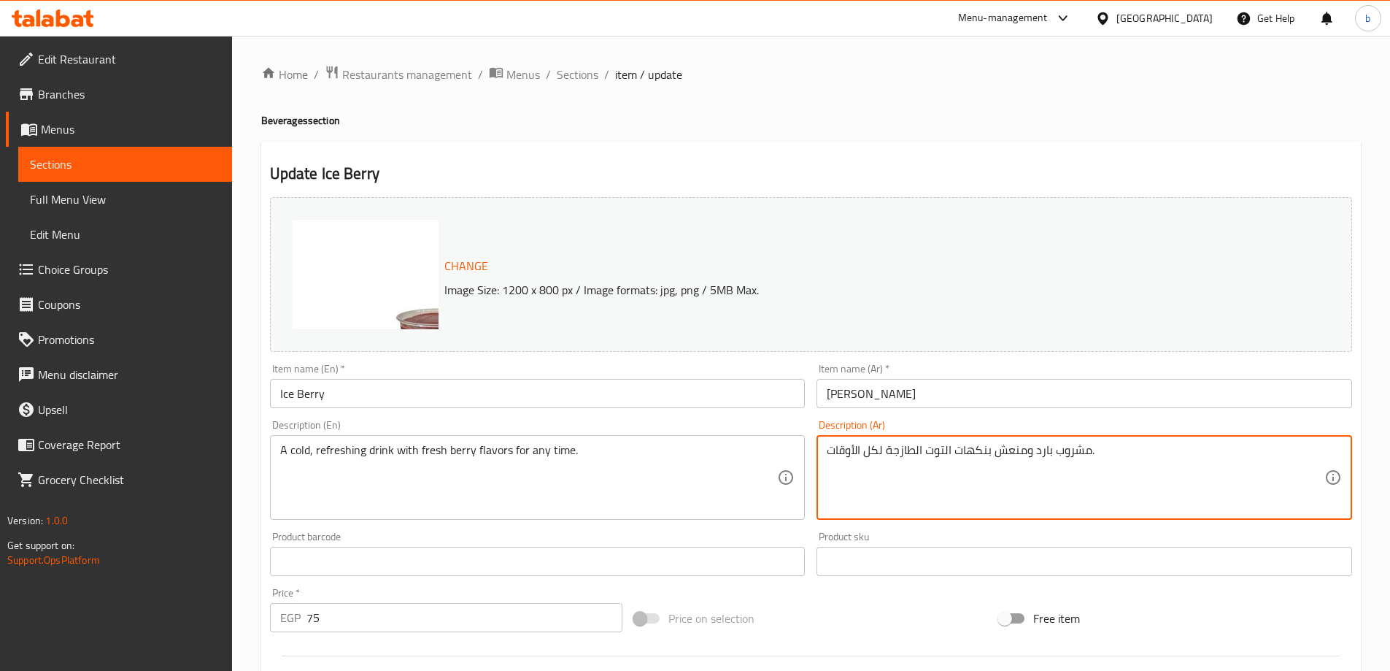
click at [939, 452] on textarea "مشروب بارد ومنعش بنكهات التوت الطازجة لكل الأوقات." at bounding box center [1076, 477] width 498 height 69
type textarea "مشروب بارد ومنعش بنكهات البيرى الطازجة لكل الأوقات."
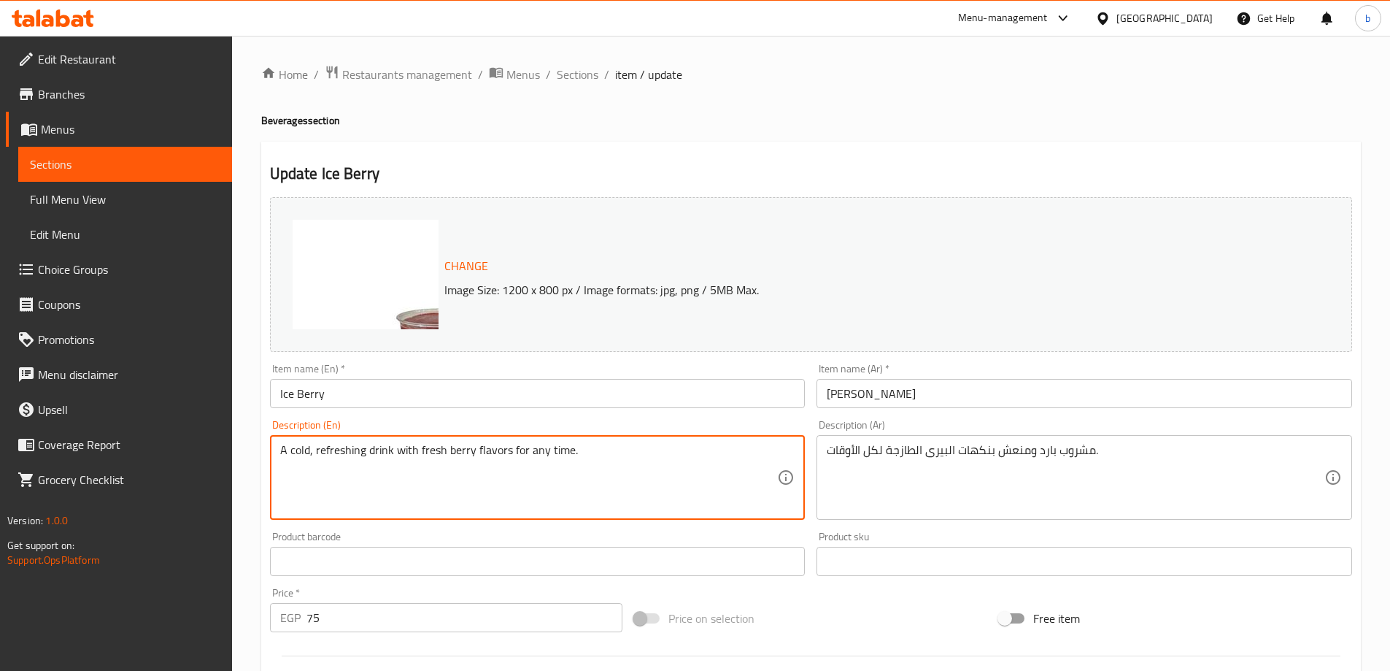
click at [463, 453] on textarea "A cold, refreshing drink with fresh berry flavors for any time." at bounding box center [529, 477] width 498 height 69
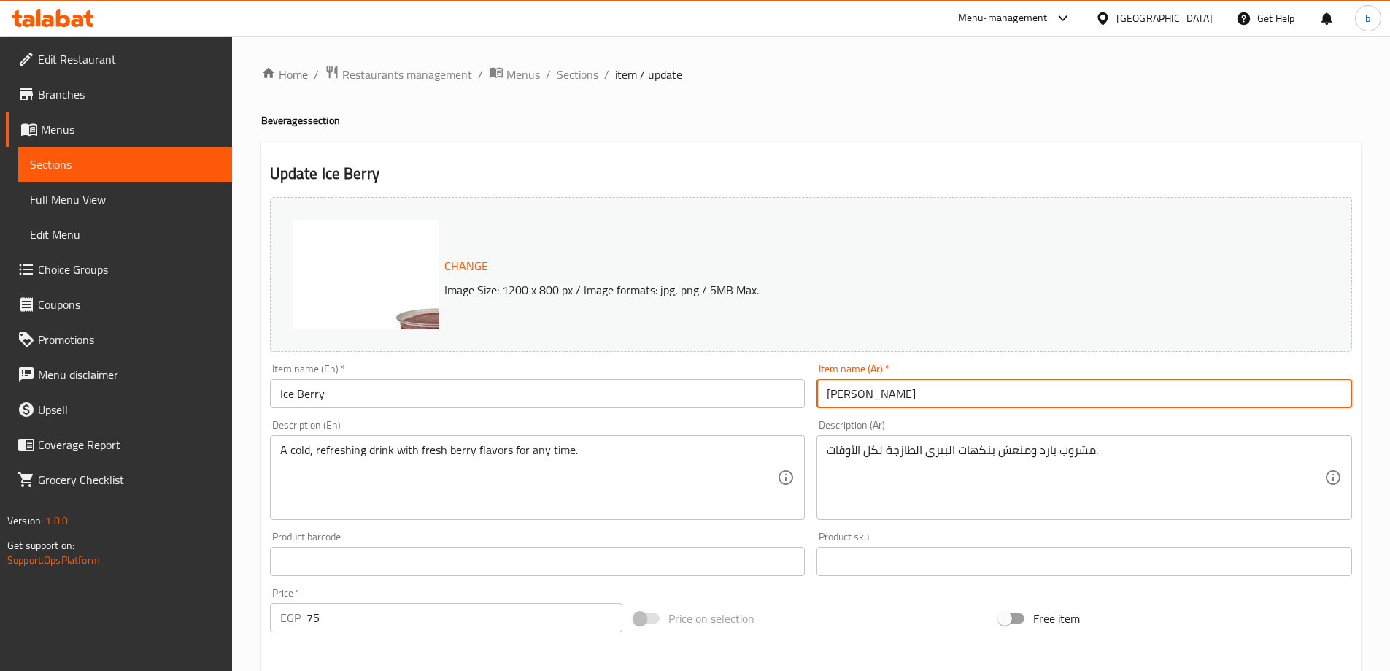
click at [852, 395] on input "ايس بيري" at bounding box center [1085, 393] width 536 height 29
drag, startPoint x: 848, startPoint y: 397, endPoint x: 811, endPoint y: 406, distance: 38.4
click at [812, 402] on div "Item name (Ar)   * ايس بيري Item name (Ar) *" at bounding box center [1084, 386] width 547 height 56
type input "ايس توت"
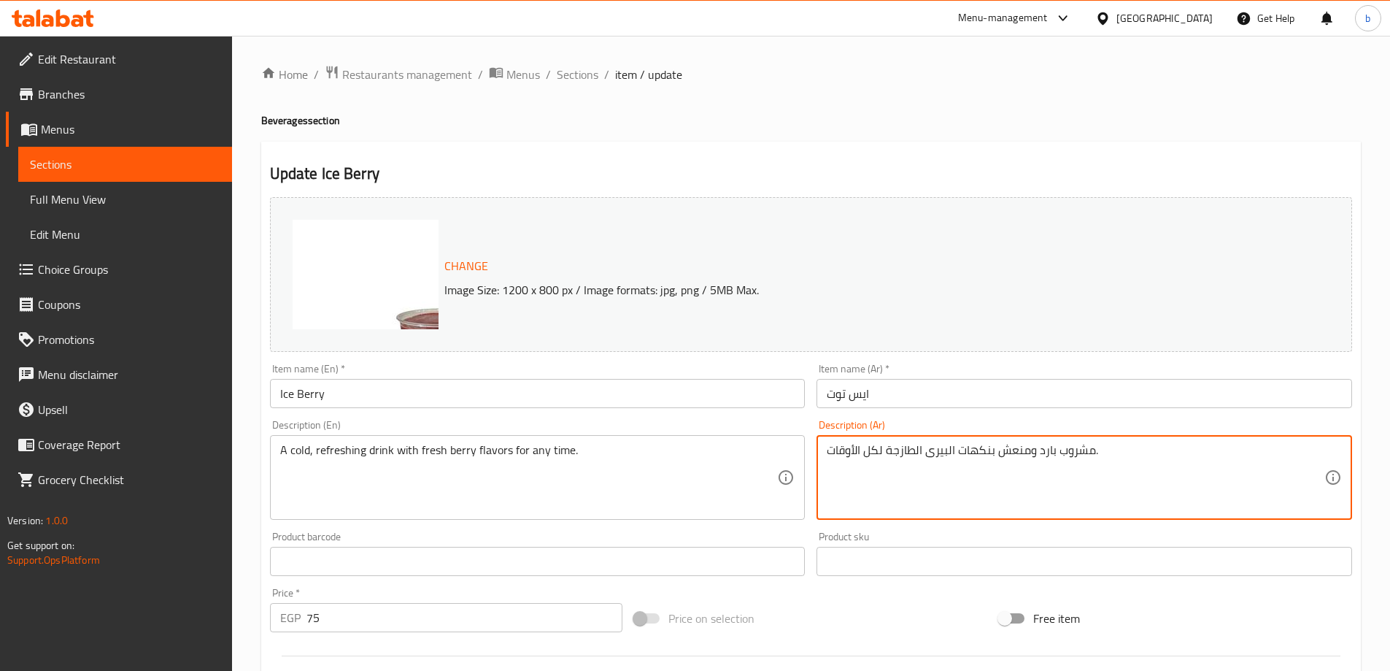
drag, startPoint x: 925, startPoint y: 452, endPoint x: 954, endPoint y: 455, distance: 28.6
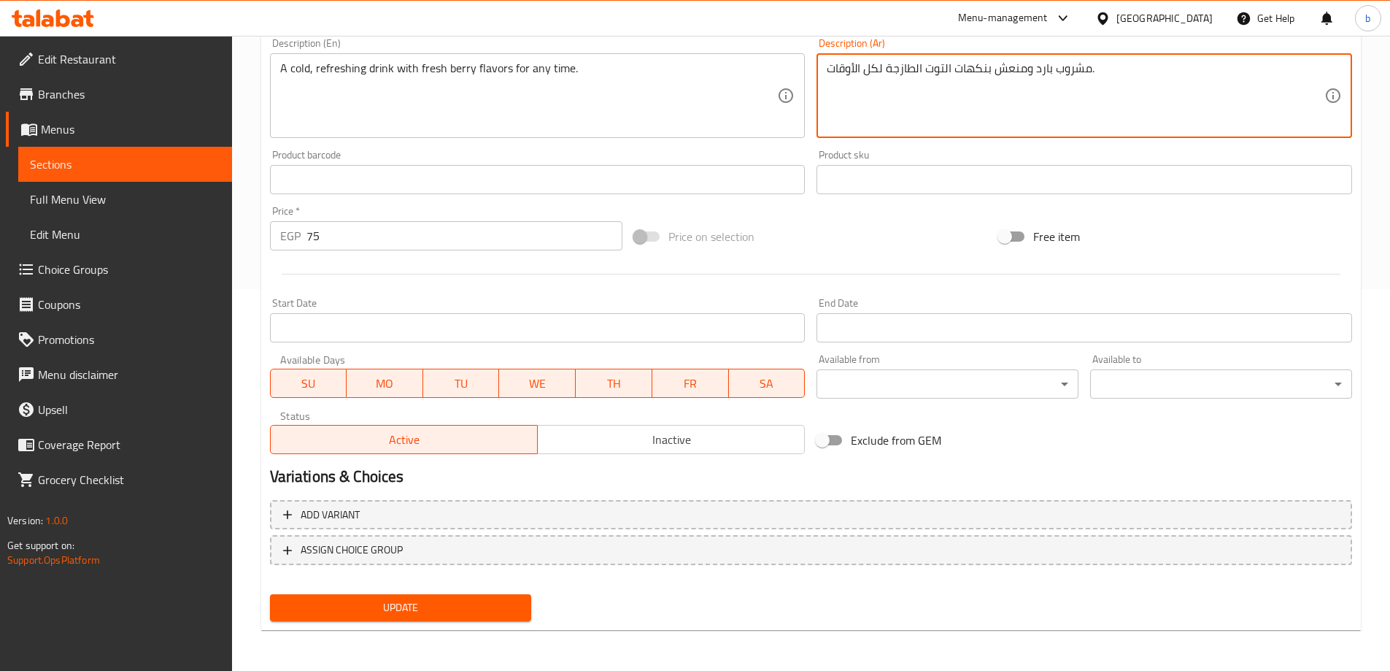
type textarea "مشروب بارد ومنعش بنكهات التوت الطازجة لكل الأوقات."
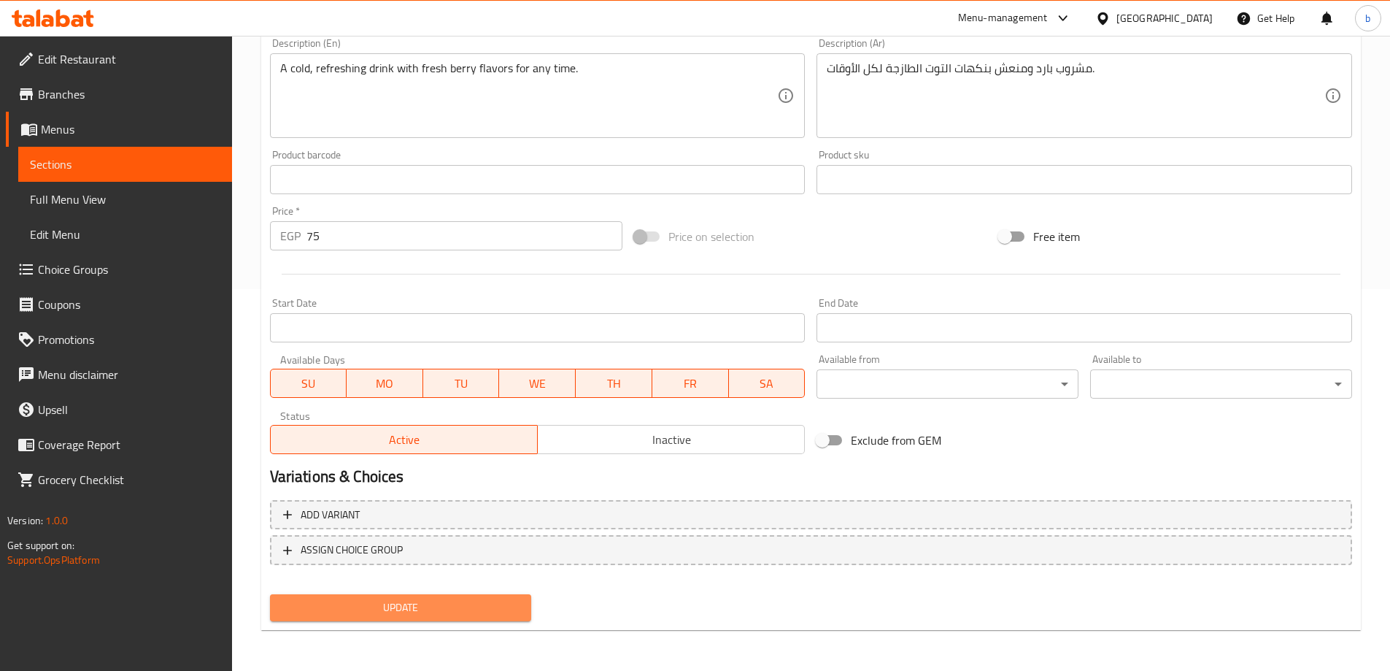
click at [497, 617] on span "Update" at bounding box center [401, 607] width 239 height 18
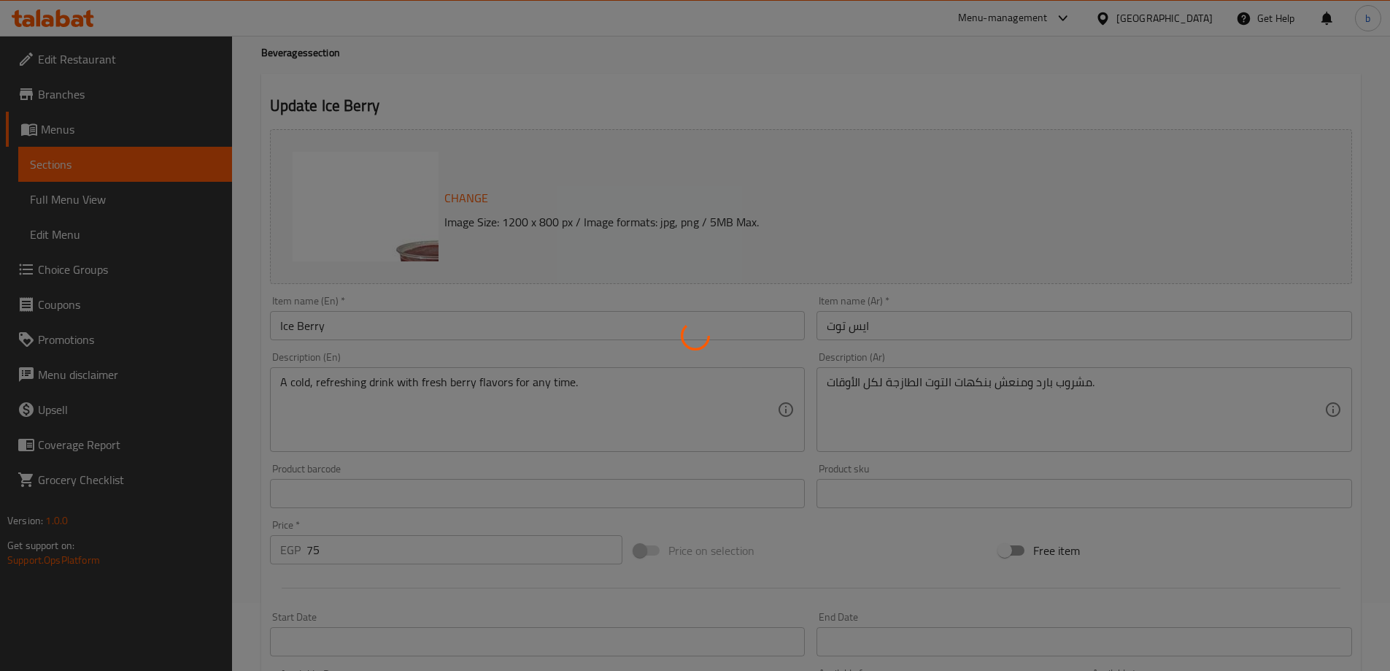
scroll to position [0, 0]
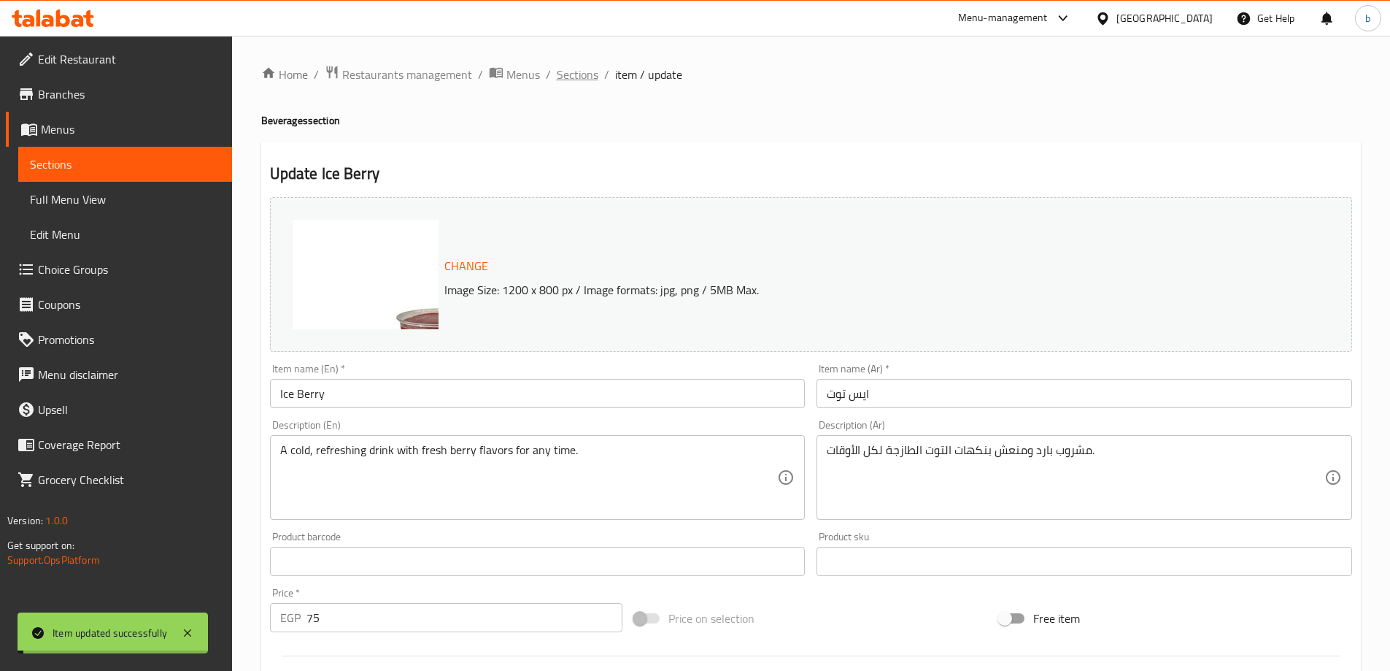
click at [586, 78] on span "Sections" at bounding box center [578, 75] width 42 height 18
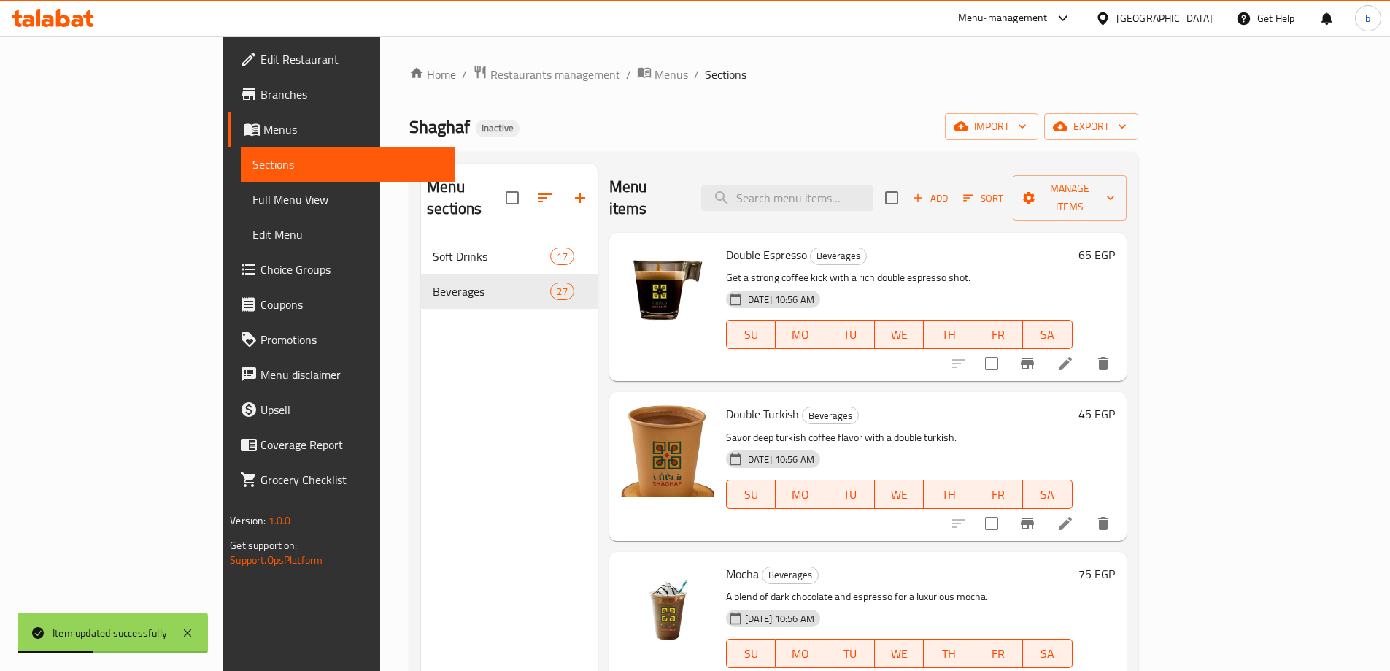
click at [916, 428] on p "Savor deep turkish coffee flavor with a double turkish." at bounding box center [899, 437] width 347 height 18
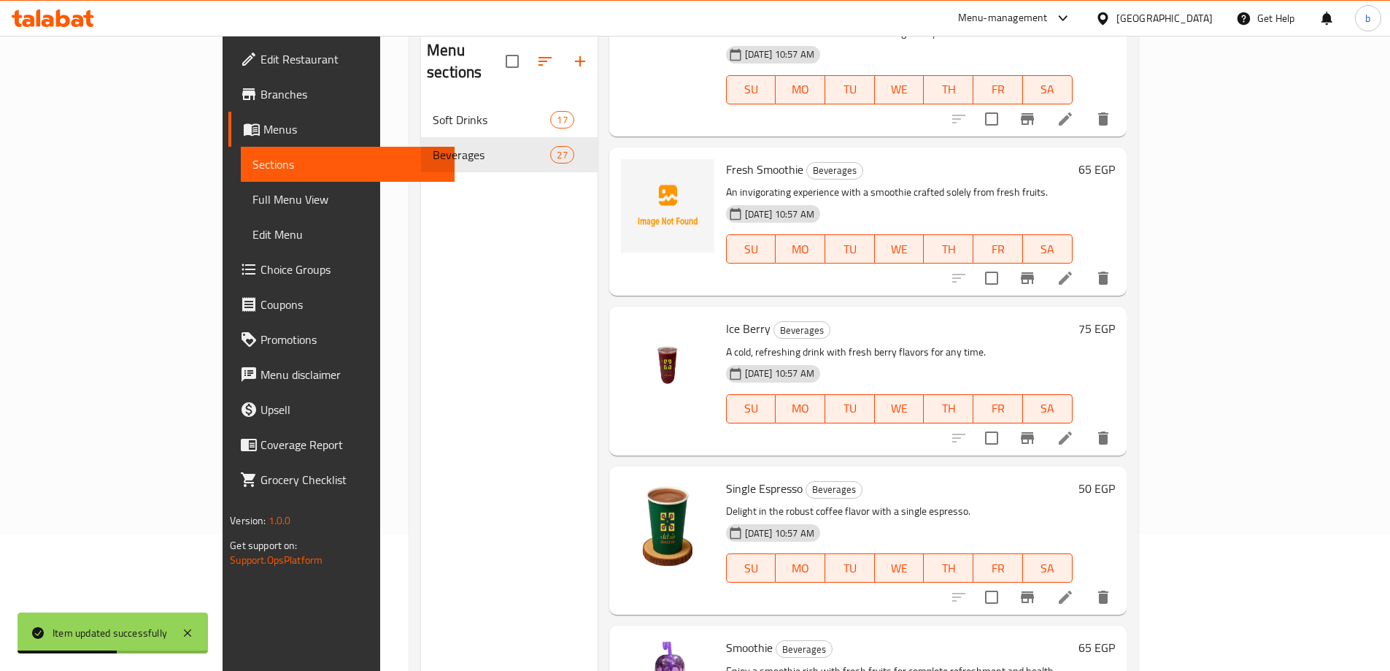
scroll to position [146, 0]
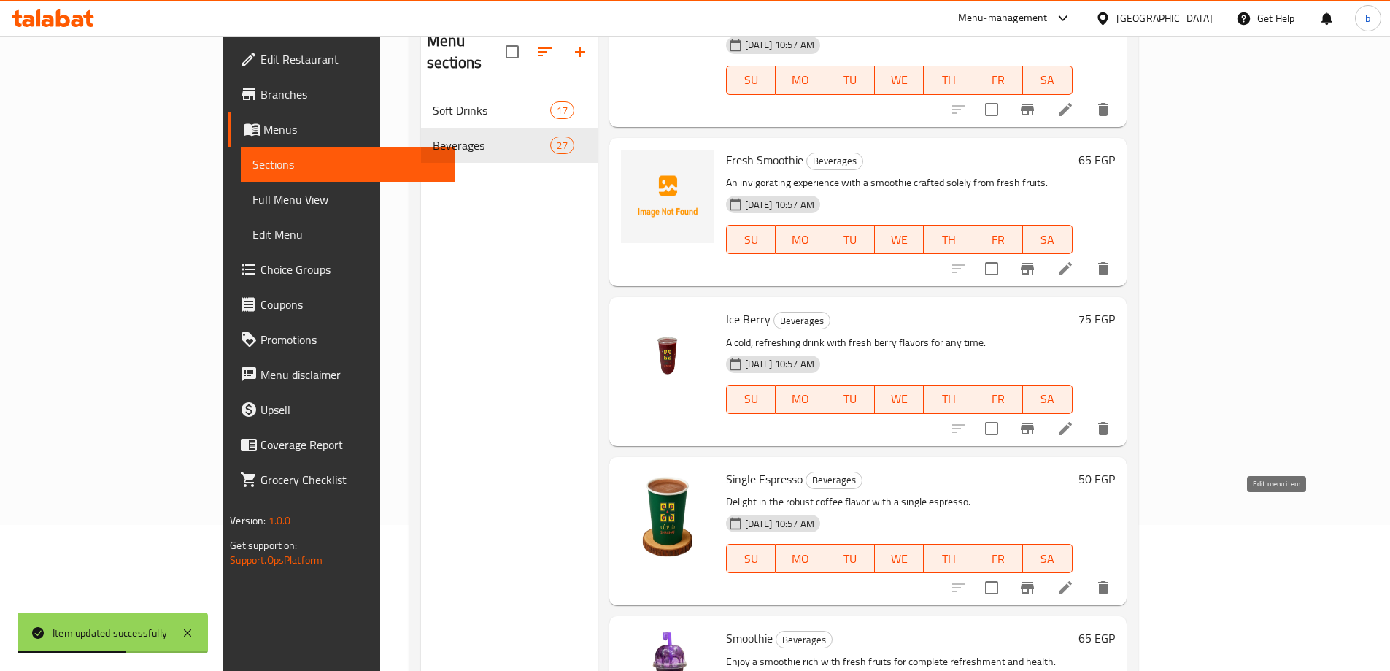
click at [1074, 579] on icon at bounding box center [1066, 588] width 18 height 18
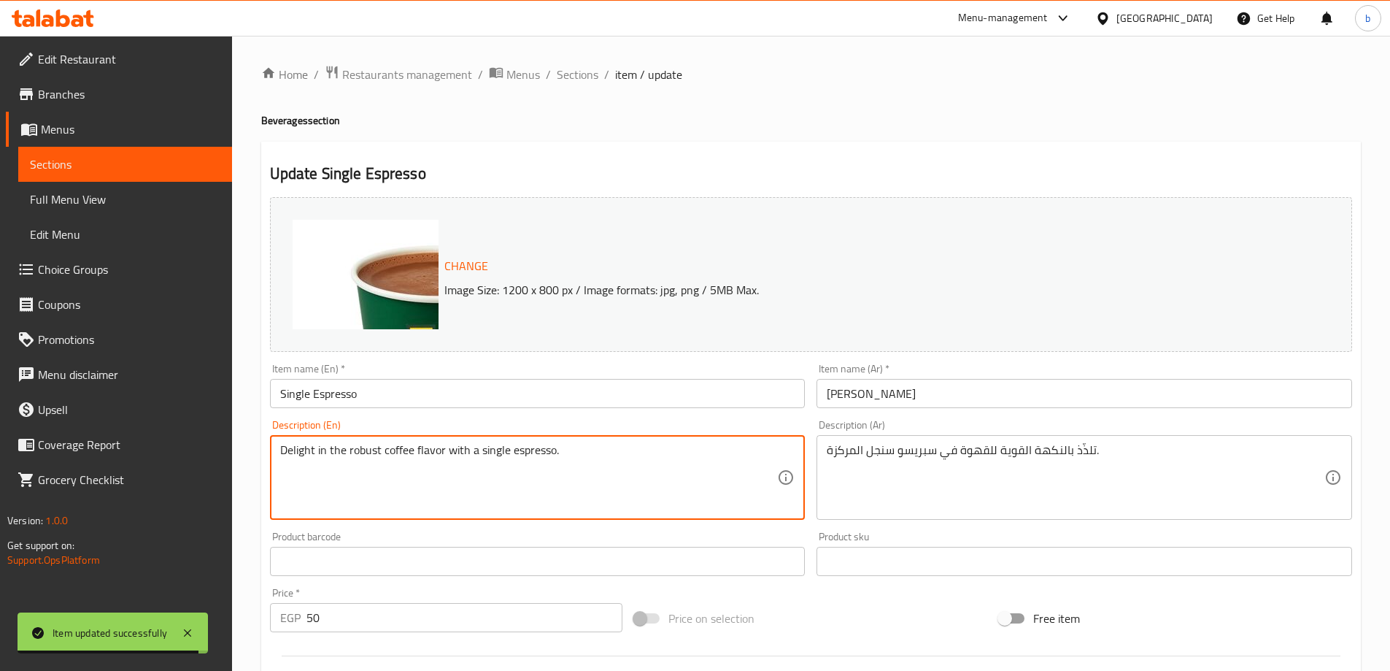
click at [298, 456] on textarea "Delight in the robust coffee flavor with a single espresso." at bounding box center [529, 477] width 498 height 69
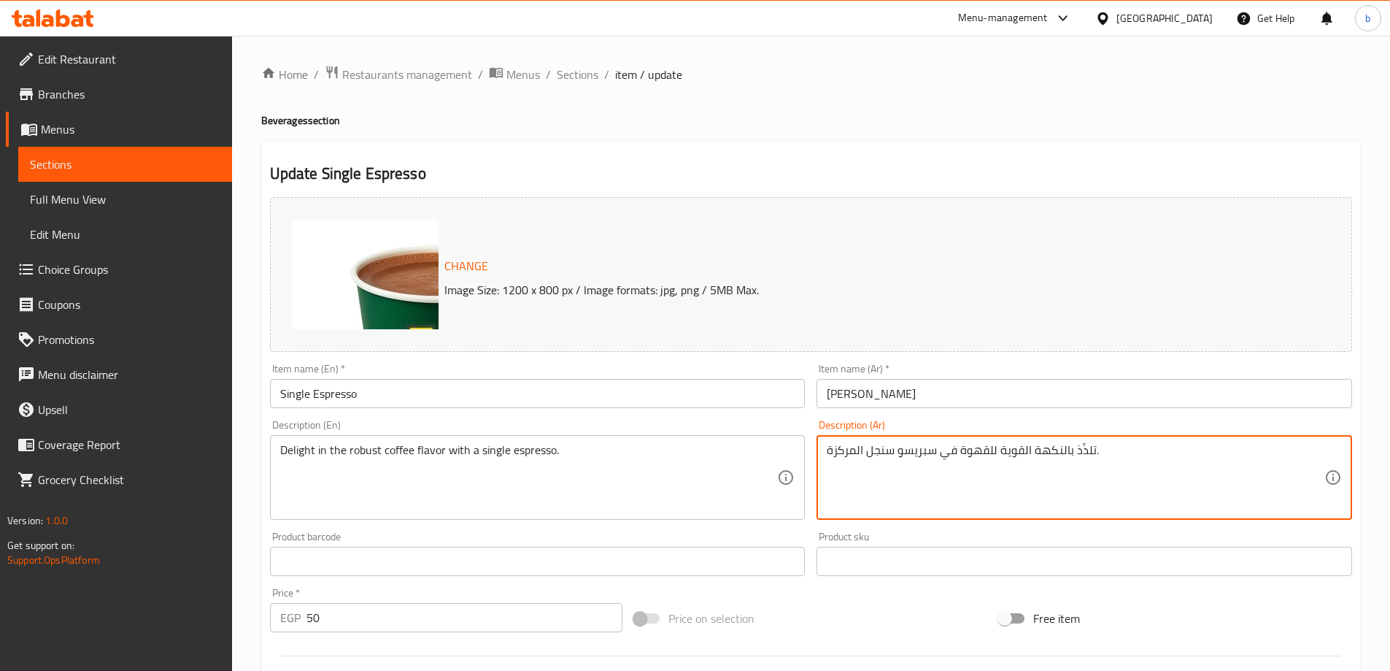
drag, startPoint x: 1075, startPoint y: 451, endPoint x: 1111, endPoint y: 456, distance: 36.8
click at [1090, 447] on textarea "تلذّذ بالنكهة القوية للقهوة في سبريسو سنجل المركزة." at bounding box center [1076, 477] width 498 height 69
click at [1025, 450] on textarea "استمتع بنكهة القوية للقهوة في سبريسو سنجل المركزة." at bounding box center [1076, 477] width 498 height 69
click at [363, 451] on textarea "Delight in the robust coffee flavor with a single espresso." at bounding box center [529, 477] width 498 height 69
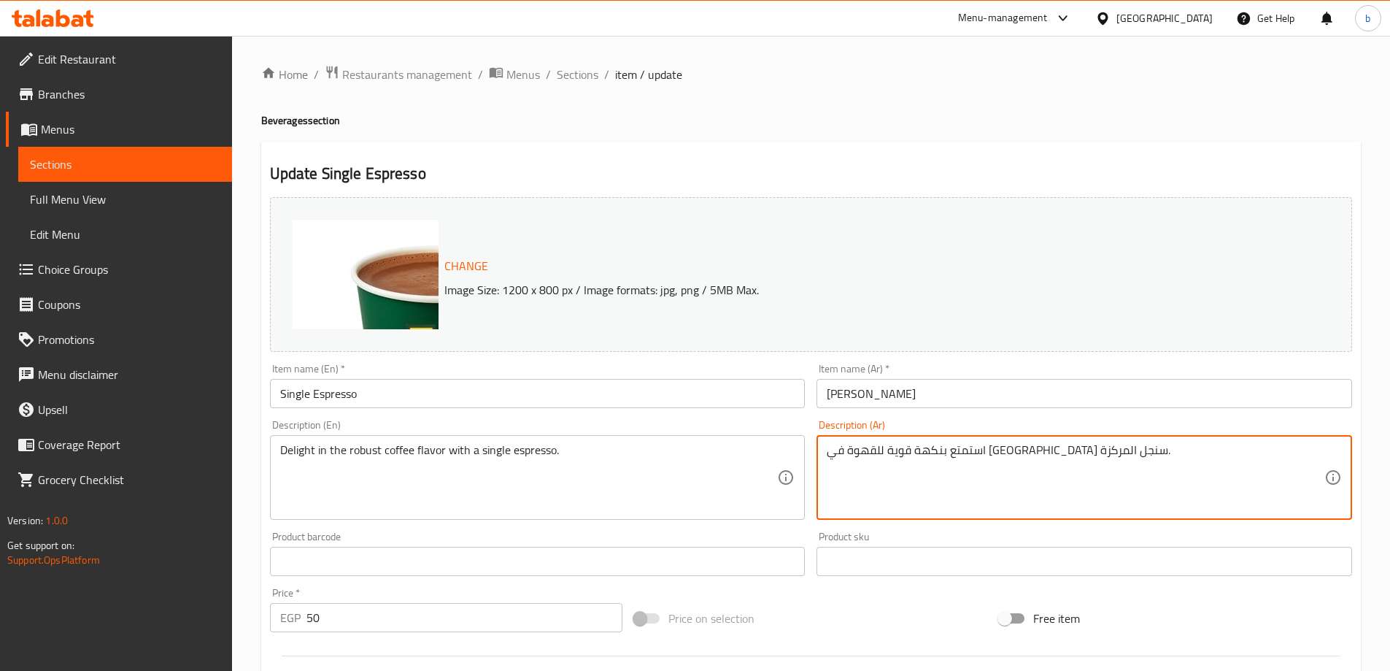
click at [841, 450] on textarea "استمتع بنكهة قوية للقهوة في سبريسو سنجل المركزة." at bounding box center [1076, 477] width 498 height 69
type textarea "استمتع بنكهة قوية للقهوة في [GEOGRAPHIC_DATA][PERSON_NAME] ."
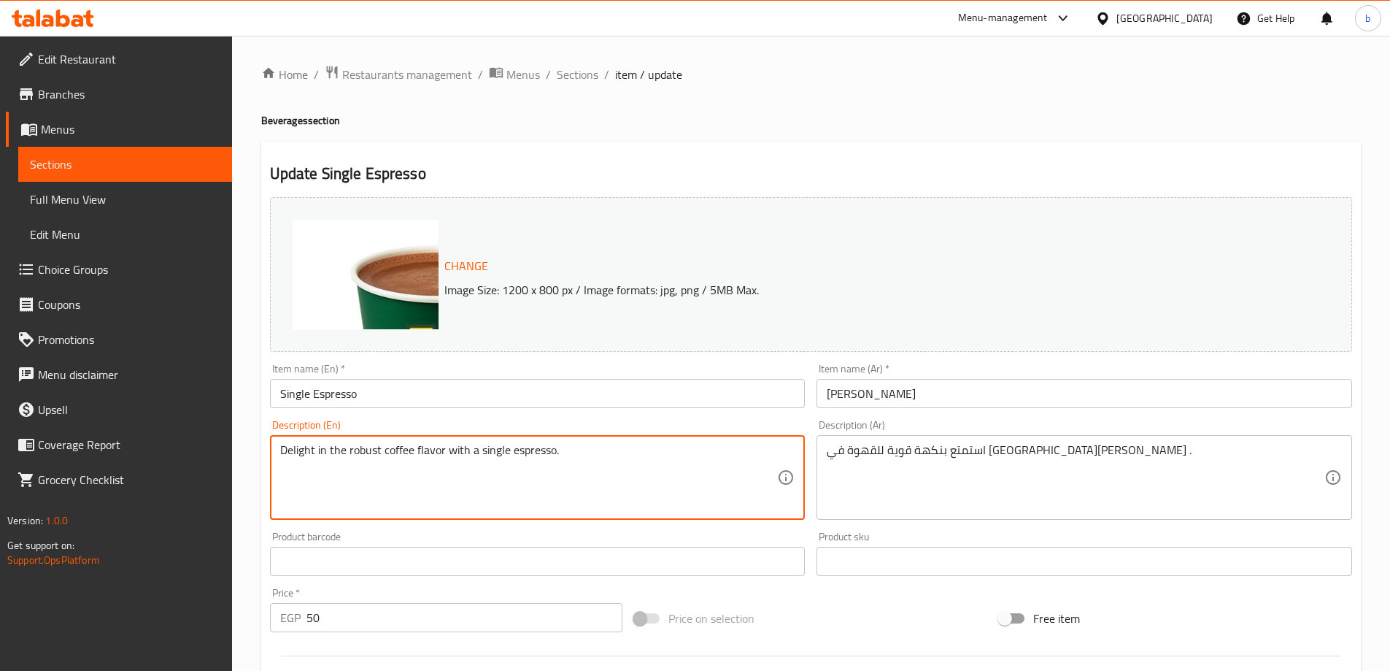
click at [357, 458] on textarea "Delight in the robust coffee flavor with a single espresso." at bounding box center [529, 477] width 498 height 69
drag, startPoint x: 357, startPoint y: 458, endPoint x: 560, endPoint y: 501, distance: 208.1
click at [560, 512] on textarea "Delight in the robust coffee flavor with a single espresso." at bounding box center [529, 477] width 498 height 69
click at [540, 457] on textarea "Delight in the robust coffee flavor with a single espresso." at bounding box center [529, 477] width 498 height 69
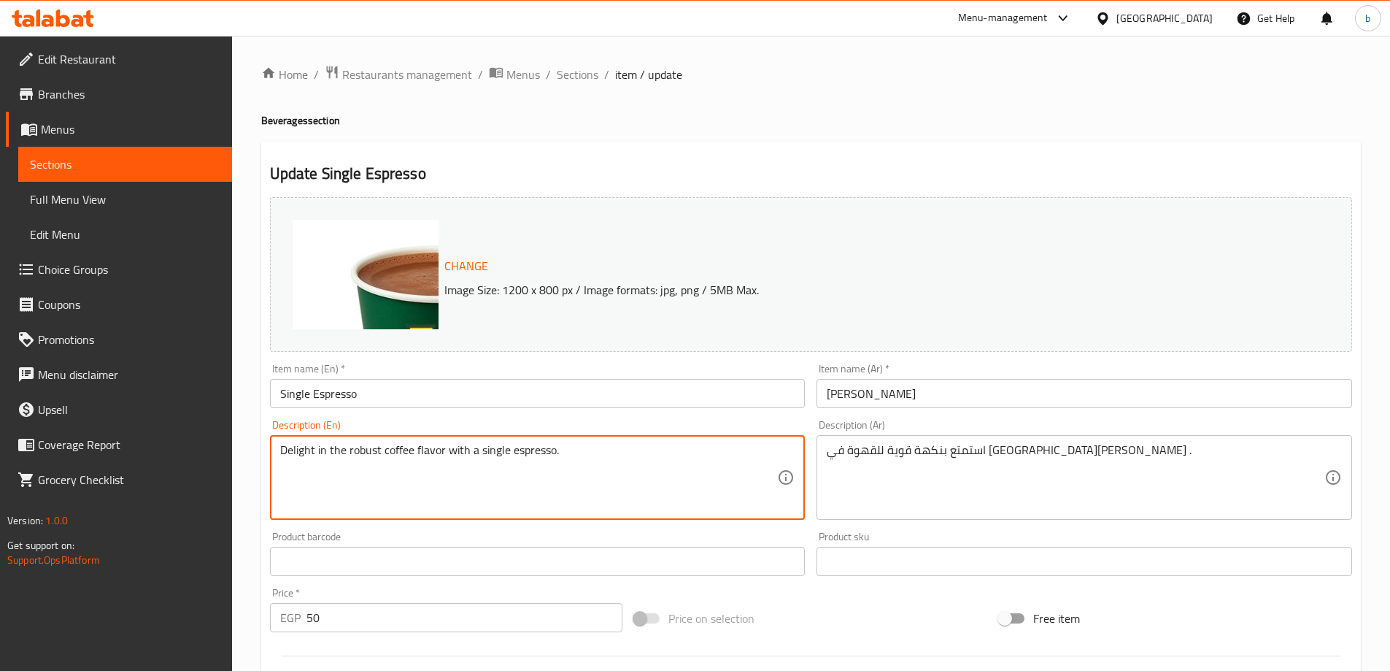
click at [540, 457] on textarea "Delight in the robust coffee flavor with a single espresso." at bounding box center [529, 477] width 498 height 69
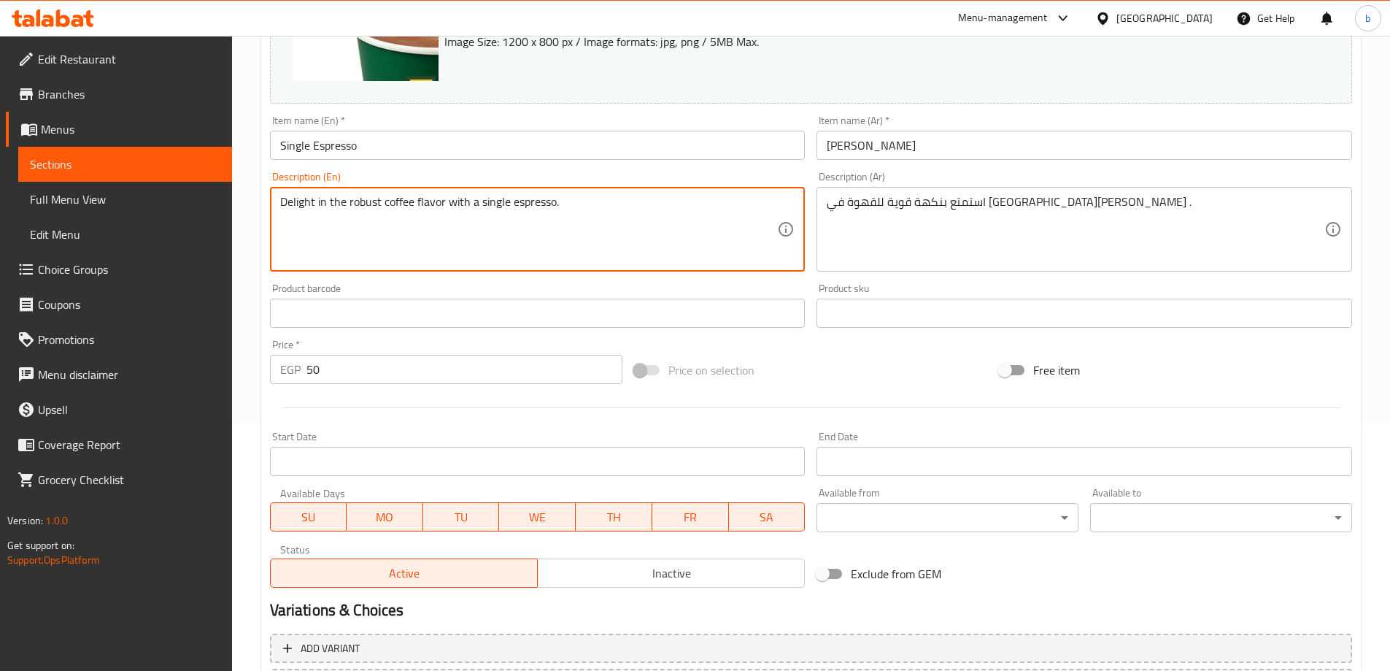
scroll to position [382, 0]
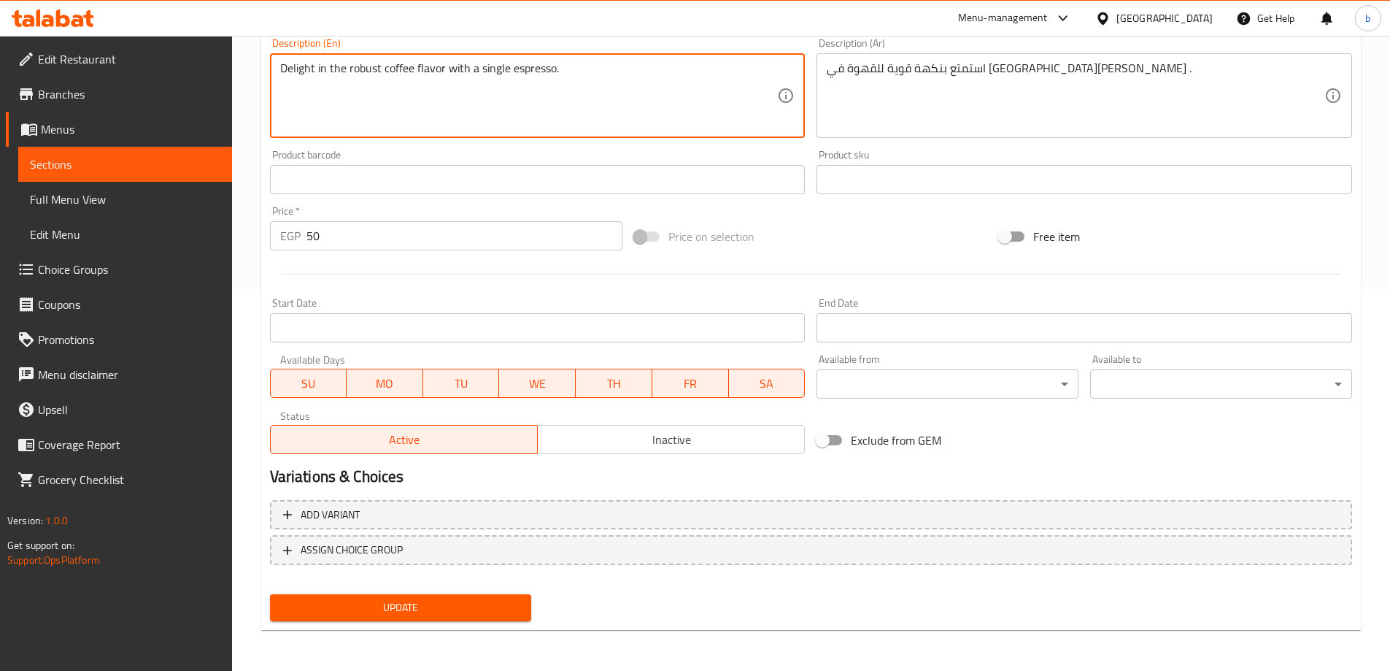
click at [452, 618] on button "Update" at bounding box center [401, 607] width 262 height 27
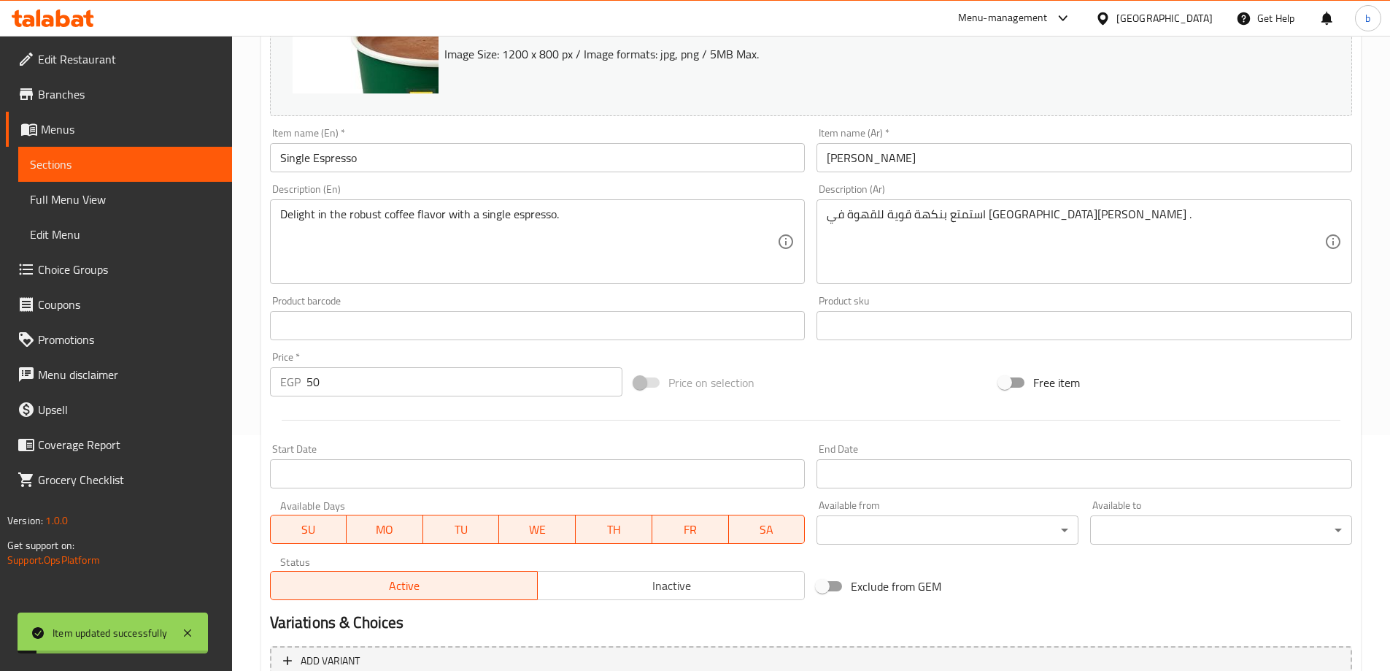
scroll to position [17, 0]
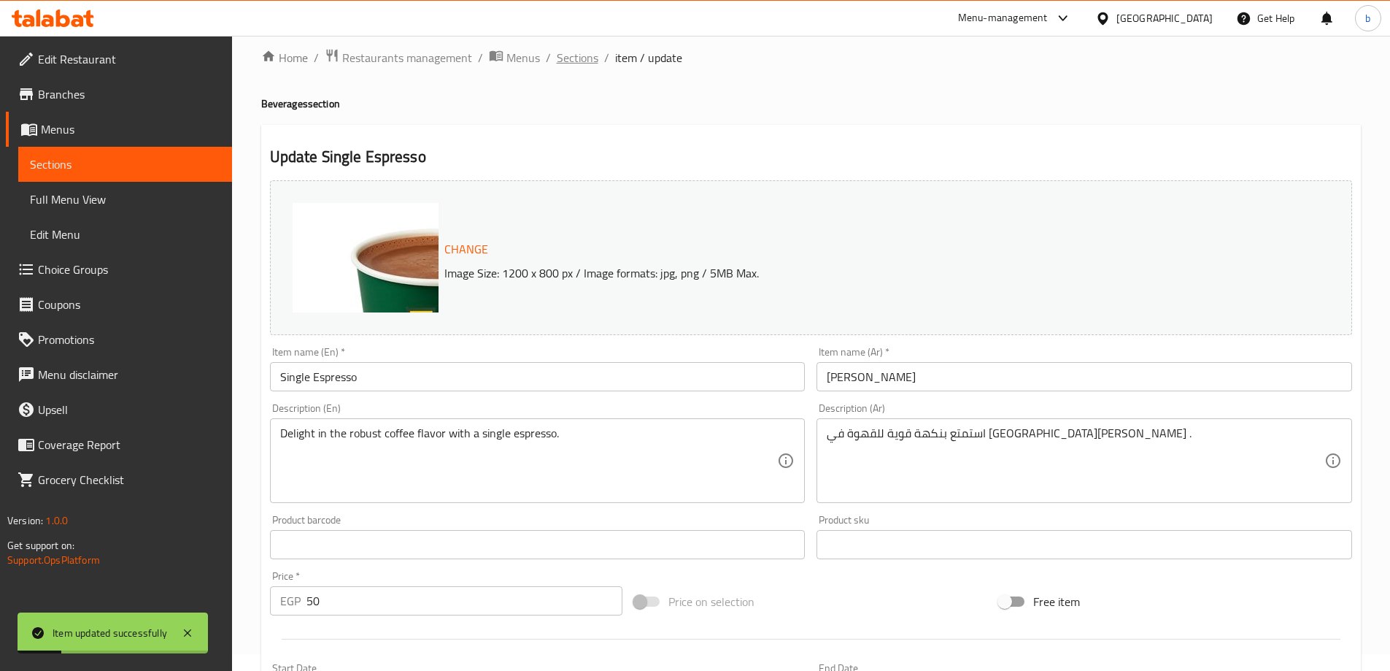
click at [584, 61] on span "Sections" at bounding box center [578, 58] width 42 height 18
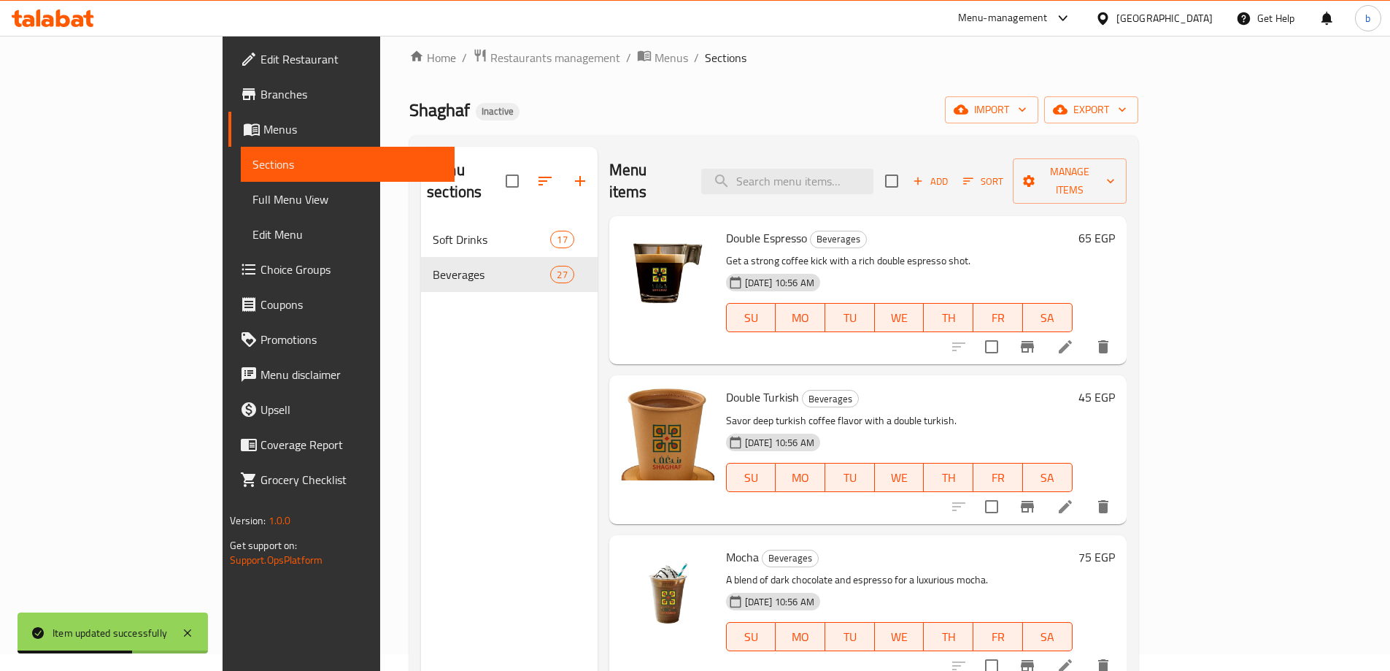
click at [982, 547] on h6 "Mocha Beverages" at bounding box center [899, 557] width 347 height 20
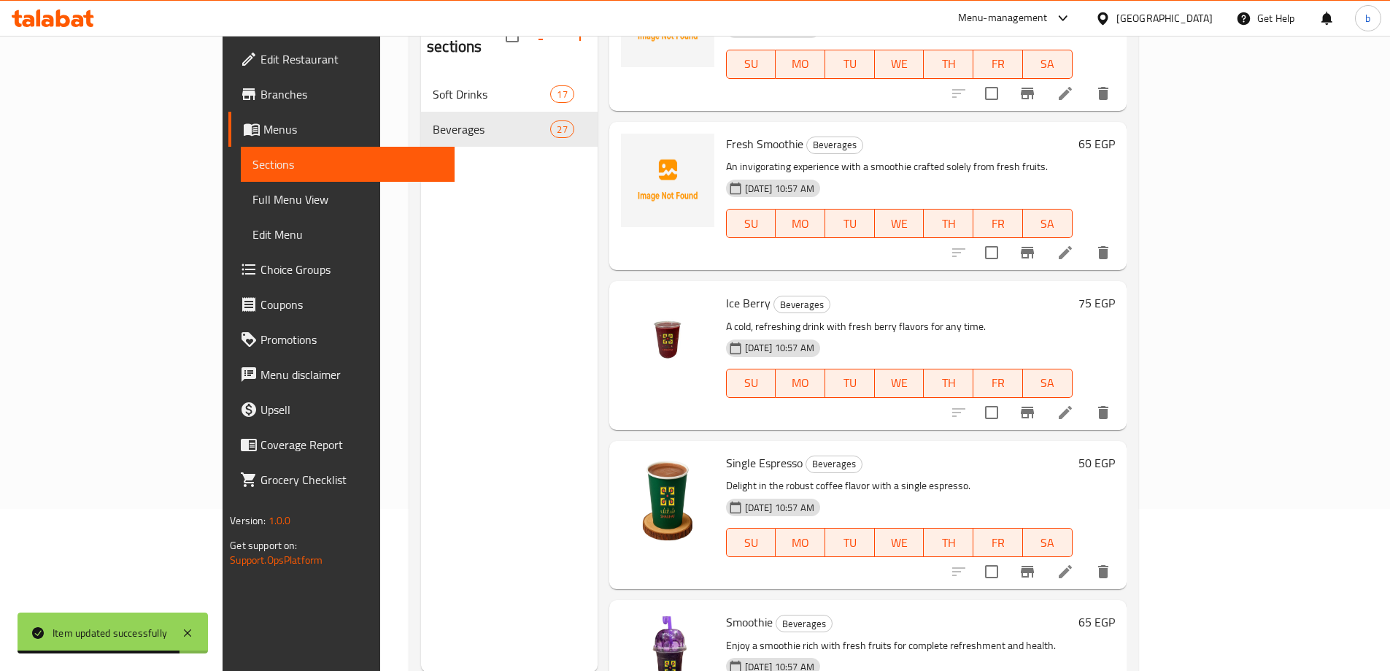
scroll to position [204, 0]
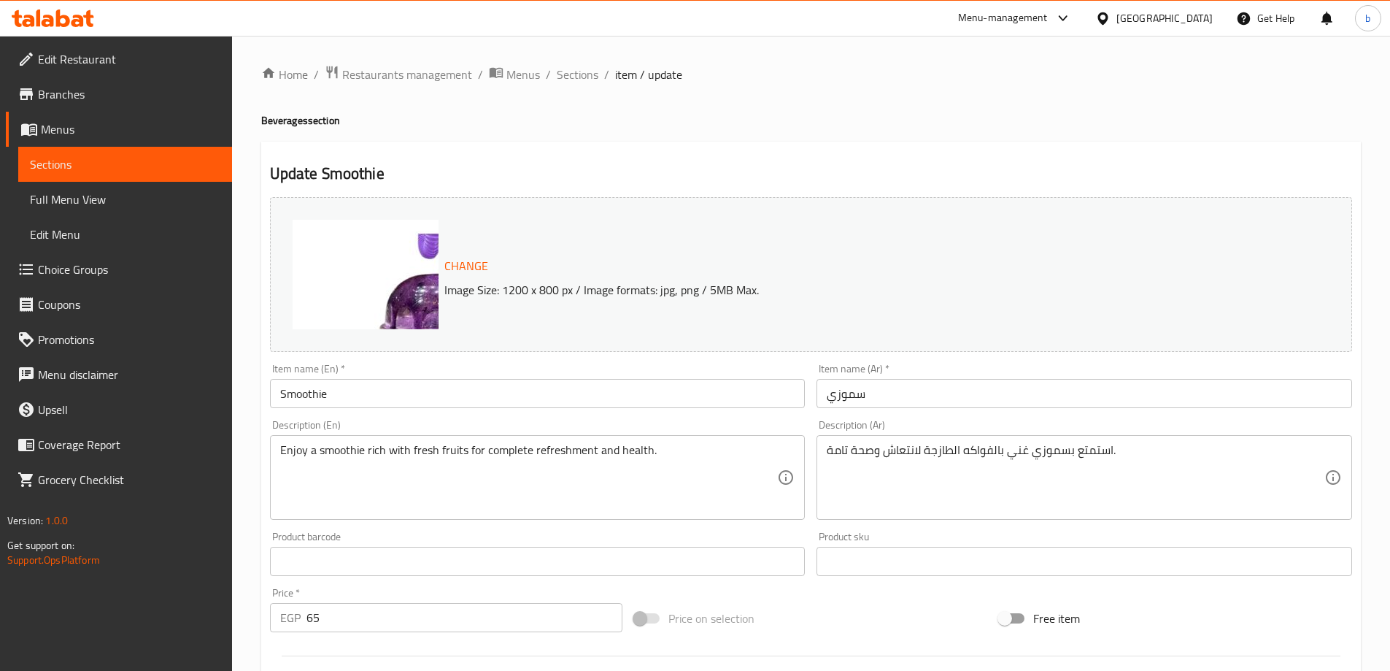
click at [395, 405] on input "Smoothie" at bounding box center [538, 393] width 536 height 29
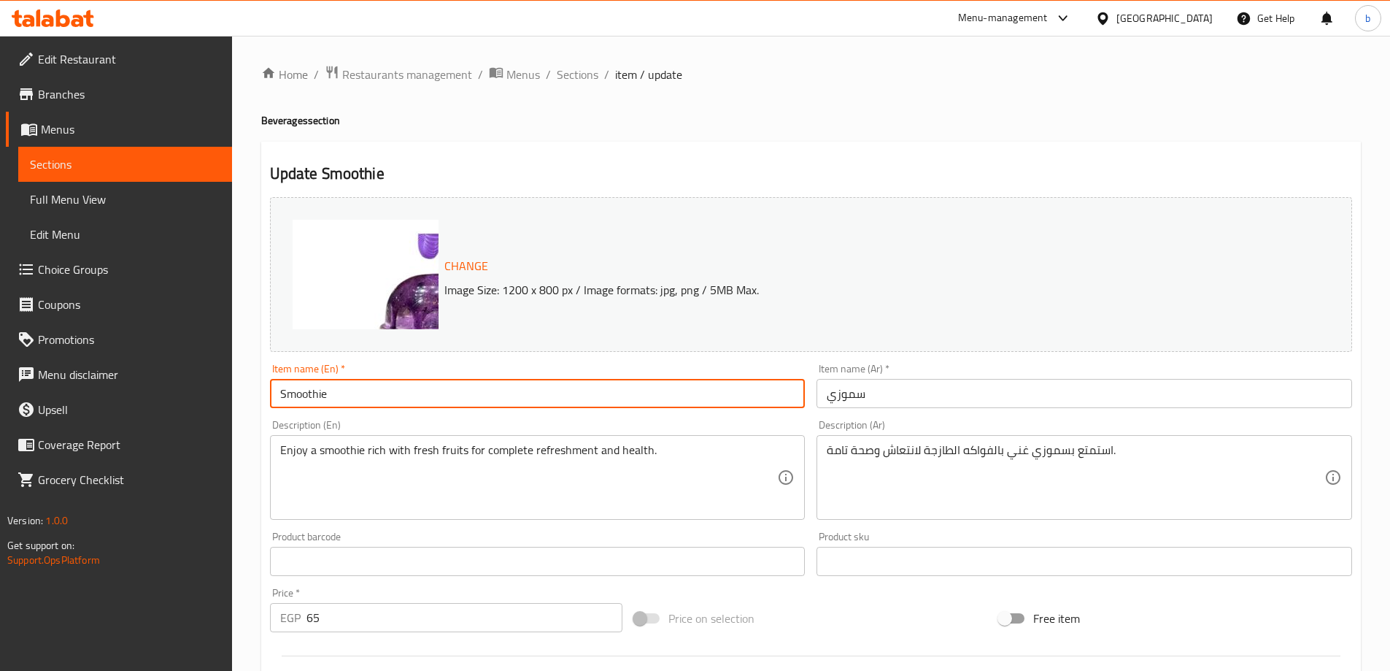
click at [395, 405] on input "Smoothie" at bounding box center [538, 393] width 536 height 29
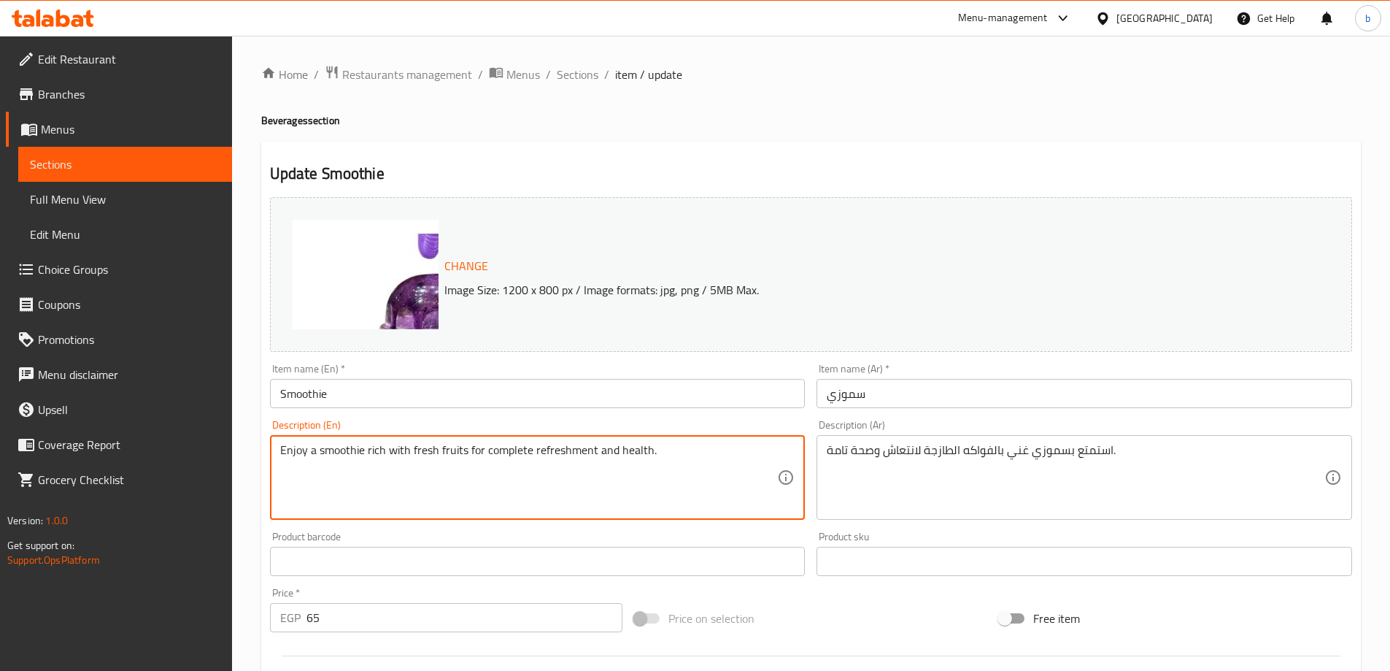
click at [386, 459] on textarea "Enjoy a smoothie rich with fresh fruits for complete refreshment and health." at bounding box center [529, 477] width 498 height 69
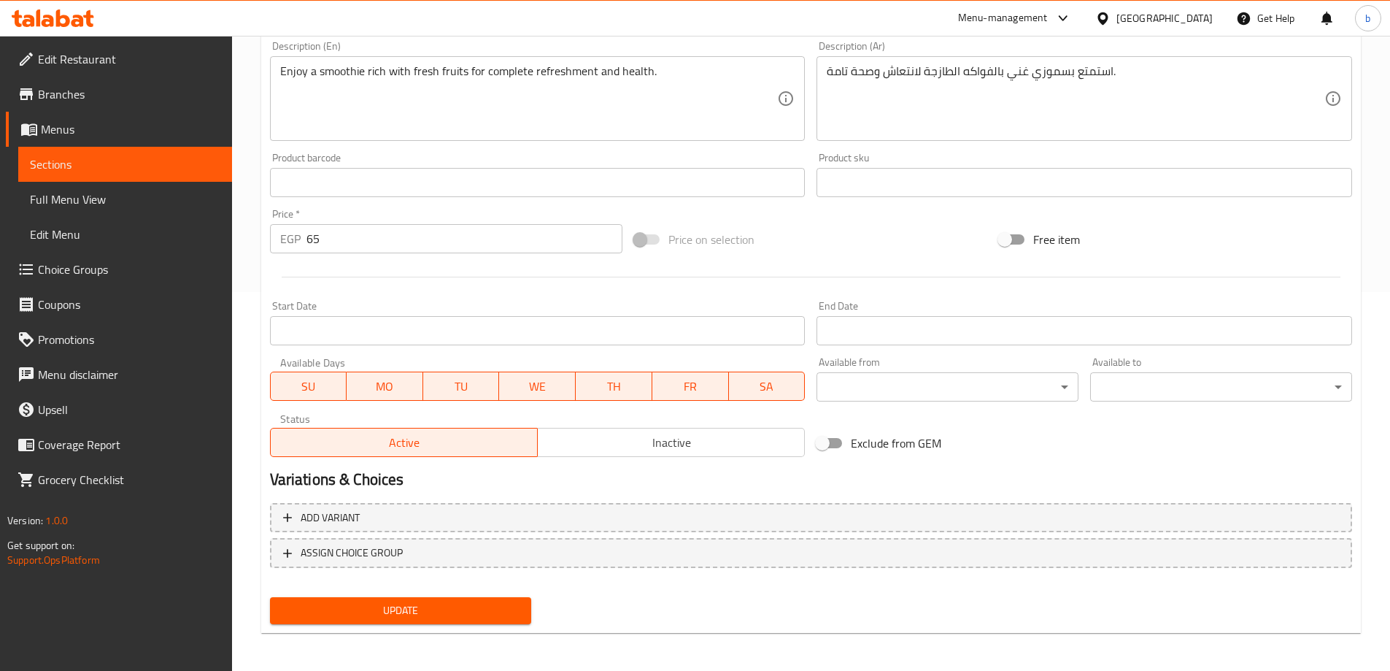
scroll to position [382, 0]
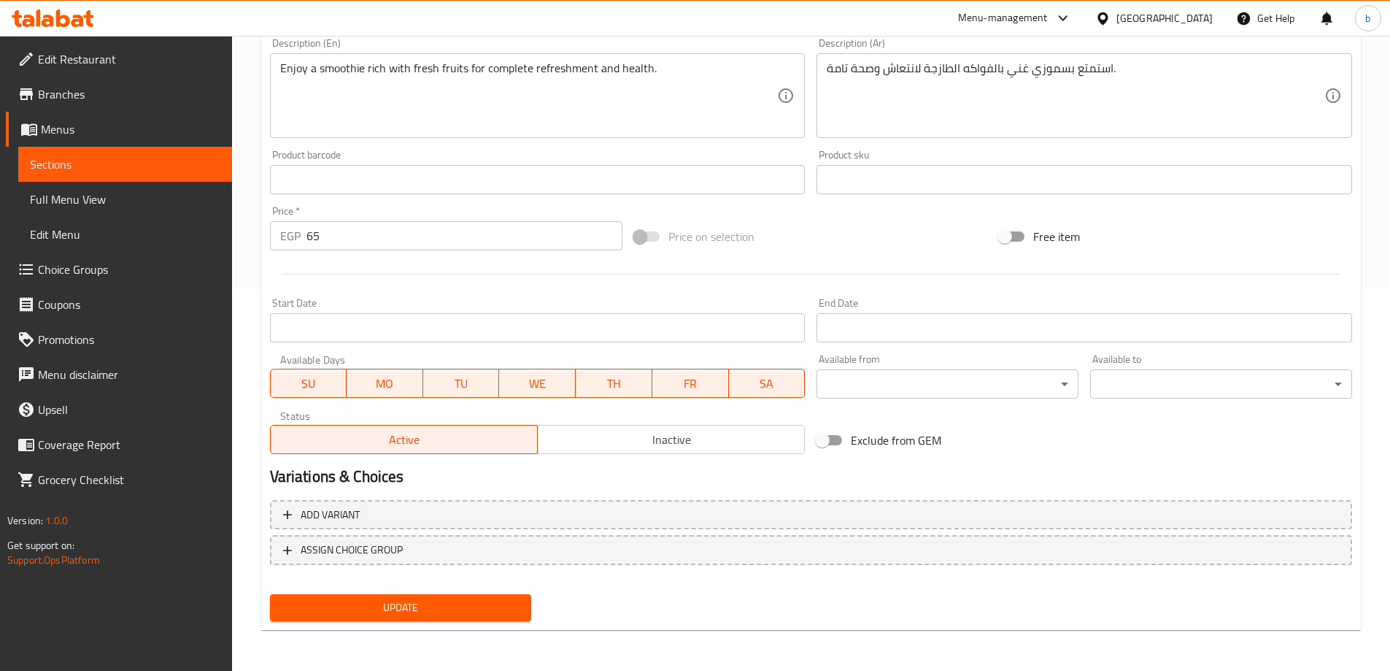
click at [422, 616] on span "Update" at bounding box center [401, 607] width 239 height 18
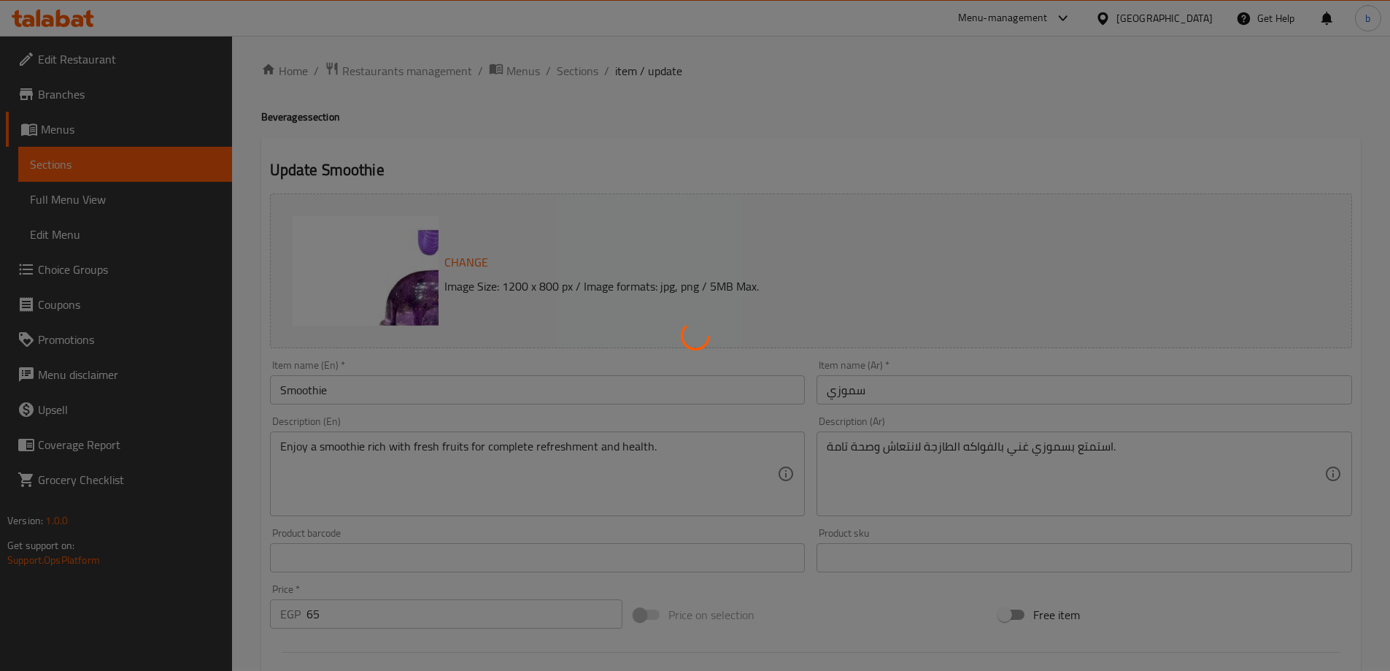
scroll to position [0, 0]
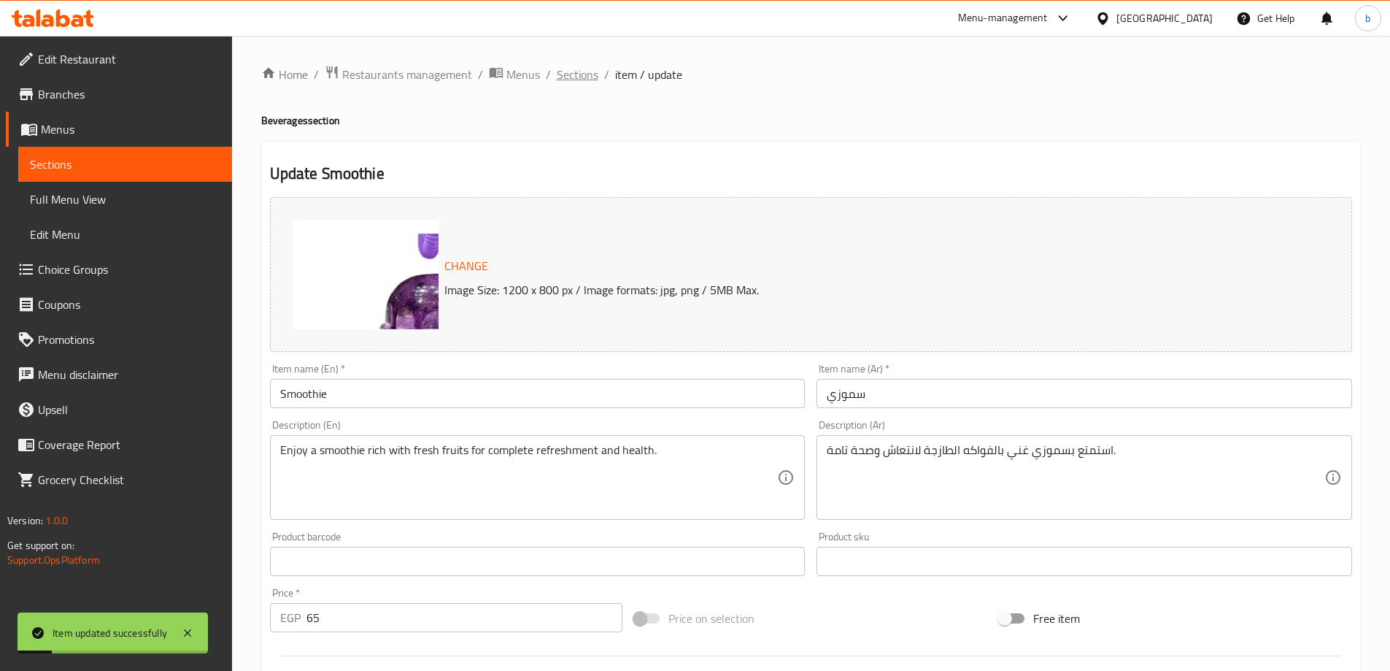
click at [577, 71] on span "Sections" at bounding box center [578, 75] width 42 height 18
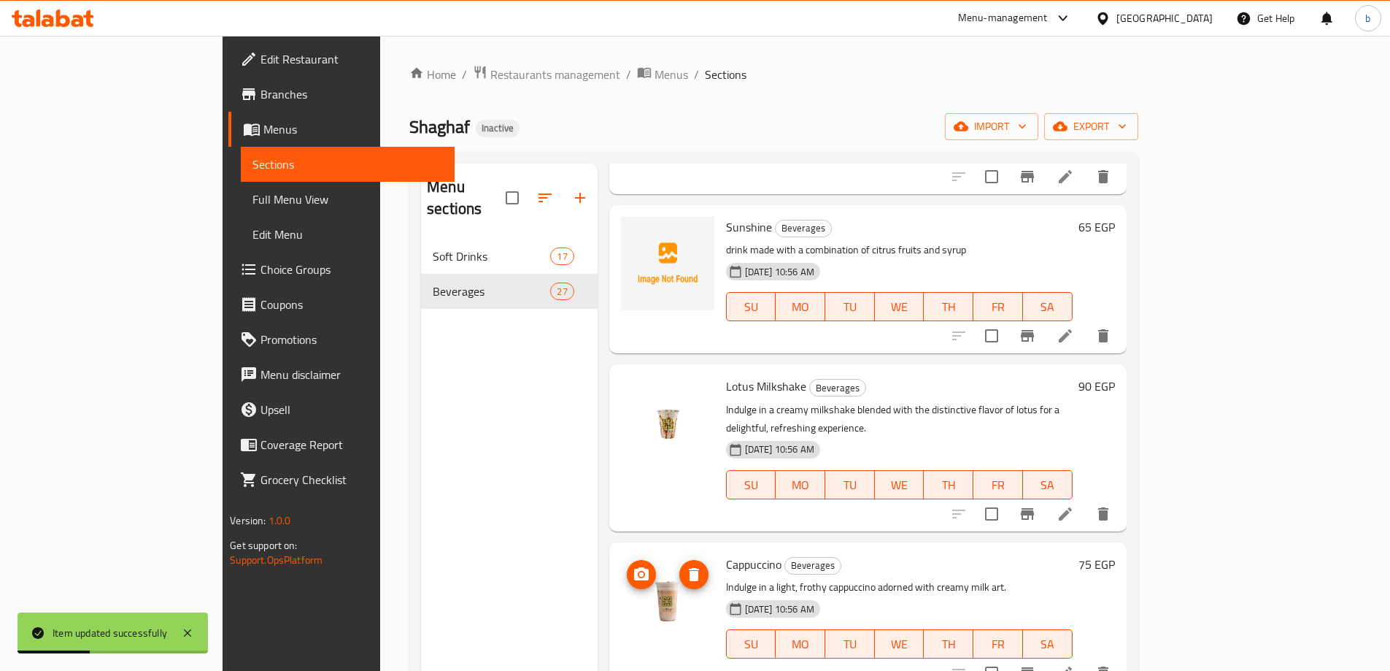
scroll to position [2627, 0]
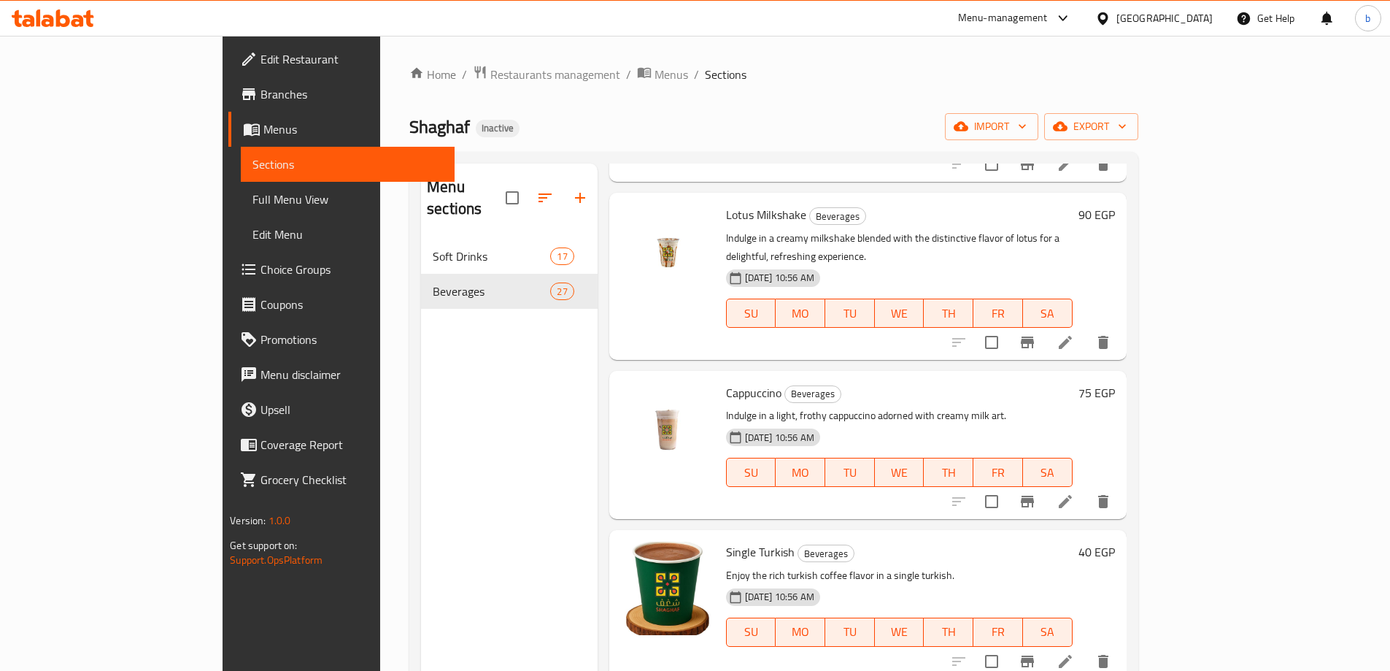
click at [261, 60] on span "Edit Restaurant" at bounding box center [352, 59] width 182 height 18
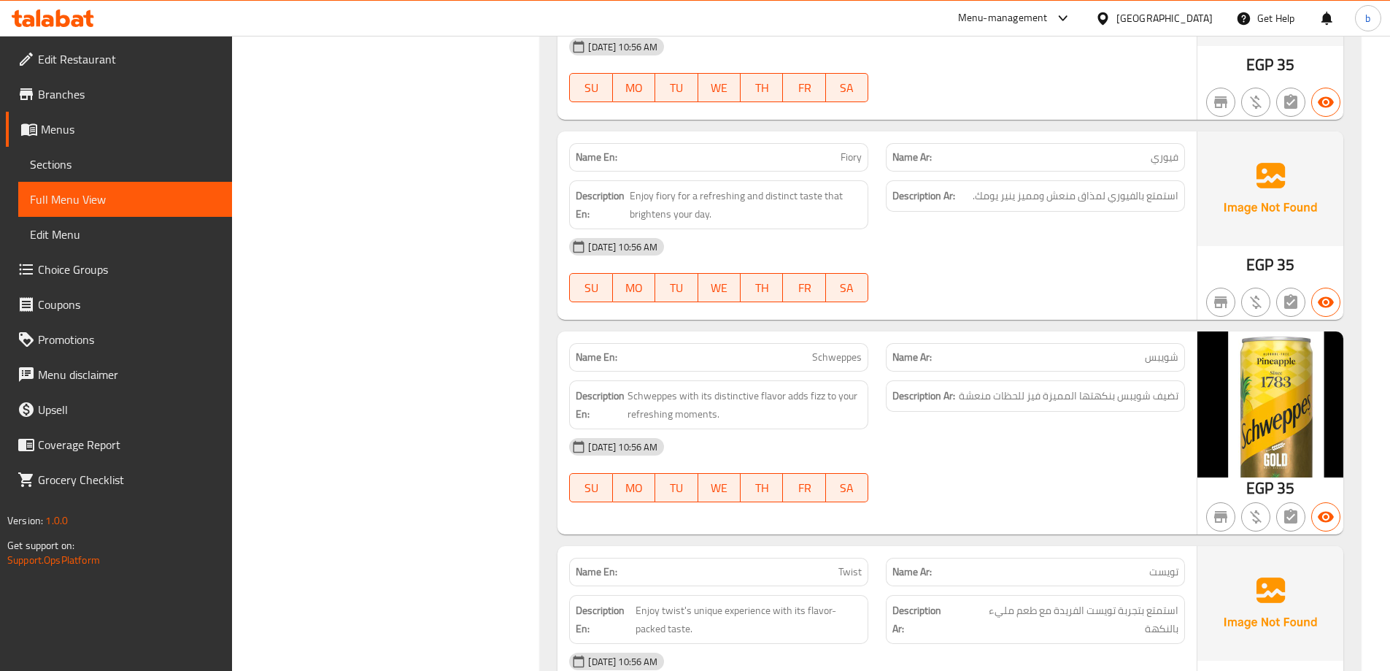
scroll to position [1679, 0]
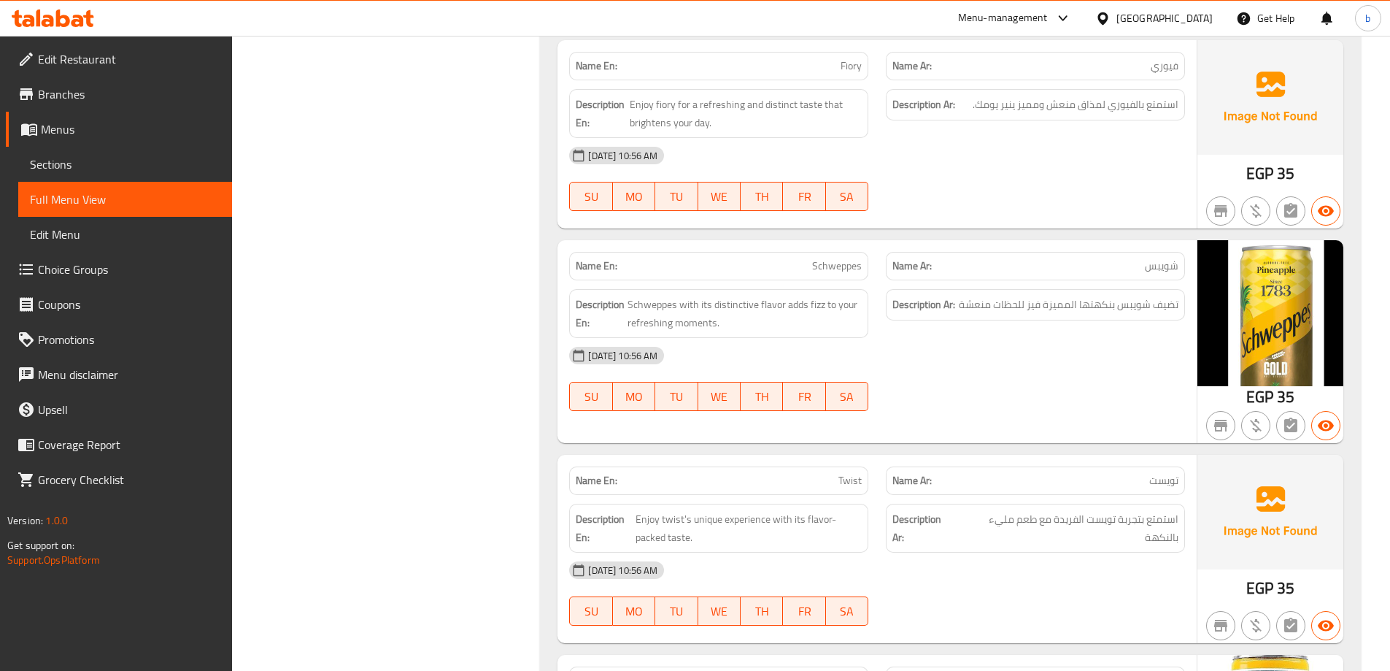
click at [1033, 345] on div "[DATE] 10:56 AM" at bounding box center [876, 355] width 633 height 35
click at [1020, 296] on span "تضيف شويبس بنكهتها المميزة فيز للحظات منعشة" at bounding box center [1069, 305] width 220 height 18
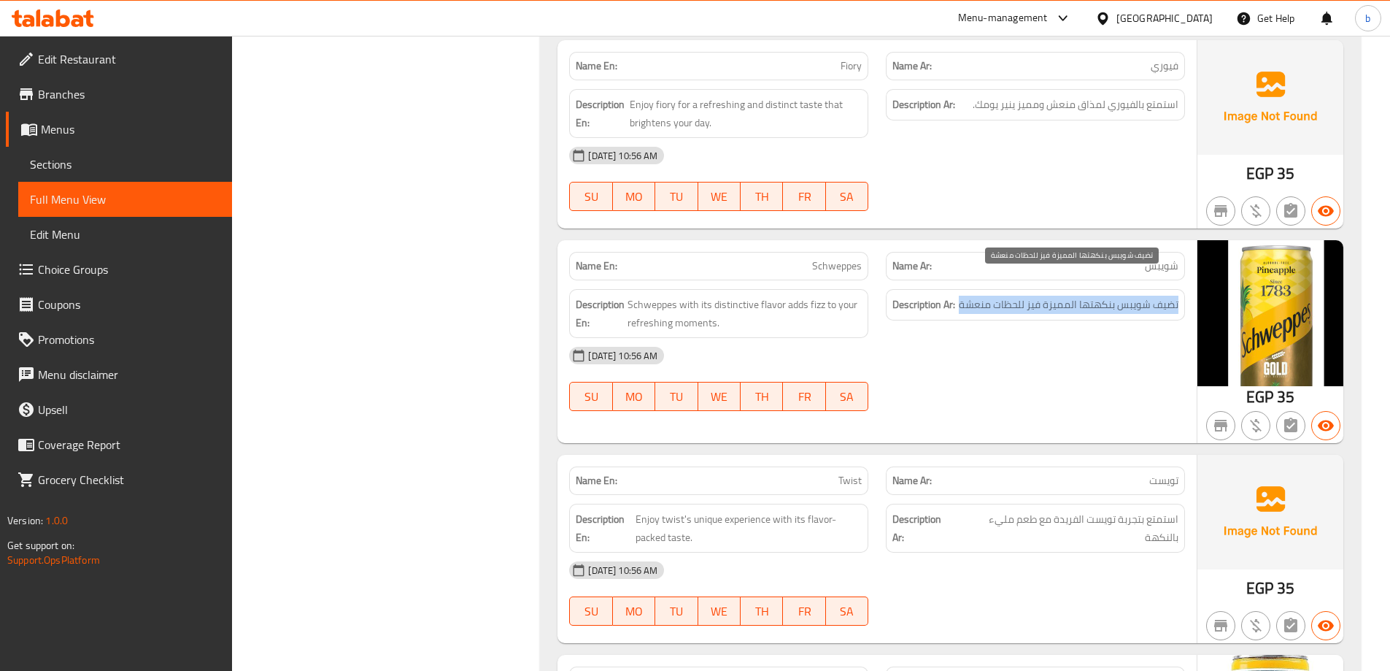
click at [1020, 296] on span "تضيف شويبس بنكهتها المميزة فيز للحظات منعشة" at bounding box center [1069, 305] width 220 height 18
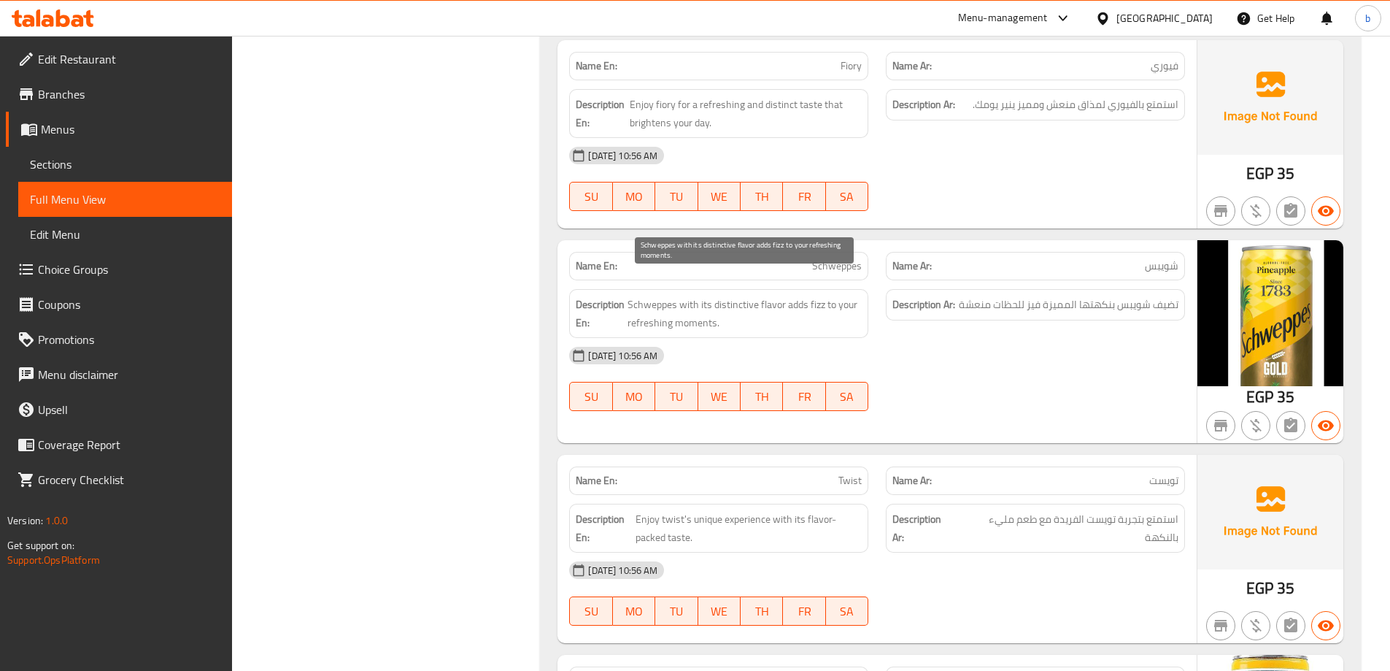
click at [820, 296] on span "Schweppes with its distinctive flavor adds fizz to your refreshing moments." at bounding box center [745, 314] width 234 height 36
click at [931, 360] on div "08-10-2025 10:56 AM SU MO TU WE TH FR SA" at bounding box center [876, 379] width 633 height 82
click at [661, 306] on span "Schweppes with its distinctive flavor adds fizz to your refreshing moments." at bounding box center [745, 314] width 234 height 36
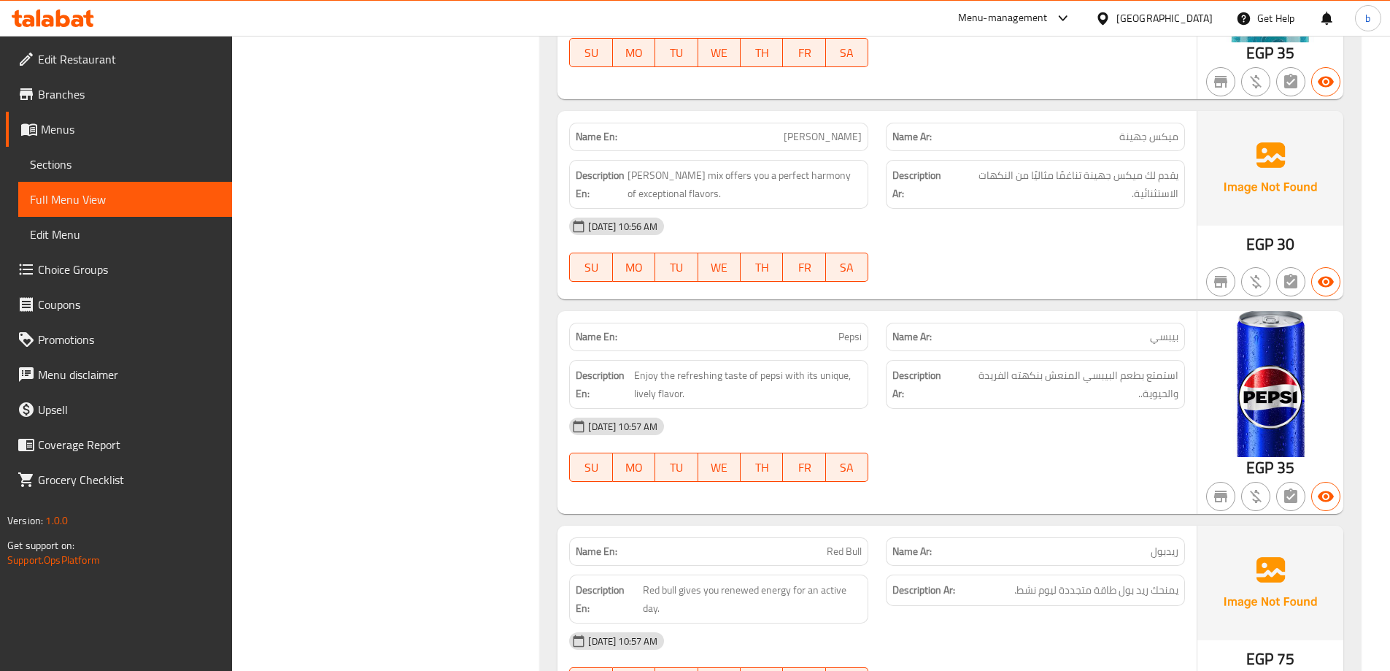
scroll to position [2627, 0]
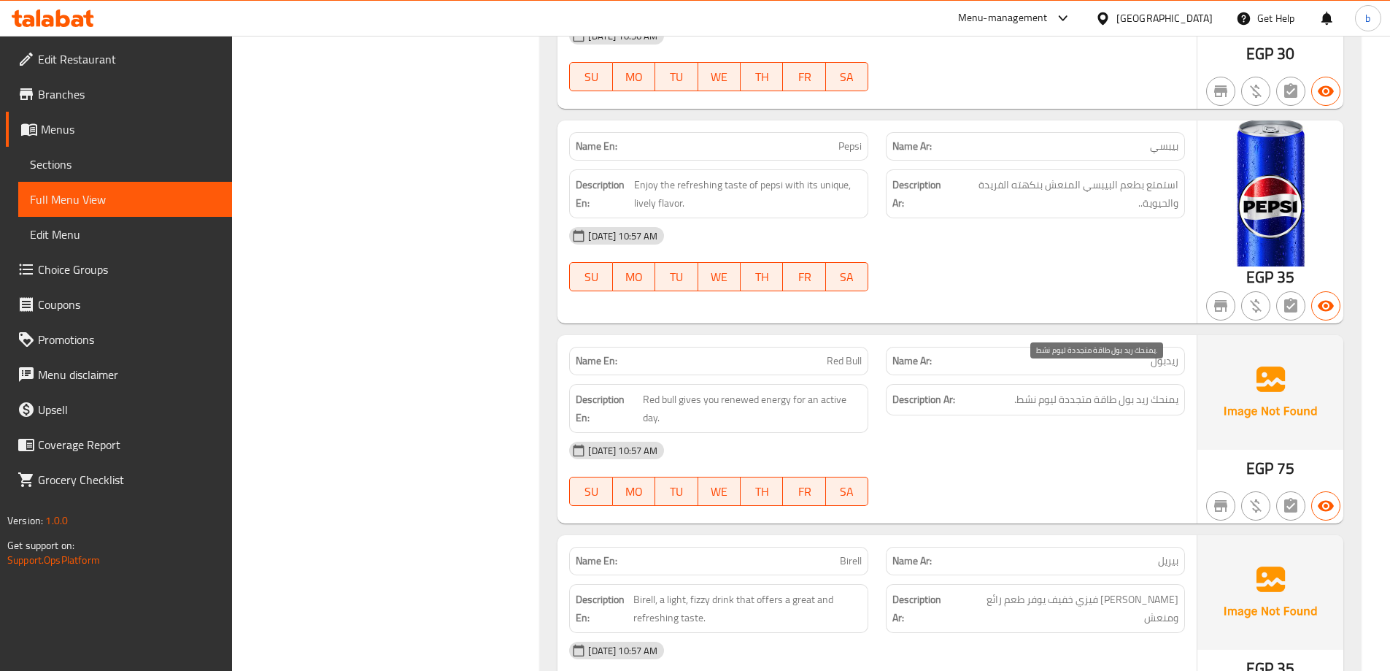
click at [1028, 390] on span "يمنحك ريد بول طاقة متجددة ليوم نشط." at bounding box center [1096, 399] width 164 height 18
click at [689, 353] on p "Name En: Red Bull" at bounding box center [719, 360] width 286 height 15
click at [704, 390] on span "Red bull gives you renewed energy for an active day." at bounding box center [752, 408] width 219 height 36
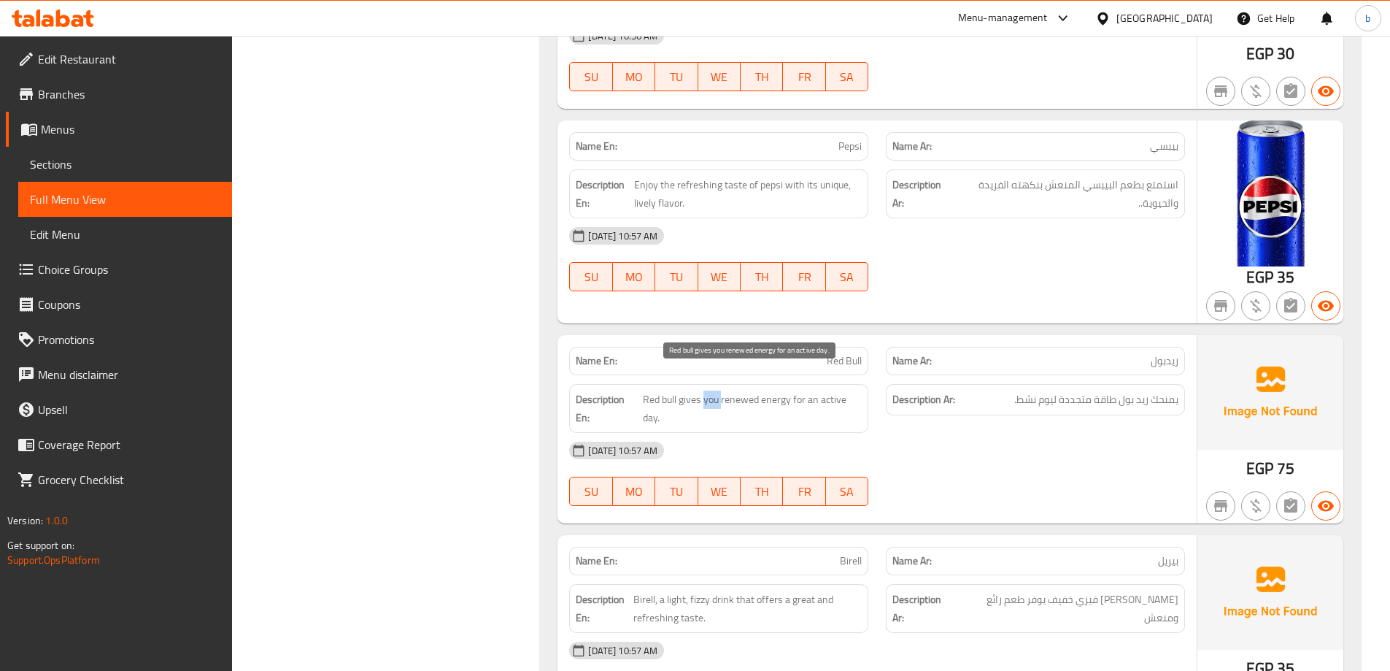
click at [704, 390] on span "Red bull gives you renewed energy for an active day." at bounding box center [752, 408] width 219 height 36
click at [1030, 538] on div "Name Ar: بيريل" at bounding box center [1035, 561] width 317 height 46
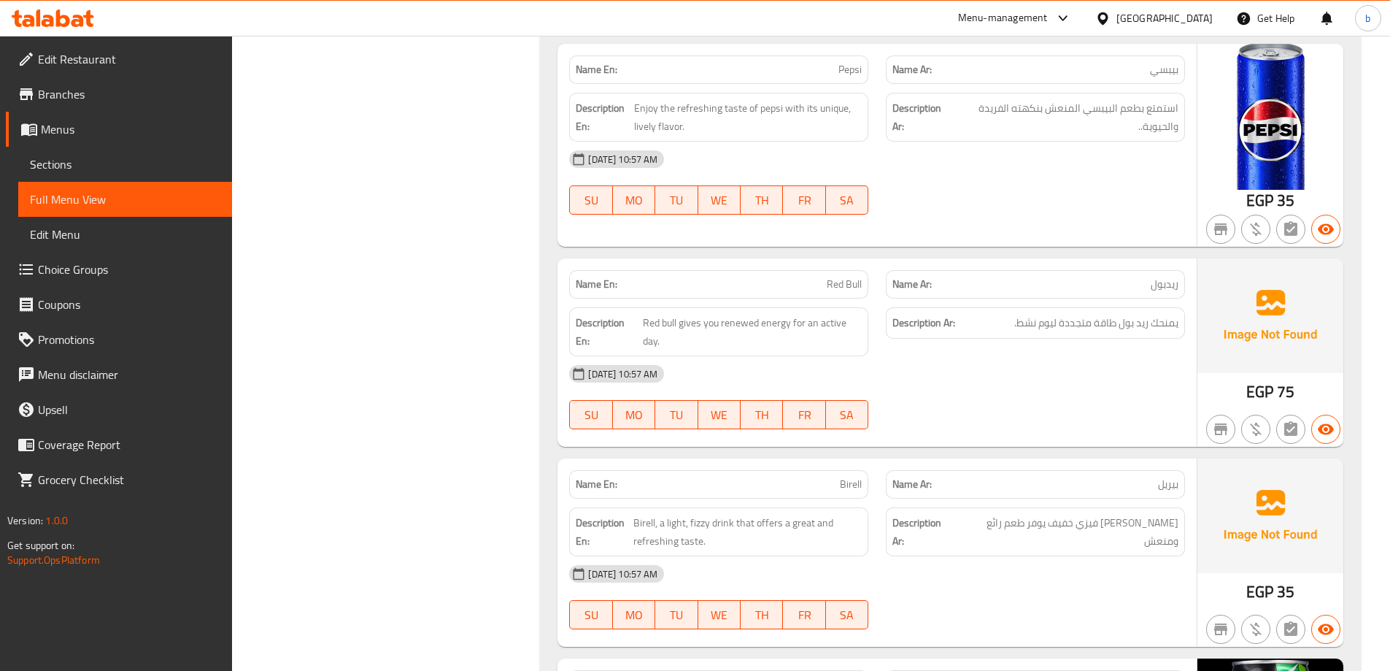
scroll to position [2700, 0]
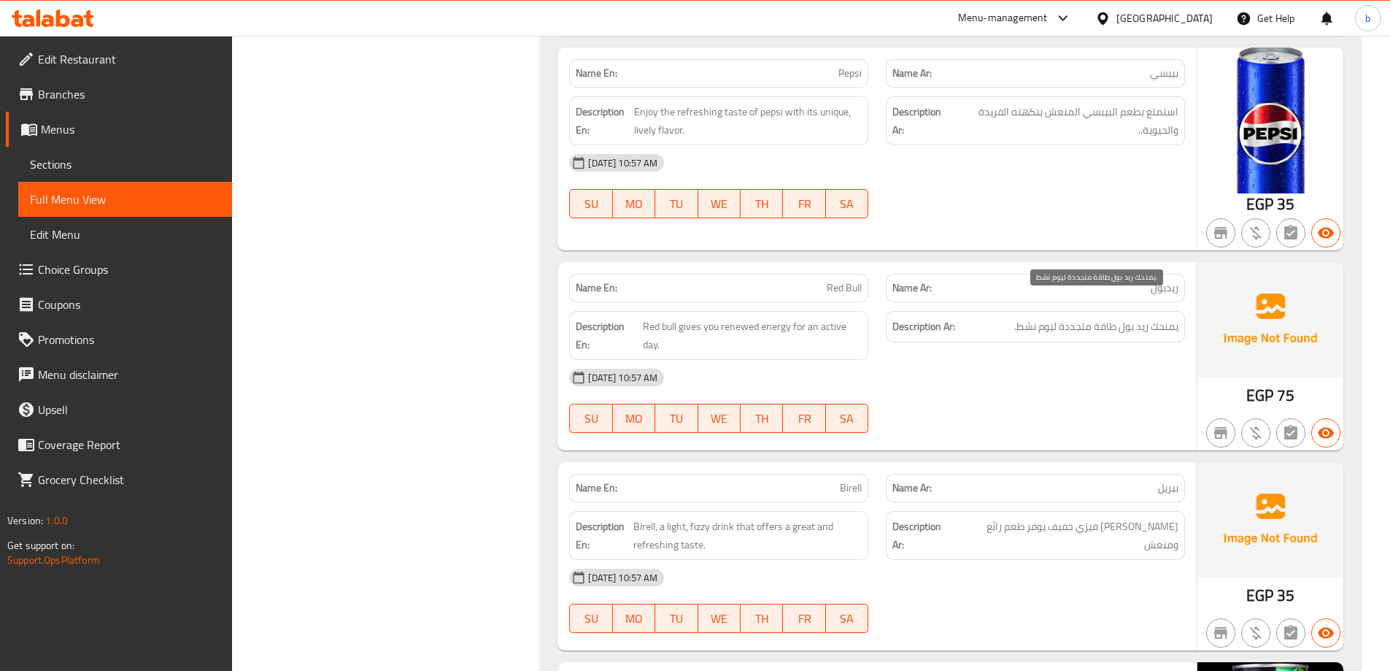
click at [1125, 317] on span "يمنحك ريد بول طاقة متجددة ليوم نشط." at bounding box center [1096, 326] width 164 height 18
click at [1124, 360] on div "[DATE] 10:57 AM" at bounding box center [876, 377] width 633 height 35
drag, startPoint x: 1014, startPoint y: 311, endPoint x: 1116, endPoint y: 313, distance: 102.2
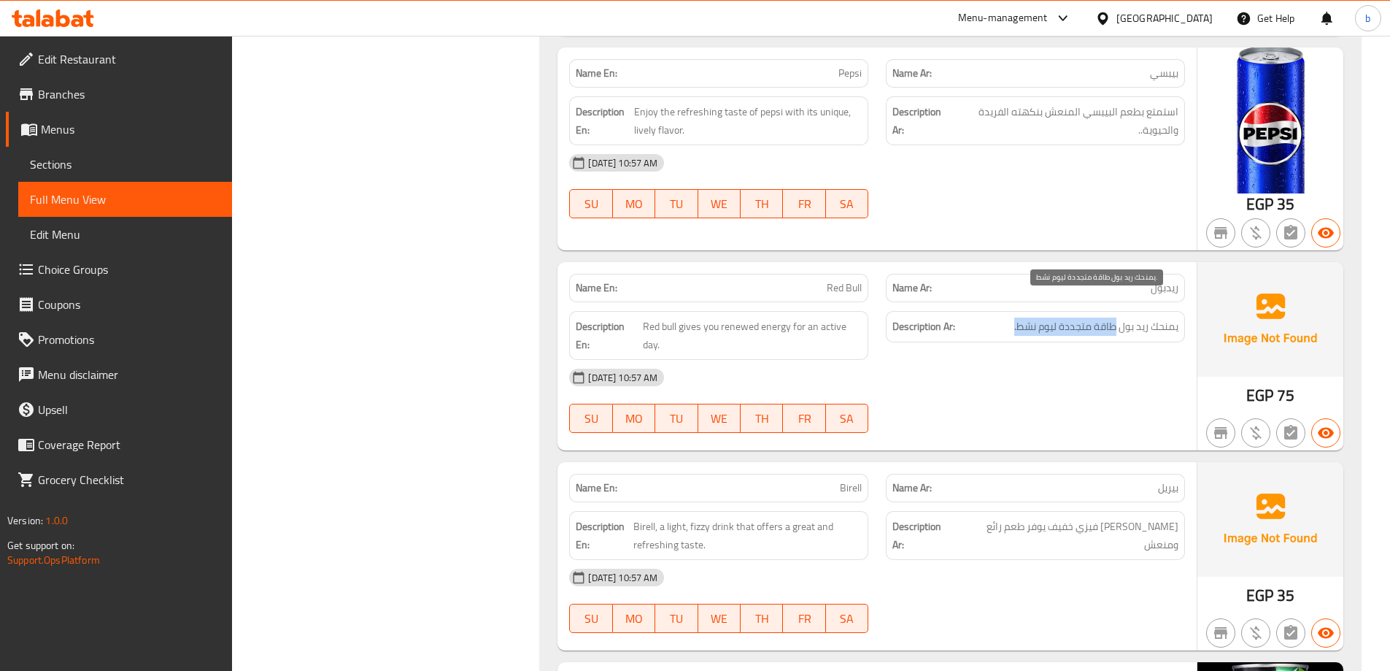
click at [1116, 317] on span "يمنحك ريد بول طاقة متجددة ليوم نشط." at bounding box center [1096, 326] width 164 height 18
click at [927, 321] on div "Description Ar: يمنحك ريد بول طاقة متجددة ليوم نشط." at bounding box center [1035, 335] width 317 height 66
drag, startPoint x: 1009, startPoint y: 306, endPoint x: 1120, endPoint y: 328, distance: 113.8
click at [1120, 326] on div "Description Ar: يمنحك ريد بول طاقة متجددة ليوم نشط." at bounding box center [1035, 335] width 317 height 66
click at [1033, 360] on div "[DATE] 10:57 AM" at bounding box center [876, 377] width 633 height 35
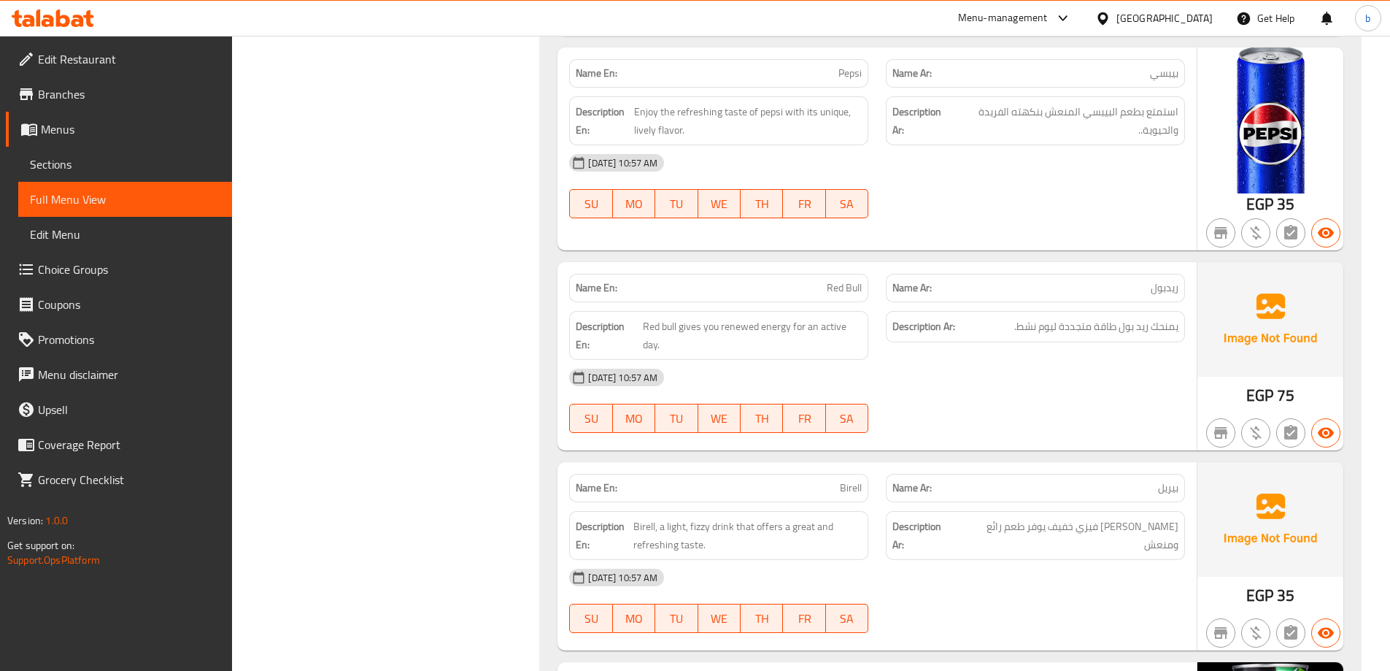
click at [955, 424] on div at bounding box center [1035, 433] width 317 height 18
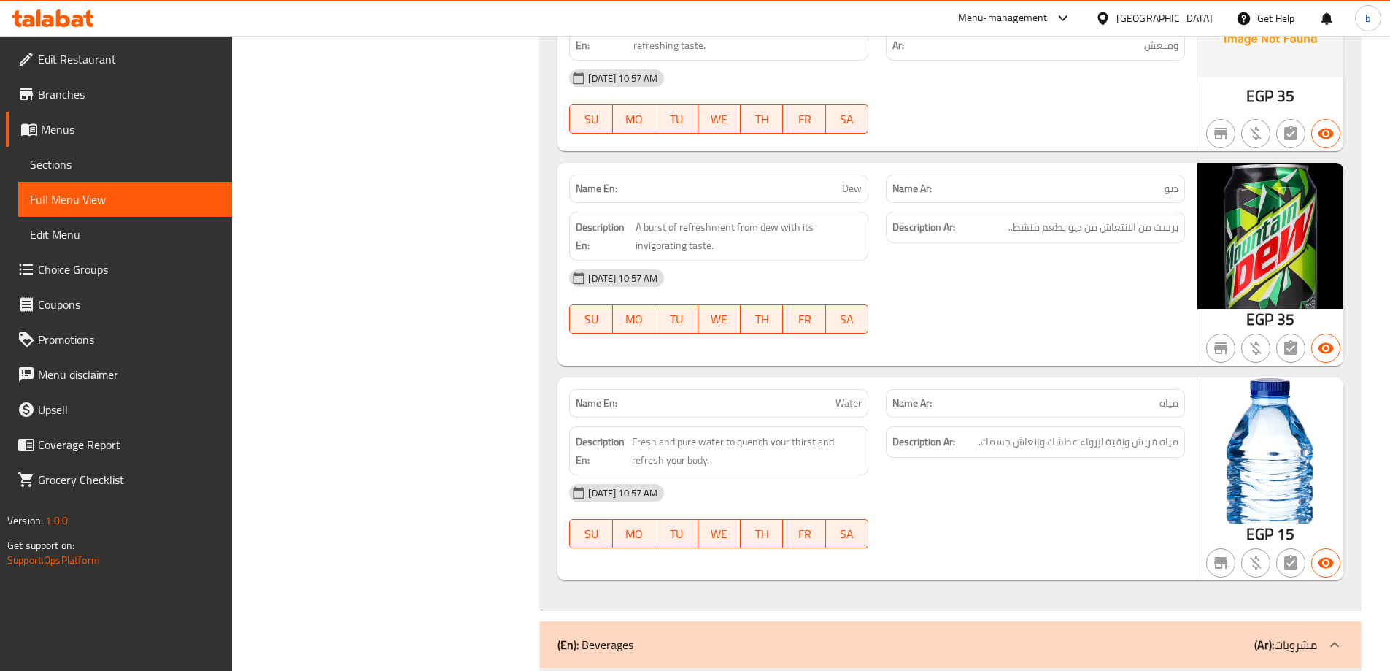
scroll to position [3284, 0]
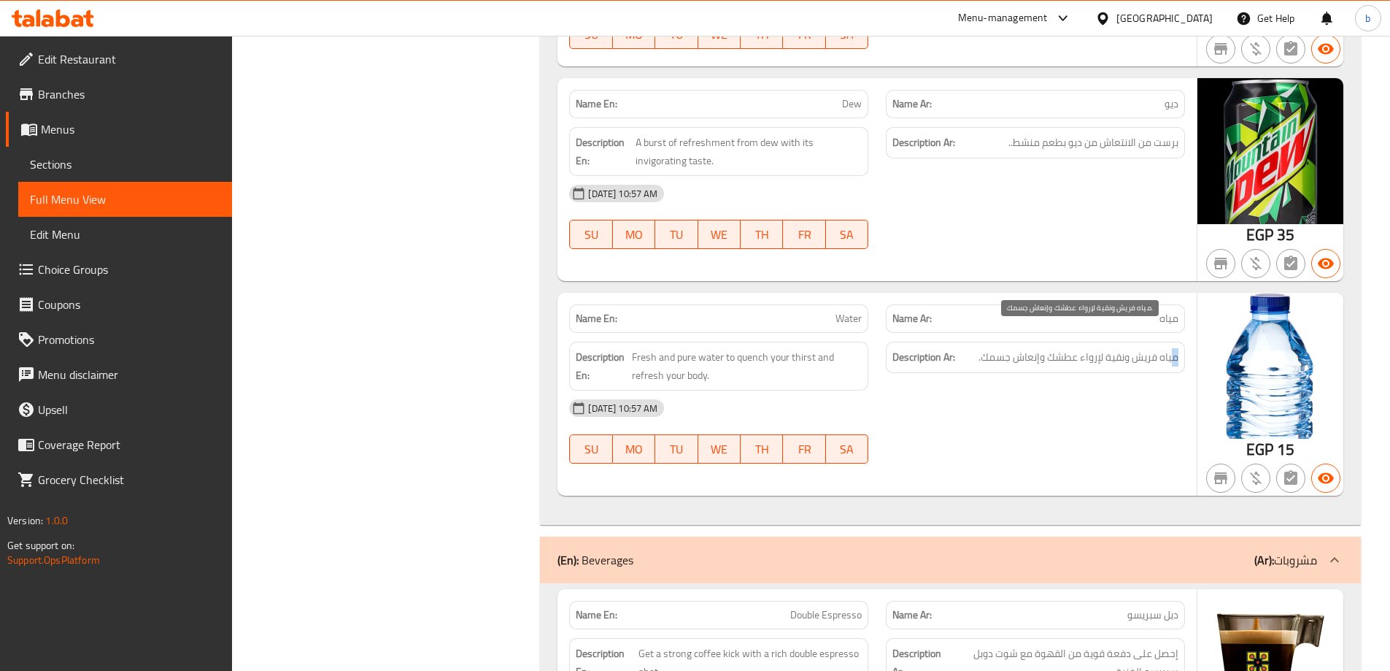
drag, startPoint x: 1174, startPoint y: 340, endPoint x: 959, endPoint y: 339, distance: 215.3
click at [959, 348] on h6 "Description Ar: مياه فريش ونقية لإرواء عطشك وإنعاش جسمك." at bounding box center [1036, 357] width 286 height 18
click at [972, 352] on div "Description Ar: مياه فريش ونقية لإرواء عطشك وإنعاش جسمك." at bounding box center [1035, 366] width 317 height 66
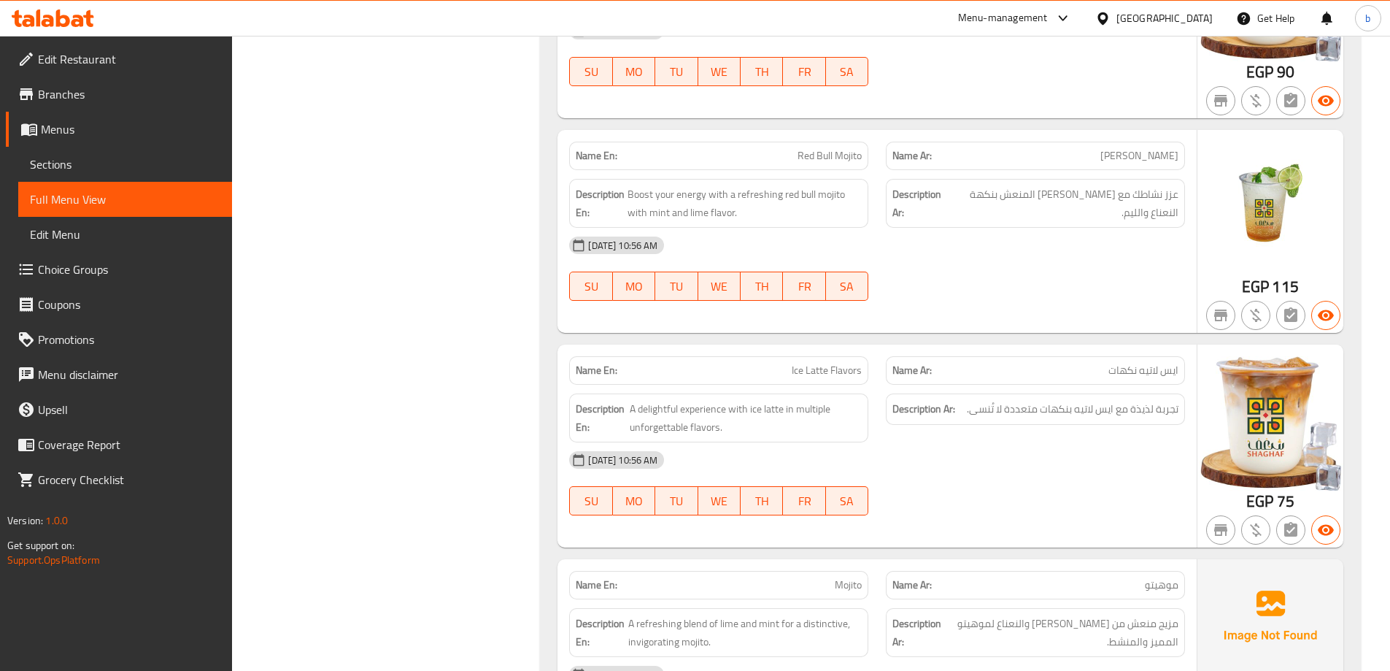
scroll to position [5036, 0]
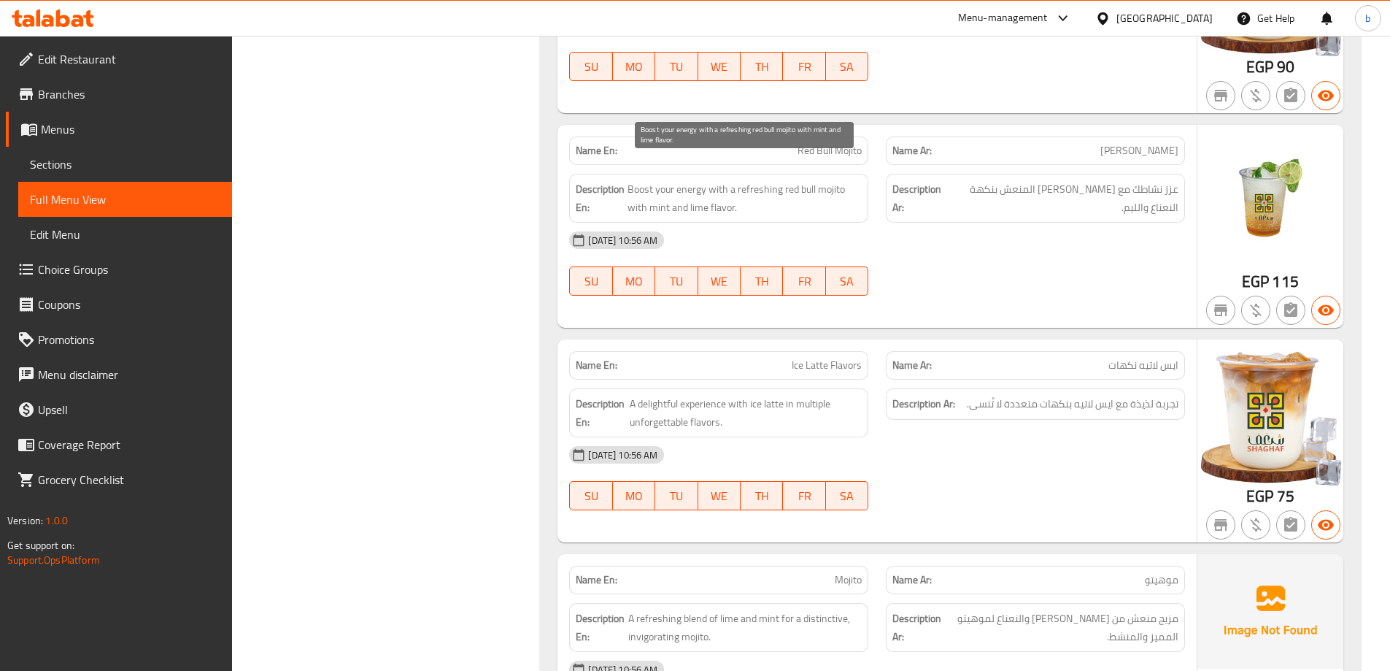
click at [711, 186] on span "Boost your energy with a refreshing red bull mojito with mint and lime flavor." at bounding box center [745, 198] width 234 height 36
click at [698, 188] on span "Boost your energy with a refreshing red bull mojito with mint and lime flavor." at bounding box center [745, 198] width 234 height 36
click at [693, 188] on span "Boost your energy with a refreshing red bull mojito with mint and lime flavor." at bounding box center [745, 198] width 234 height 36
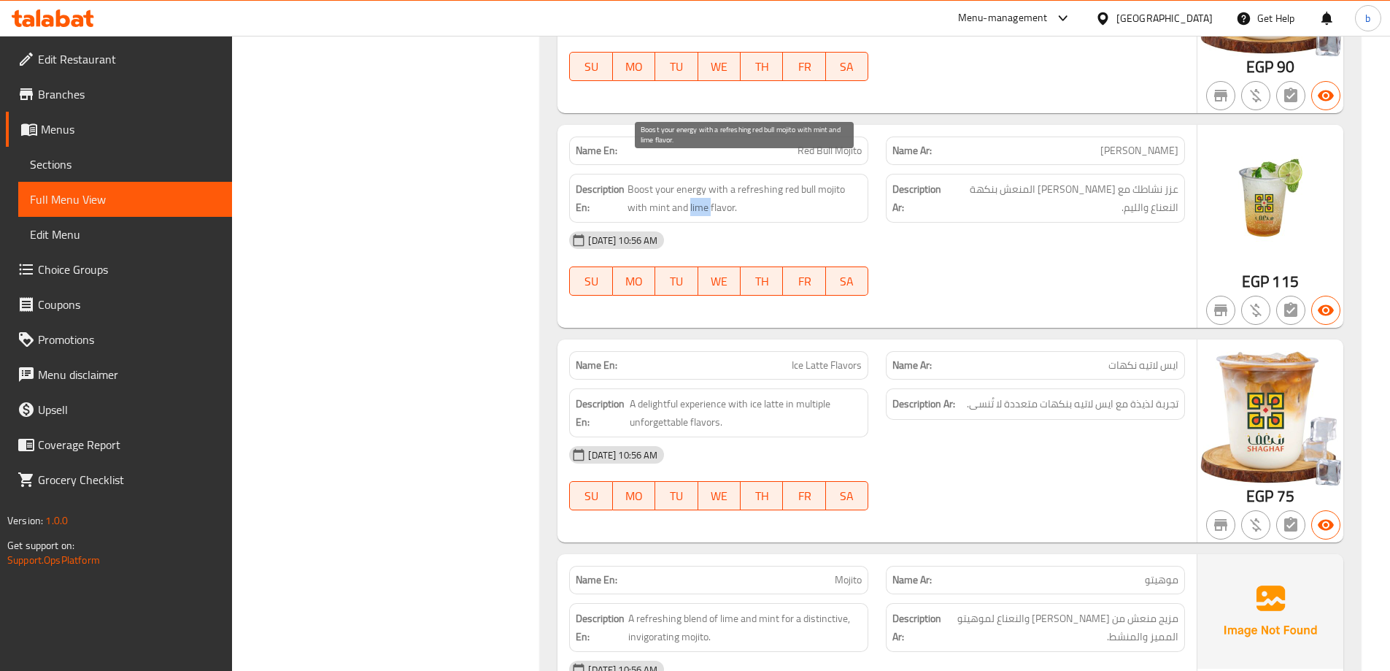
click at [693, 188] on span "Boost your energy with a refreshing red bull mojito with mint and lime flavor." at bounding box center [745, 198] width 234 height 36
click at [927, 238] on div "08-10-2025 10:56 AM SU MO TU WE TH FR SA" at bounding box center [876, 264] width 633 height 82
click at [847, 572] on span "Mojito" at bounding box center [848, 579] width 27 height 15
copy span "Mojito"
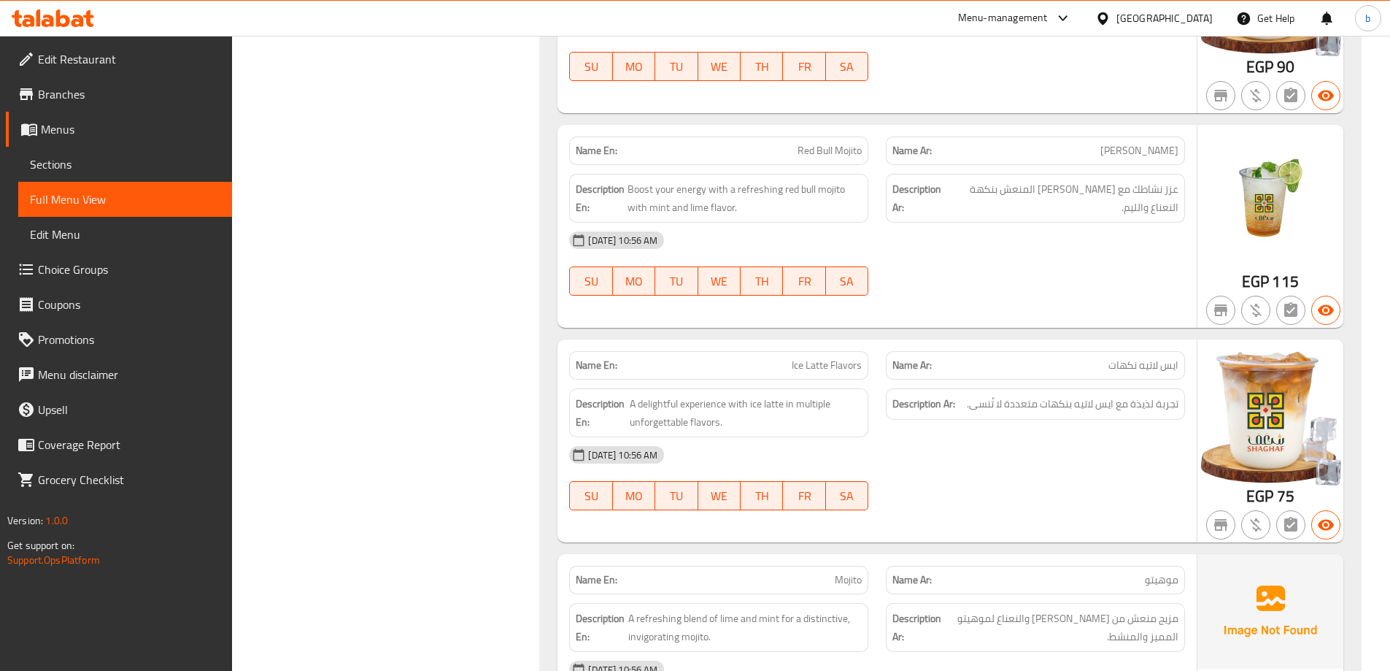
click at [1013, 415] on div "Description Ar: تجربة لذيذة مع ايس لاتيه بنكهات متعددة لا تُنسى." at bounding box center [1035, 412] width 317 height 66
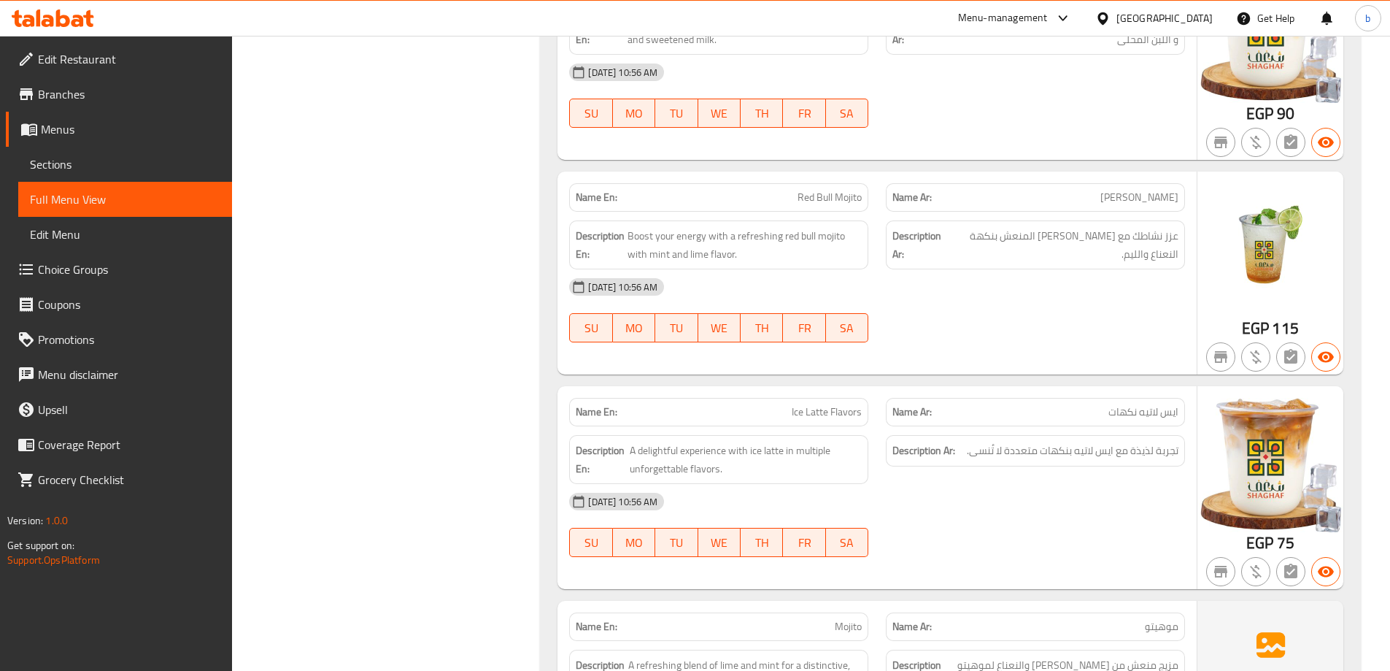
scroll to position [4890, 0]
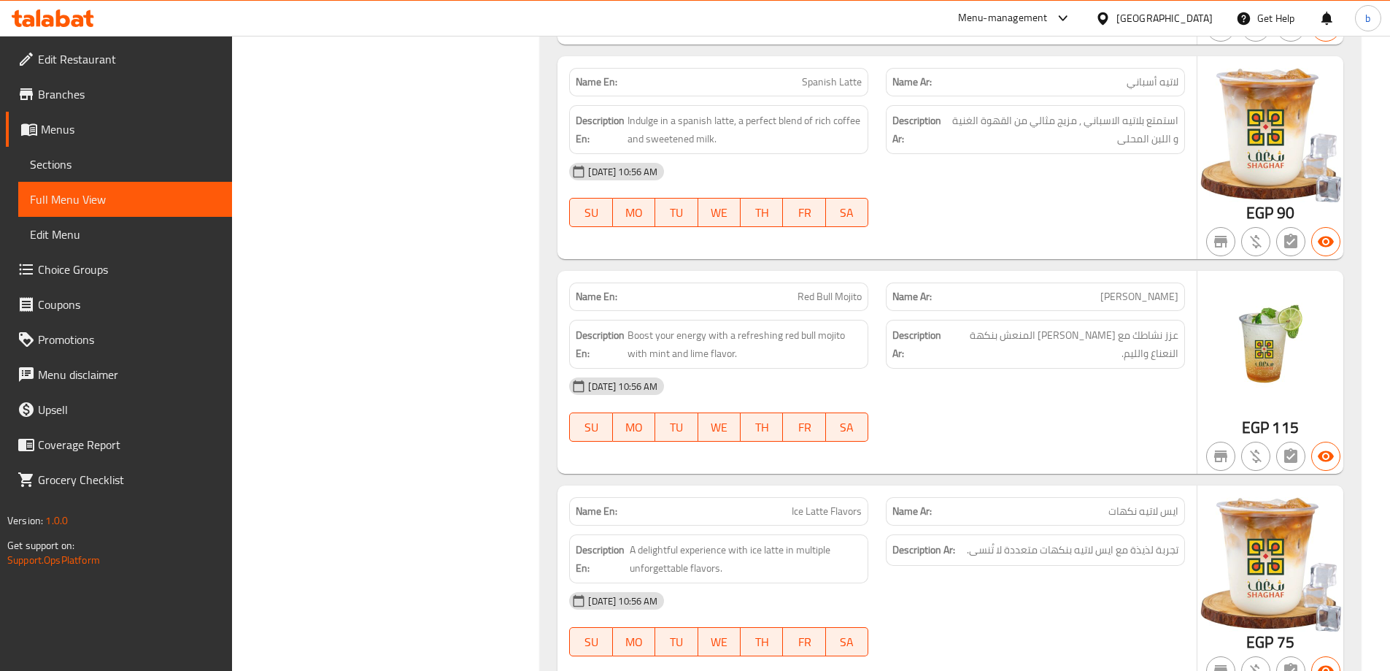
click at [837, 289] on span "Red Bull Mojito" at bounding box center [830, 296] width 64 height 15
copy span "Red Bull Mojito"
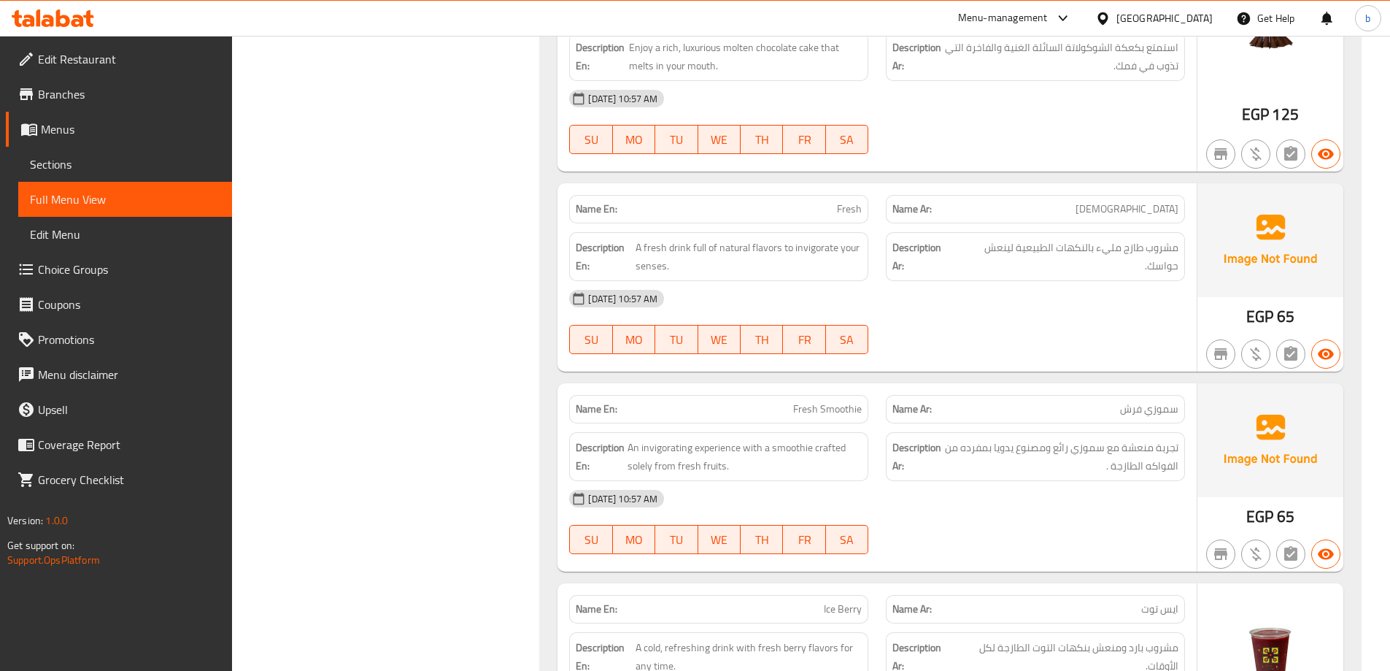
scroll to position [8466, 0]
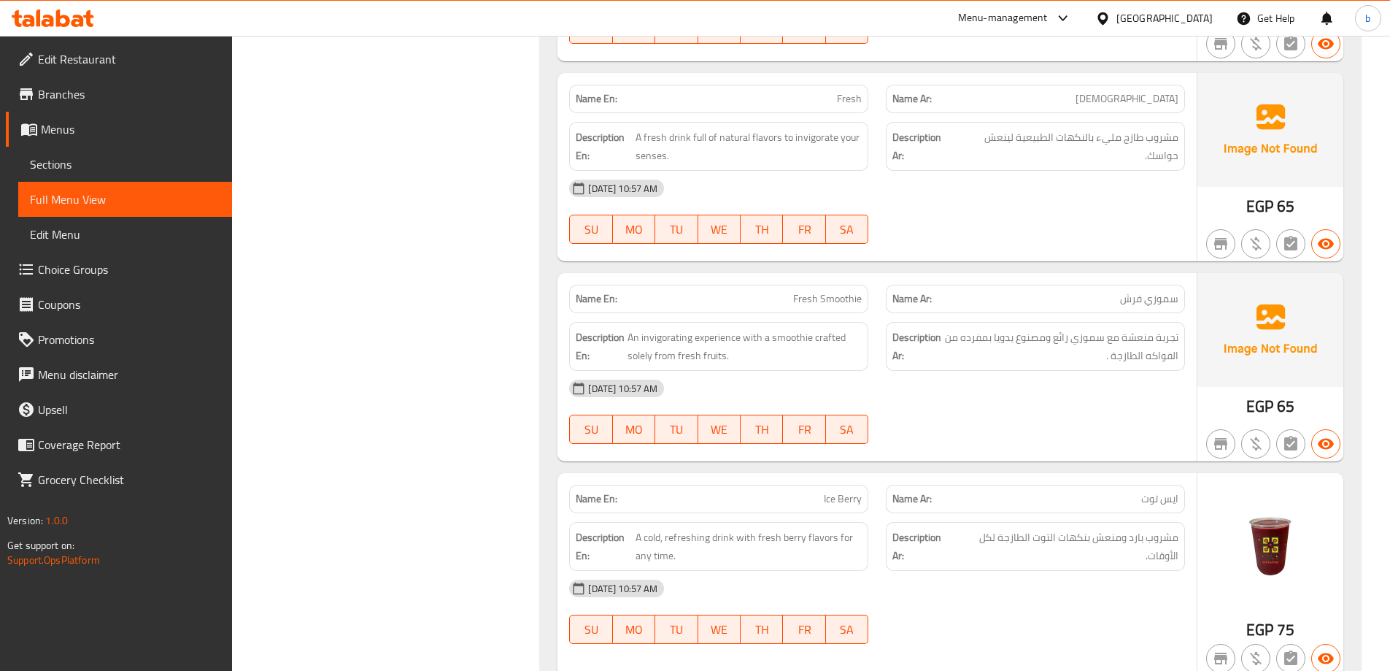
click at [1121, 374] on div "[DATE] 10:57 AM" at bounding box center [876, 388] width 633 height 35
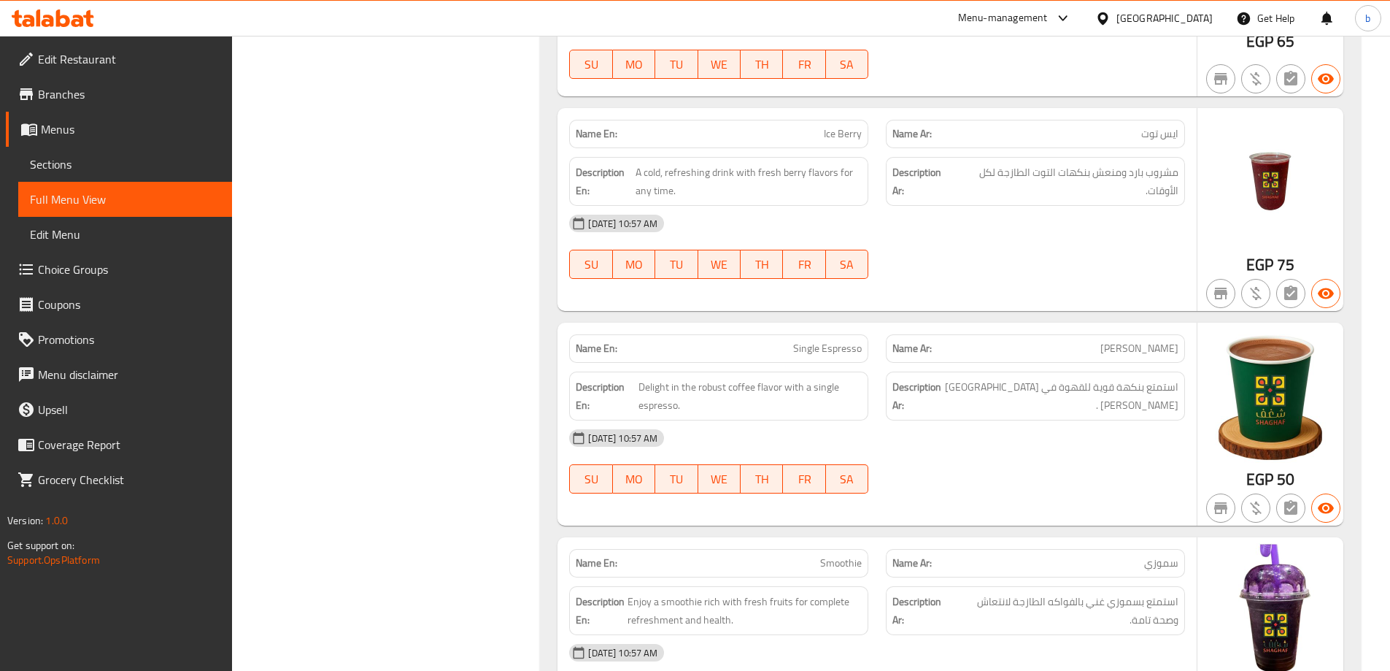
scroll to position [8936, 0]
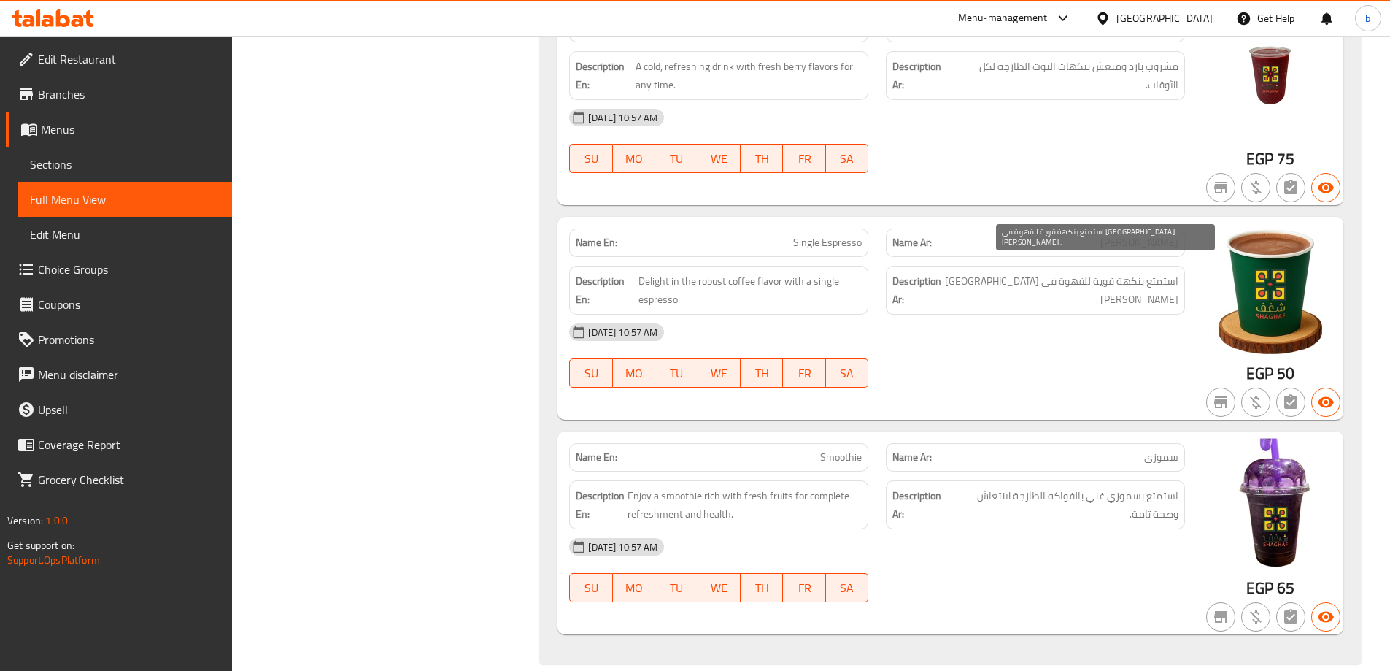
click at [1106, 272] on span "استمتع بنكهة قوية للقهوة في [GEOGRAPHIC_DATA][PERSON_NAME] ." at bounding box center [1061, 290] width 234 height 36
click at [1076, 272] on span "استمتع بنكهة قوية للقهوة في [GEOGRAPHIC_DATA][PERSON_NAME] ." at bounding box center [1061, 290] width 234 height 36
click at [1081, 379] on div at bounding box center [1035, 388] width 317 height 18
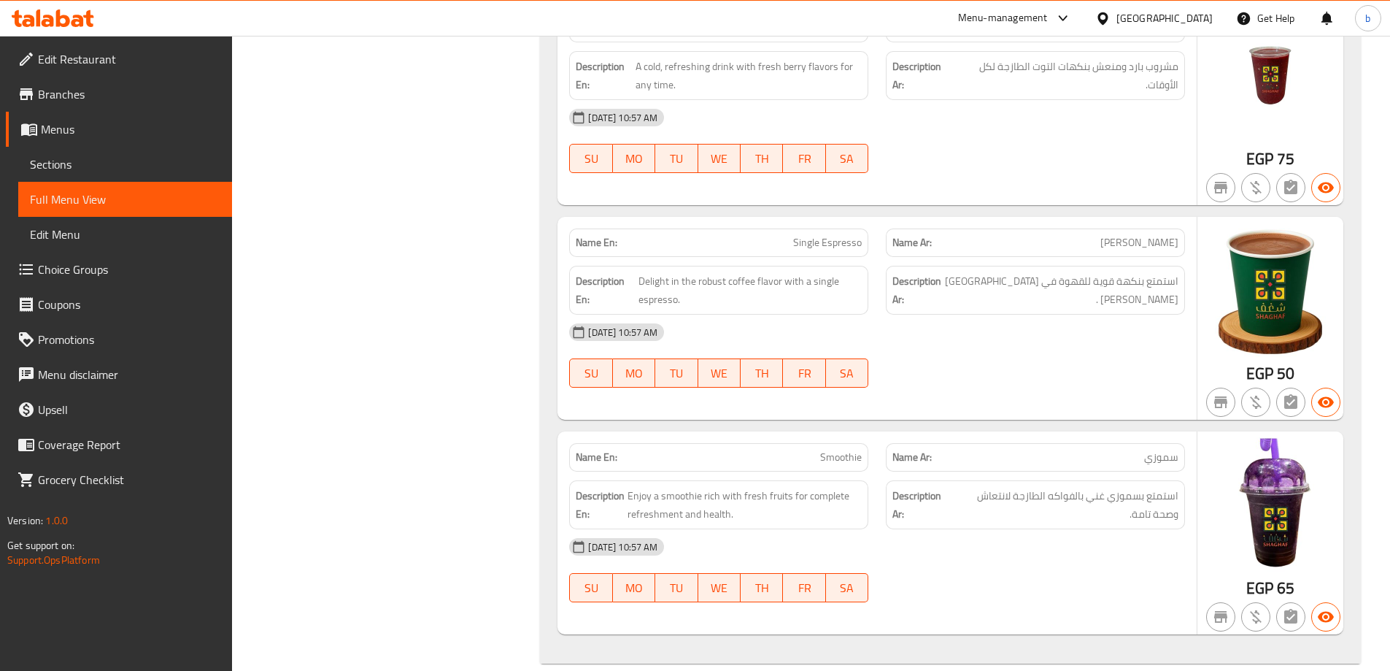
click at [1039, 552] on div "08-10-2025 10:57 AM SU MO TU WE TH FR SA" at bounding box center [876, 570] width 633 height 82
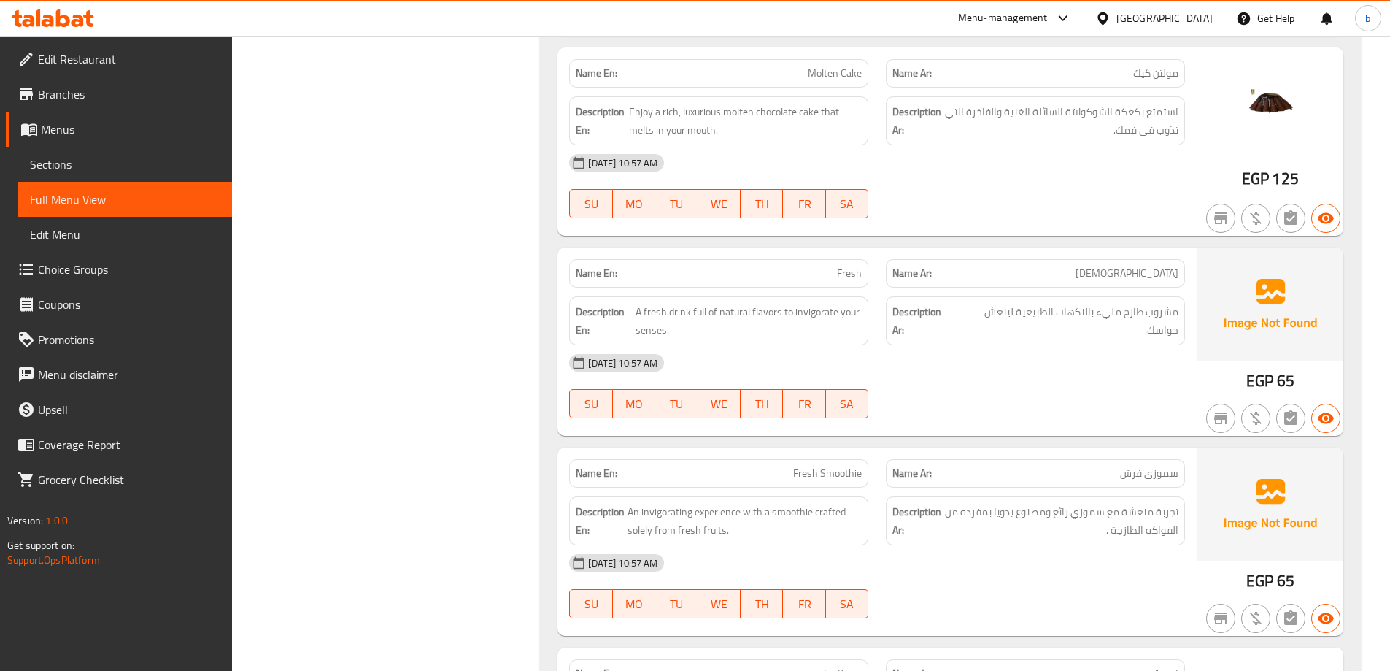
scroll to position [8207, 0]
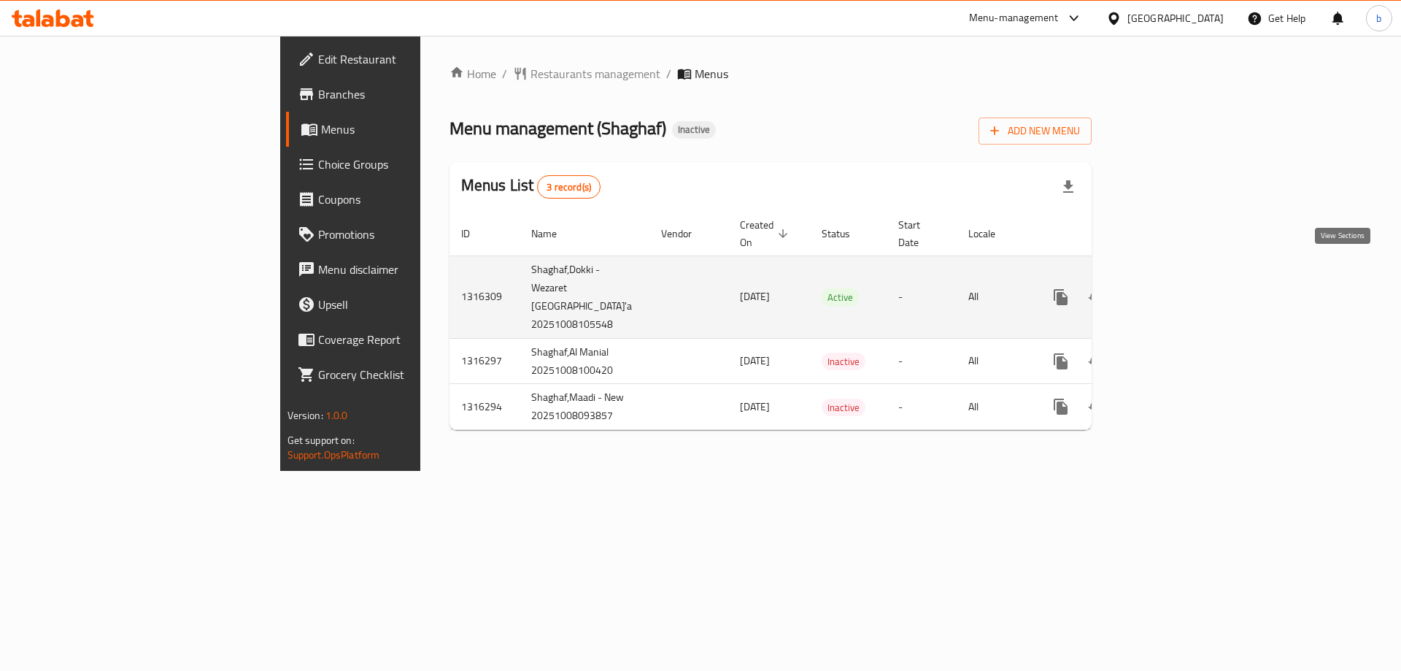
click at [1175, 288] on icon "enhanced table" at bounding box center [1166, 297] width 18 height 18
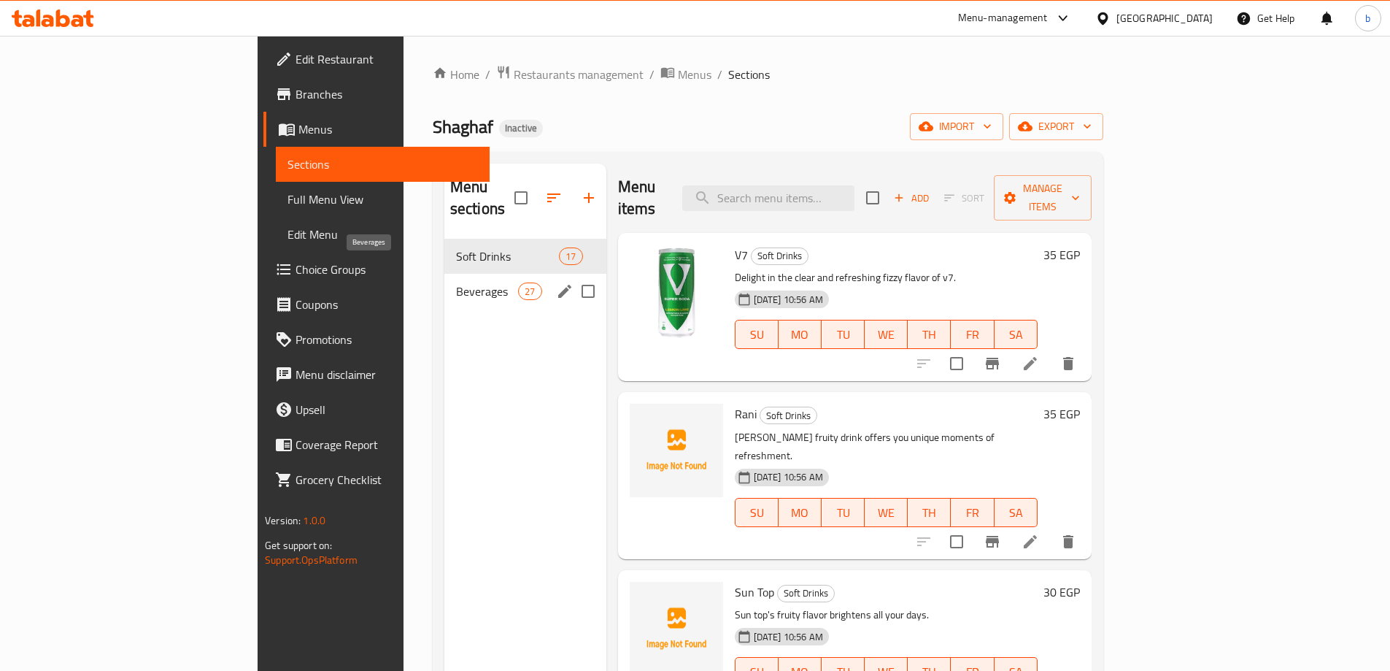
click at [456, 282] on span "Beverages" at bounding box center [487, 291] width 62 height 18
click at [460, 398] on div "Menu sections Soft Drinks 17 Beverages 27" at bounding box center [525, 498] width 162 height 671
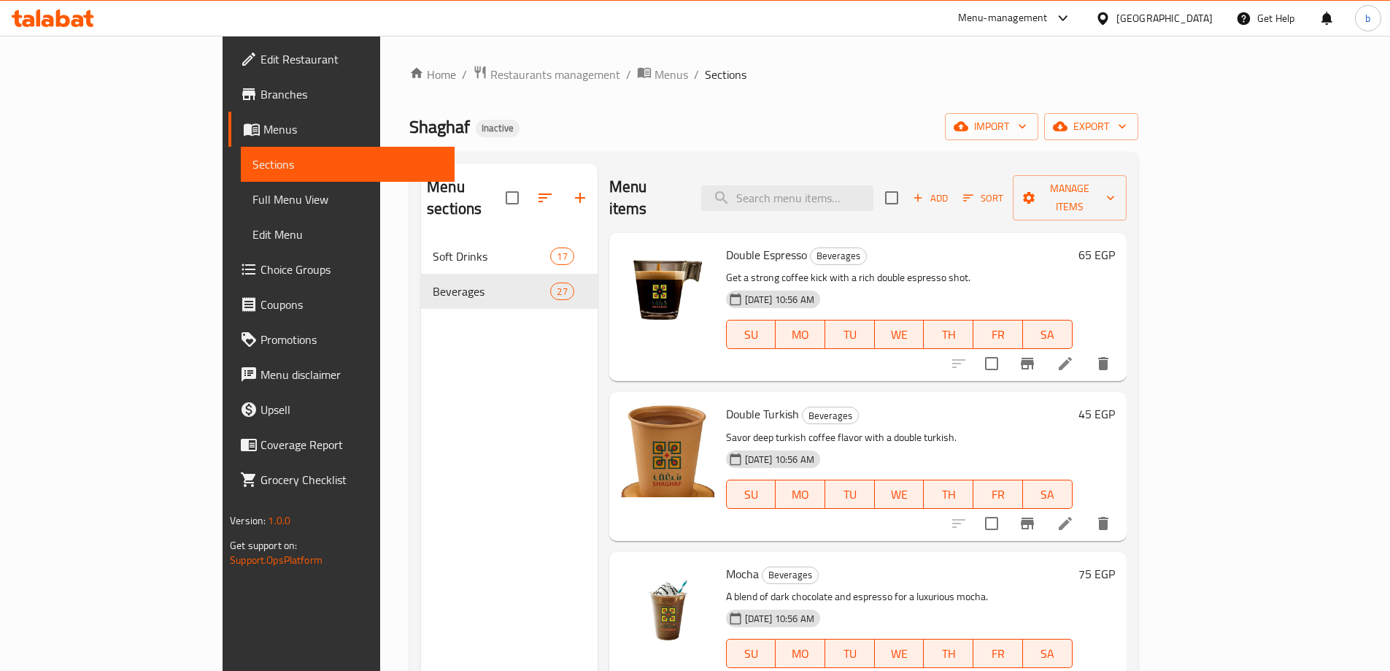
scroll to position [690, 0]
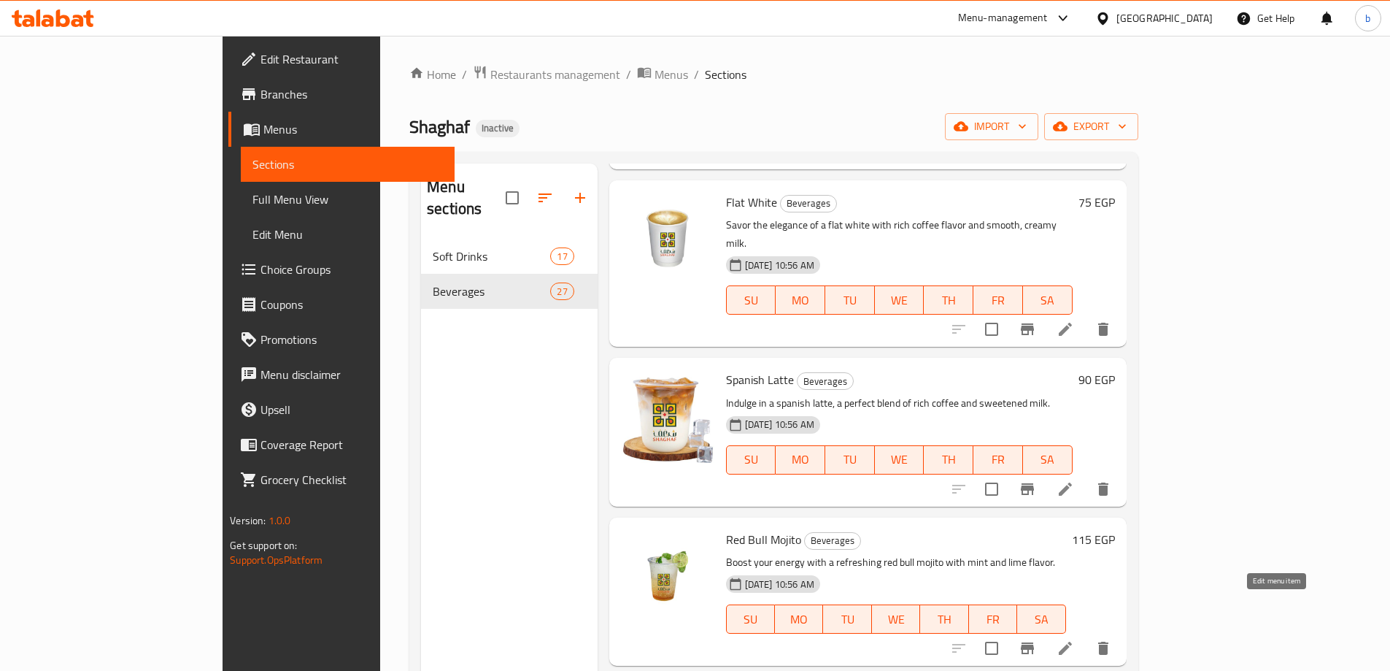
click at [1074, 639] on icon at bounding box center [1066, 648] width 18 height 18
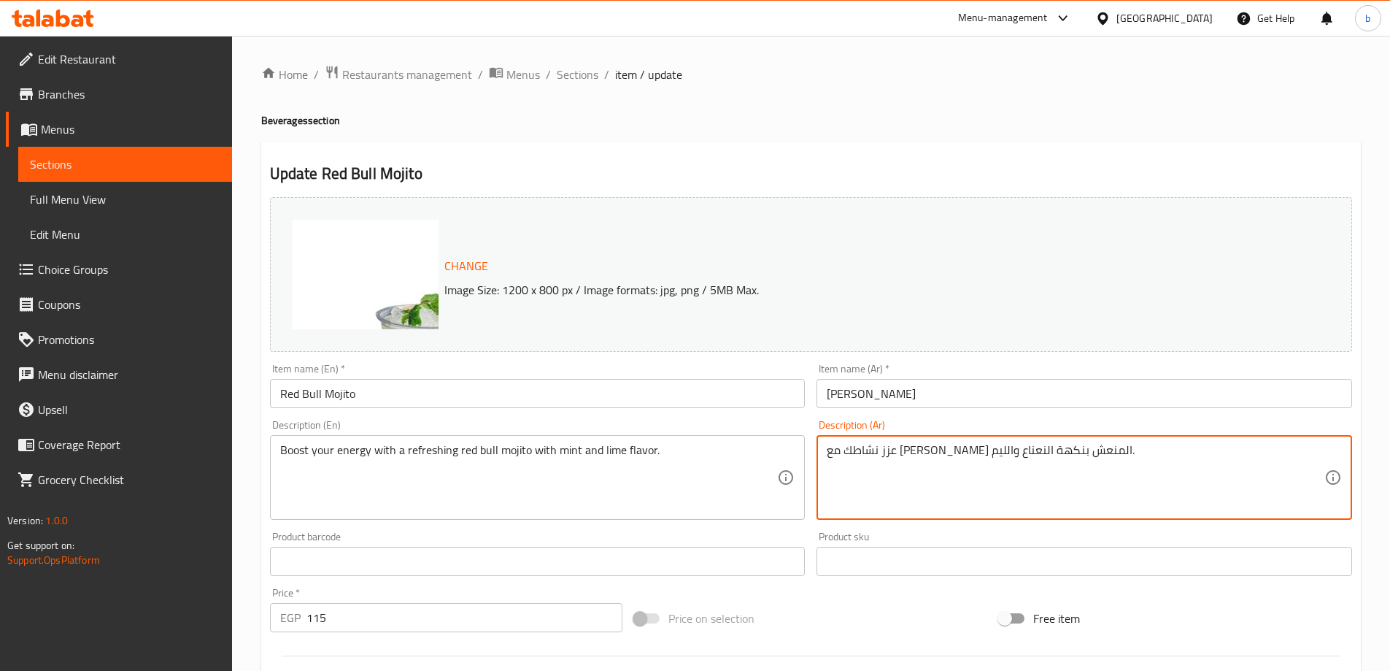
drag, startPoint x: 843, startPoint y: 450, endPoint x: 826, endPoint y: 452, distance: 16.8
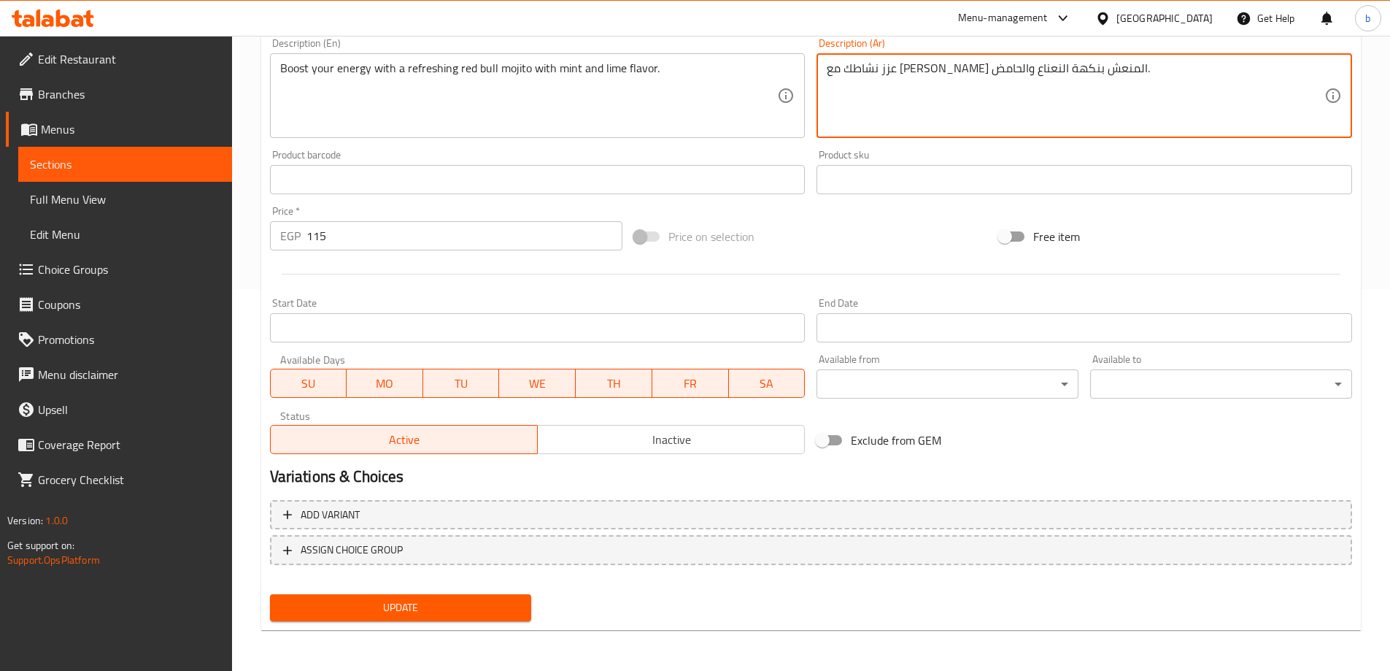
type textarea "عزز نشاطك مع [PERSON_NAME] المنعش بنكهة النعناع والحامض."
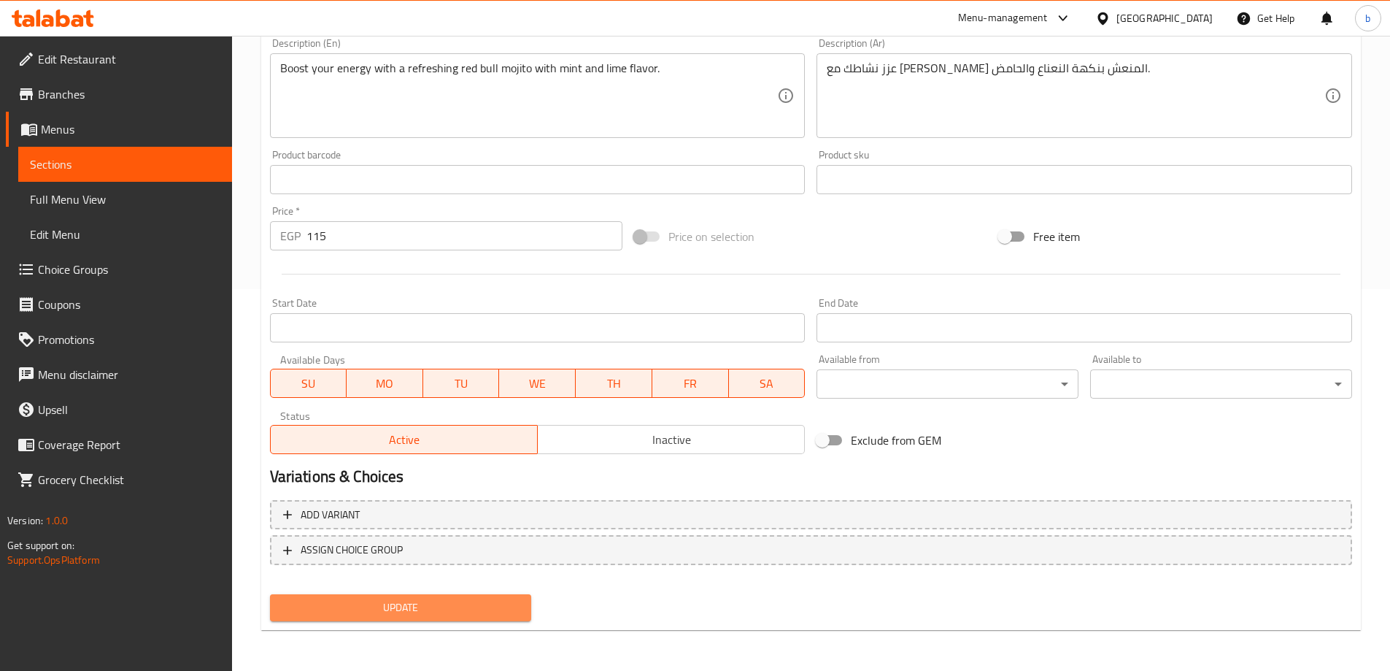
click at [412, 598] on span "Update" at bounding box center [401, 607] width 239 height 18
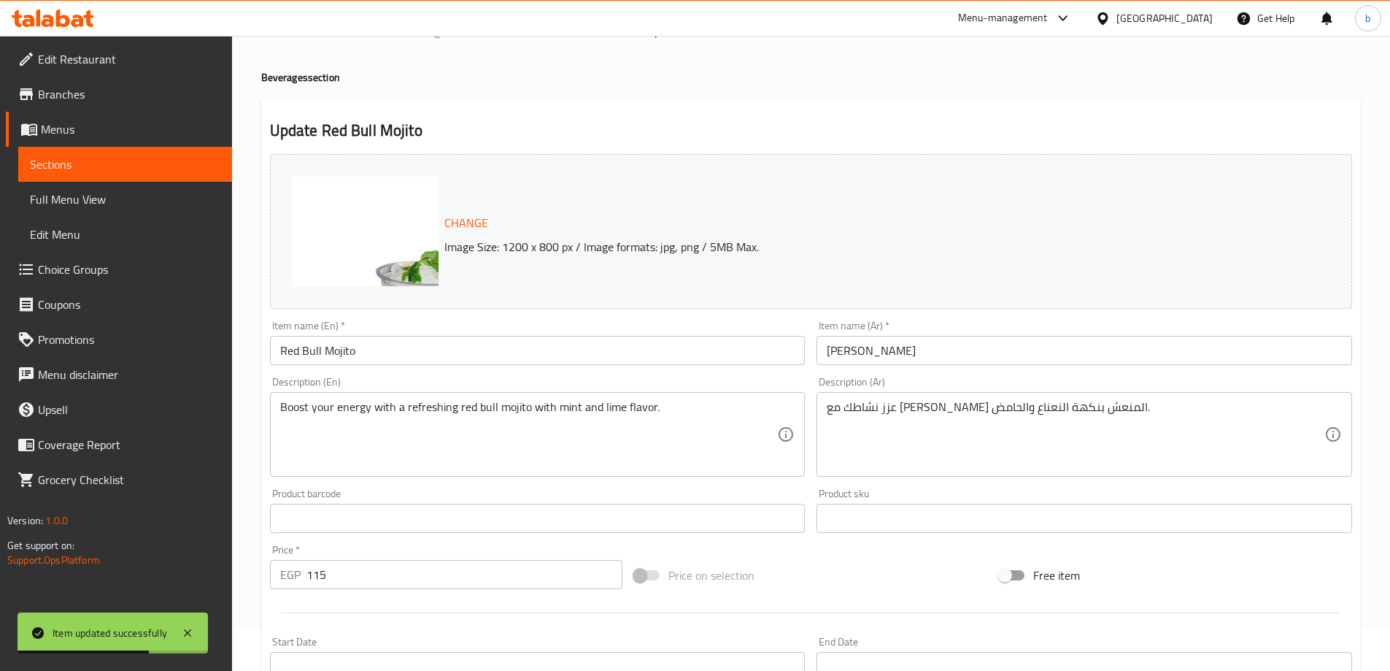
scroll to position [0, 0]
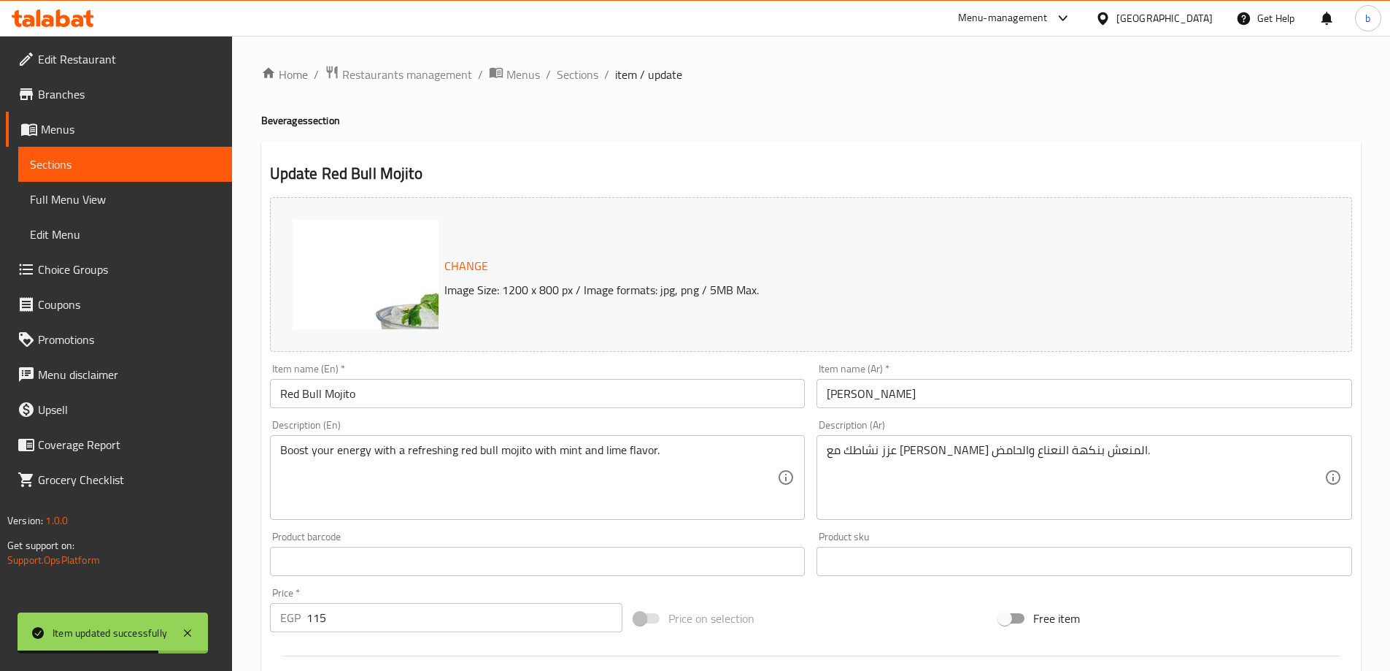
click at [577, 82] on span "Sections" at bounding box center [578, 75] width 42 height 18
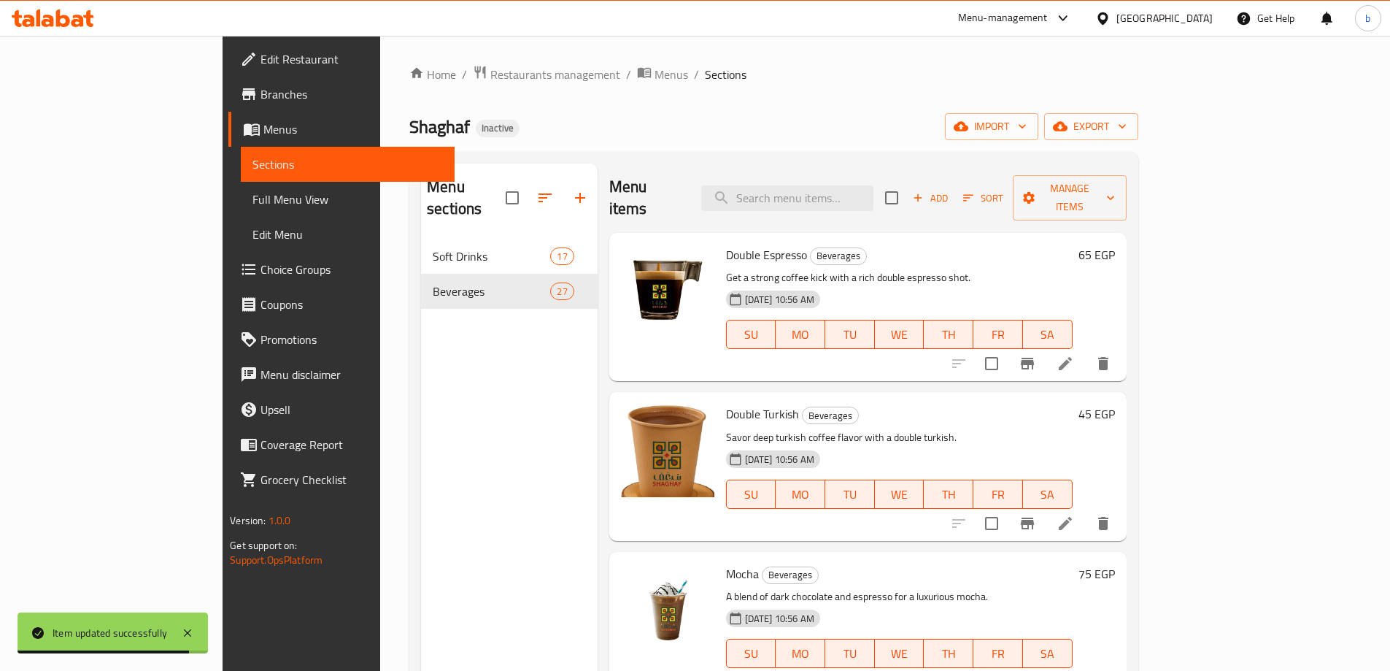
click at [512, 385] on div "Menu sections Soft Drinks 17 Beverages 27" at bounding box center [509, 498] width 177 height 671
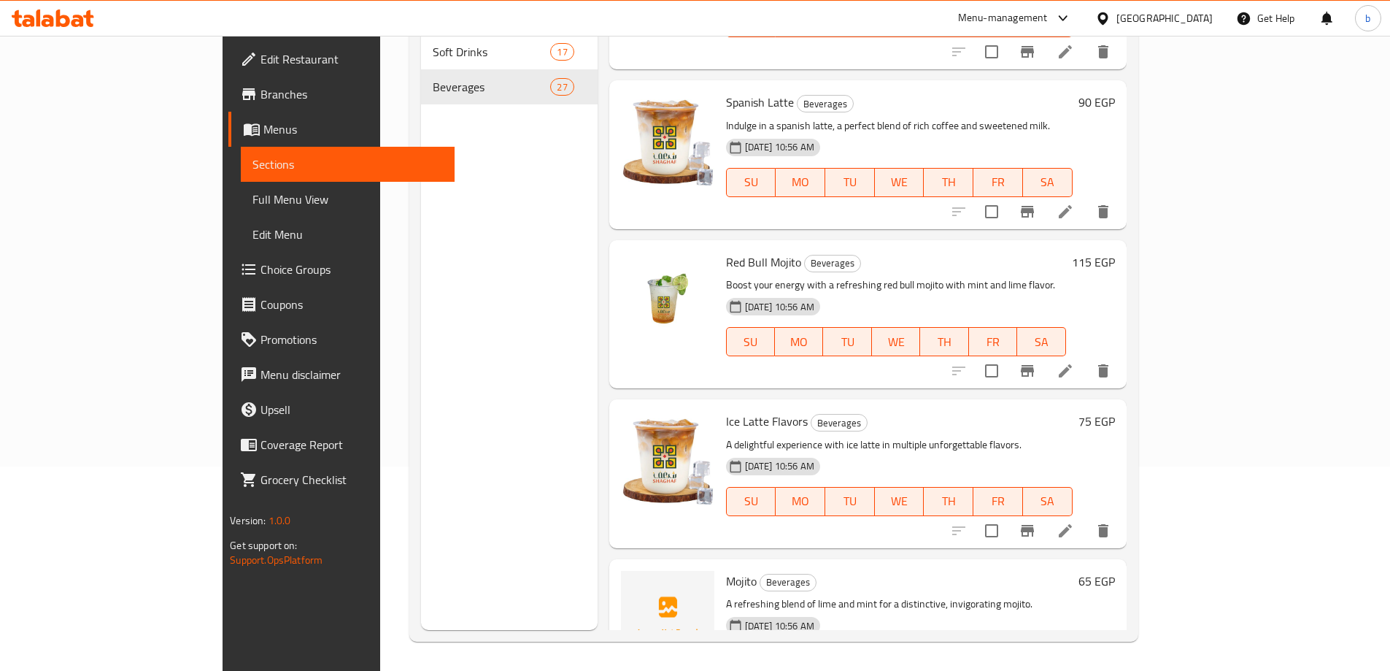
scroll to position [836, 0]
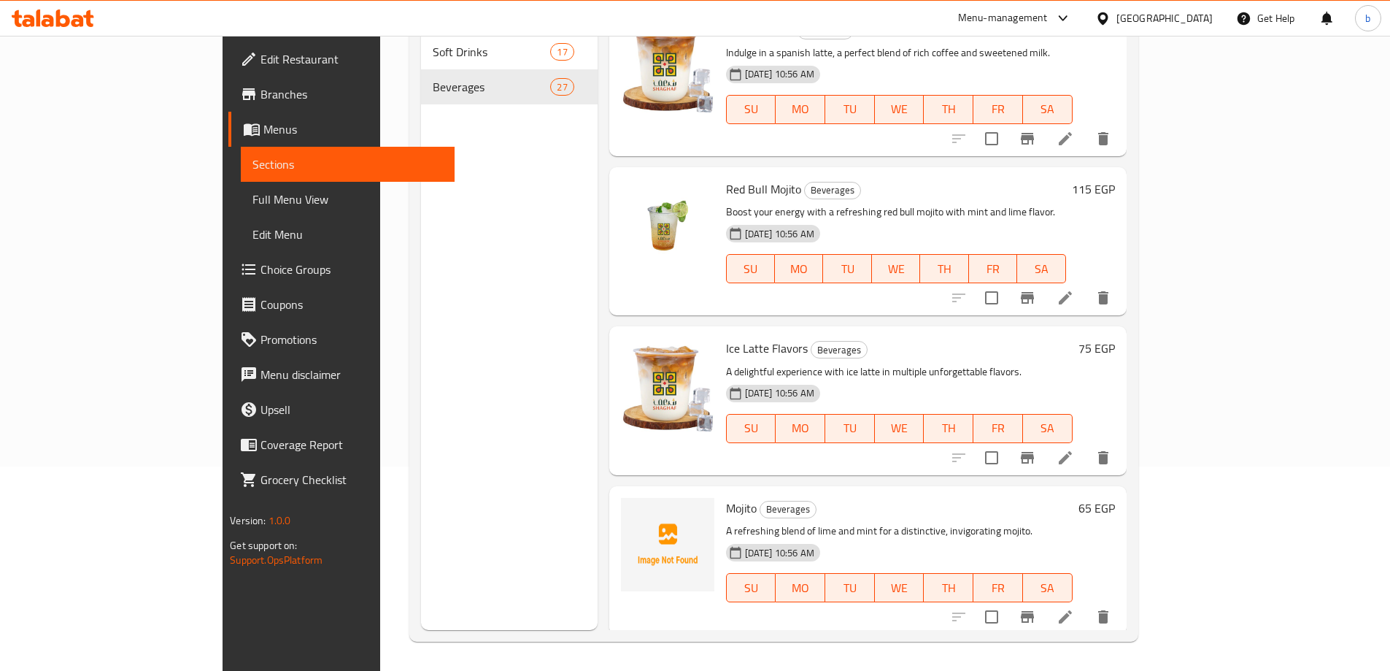
click at [1072, 610] on icon at bounding box center [1065, 616] width 13 height 13
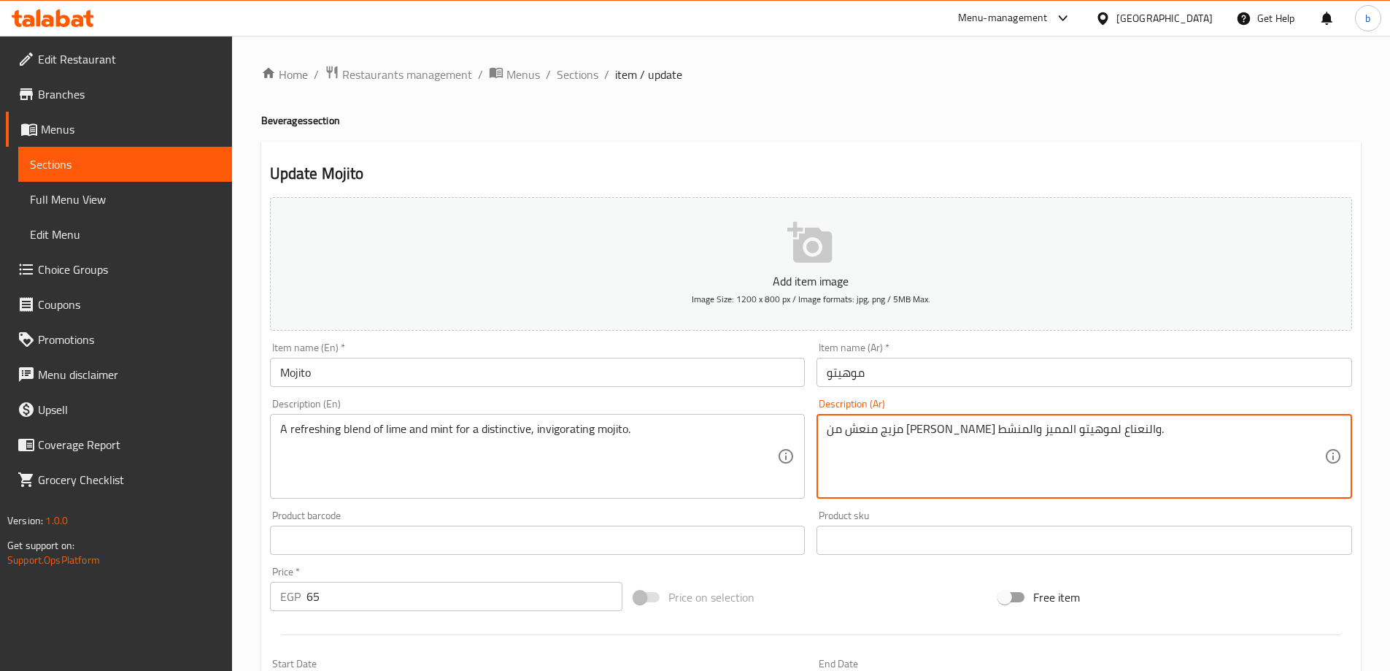
drag, startPoint x: 1007, startPoint y: 430, endPoint x: 993, endPoint y: 433, distance: 15.0
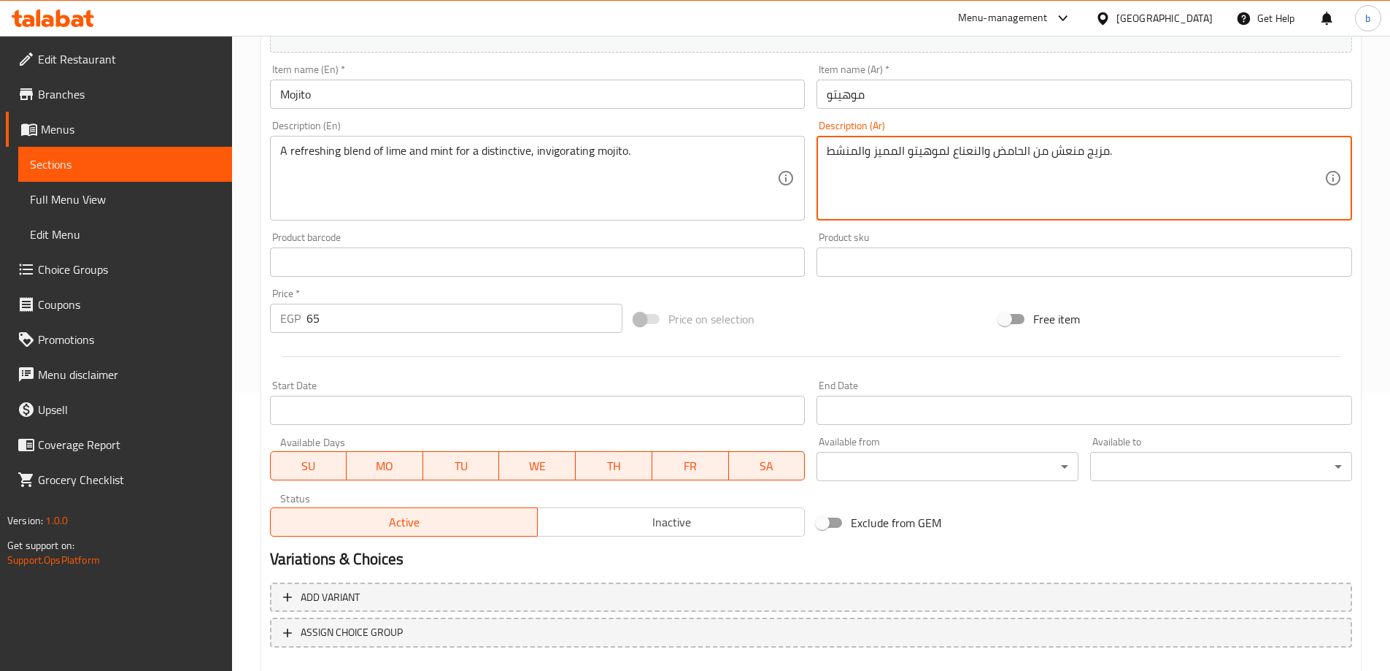
scroll to position [361, 0]
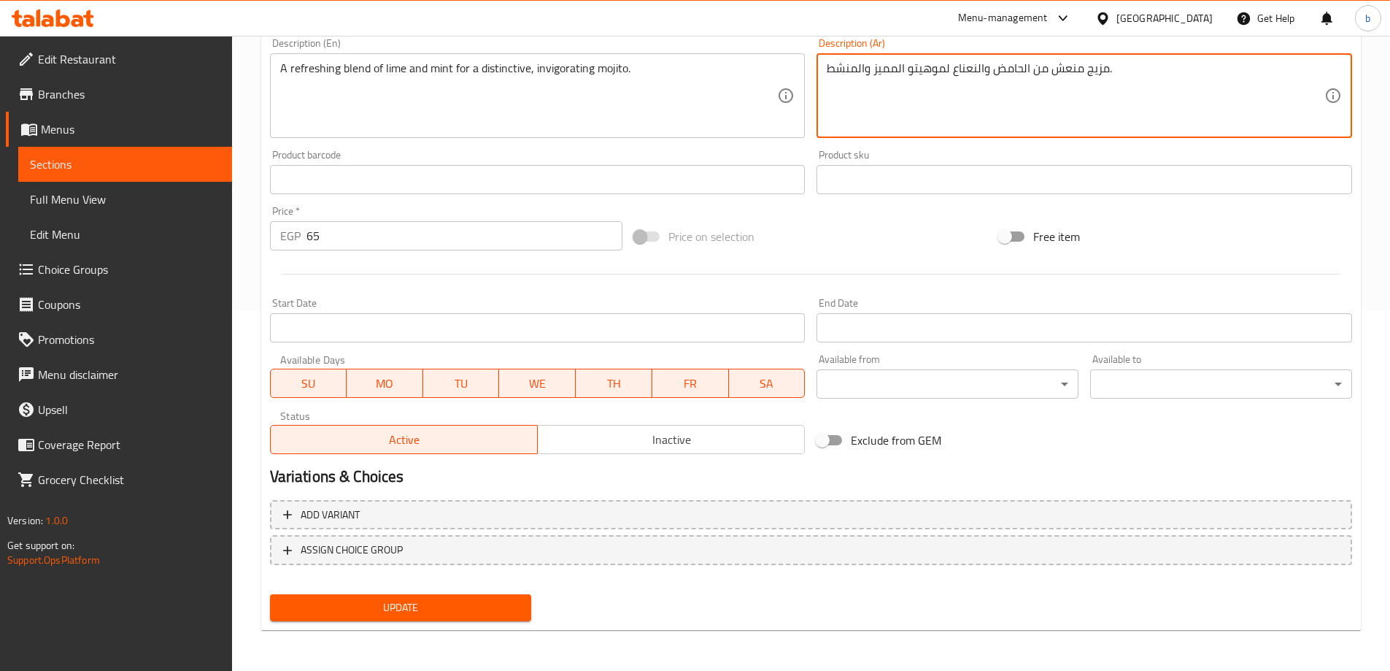
type textarea "مزيج منعش من الحامض والنعناع لموهيتو المميز والمنشط."
click at [370, 608] on span "Update" at bounding box center [401, 607] width 239 height 18
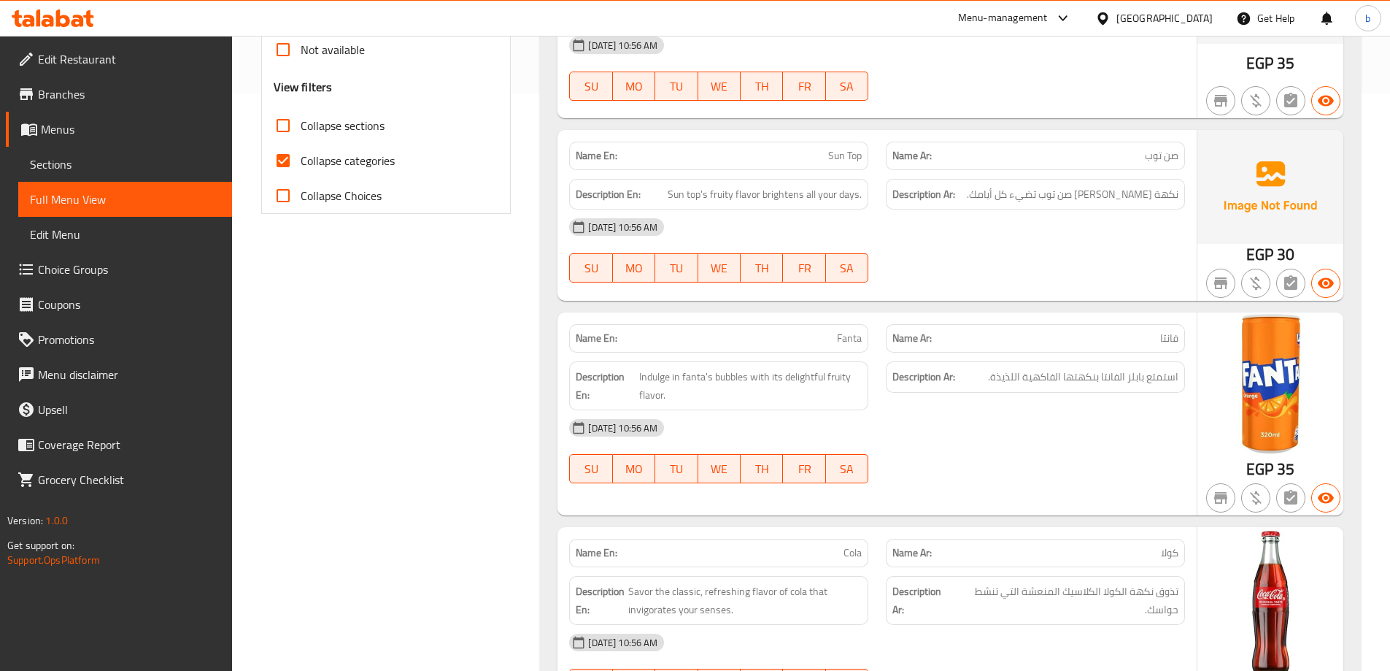
scroll to position [365, 0]
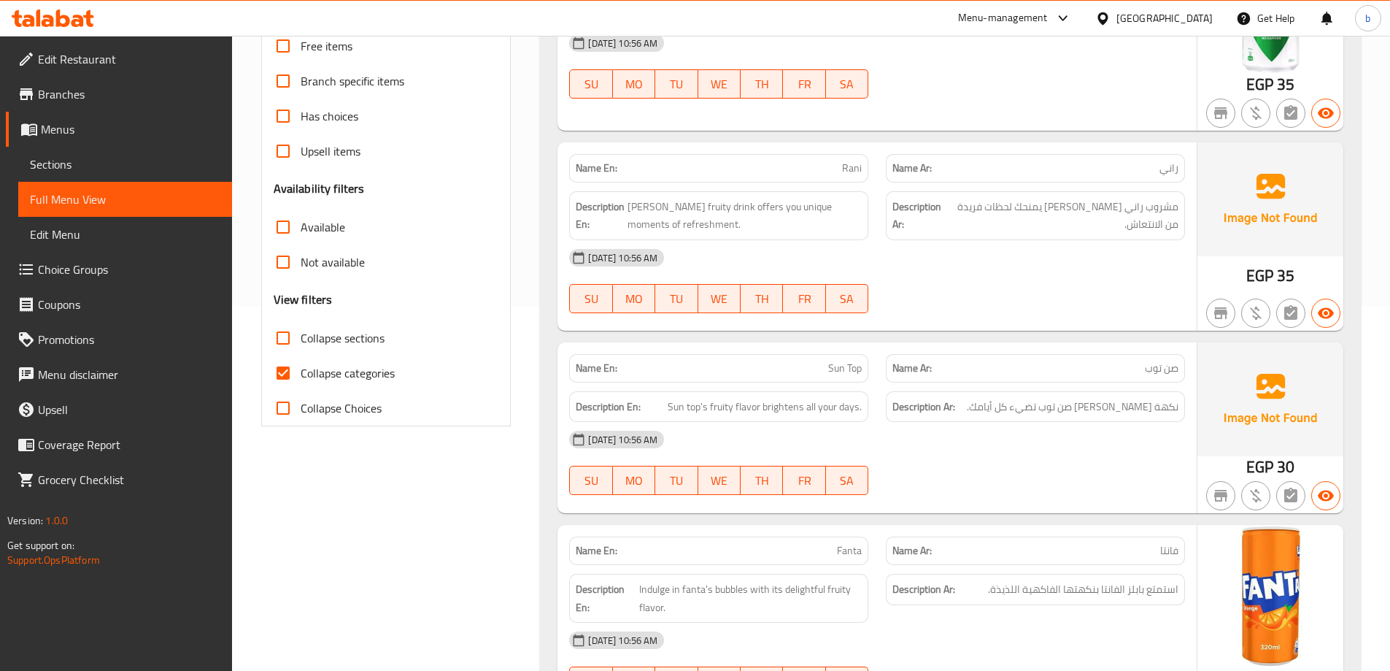
click at [307, 364] on span "Collapse categories" at bounding box center [348, 373] width 94 height 18
click at [301, 355] on input "Collapse categories" at bounding box center [283, 372] width 35 height 35
checkbox input "false"
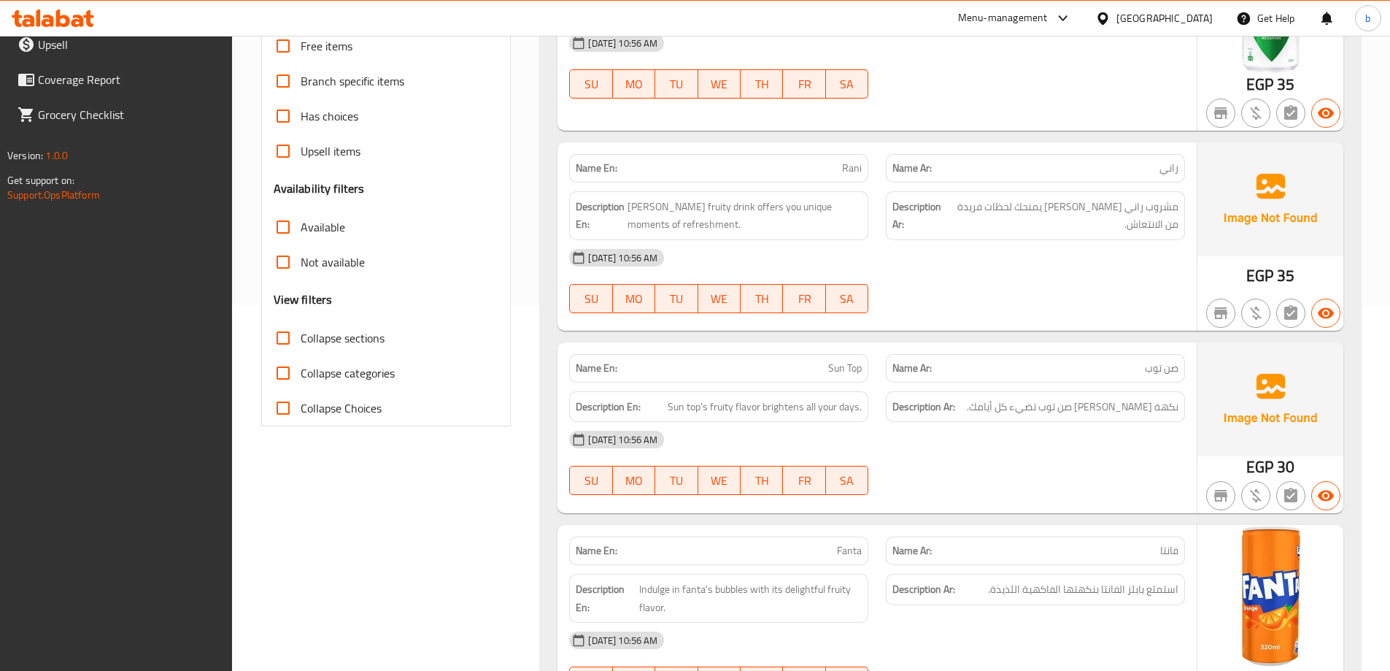
scroll to position [0, 0]
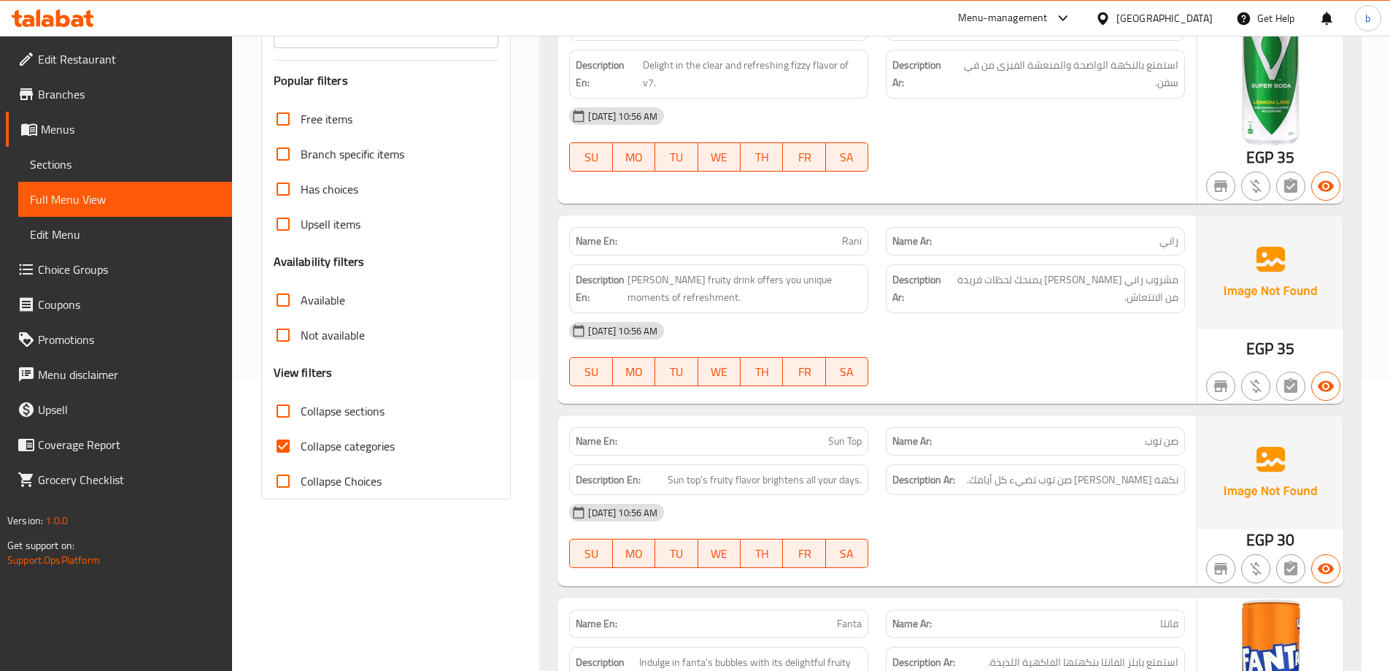
click at [330, 437] on span "Collapse categories" at bounding box center [348, 446] width 94 height 18
click at [301, 434] on input "Collapse categories" at bounding box center [283, 445] width 35 height 35
checkbox input "false"
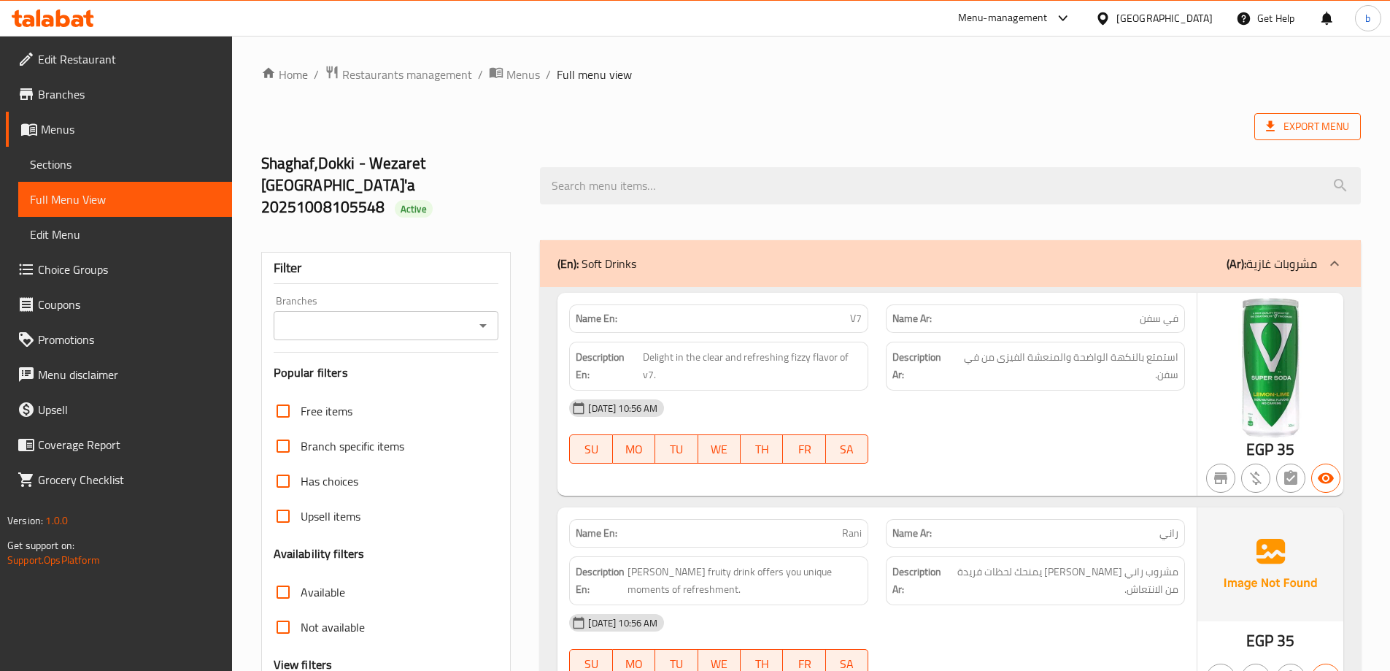
click at [1327, 120] on span "Export Menu" at bounding box center [1307, 126] width 83 height 18
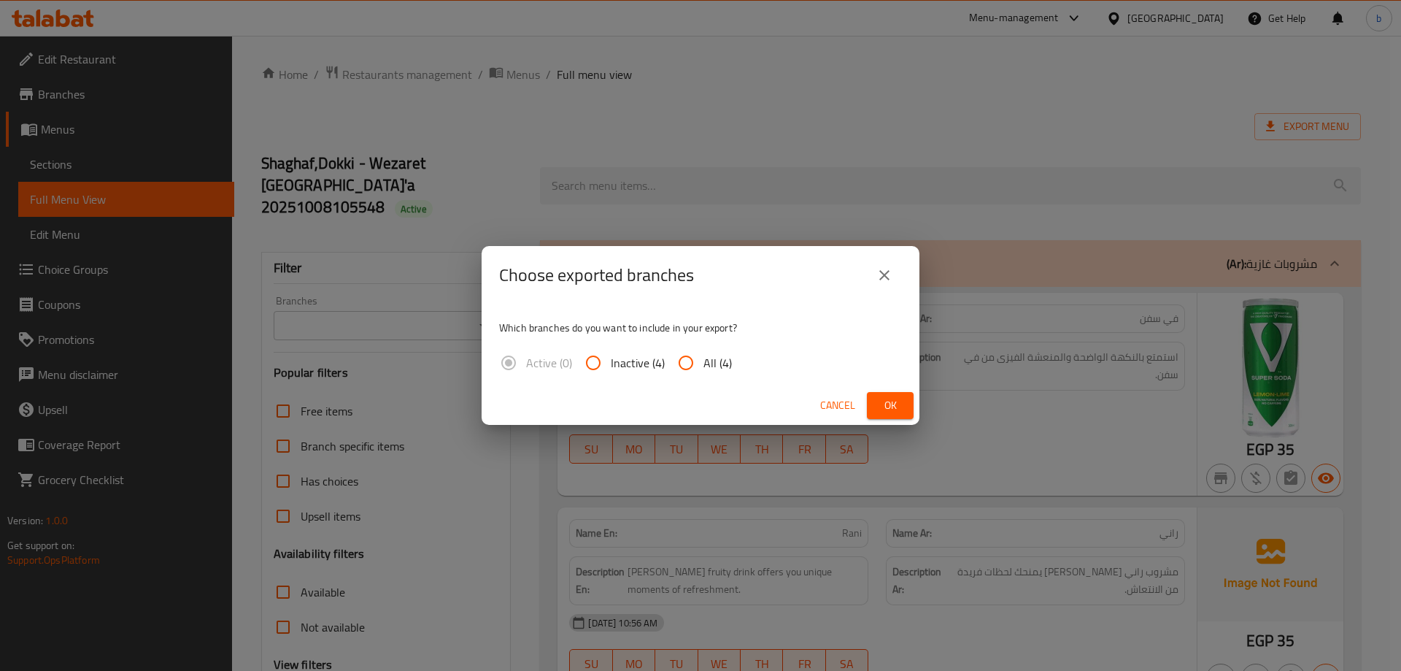
click at [704, 358] on span "All (4)" at bounding box center [718, 363] width 28 height 18
click at [704, 358] on input "All (4)" at bounding box center [685, 362] width 35 height 35
radio input "true"
click at [881, 408] on span "Ok" at bounding box center [890, 405] width 23 height 18
